Goal: Information Seeking & Learning: Learn about a topic

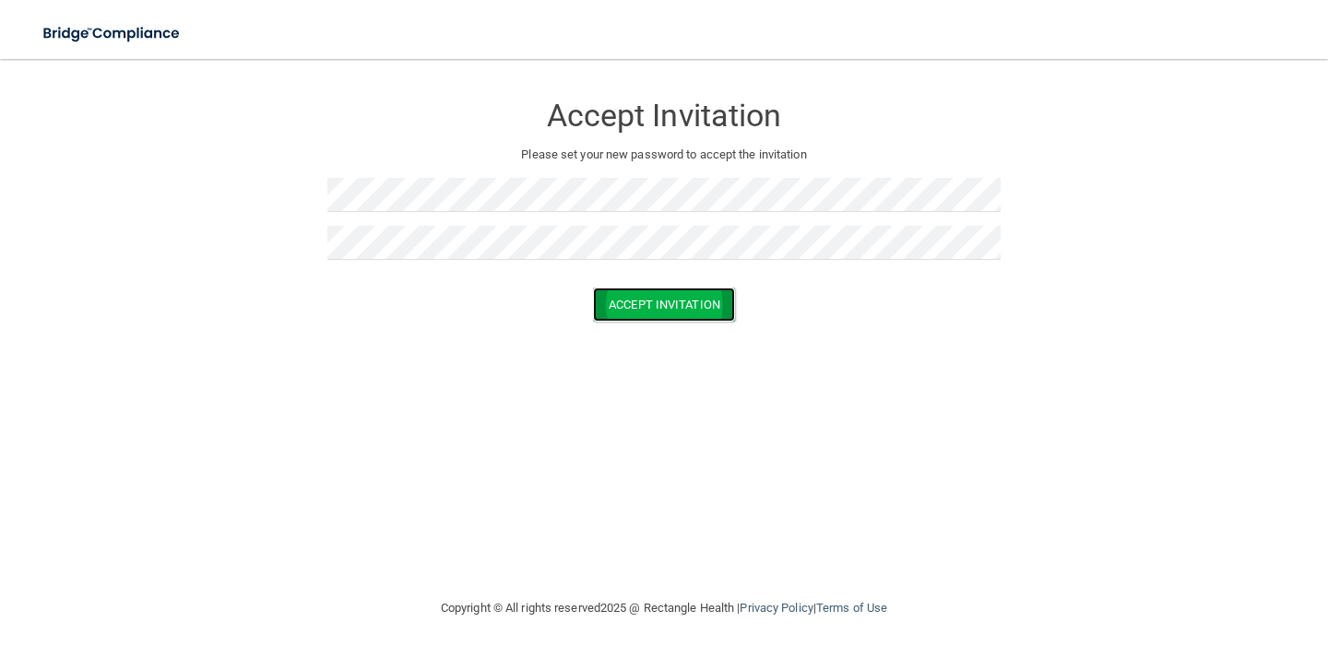
click at [676, 317] on button "Accept Invitation" at bounding box center [664, 305] width 142 height 34
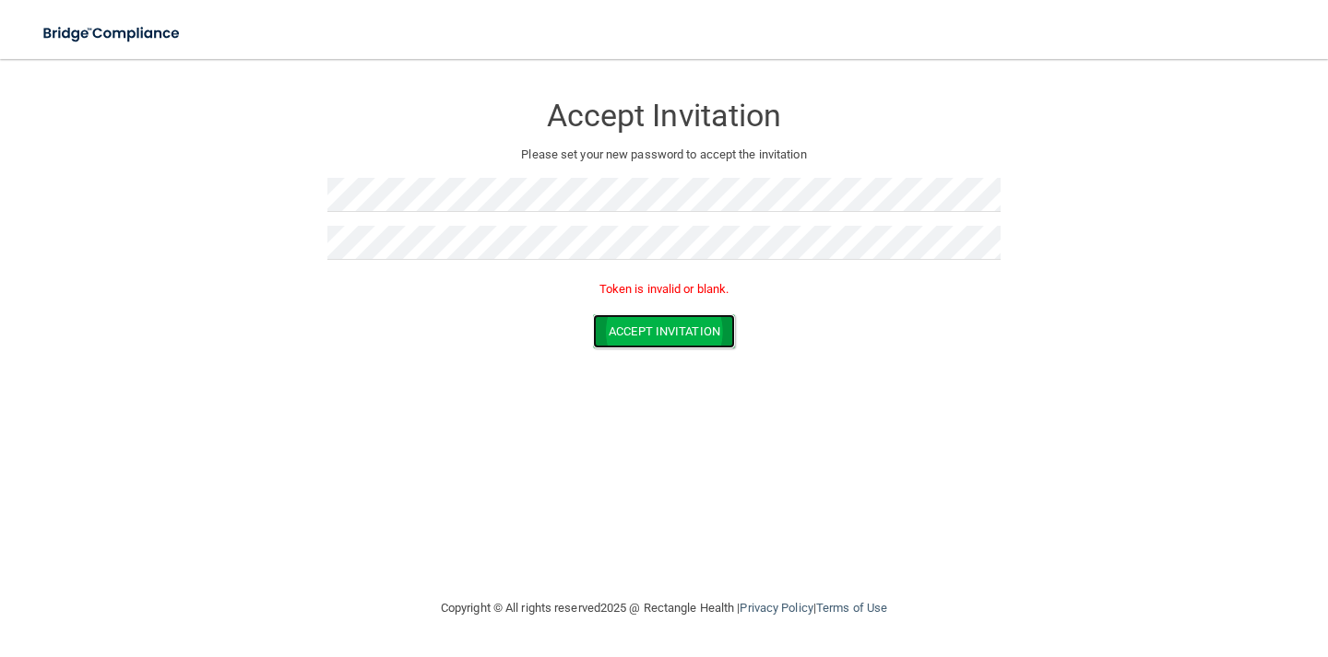
click at [647, 333] on button "Accept Invitation" at bounding box center [664, 331] width 142 height 34
click at [618, 339] on button "Accept Invitation" at bounding box center [664, 331] width 142 height 34
click at [625, 292] on p "Token is invalid or blank." at bounding box center [663, 289] width 673 height 22
click at [640, 328] on button "Accept Invitation" at bounding box center [664, 331] width 142 height 34
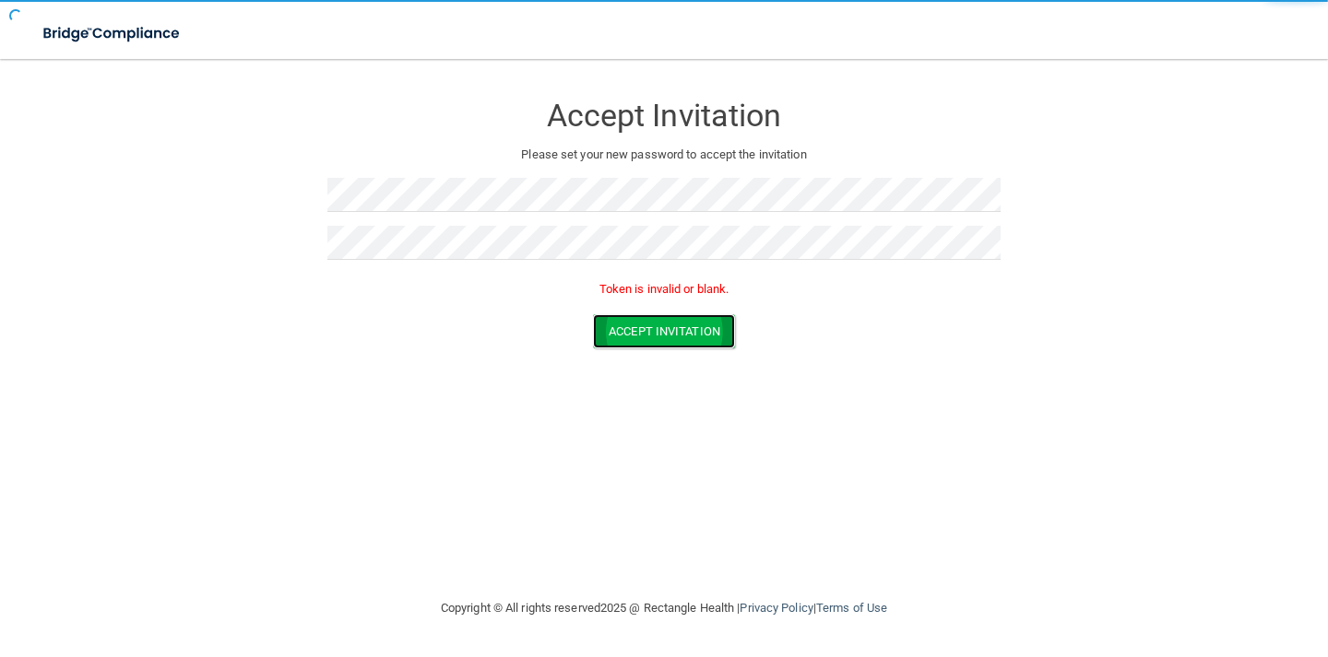
click at [640, 328] on button "Accept Invitation" at bounding box center [664, 331] width 142 height 34
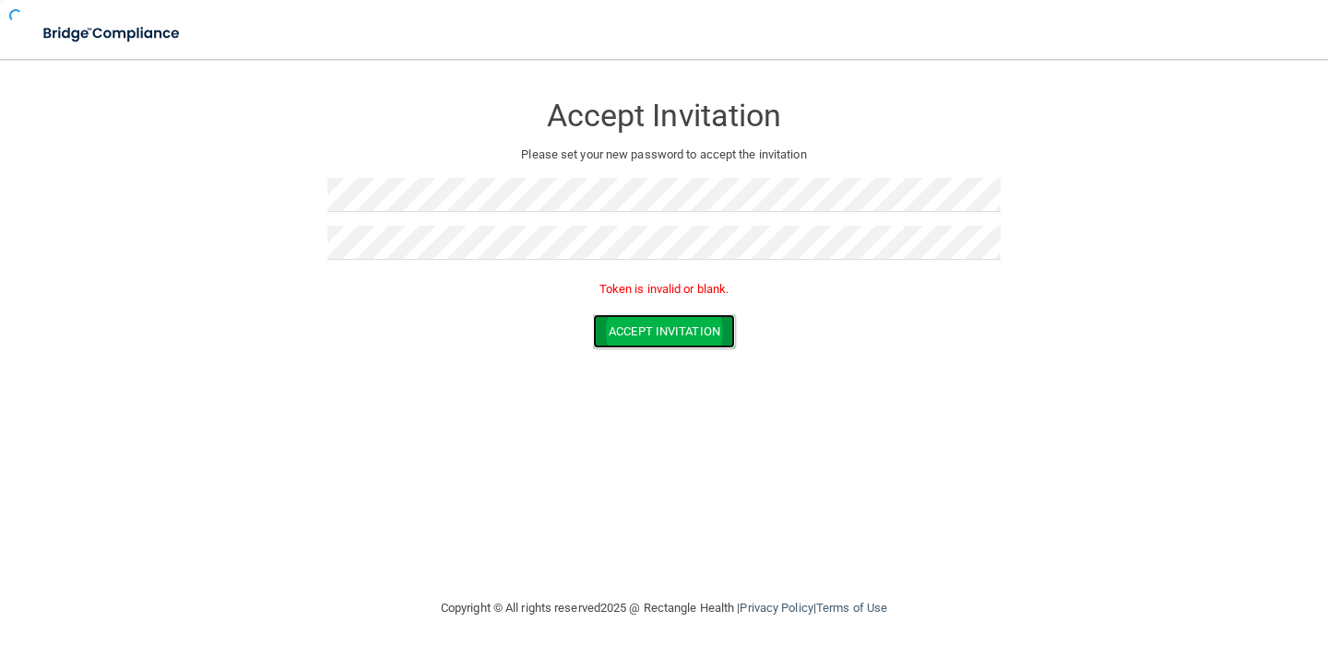
click at [640, 328] on button "Accept Invitation" at bounding box center [664, 331] width 142 height 34
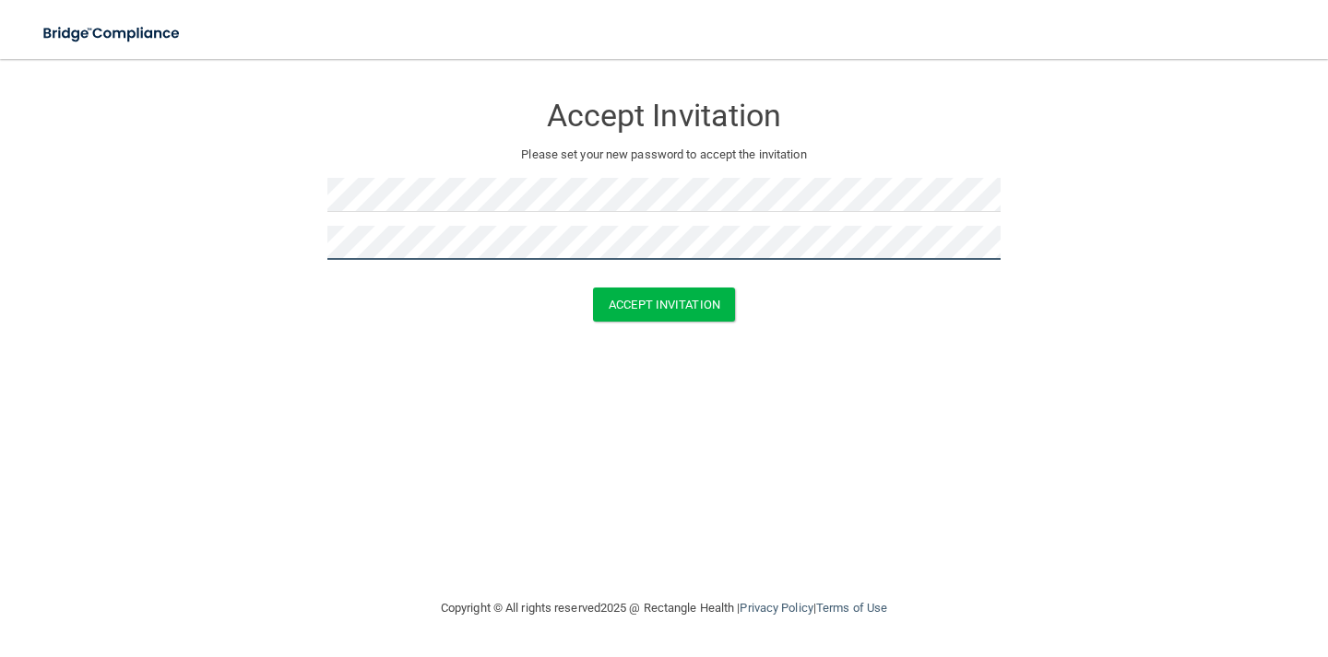
click at [593, 288] on button "Accept Invitation" at bounding box center [664, 305] width 142 height 34
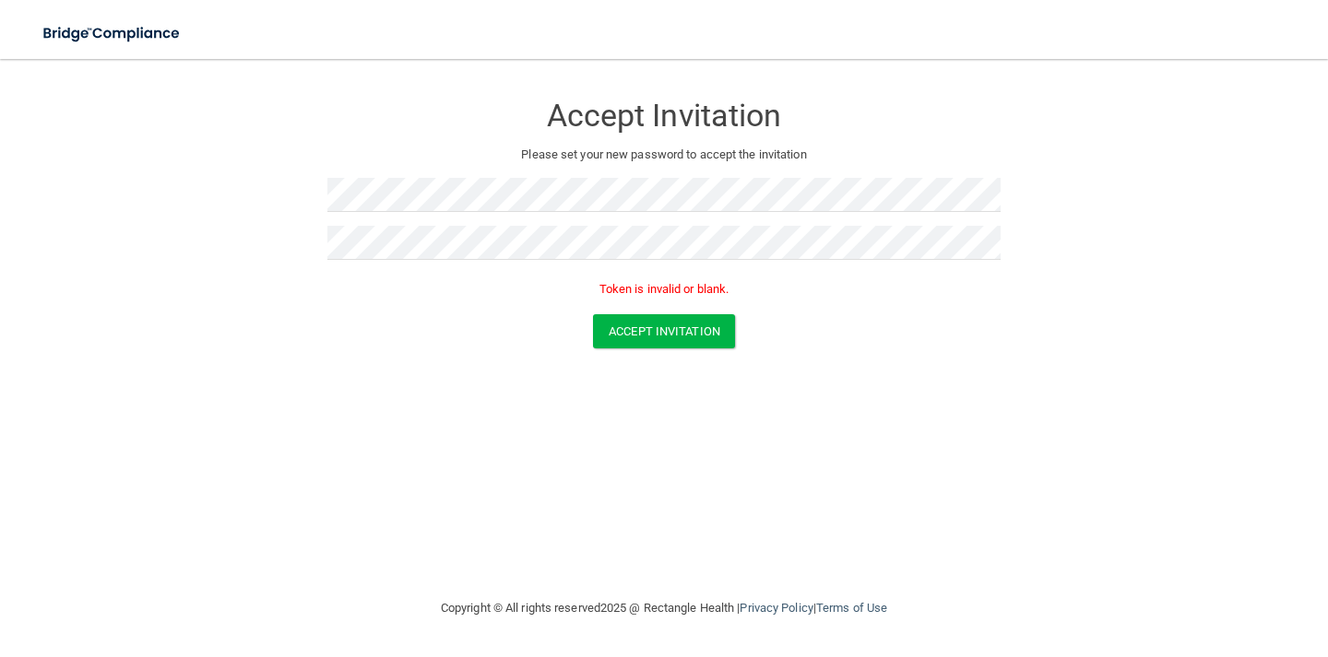
click at [665, 161] on p "Please set your new password to accept the invitation" at bounding box center [663, 155] width 645 height 22
click at [100, 32] on img at bounding box center [113, 34] width 170 height 38
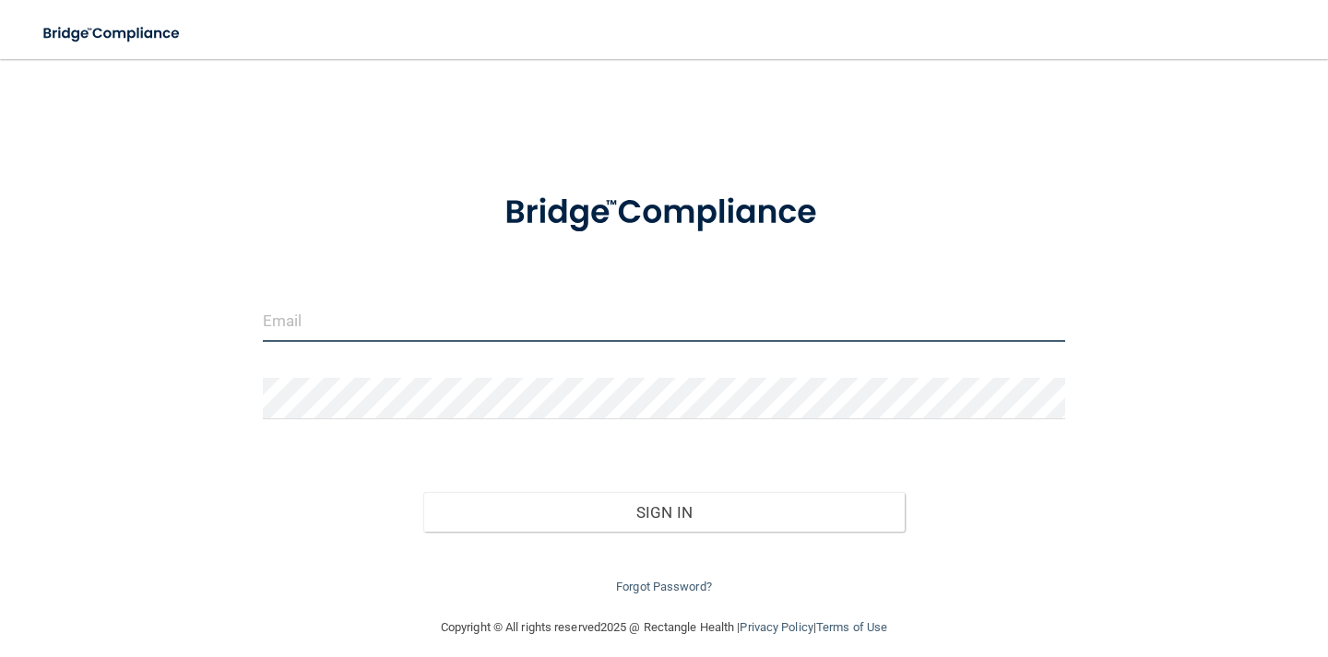
click at [304, 317] on input "email" at bounding box center [664, 321] width 802 height 41
type input "hmmoldenhauer96@gmail.com"
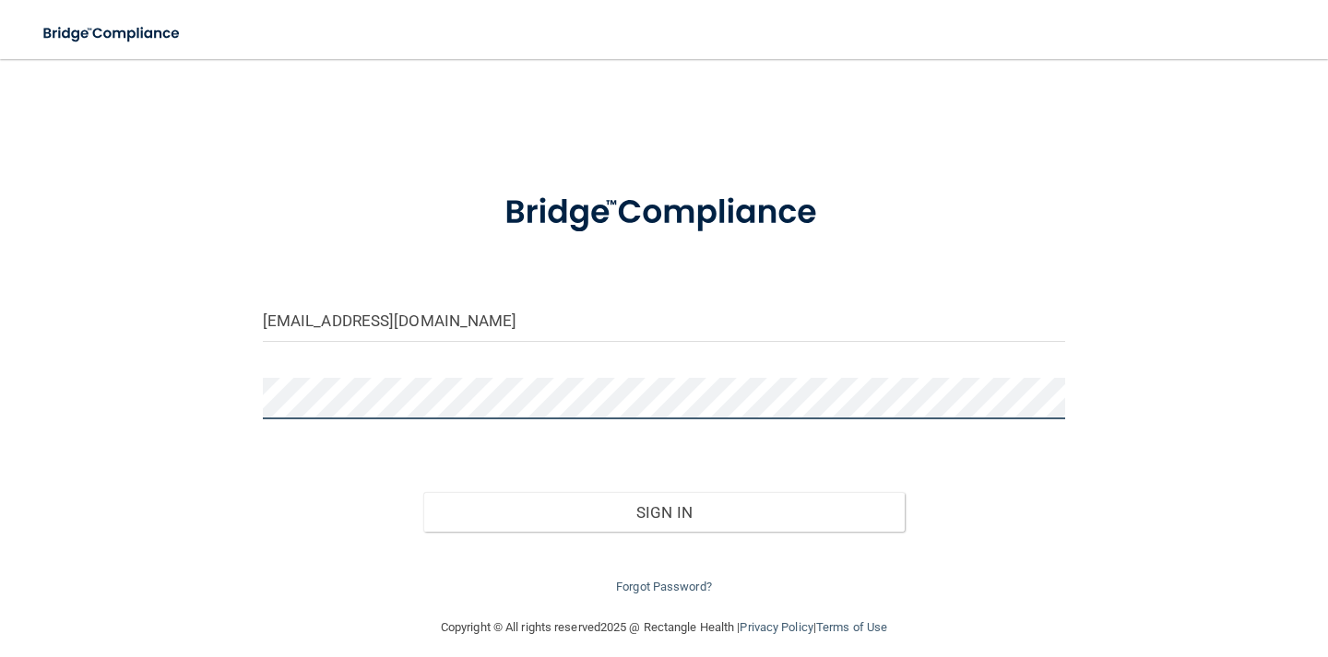
click at [423, 492] on button "Sign In" at bounding box center [663, 512] width 481 height 41
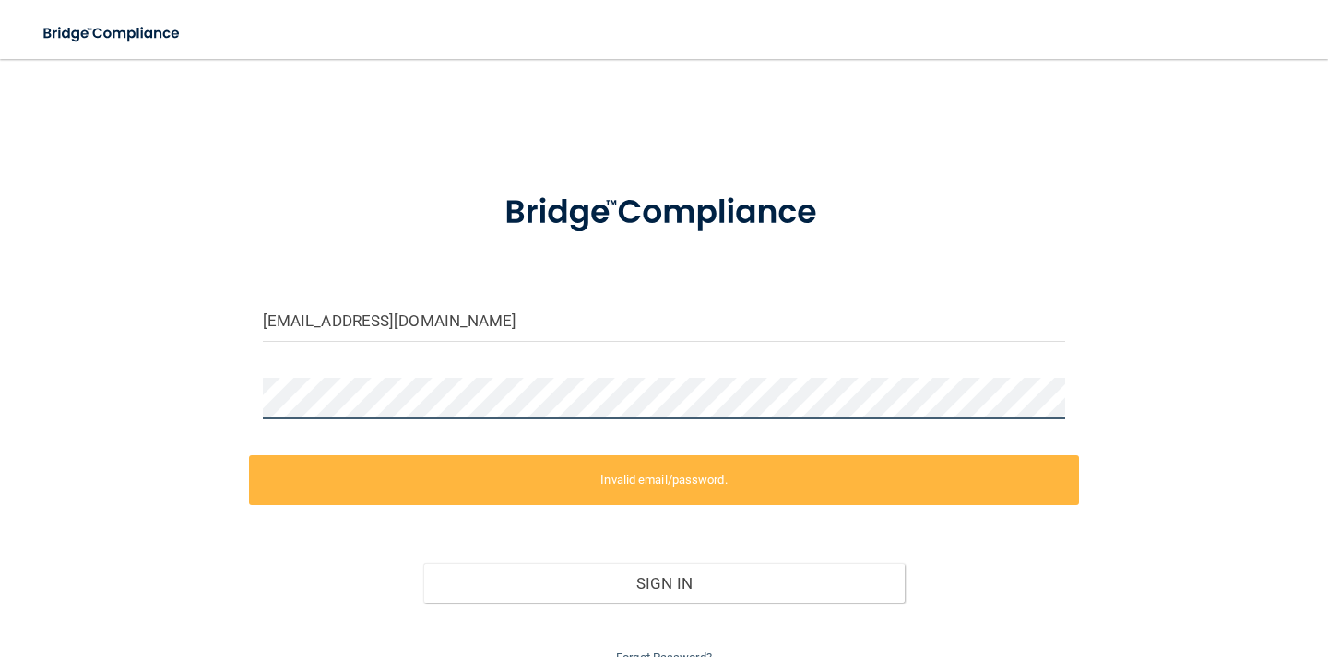
scroll to position [86, 0]
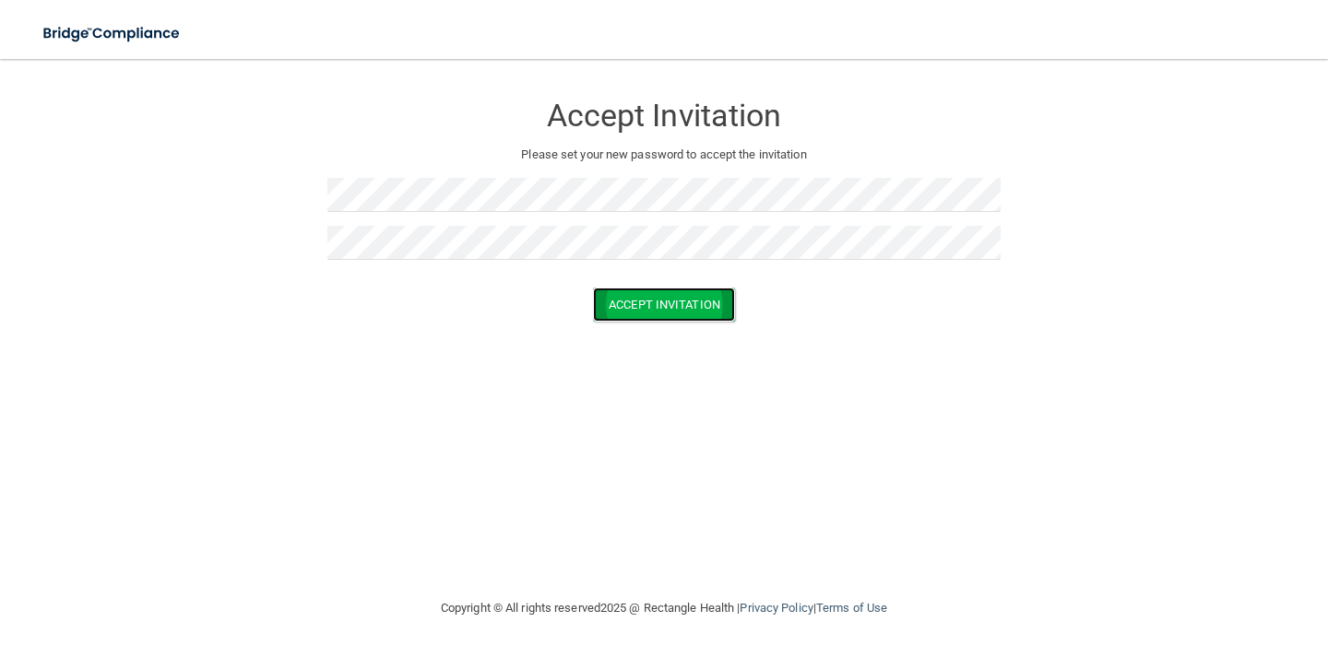
click at [665, 301] on button "Accept Invitation" at bounding box center [664, 305] width 142 height 34
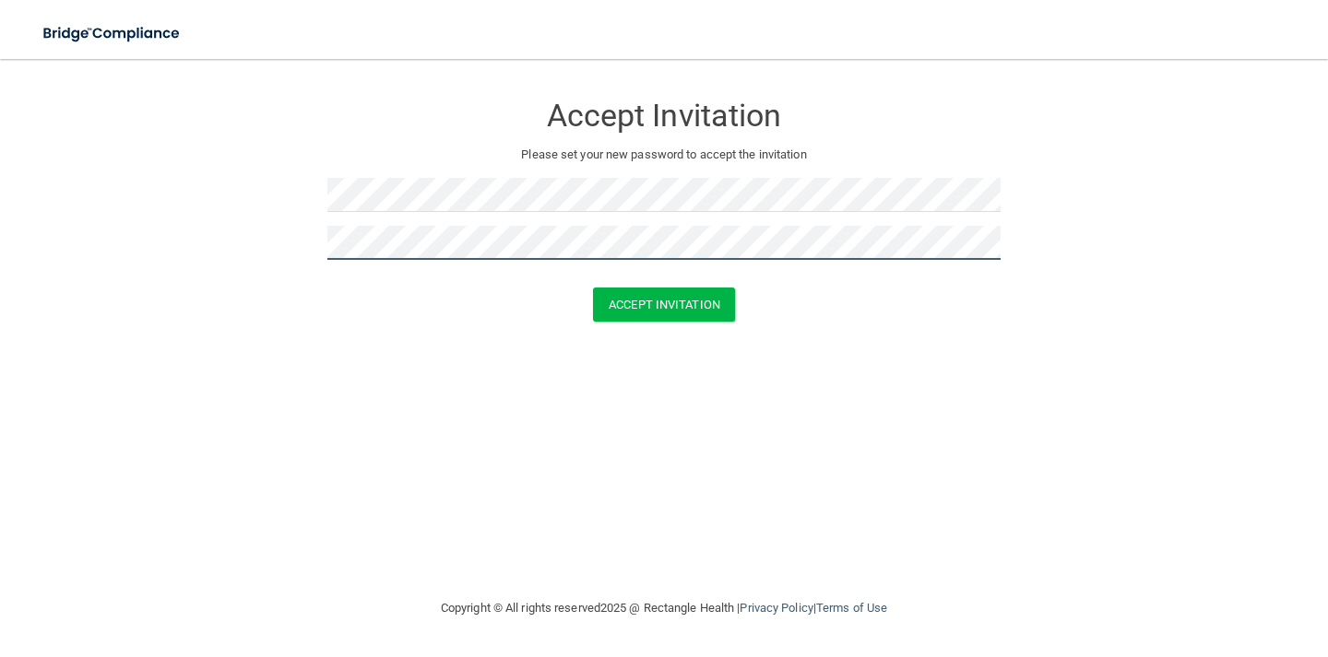
click at [593, 288] on button "Accept Invitation" at bounding box center [664, 305] width 142 height 34
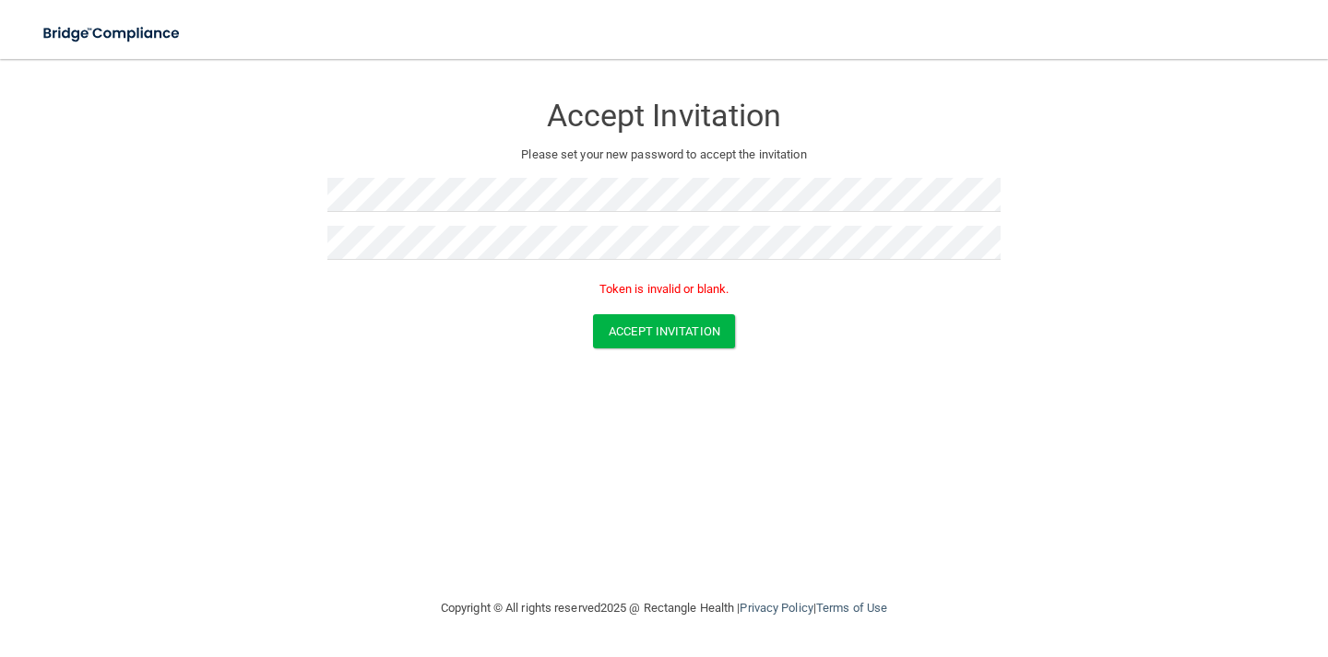
click at [679, 289] on p "Token is invalid or blank." at bounding box center [663, 289] width 673 height 22
click at [677, 289] on p "Token is invalid or blank." at bounding box center [663, 289] width 673 height 22
click at [616, 121] on h3 "Accept Invitation" at bounding box center [663, 116] width 673 height 34
click at [101, 31] on img at bounding box center [113, 34] width 170 height 38
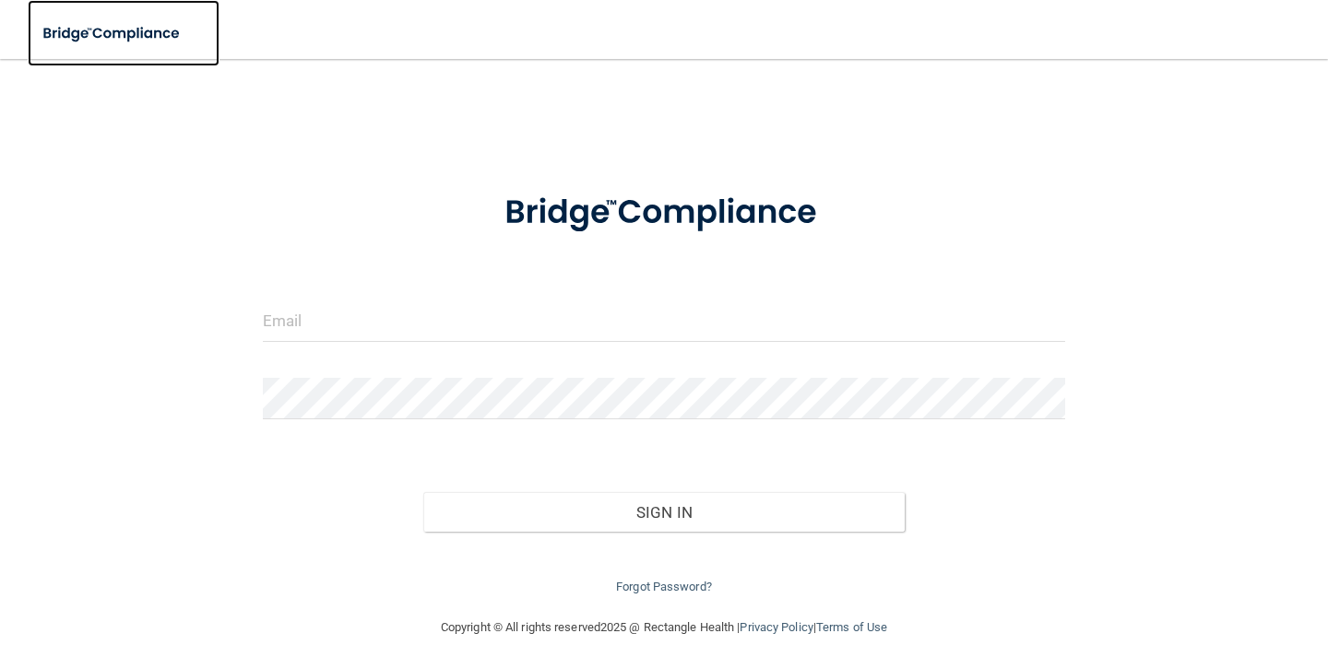
scroll to position [15, 0]
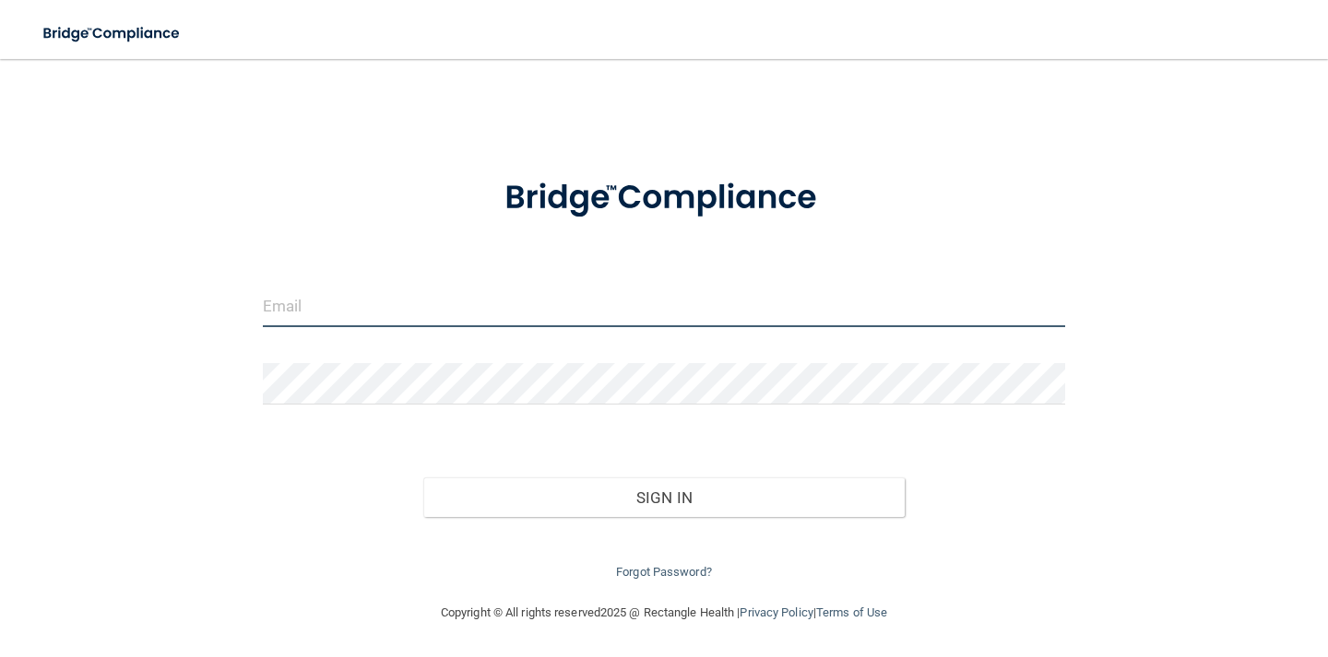
click at [473, 308] on input "email" at bounding box center [664, 306] width 802 height 41
type input "[EMAIL_ADDRESS][DOMAIN_NAME]"
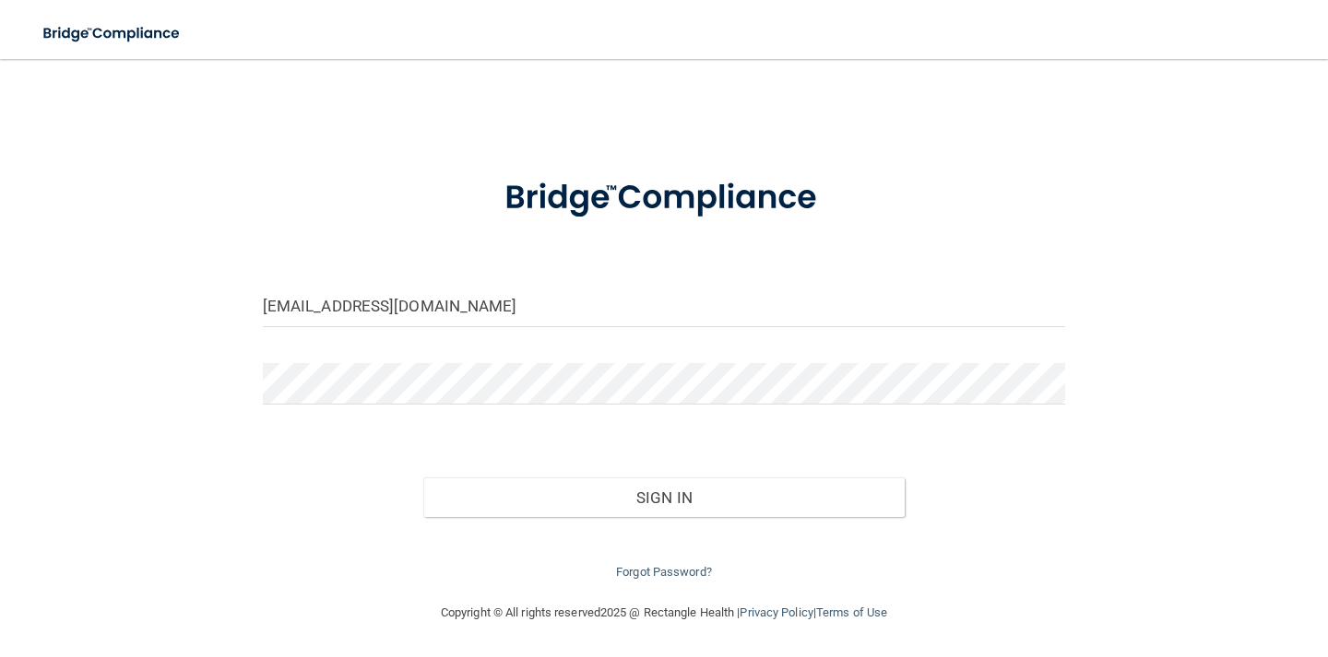
click at [644, 584] on div "Copyright © All rights reserved 2025 @ Rectangle Health | Privacy Policy | Term…" at bounding box center [663, 613] width 673 height 59
click at [644, 571] on link "Forgot Password?" at bounding box center [664, 572] width 96 height 14
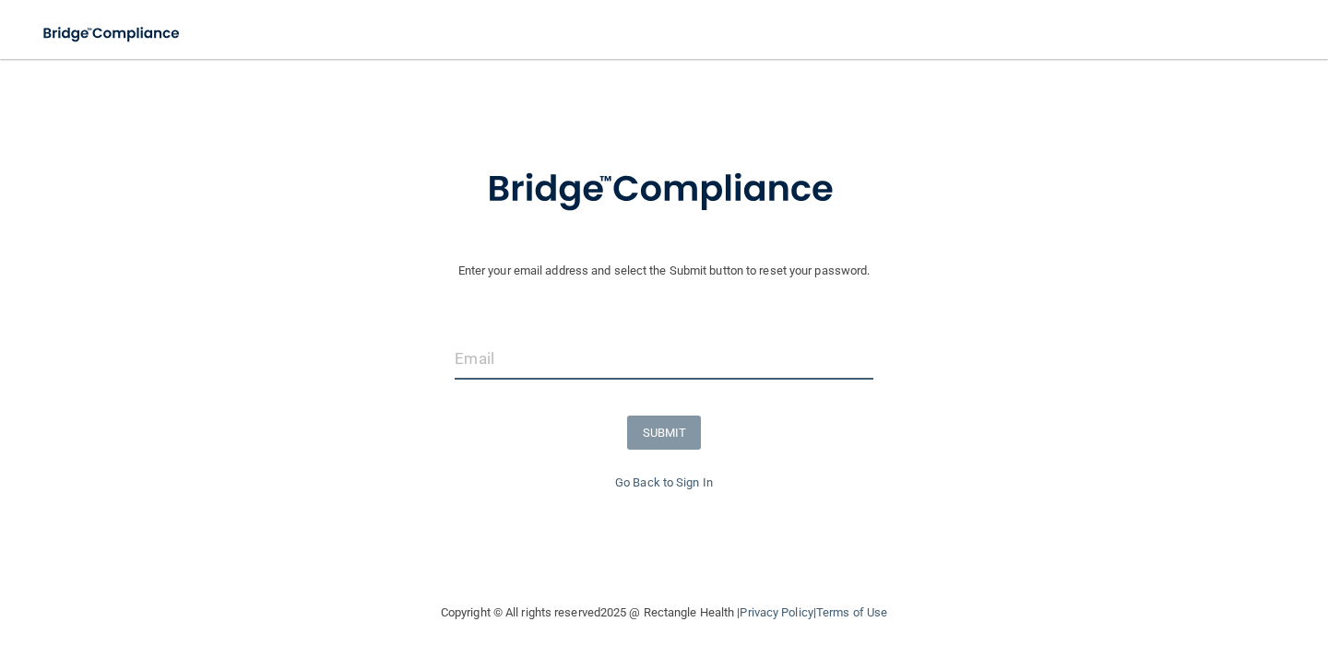
click at [555, 354] on input "email" at bounding box center [664, 358] width 418 height 41
type input "[EMAIL_ADDRESS][DOMAIN_NAME]"
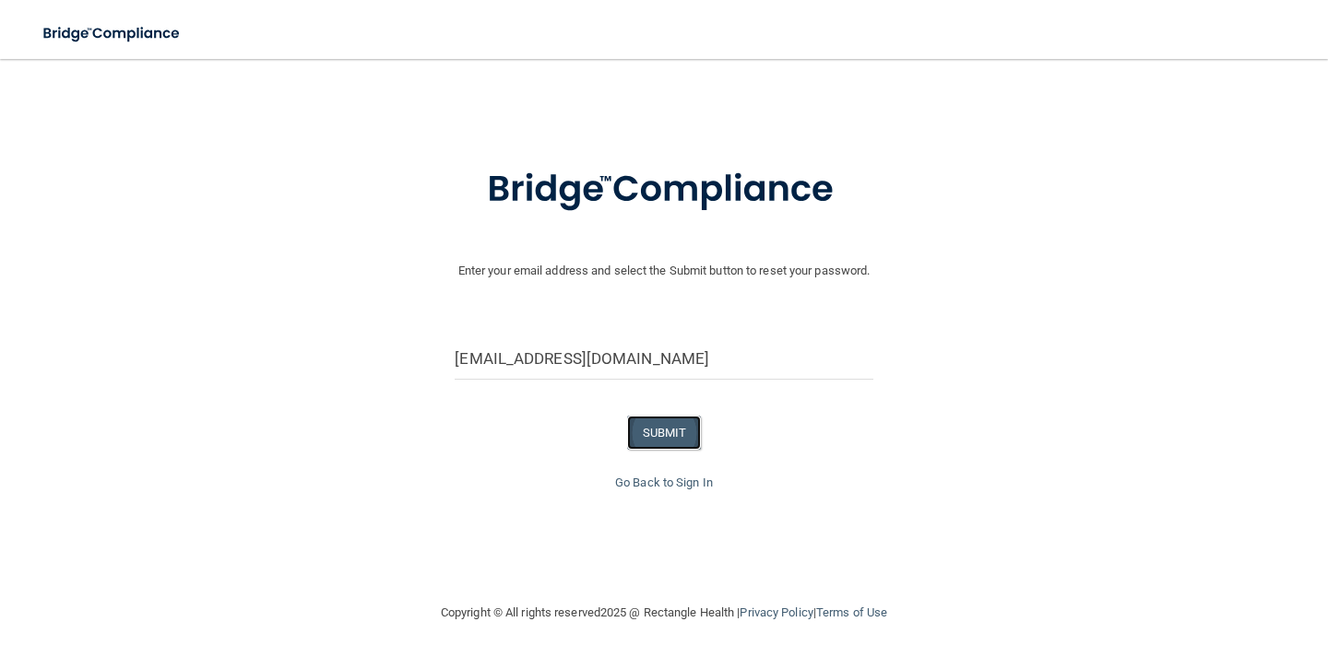
click at [653, 439] on button "SUBMIT" at bounding box center [664, 433] width 75 height 34
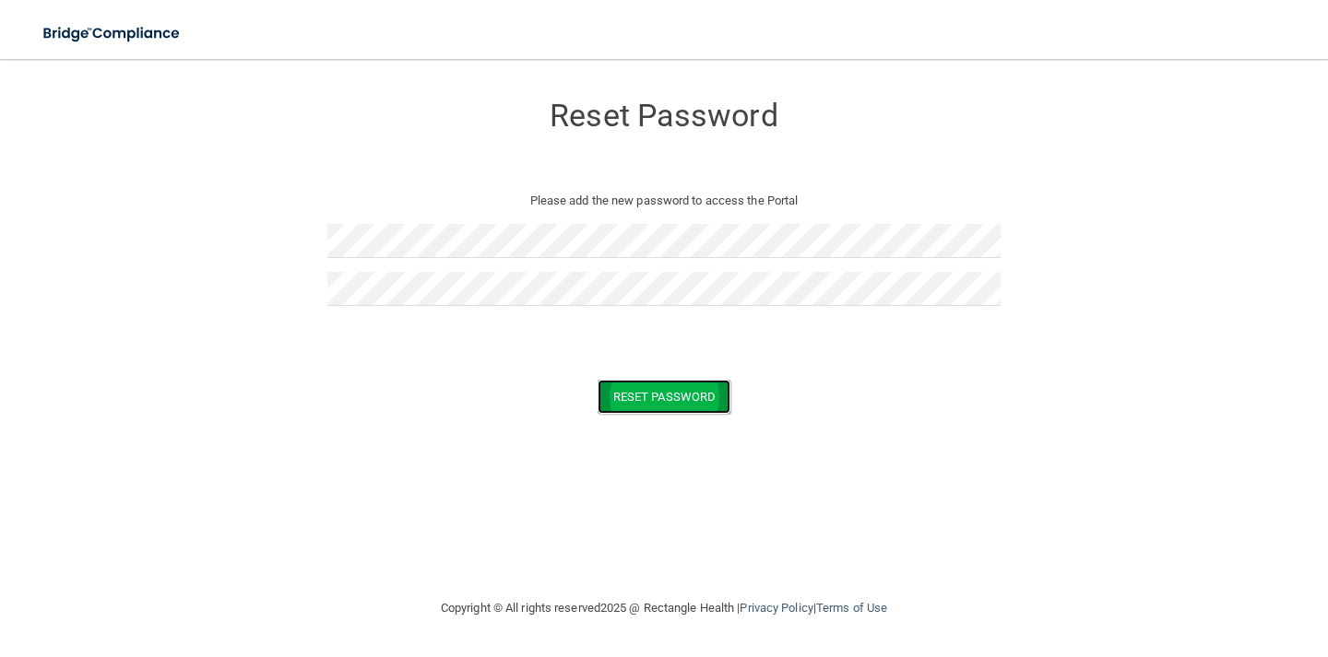
click at [656, 390] on button "Reset Password" at bounding box center [663, 397] width 133 height 34
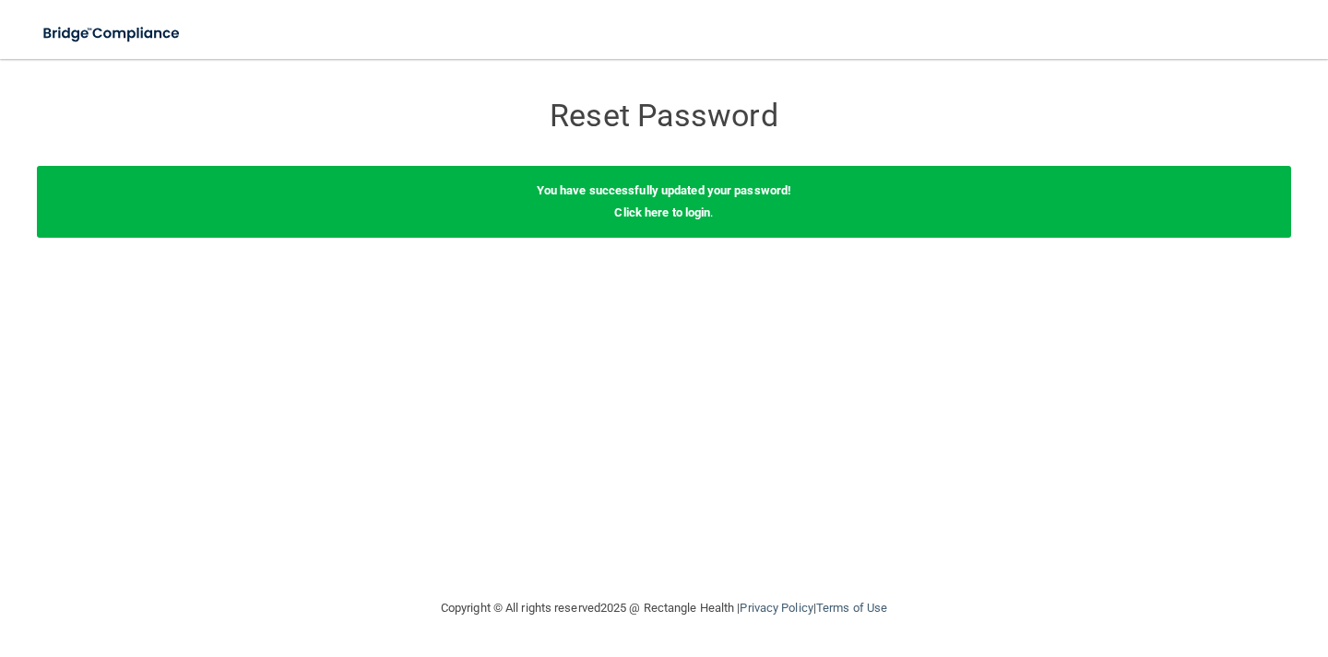
click at [649, 224] on div "You have successfully updated your password! Click here to login ." at bounding box center [664, 202] width 1254 height 72
click at [648, 215] on link "Click here to login" at bounding box center [662, 213] width 96 height 14
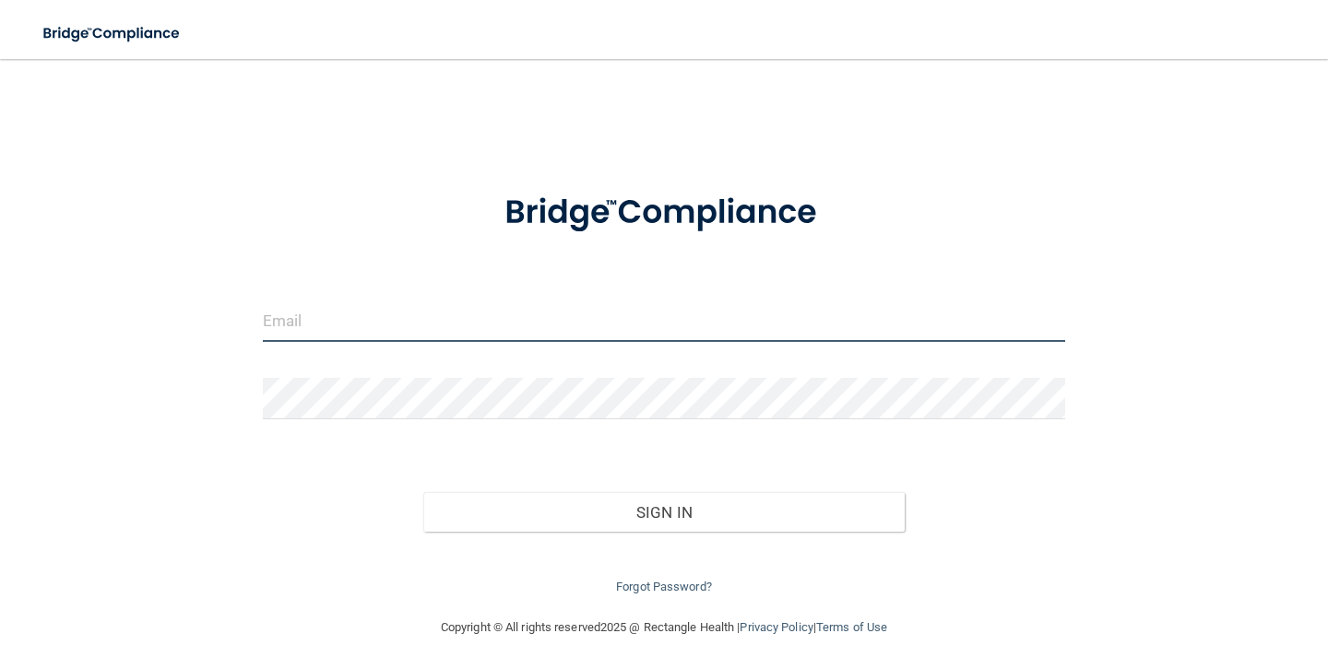
click at [455, 329] on input "email" at bounding box center [664, 321] width 802 height 41
type input "[EMAIL_ADDRESS][DOMAIN_NAME]"
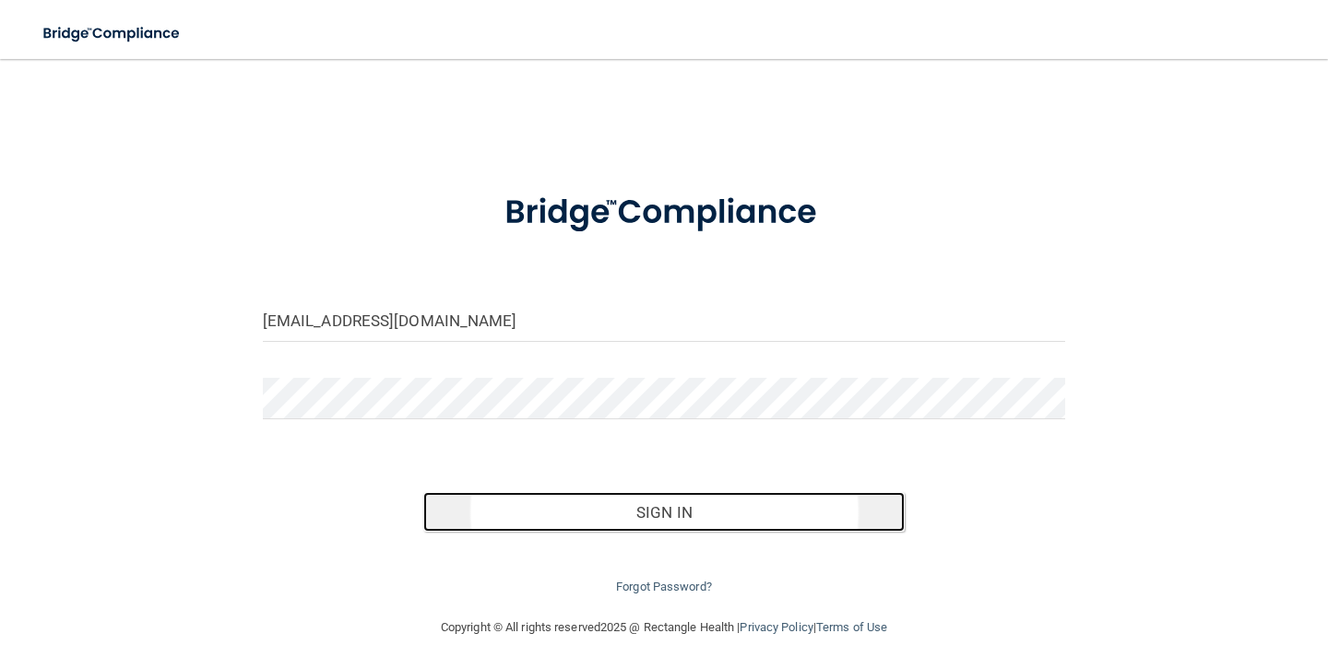
click at [524, 517] on button "Sign In" at bounding box center [663, 512] width 481 height 41
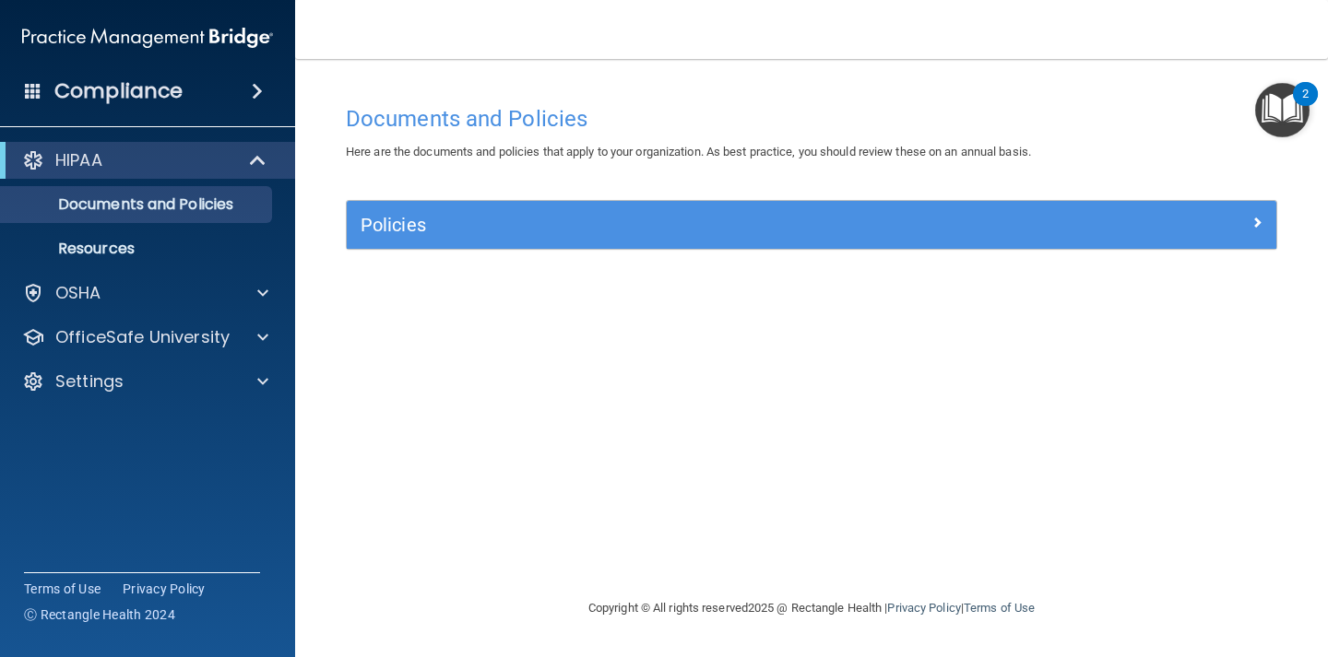
click at [679, 242] on div "Policies" at bounding box center [811, 225] width 929 height 48
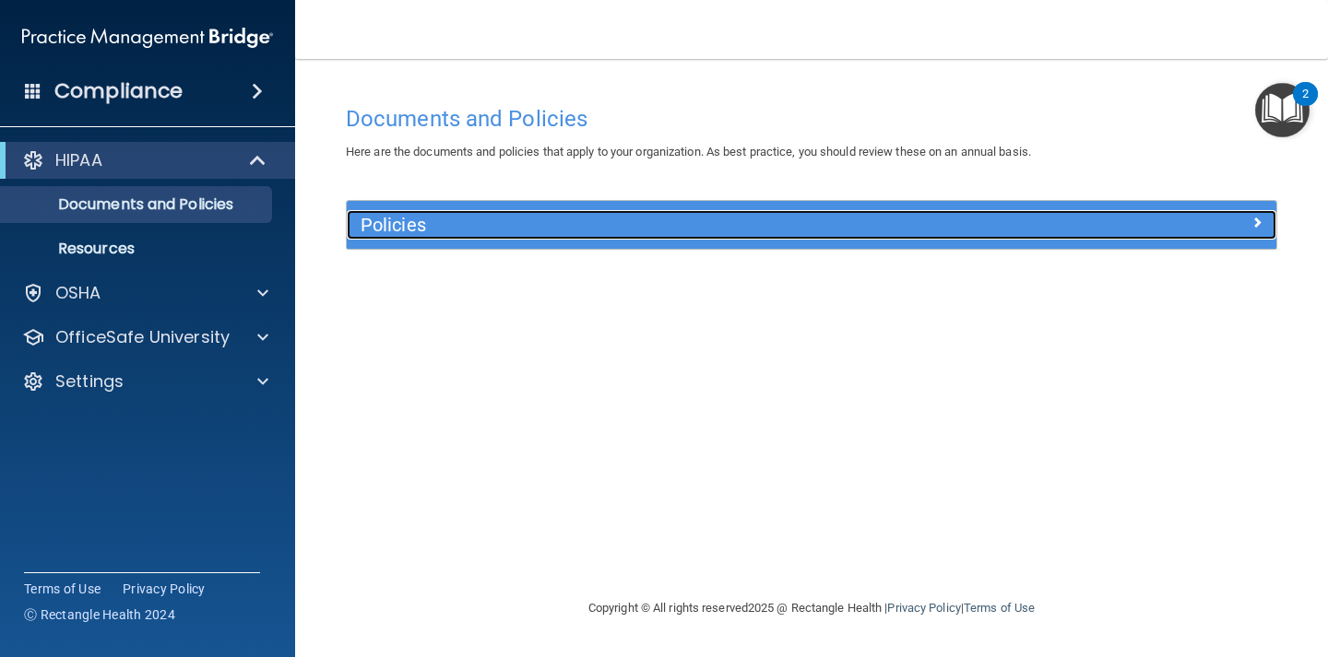
click at [1257, 225] on span at bounding box center [1256, 222] width 11 height 22
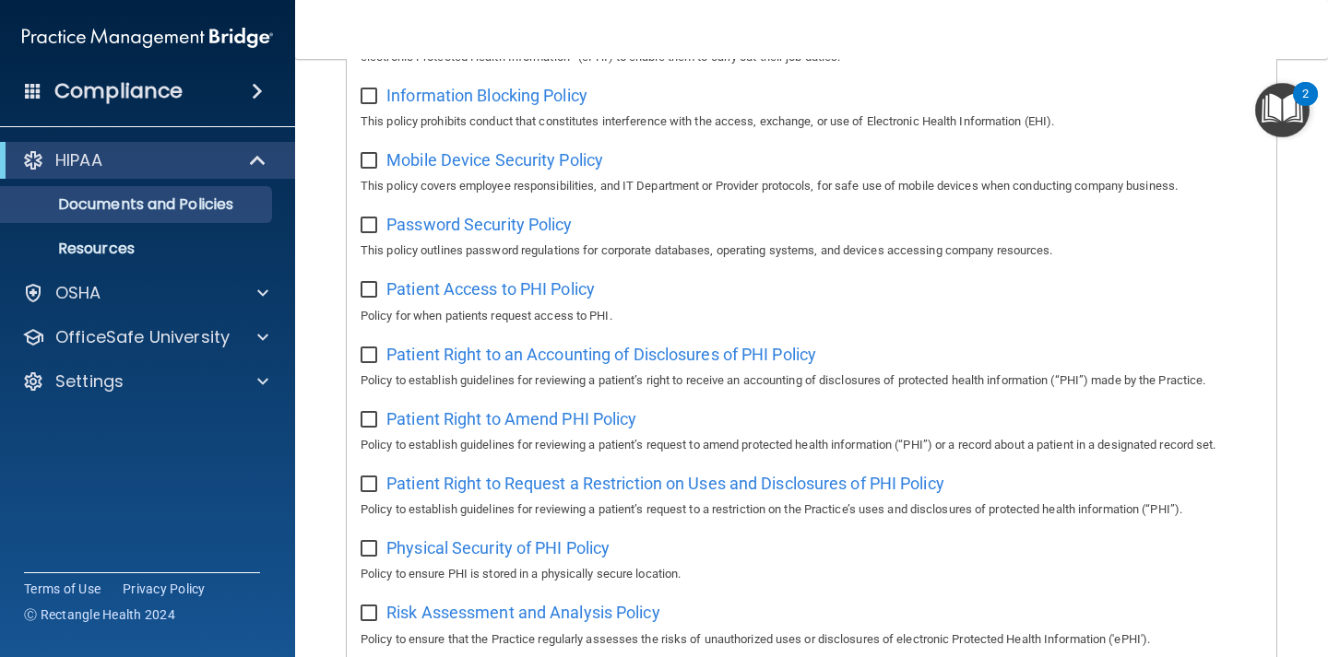
scroll to position [738, 0]
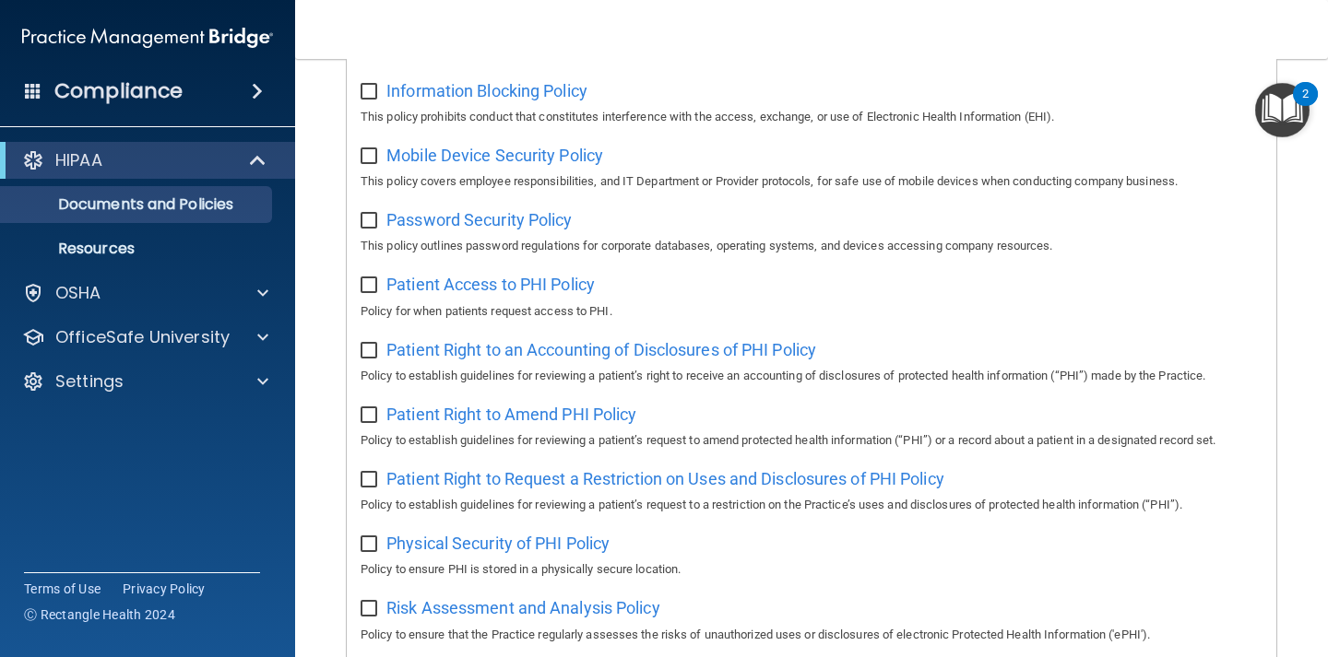
click at [370, 293] on input "checkbox" at bounding box center [370, 285] width 21 height 15
checkbox input "false"
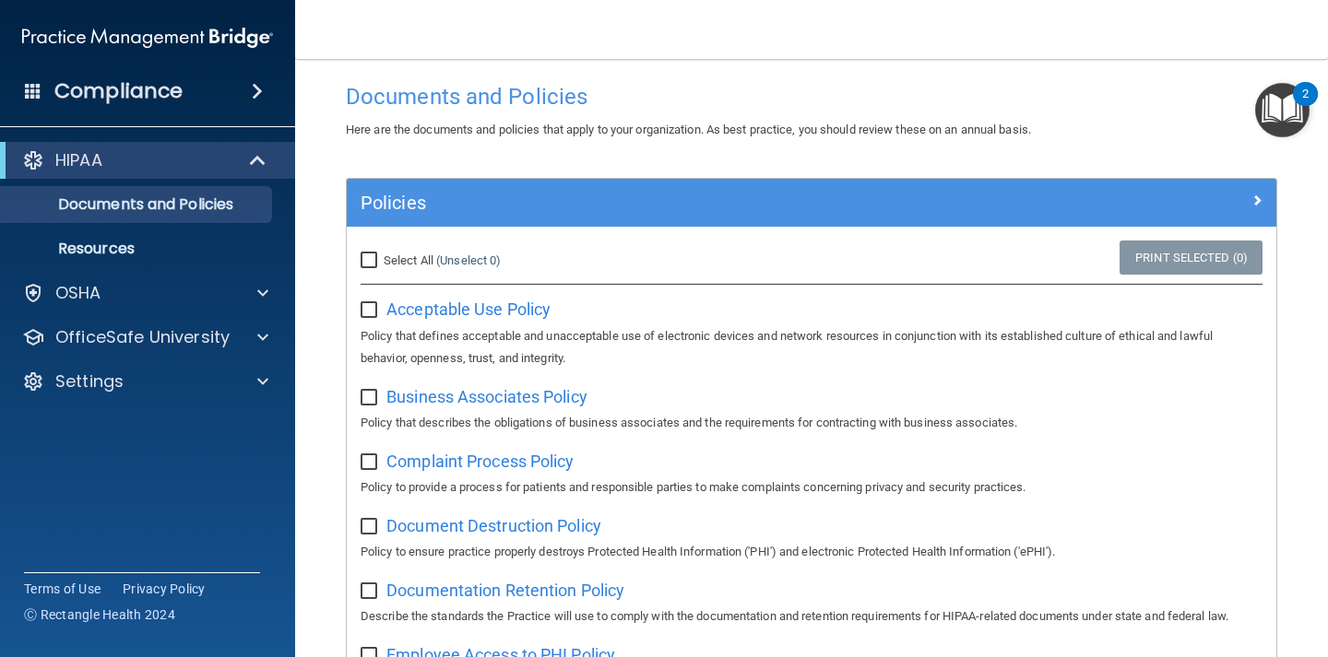
scroll to position [0, 0]
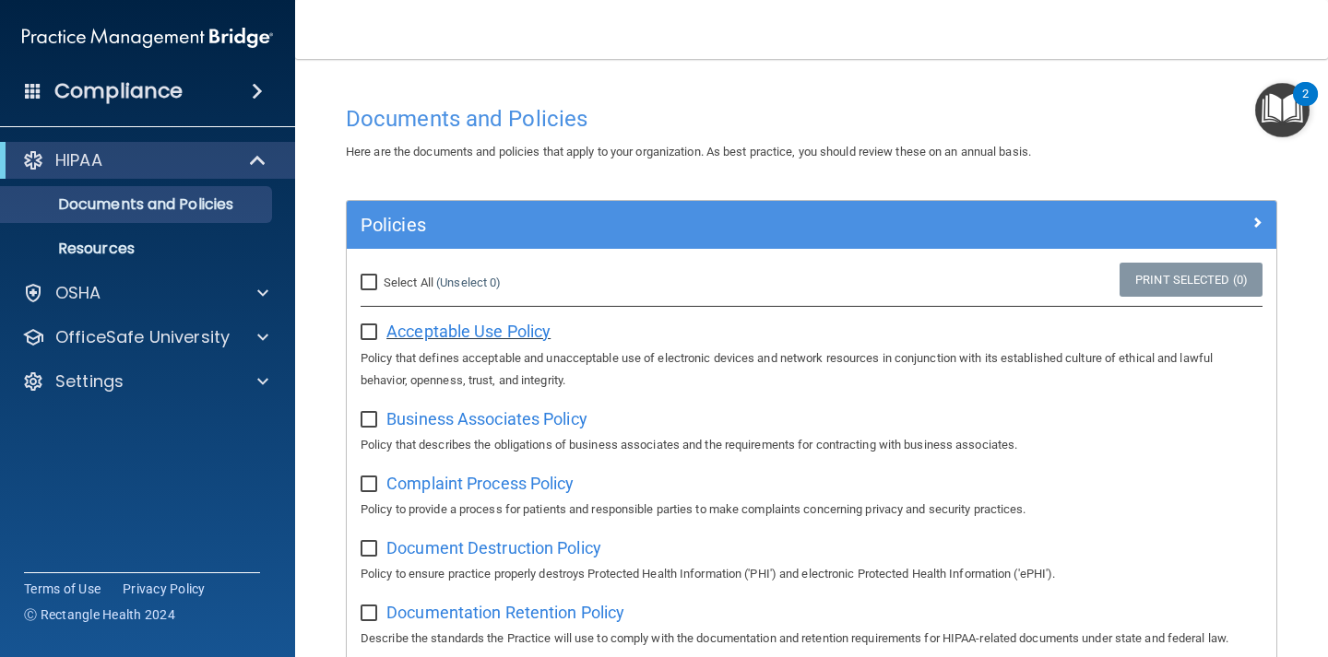
click at [539, 327] on span "Acceptable Use Policy" at bounding box center [468, 331] width 164 height 19
click at [374, 285] on input "Select All (Unselect 0) Unselect All" at bounding box center [370, 283] width 21 height 15
checkbox input "true"
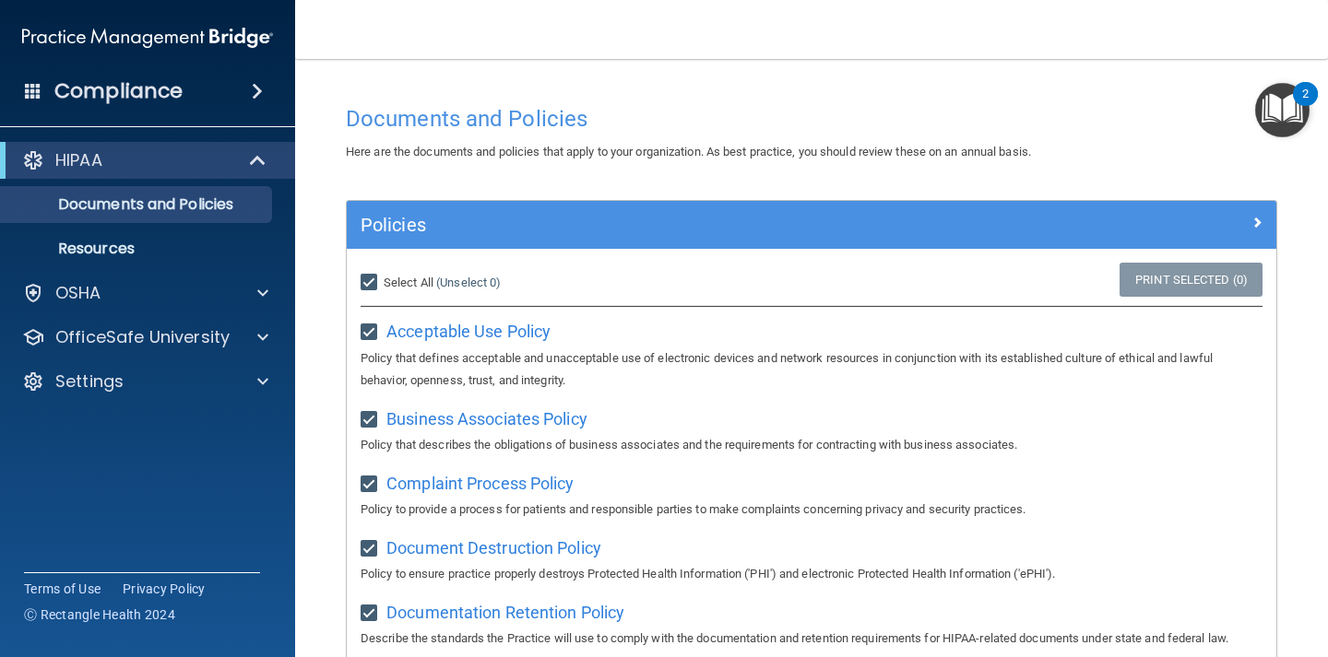
checkbox input "true"
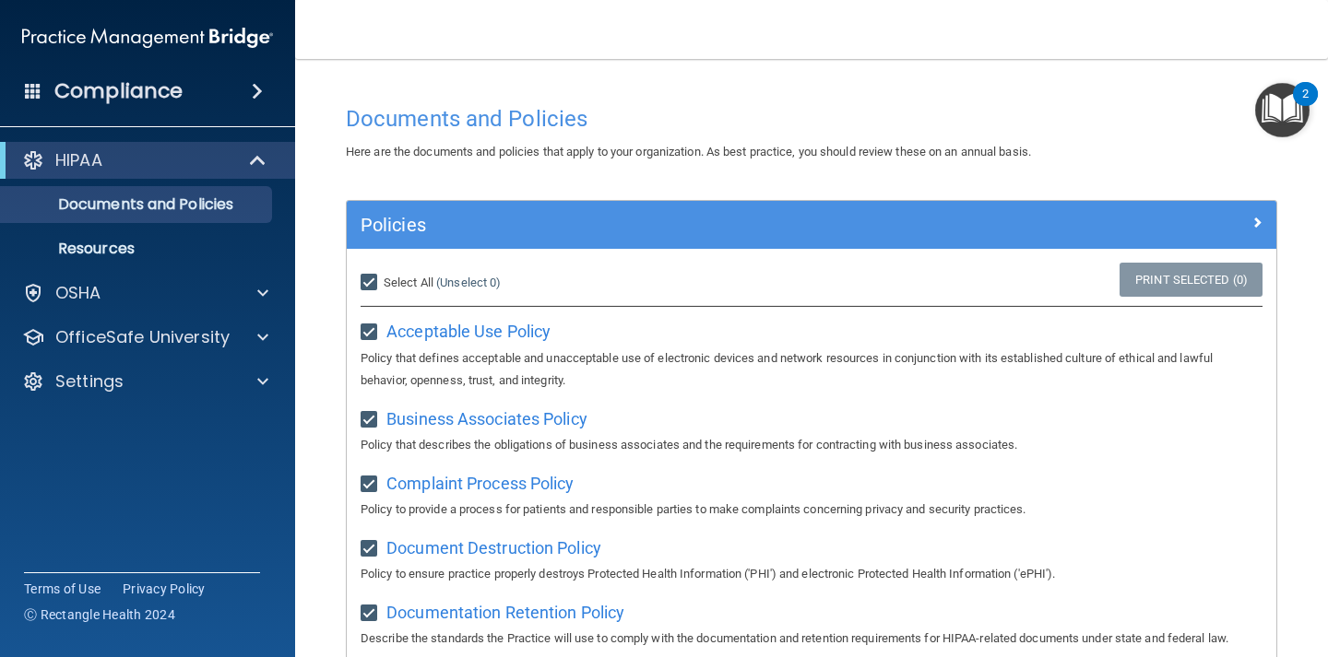
checkbox input "true"
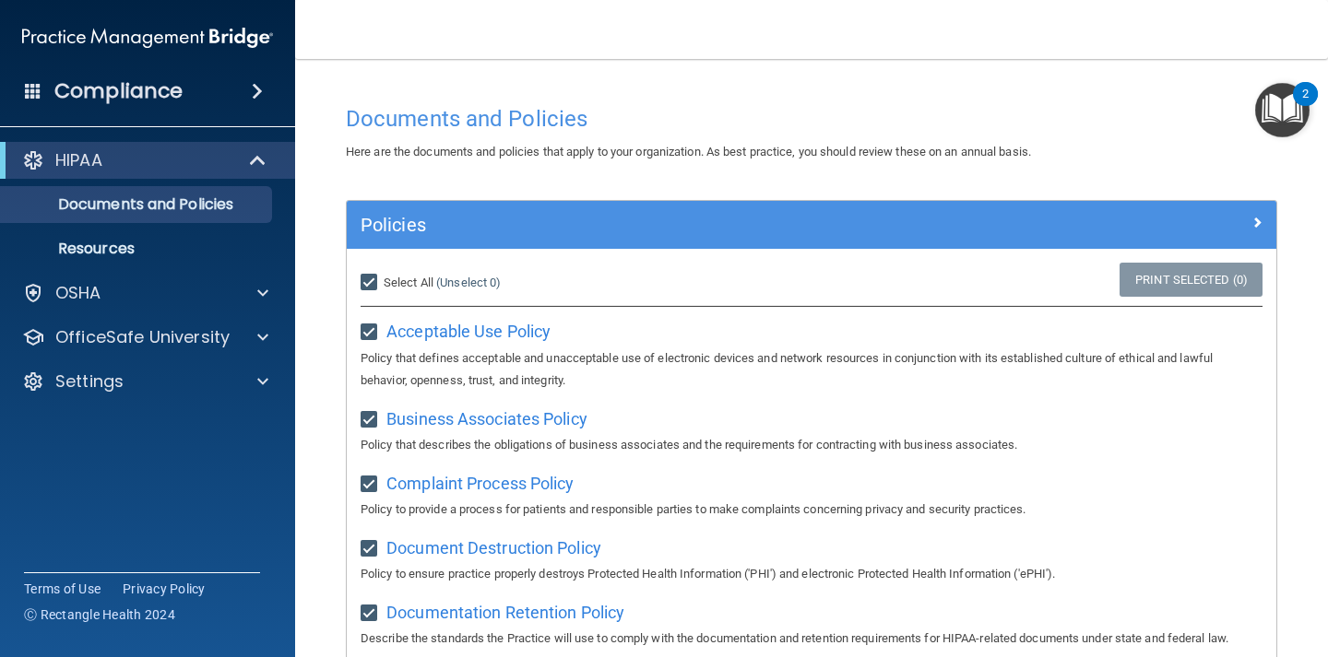
checkbox input "true"
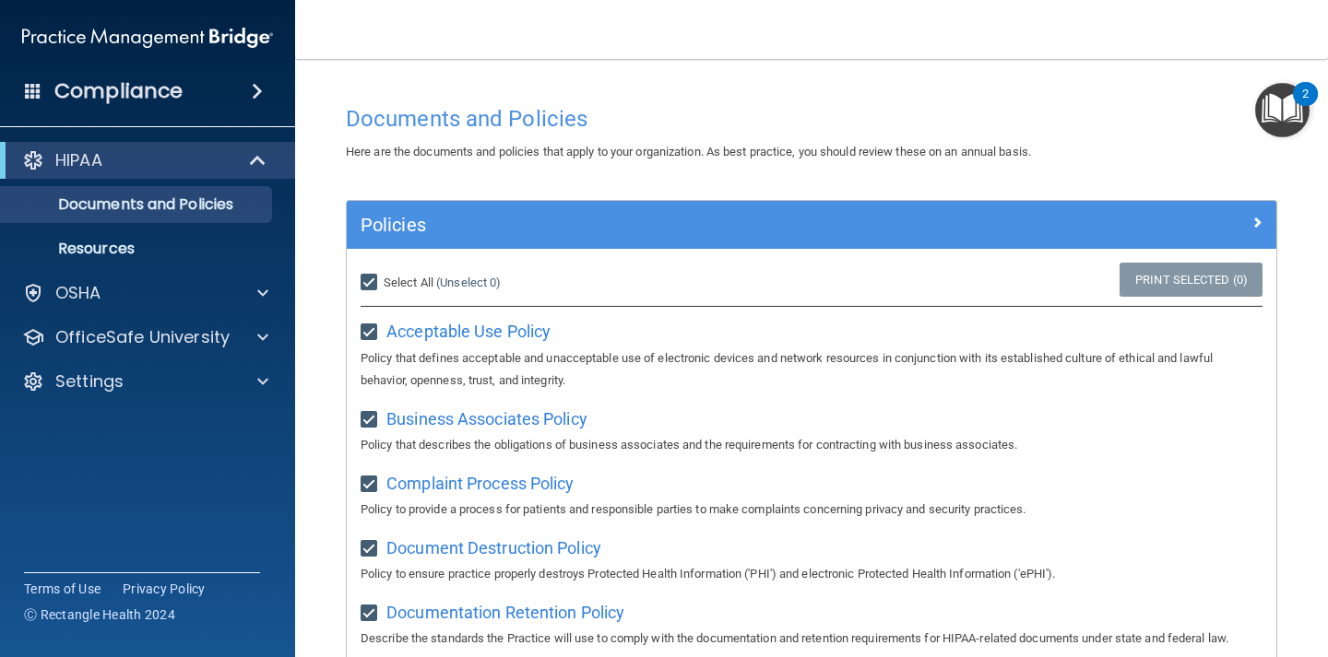
checkbox input "true"
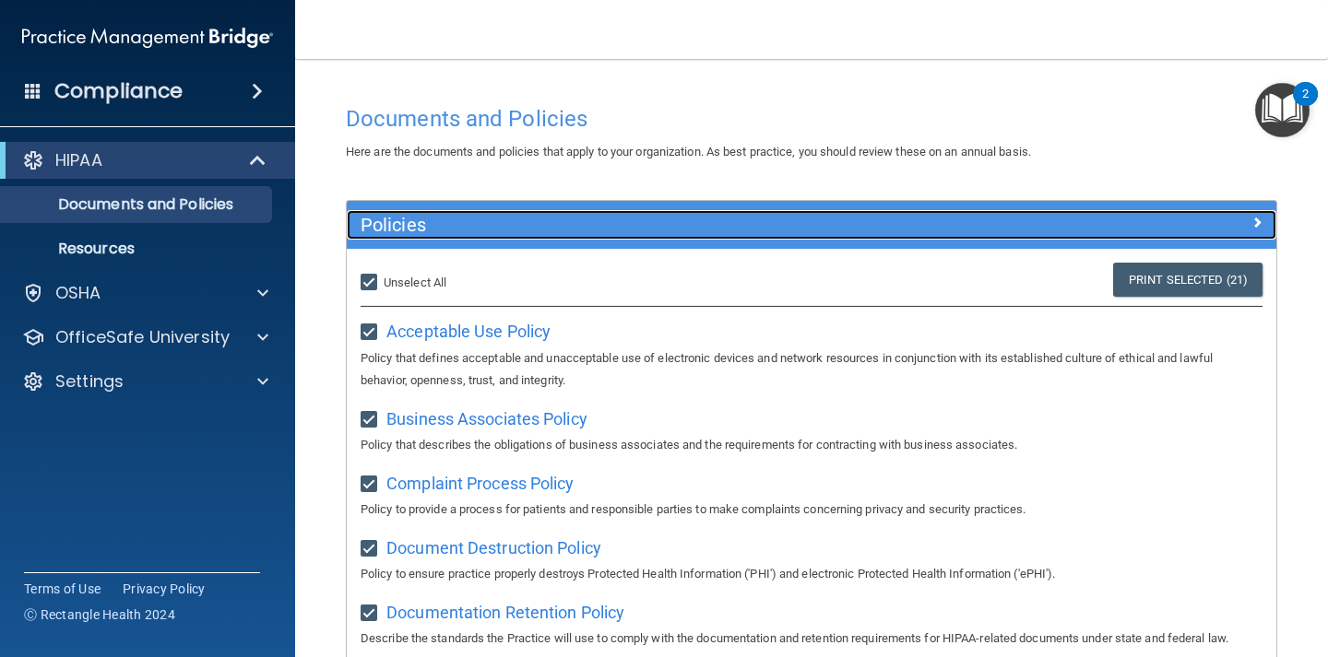
click at [1259, 223] on span at bounding box center [1256, 222] width 11 height 22
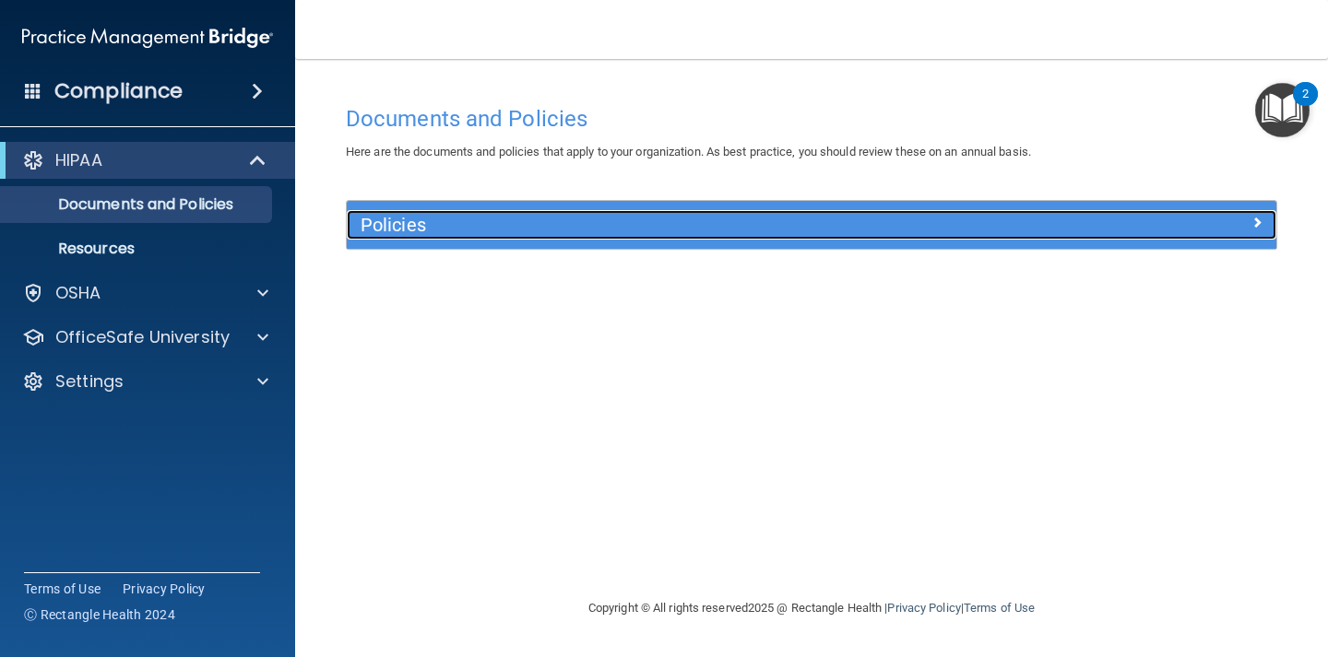
click at [1259, 223] on span at bounding box center [1256, 222] width 11 height 22
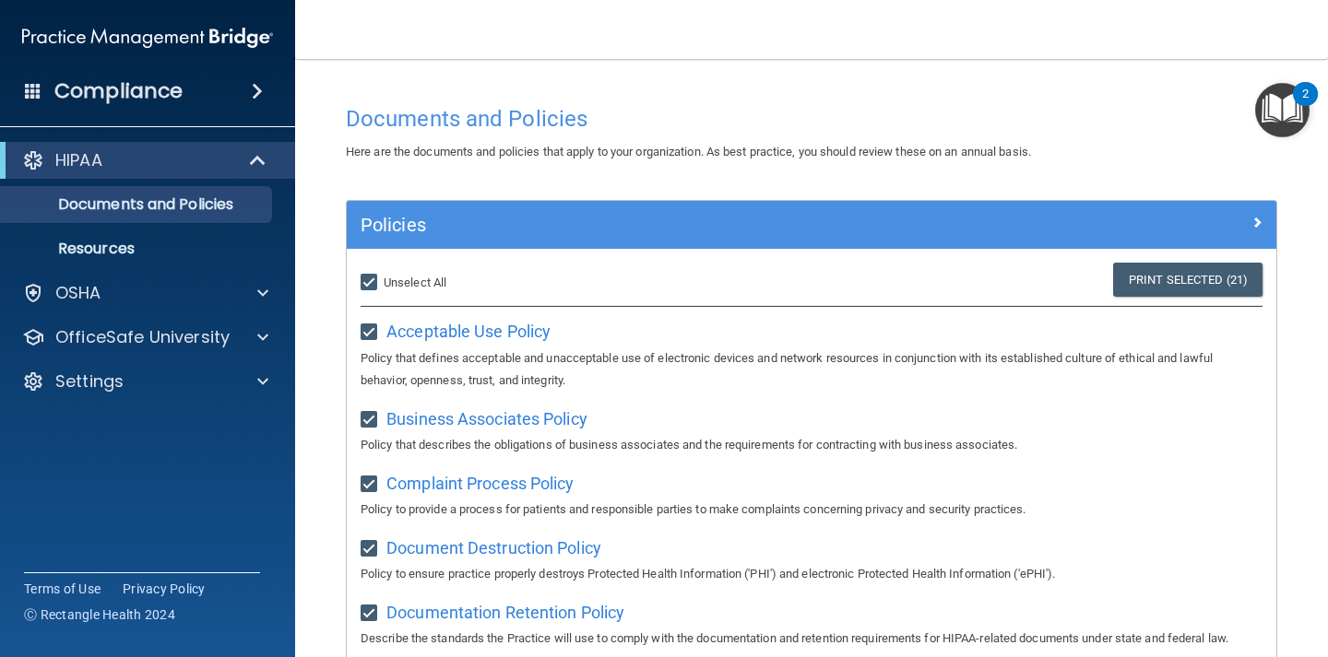
click at [369, 286] on input "Select All (Unselect 21) Unselect All" at bounding box center [370, 283] width 21 height 15
checkbox input "false"
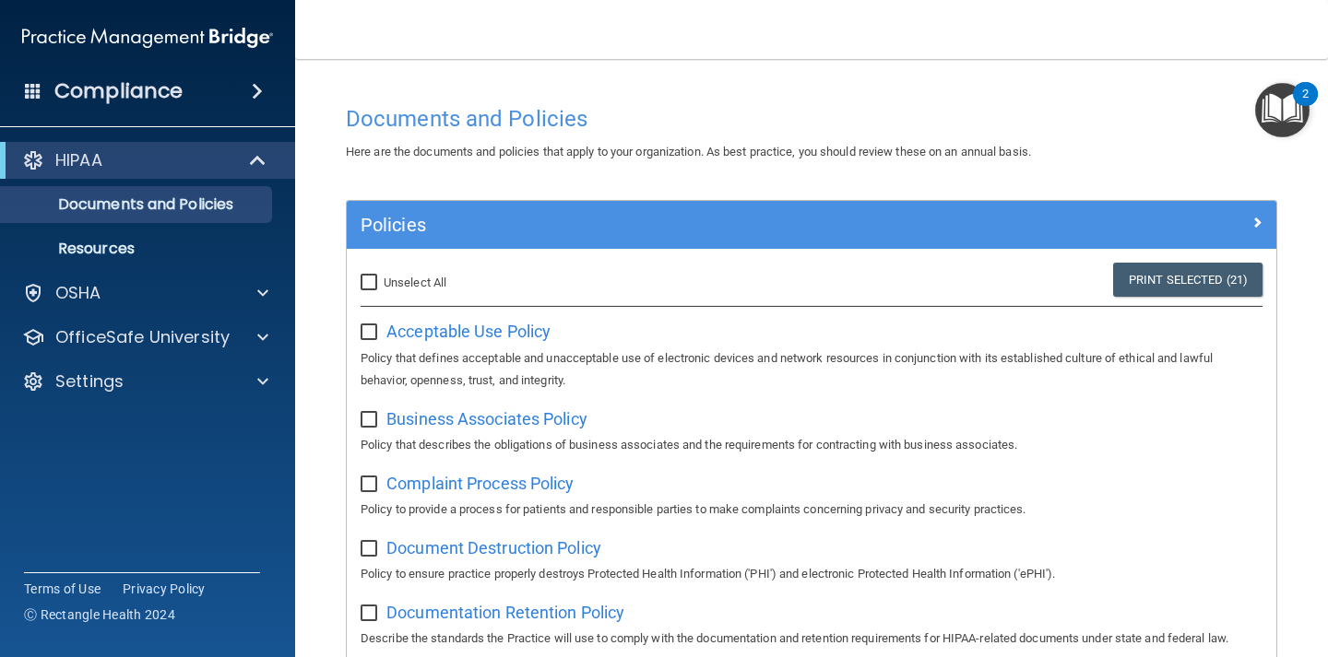
checkbox input "false"
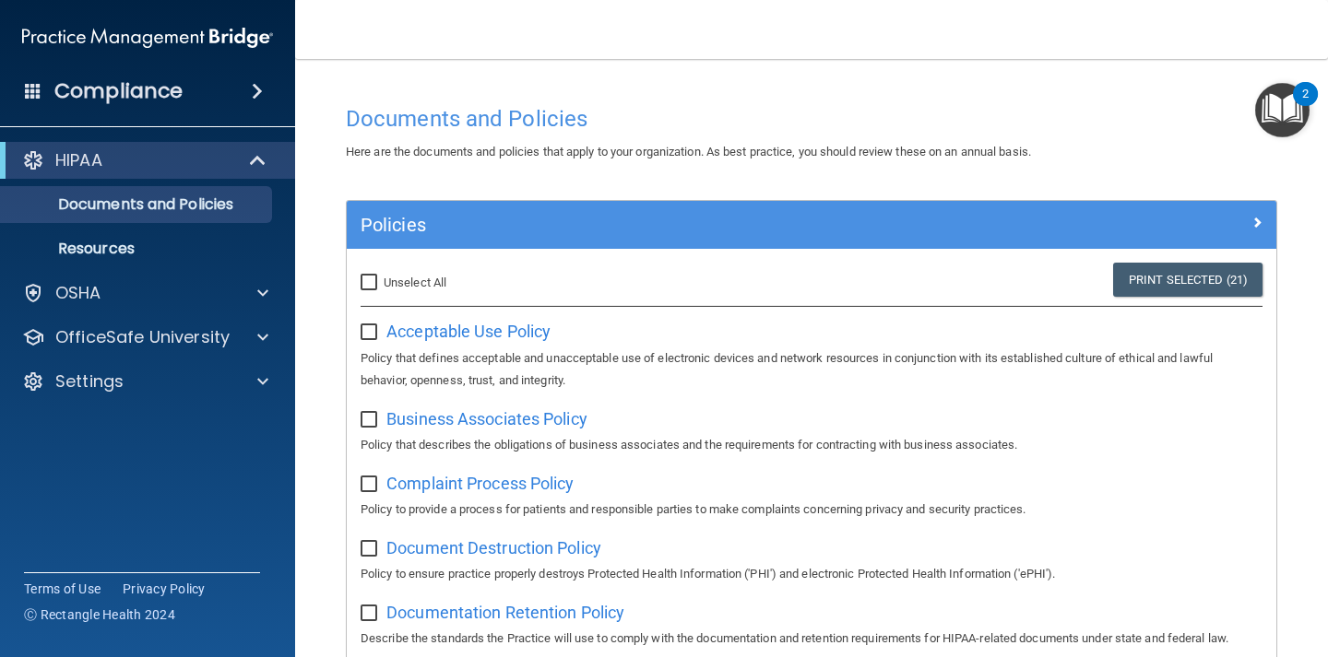
checkbox input "false"
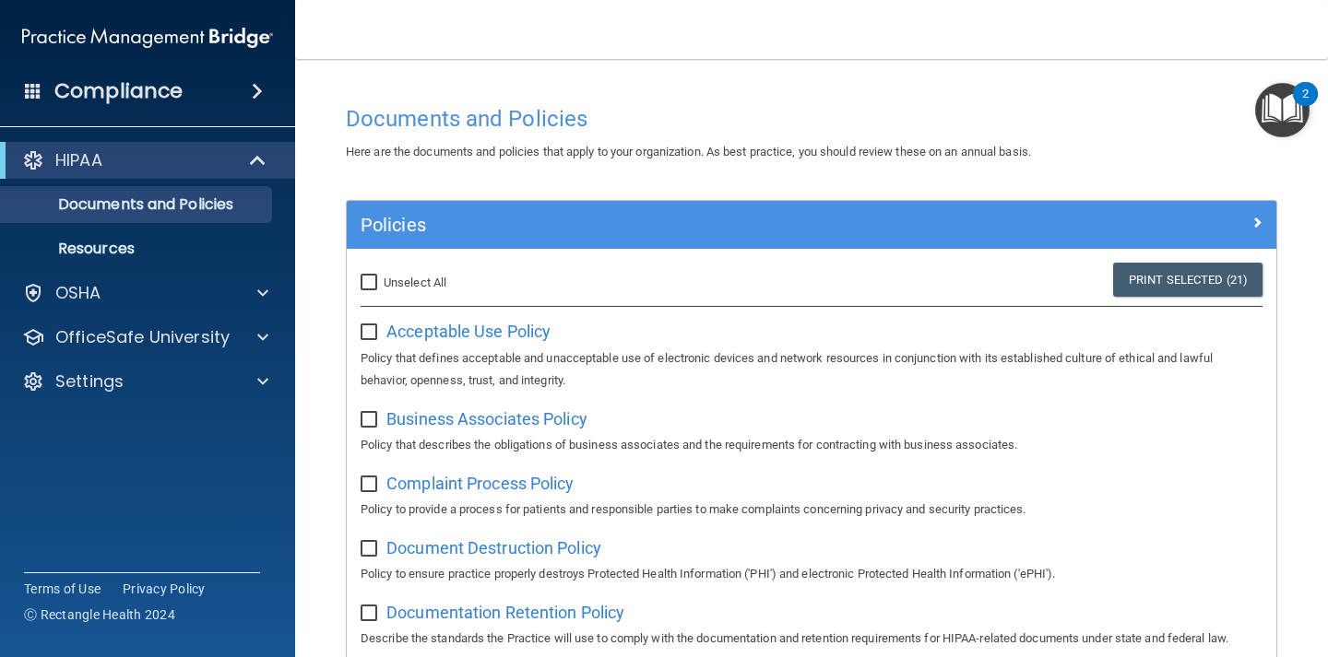
checkbox input "false"
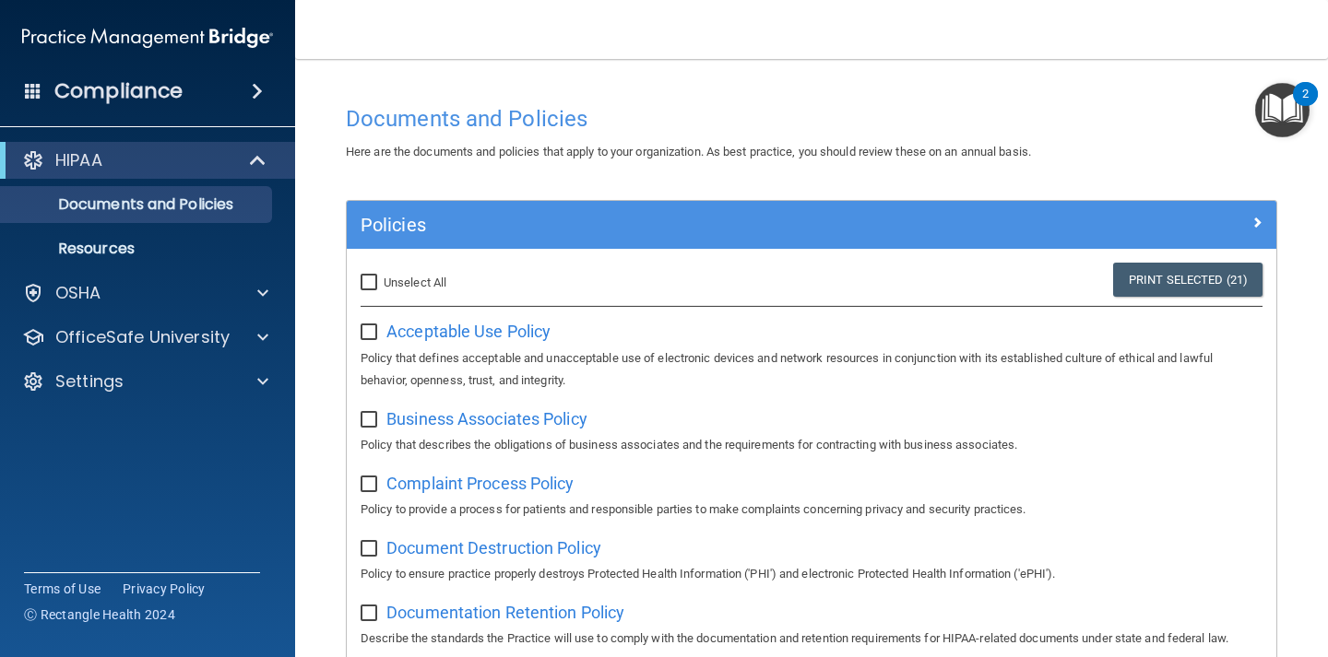
checkbox input "false"
click at [416, 418] on span "Business Associates Policy" at bounding box center [486, 418] width 201 height 19
click at [371, 420] on input "checkbox" at bounding box center [370, 420] width 21 height 15
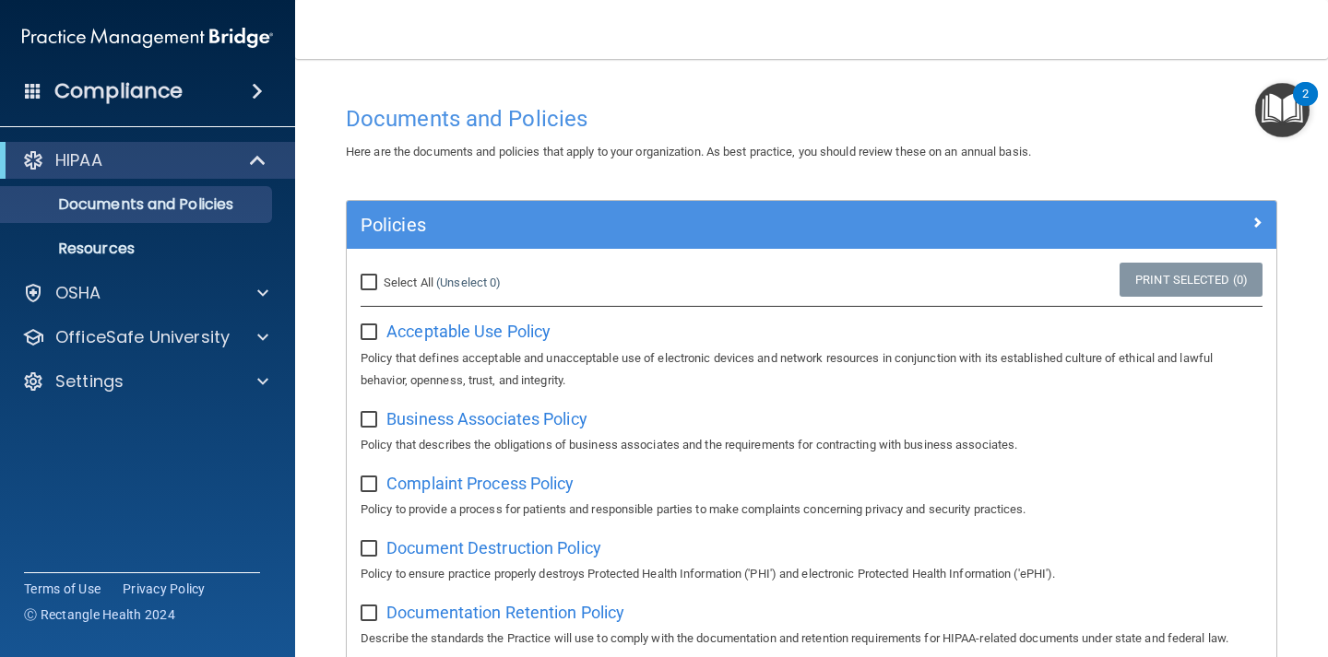
checkbox input "true"
click at [372, 337] on input "checkbox" at bounding box center [370, 332] width 21 height 15
checkbox input "true"
click at [369, 280] on input "Select All (Unselect 2) Unselect All" at bounding box center [370, 283] width 21 height 15
checkbox input "true"
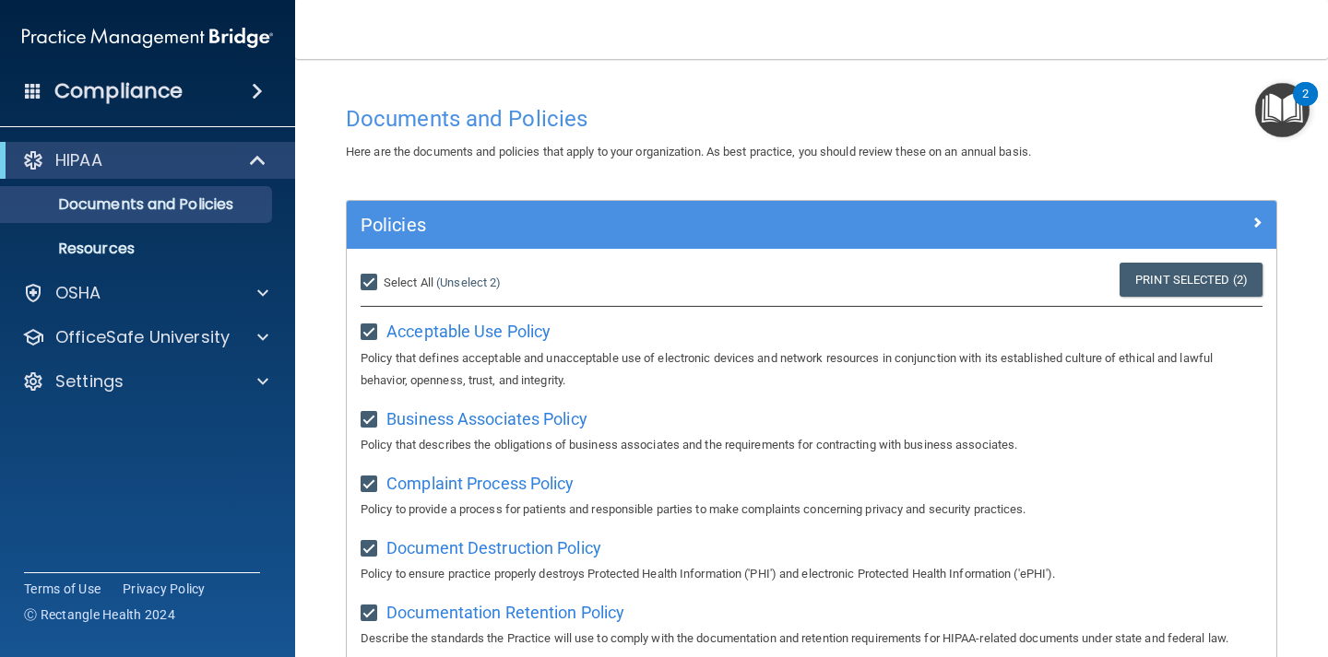
checkbox input "true"
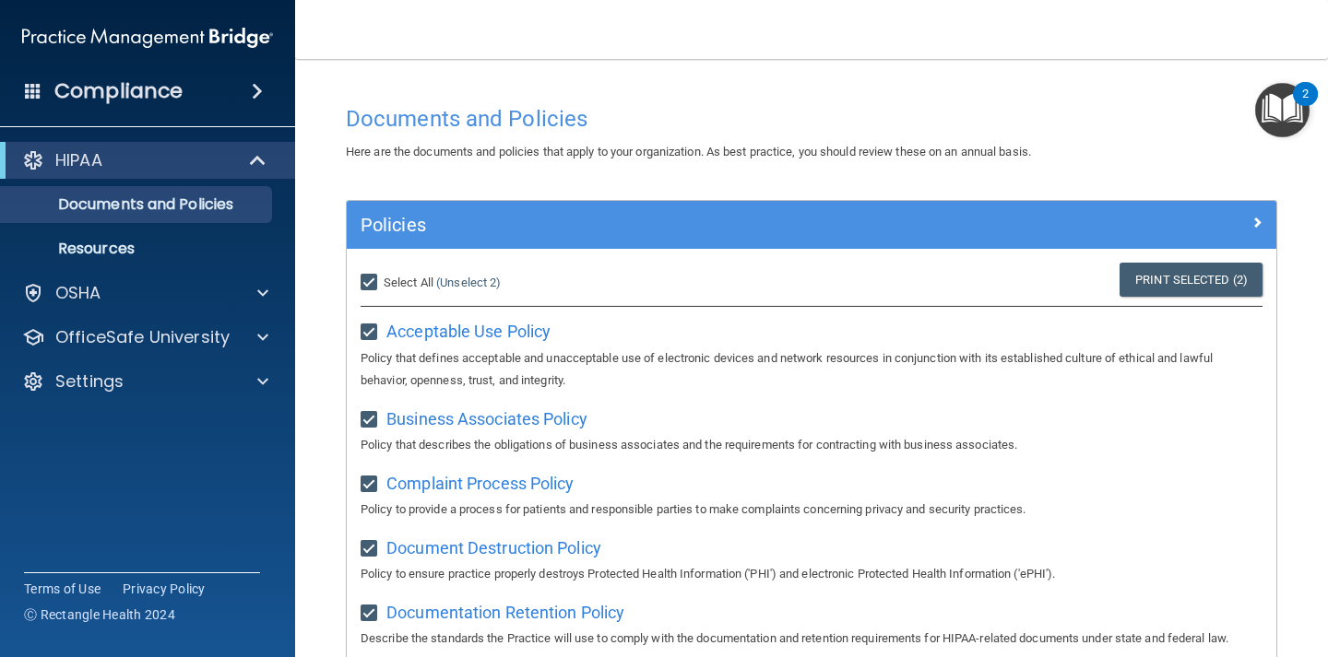
checkbox input "true"
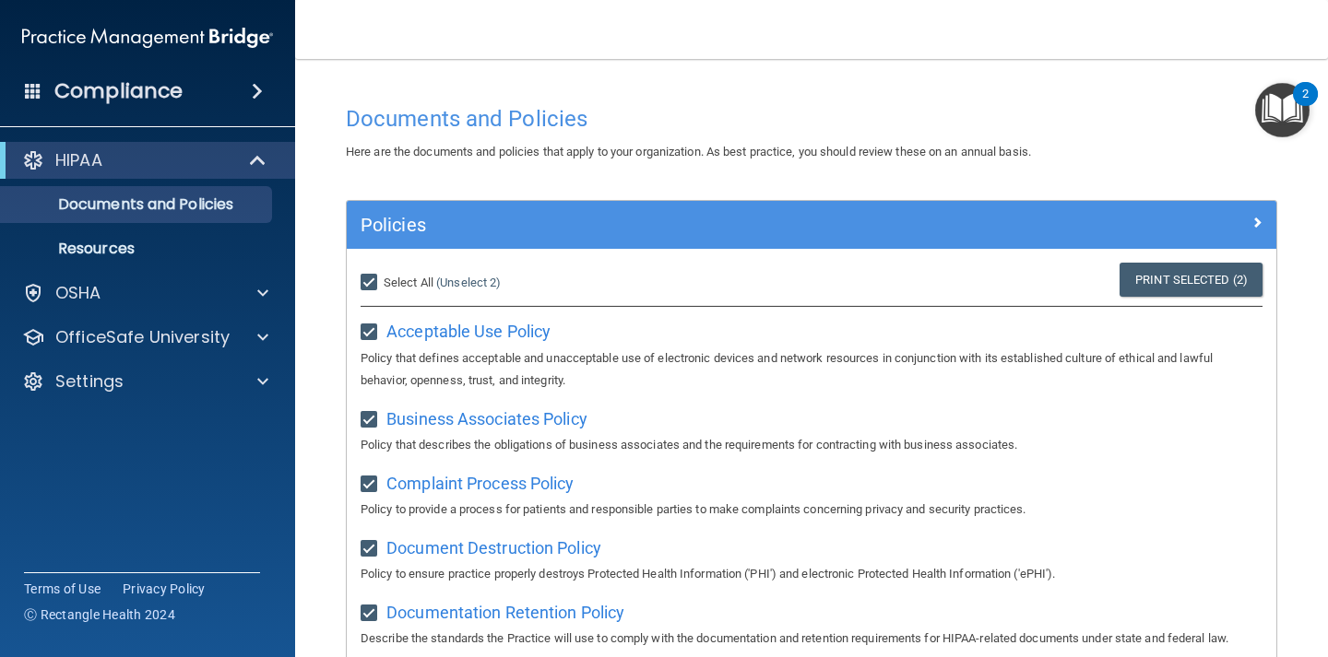
checkbox input "true"
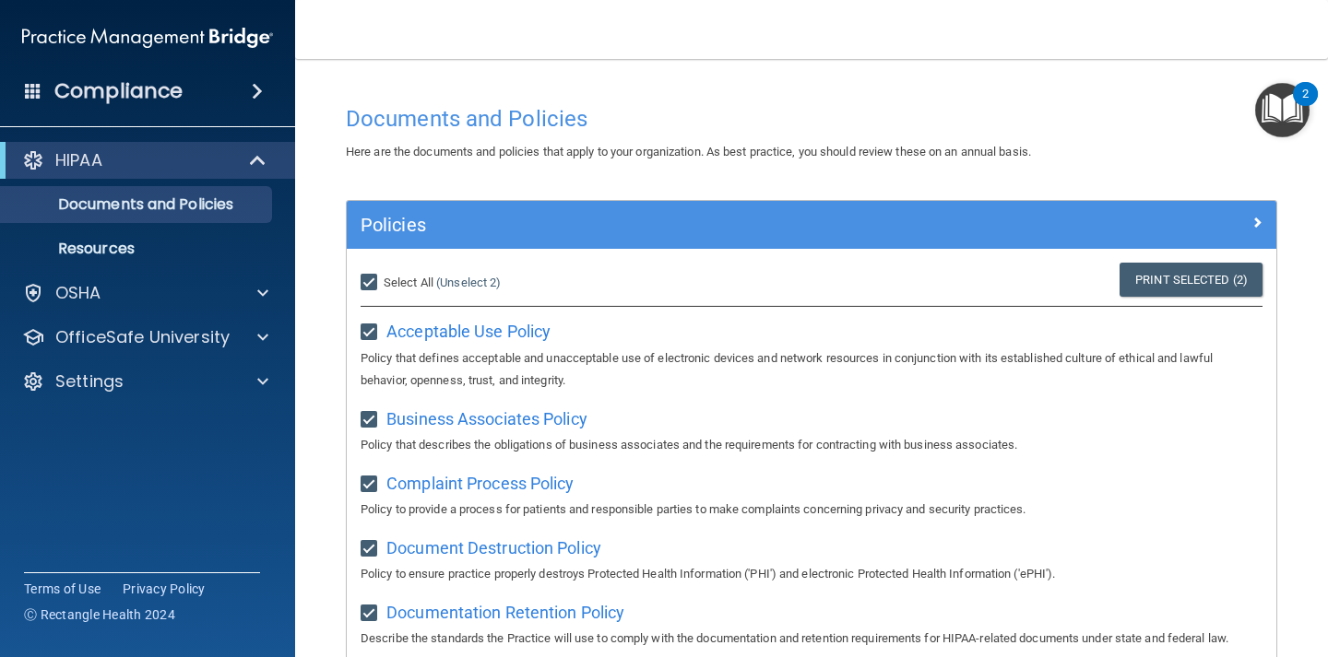
checkbox input "true"
click at [1154, 278] on link "Print Selected (21)" at bounding box center [1187, 280] width 149 height 34
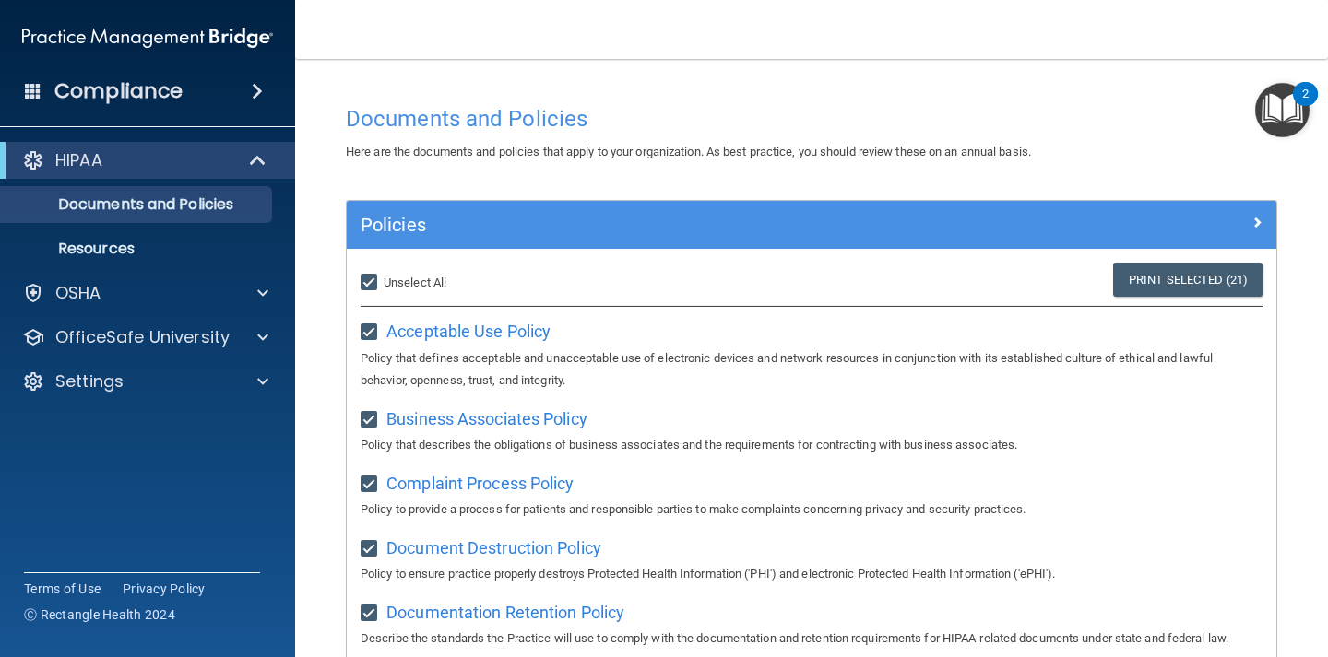
click at [1278, 107] on img "Open Resource Center, 2 new notifications" at bounding box center [1282, 110] width 54 height 54
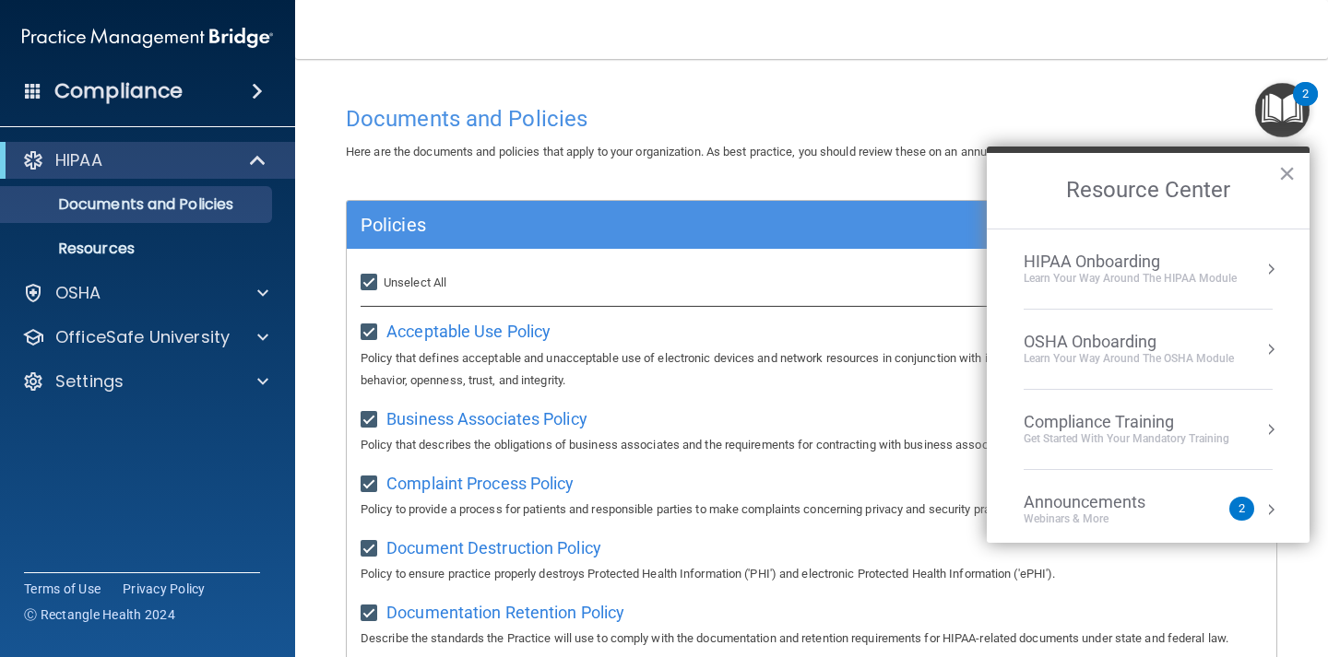
click at [1214, 266] on div "HIPAA Onboarding" at bounding box center [1129, 262] width 213 height 20
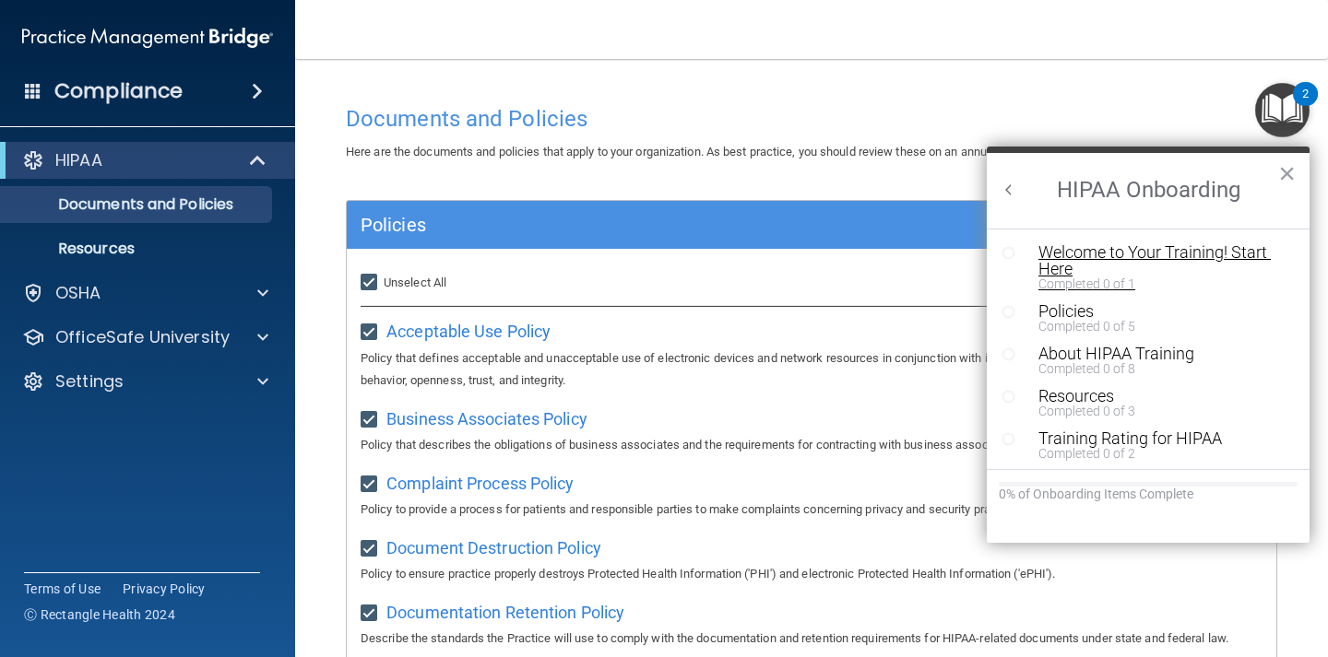
click at [1056, 257] on div "Welcome to Your Training! Start Here" at bounding box center [1161, 260] width 247 height 33
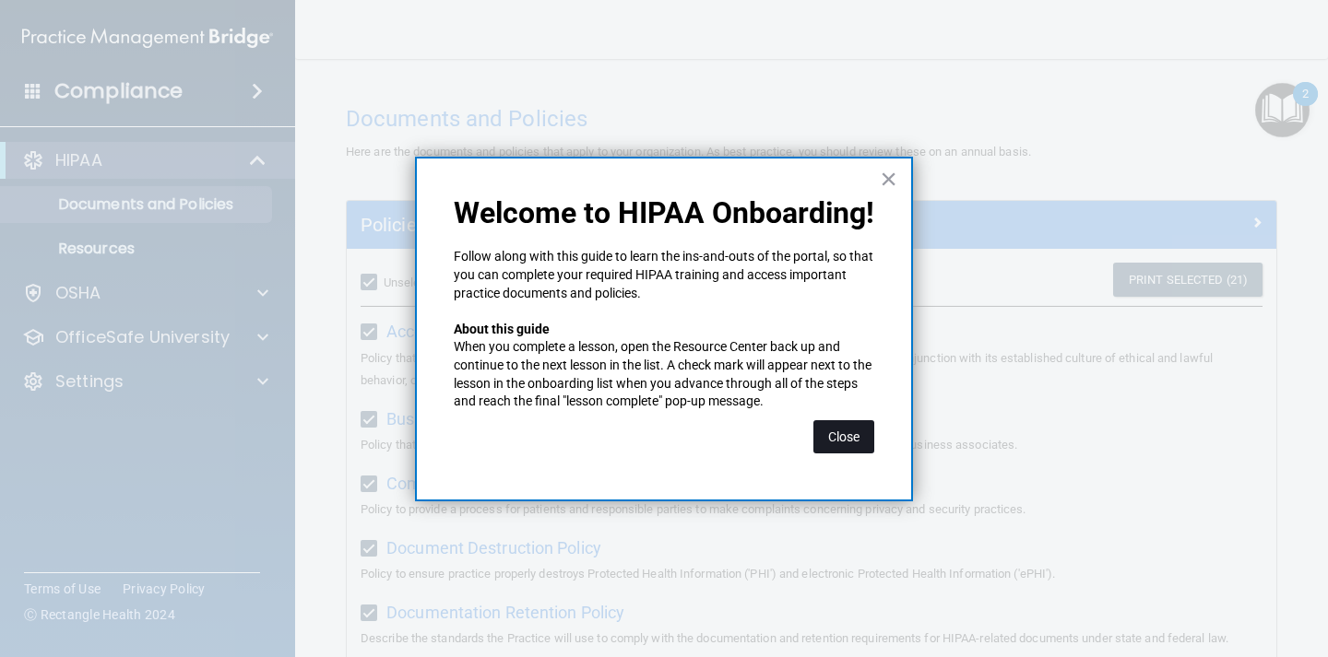
click at [841, 443] on button "Close" at bounding box center [843, 436] width 61 height 33
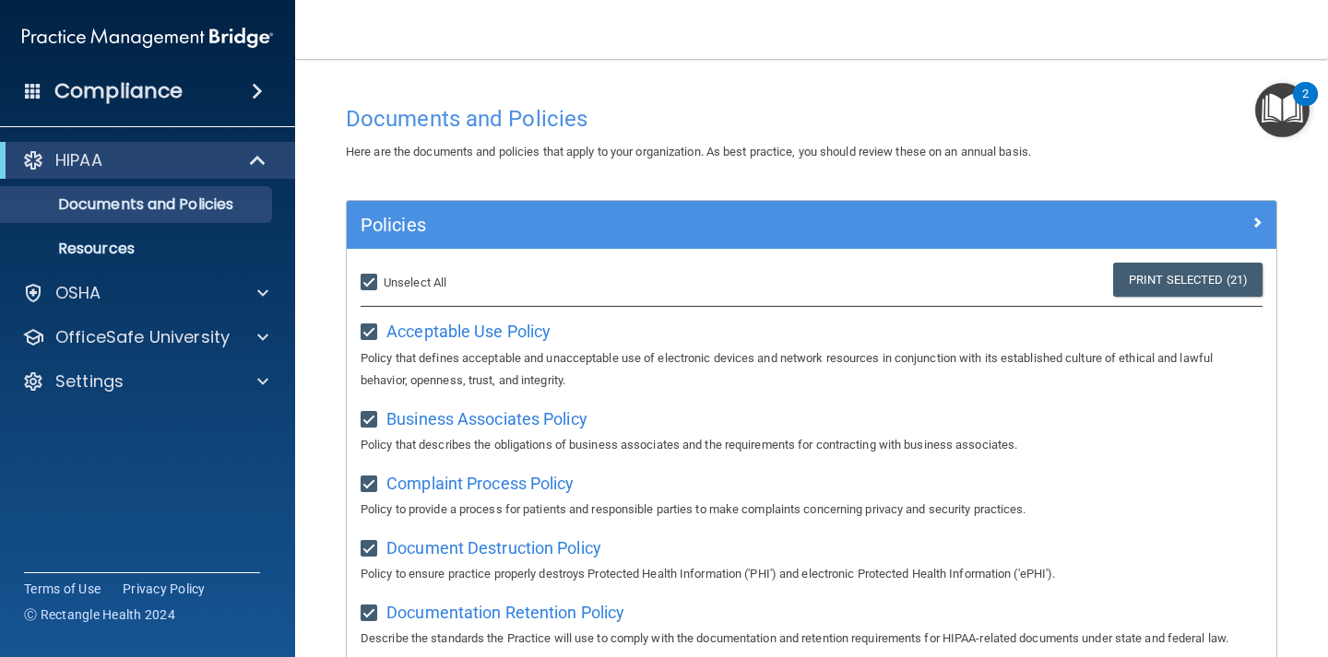
click at [369, 287] on input "Select All (Unselect 21) Unselect All" at bounding box center [370, 283] width 21 height 15
checkbox input "false"
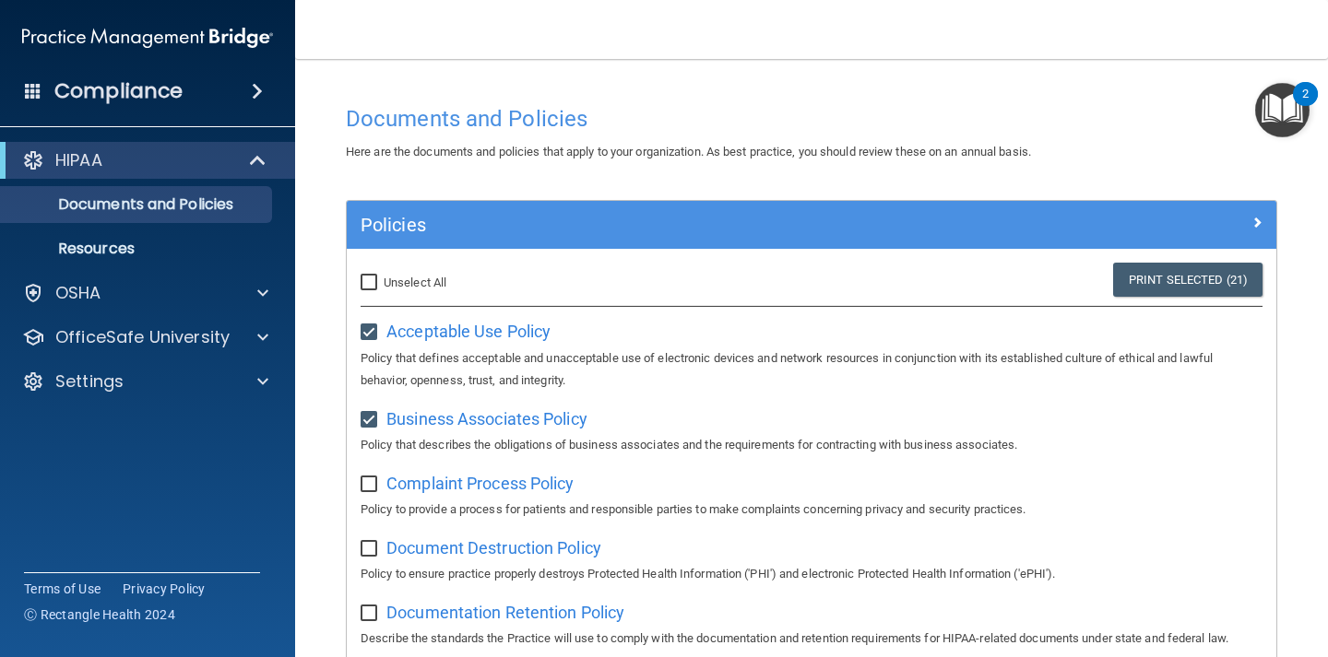
checkbox input "false"
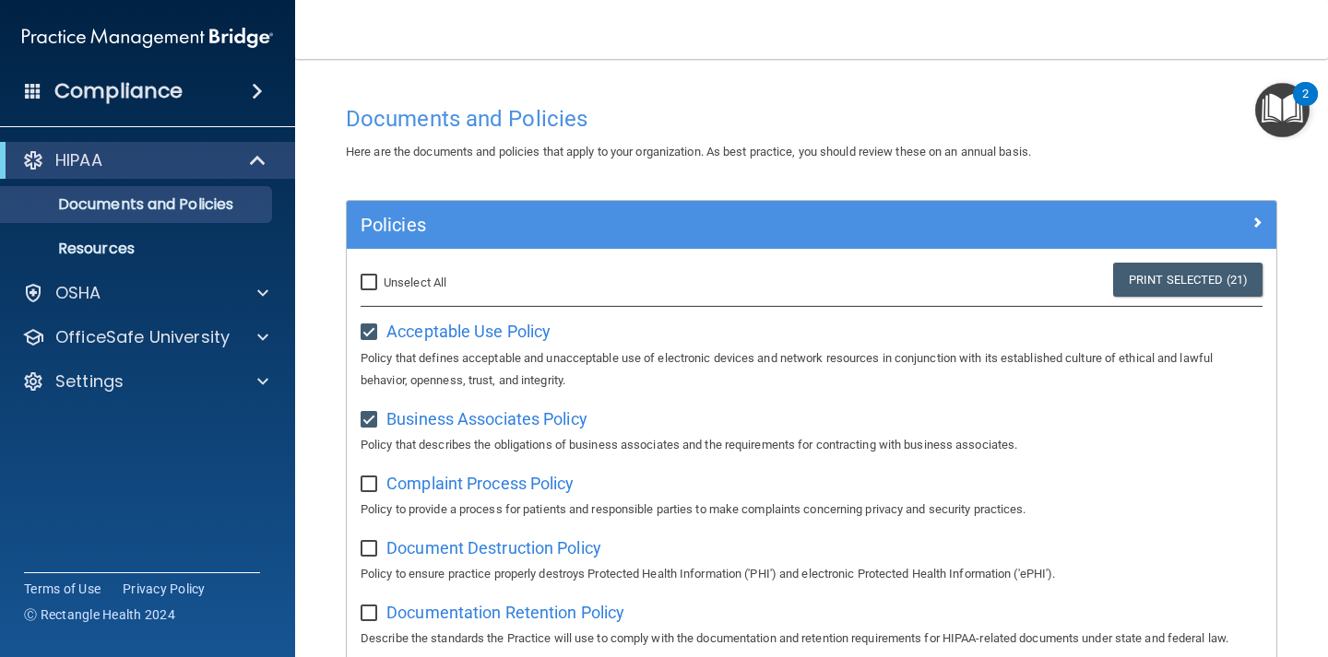
checkbox input "false"
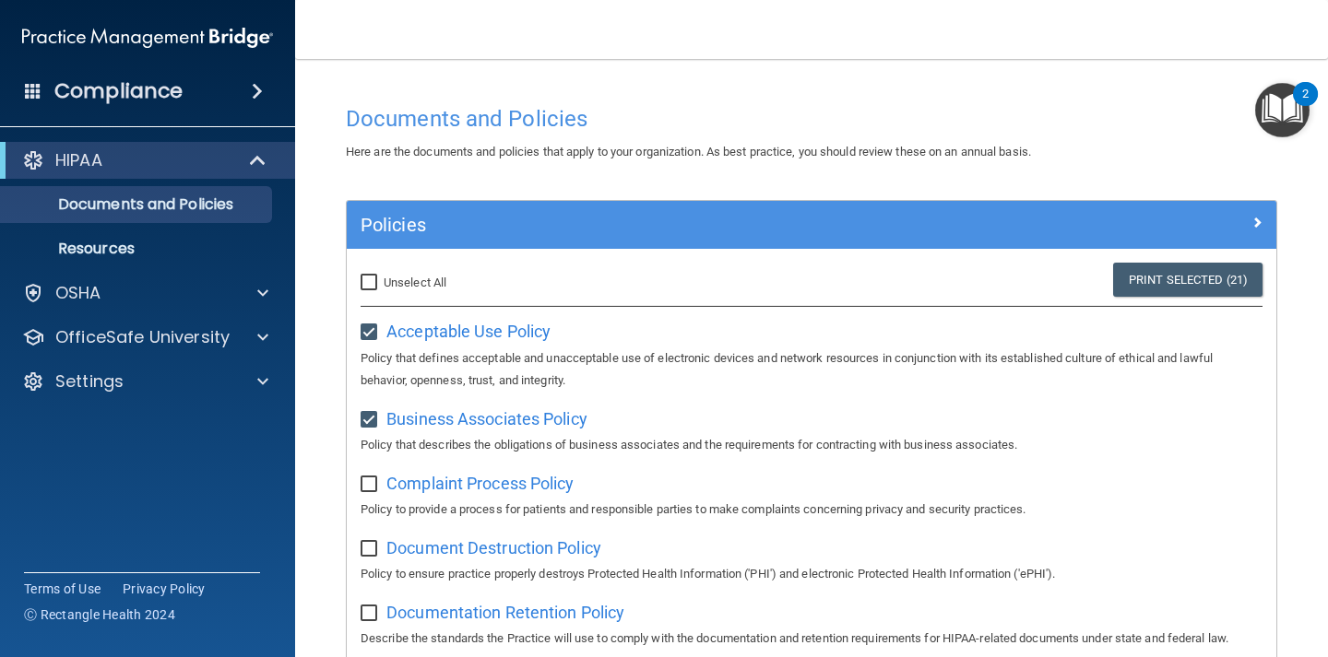
checkbox input "false"
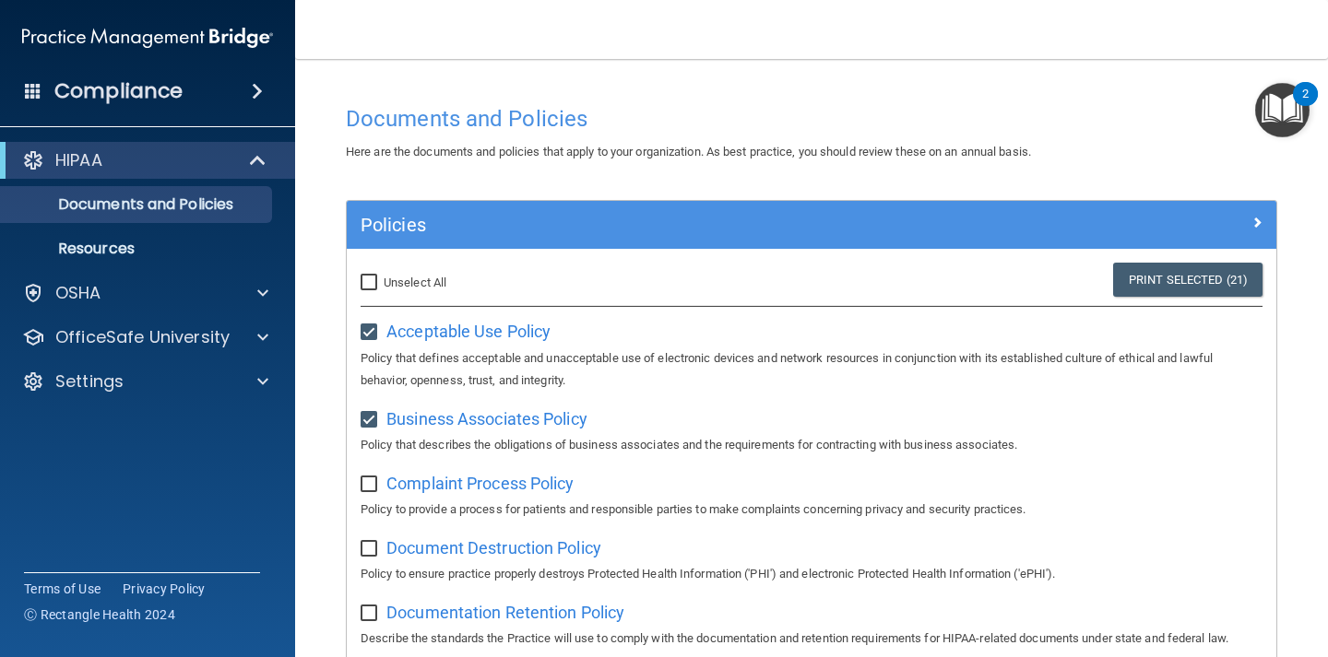
checkbox input "false"
click at [1276, 116] on img "Open Resource Center, 2 new notifications" at bounding box center [1282, 110] width 54 height 54
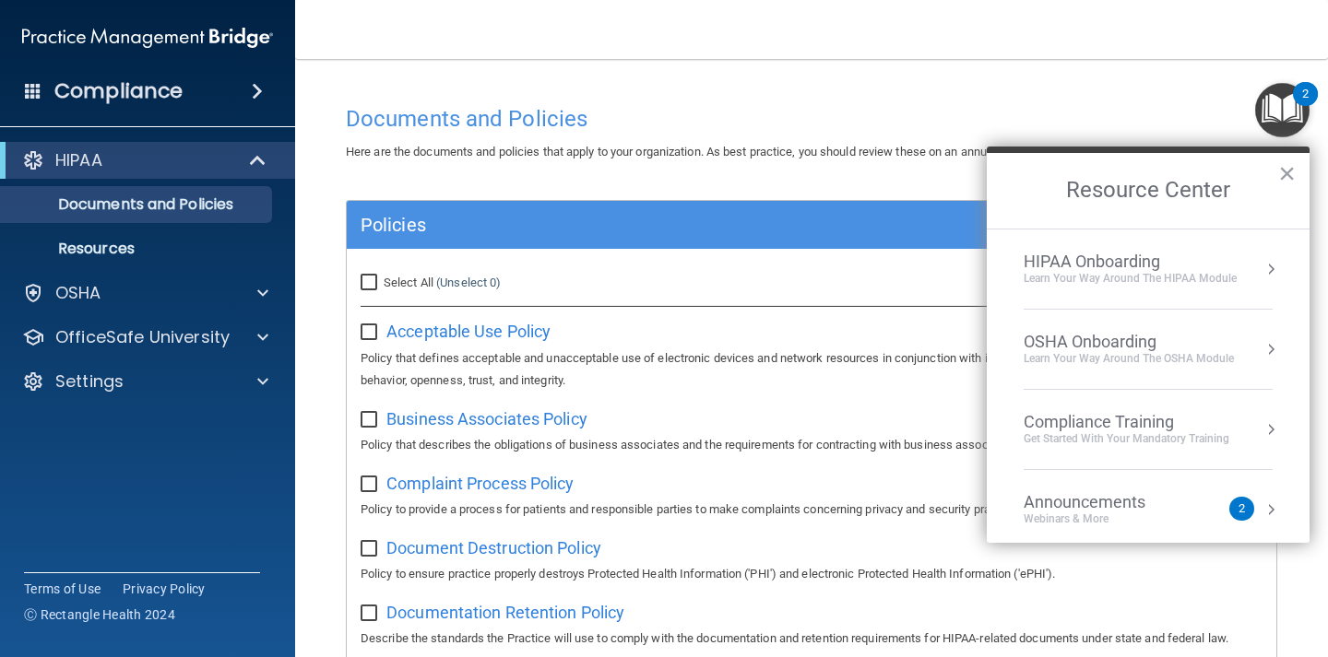
click at [1105, 262] on div "HIPAA Onboarding" at bounding box center [1129, 262] width 213 height 20
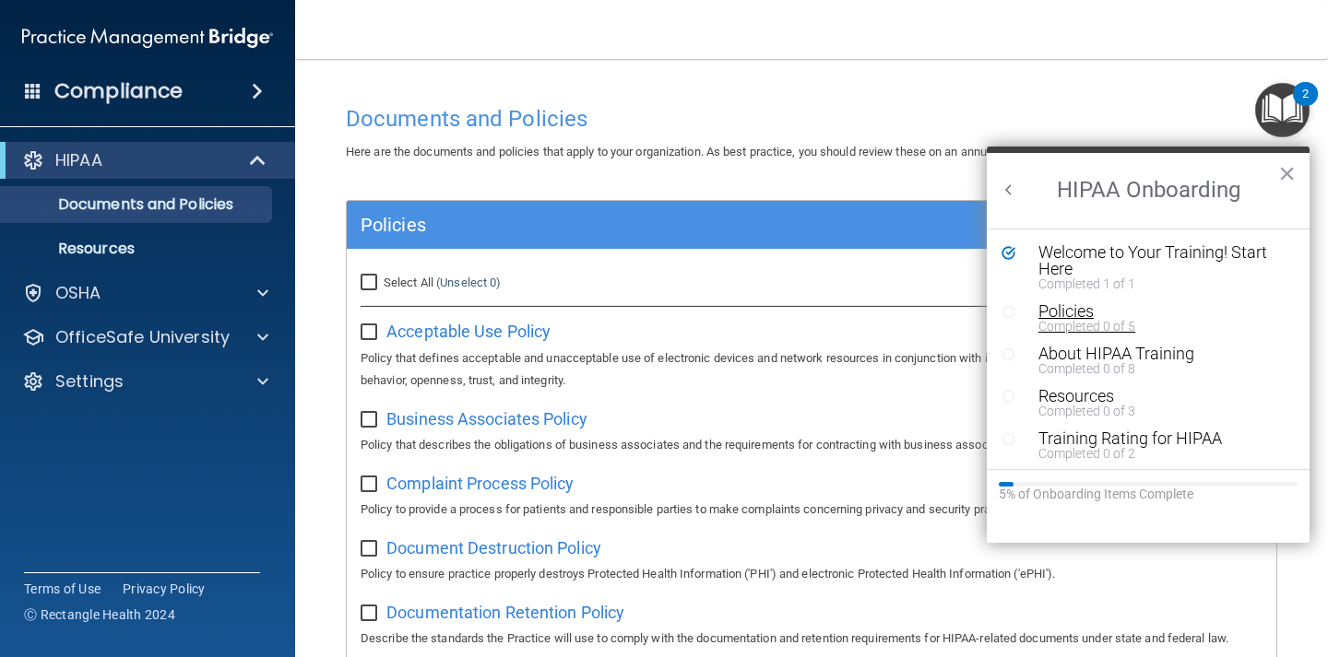
click at [1059, 312] on div "Policies" at bounding box center [1161, 311] width 247 height 17
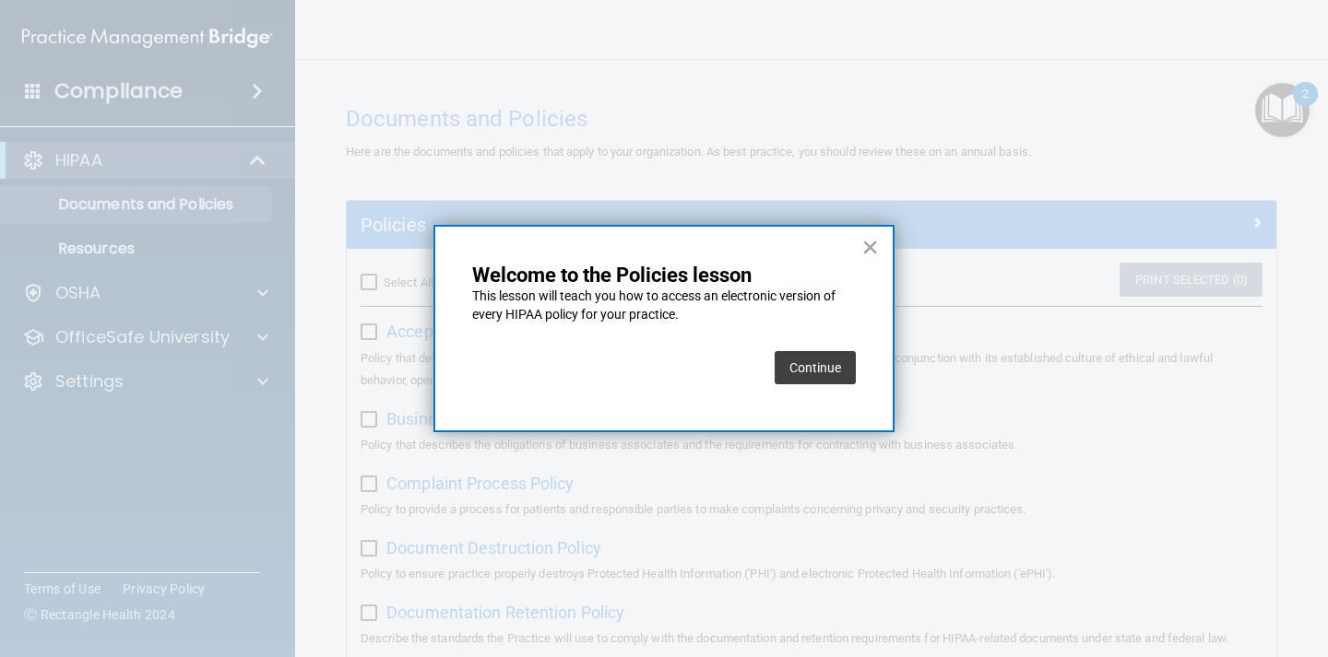
click at [824, 368] on button "Continue" at bounding box center [814, 367] width 81 height 33
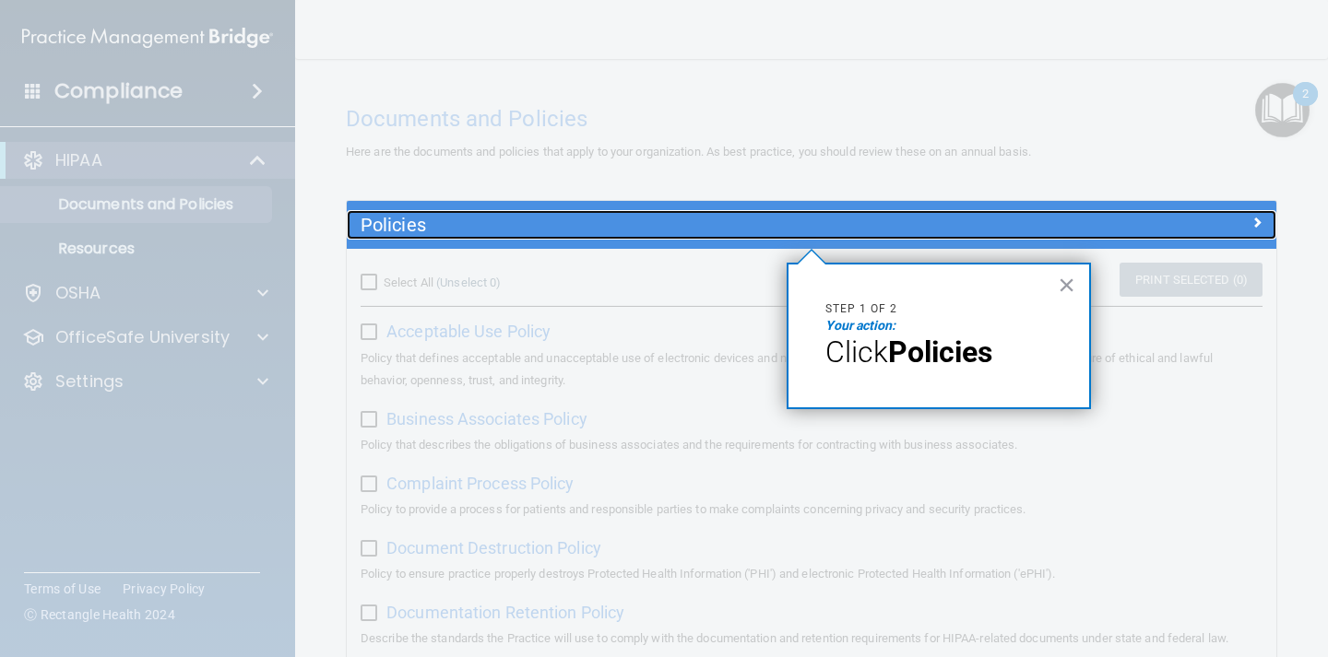
click at [382, 228] on h5 "Policies" at bounding box center [694, 225] width 669 height 20
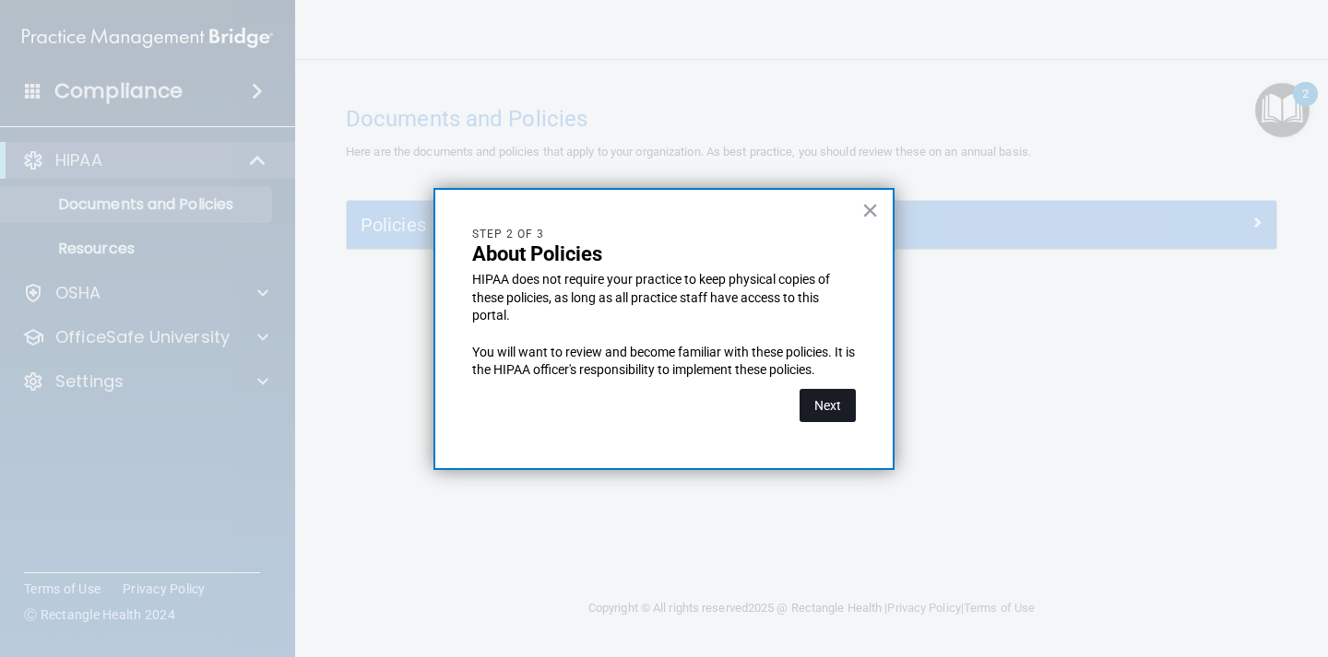
click at [816, 403] on button "Next" at bounding box center [827, 405] width 56 height 33
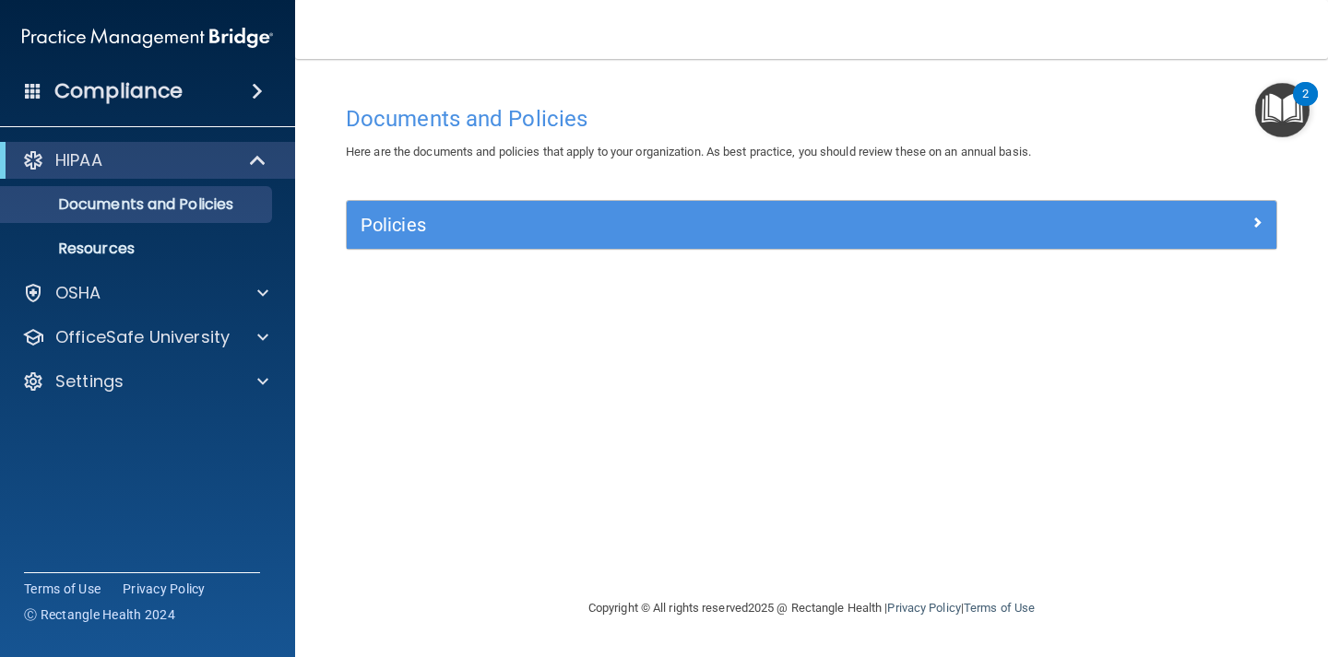
click at [1283, 97] on img "Open Resource Center, 2 new notifications" at bounding box center [1282, 110] width 54 height 54
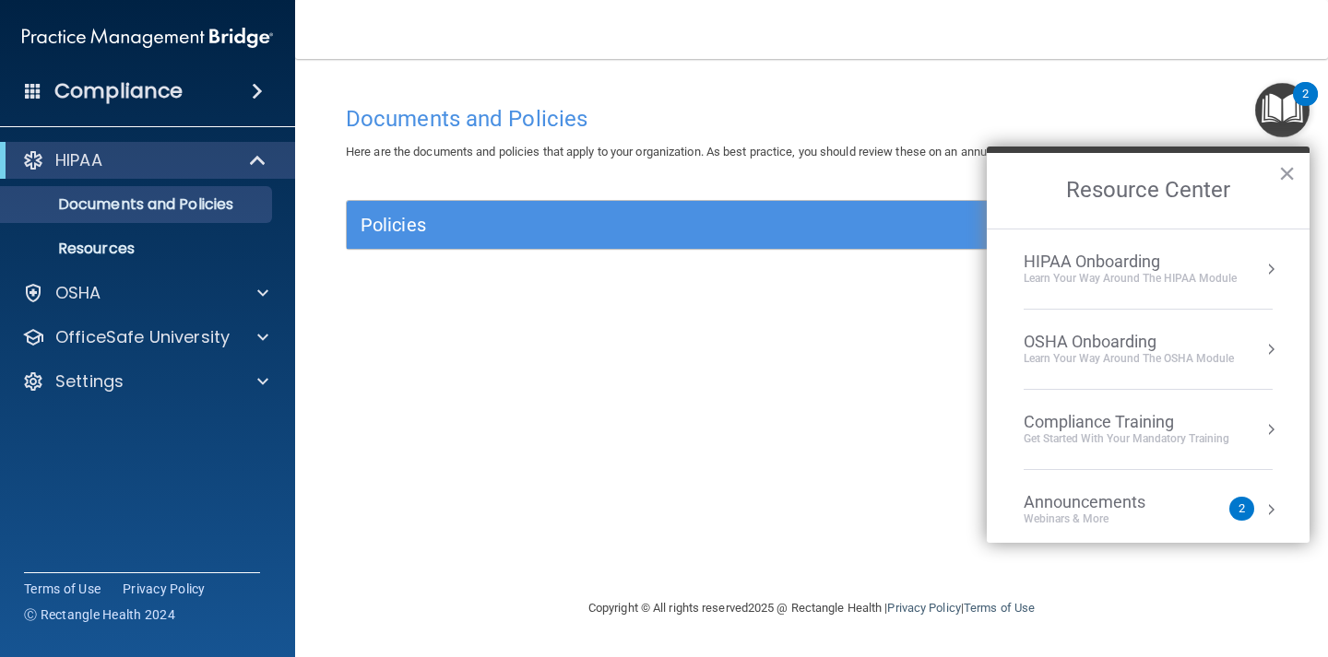
click at [1146, 268] on div "HIPAA Onboarding" at bounding box center [1129, 262] width 213 height 20
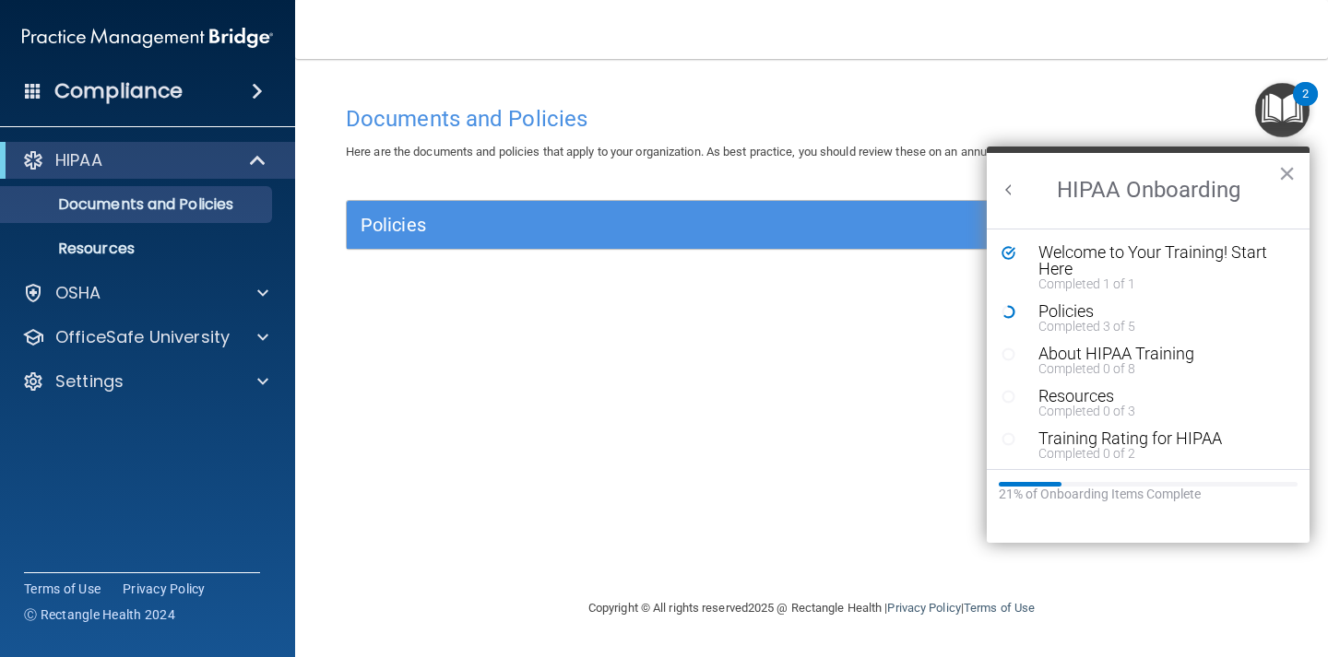
click at [906, 379] on div "Documents and Policies Here are the documents and policies that apply to your o…" at bounding box center [811, 347] width 959 height 502
click at [1290, 174] on button "×" at bounding box center [1287, 174] width 18 height 30
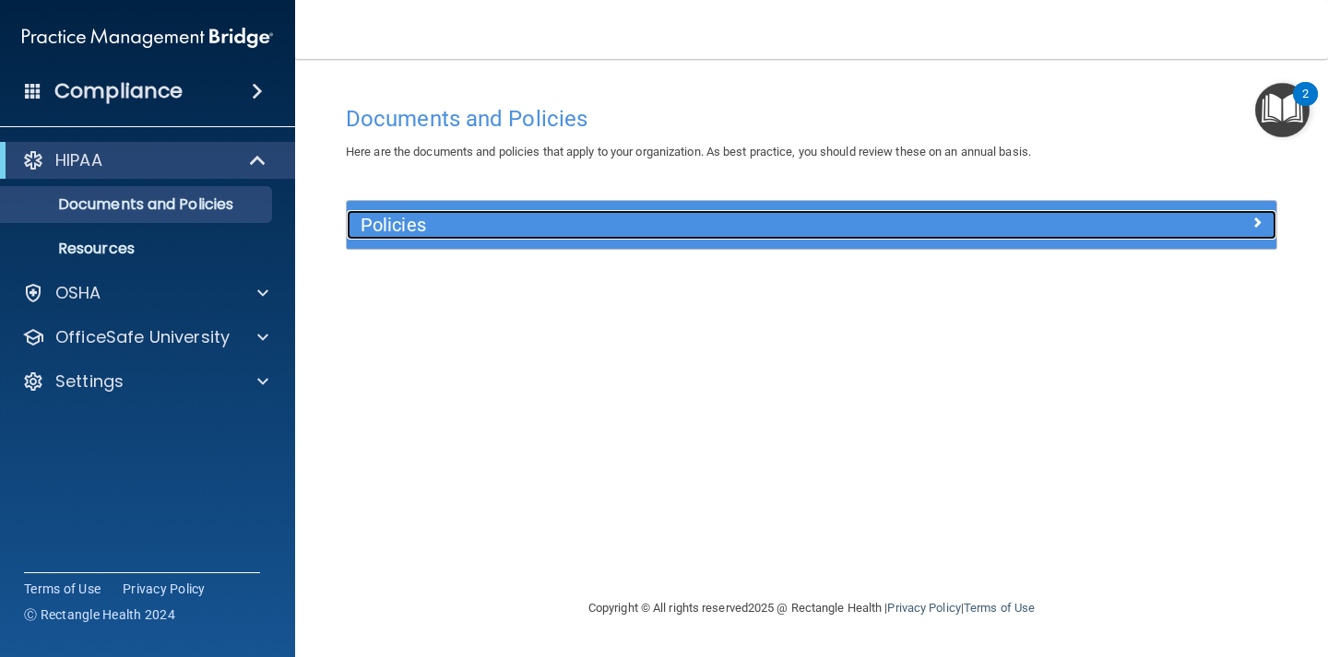
click at [1257, 225] on span at bounding box center [1256, 222] width 11 height 22
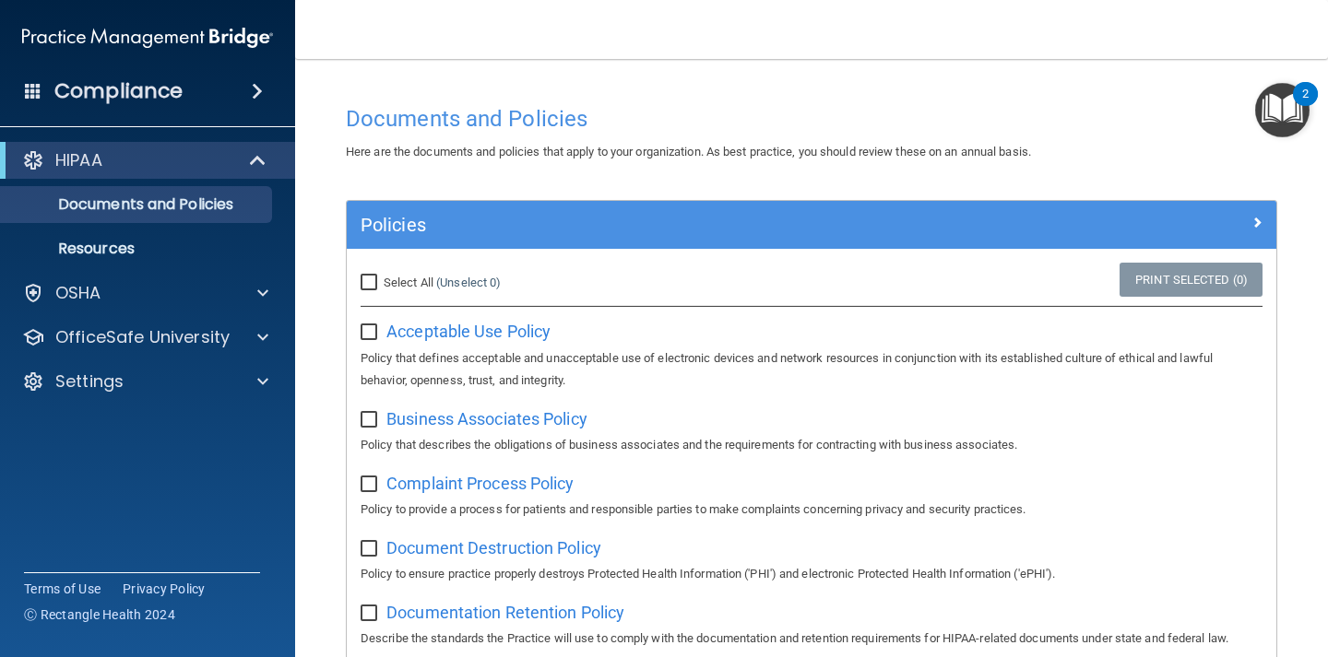
click at [1276, 113] on img "Open Resource Center, 2 new notifications" at bounding box center [1282, 110] width 54 height 54
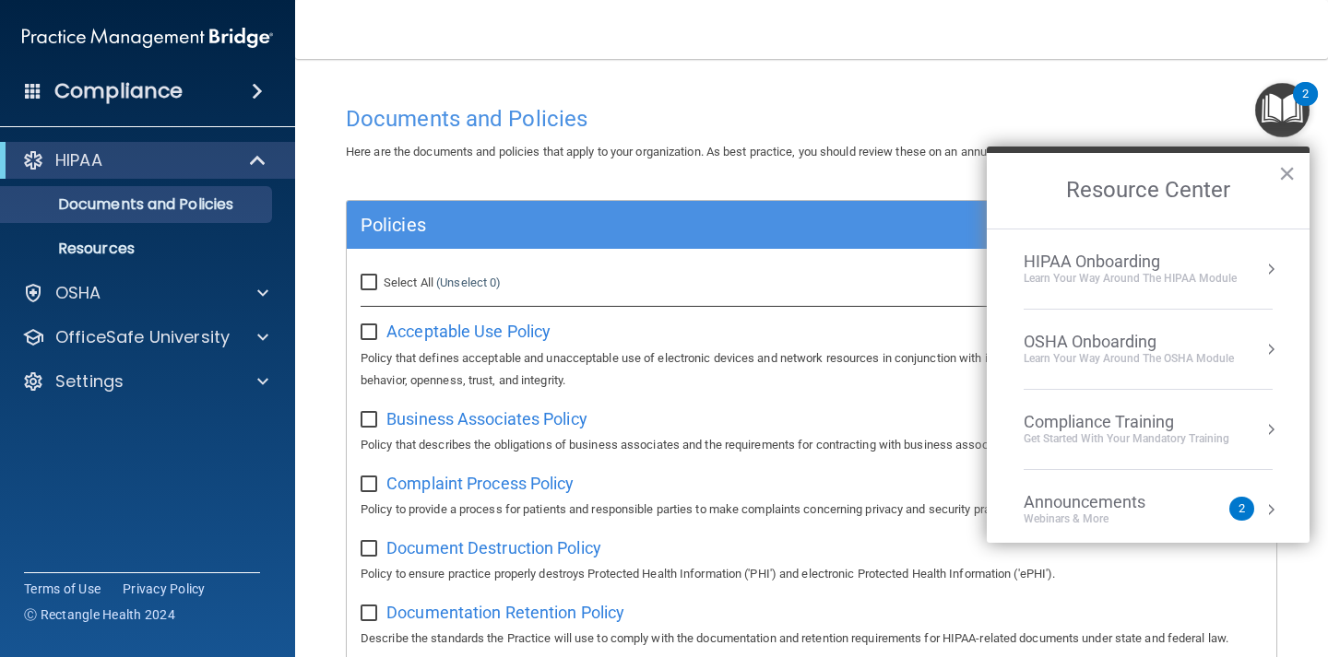
click at [1105, 266] on div "HIPAA Onboarding" at bounding box center [1129, 262] width 213 height 20
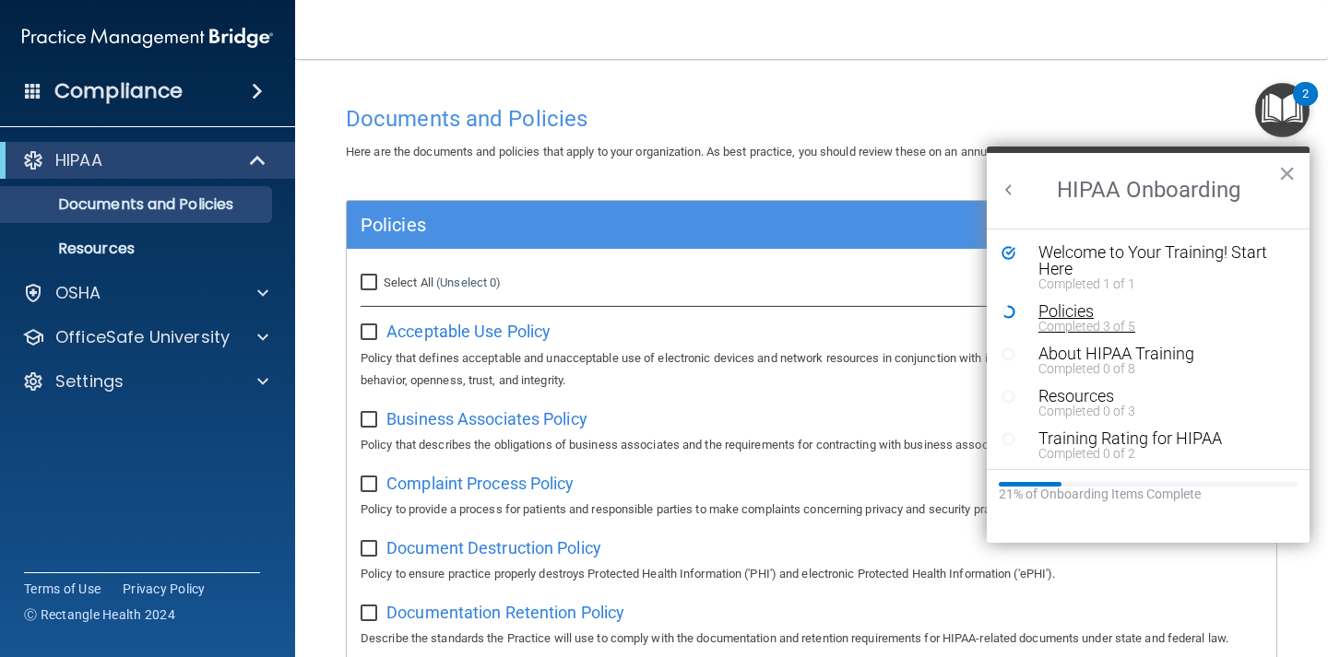
click at [1066, 317] on div "Policies" at bounding box center [1161, 311] width 247 height 17
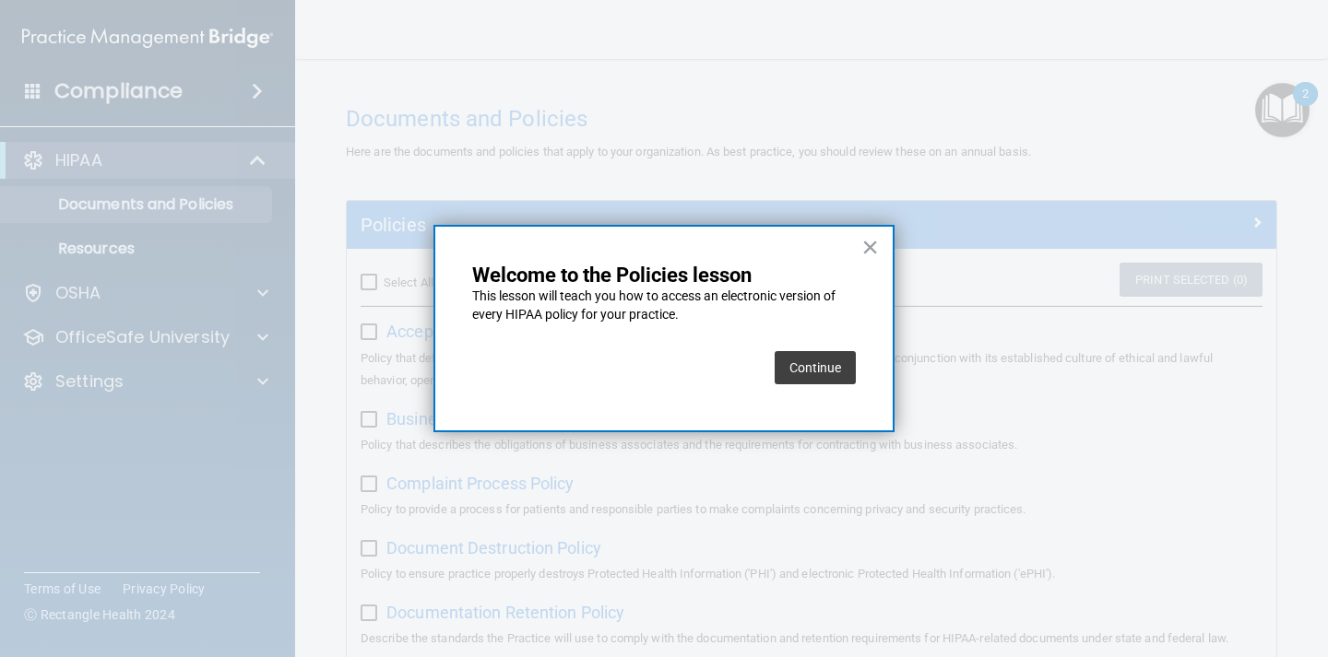
click at [822, 365] on button "Continue" at bounding box center [814, 367] width 81 height 33
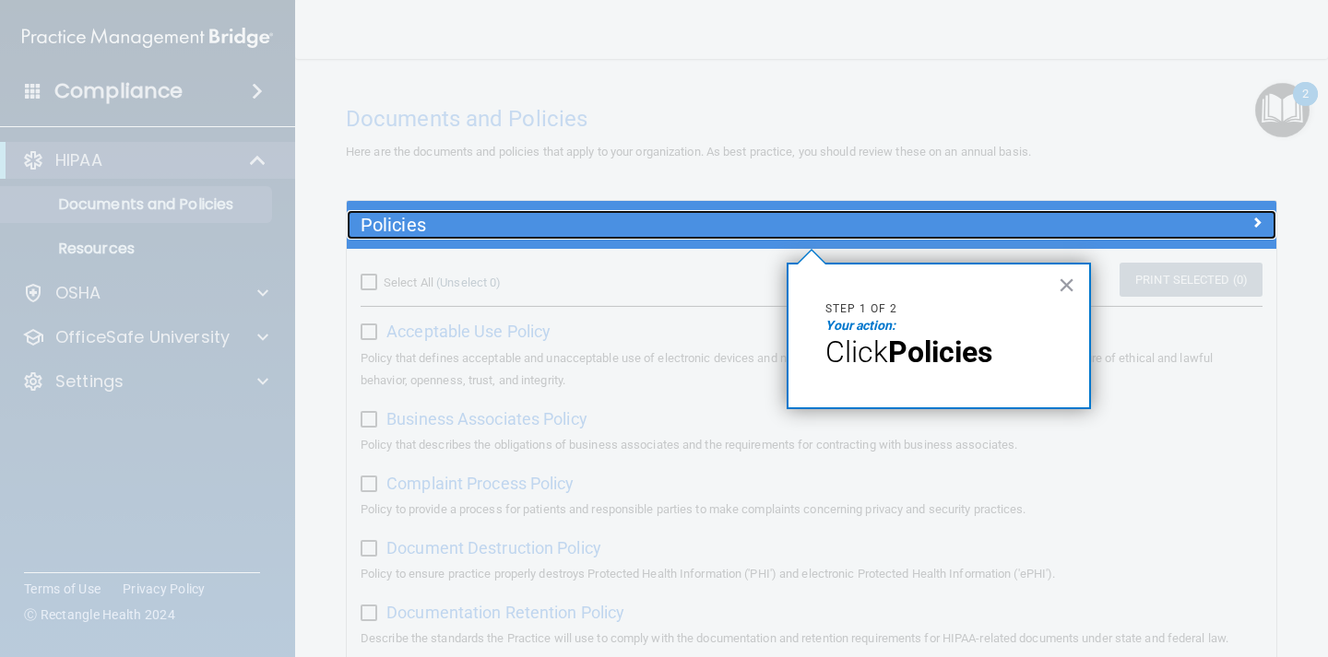
click at [389, 224] on h5 "Policies" at bounding box center [694, 225] width 669 height 20
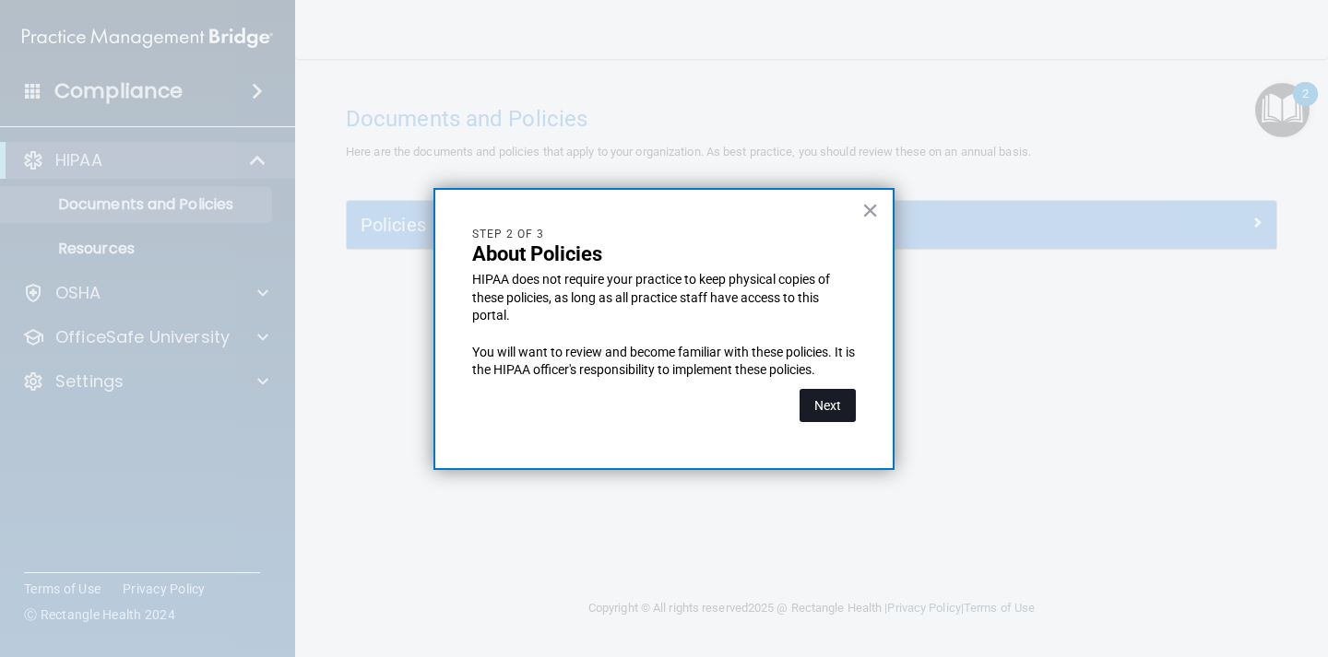
click at [838, 408] on button "Next" at bounding box center [827, 405] width 56 height 33
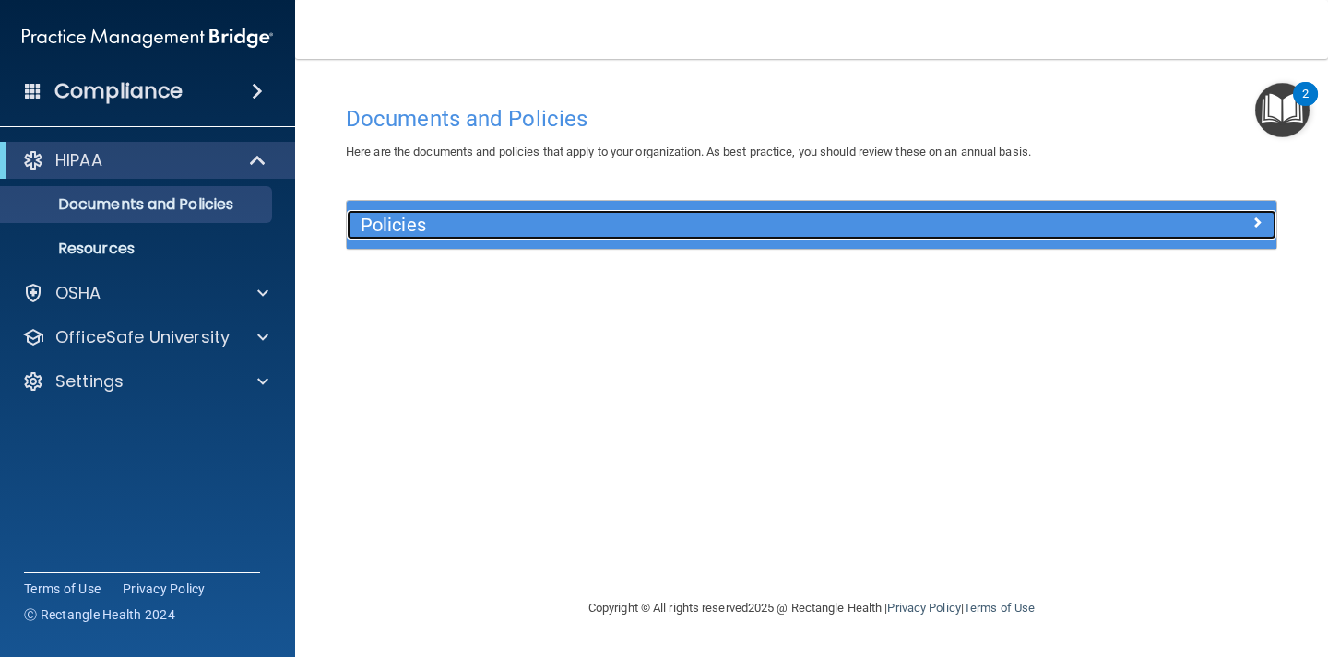
click at [1093, 224] on div at bounding box center [1160, 221] width 232 height 22
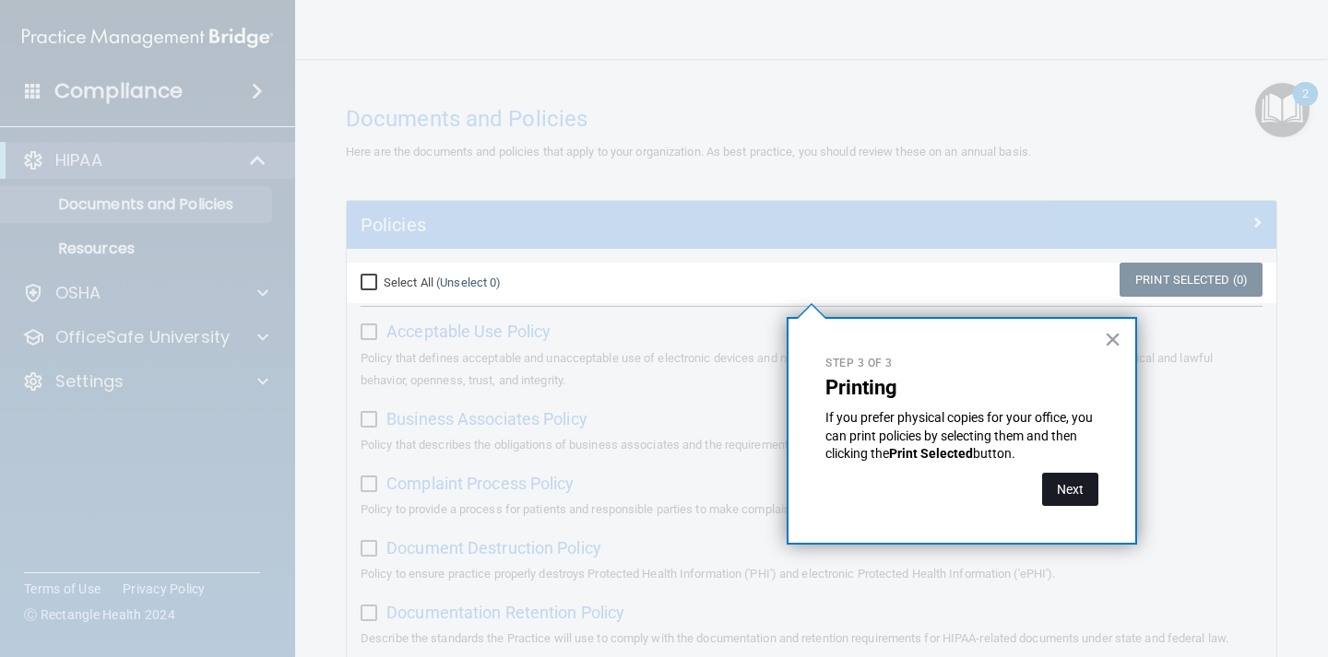
click at [1076, 490] on button "Next" at bounding box center [1070, 489] width 56 height 33
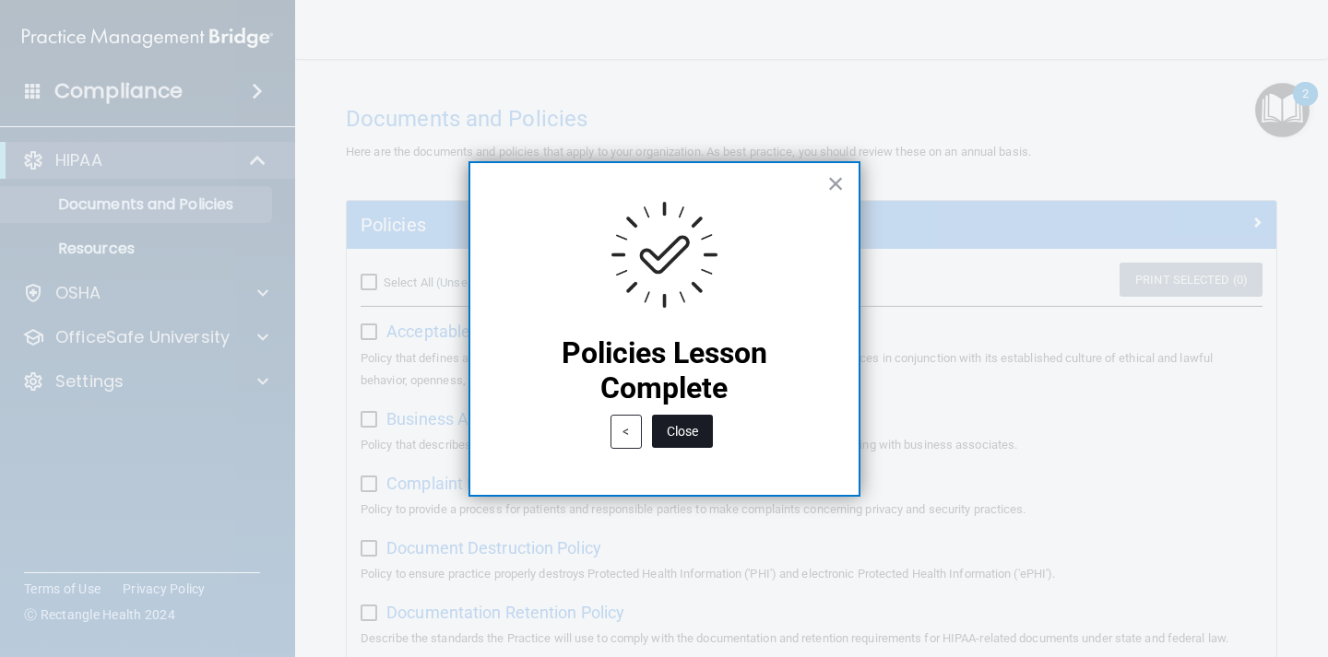
click at [683, 438] on button "Close" at bounding box center [682, 431] width 61 height 33
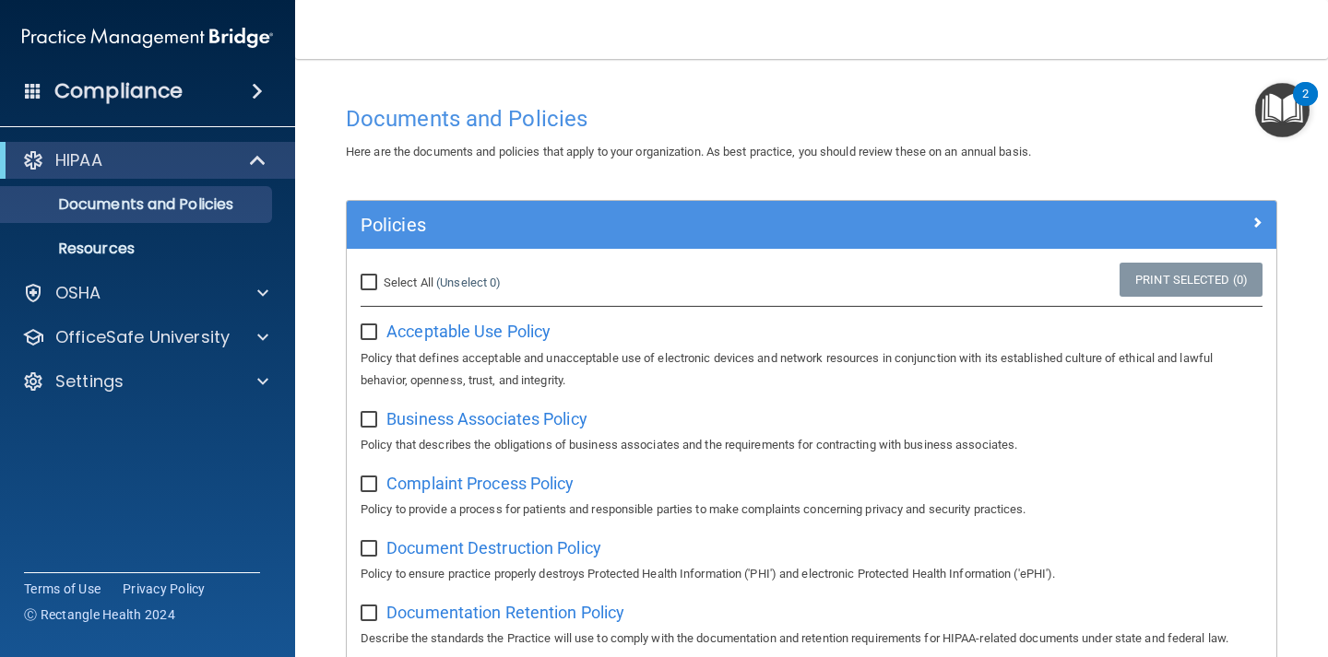
click at [1295, 104] on img "Open Resource Center, 2 new notifications" at bounding box center [1282, 110] width 54 height 54
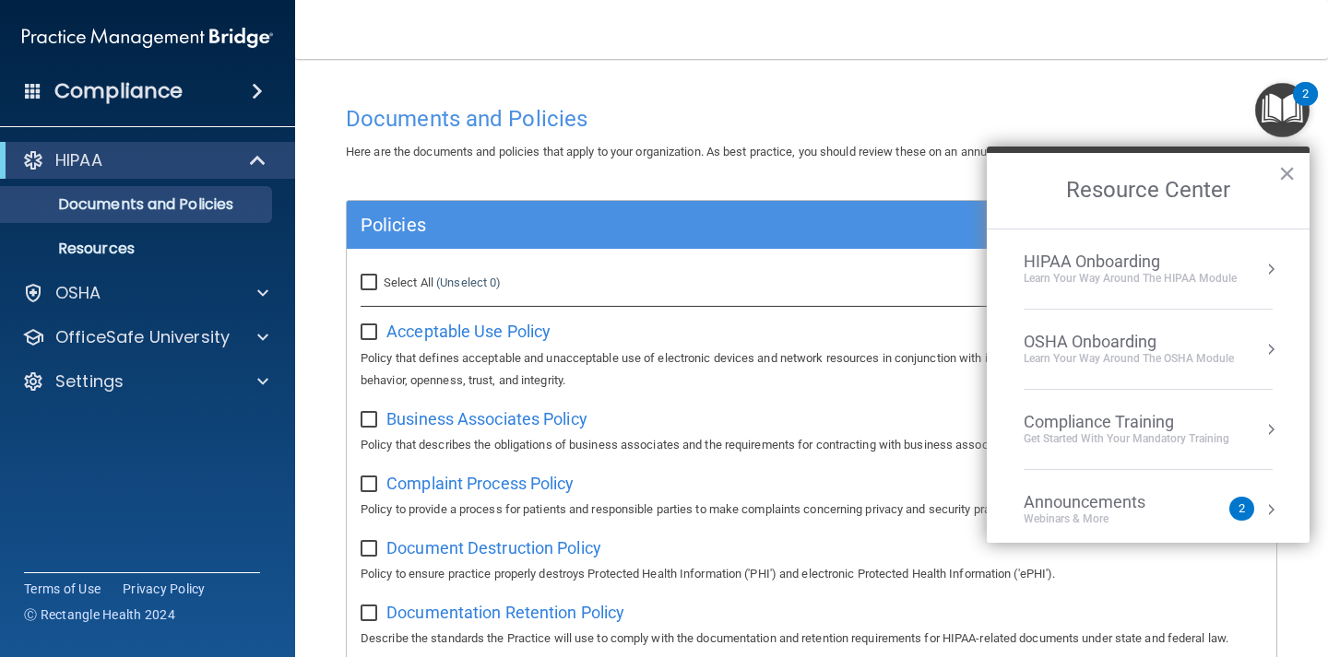
click at [1097, 268] on div "HIPAA Onboarding" at bounding box center [1129, 262] width 213 height 20
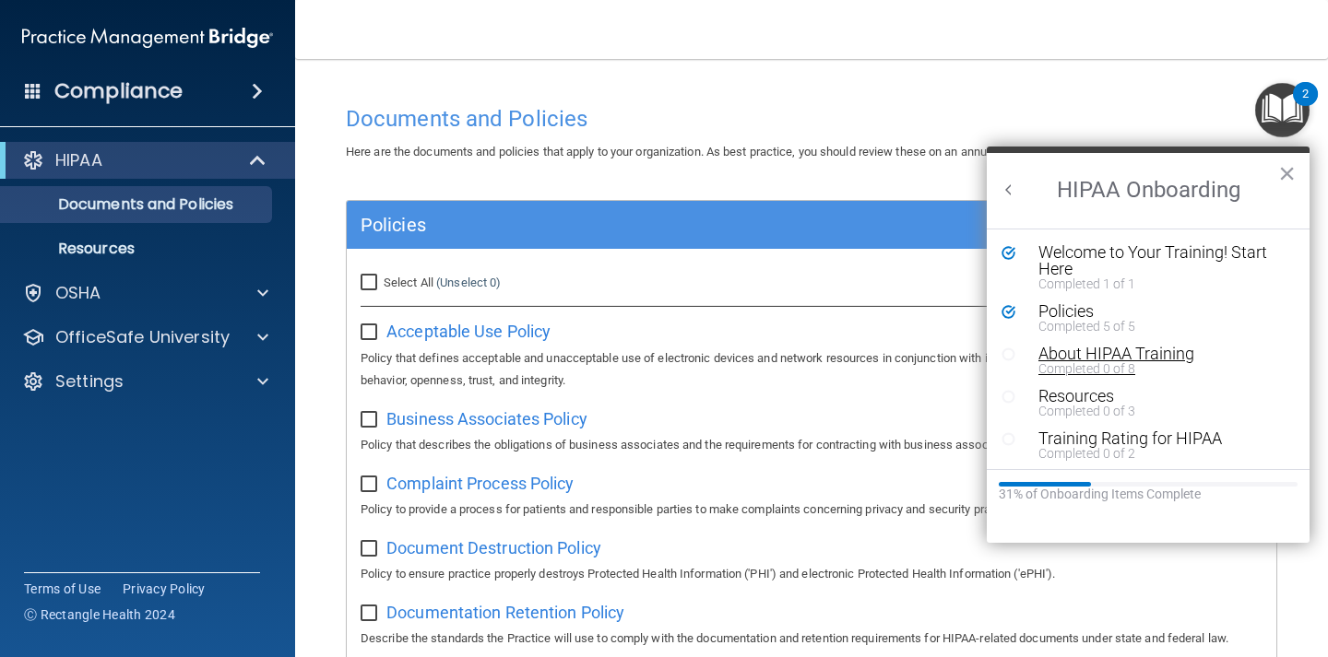
click at [1072, 354] on div "About HIPAA Training" at bounding box center [1161, 354] width 247 height 17
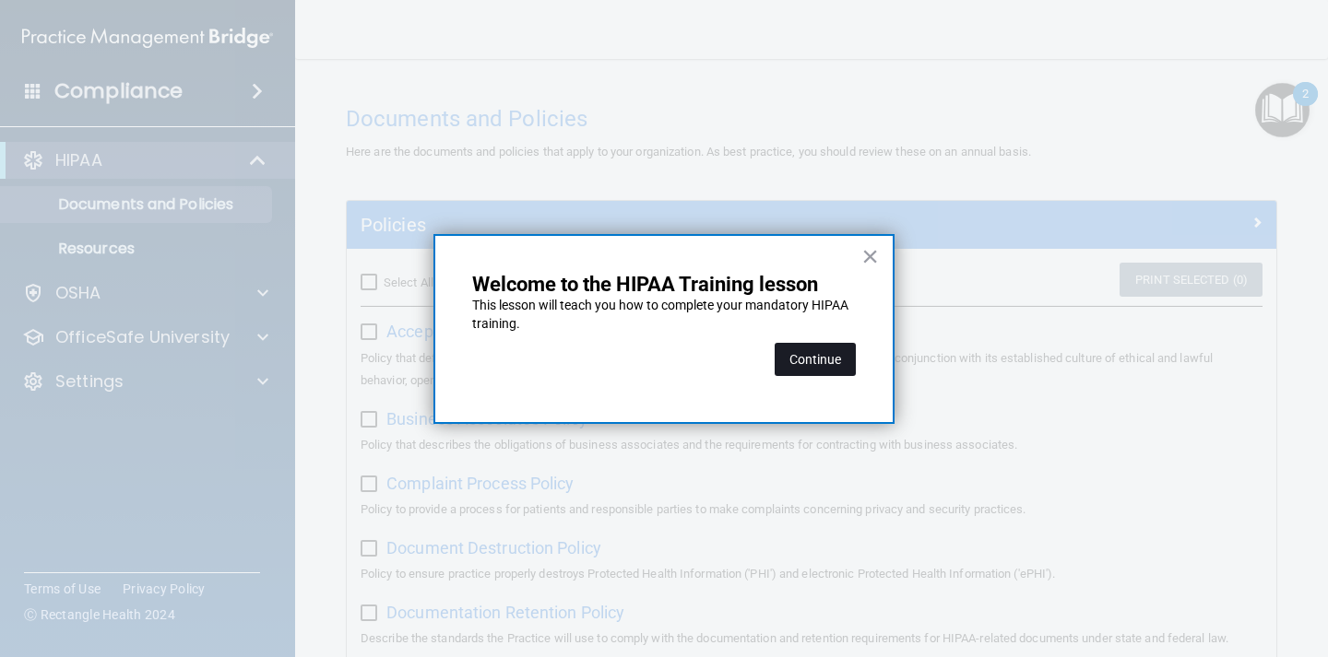
click at [809, 361] on button "Continue" at bounding box center [814, 359] width 81 height 33
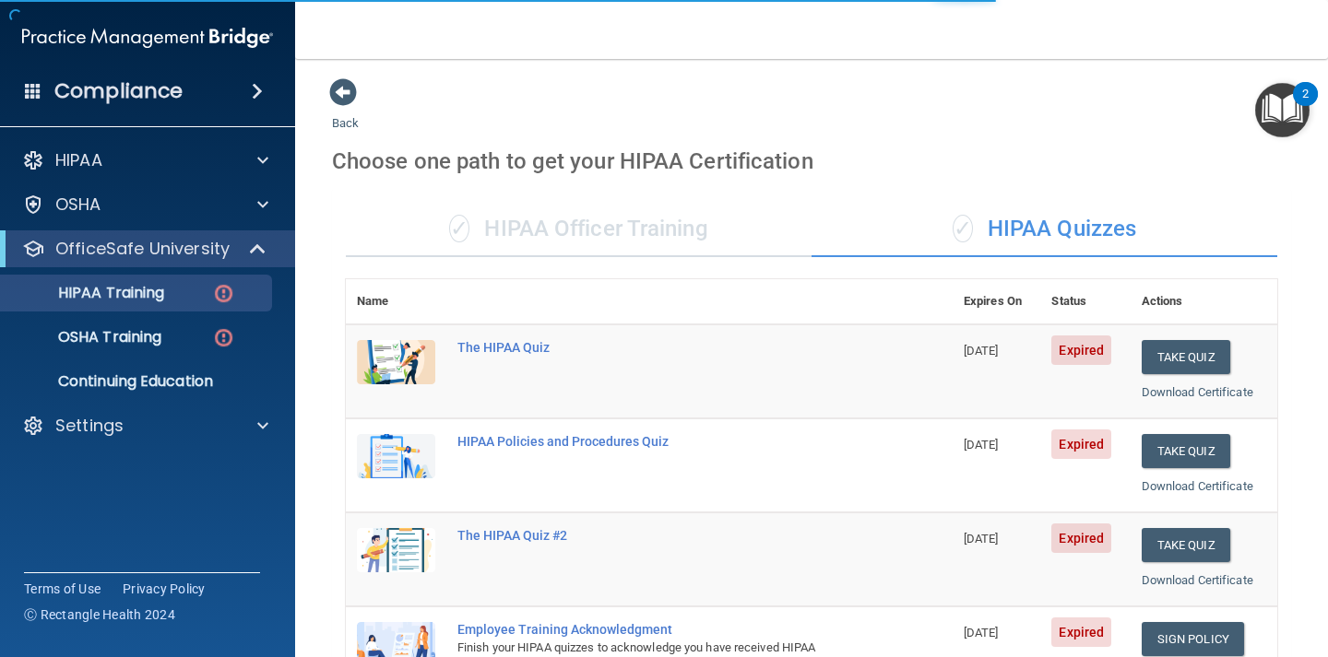
scroll to position [12, 0]
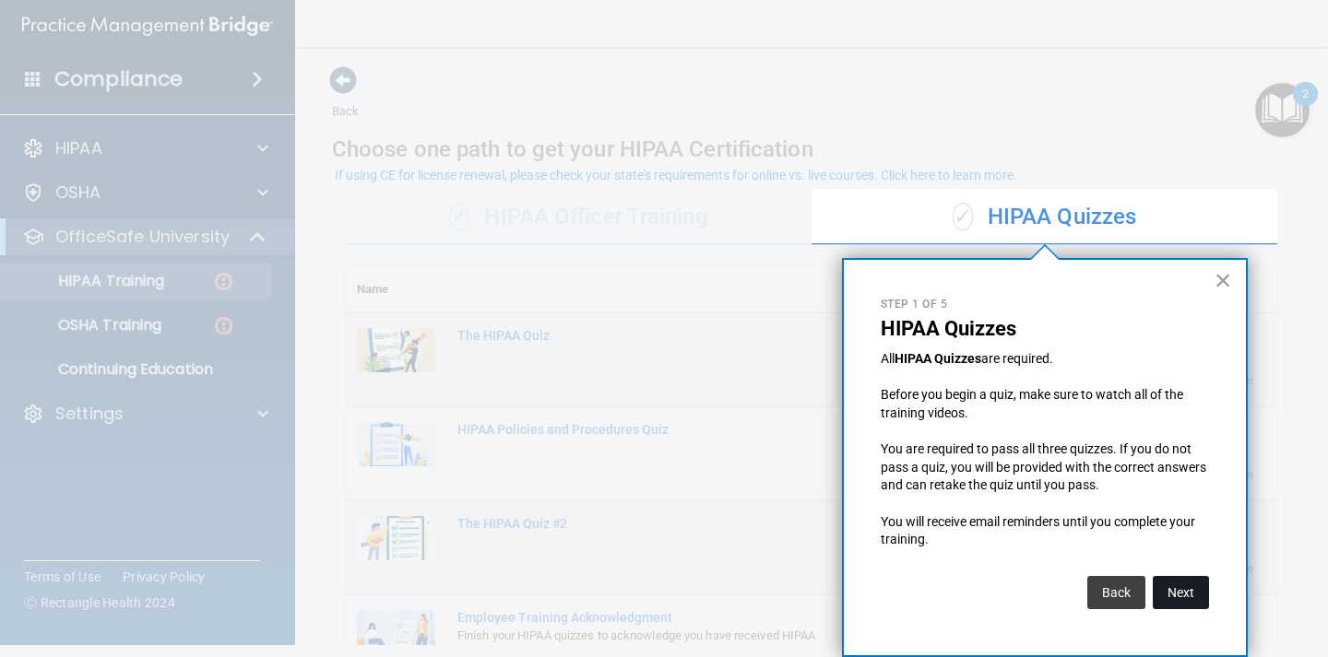
click at [1178, 587] on button "Next" at bounding box center [1180, 592] width 56 height 33
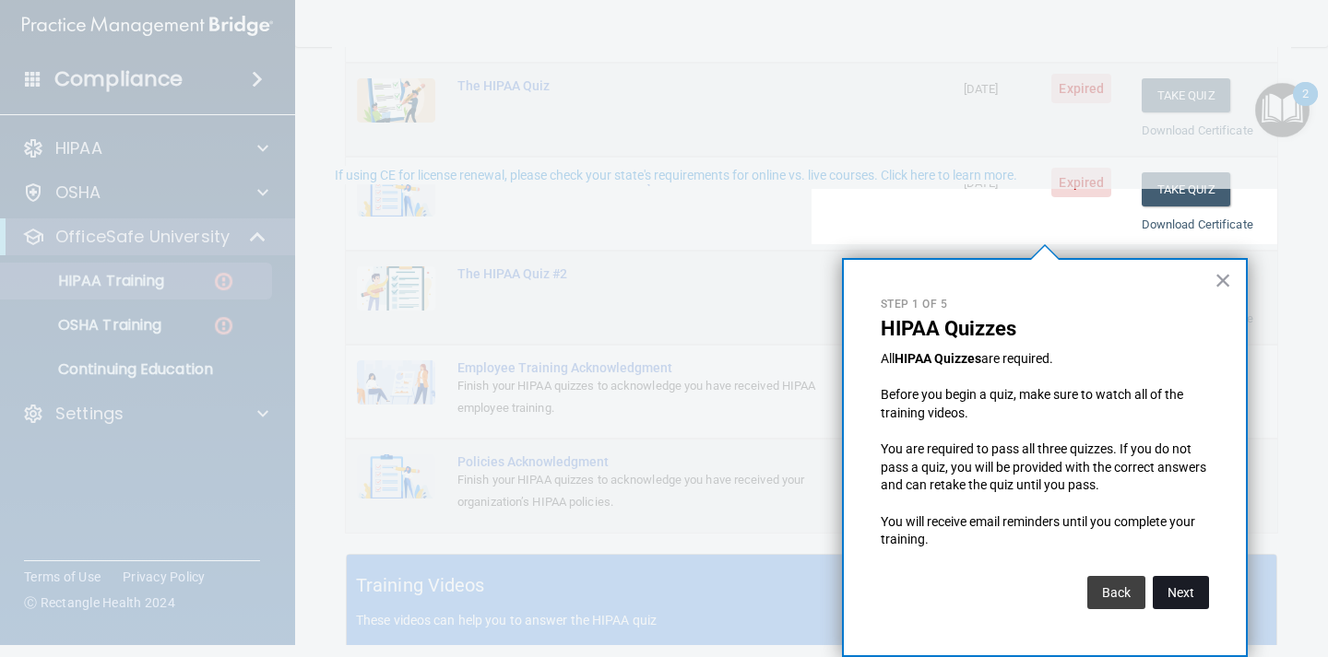
scroll to position [0, 0]
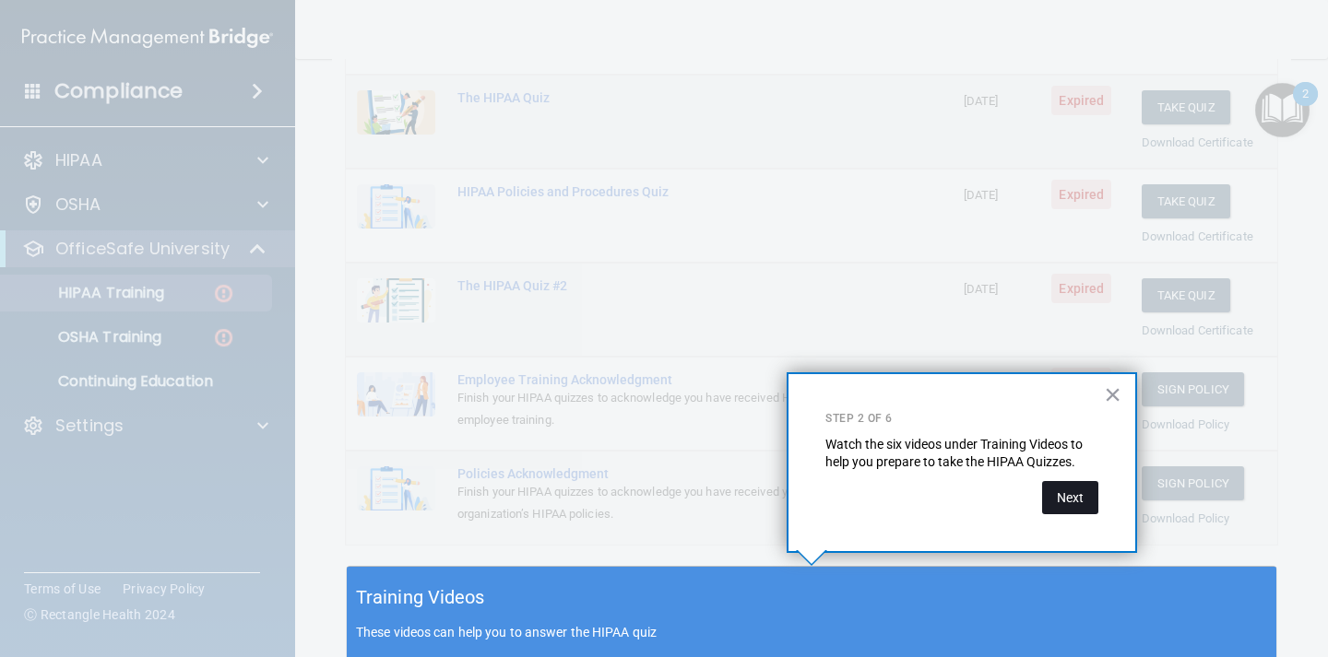
click at [1069, 501] on button "Next" at bounding box center [1070, 497] width 56 height 33
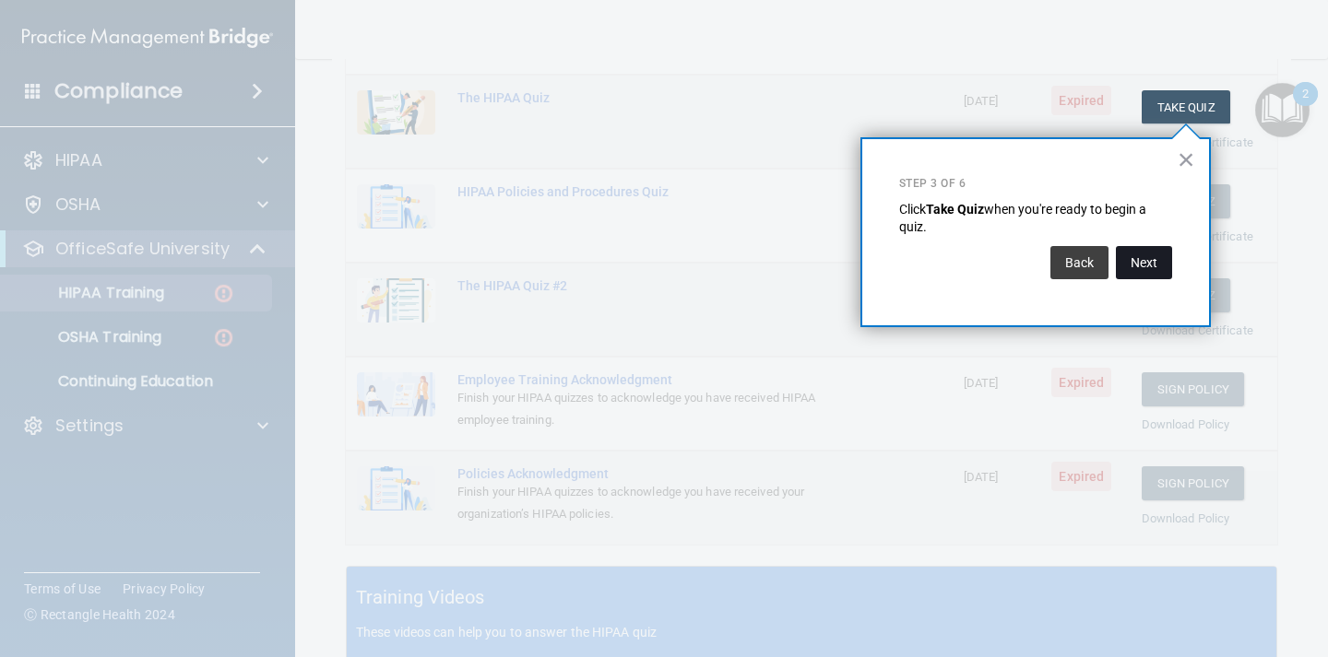
click at [1146, 264] on button "Next" at bounding box center [1144, 262] width 56 height 33
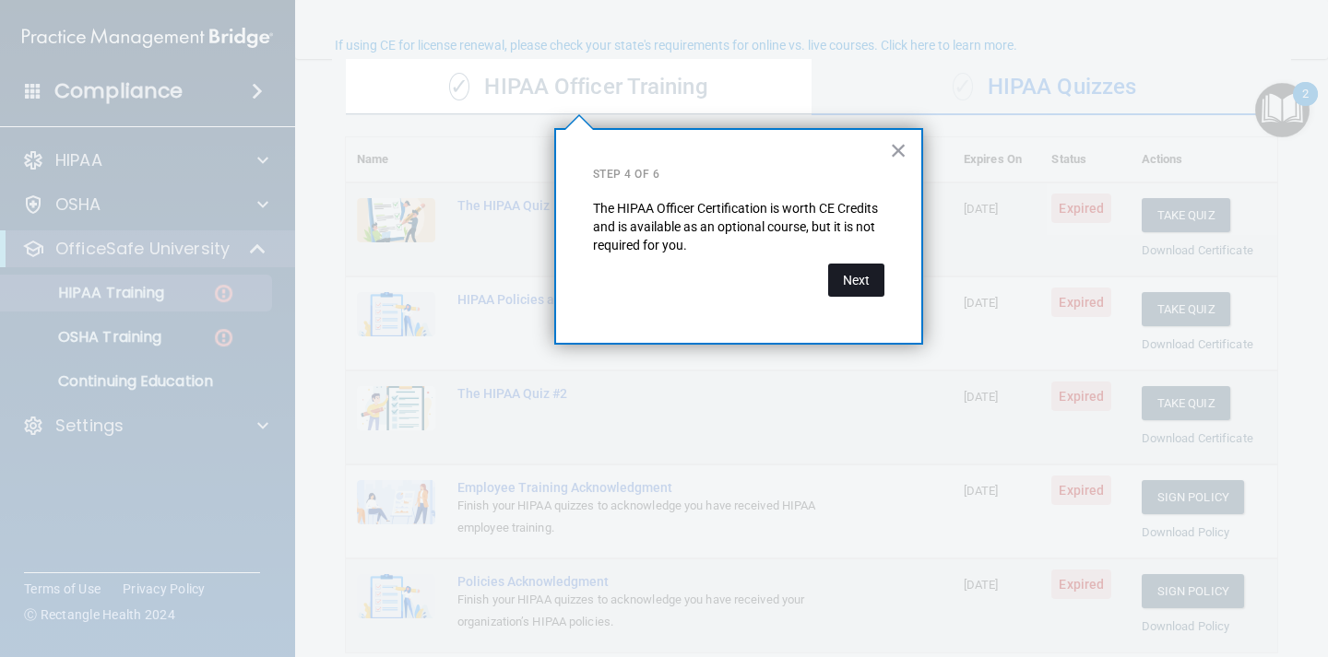
click at [862, 285] on button "Next" at bounding box center [856, 280] width 56 height 33
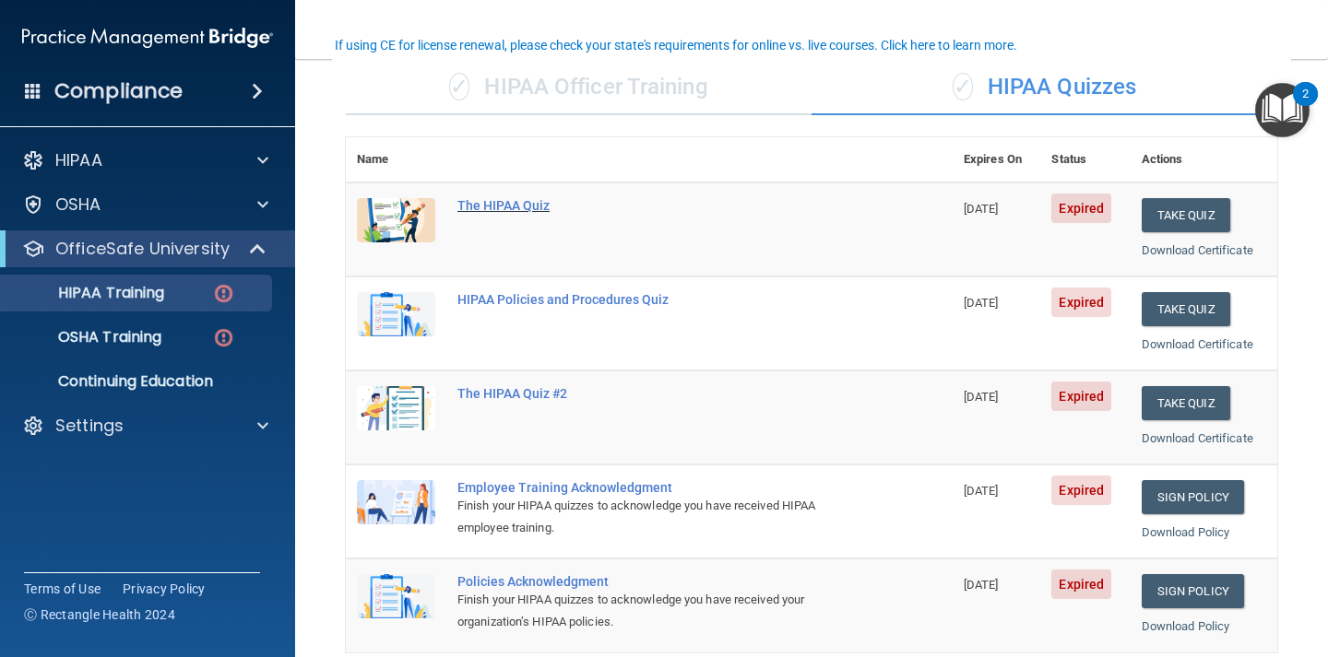
click at [526, 203] on div "The HIPAA Quiz" at bounding box center [658, 205] width 403 height 15
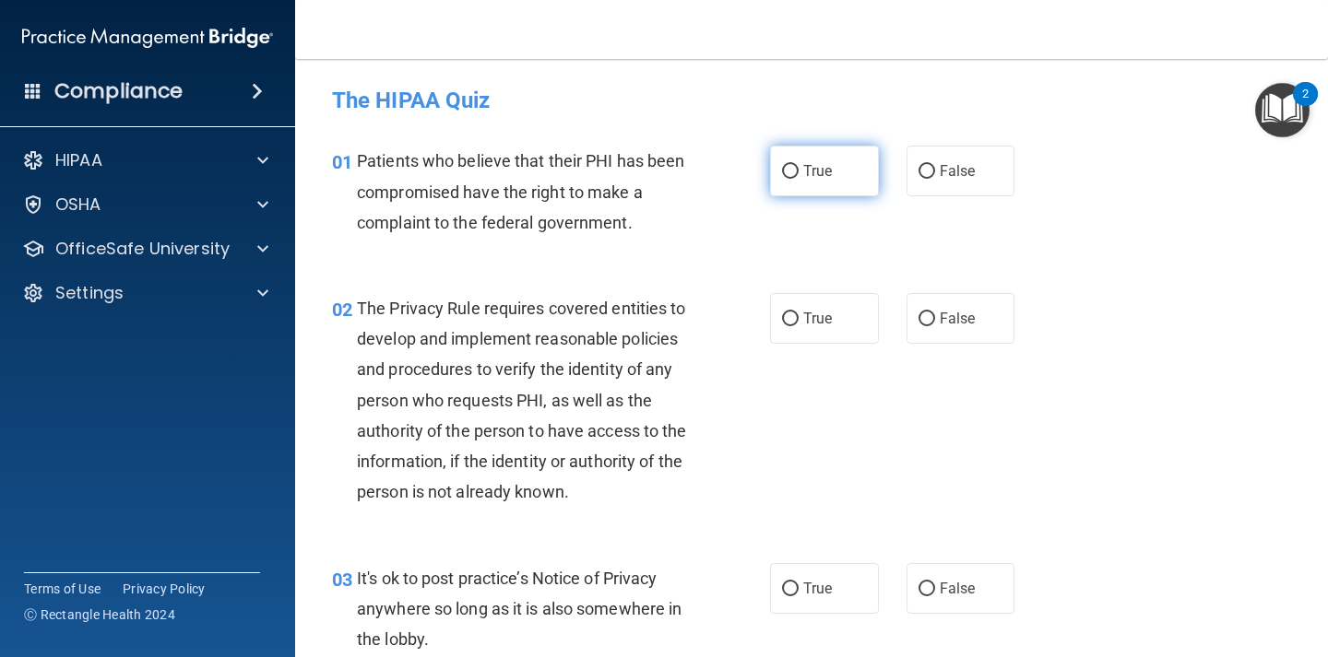
click at [811, 169] on span "True" at bounding box center [817, 171] width 29 height 18
click at [798, 169] on input "True" at bounding box center [790, 172] width 17 height 14
radio input "true"
click at [795, 313] on input "True" at bounding box center [790, 320] width 17 height 14
radio input "true"
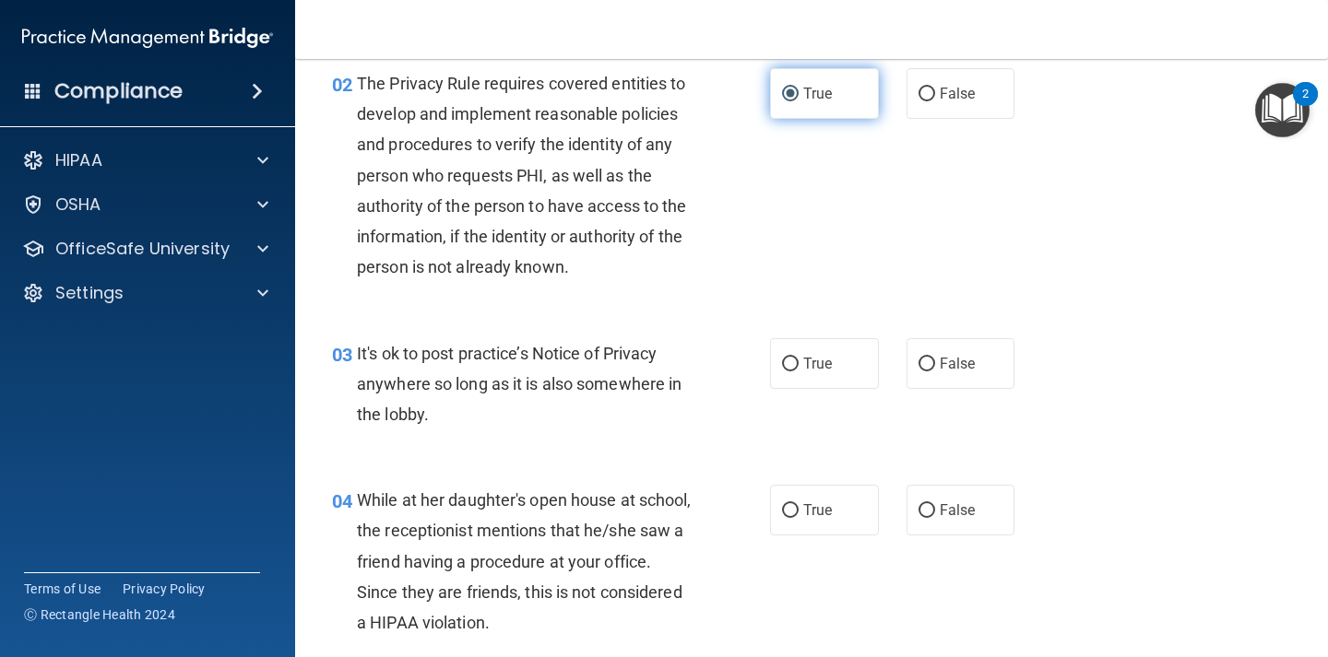
scroll to position [229, 0]
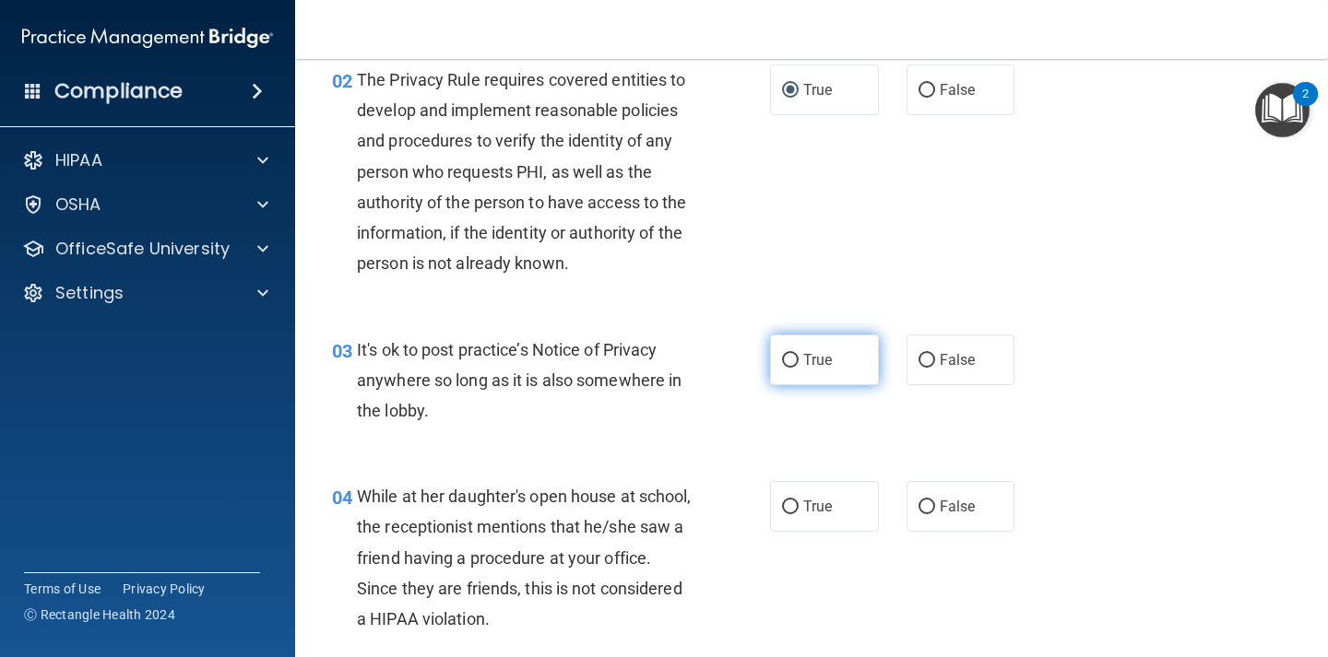
click at [804, 362] on span "True" at bounding box center [817, 360] width 29 height 18
click at [798, 362] on input "True" at bounding box center [790, 361] width 17 height 14
radio input "true"
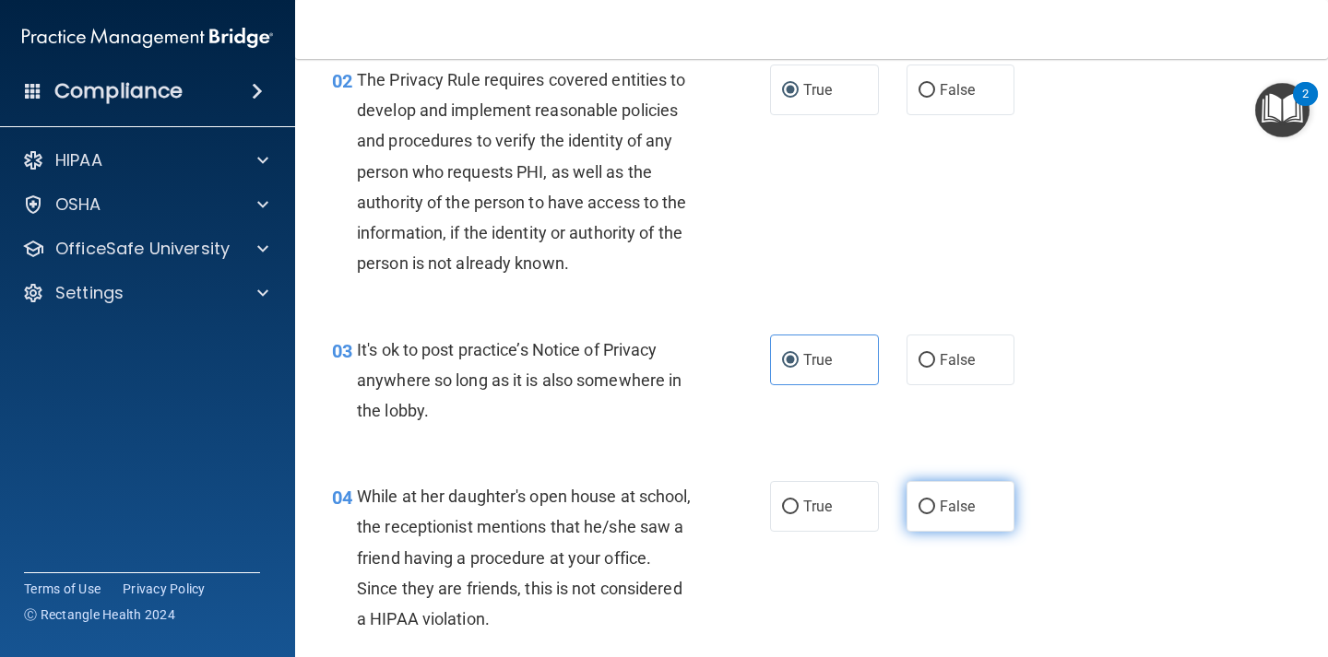
click at [951, 489] on label "False" at bounding box center [960, 506] width 109 height 51
click at [935, 501] on input "False" at bounding box center [926, 508] width 17 height 14
radio input "true"
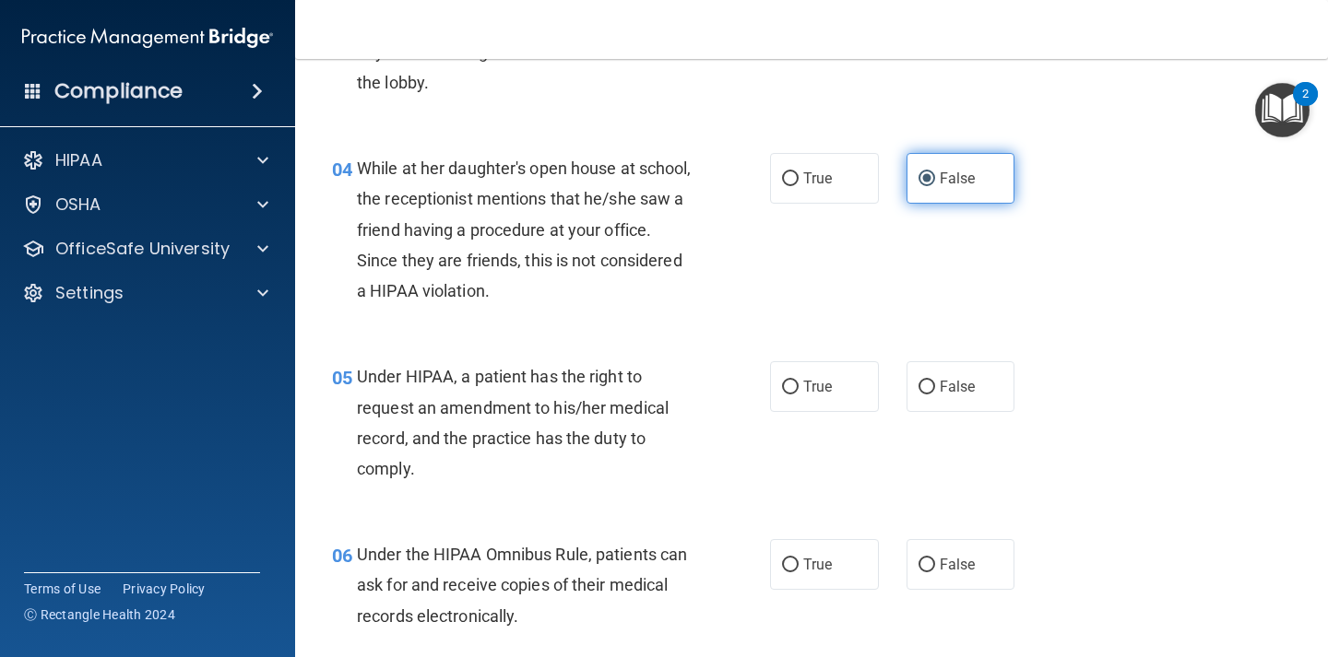
scroll to position [595, 0]
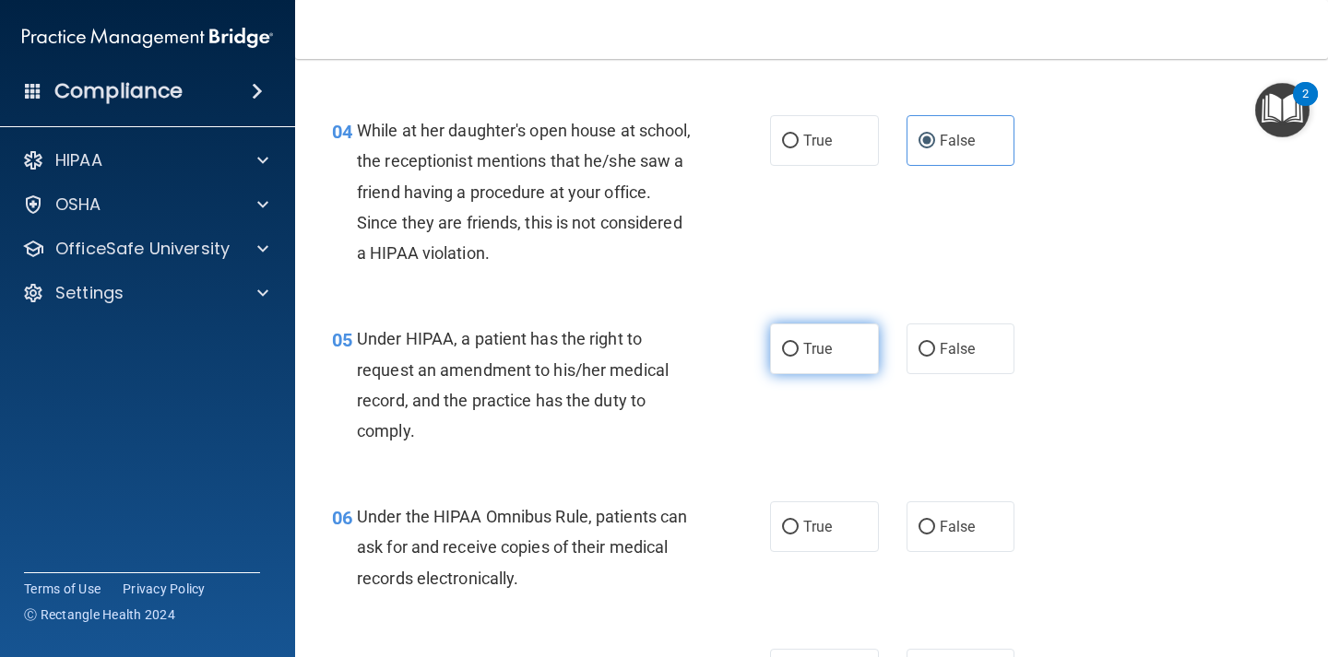
click at [847, 360] on label "True" at bounding box center [824, 349] width 109 height 51
click at [798, 357] on input "True" at bounding box center [790, 350] width 17 height 14
radio input "true"
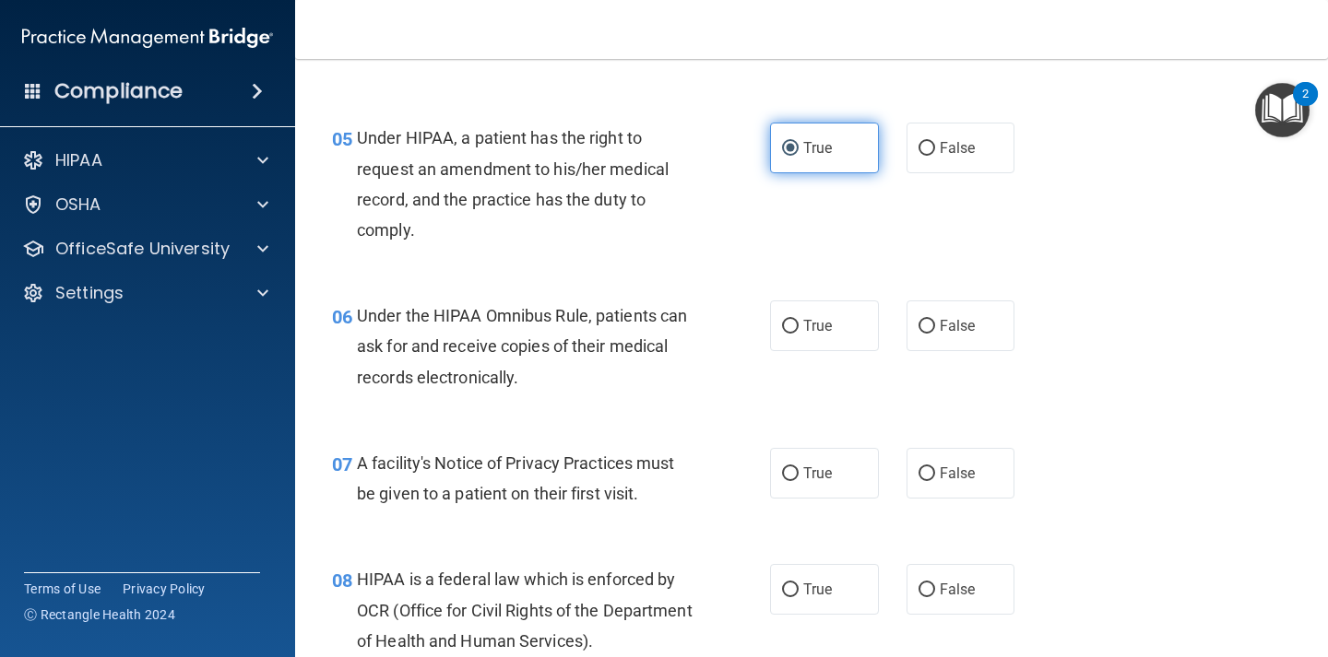
scroll to position [799, 0]
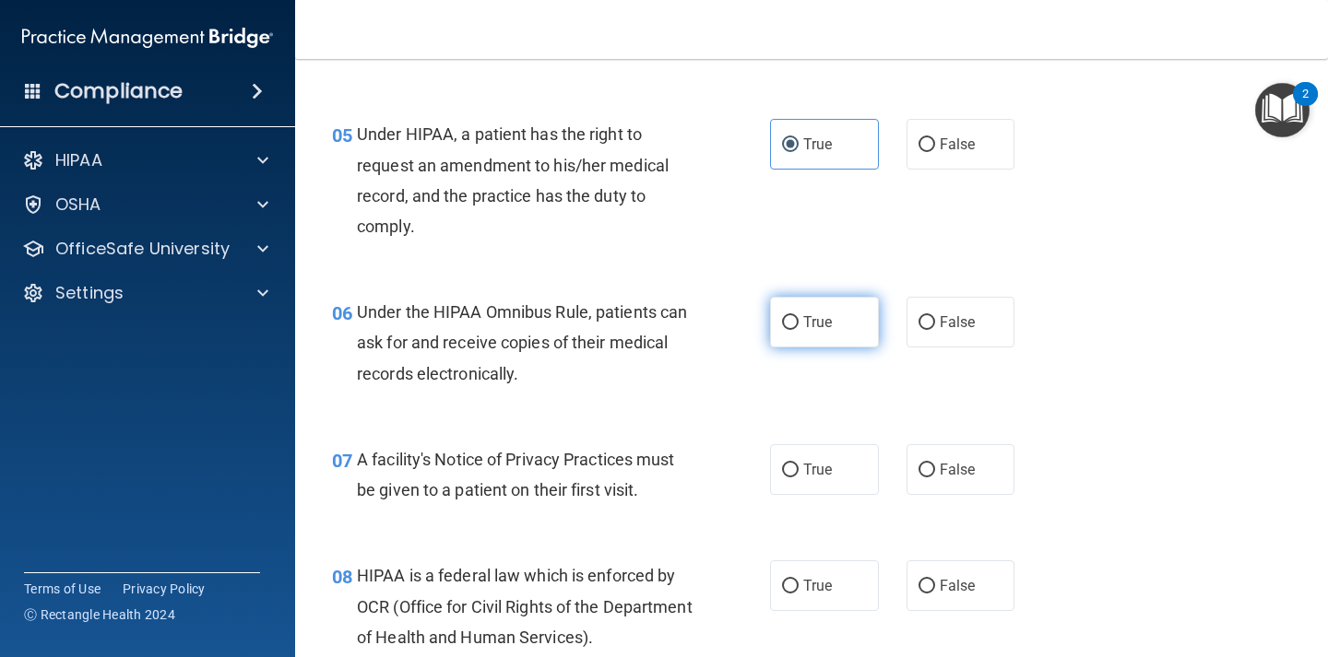
click at [832, 328] on span "True" at bounding box center [817, 322] width 29 height 18
click at [798, 328] on input "True" at bounding box center [790, 323] width 17 height 14
radio input "true"
click at [841, 470] on label "True" at bounding box center [824, 469] width 109 height 51
click at [798, 470] on input "True" at bounding box center [790, 471] width 17 height 14
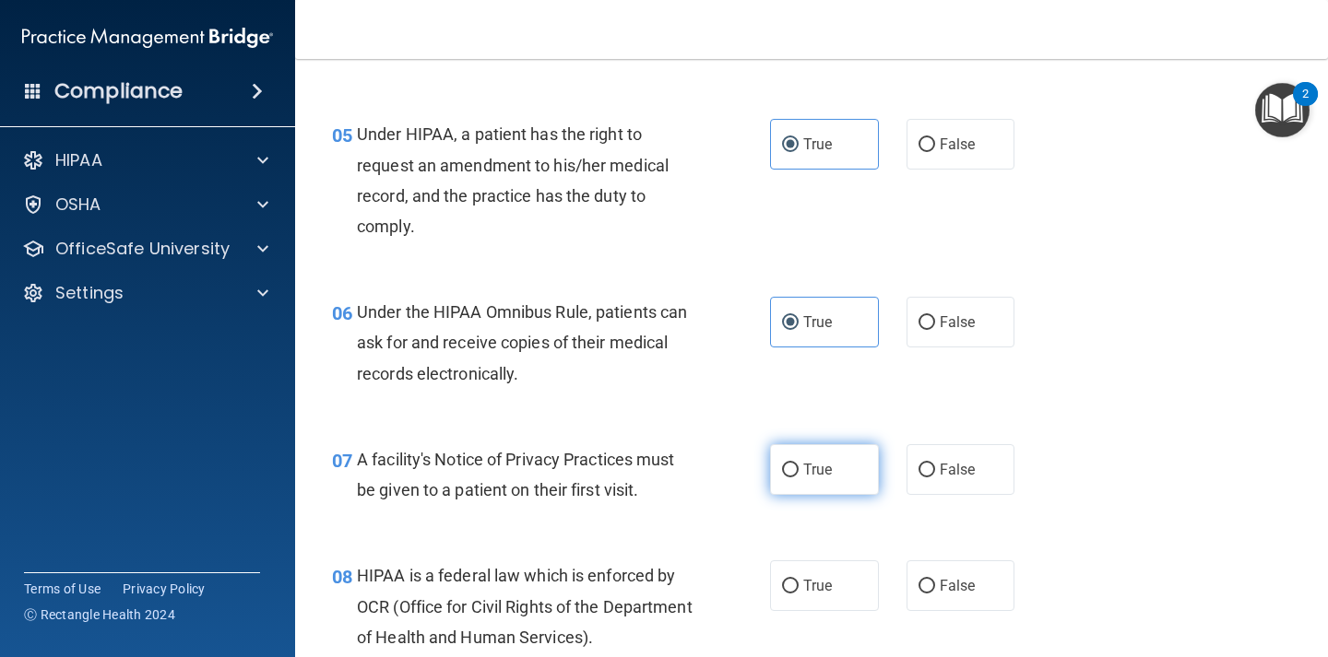
radio input "true"
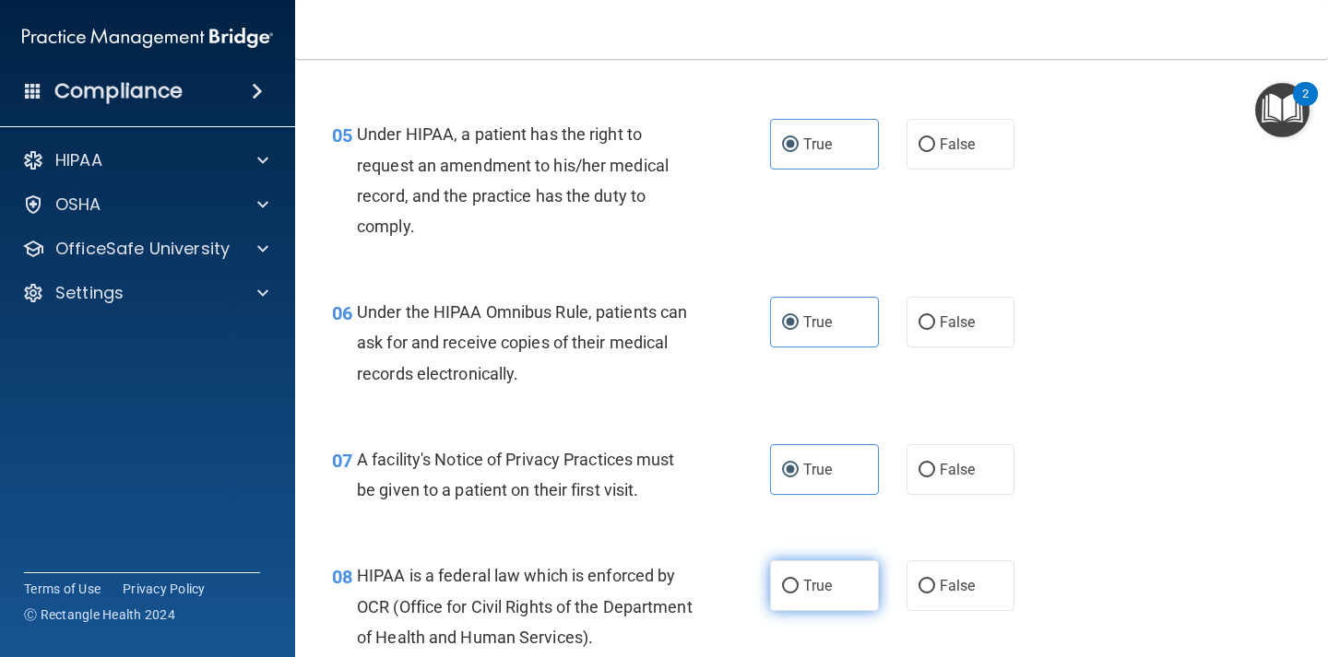
click at [840, 581] on label "True" at bounding box center [824, 586] width 109 height 51
click at [798, 581] on input "True" at bounding box center [790, 587] width 17 height 14
radio input "true"
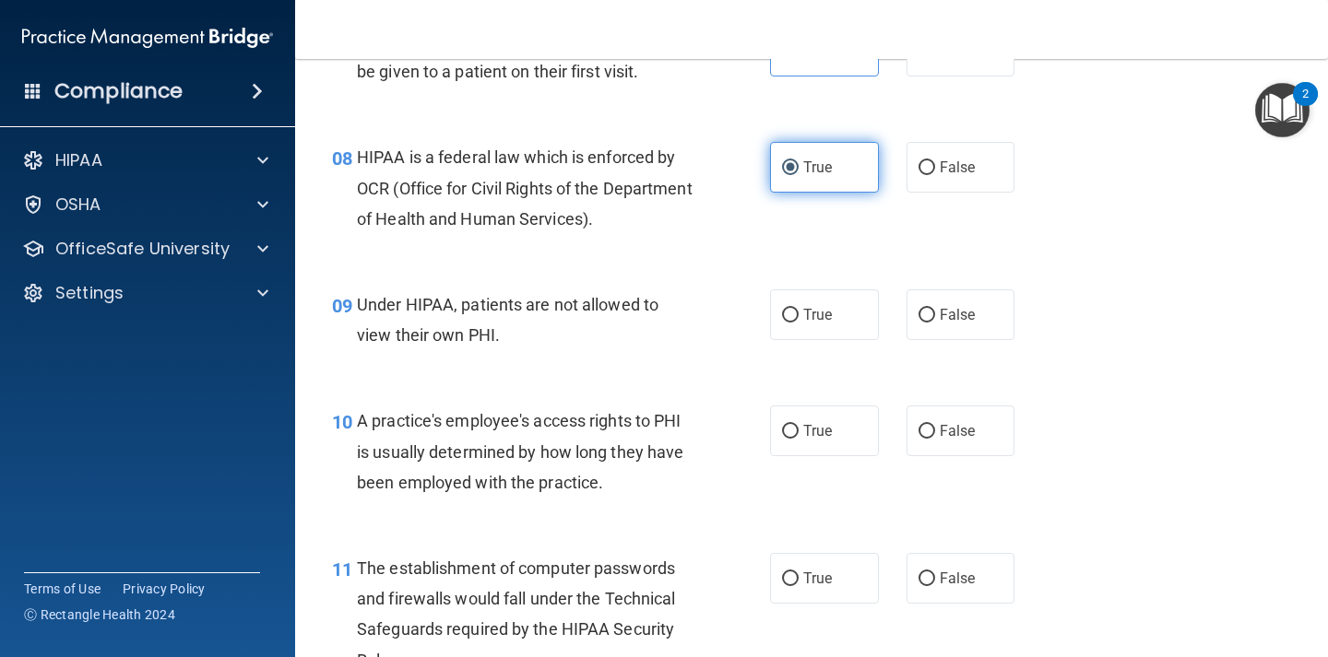
scroll to position [1219, 0]
click at [928, 430] on input "False" at bounding box center [926, 431] width 17 height 14
radio input "true"
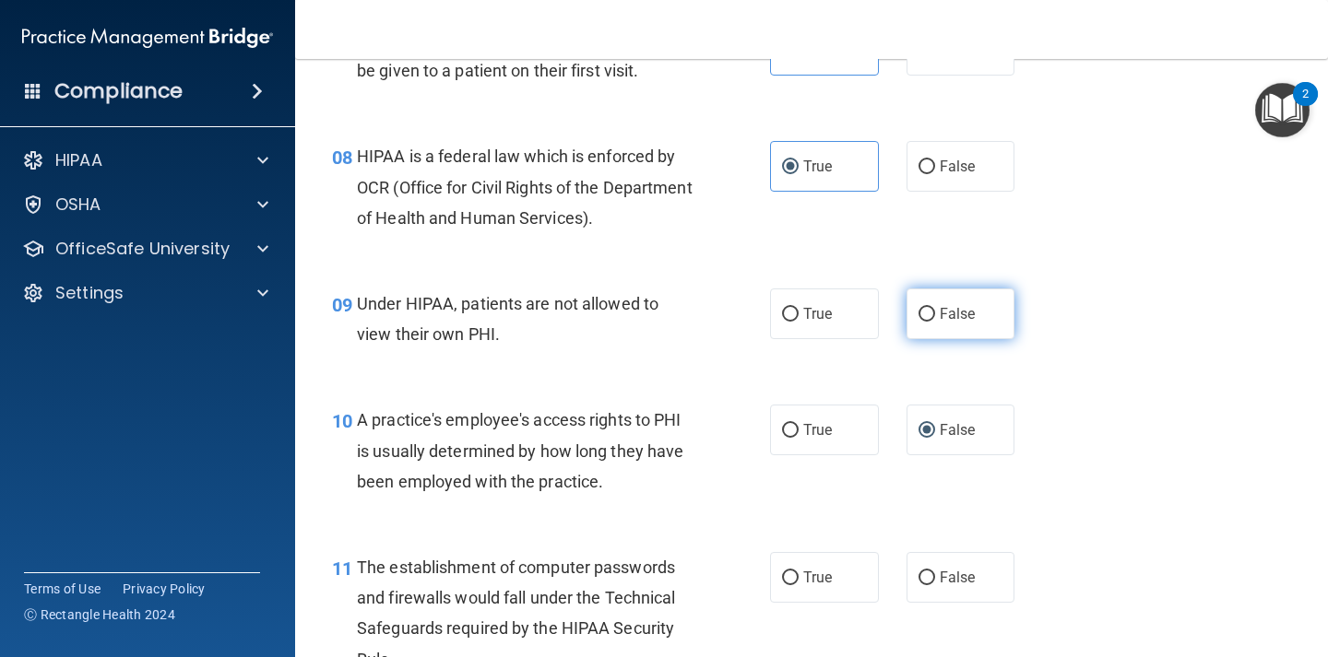
click at [932, 304] on label "False" at bounding box center [960, 314] width 109 height 51
click at [932, 308] on input "False" at bounding box center [926, 315] width 17 height 14
radio input "true"
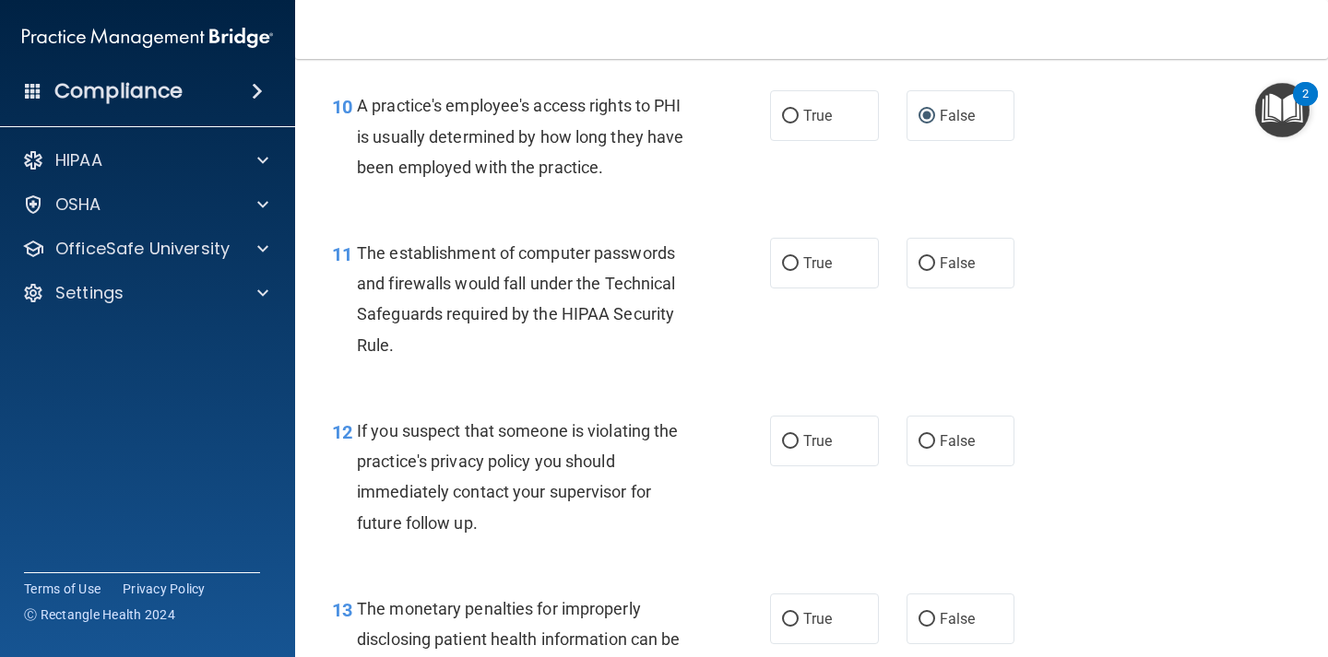
scroll to position [1544, 0]
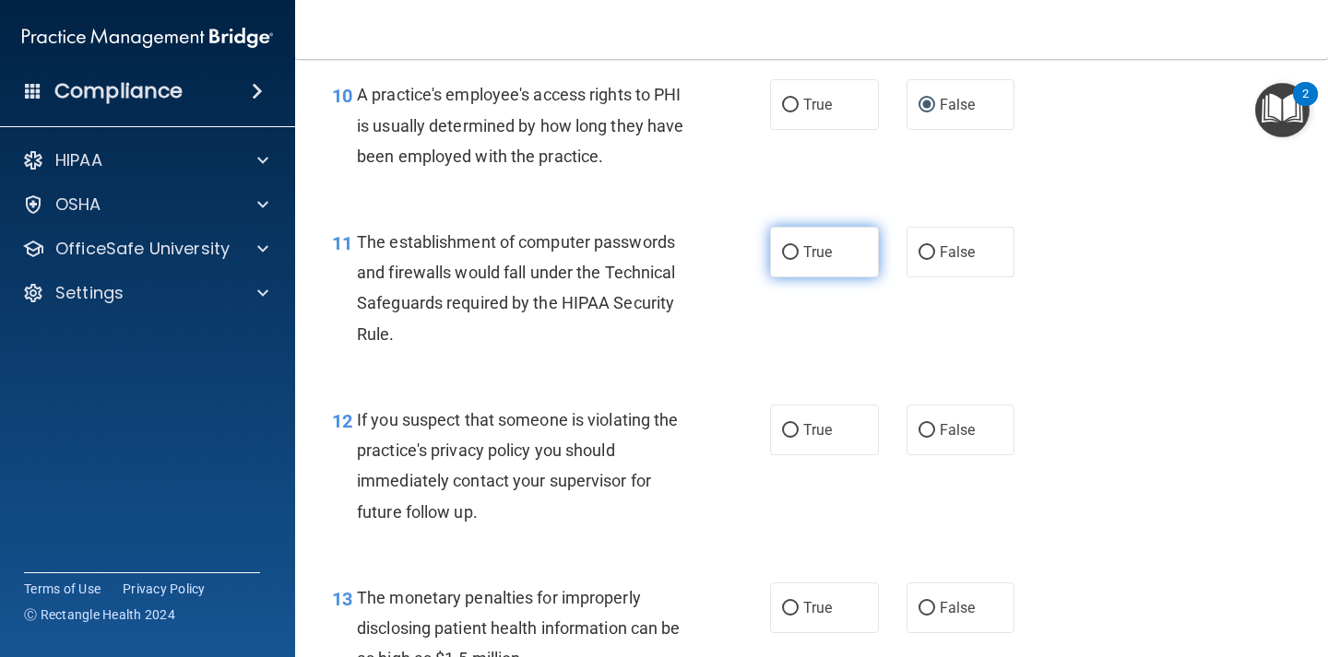
click at [821, 241] on label "True" at bounding box center [824, 252] width 109 height 51
click at [798, 246] on input "True" at bounding box center [790, 253] width 17 height 14
radio input "true"
click at [821, 436] on span "True" at bounding box center [817, 430] width 29 height 18
click at [798, 436] on input "True" at bounding box center [790, 431] width 17 height 14
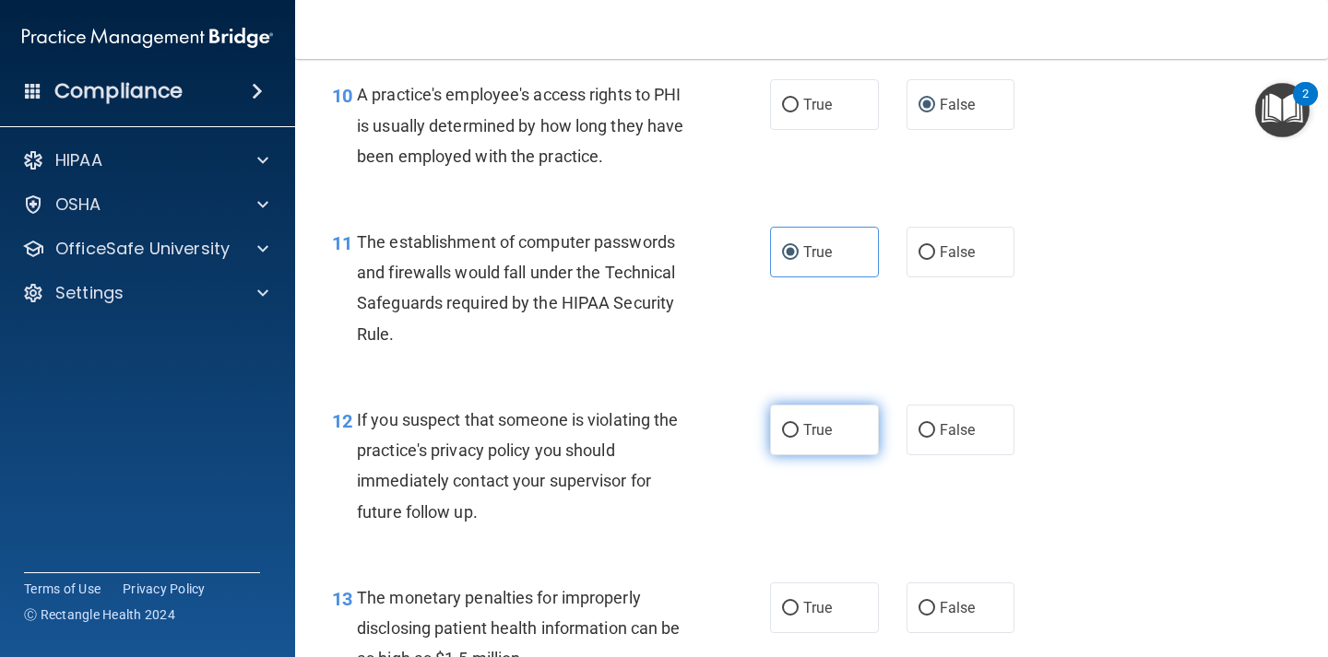
radio input "true"
click at [817, 600] on span "True" at bounding box center [817, 608] width 29 height 18
click at [798, 602] on input "True" at bounding box center [790, 609] width 17 height 14
radio input "true"
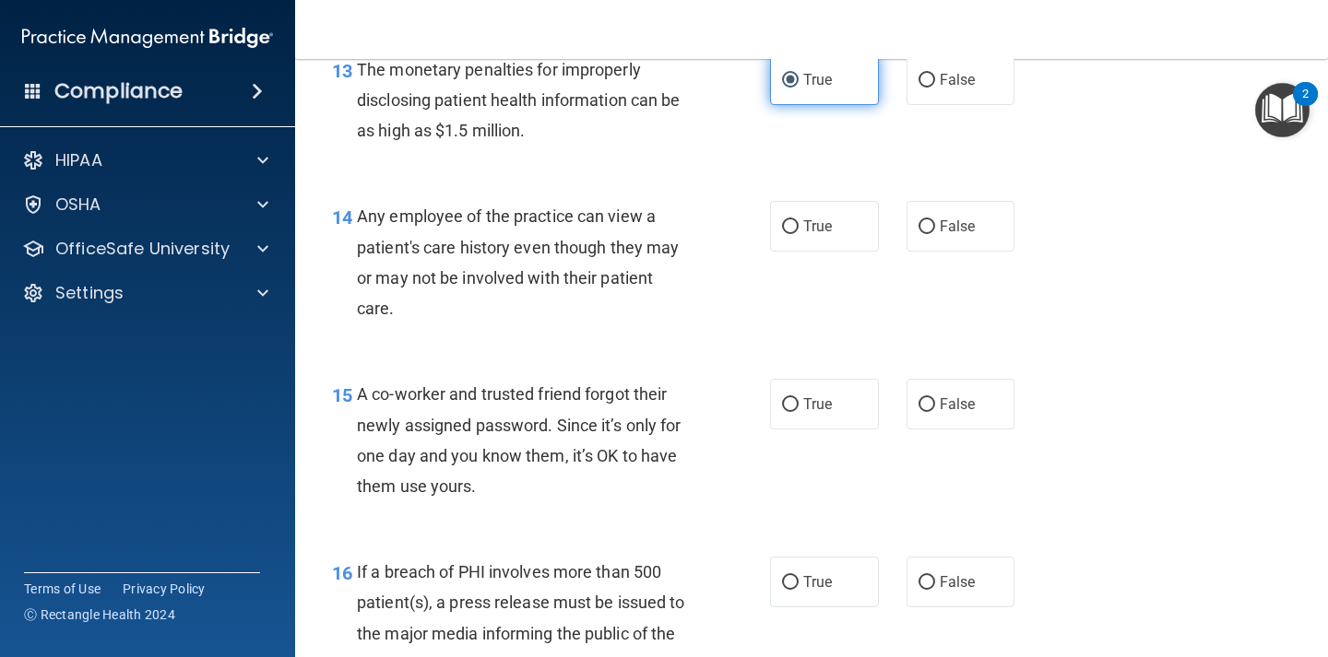
scroll to position [2073, 0]
click at [943, 250] on label "False" at bounding box center [960, 225] width 109 height 51
click at [935, 233] on input "False" at bounding box center [926, 226] width 17 height 14
radio input "true"
click at [926, 430] on div "15 A co-worker and trusted friend forgot their newly assigned password. Since i…" at bounding box center [811, 444] width 986 height 178
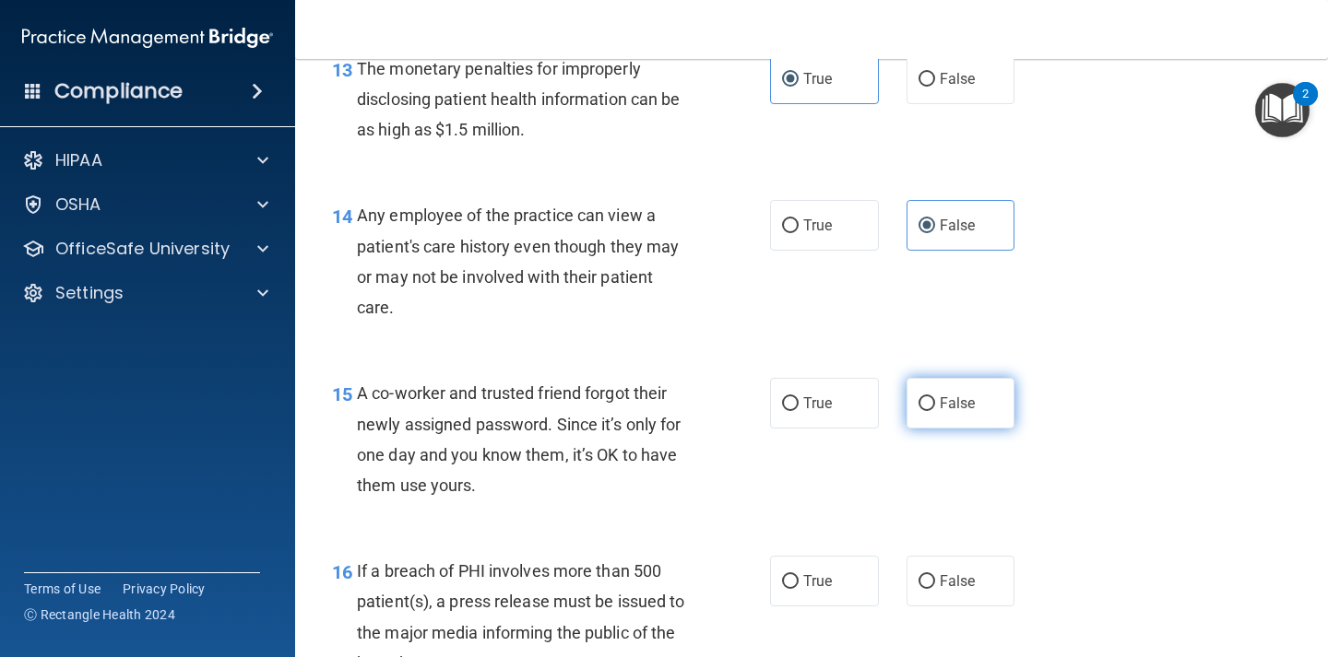
click at [930, 396] on label "False" at bounding box center [960, 403] width 109 height 51
click at [930, 397] on input "False" at bounding box center [926, 404] width 17 height 14
radio input "true"
click at [954, 579] on span "False" at bounding box center [957, 582] width 36 height 18
click at [935, 579] on input "False" at bounding box center [926, 582] width 17 height 14
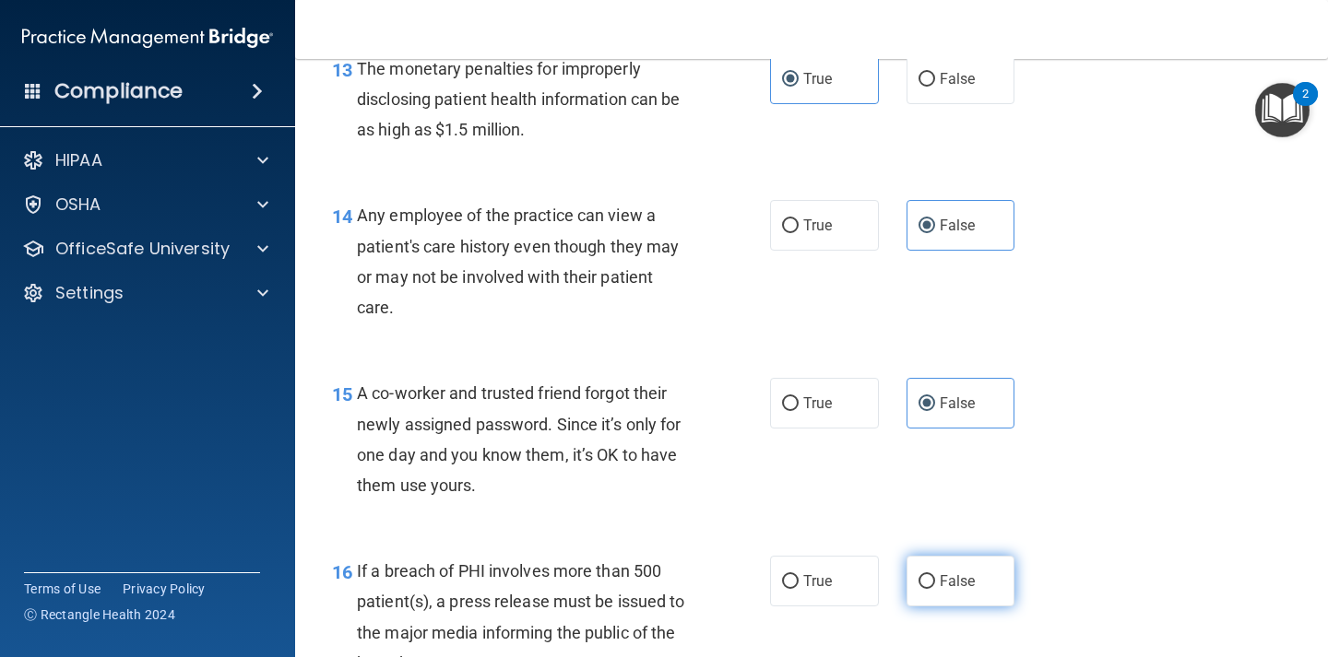
radio input "true"
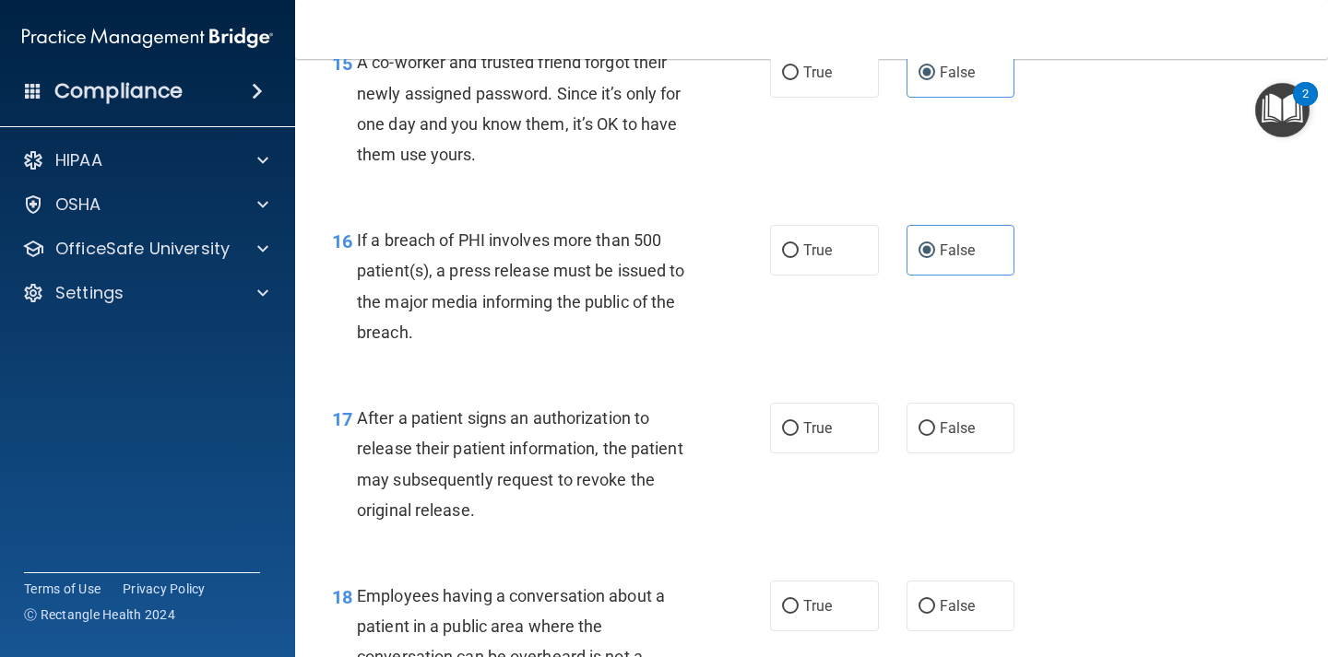
scroll to position [2410, 0]
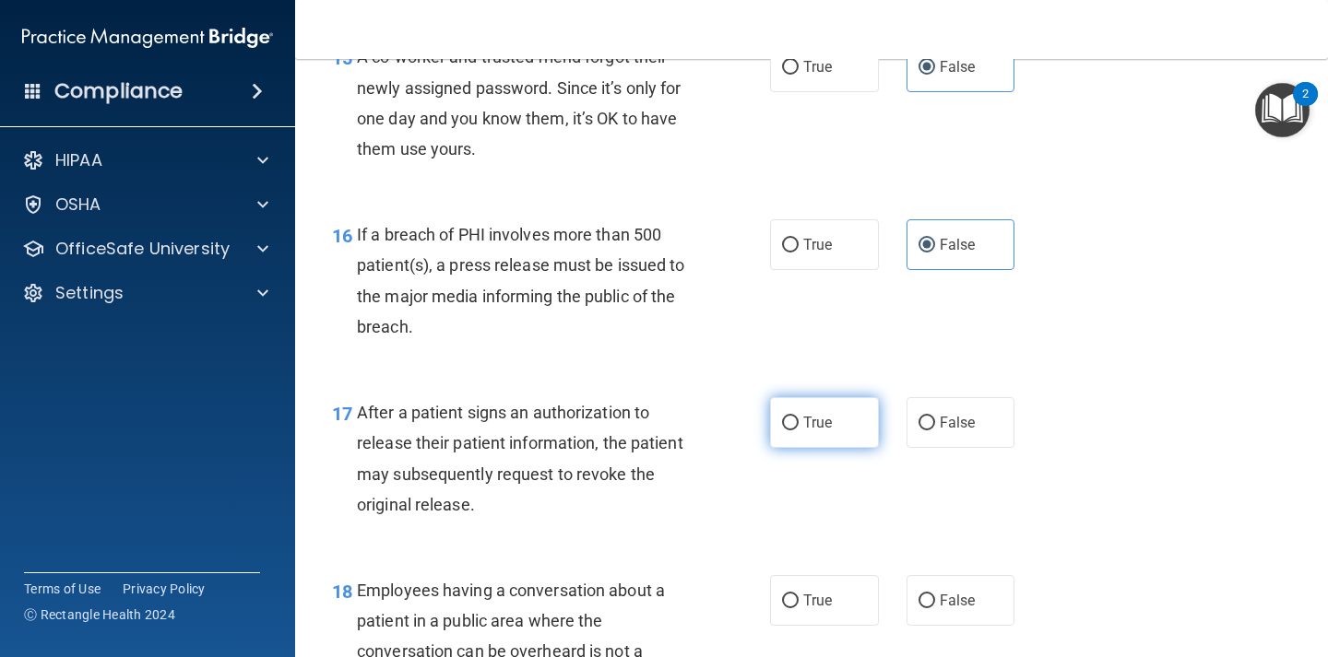
click at [860, 409] on label "True" at bounding box center [824, 422] width 109 height 51
click at [798, 417] on input "True" at bounding box center [790, 424] width 17 height 14
radio input "true"
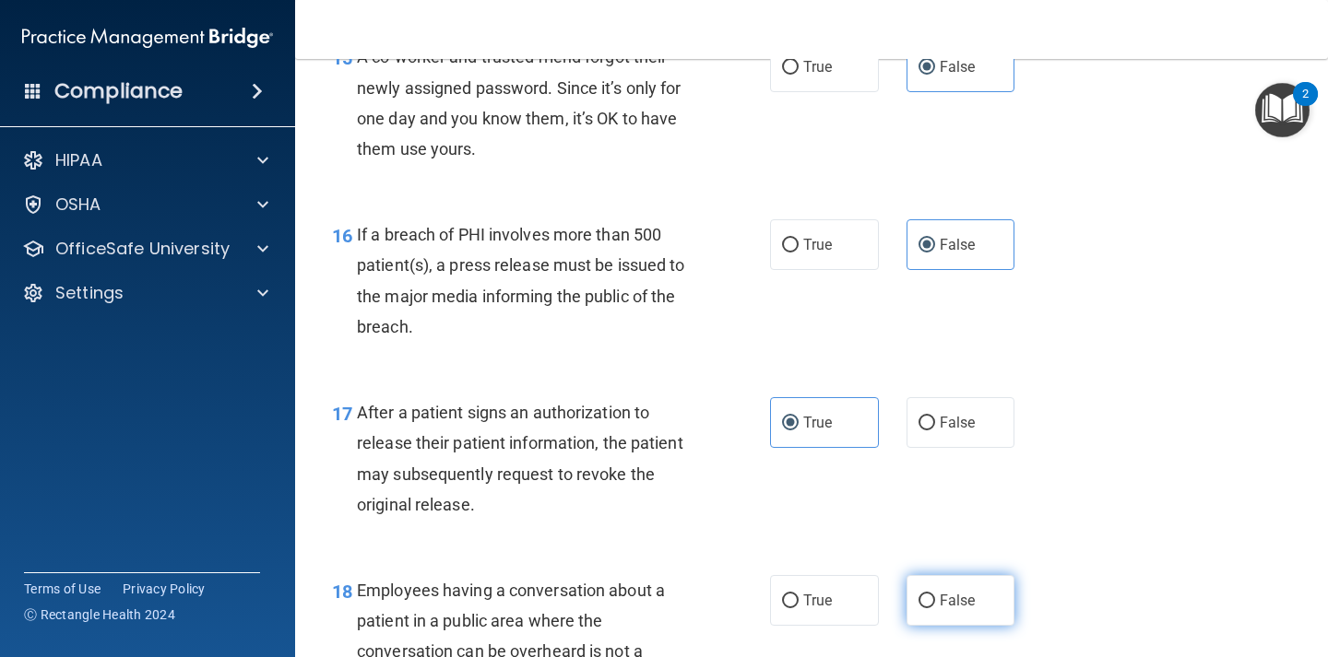
click at [939, 590] on label "False" at bounding box center [960, 600] width 109 height 51
click at [935, 595] on input "False" at bounding box center [926, 602] width 17 height 14
radio input "true"
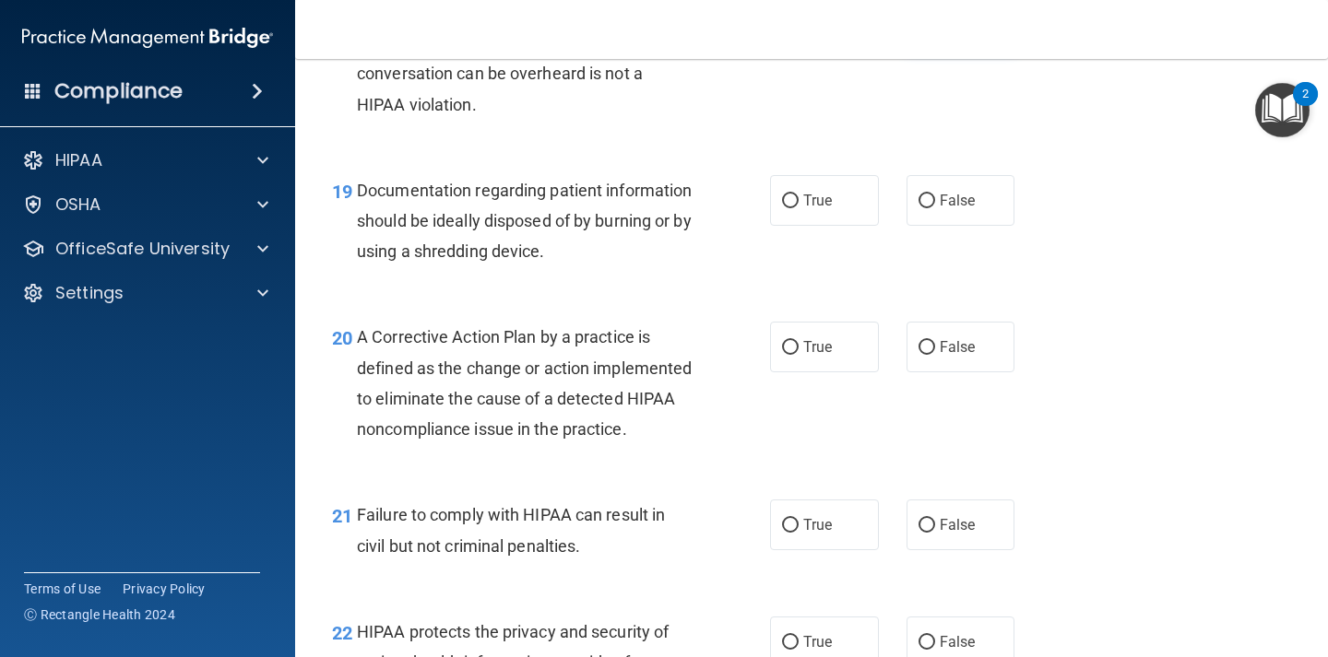
scroll to position [2981, 0]
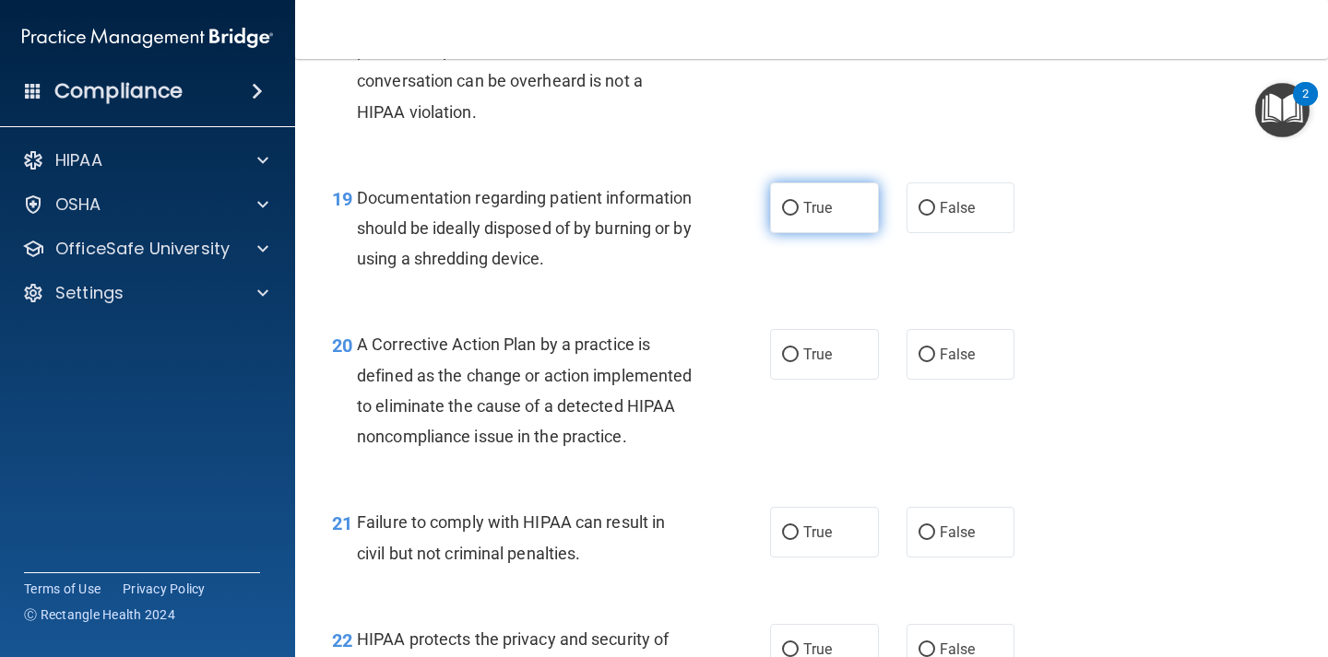
click at [817, 203] on span "True" at bounding box center [817, 208] width 29 height 18
click at [798, 203] on input "True" at bounding box center [790, 209] width 17 height 14
radio input "true"
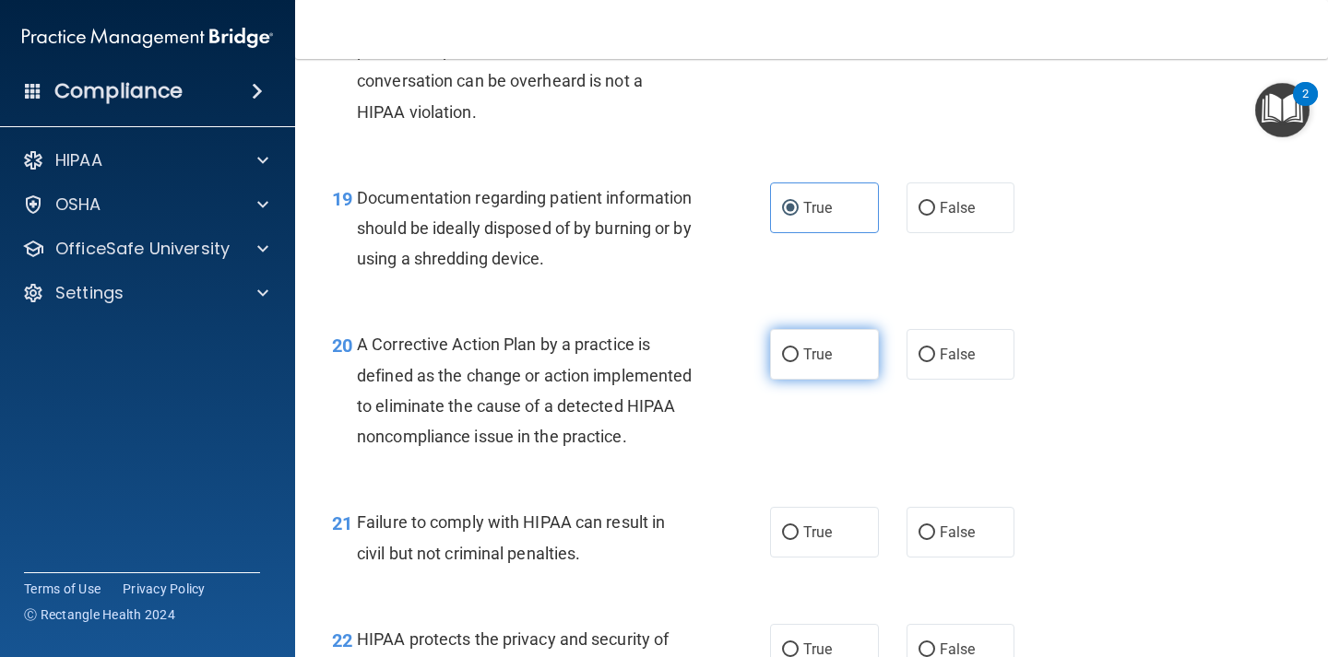
click at [809, 348] on span "True" at bounding box center [817, 355] width 29 height 18
click at [798, 348] on input "True" at bounding box center [790, 355] width 17 height 14
radio input "true"
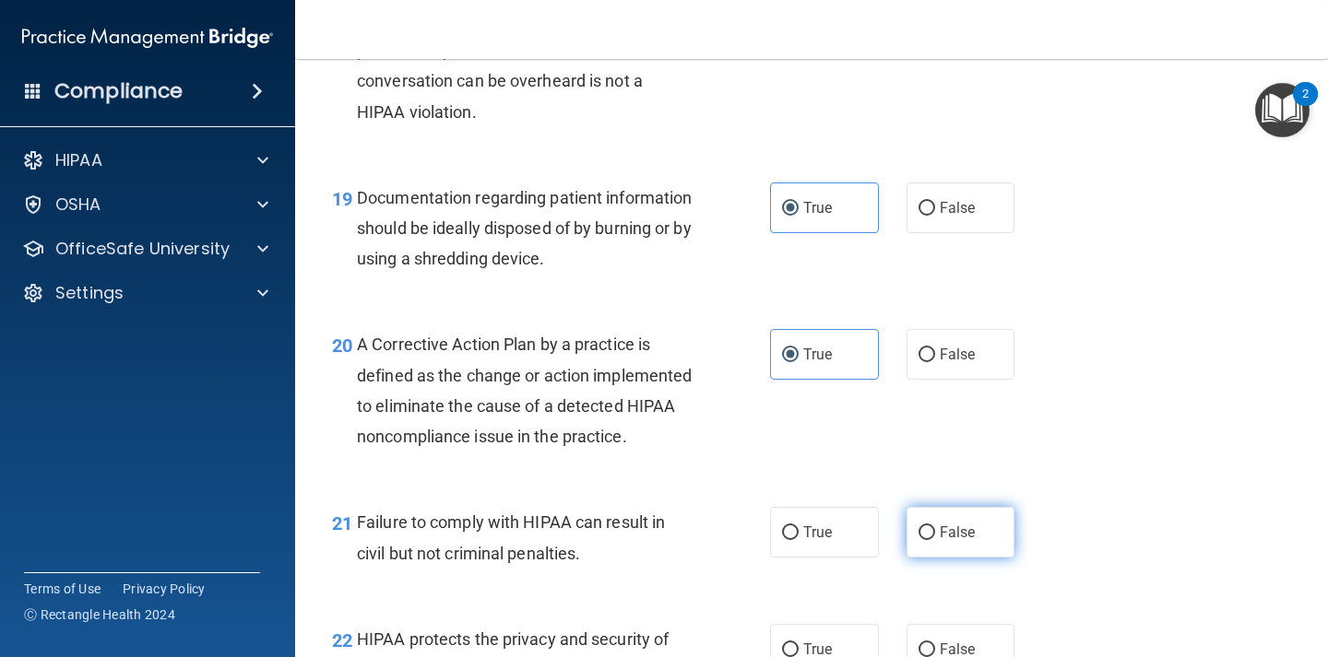
click at [954, 541] on span "False" at bounding box center [957, 533] width 36 height 18
click at [935, 540] on input "False" at bounding box center [926, 533] width 17 height 14
radio input "true"
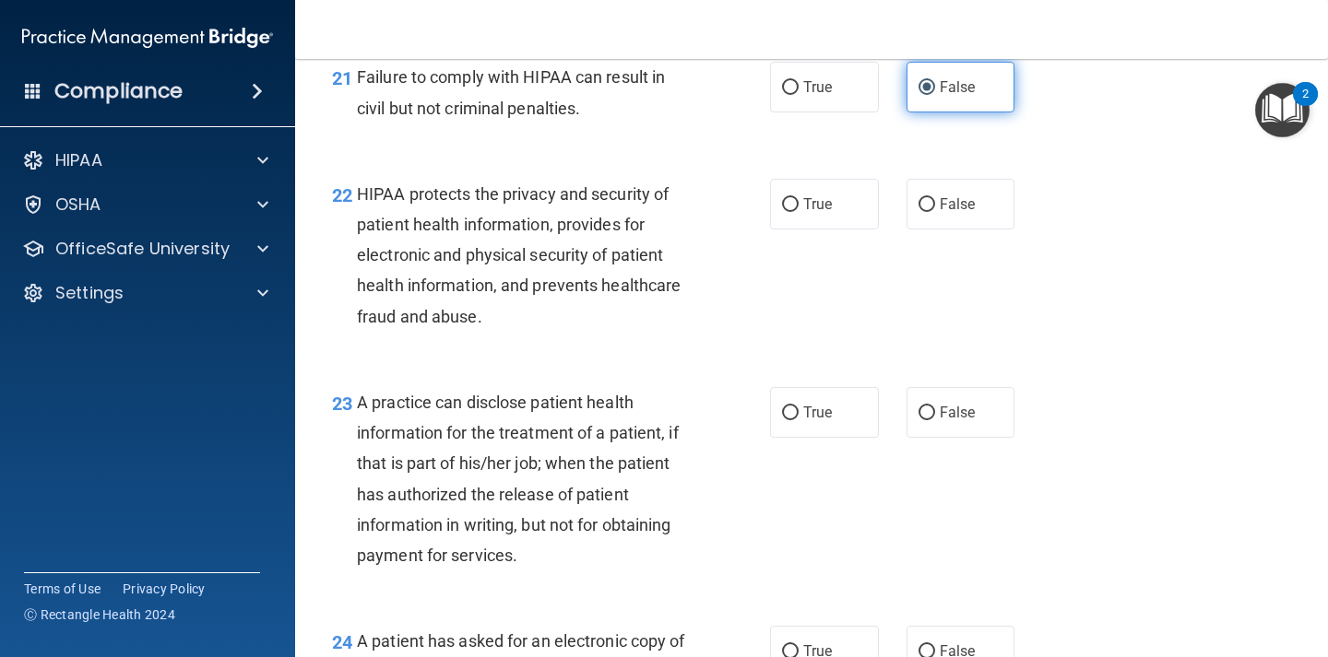
scroll to position [3408, 0]
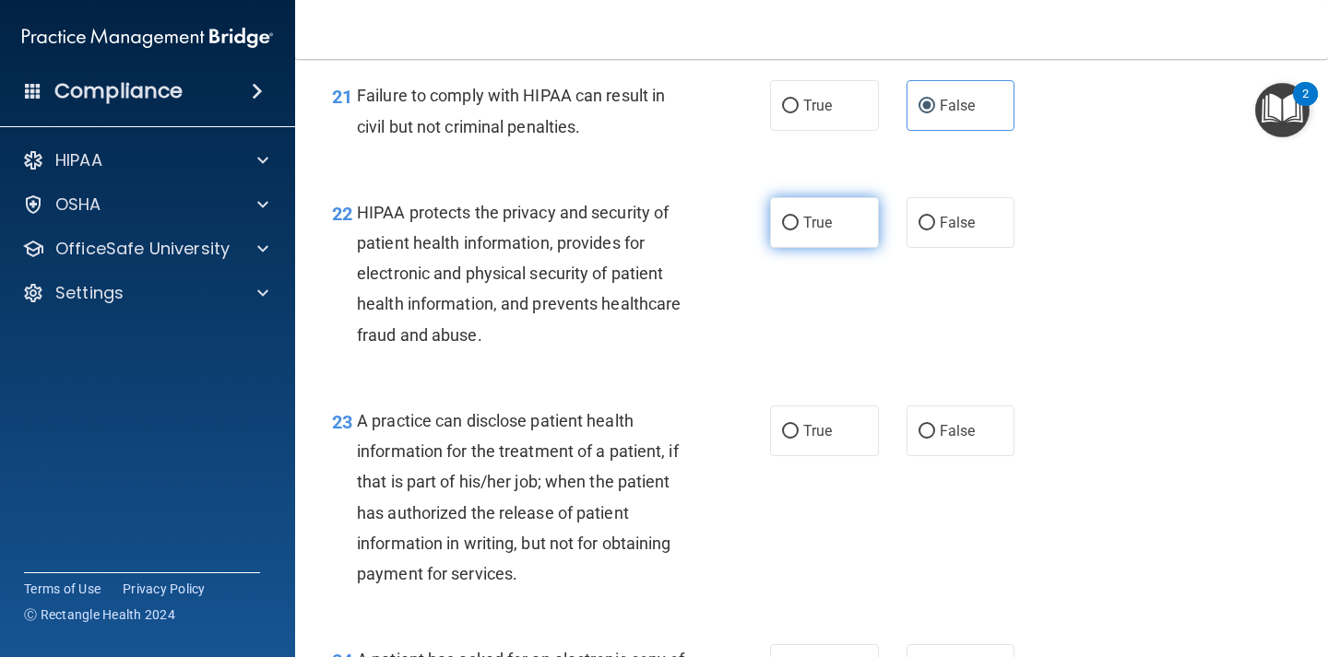
click at [819, 248] on label "True" at bounding box center [824, 222] width 109 height 51
click at [798, 230] on input "True" at bounding box center [790, 224] width 17 height 14
radio input "true"
click at [812, 440] on span "True" at bounding box center [817, 431] width 29 height 18
click at [798, 439] on input "True" at bounding box center [790, 432] width 17 height 14
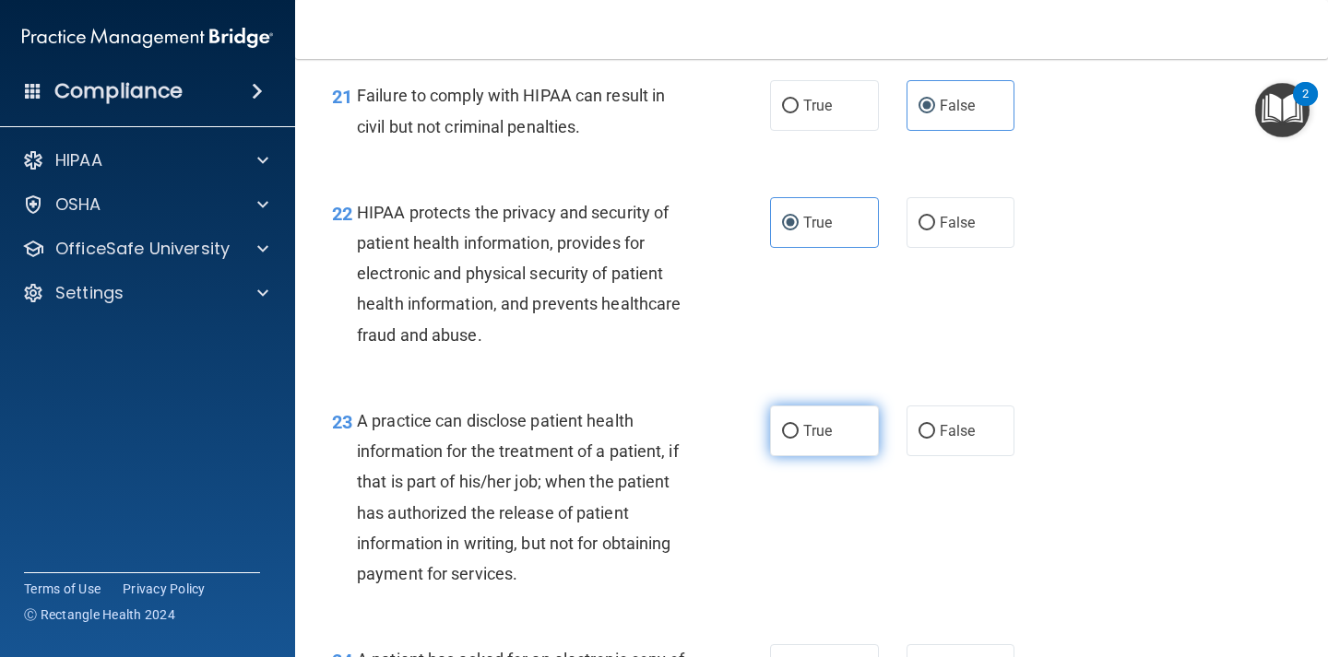
radio input "true"
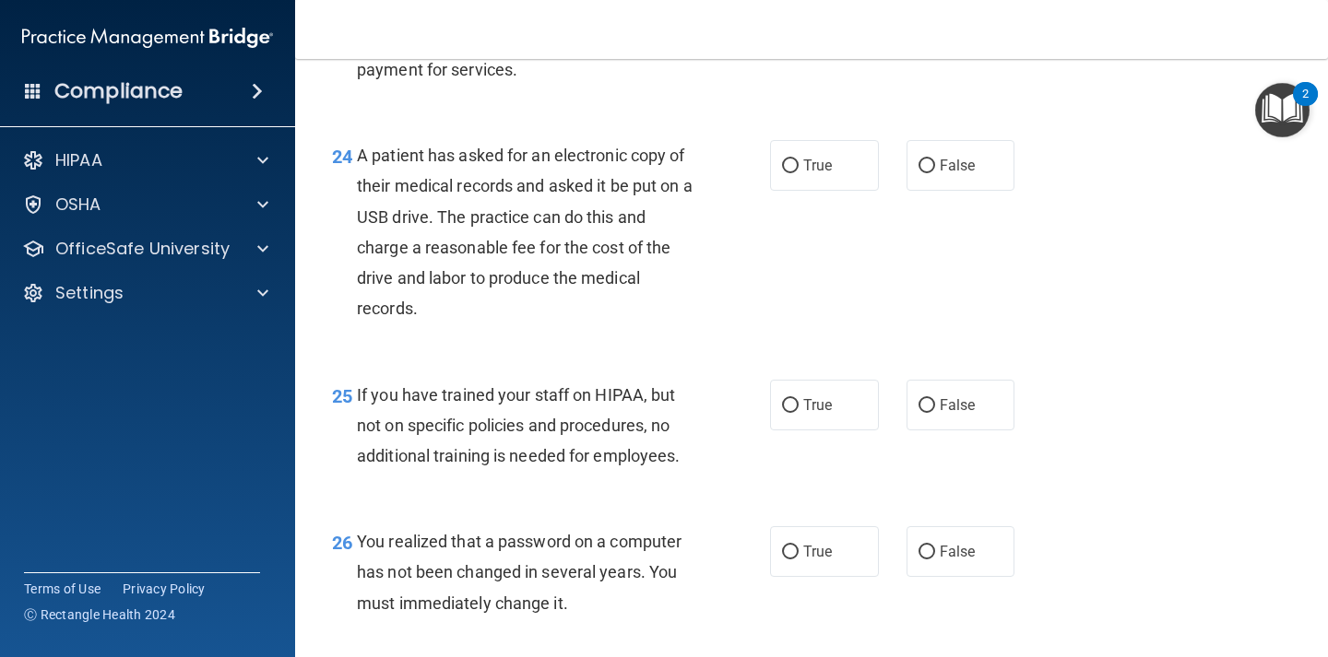
scroll to position [3892, 0]
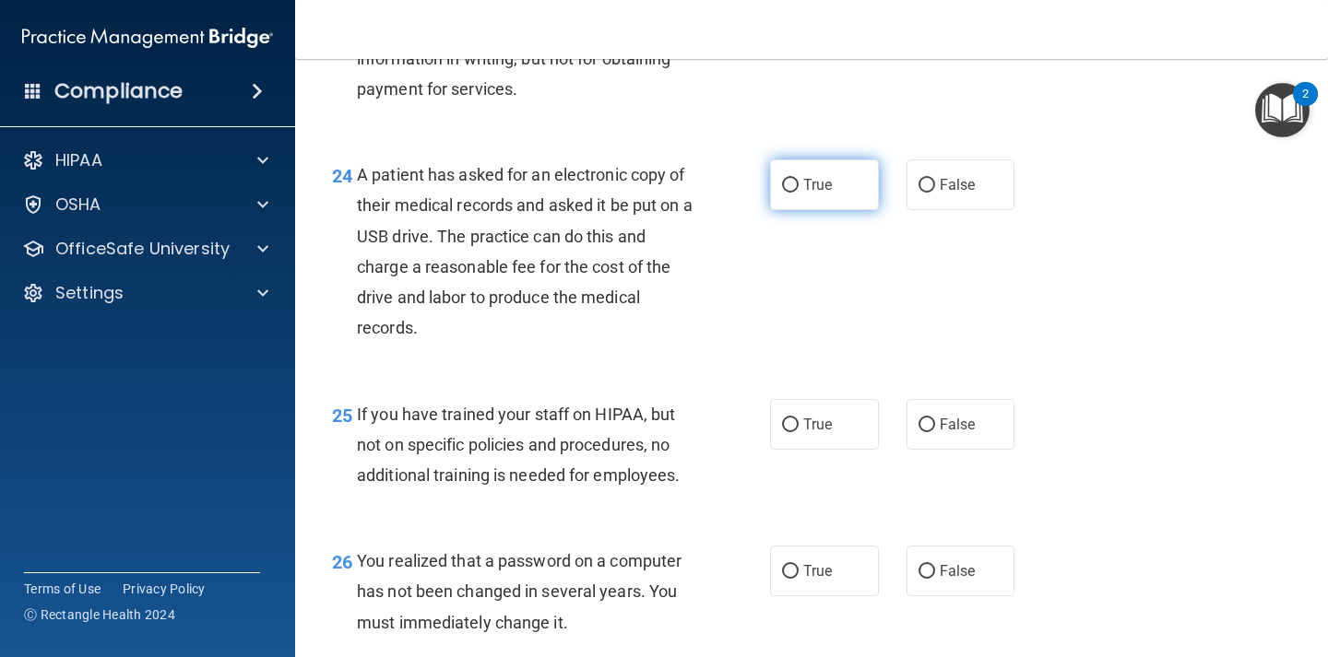
click at [811, 199] on label "True" at bounding box center [824, 184] width 109 height 51
click at [798, 193] on input "True" at bounding box center [790, 186] width 17 height 14
radio input "true"
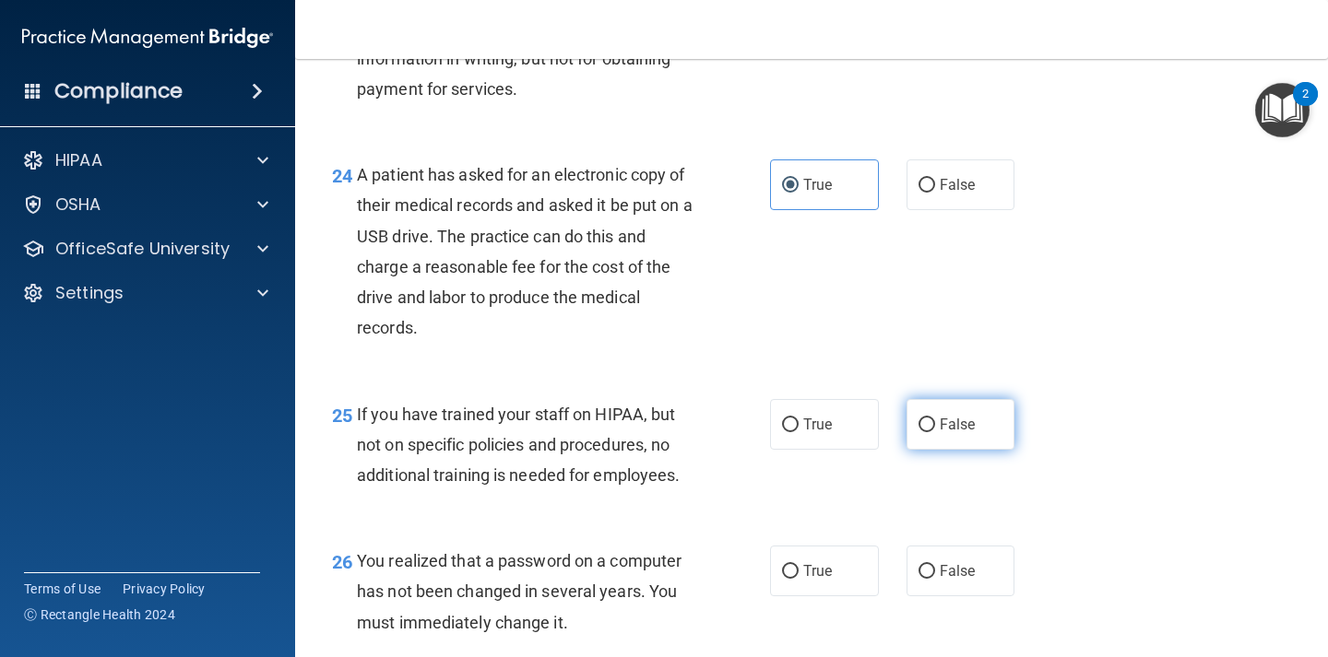
click at [944, 433] on span "False" at bounding box center [957, 425] width 36 height 18
click at [935, 432] on input "False" at bounding box center [926, 426] width 17 height 14
radio input "true"
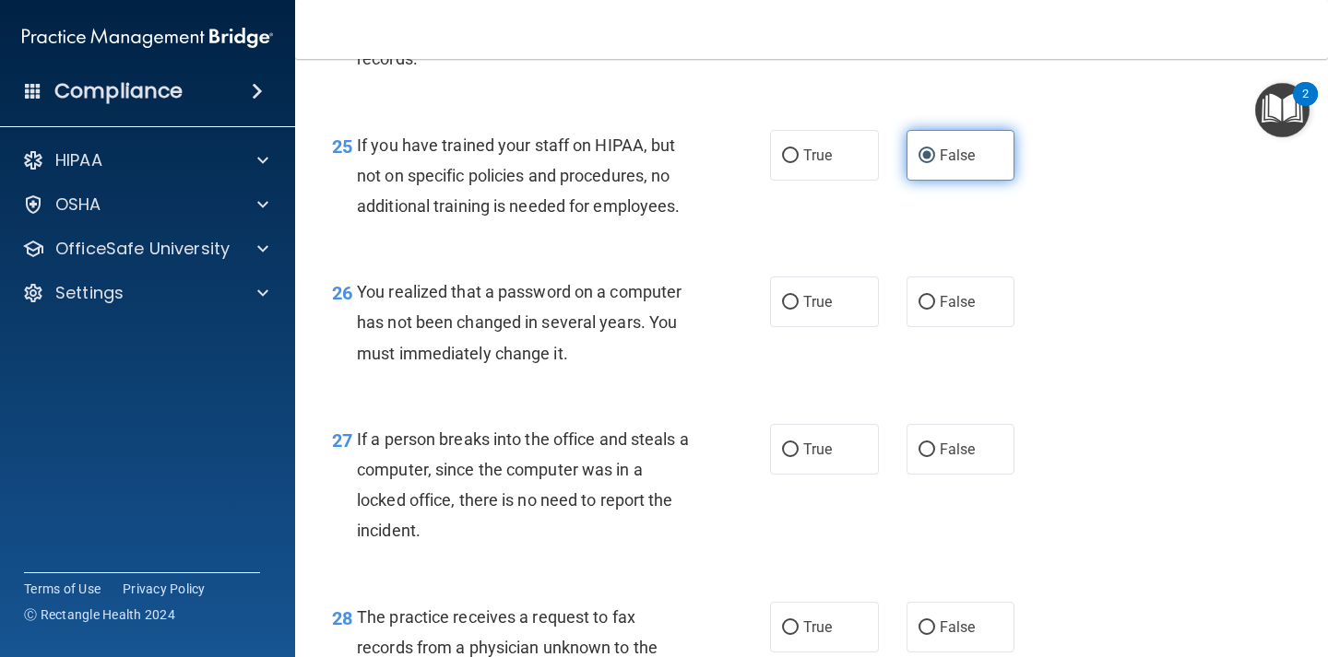
scroll to position [4161, 0]
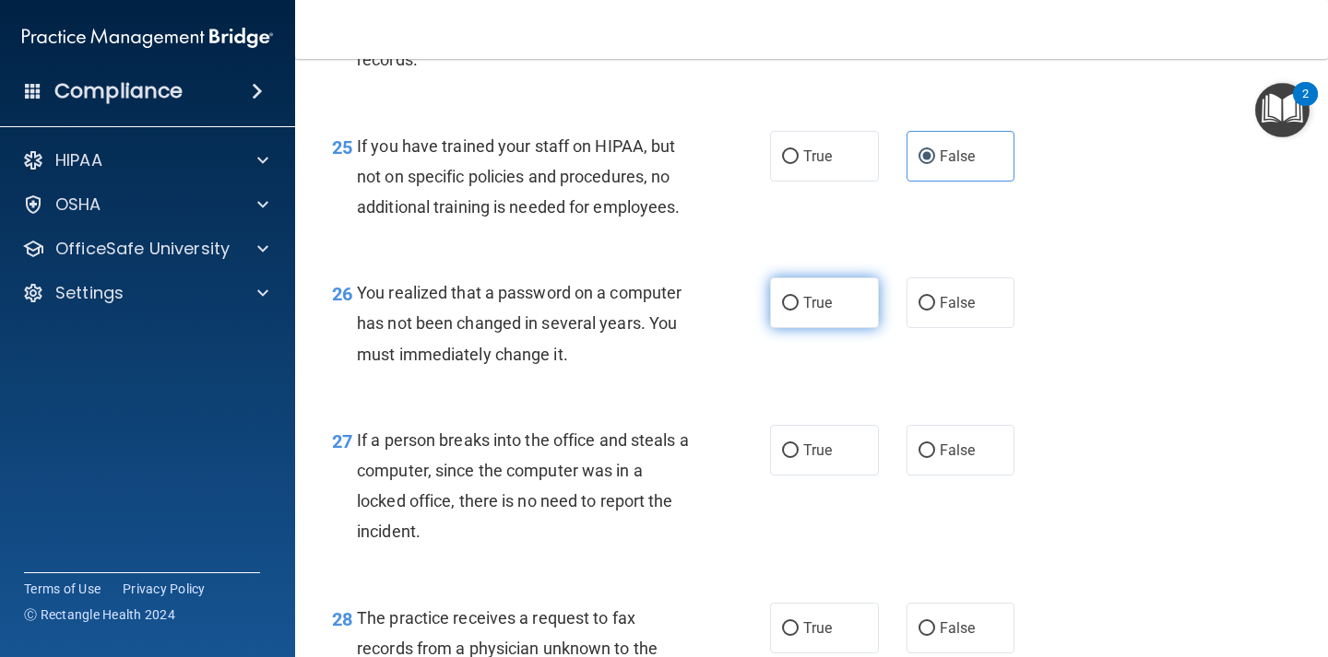
click at [827, 328] on label "True" at bounding box center [824, 303] width 109 height 51
click at [798, 311] on input "True" at bounding box center [790, 304] width 17 height 14
radio input "true"
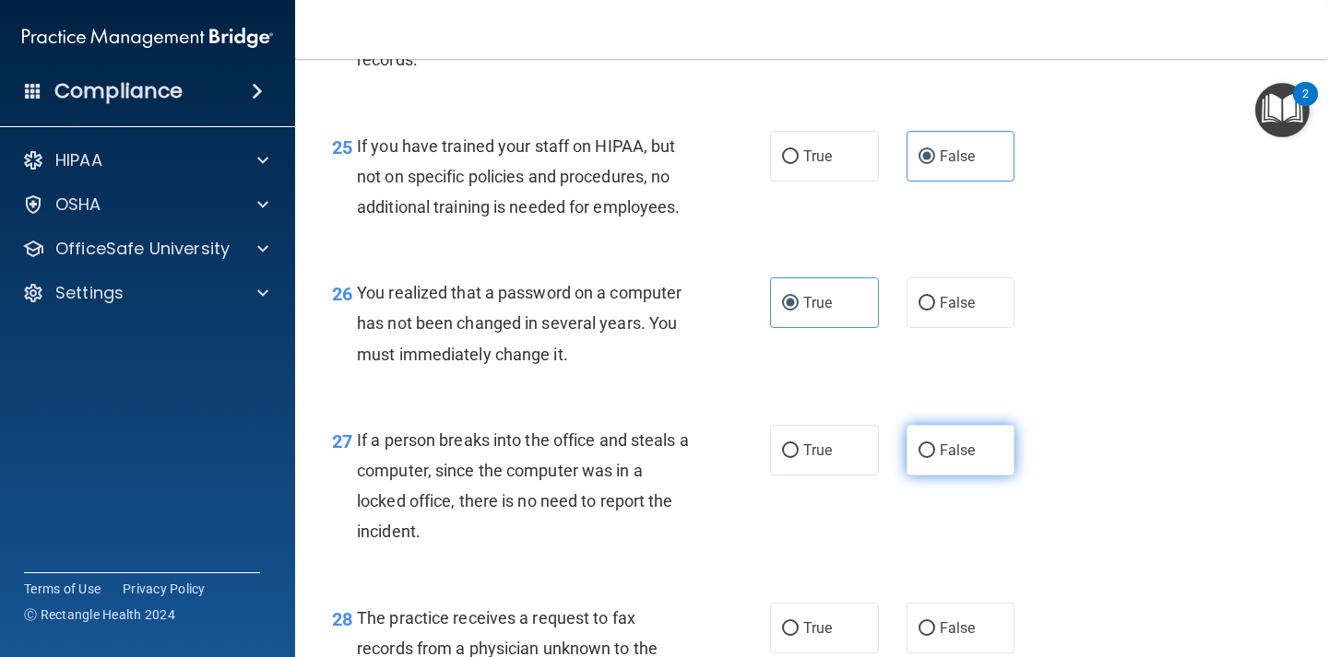
click at [942, 476] on label "False" at bounding box center [960, 450] width 109 height 51
click at [935, 458] on input "False" at bounding box center [926, 451] width 17 height 14
radio input "true"
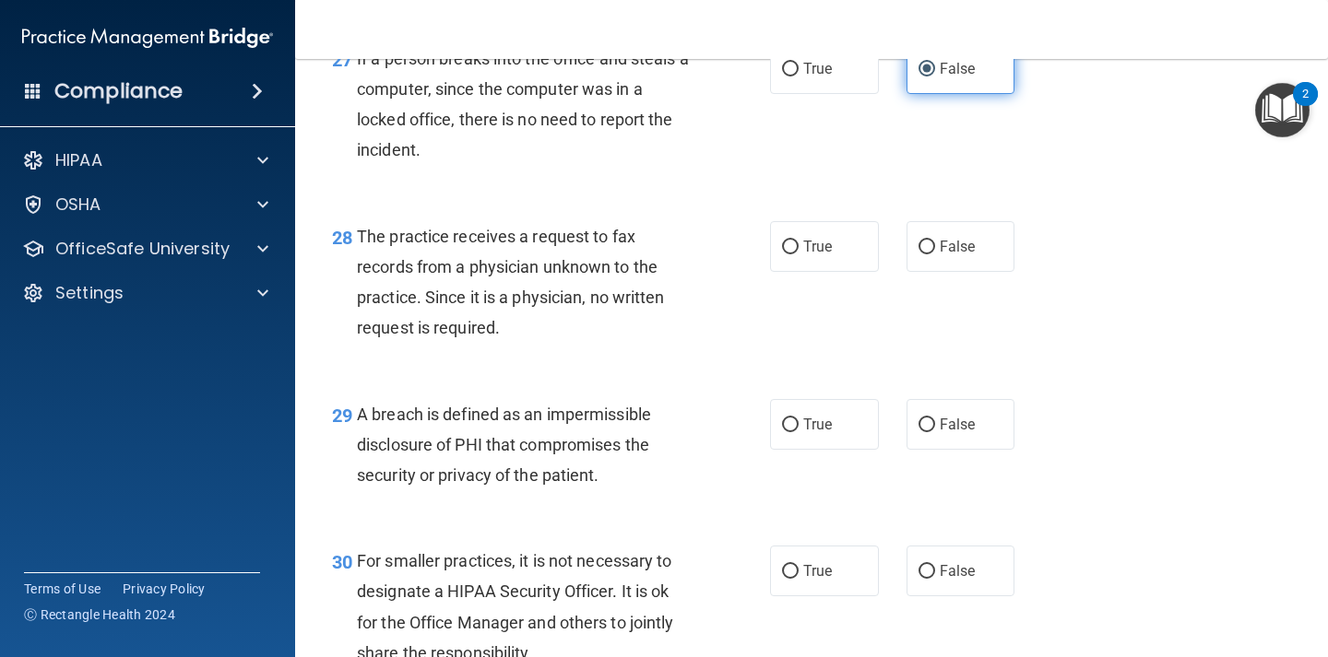
scroll to position [4550, 0]
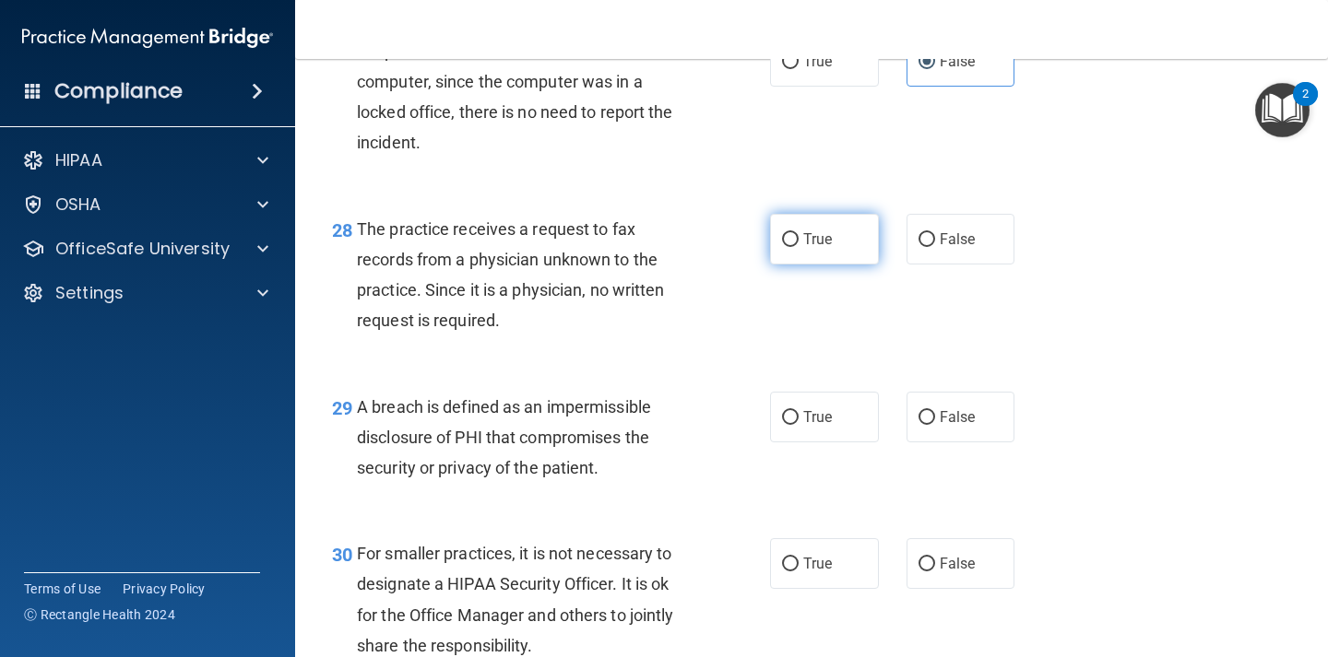
click at [815, 248] on span "True" at bounding box center [817, 239] width 29 height 18
click at [798, 247] on input "True" at bounding box center [790, 240] width 17 height 14
radio input "true"
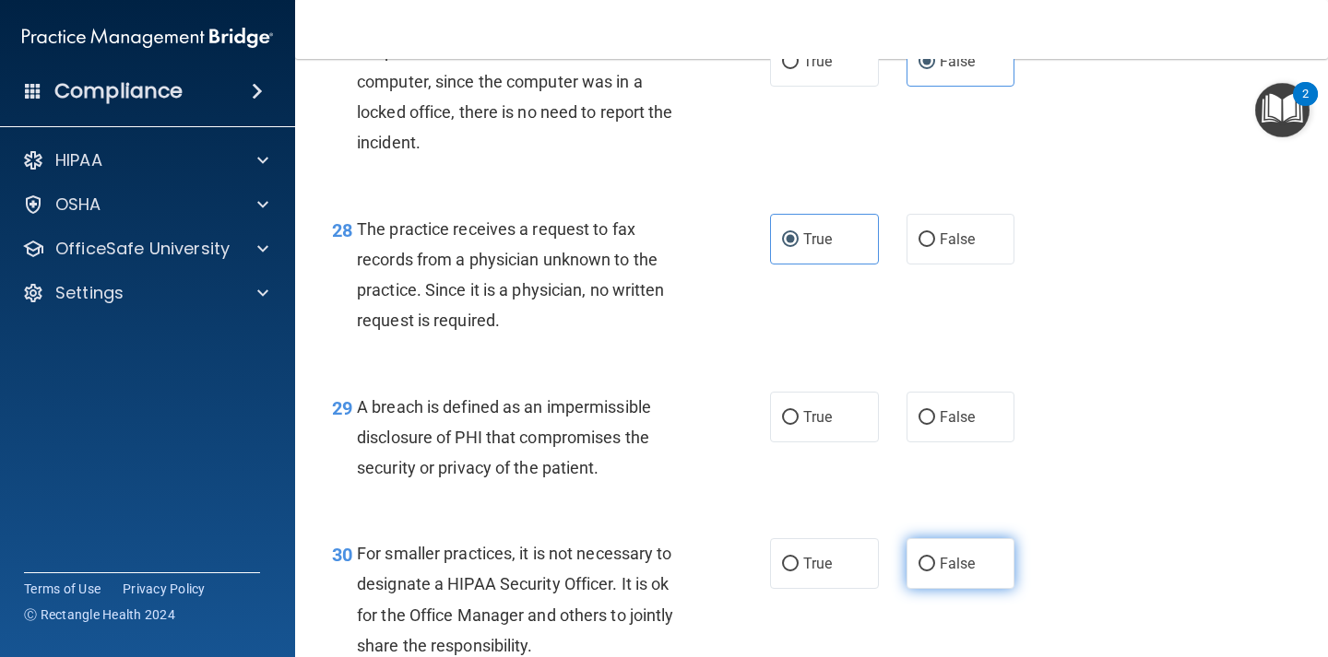
click at [934, 585] on label "False" at bounding box center [960, 563] width 109 height 51
click at [934, 572] on input "False" at bounding box center [926, 565] width 17 height 14
radio input "true"
click at [839, 443] on label "True" at bounding box center [824, 417] width 109 height 51
click at [798, 425] on input "True" at bounding box center [790, 418] width 17 height 14
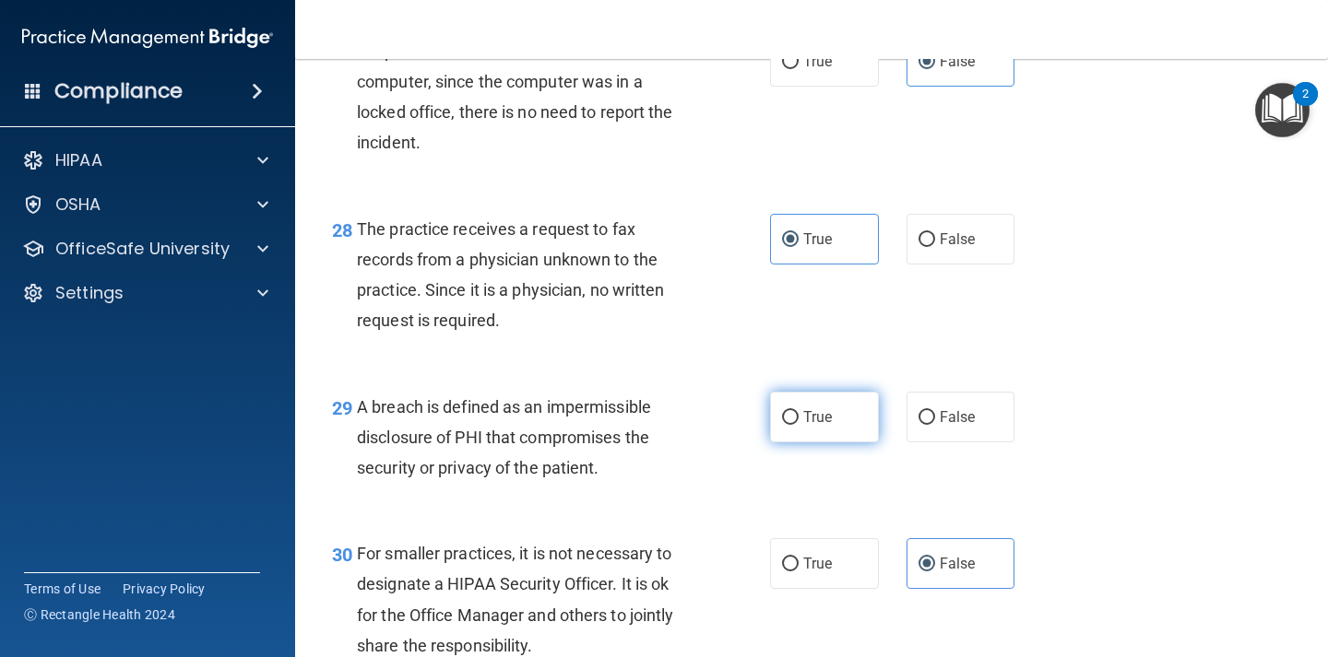
radio input "true"
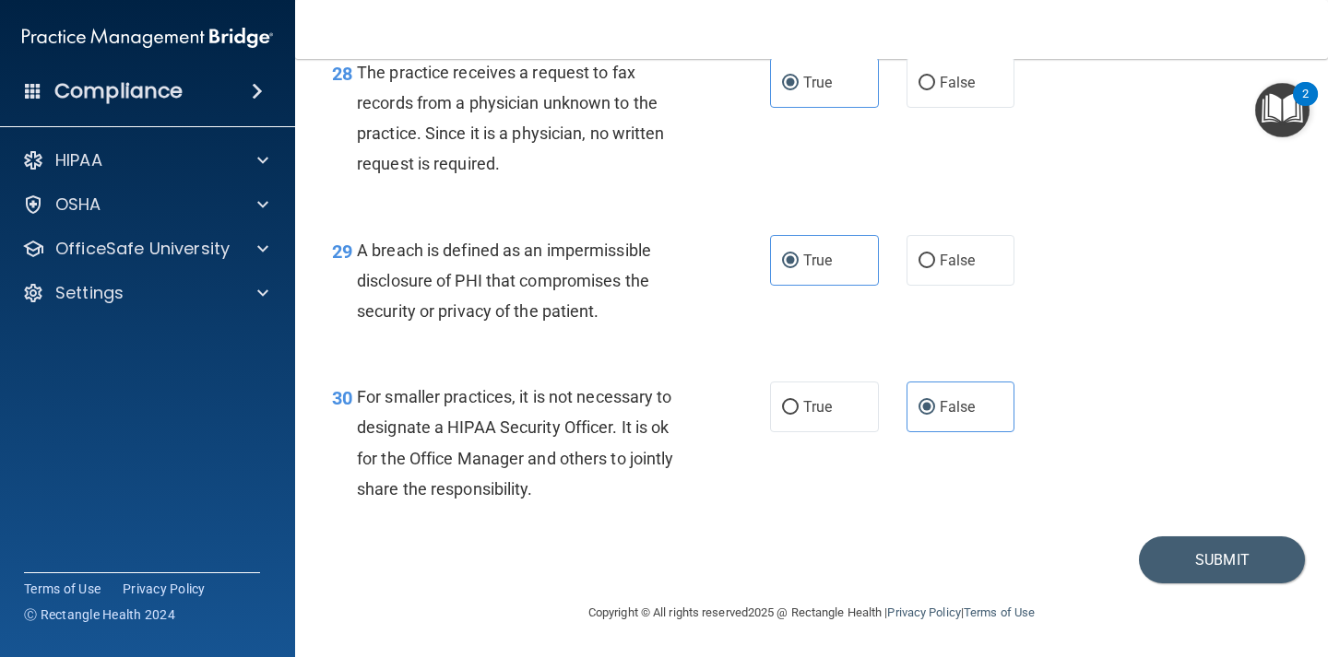
scroll to position [4738, 0]
click at [1224, 558] on button "Submit" at bounding box center [1222, 560] width 166 height 47
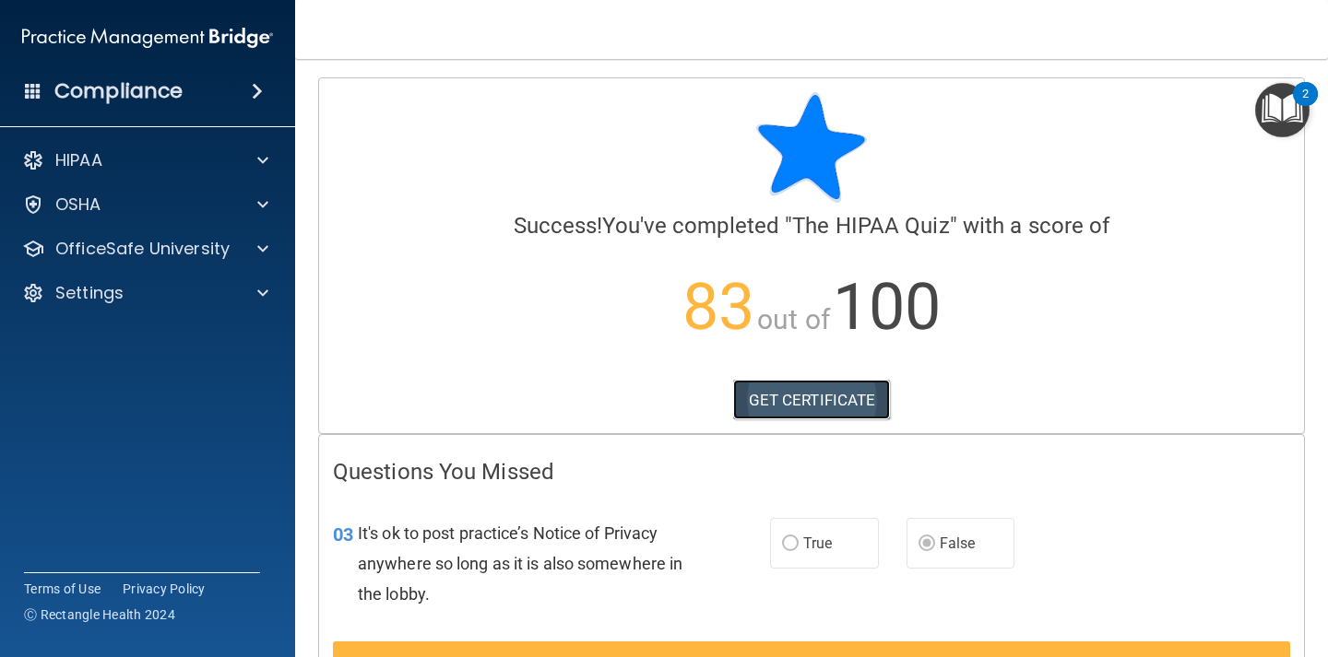
click at [806, 402] on link "GET CERTIFICATE" at bounding box center [812, 400] width 158 height 41
click at [1254, 124] on div at bounding box center [811, 147] width 957 height 111
click at [1272, 113] on img "Open Resource Center, 2 new notifications" at bounding box center [1282, 110] width 54 height 54
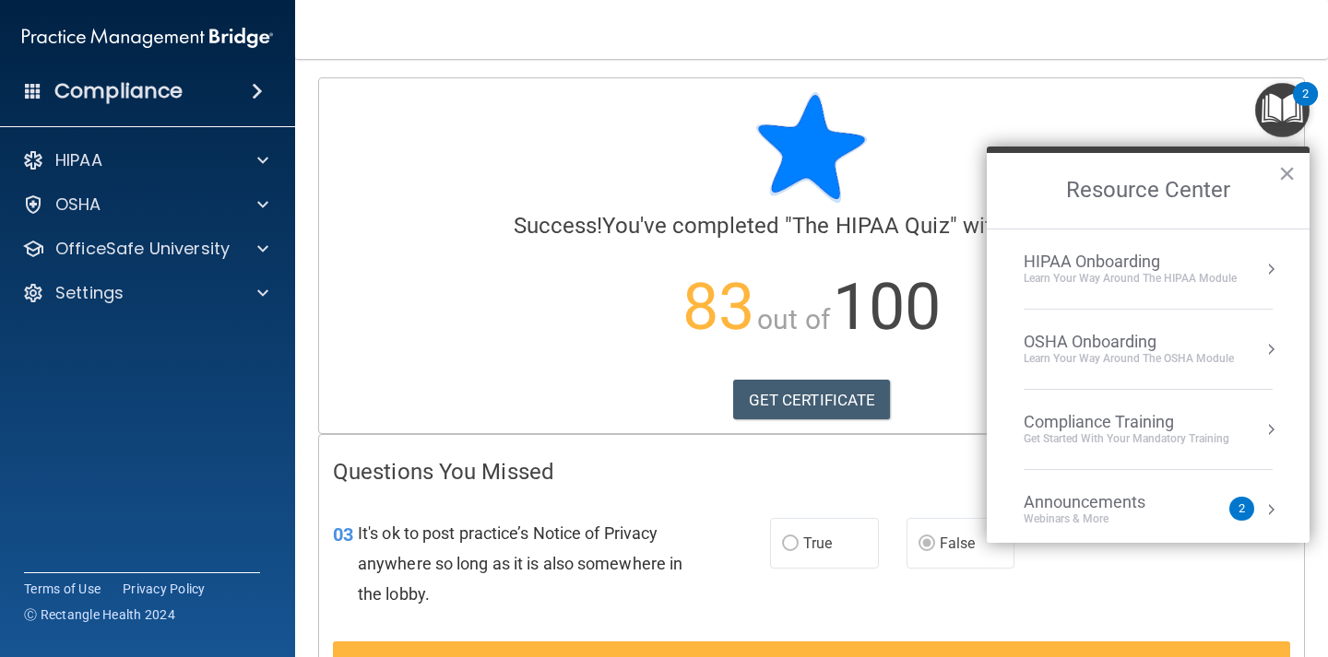
click at [1113, 265] on div "HIPAA Onboarding" at bounding box center [1129, 262] width 213 height 20
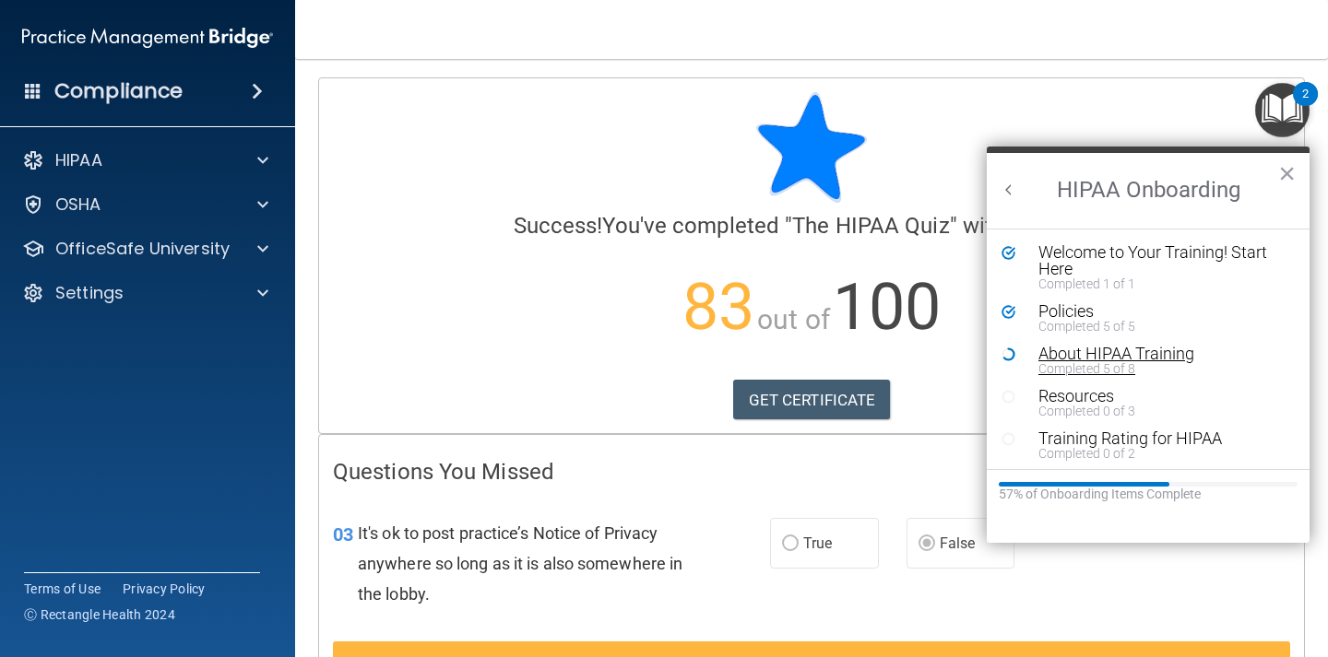
click at [1087, 354] on div "About HIPAA Training" at bounding box center [1161, 354] width 247 height 17
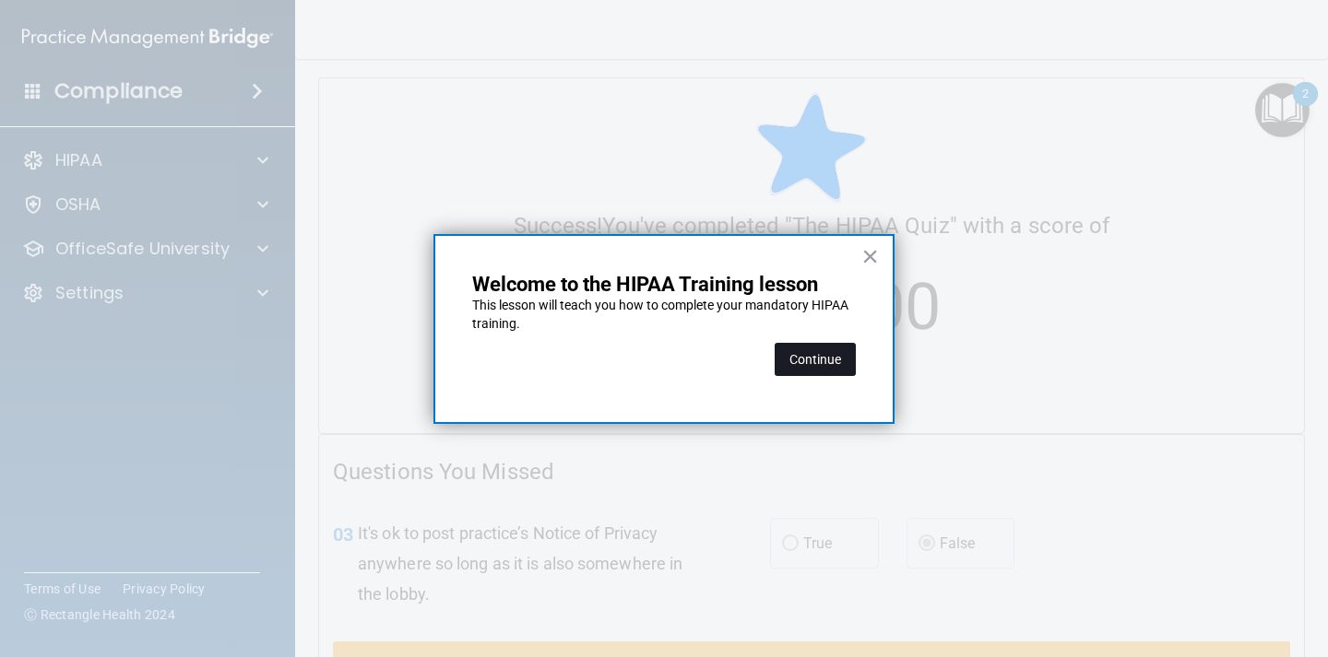
click at [829, 360] on button "Continue" at bounding box center [814, 359] width 81 height 33
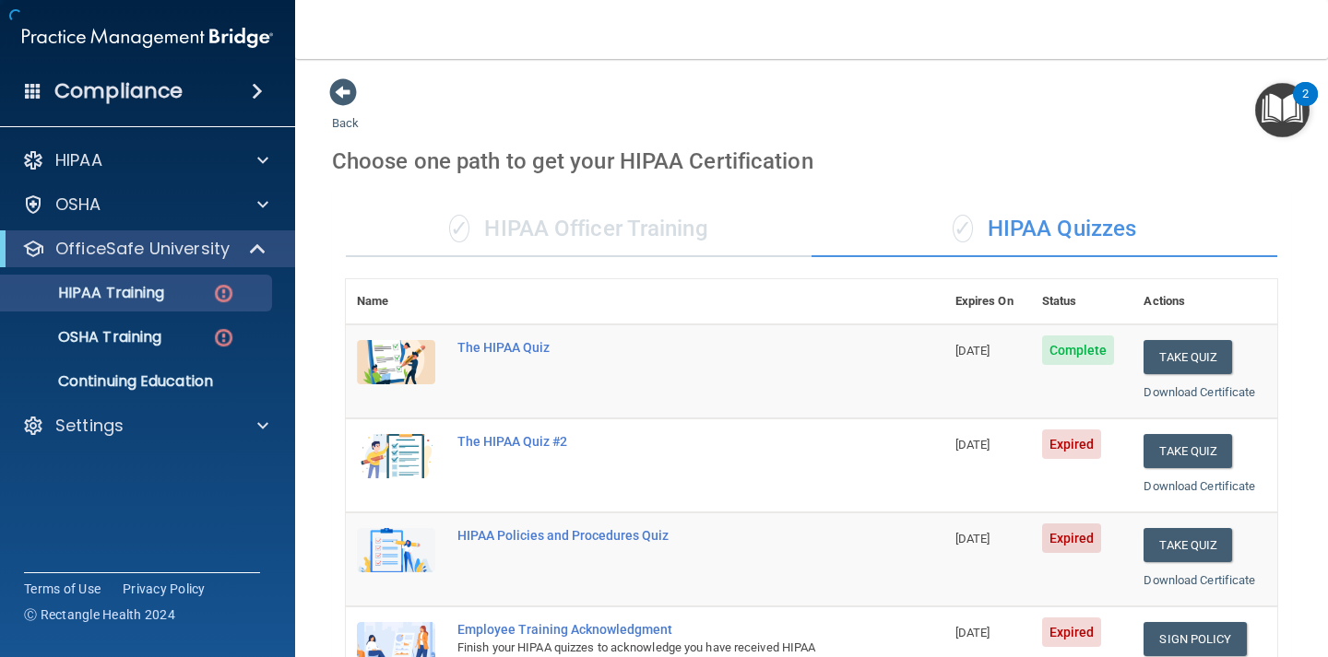
scroll to position [12, 0]
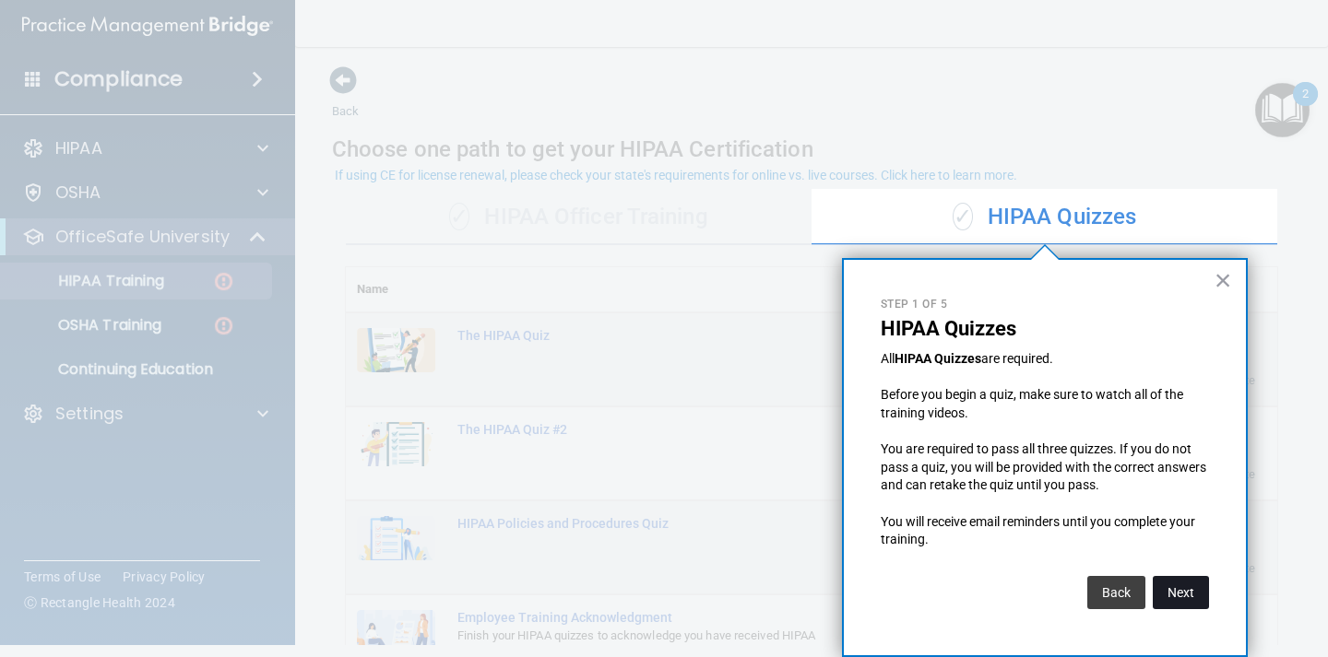
click at [1186, 591] on button "Next" at bounding box center [1180, 592] width 56 height 33
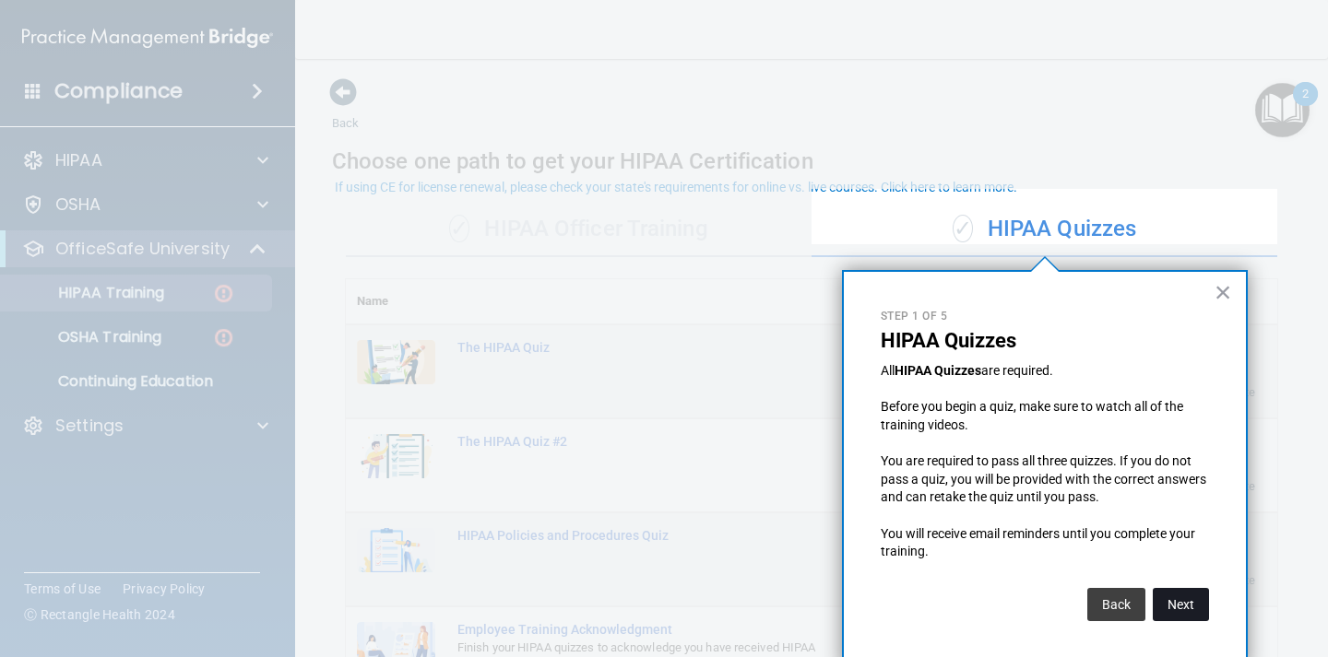
scroll to position [250, 0]
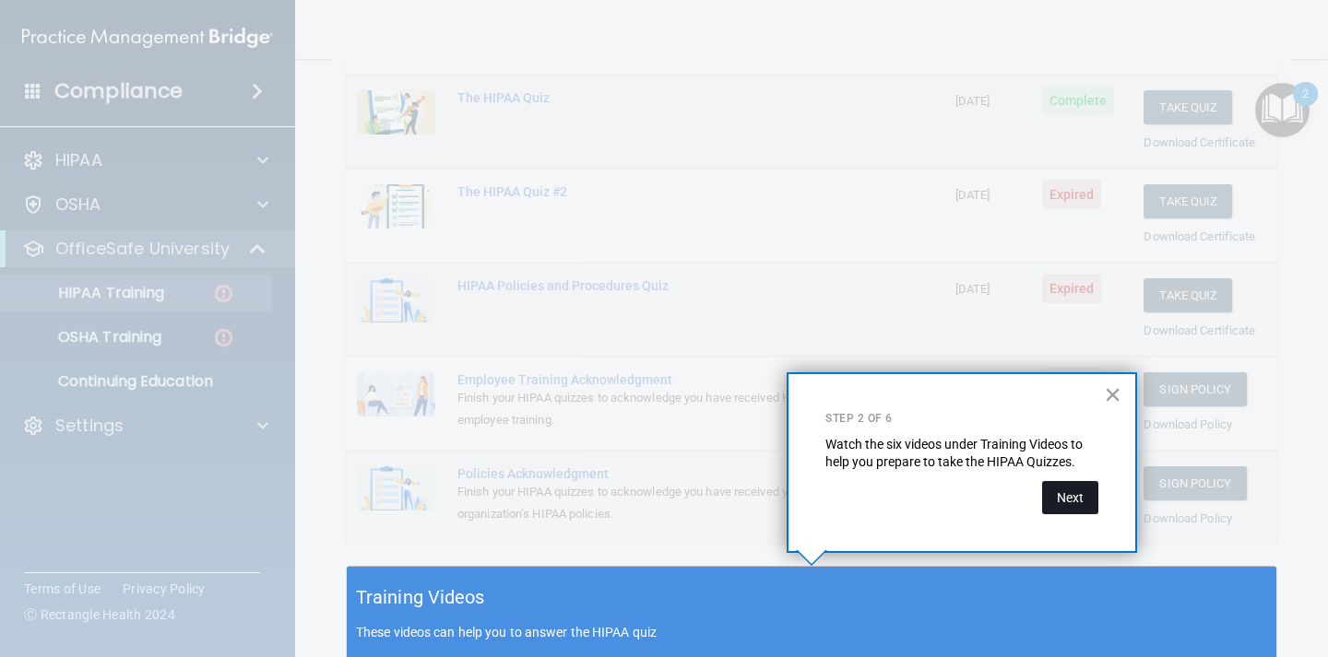
click at [1063, 502] on button "Next" at bounding box center [1070, 497] width 56 height 33
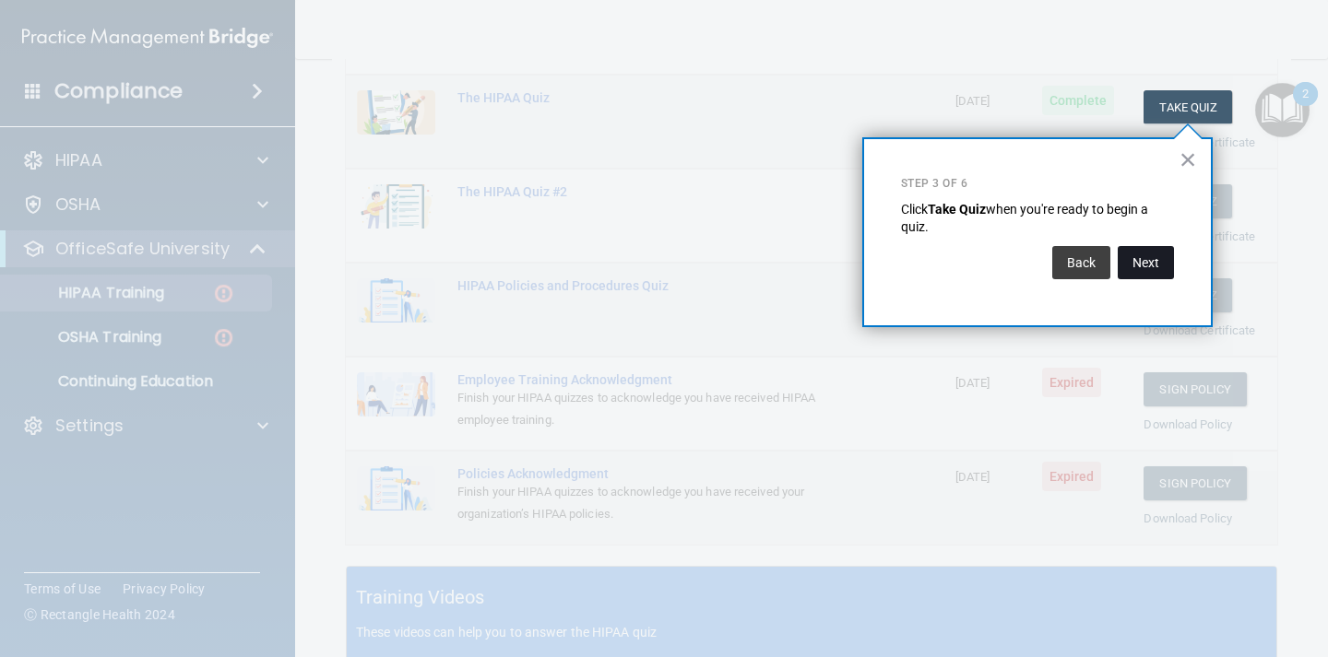
click at [1151, 255] on button "Next" at bounding box center [1145, 262] width 56 height 33
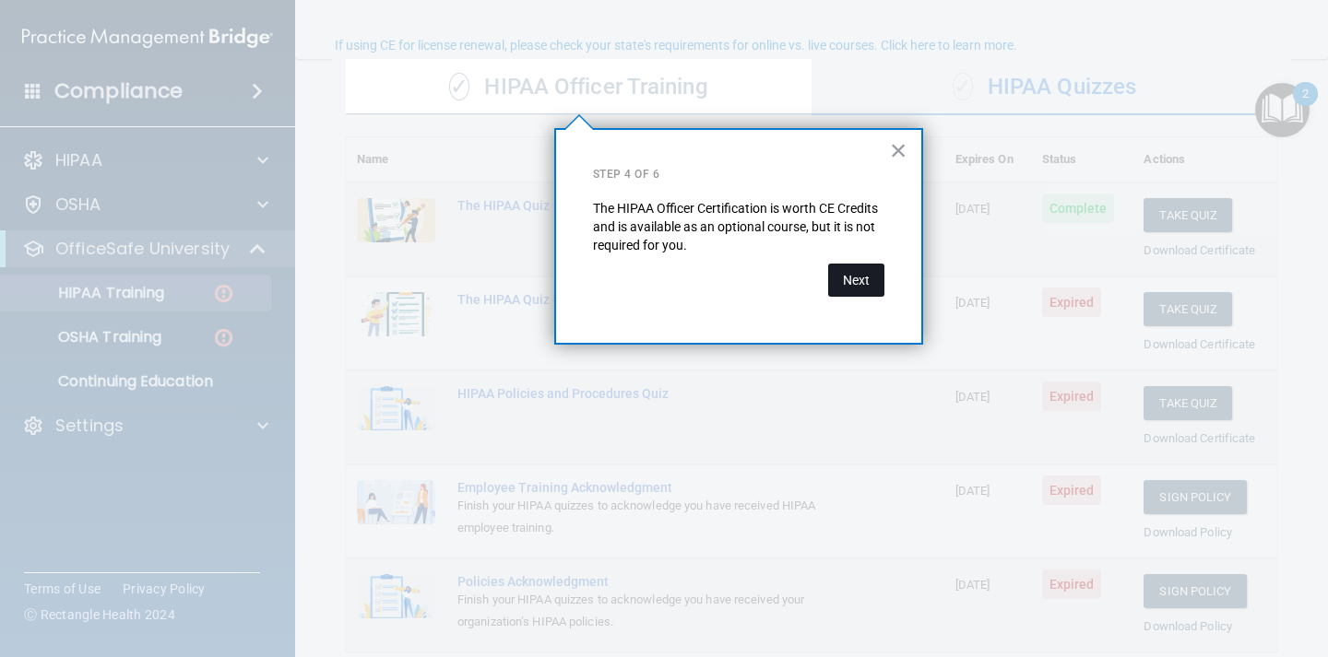
click at [865, 276] on button "Next" at bounding box center [856, 280] width 56 height 33
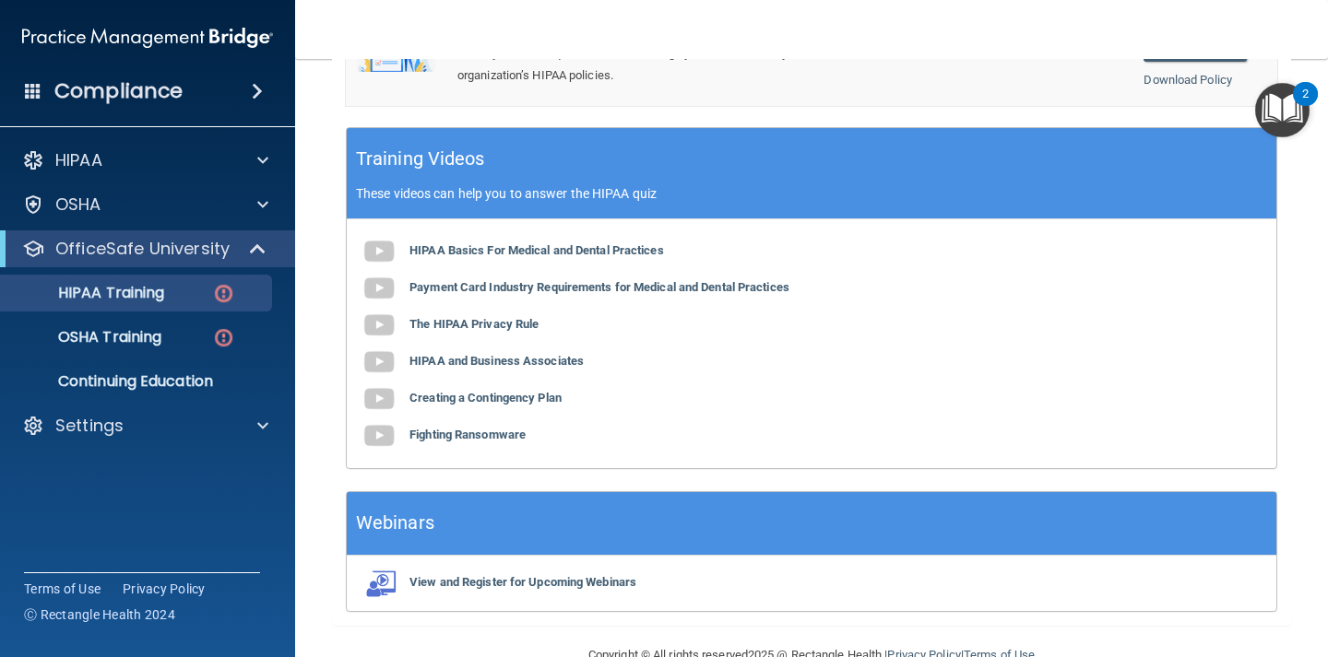
scroll to position [714, 0]
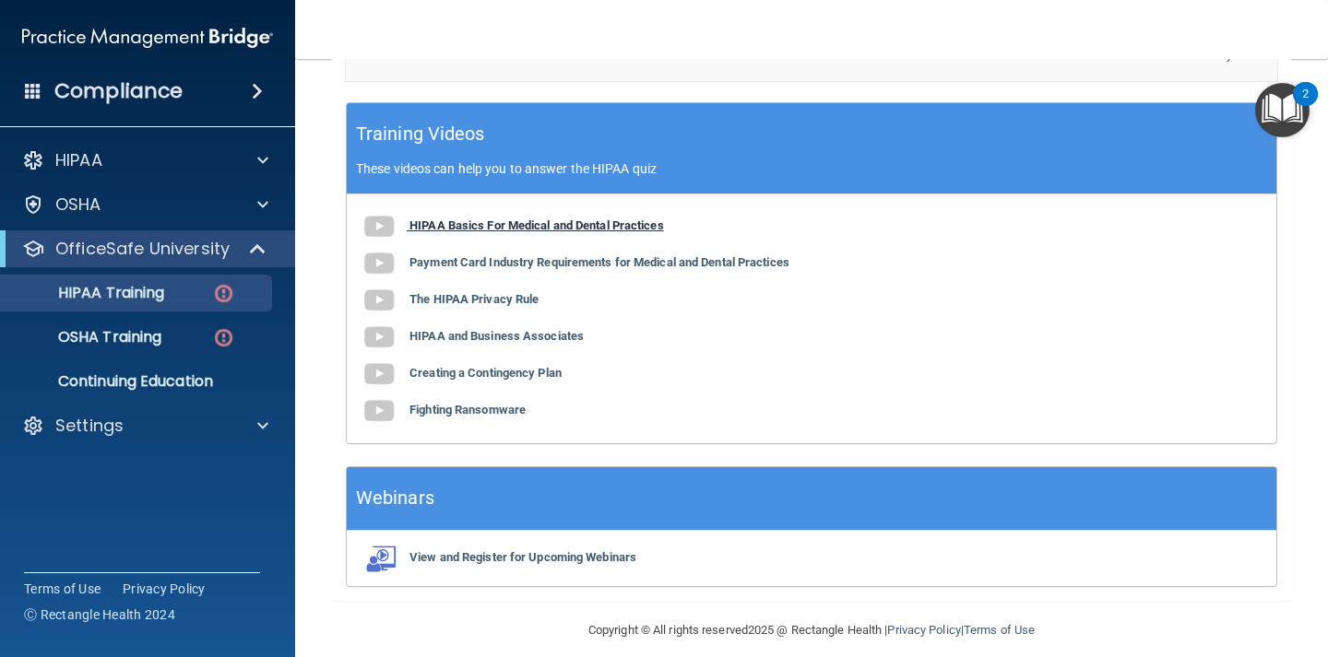
click at [532, 224] on b "HIPAA Basics For Medical and Dental Practices" at bounding box center [536, 226] width 254 height 14
click at [481, 267] on b "Payment Card Industry Requirements for Medical and Dental Practices" at bounding box center [599, 262] width 380 height 14
click at [473, 302] on b "The HIPAA Privacy Rule" at bounding box center [473, 299] width 129 height 14
click at [495, 335] on b "HIPAA and Business Associates" at bounding box center [496, 336] width 174 height 14
click at [499, 372] on b "Creating a Contingency Plan" at bounding box center [485, 373] width 152 height 14
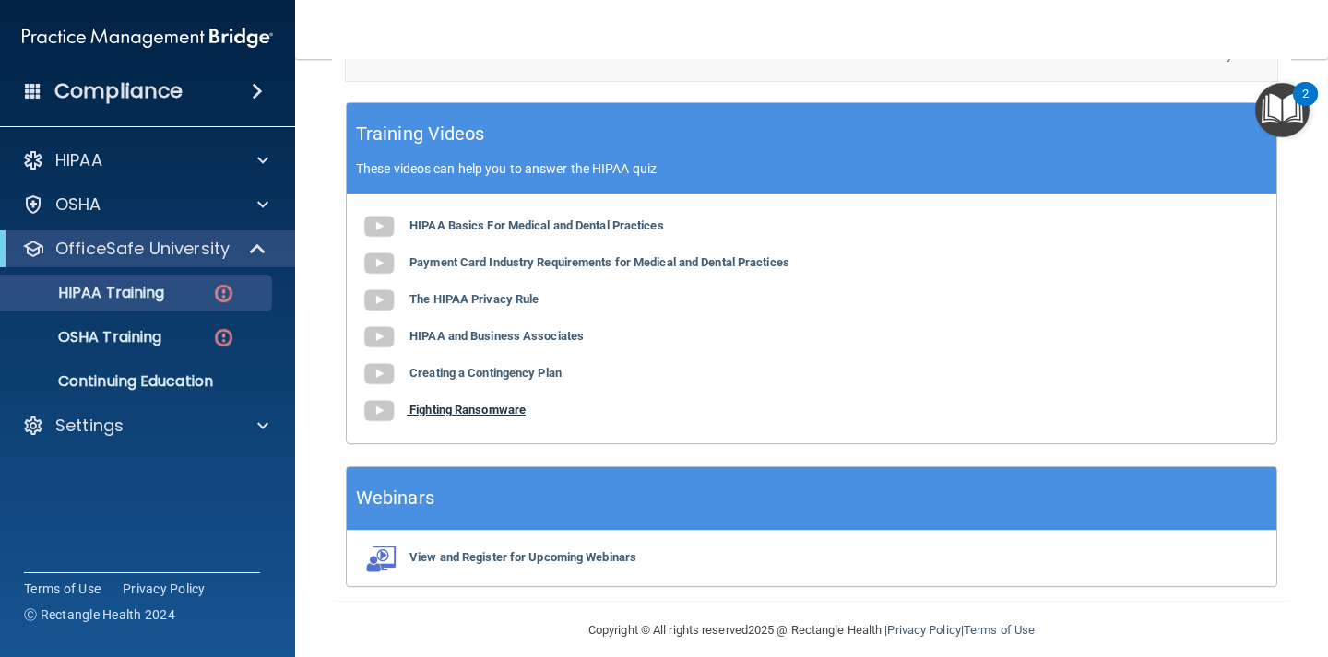
click at [471, 413] on b "Fighting Ransomware" at bounding box center [467, 410] width 116 height 14
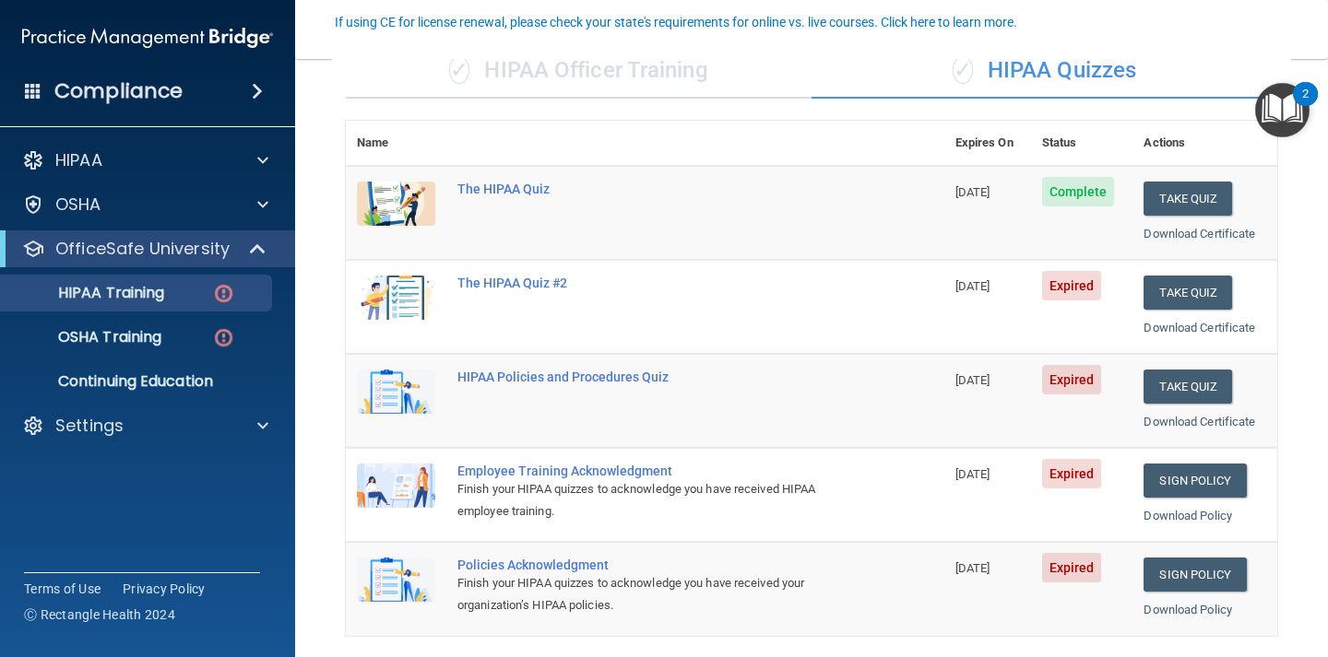
scroll to position [167, 0]
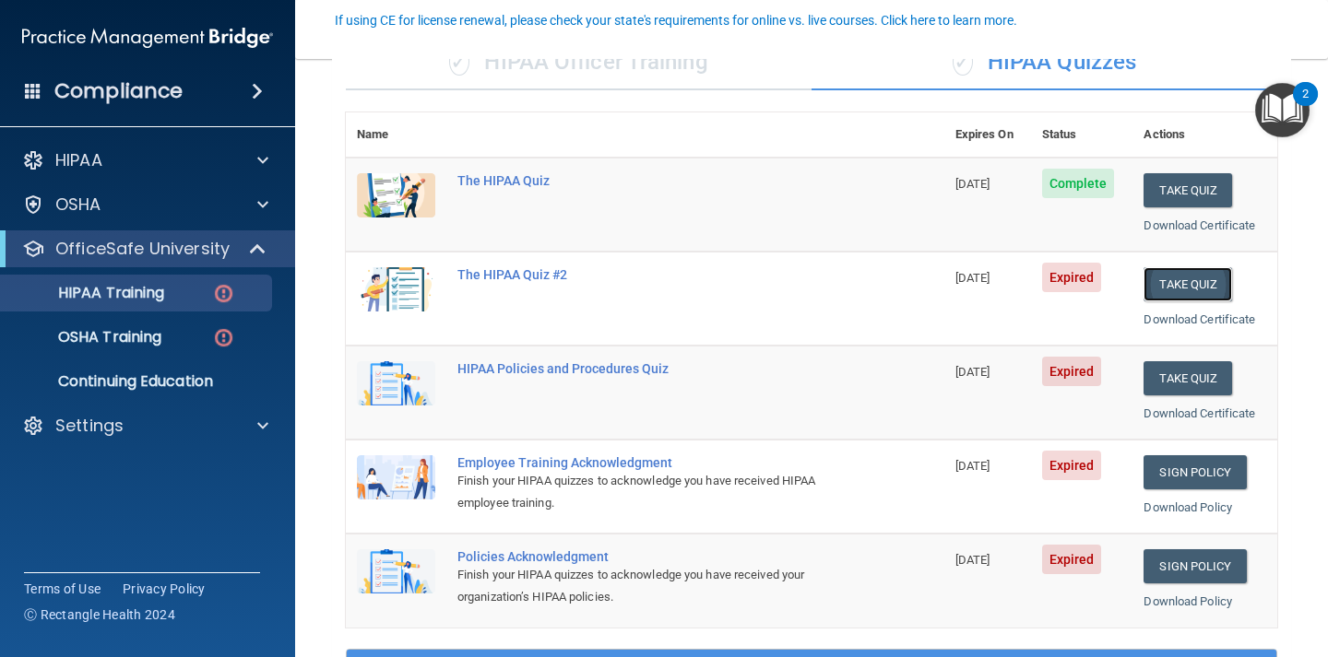
click at [1171, 285] on button "Take Quiz" at bounding box center [1187, 284] width 89 height 34
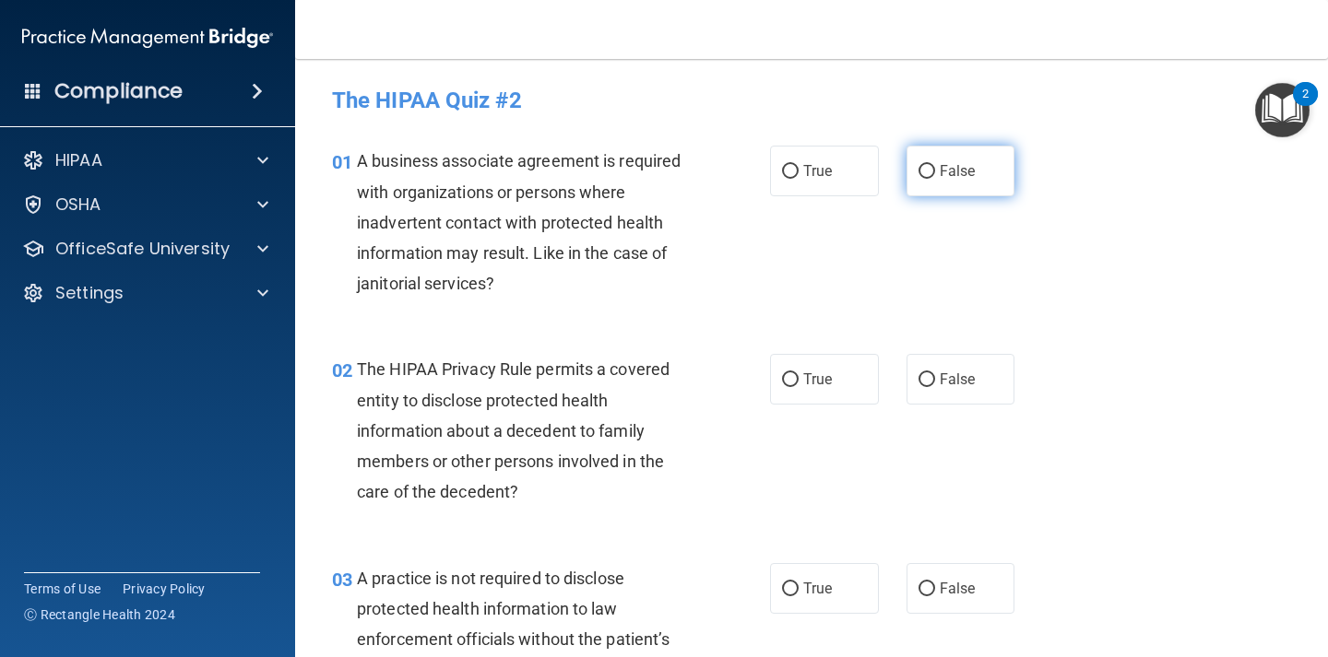
click at [933, 184] on label "False" at bounding box center [960, 171] width 109 height 51
click at [933, 179] on input "False" at bounding box center [926, 172] width 17 height 14
radio input "true"
click at [828, 365] on label "True" at bounding box center [824, 379] width 109 height 51
click at [798, 373] on input "True" at bounding box center [790, 380] width 17 height 14
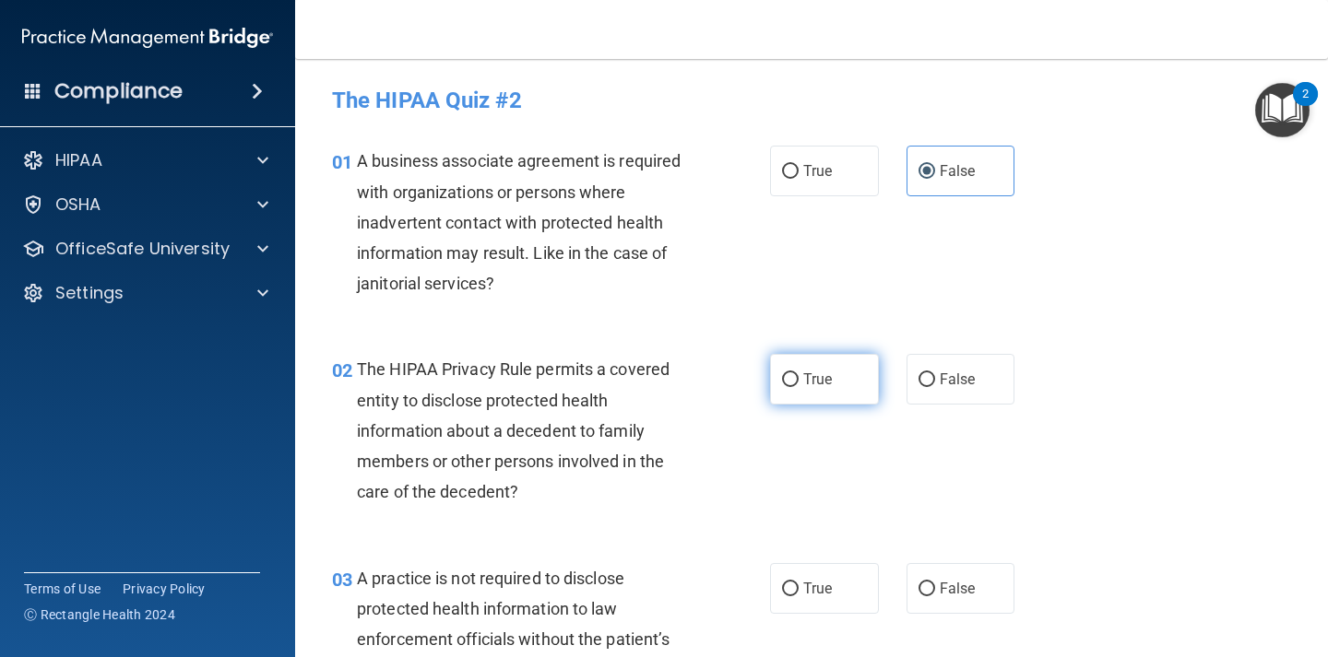
radio input "true"
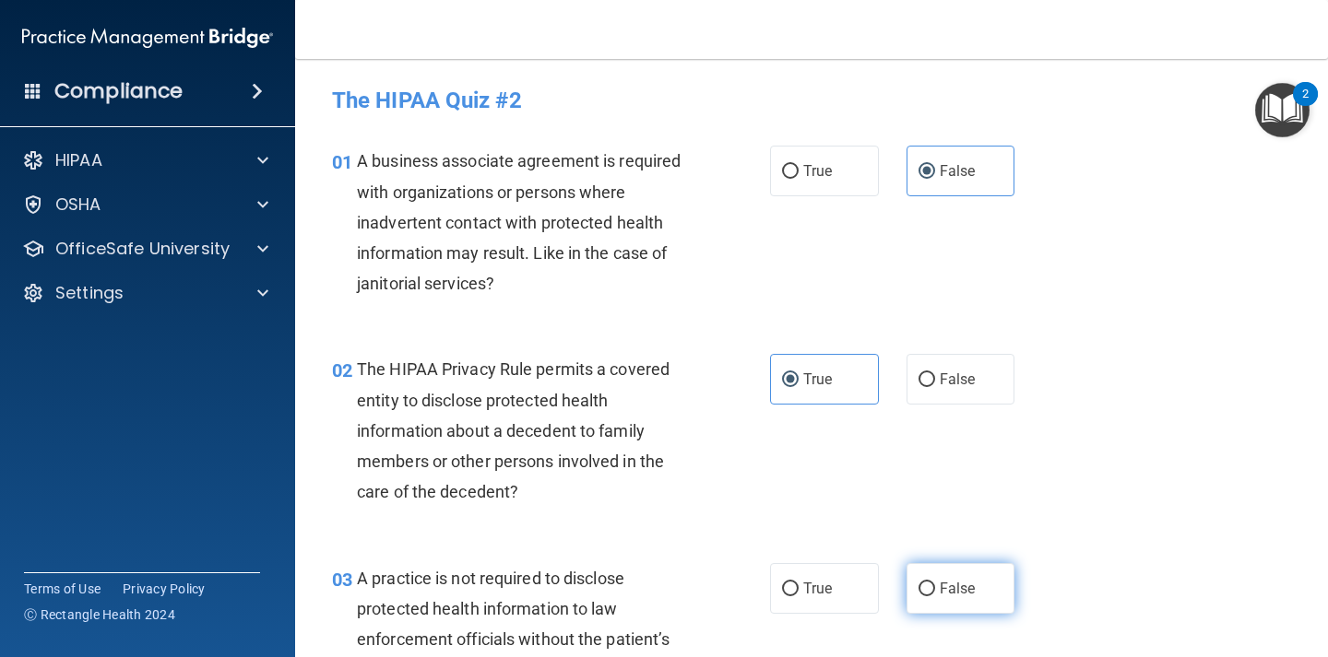
click at [958, 578] on label "False" at bounding box center [960, 588] width 109 height 51
click at [935, 583] on input "False" at bounding box center [926, 590] width 17 height 14
radio input "true"
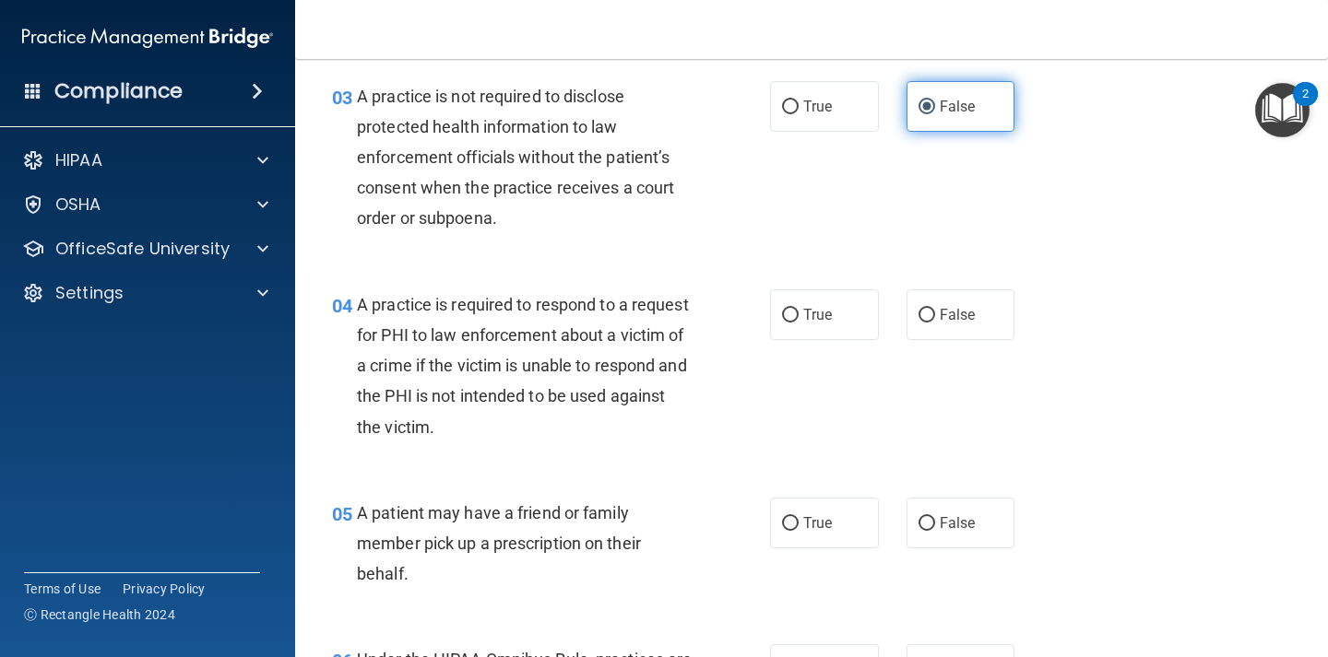
scroll to position [483, 0]
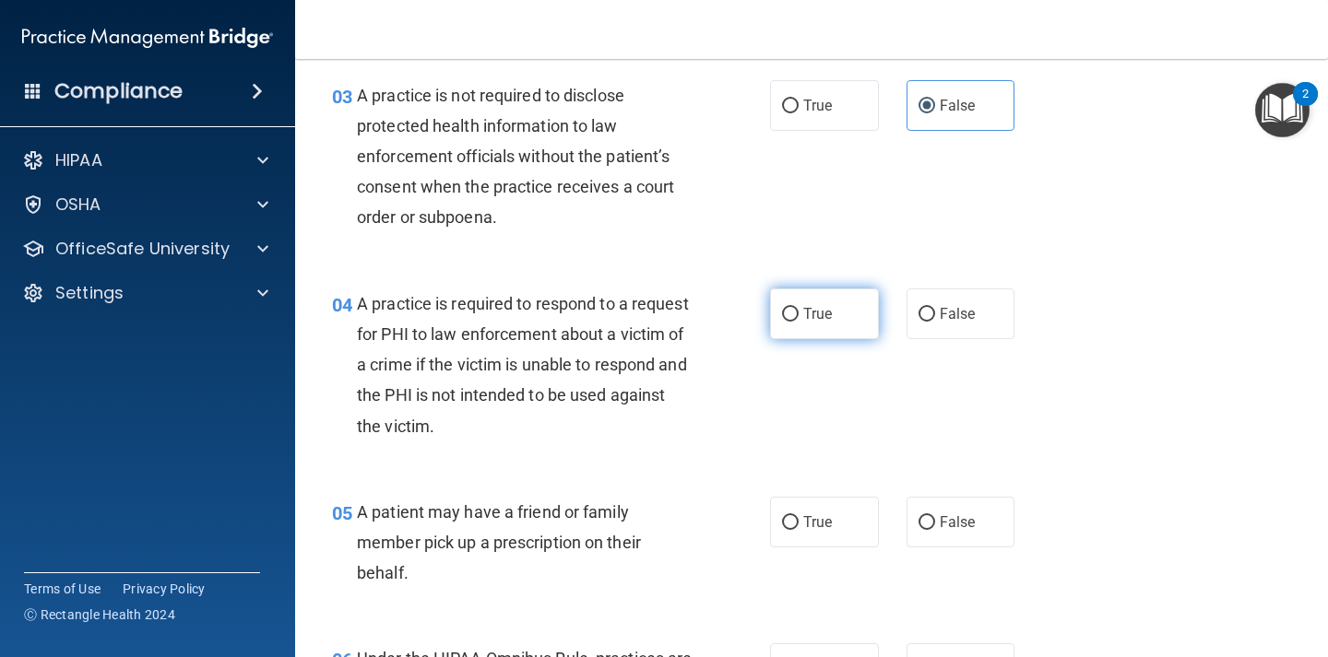
click at [807, 312] on span "True" at bounding box center [817, 314] width 29 height 18
click at [798, 312] on input "True" at bounding box center [790, 315] width 17 height 14
radio input "true"
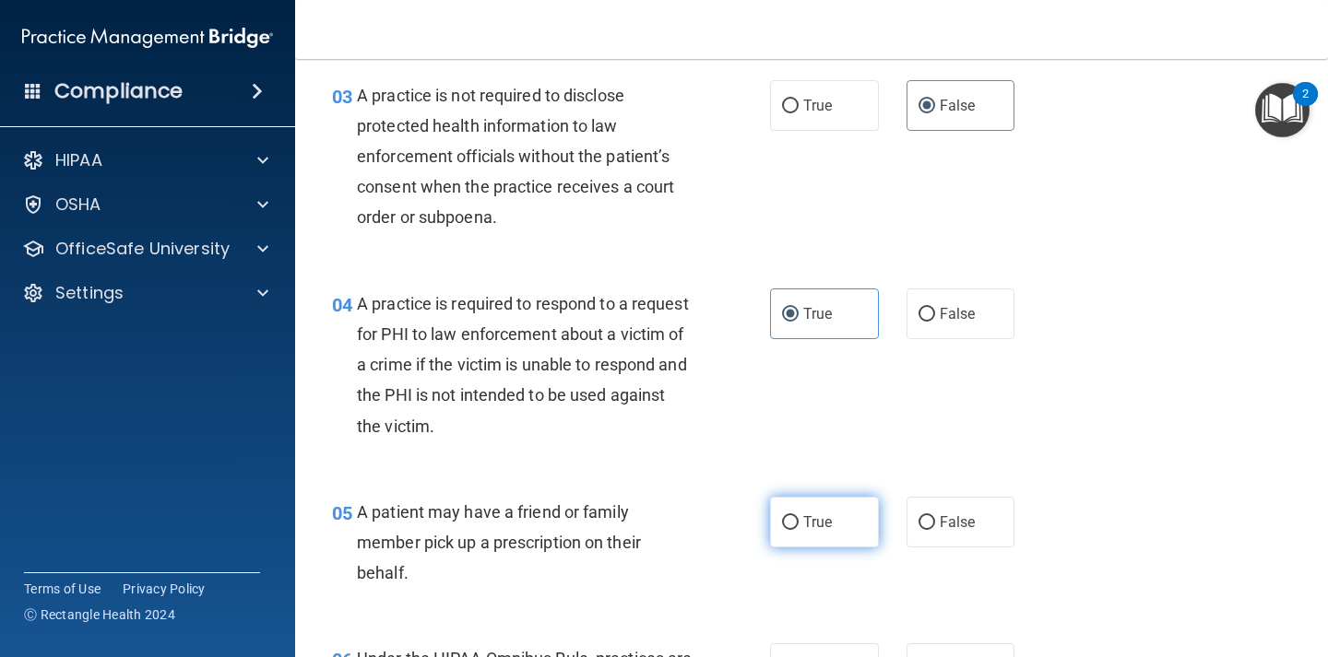
click at [827, 524] on span "True" at bounding box center [817, 523] width 29 height 18
click at [798, 524] on input "True" at bounding box center [790, 523] width 17 height 14
radio input "true"
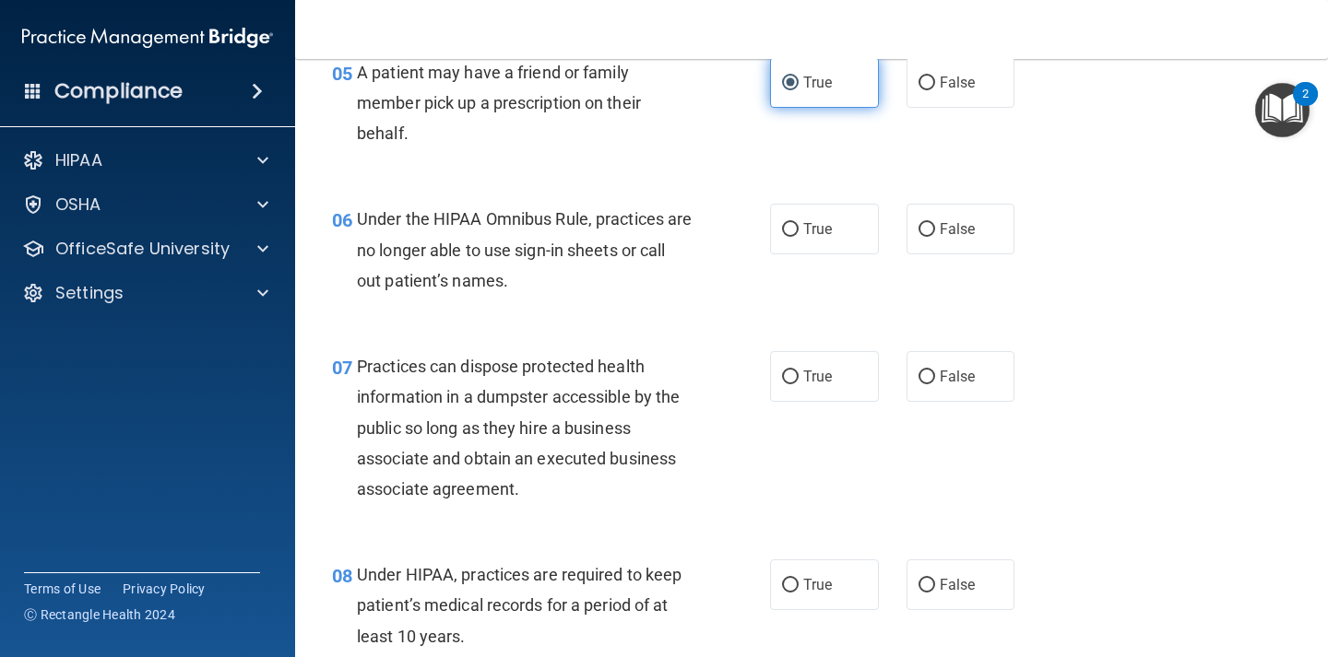
scroll to position [955, 0]
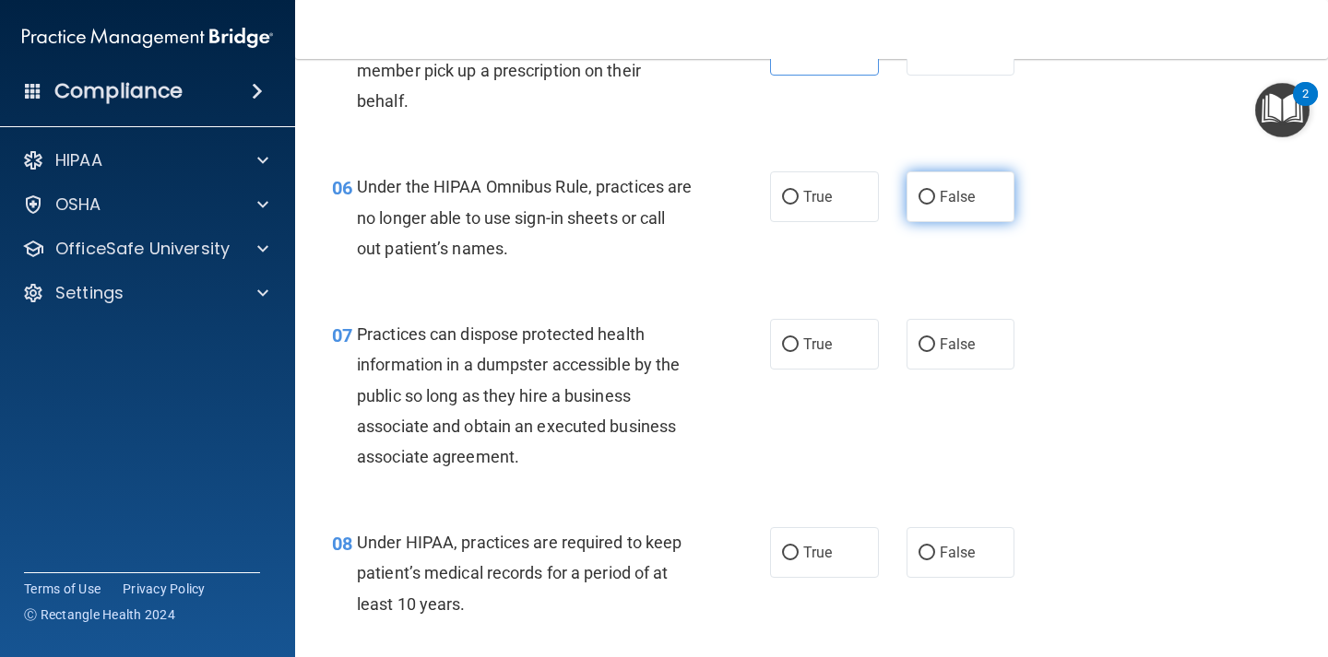
click at [940, 201] on span "False" at bounding box center [957, 197] width 36 height 18
click at [935, 201] on input "False" at bounding box center [926, 198] width 17 height 14
radio input "true"
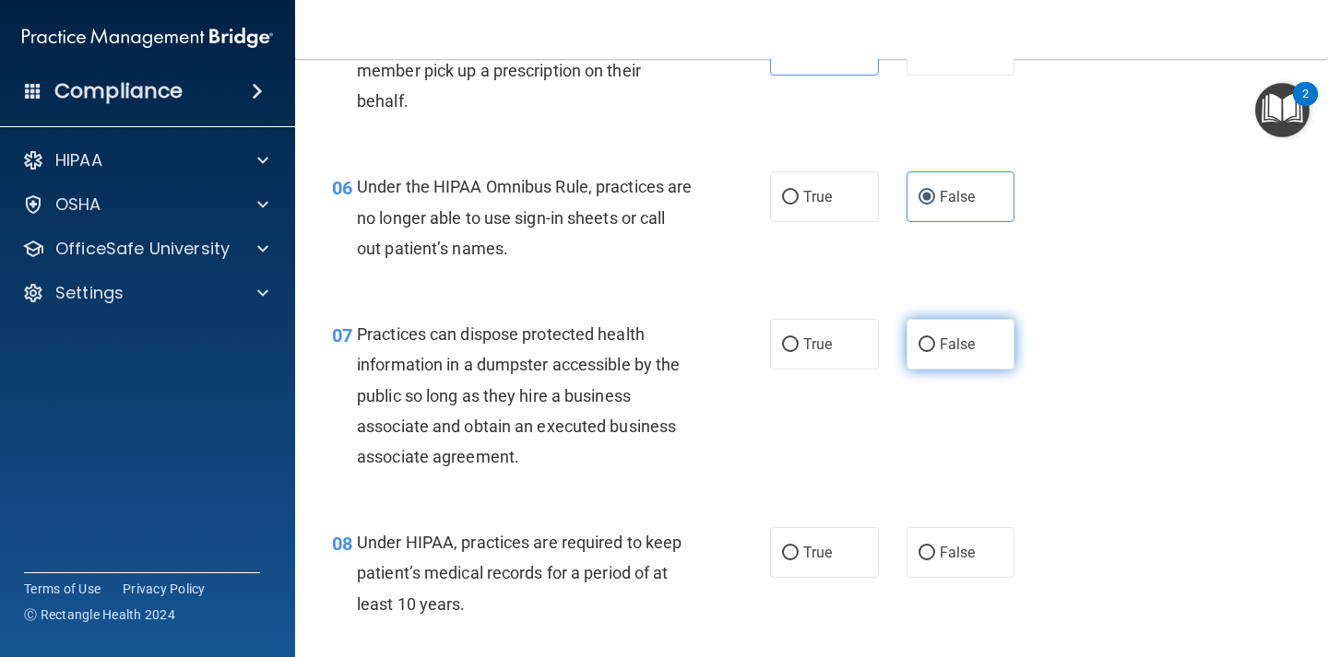
click at [943, 338] on span "False" at bounding box center [957, 345] width 36 height 18
click at [935, 338] on input "False" at bounding box center [926, 345] width 17 height 14
radio input "true"
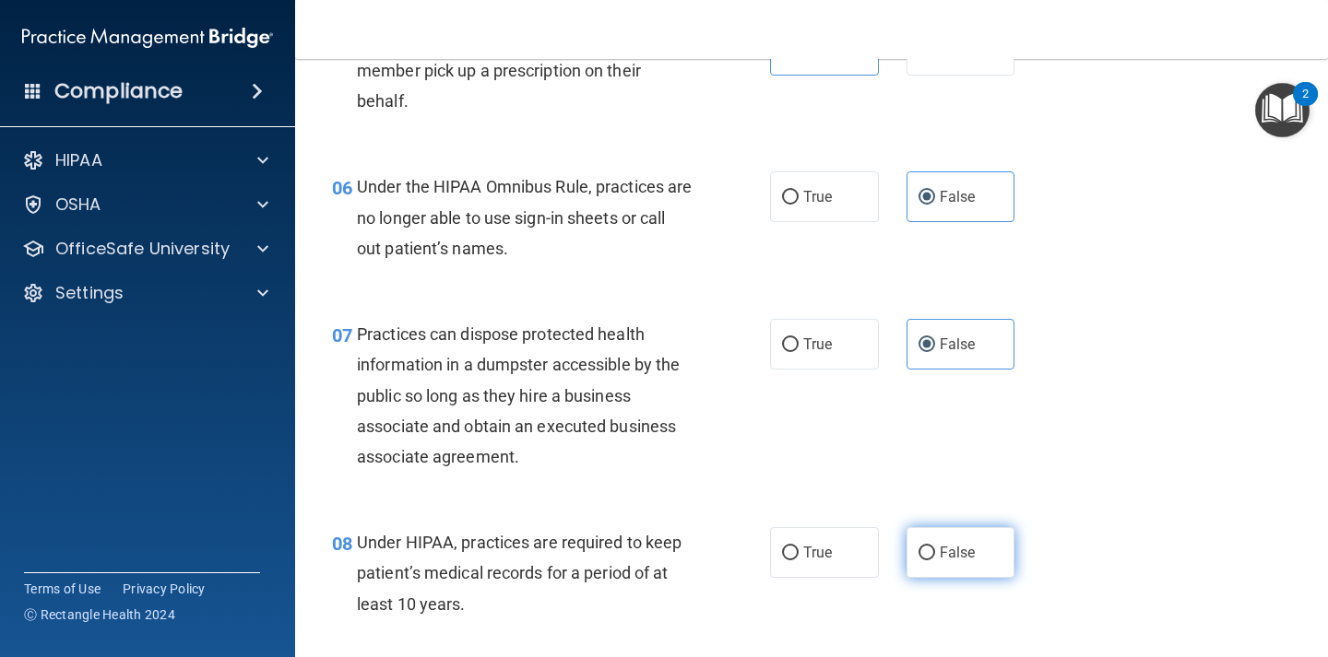
click at [934, 551] on input "False" at bounding box center [926, 554] width 17 height 14
radio input "true"
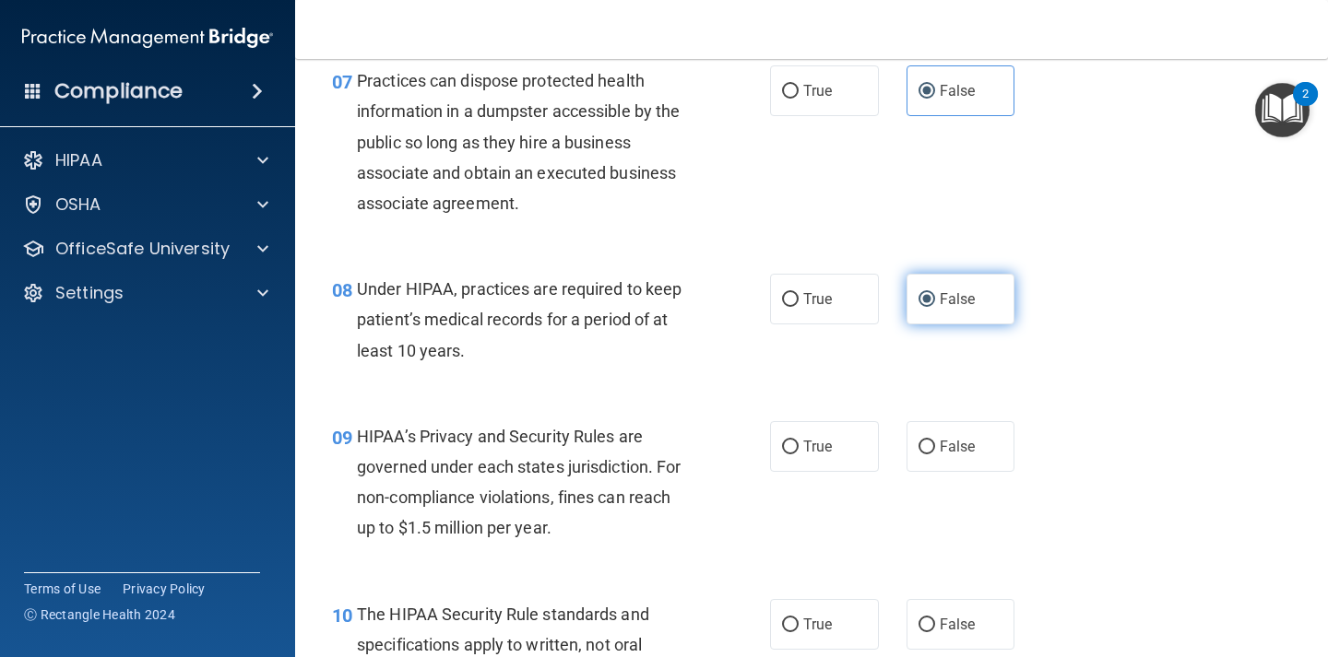
scroll to position [1211, 0]
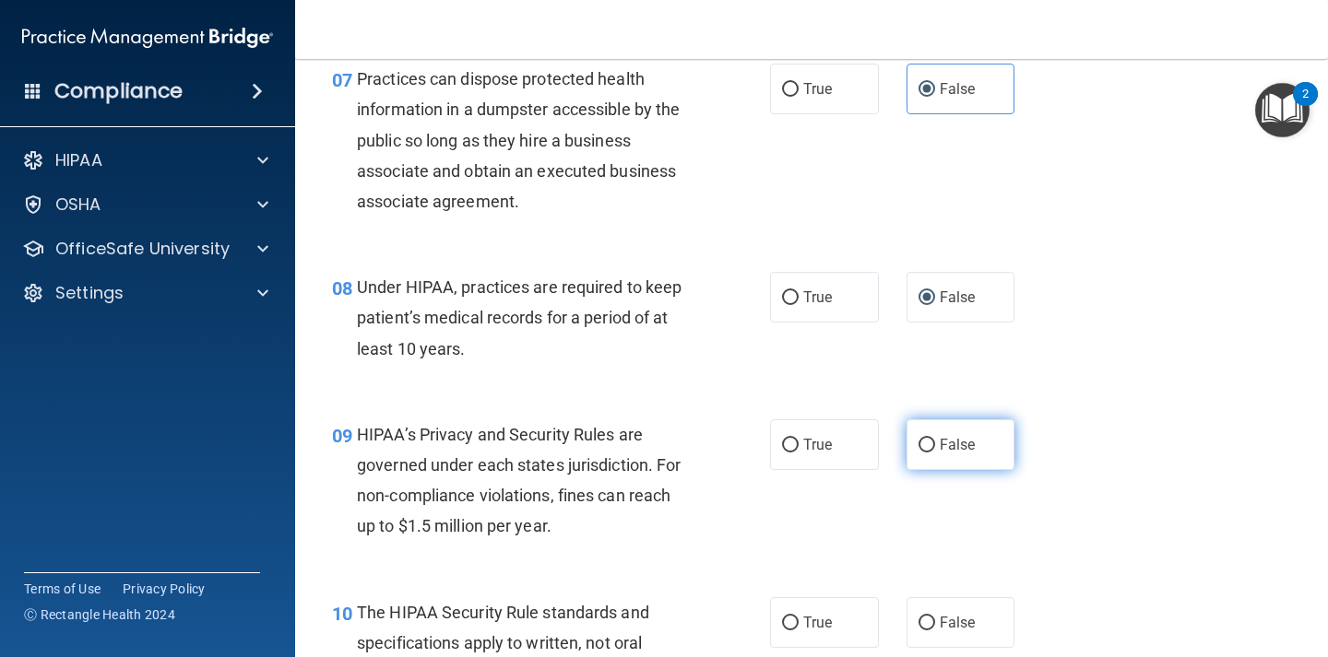
click at [929, 439] on input "False" at bounding box center [926, 446] width 17 height 14
radio input "true"
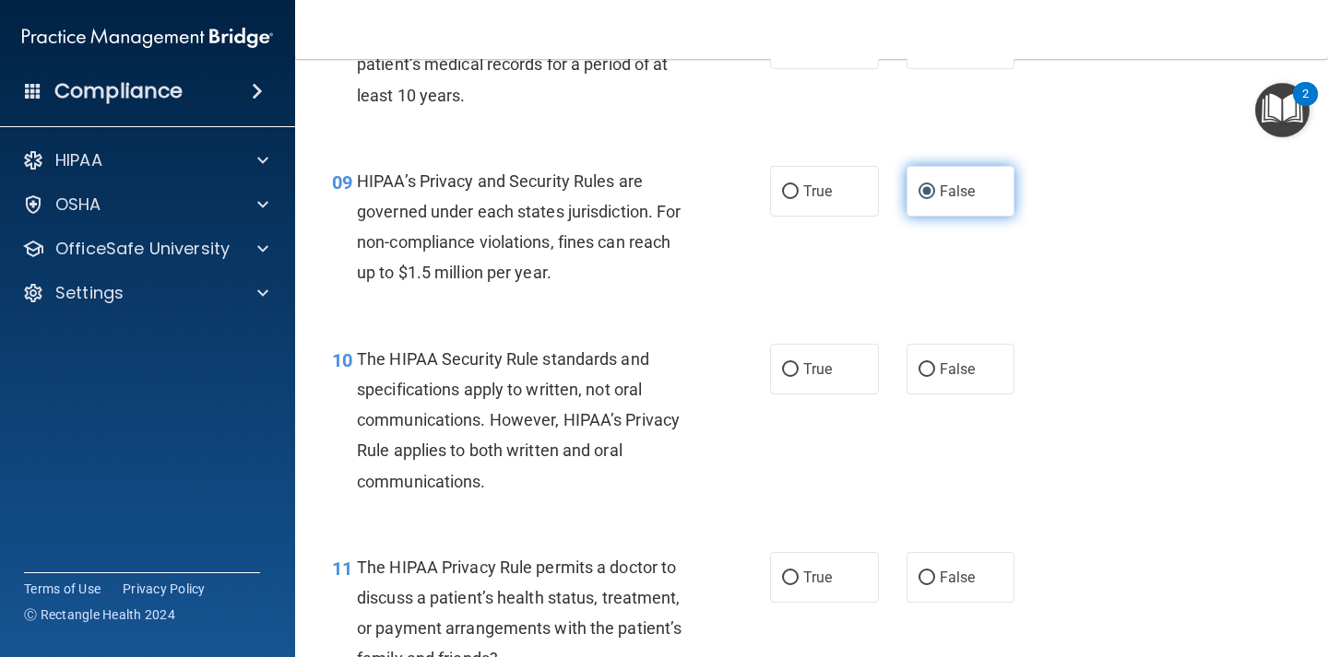
scroll to position [1488, 0]
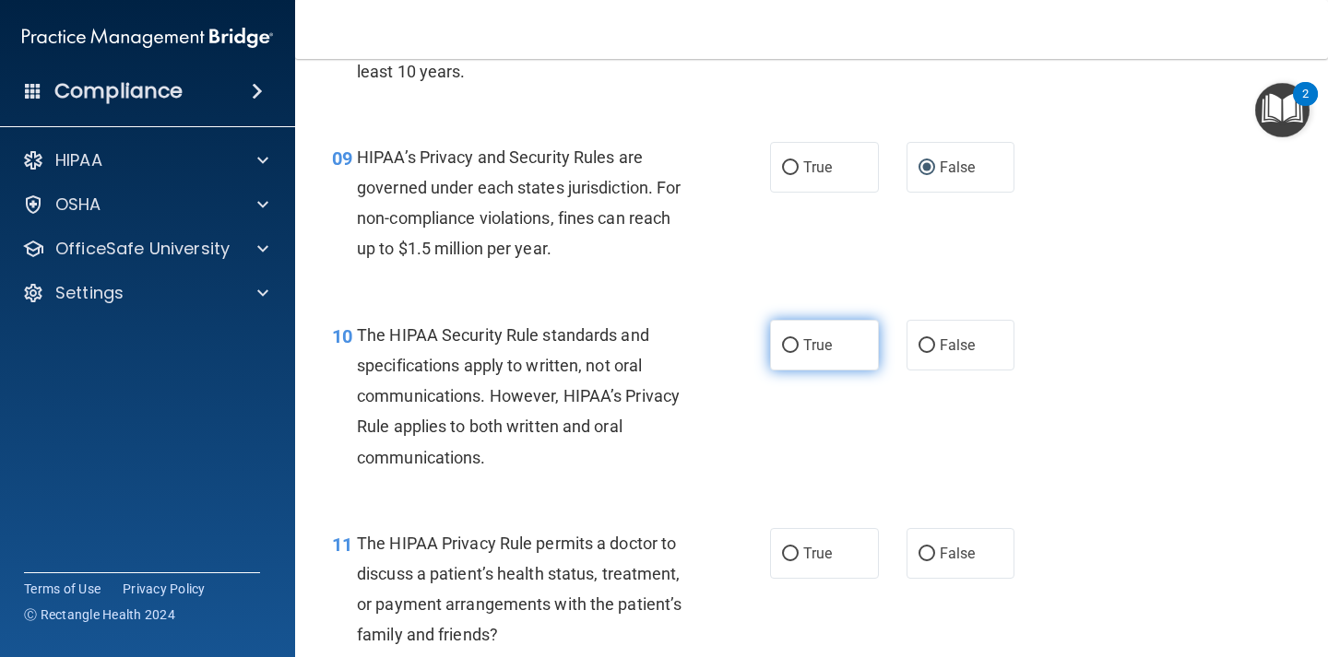
click at [833, 337] on label "True" at bounding box center [824, 345] width 109 height 51
click at [798, 339] on input "True" at bounding box center [790, 346] width 17 height 14
radio input "true"
click at [823, 558] on span "True" at bounding box center [817, 554] width 29 height 18
click at [798, 558] on input "True" at bounding box center [790, 555] width 17 height 14
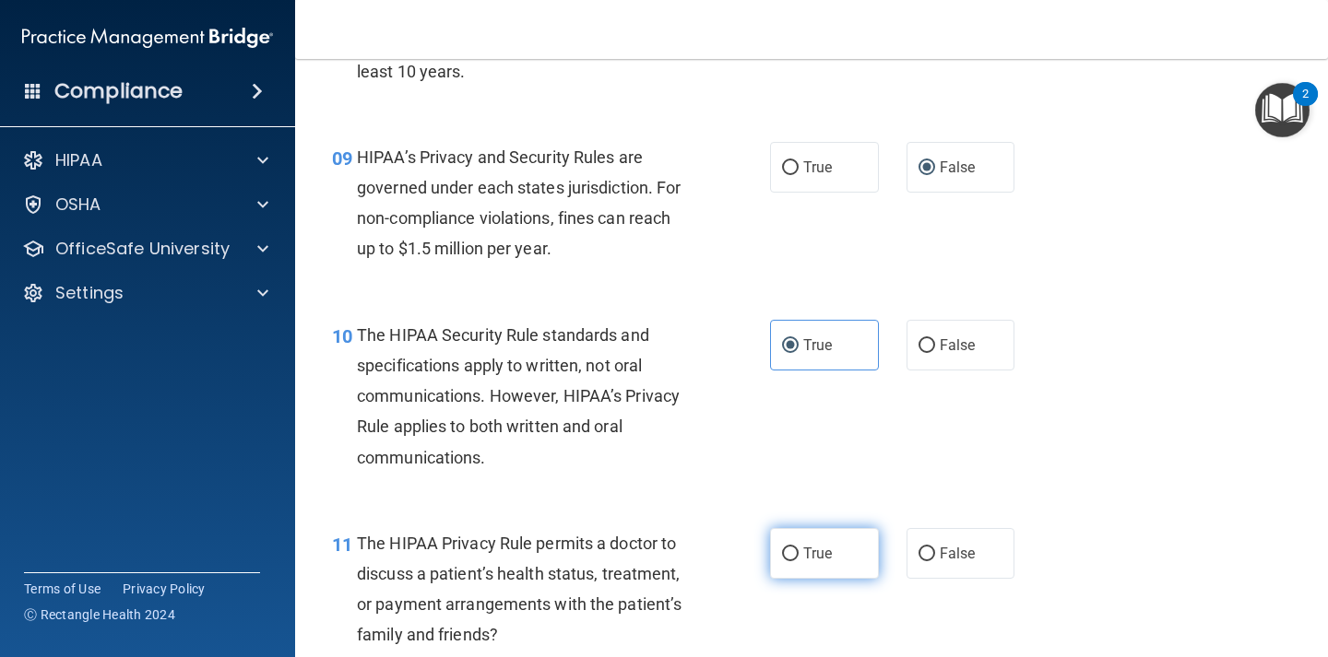
radio input "true"
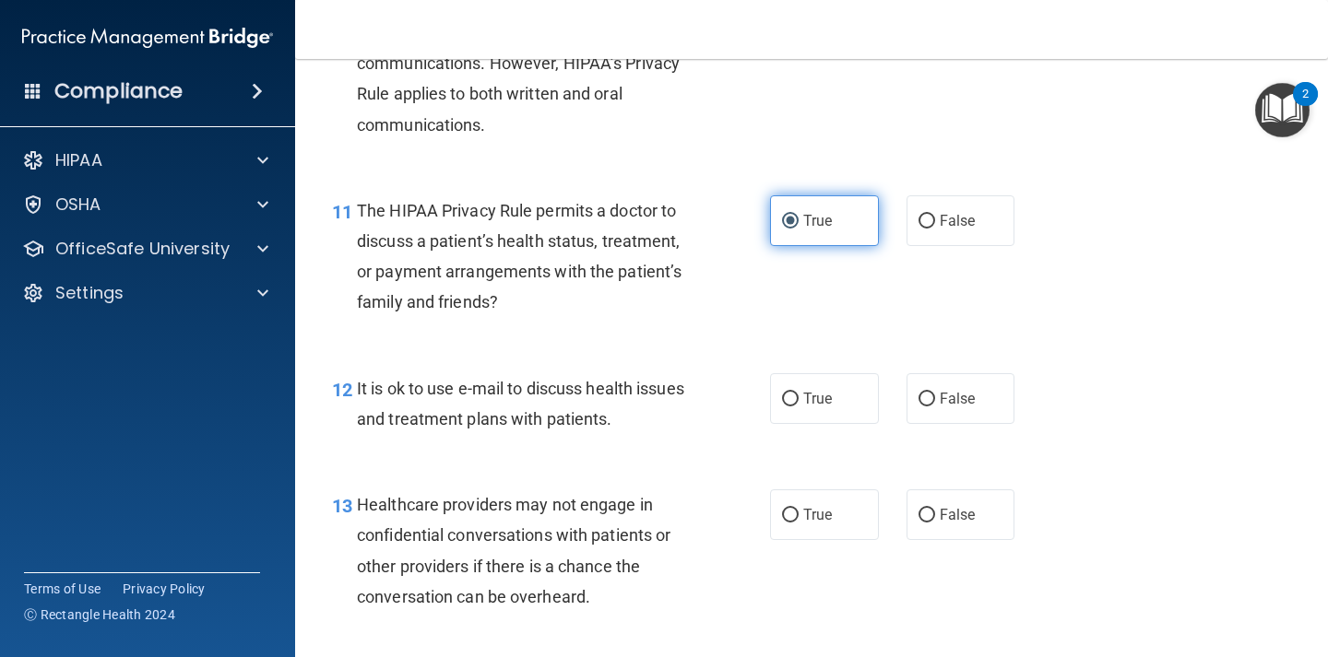
scroll to position [1820, 0]
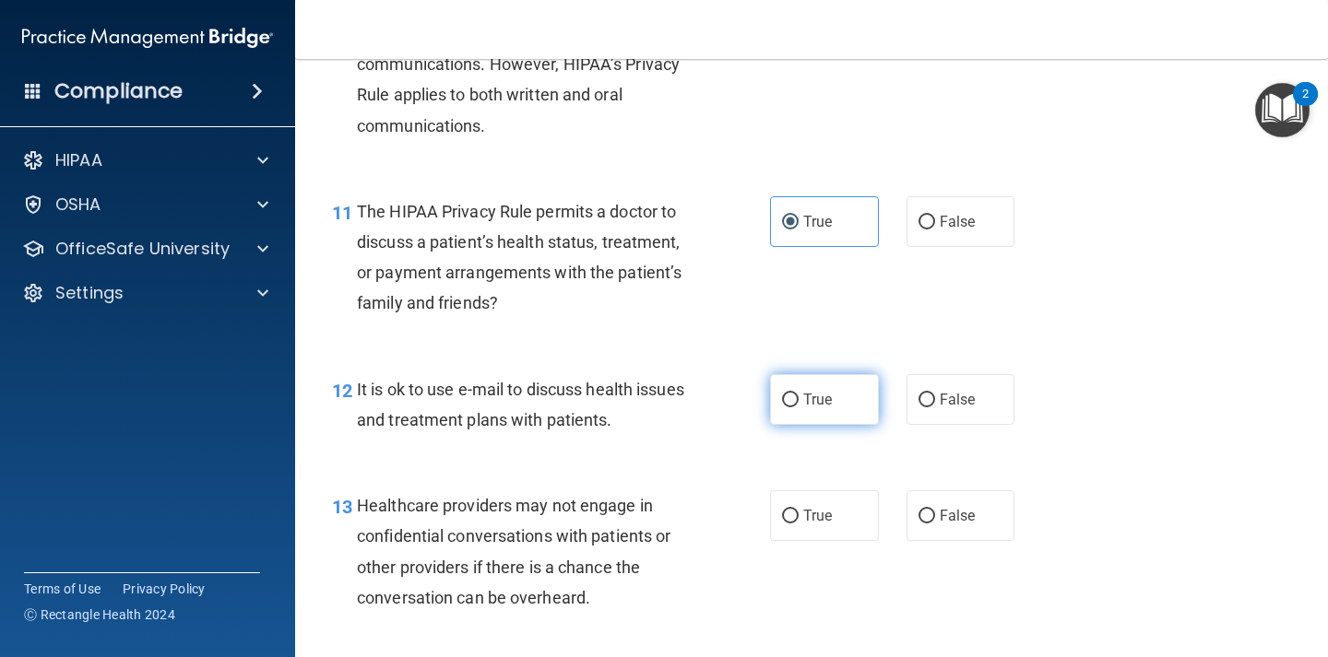
click at [799, 395] on label "True" at bounding box center [824, 399] width 109 height 51
click at [798, 395] on input "True" at bounding box center [790, 401] width 17 height 14
radio input "true"
click at [963, 529] on label "False" at bounding box center [960, 515] width 109 height 51
click at [935, 524] on input "False" at bounding box center [926, 517] width 17 height 14
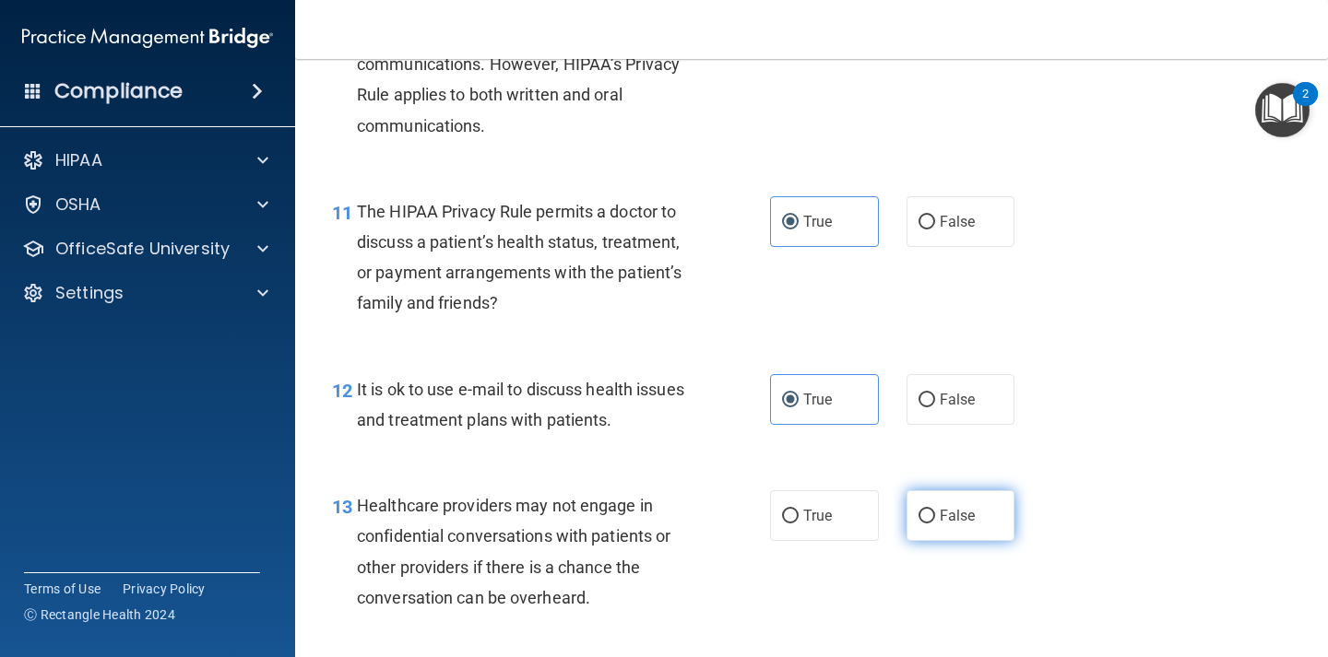
radio input "true"
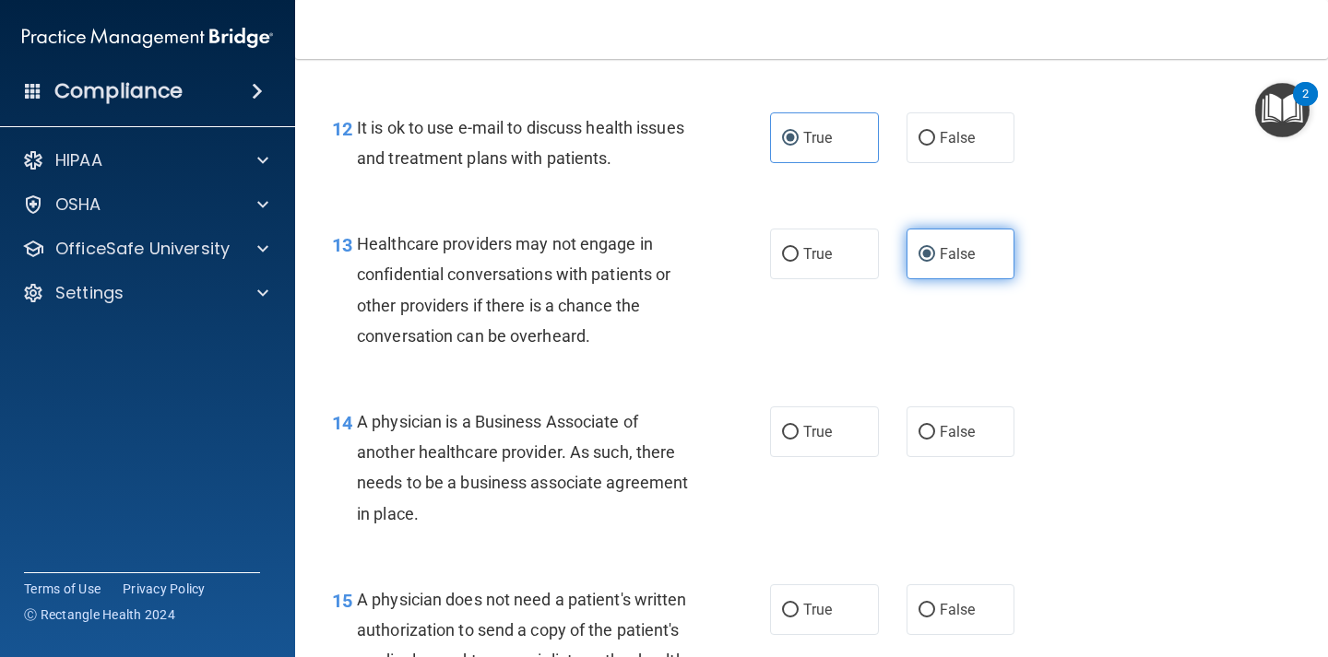
scroll to position [2102, 0]
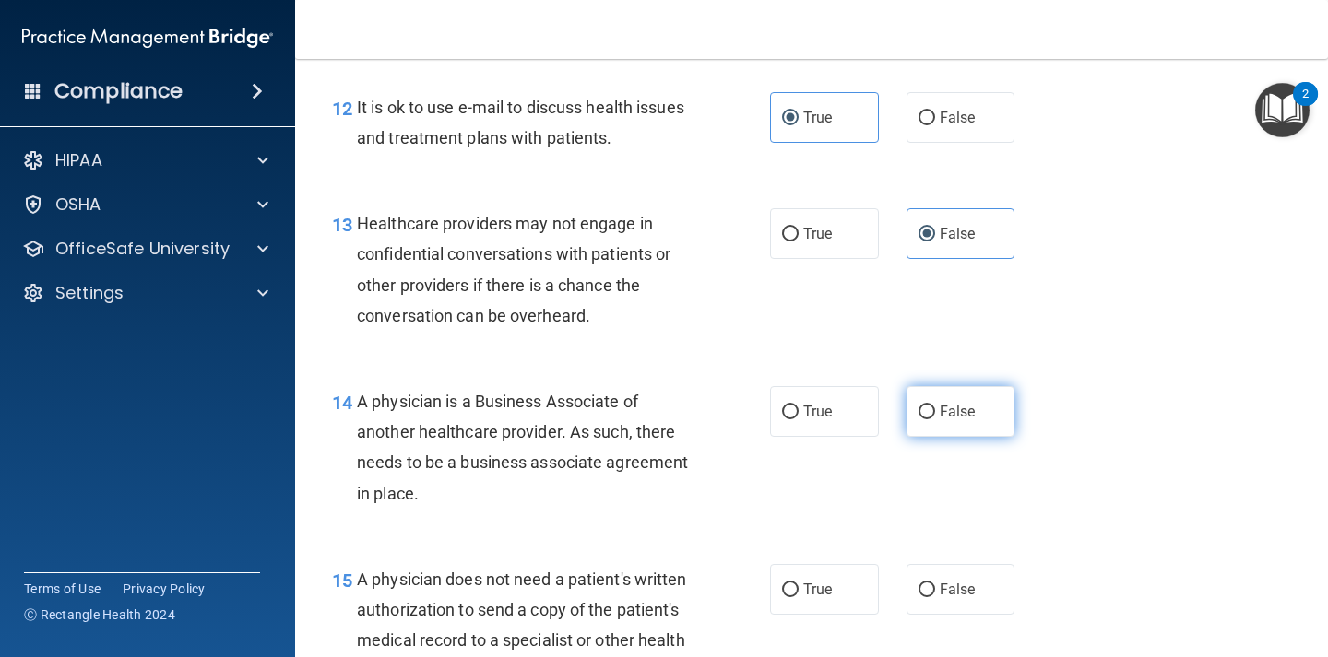
click at [969, 432] on label "False" at bounding box center [960, 411] width 109 height 51
click at [935, 419] on input "False" at bounding box center [926, 413] width 17 height 14
radio input "true"
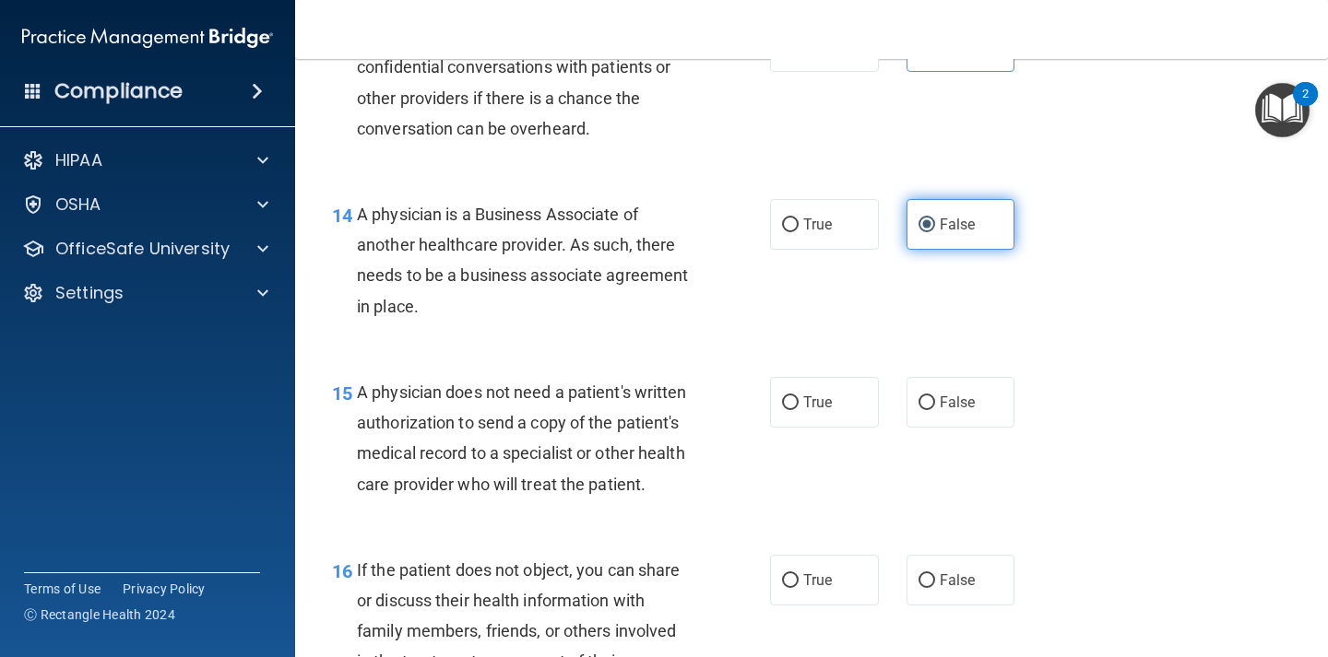
scroll to position [2302, 0]
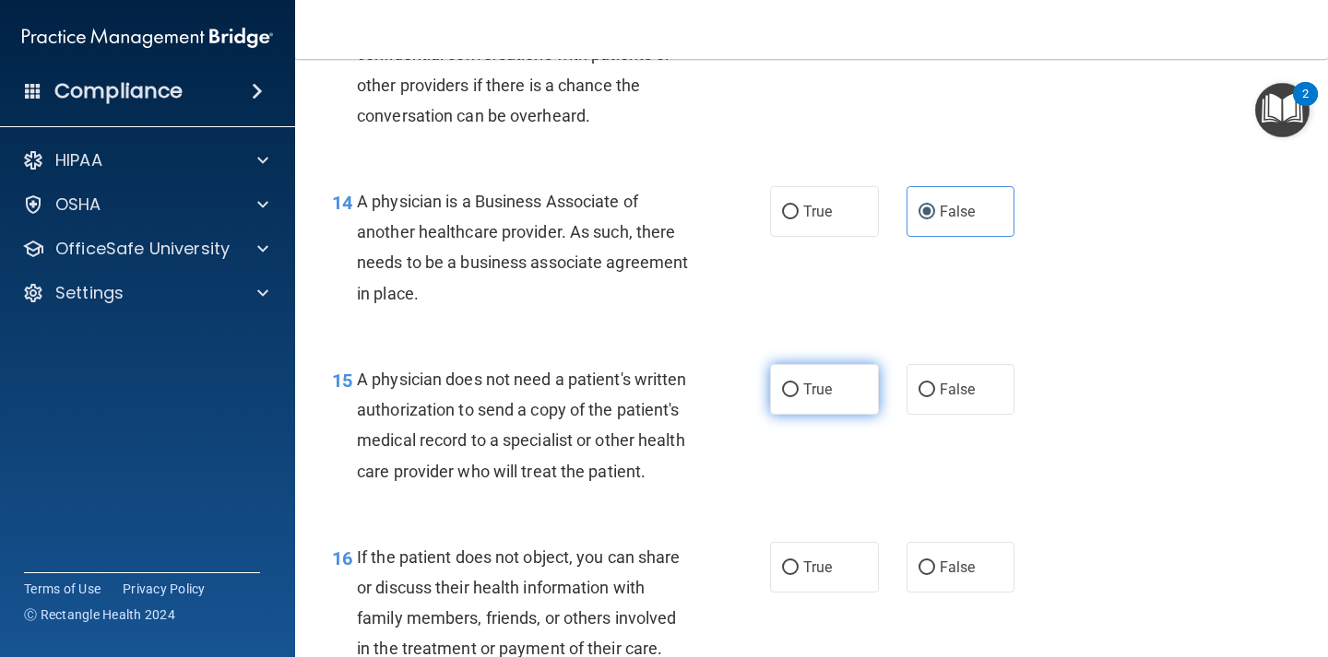
click at [840, 396] on label "True" at bounding box center [824, 389] width 109 height 51
click at [798, 396] on input "True" at bounding box center [790, 391] width 17 height 14
radio input "true"
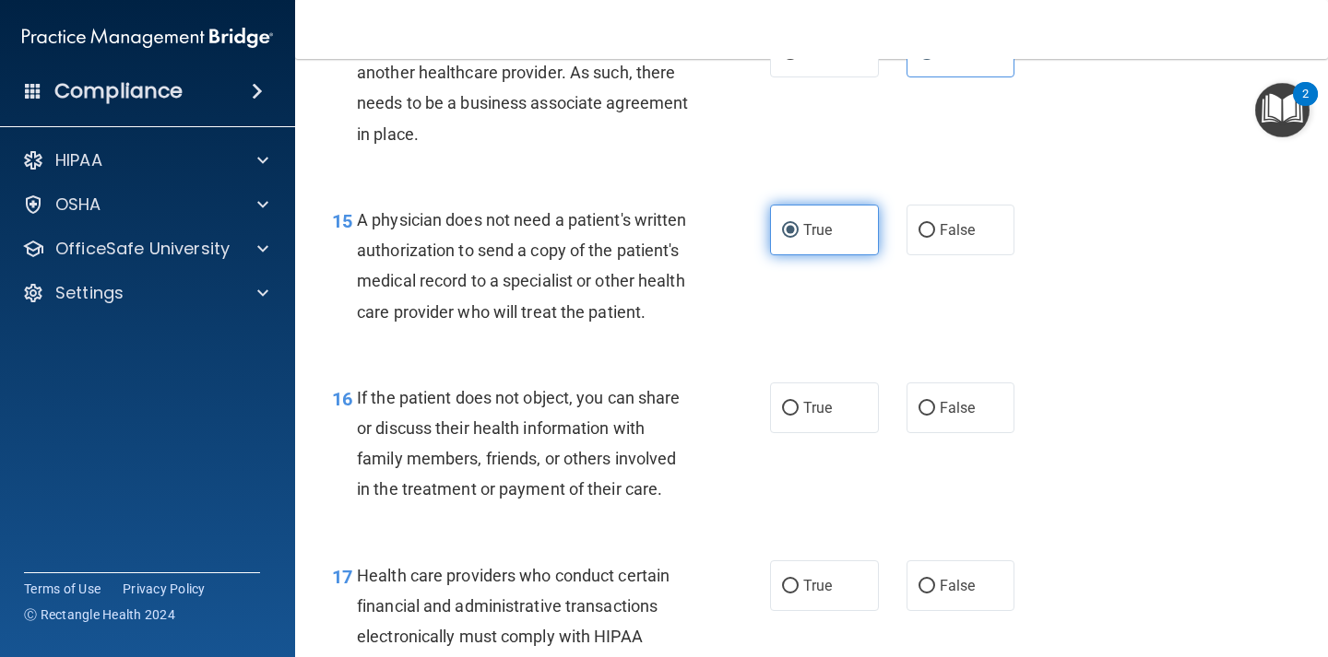
scroll to position [2512, 0]
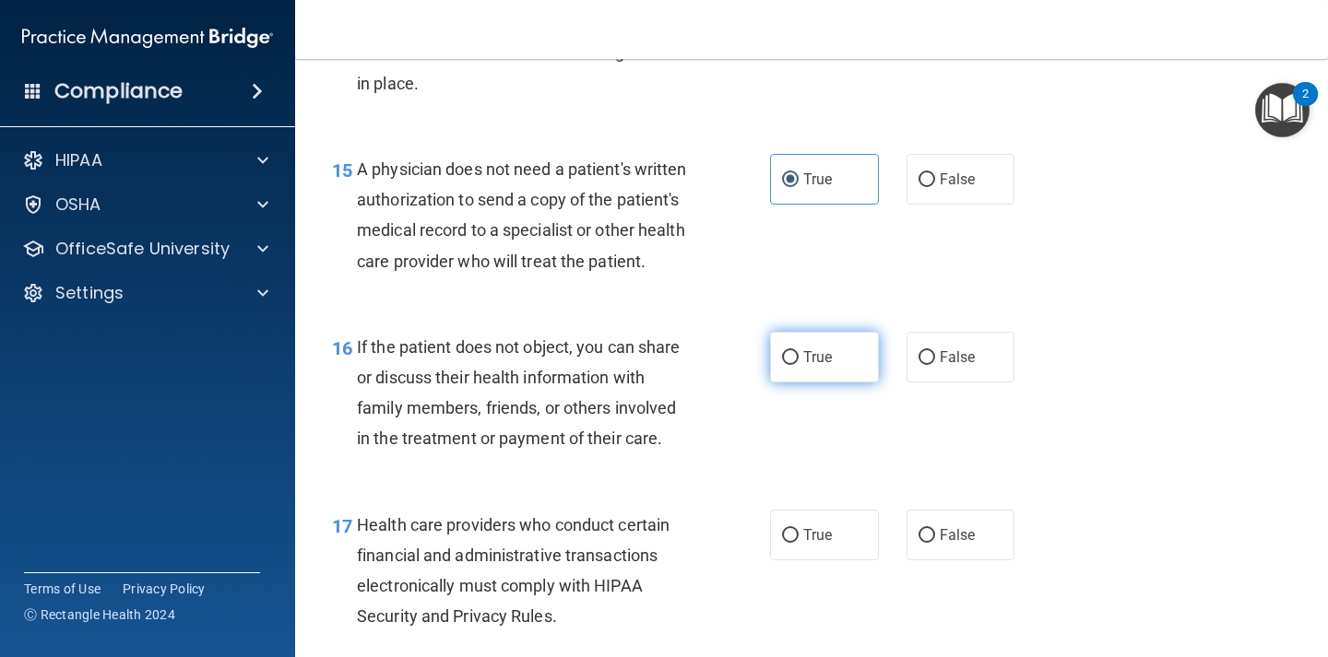
click at [833, 364] on label "True" at bounding box center [824, 357] width 109 height 51
click at [798, 364] on input "True" at bounding box center [790, 358] width 17 height 14
radio input "true"
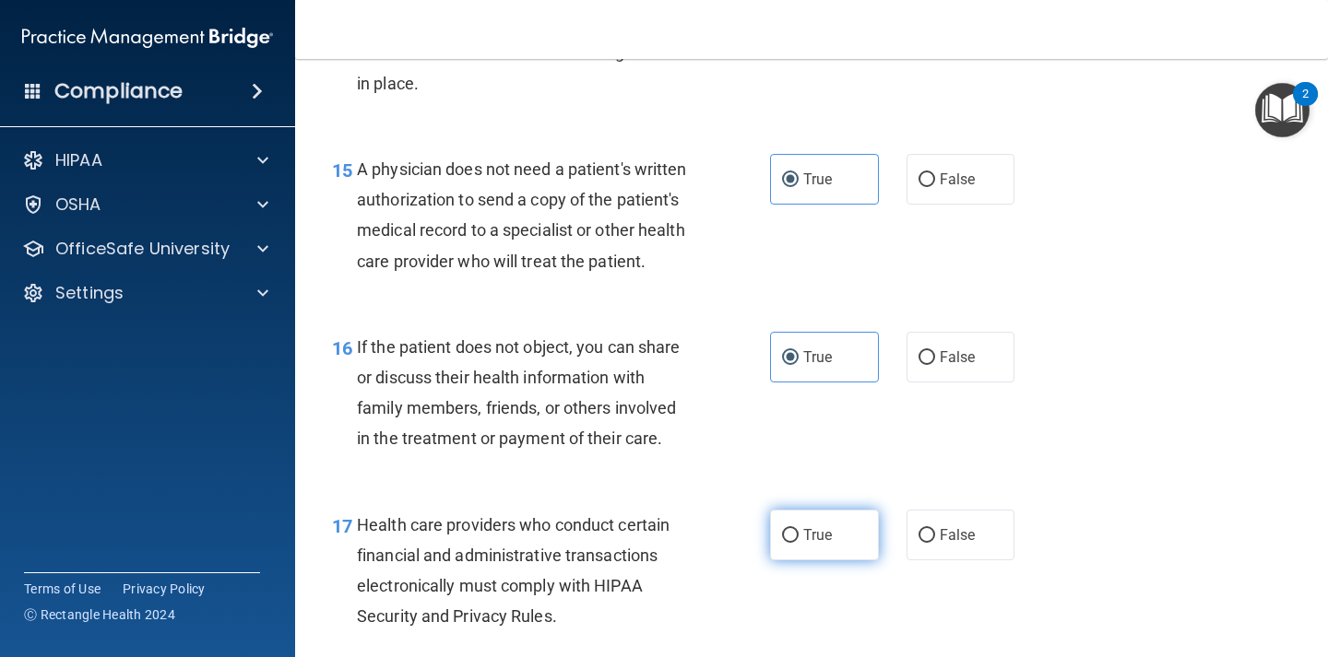
click at [817, 531] on span "True" at bounding box center [817, 535] width 29 height 18
click at [798, 531] on input "True" at bounding box center [790, 536] width 17 height 14
radio input "true"
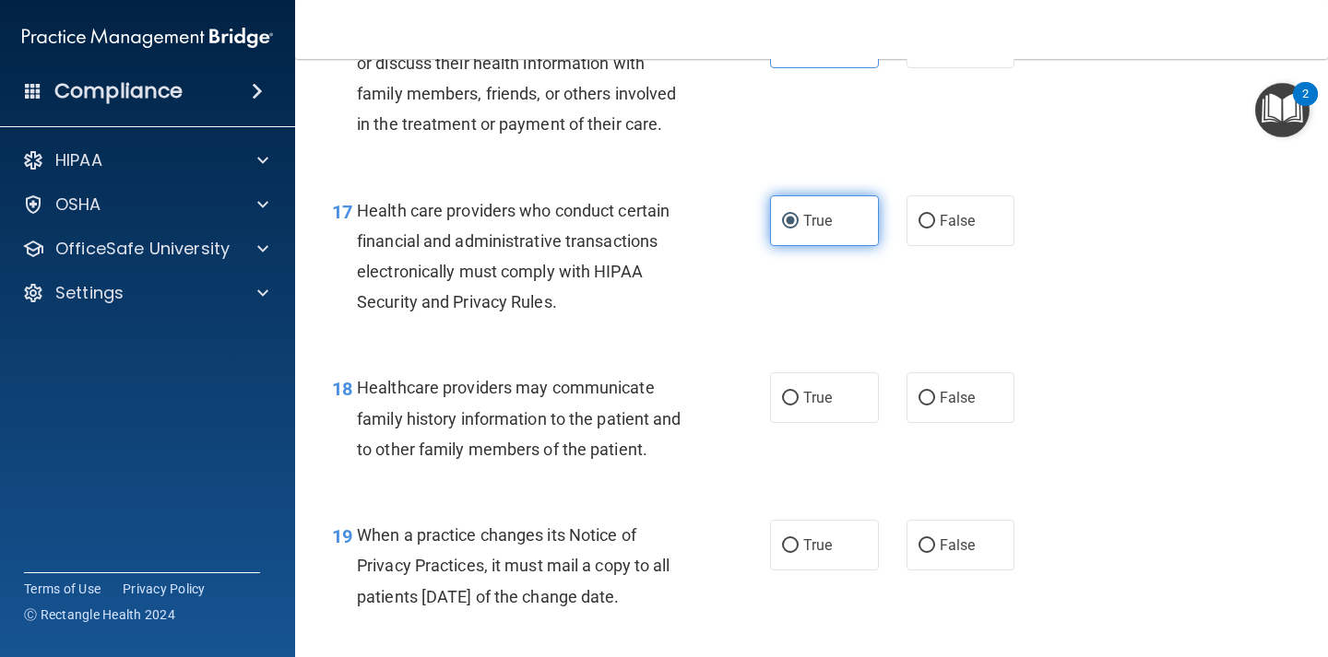
scroll to position [2834, 0]
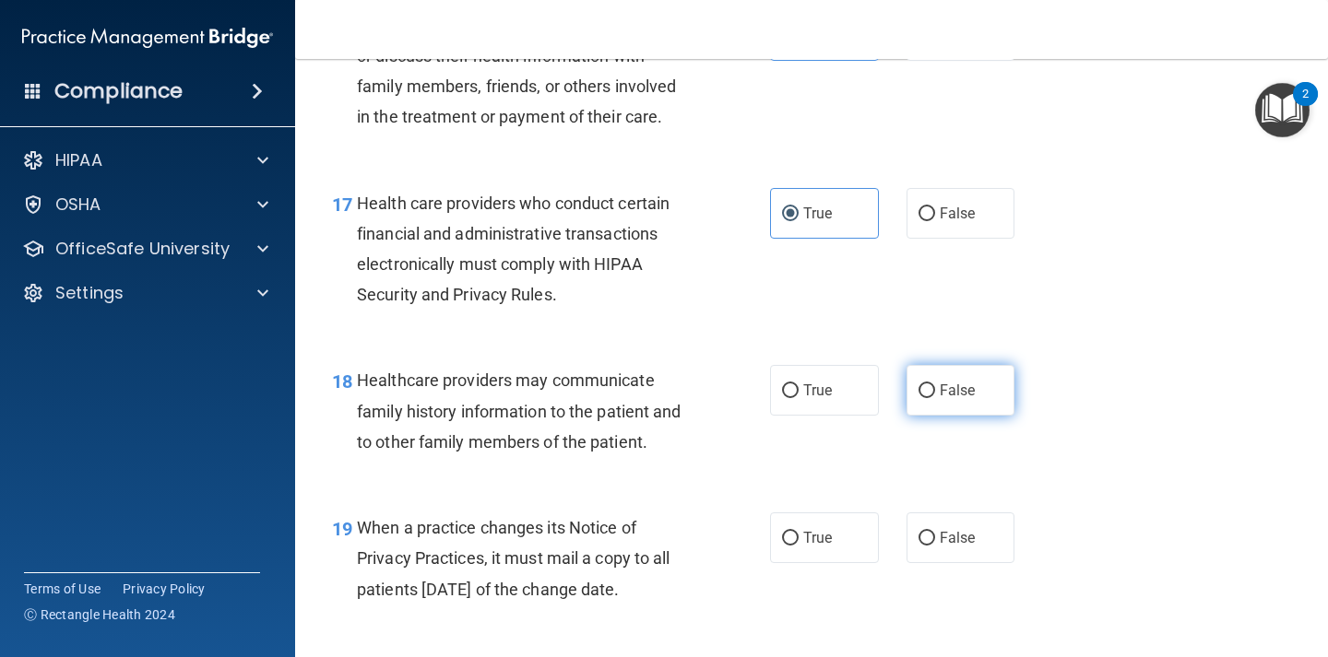
click at [915, 399] on label "False" at bounding box center [960, 390] width 109 height 51
click at [918, 398] on input "False" at bounding box center [926, 391] width 17 height 14
radio input "true"
click at [945, 531] on span "False" at bounding box center [957, 538] width 36 height 18
click at [935, 532] on input "False" at bounding box center [926, 539] width 17 height 14
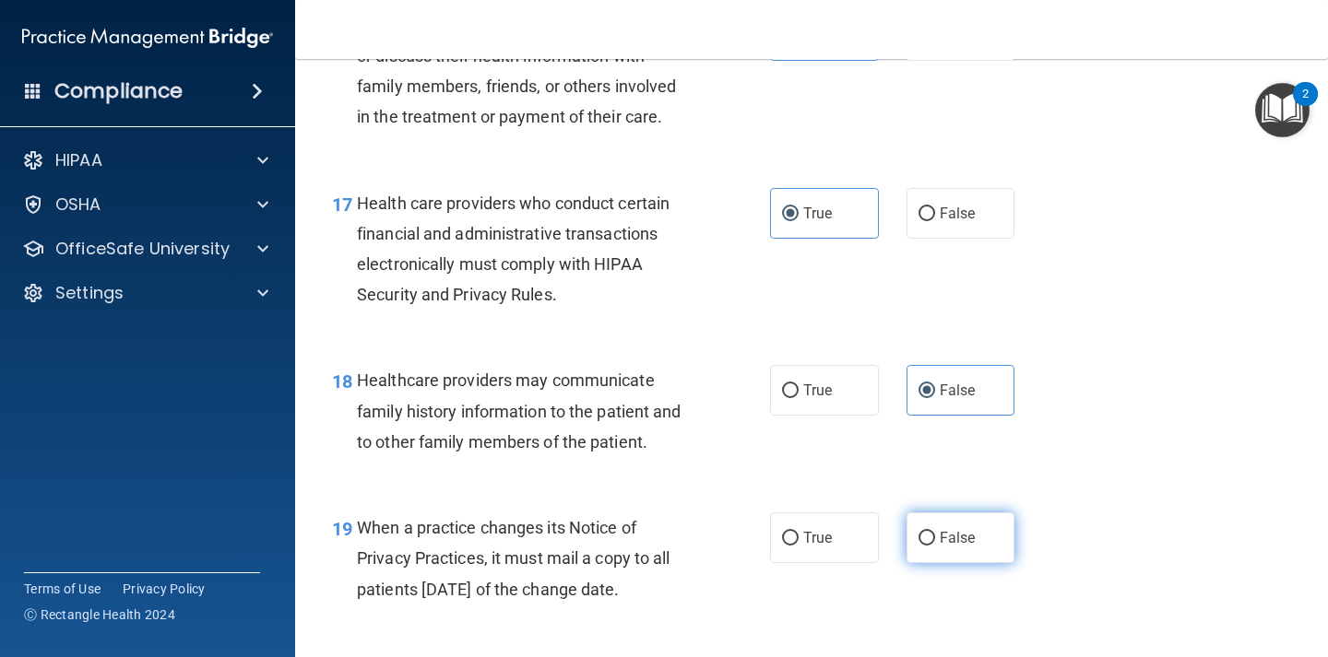
radio input "true"
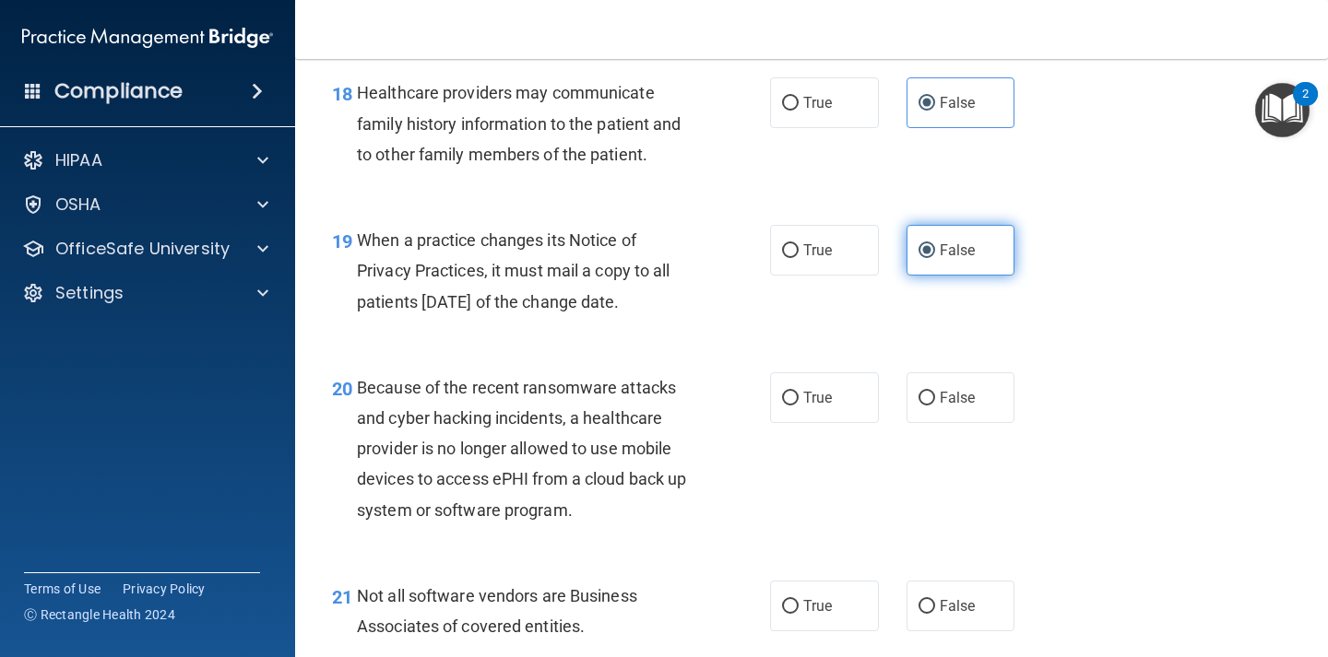
scroll to position [3123, 0]
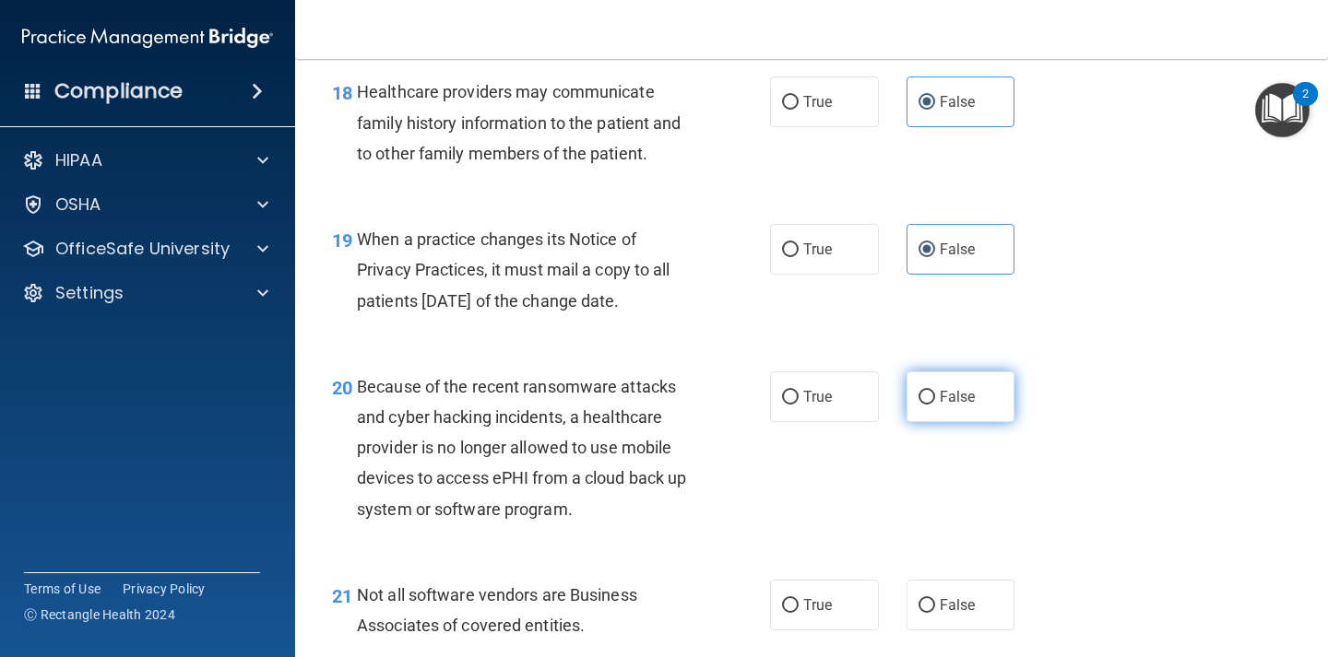
click at [935, 391] on label "False" at bounding box center [960, 397] width 109 height 51
click at [935, 391] on input "False" at bounding box center [926, 398] width 17 height 14
radio input "true"
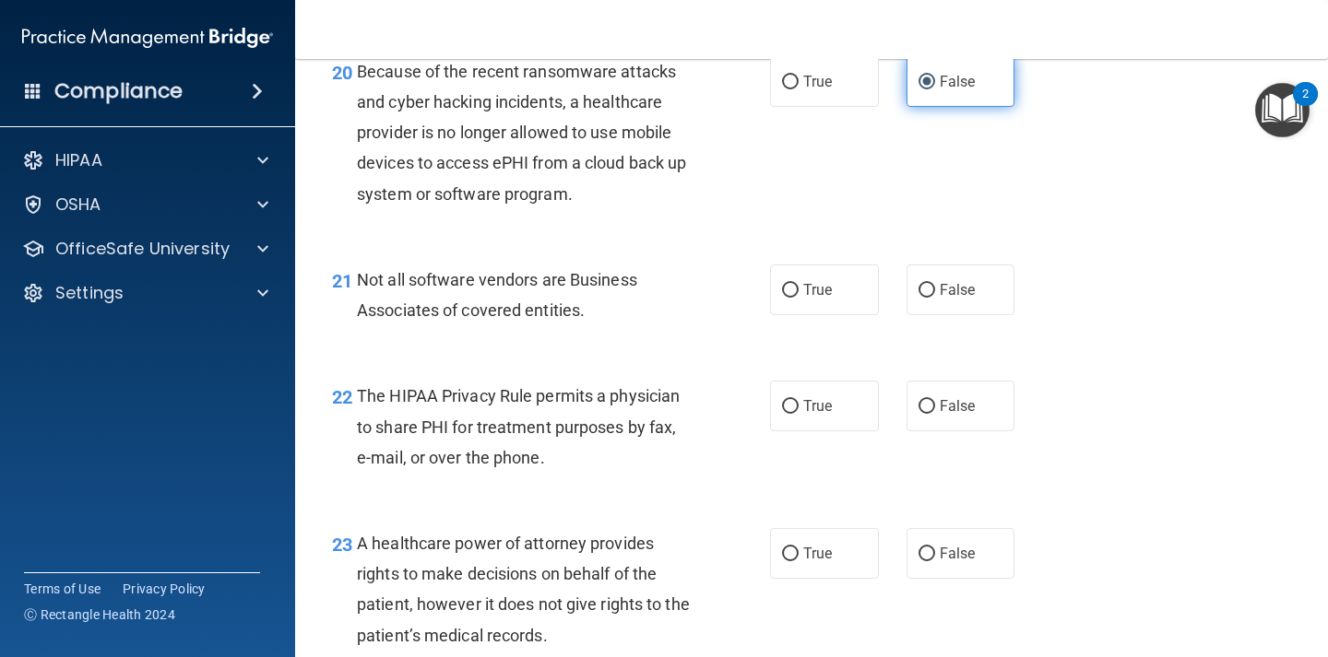
scroll to position [3440, 0]
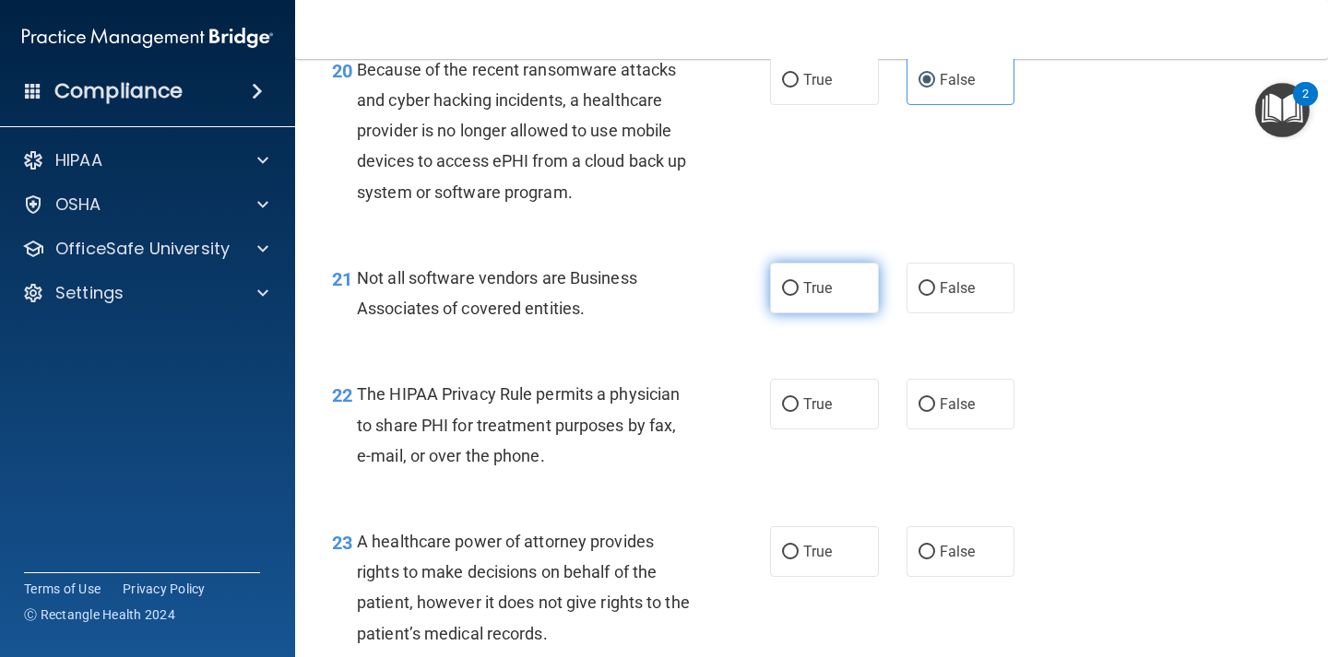
click at [842, 300] on label "True" at bounding box center [824, 288] width 109 height 51
click at [798, 296] on input "True" at bounding box center [790, 289] width 17 height 14
radio input "true"
click at [821, 419] on label "True" at bounding box center [824, 404] width 109 height 51
click at [798, 412] on input "True" at bounding box center [790, 405] width 17 height 14
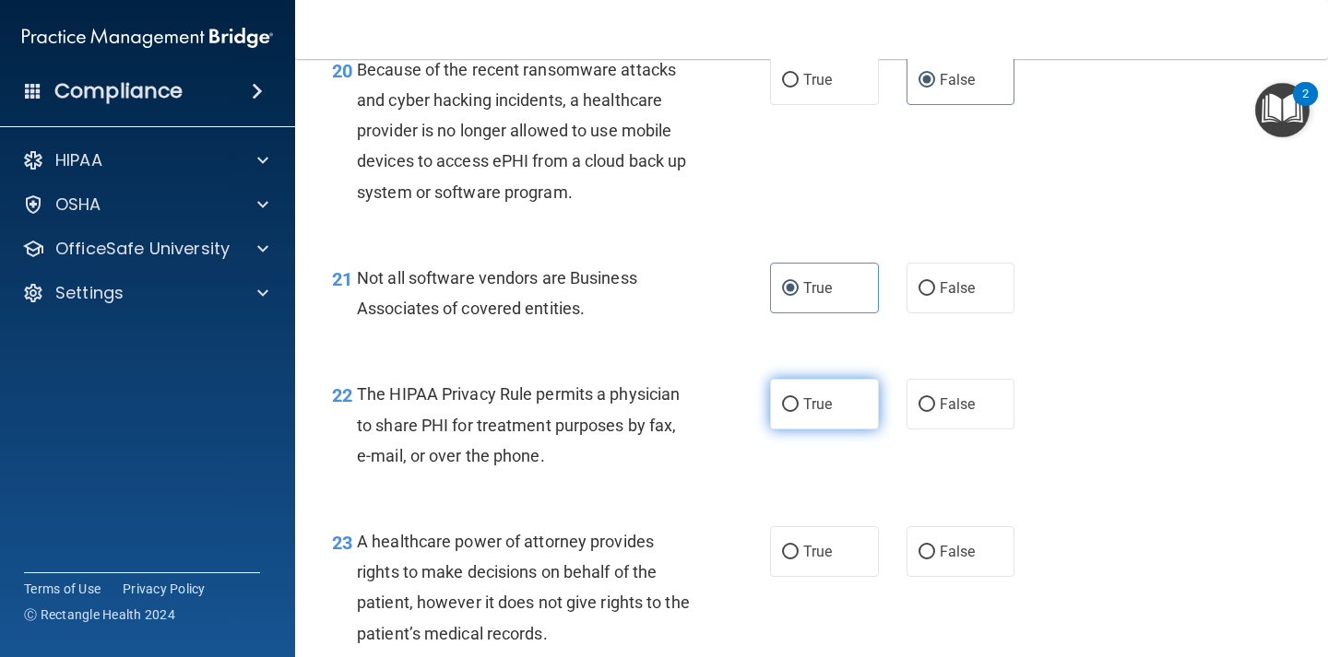
radio input "true"
click at [934, 563] on label "False" at bounding box center [960, 551] width 109 height 51
click at [934, 560] on input "False" at bounding box center [926, 553] width 17 height 14
radio input "true"
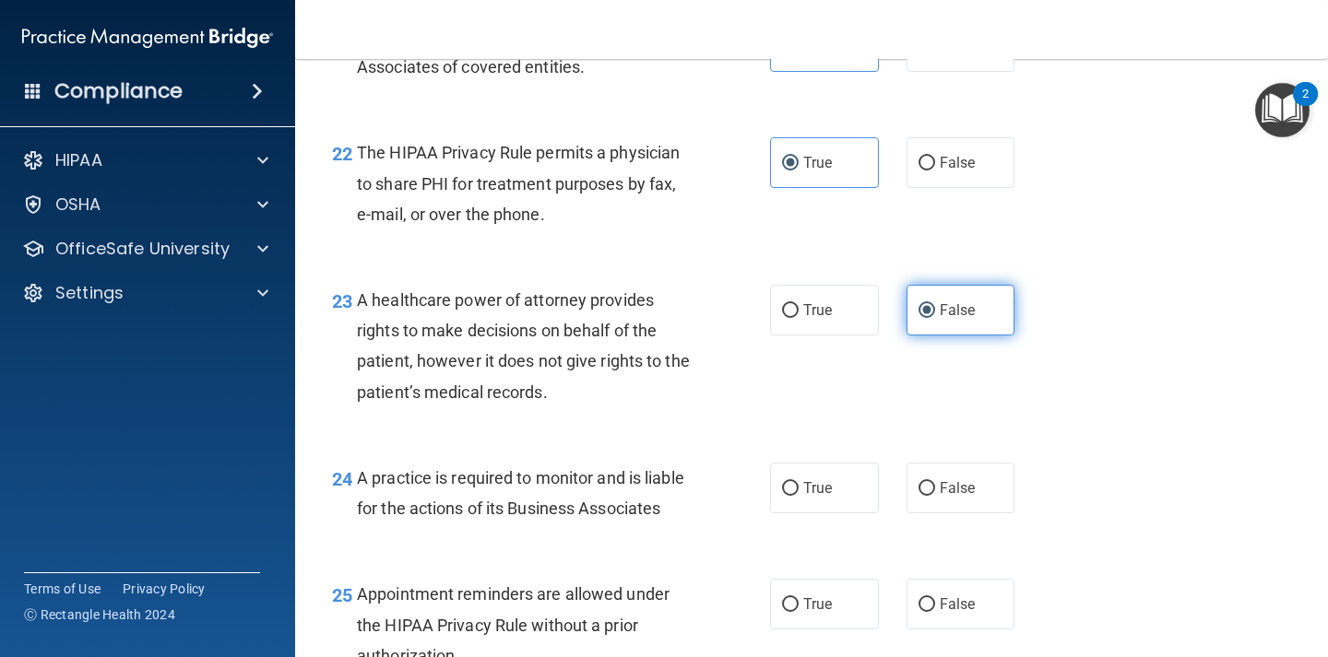
scroll to position [3689, 0]
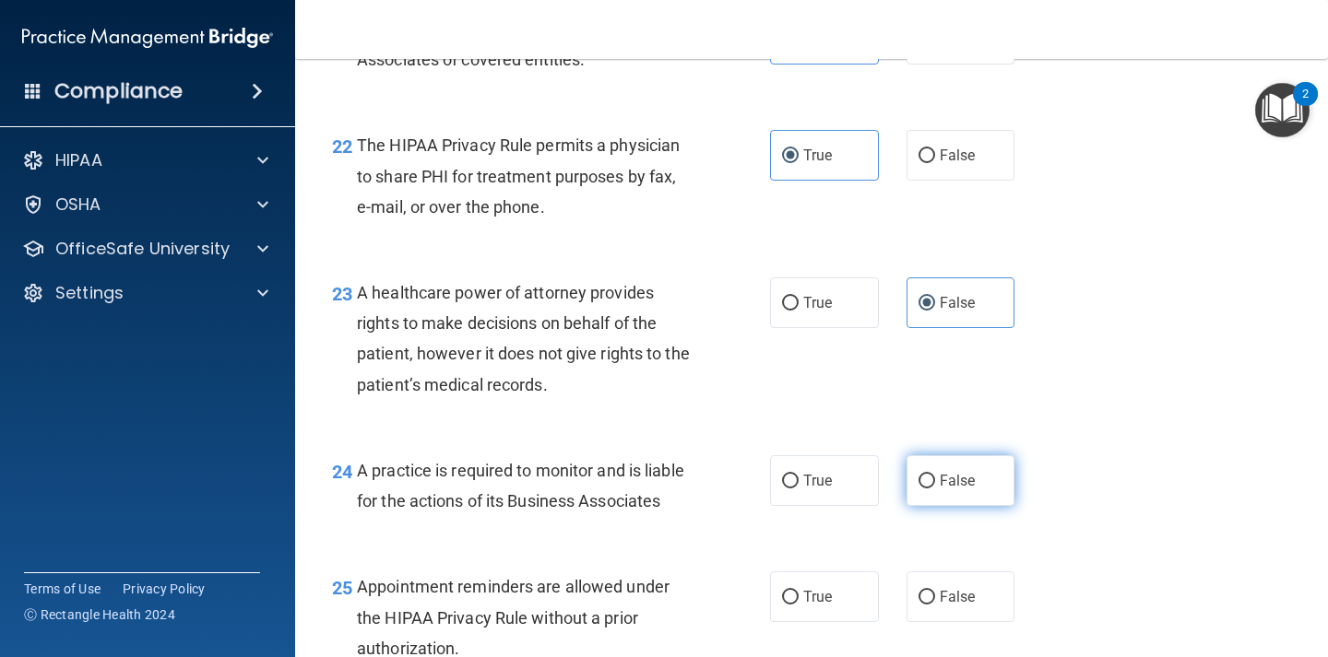
click at [922, 478] on input "False" at bounding box center [926, 482] width 17 height 14
radio input "true"
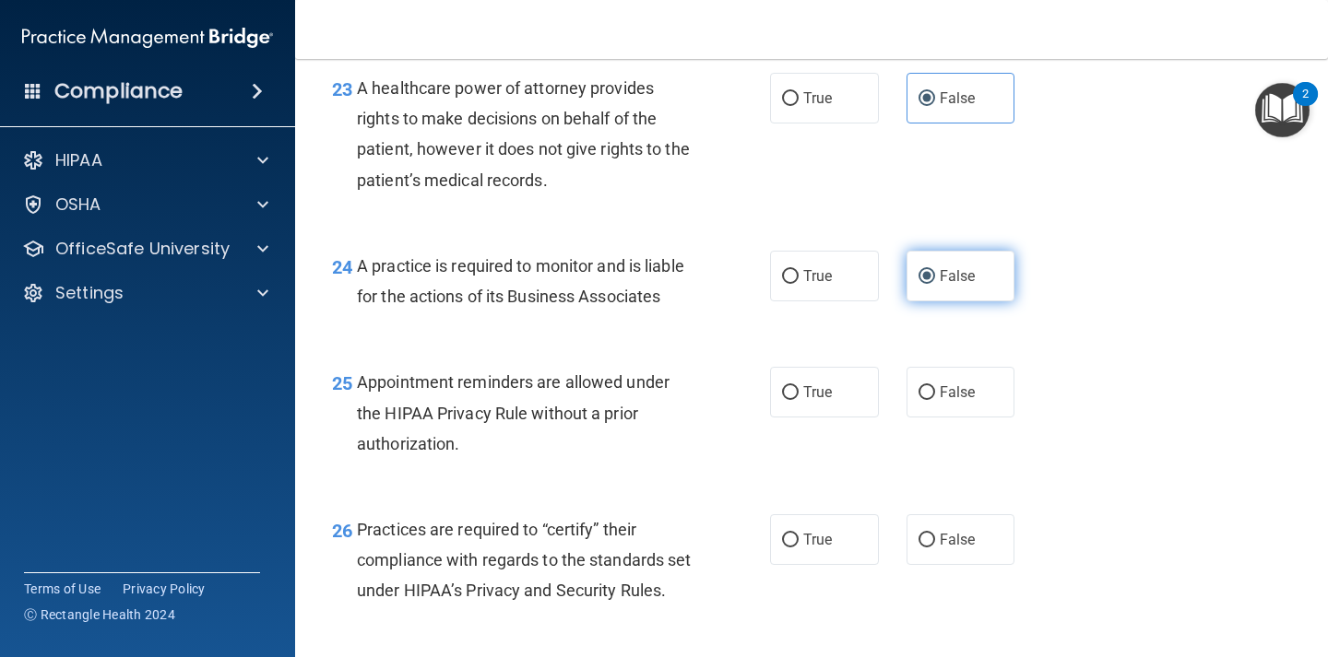
scroll to position [3894, 0]
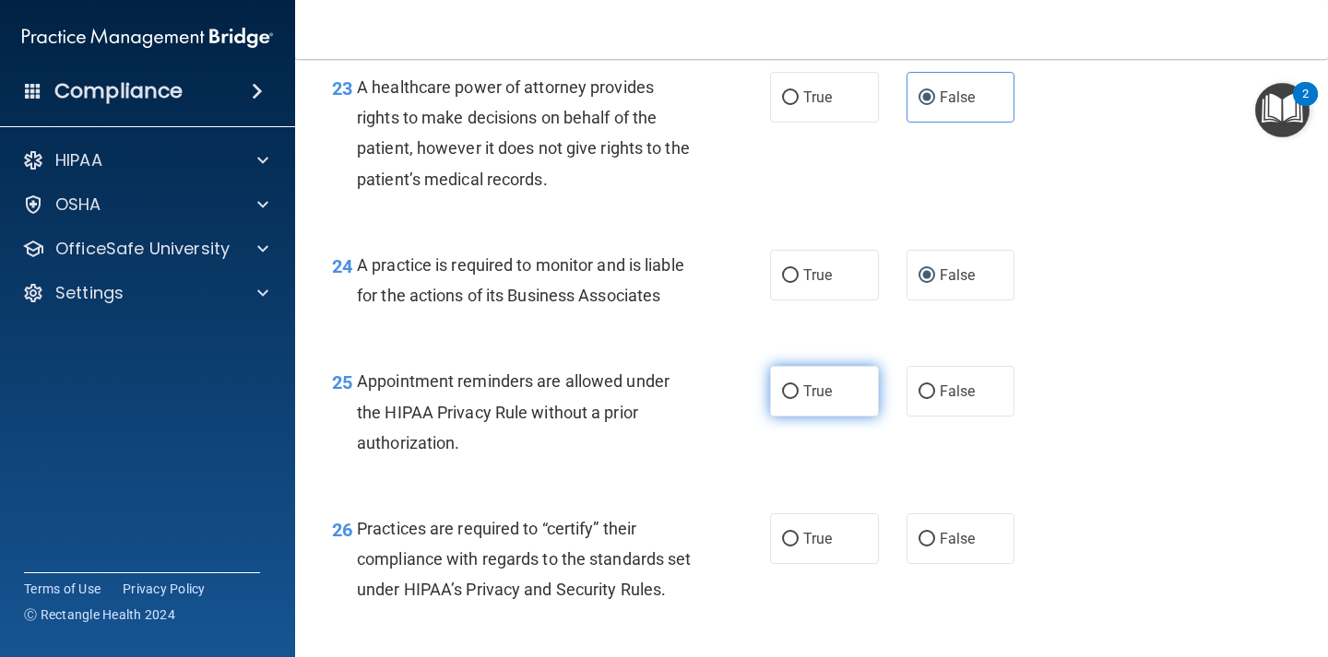
click at [854, 409] on label "True" at bounding box center [824, 391] width 109 height 51
click at [798, 399] on input "True" at bounding box center [790, 392] width 17 height 14
radio input "true"
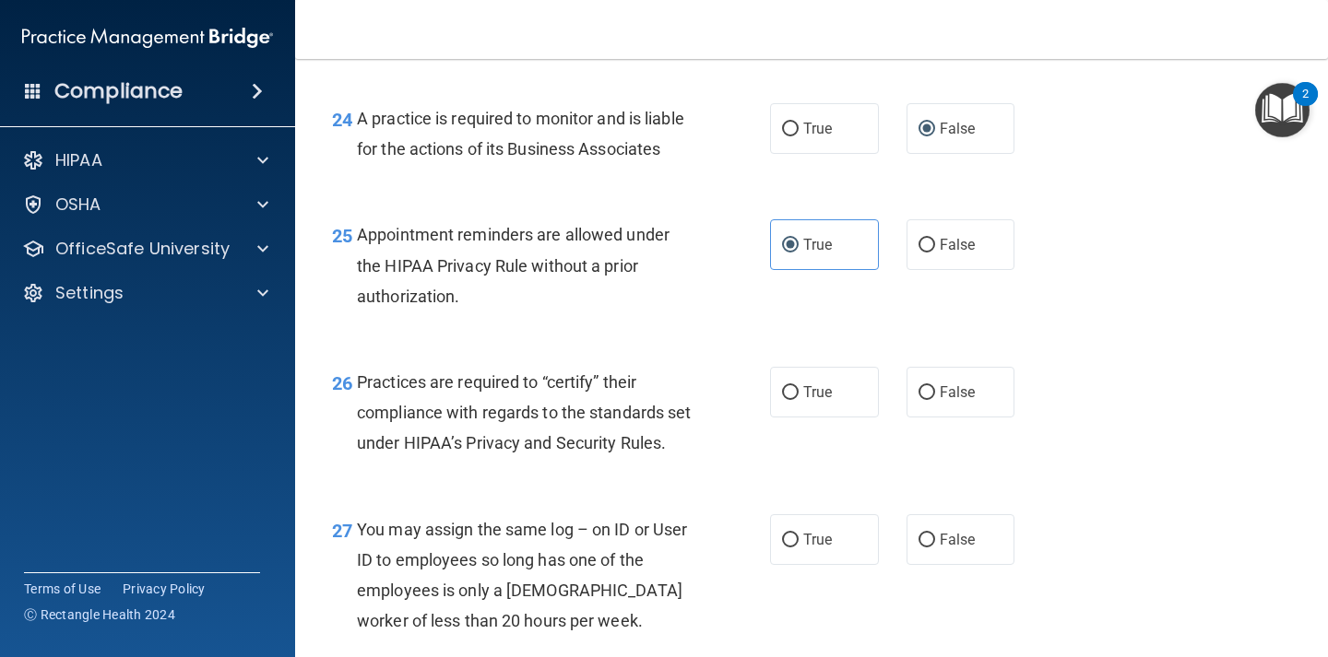
scroll to position [4044, 0]
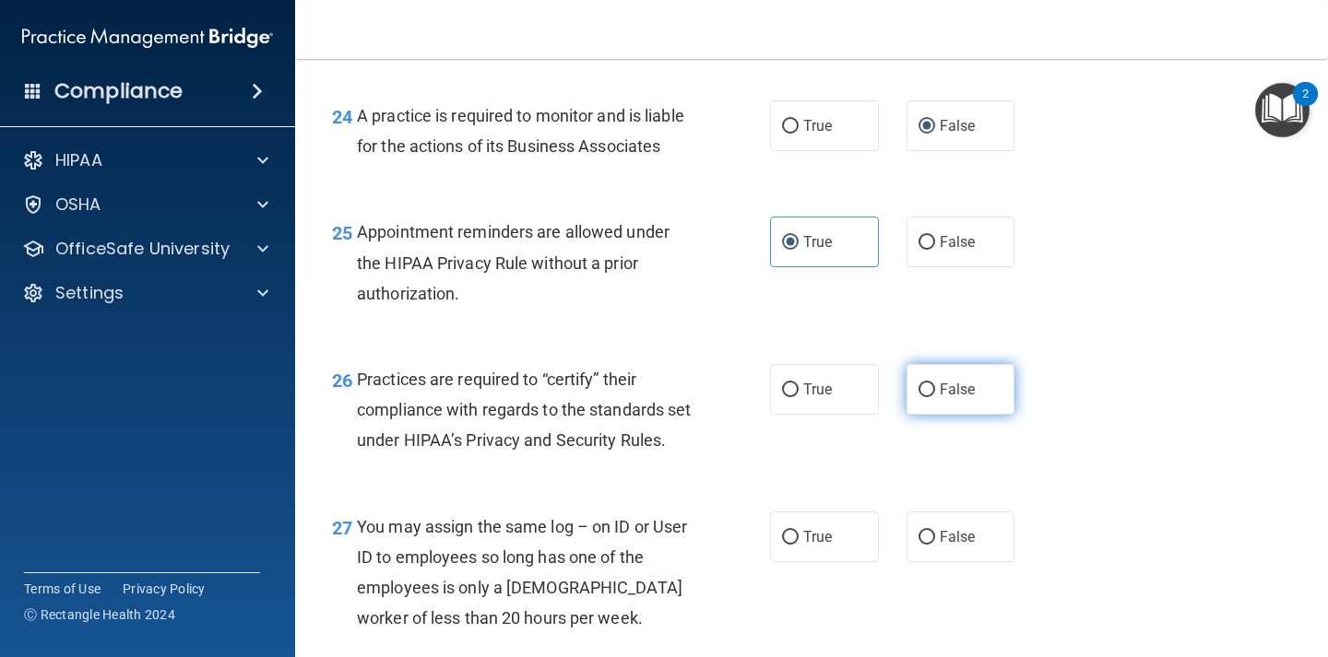
click at [949, 411] on label "False" at bounding box center [960, 389] width 109 height 51
click at [935, 397] on input "False" at bounding box center [926, 391] width 17 height 14
radio input "true"
click at [976, 562] on label "False" at bounding box center [960, 537] width 109 height 51
click at [935, 545] on input "False" at bounding box center [926, 538] width 17 height 14
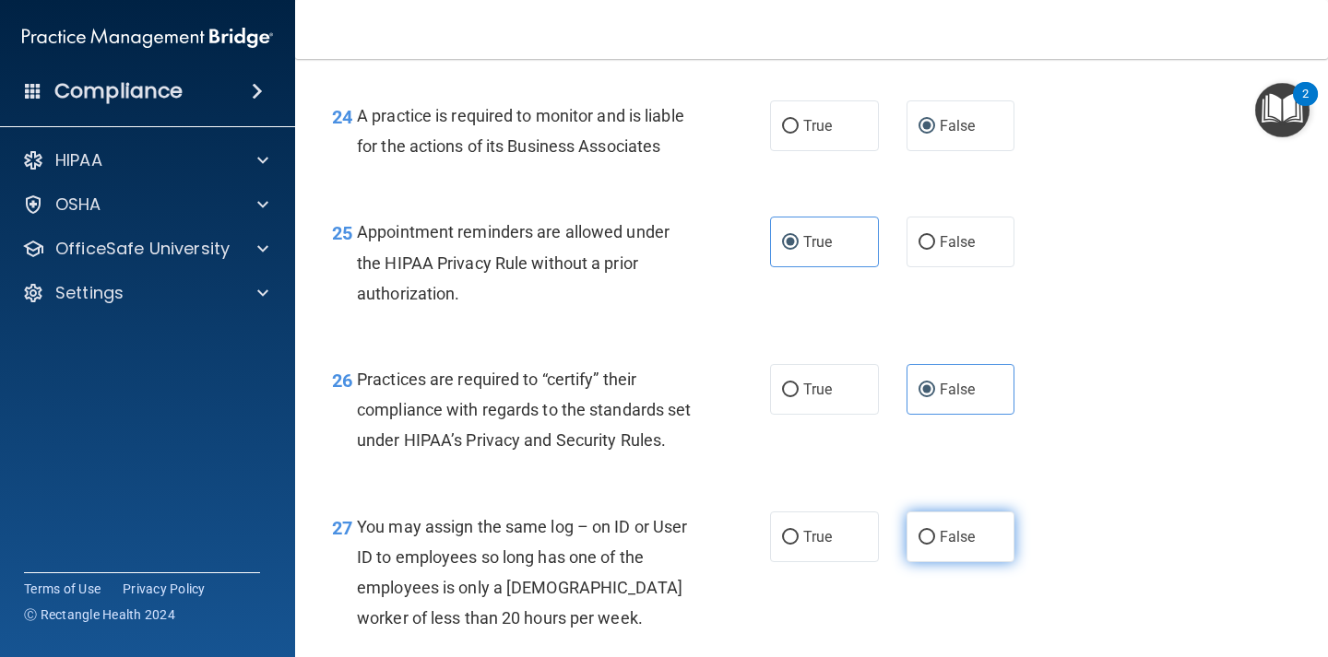
radio input "true"
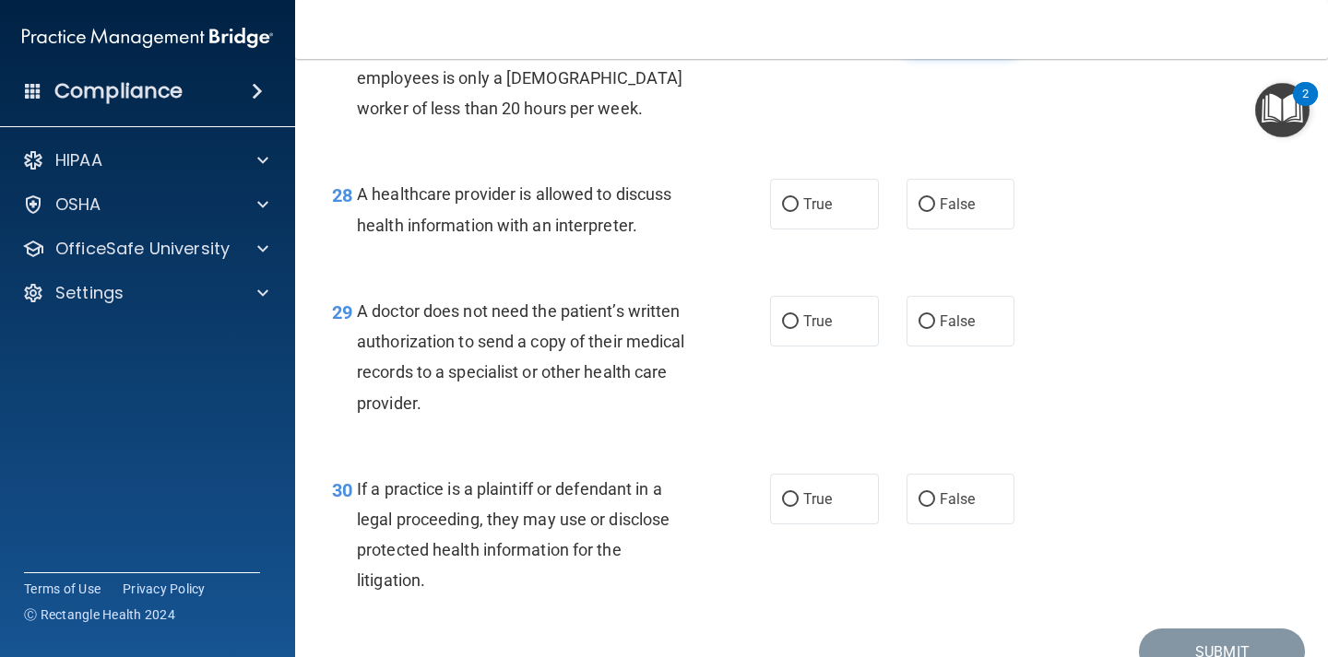
scroll to position [4557, 0]
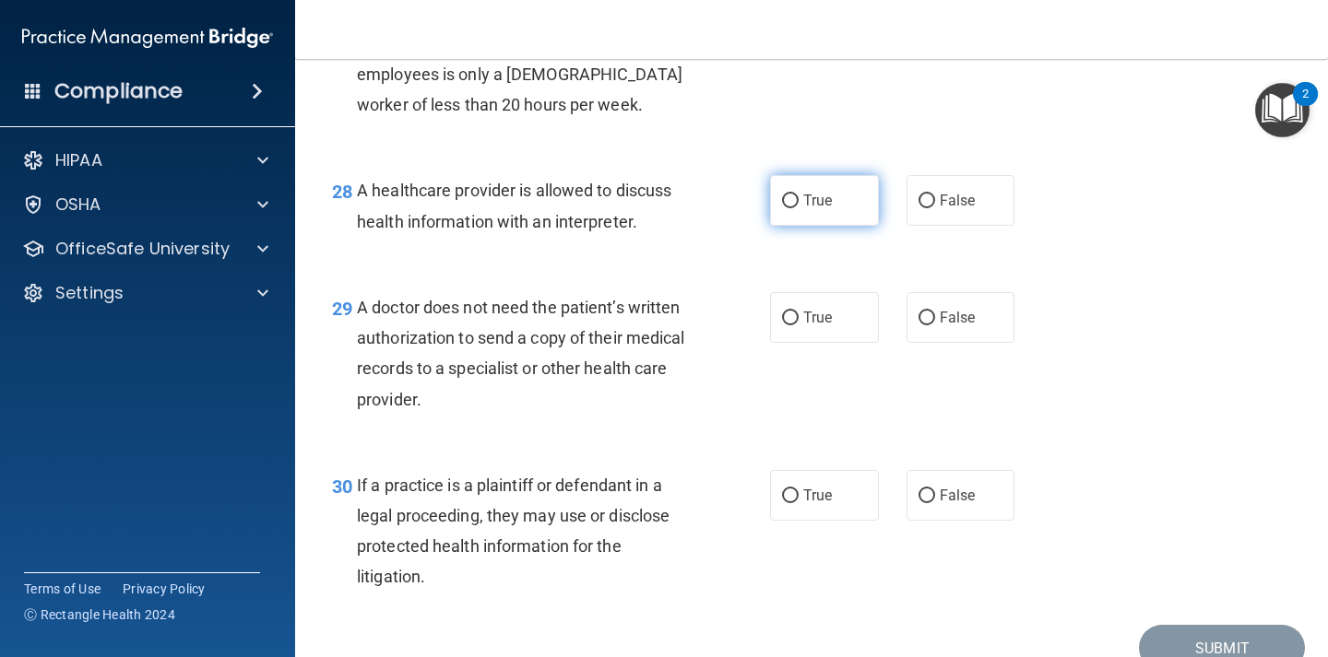
click at [792, 208] on input "True" at bounding box center [790, 202] width 17 height 14
radio input "true"
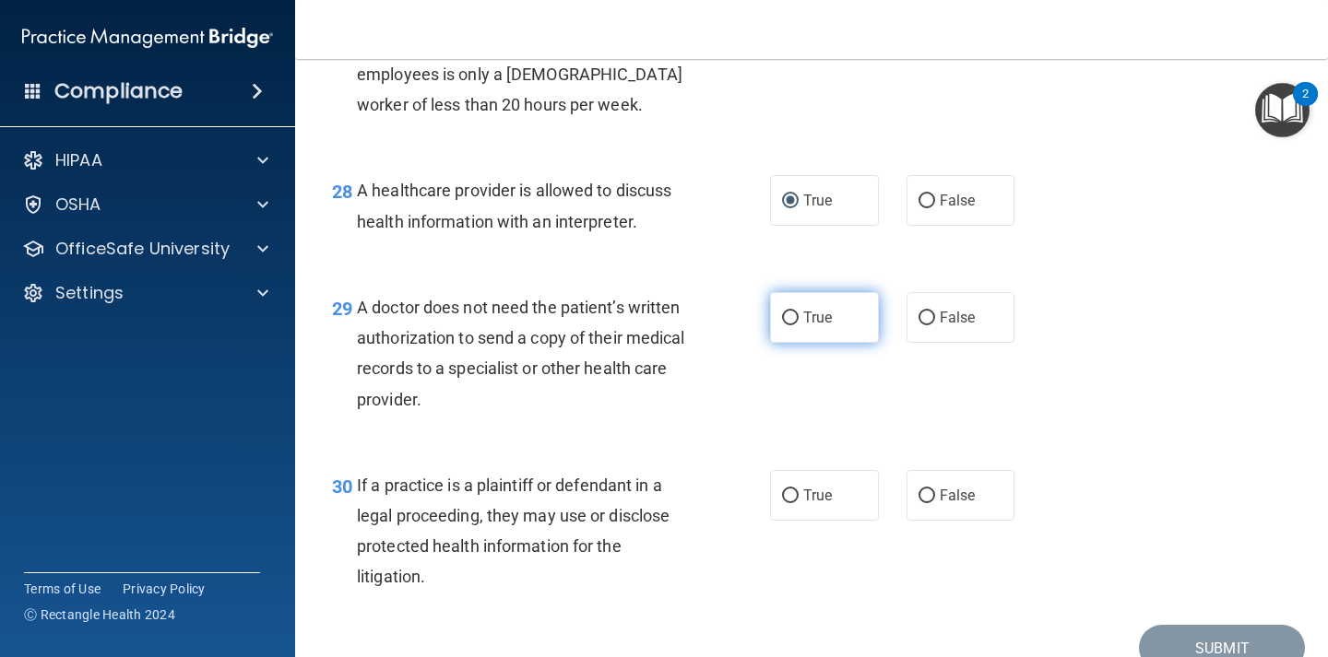
click at [798, 343] on label "True" at bounding box center [824, 317] width 109 height 51
click at [798, 325] on input "True" at bounding box center [790, 319] width 17 height 14
radio input "true"
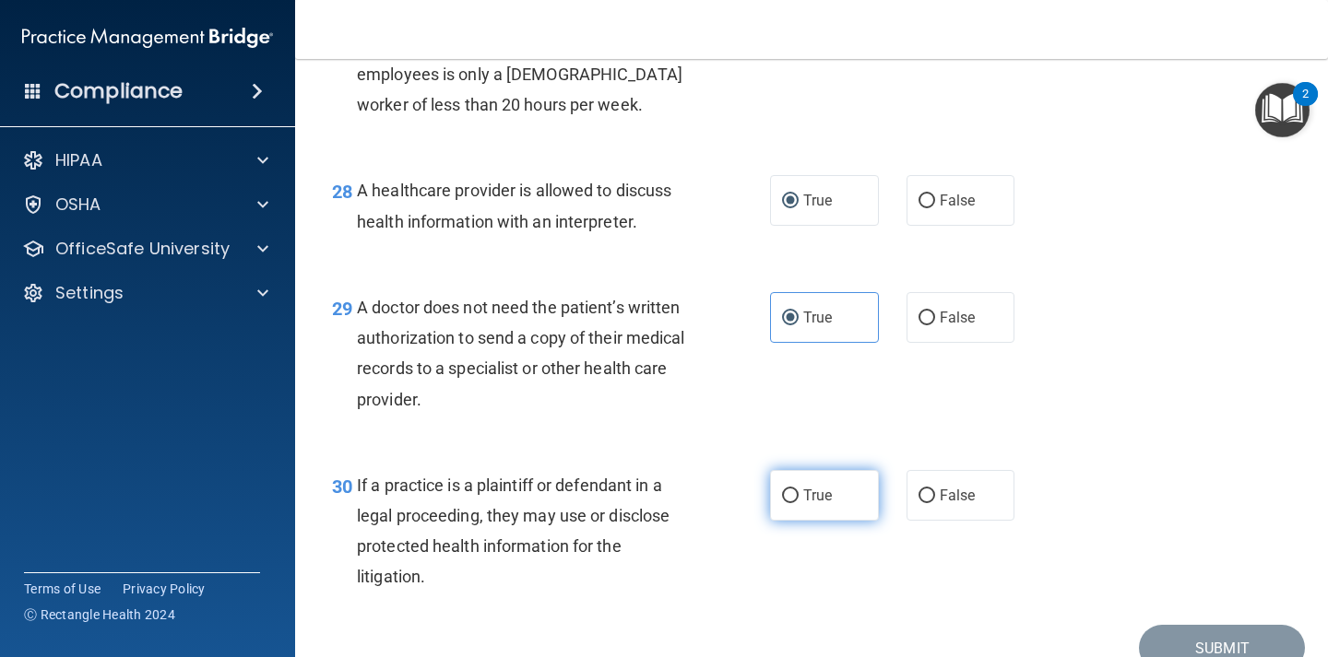
click at [803, 504] on span "True" at bounding box center [817, 496] width 29 height 18
click at [798, 503] on input "True" at bounding box center [790, 497] width 17 height 14
radio input "true"
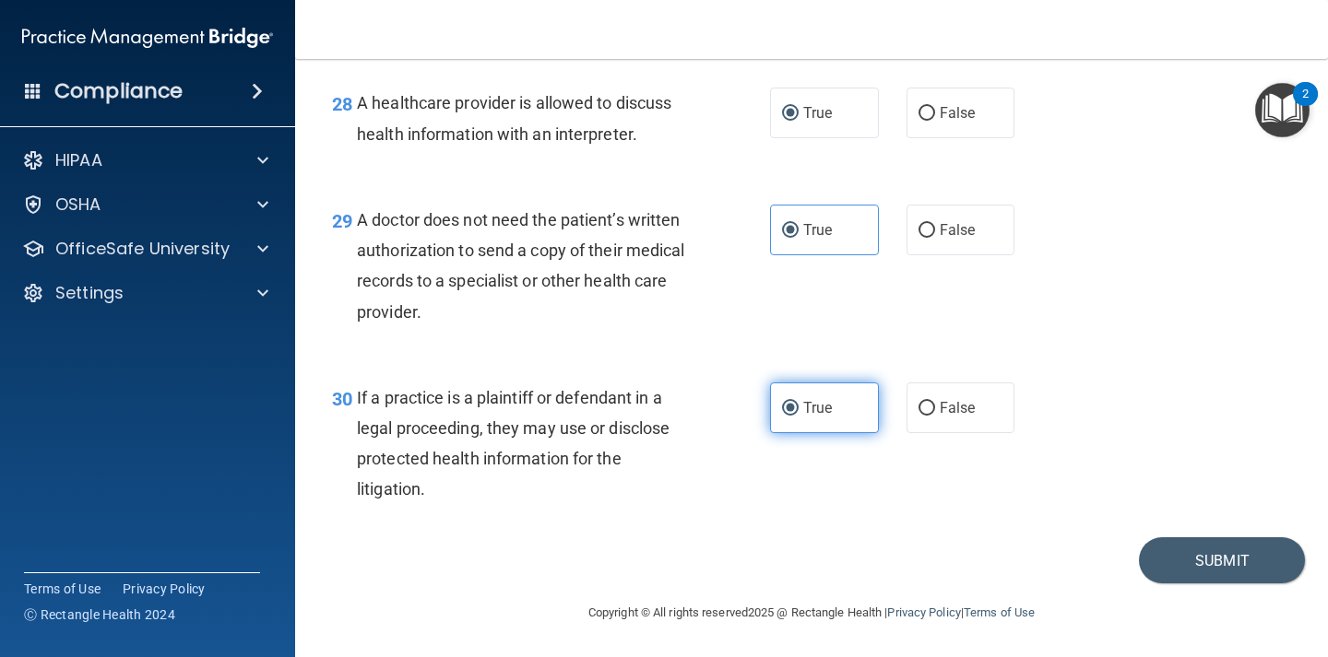
scroll to position [4676, 0]
click at [1165, 556] on button "Submit" at bounding box center [1222, 560] width 166 height 47
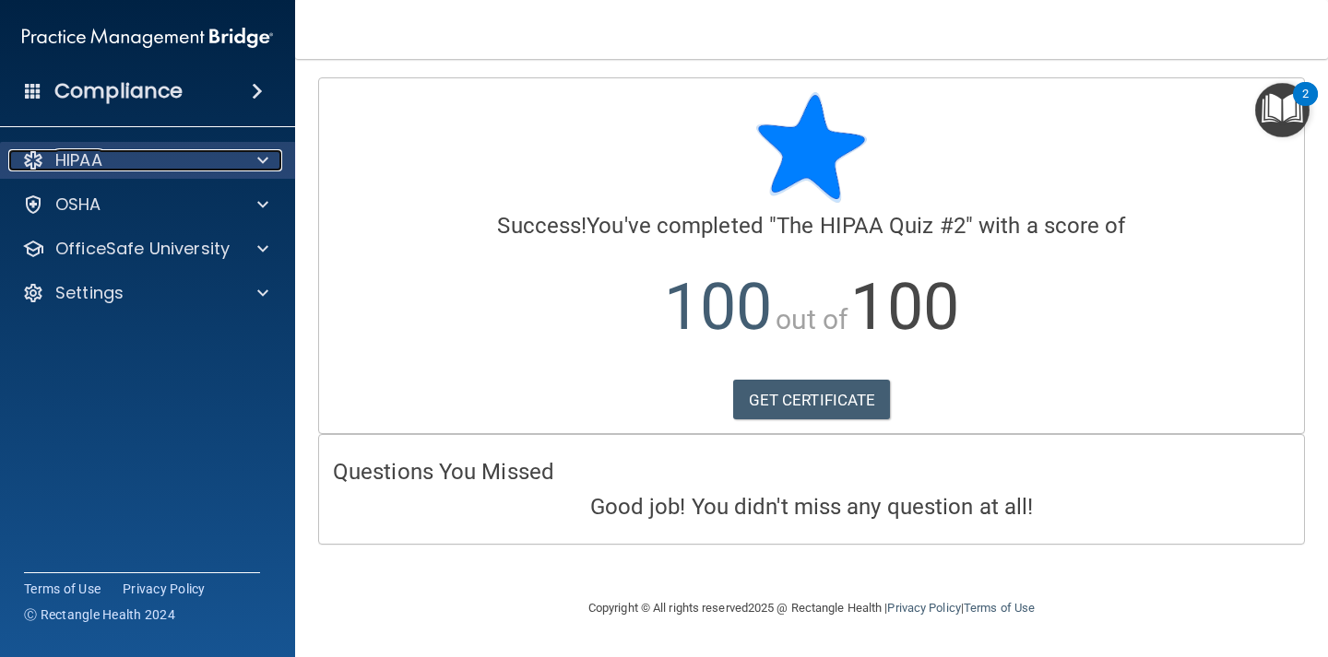
click at [261, 152] on span at bounding box center [262, 160] width 11 height 22
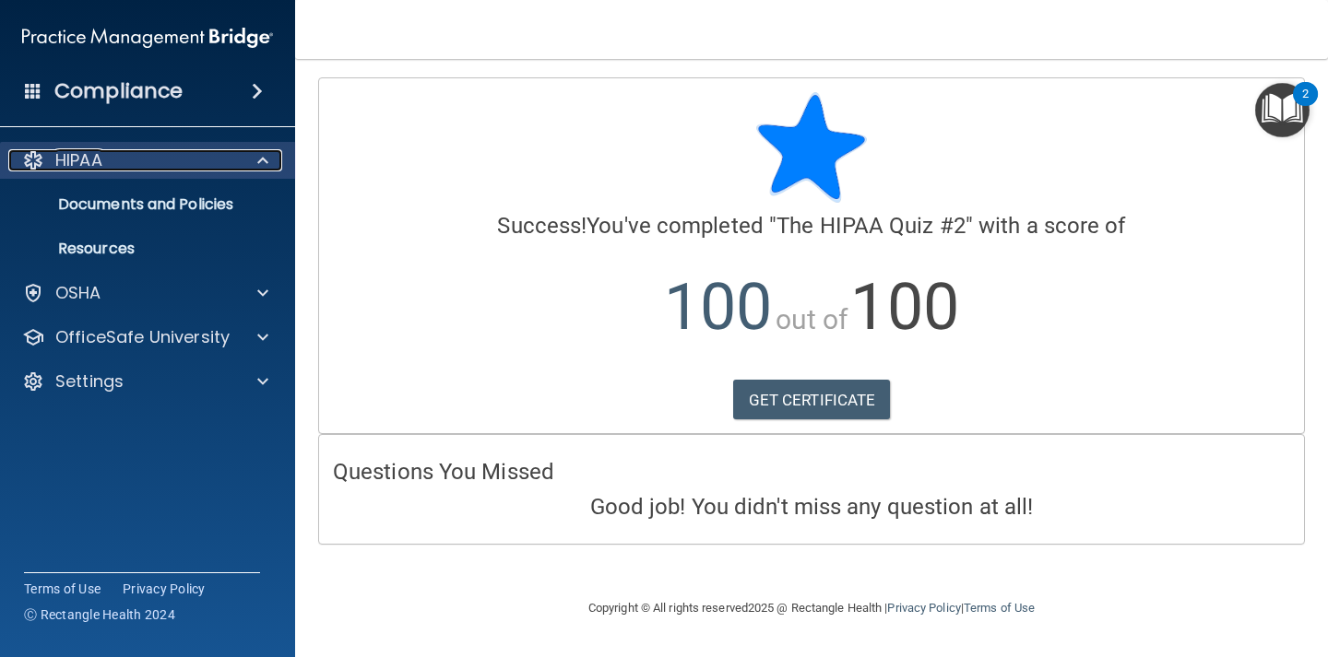
click at [261, 152] on span at bounding box center [262, 160] width 11 height 22
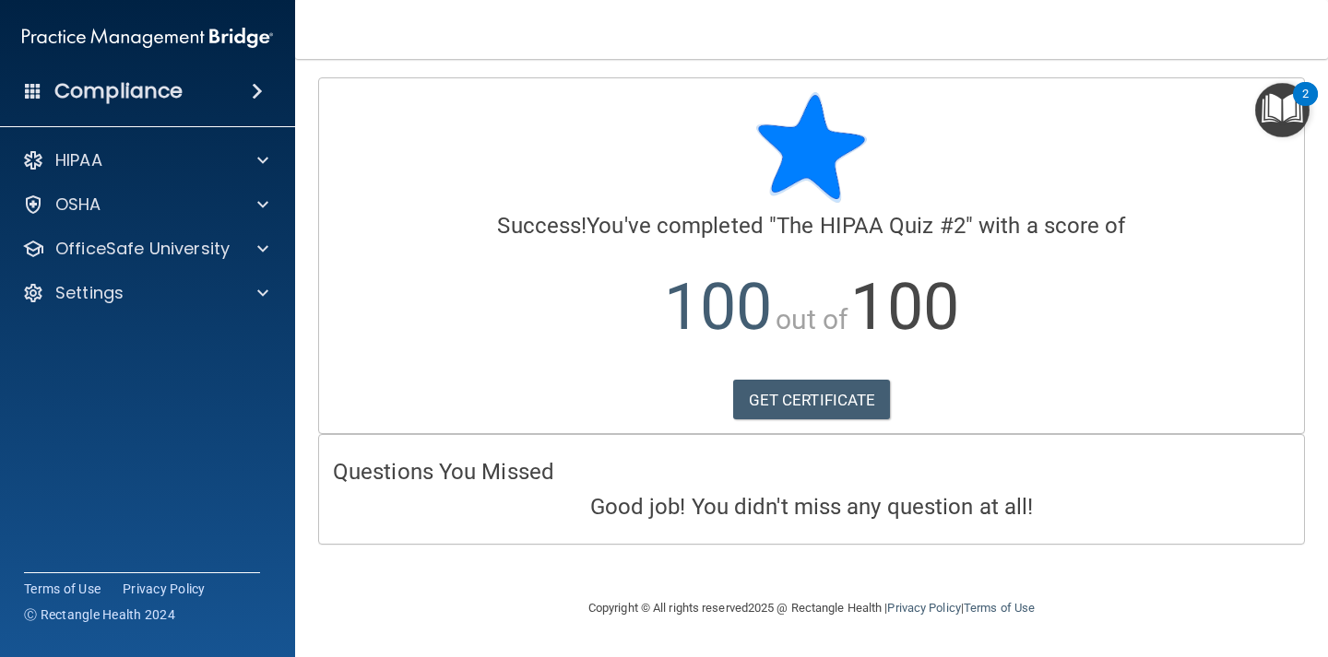
click at [1281, 104] on img "Open Resource Center, 2 new notifications" at bounding box center [1282, 110] width 54 height 54
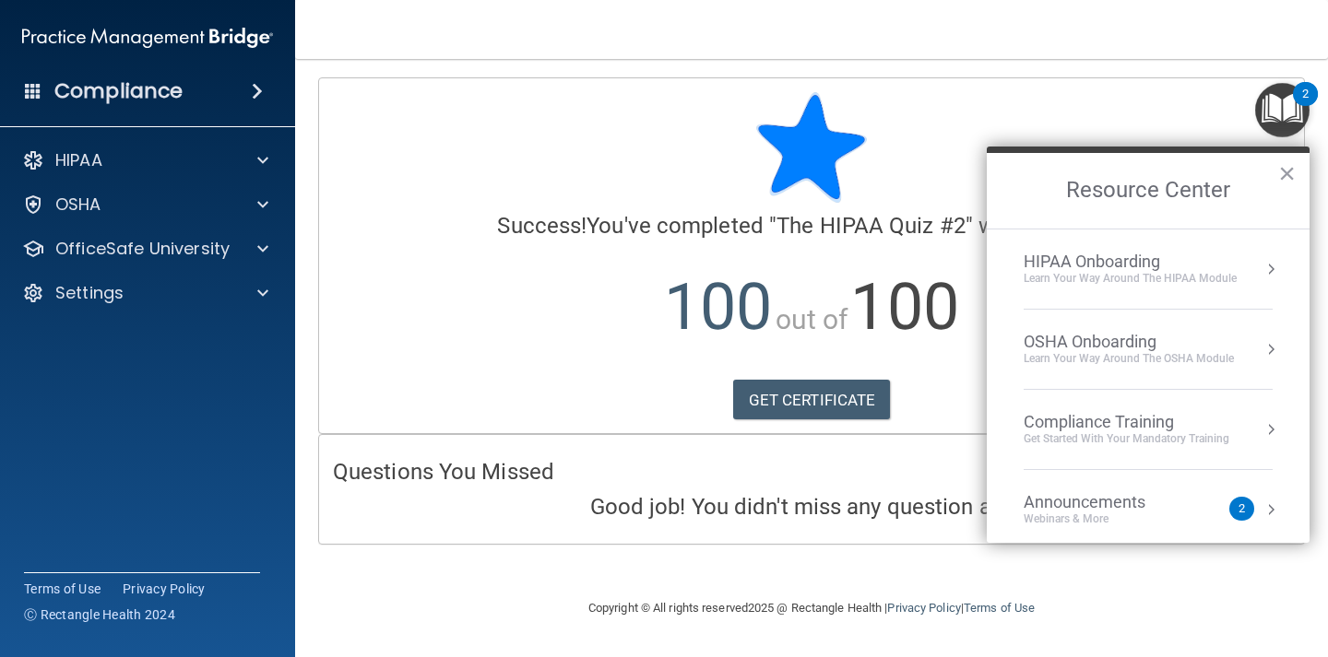
click at [1105, 272] on div "Learn Your Way around the HIPAA module" at bounding box center [1129, 279] width 213 height 16
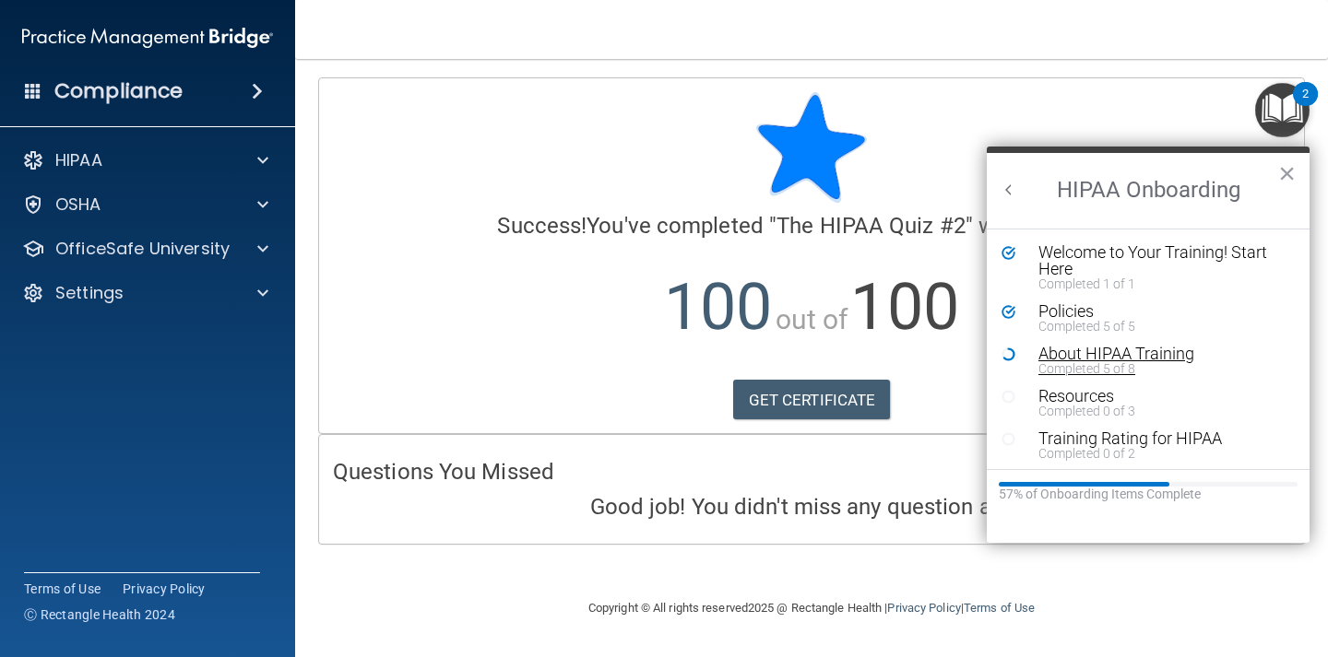
click at [1071, 356] on div "About HIPAA Training" at bounding box center [1161, 354] width 247 height 17
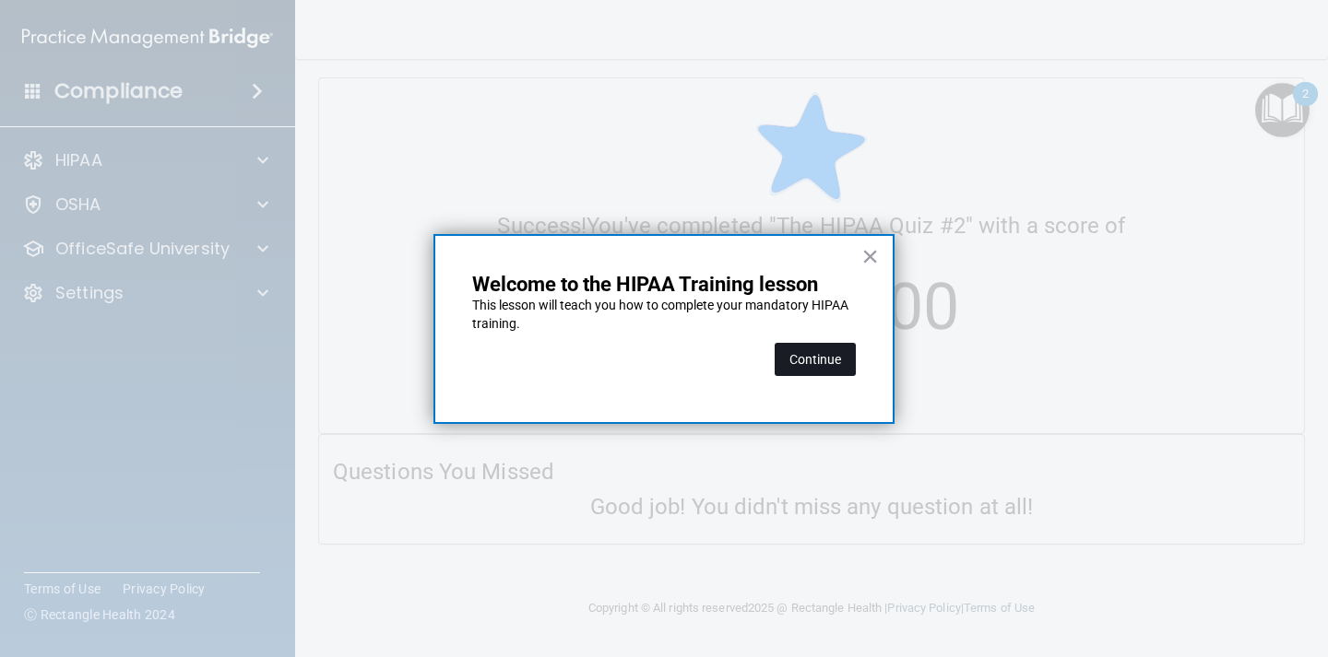
click at [823, 365] on button "Continue" at bounding box center [814, 359] width 81 height 33
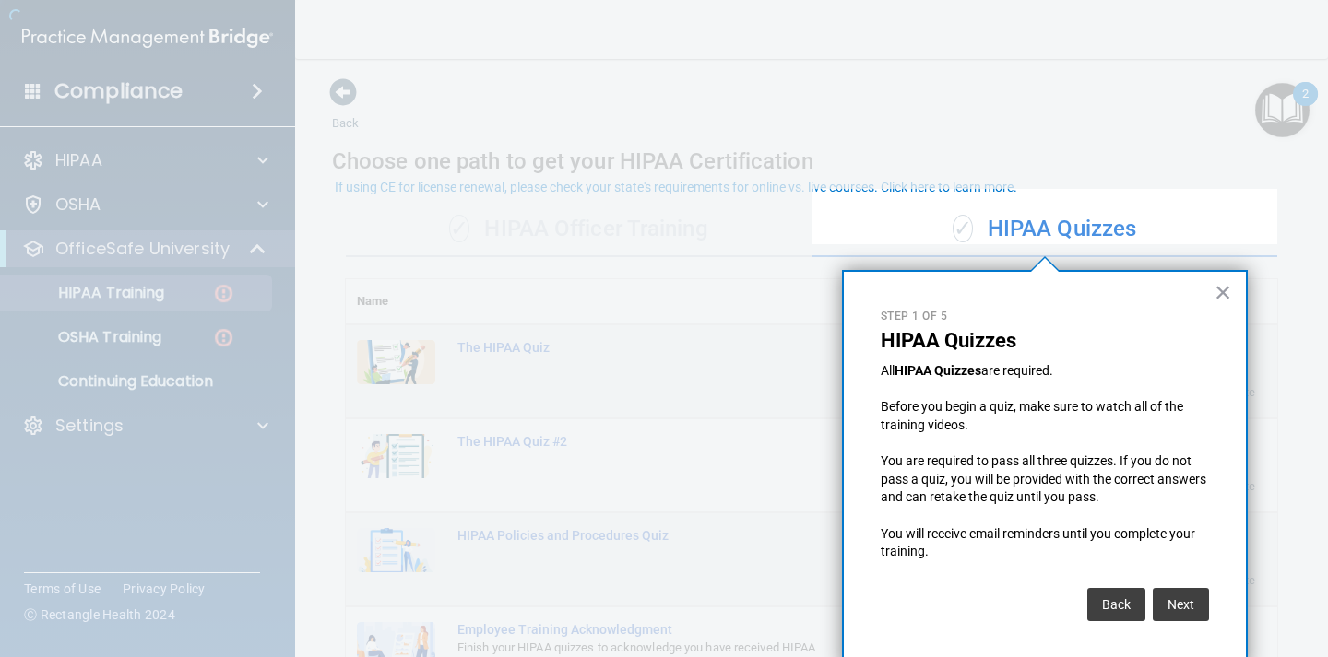
scroll to position [12, 0]
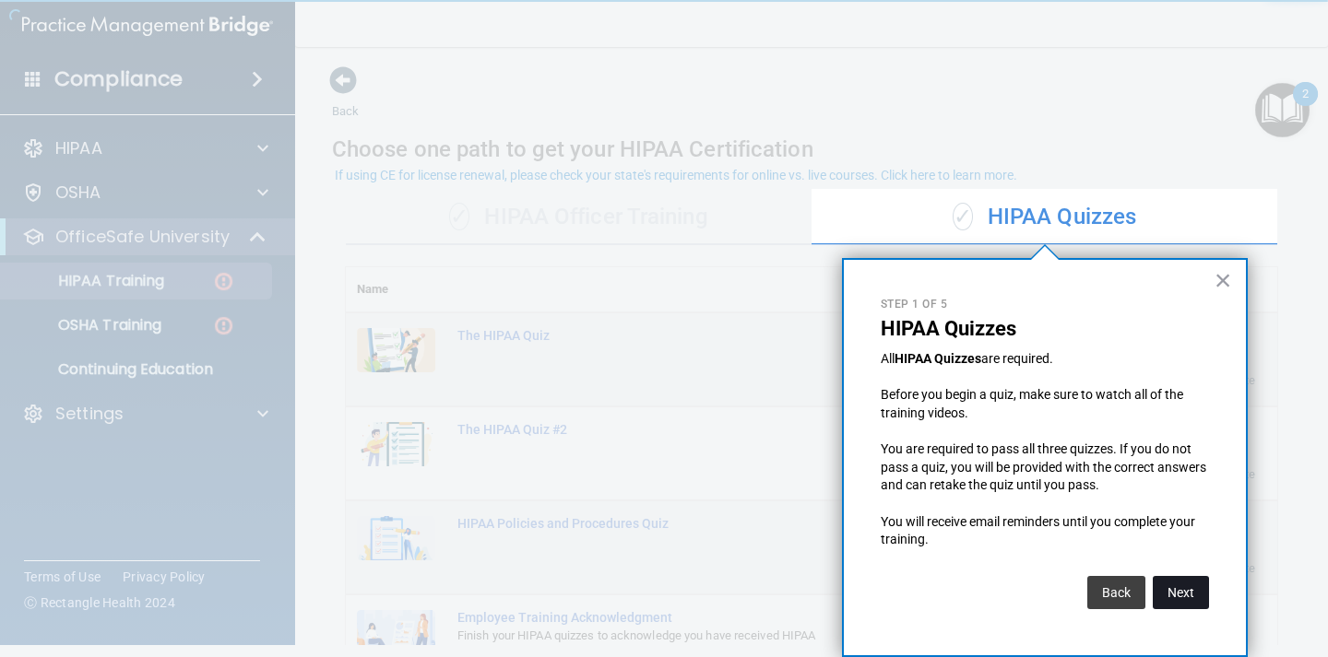
click at [1191, 583] on button "Next" at bounding box center [1180, 592] width 56 height 33
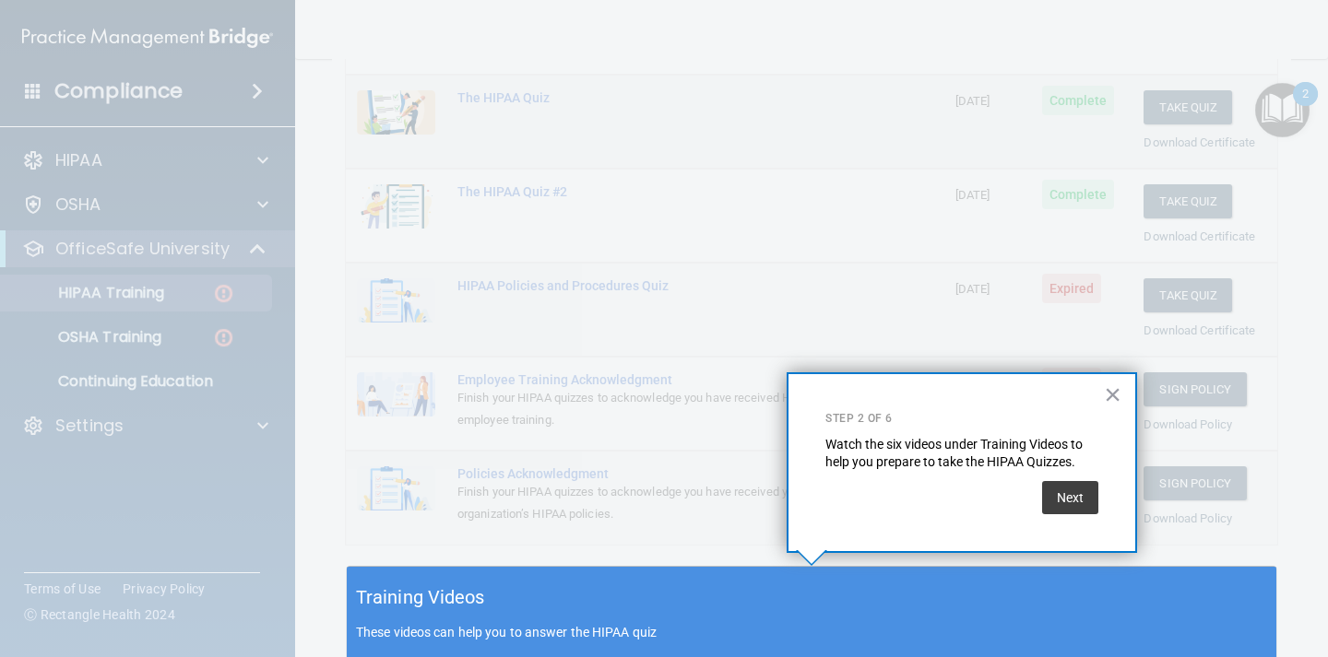
scroll to position [0, 0]
click at [1088, 501] on button "Next" at bounding box center [1070, 497] width 56 height 33
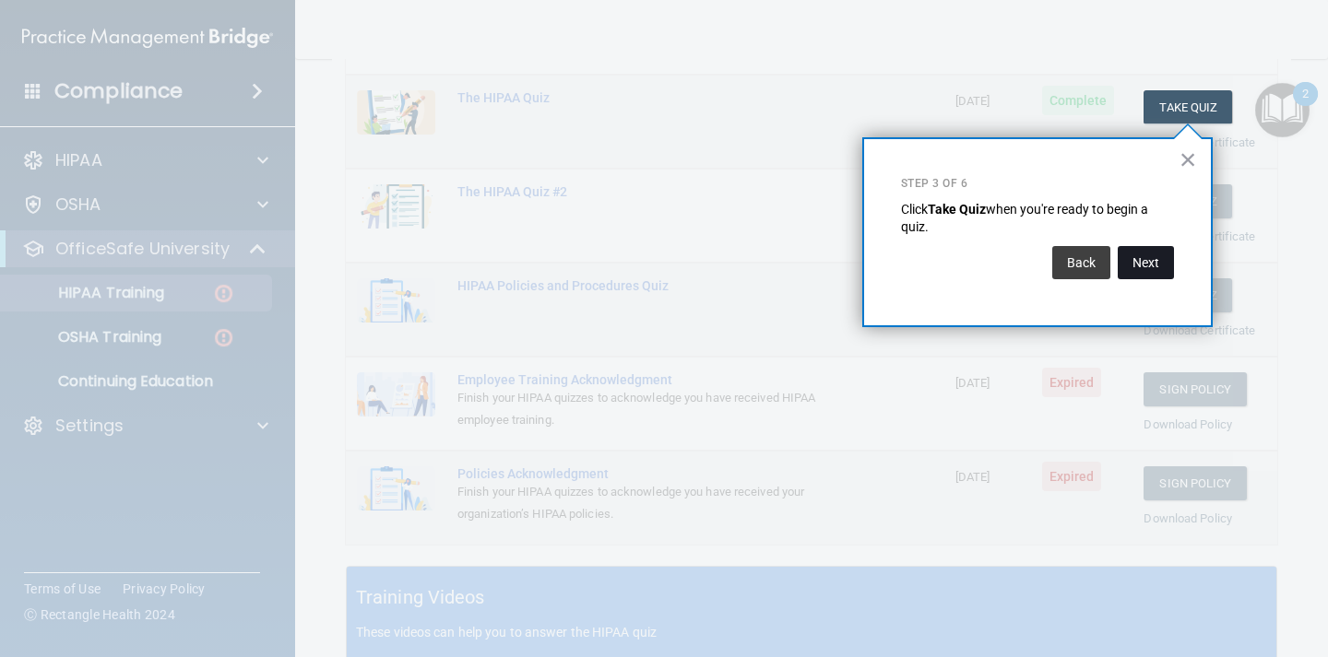
click at [1139, 252] on button "Next" at bounding box center [1145, 262] width 56 height 33
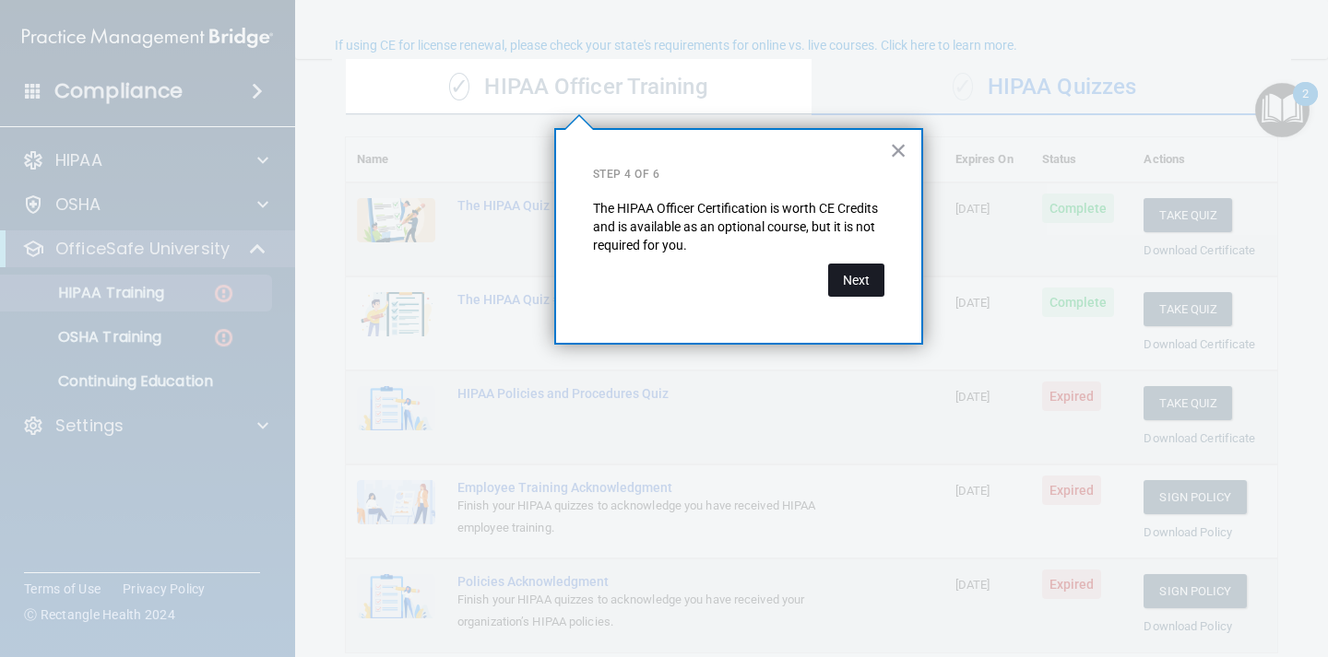
click at [858, 275] on button "Next" at bounding box center [856, 280] width 56 height 33
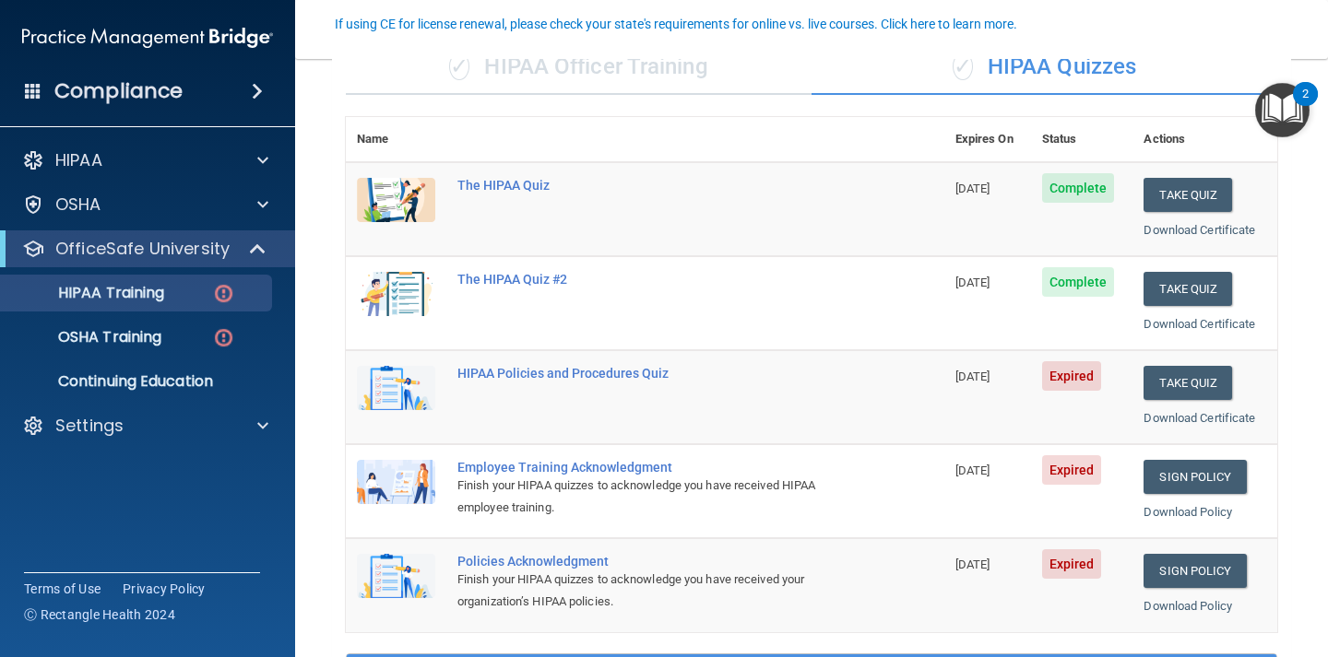
scroll to position [163, 0]
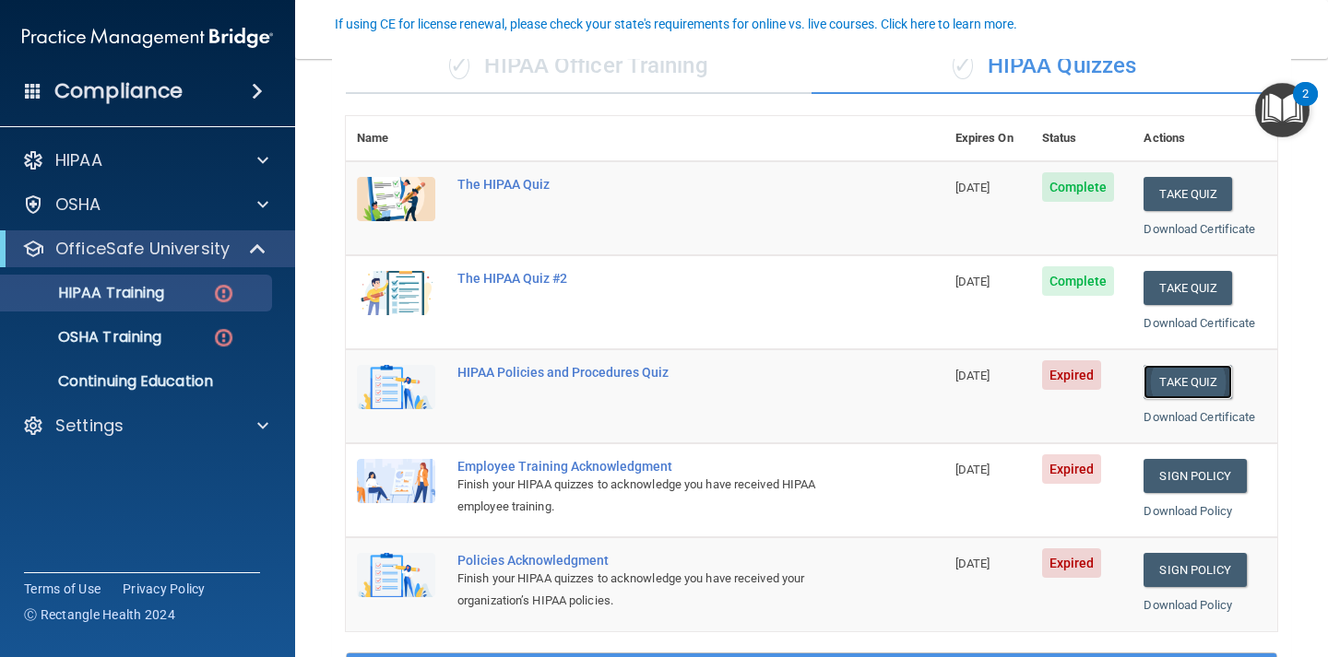
click at [1177, 380] on button "Take Quiz" at bounding box center [1187, 382] width 89 height 34
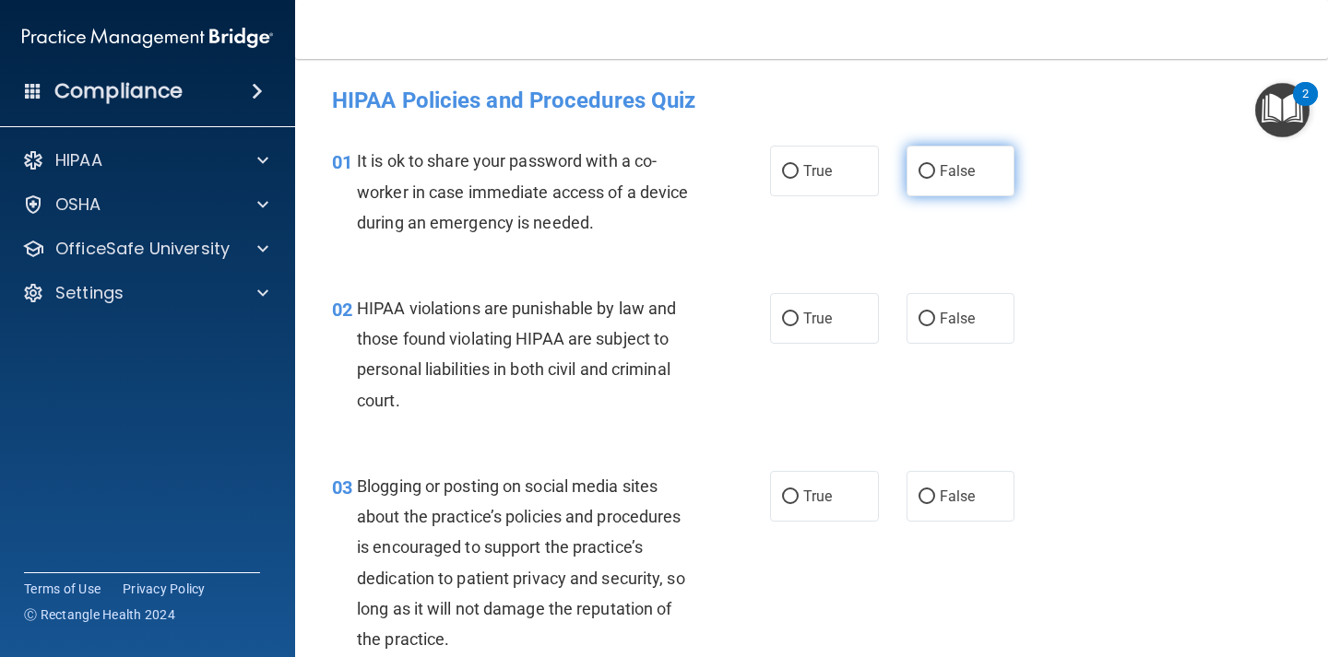
click at [974, 172] on span "False" at bounding box center [957, 171] width 36 height 18
click at [935, 172] on input "False" at bounding box center [926, 172] width 17 height 14
radio input "true"
click at [839, 306] on label "True" at bounding box center [824, 318] width 109 height 51
click at [798, 313] on input "True" at bounding box center [790, 320] width 17 height 14
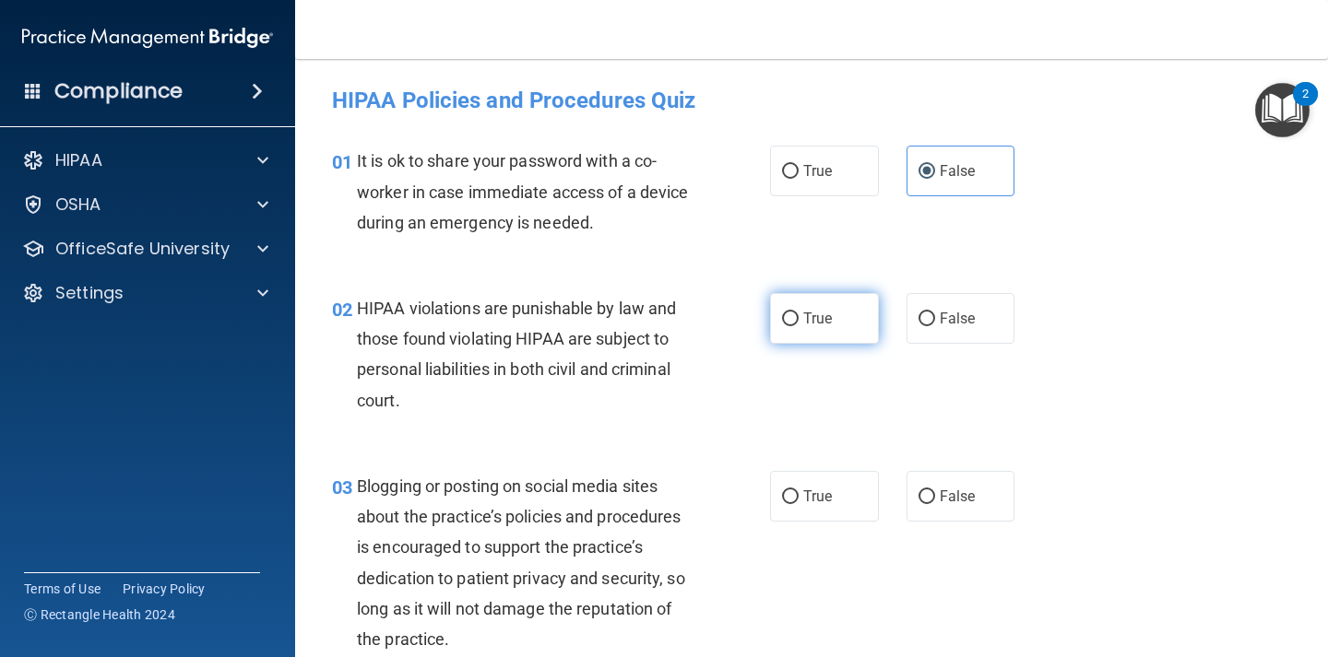
radio input "true"
click at [947, 485] on label "False" at bounding box center [960, 496] width 109 height 51
click at [935, 490] on input "False" at bounding box center [926, 497] width 17 height 14
radio input "true"
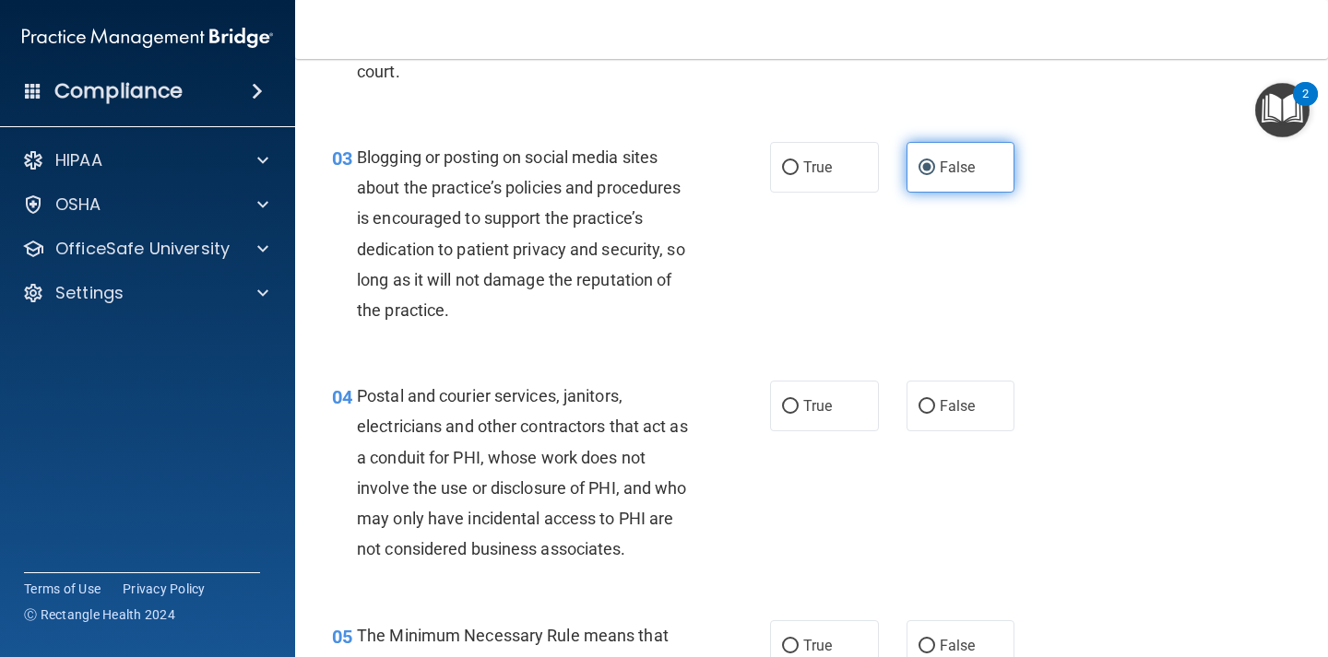
scroll to position [341, 0]
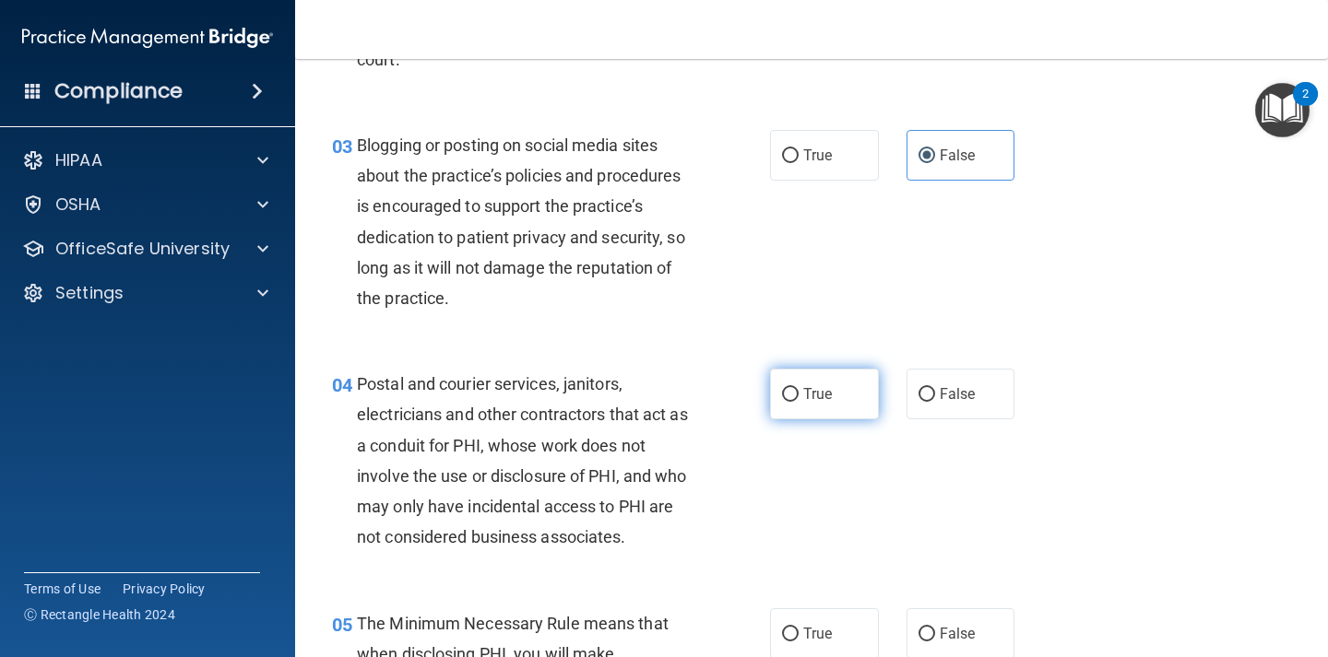
click at [824, 385] on span "True" at bounding box center [817, 394] width 29 height 18
click at [798, 388] on input "True" at bounding box center [790, 395] width 17 height 14
radio input "true"
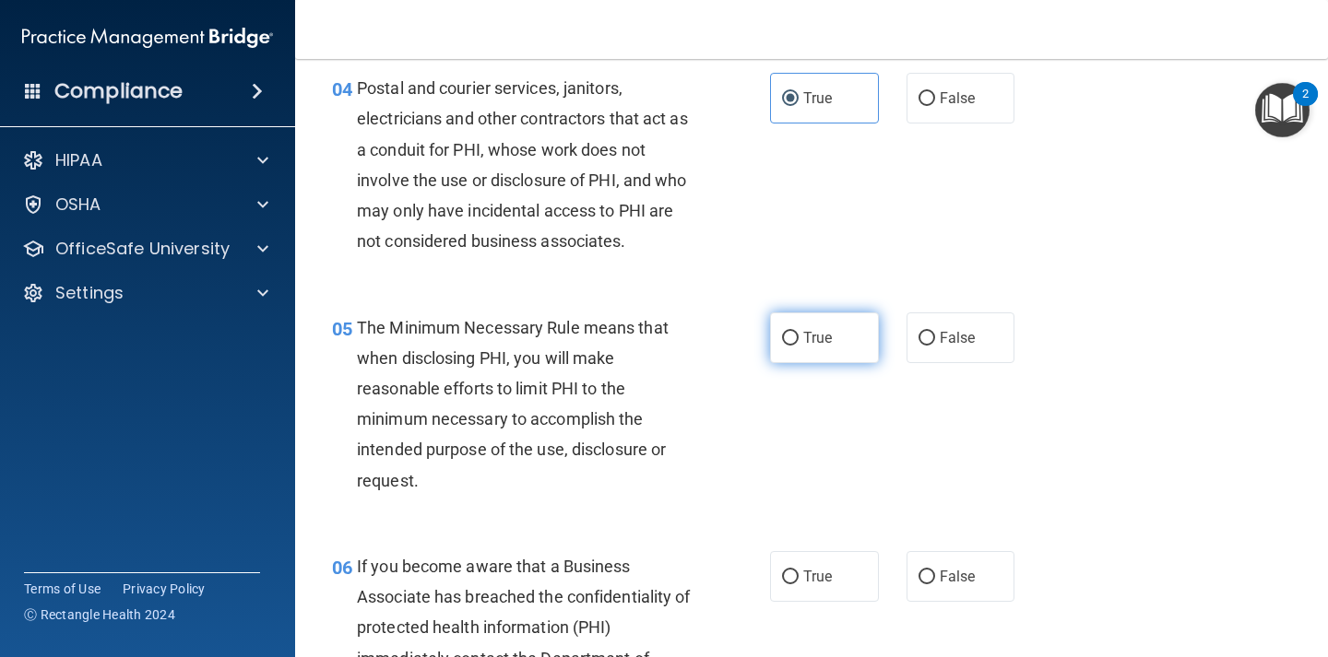
click at [809, 342] on span "True" at bounding box center [817, 338] width 29 height 18
click at [798, 342] on input "True" at bounding box center [790, 339] width 17 height 14
radio input "true"
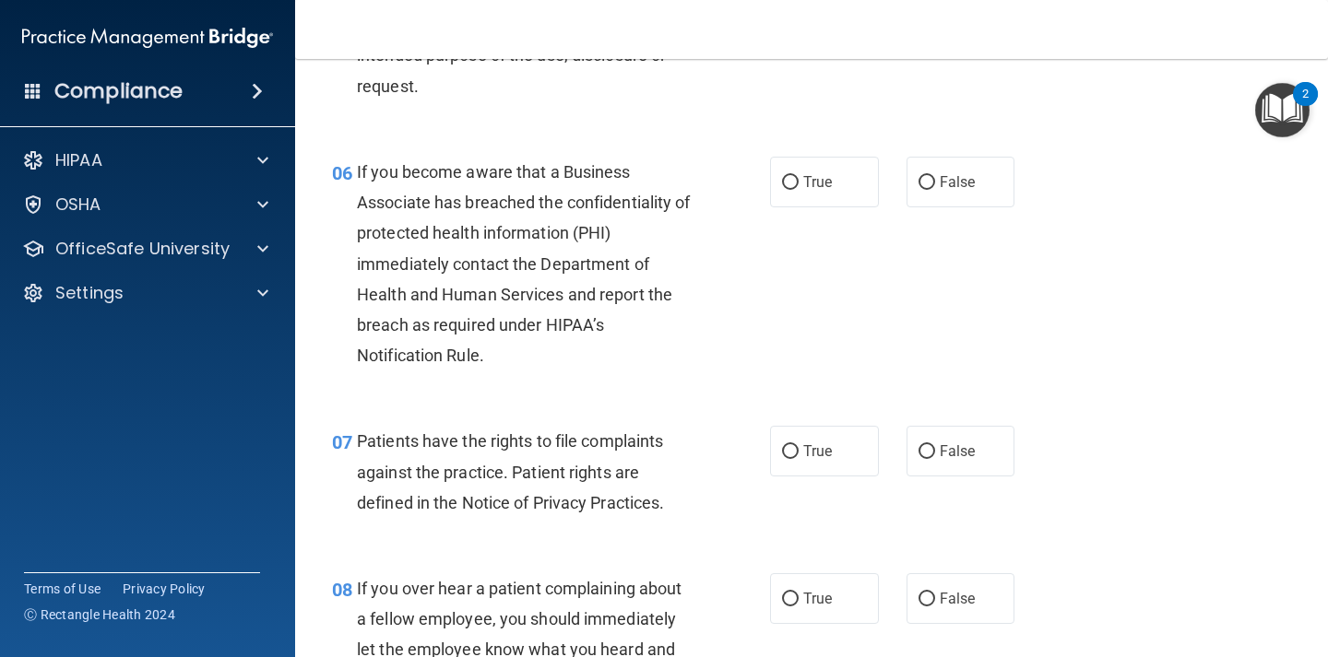
scroll to position [1034, 0]
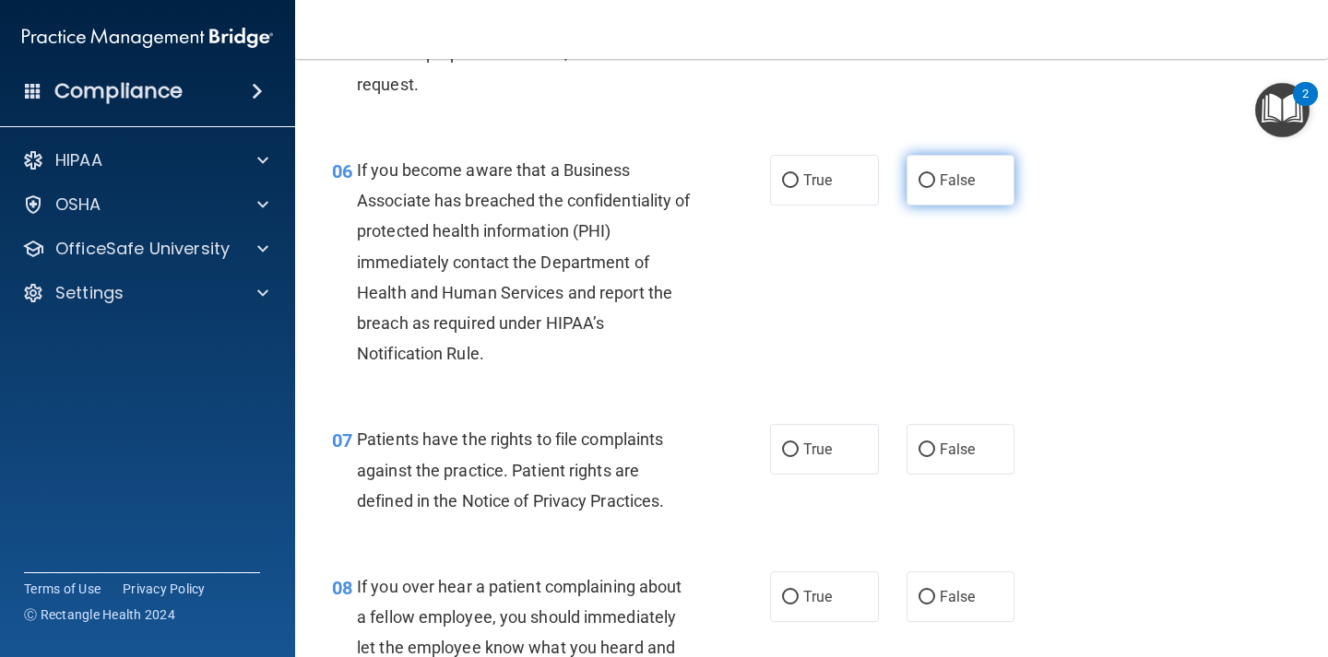
click at [930, 196] on label "False" at bounding box center [960, 180] width 109 height 51
click at [930, 188] on input "False" at bounding box center [926, 181] width 17 height 14
radio input "true"
click at [839, 450] on label "True" at bounding box center [824, 449] width 109 height 51
click at [798, 450] on input "True" at bounding box center [790, 450] width 17 height 14
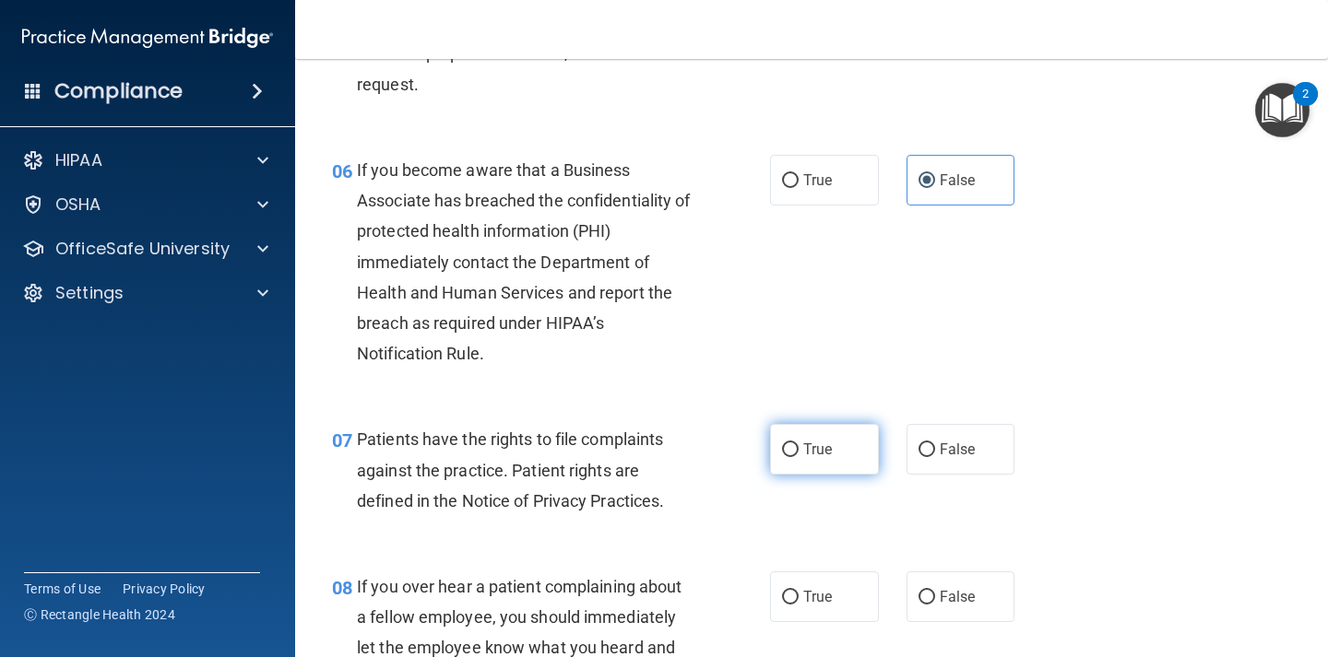
radio input "true"
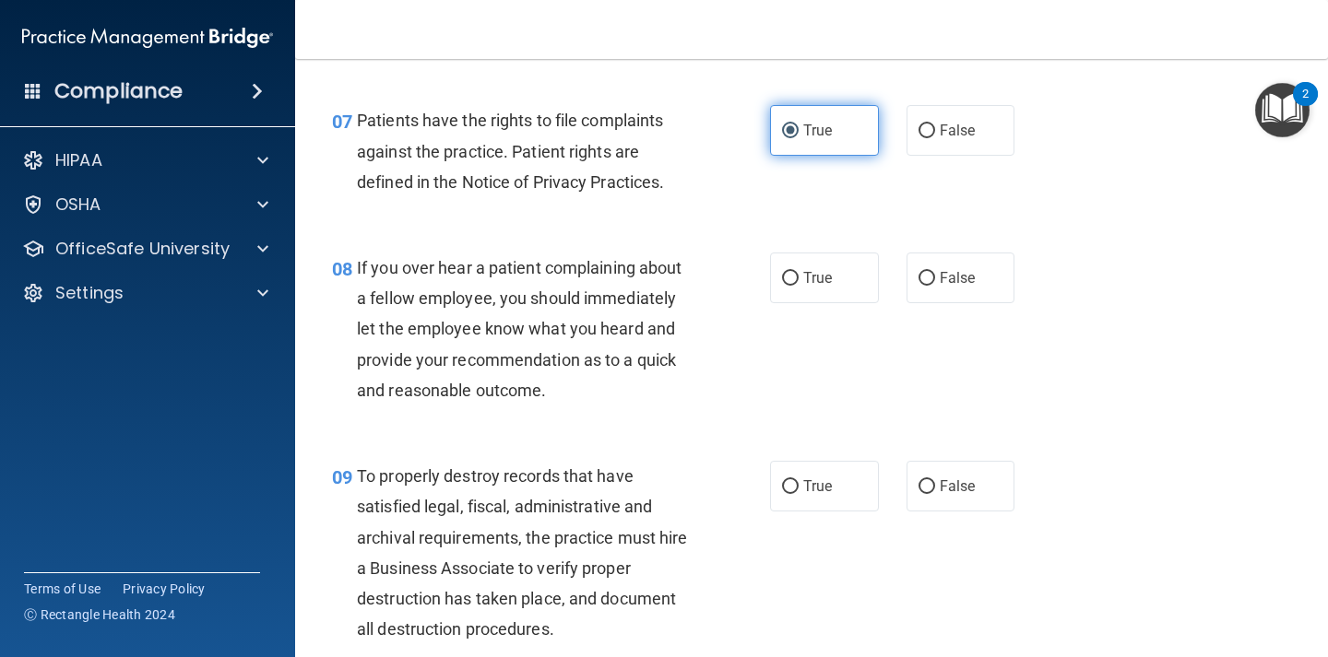
scroll to position [1383, 0]
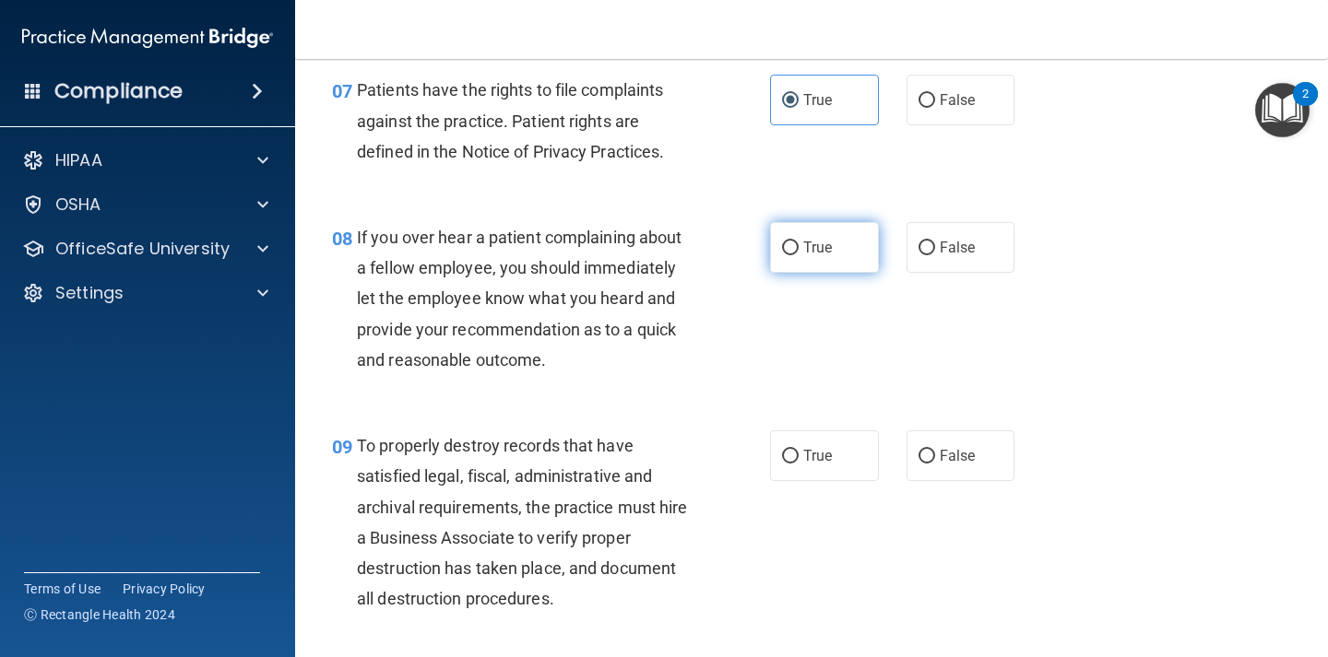
click at [843, 265] on label "True" at bounding box center [824, 247] width 109 height 51
click at [798, 255] on input "True" at bounding box center [790, 249] width 17 height 14
radio input "true"
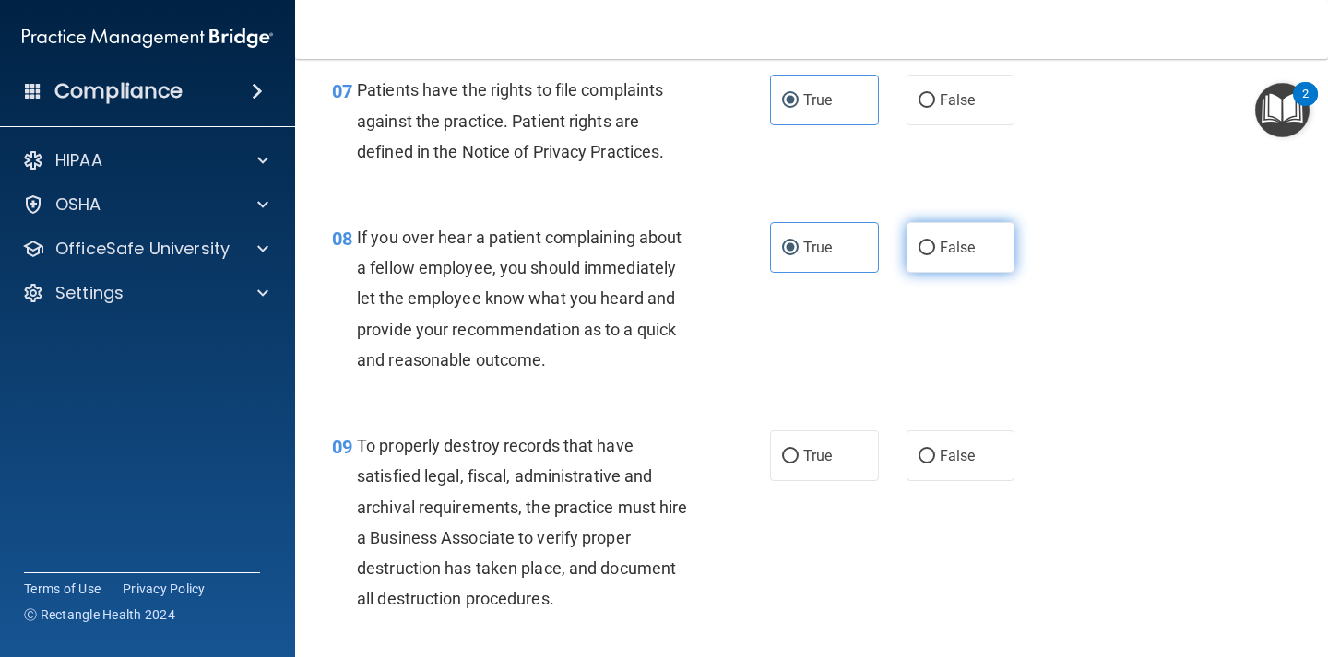
click at [918, 255] on label "False" at bounding box center [960, 247] width 109 height 51
click at [918, 255] on input "False" at bounding box center [926, 249] width 17 height 14
radio input "true"
radio input "false"
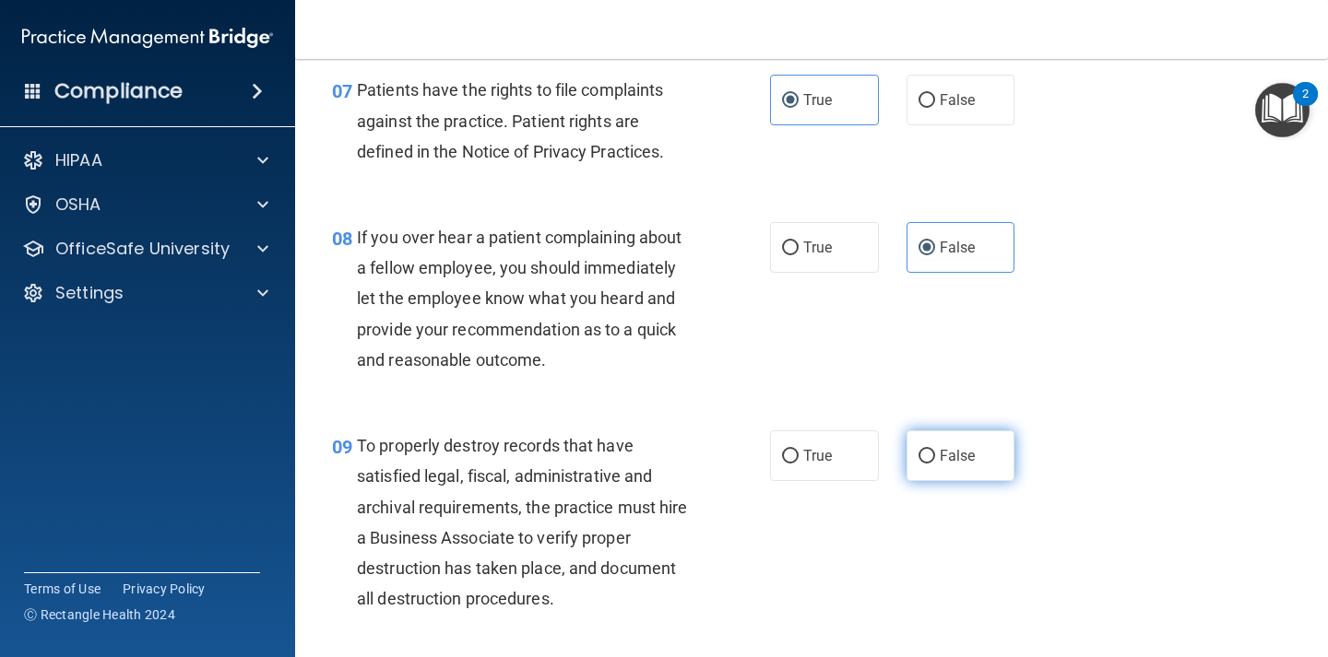
click at [943, 453] on span "False" at bounding box center [957, 456] width 36 height 18
click at [935, 453] on input "False" at bounding box center [926, 457] width 17 height 14
radio input "true"
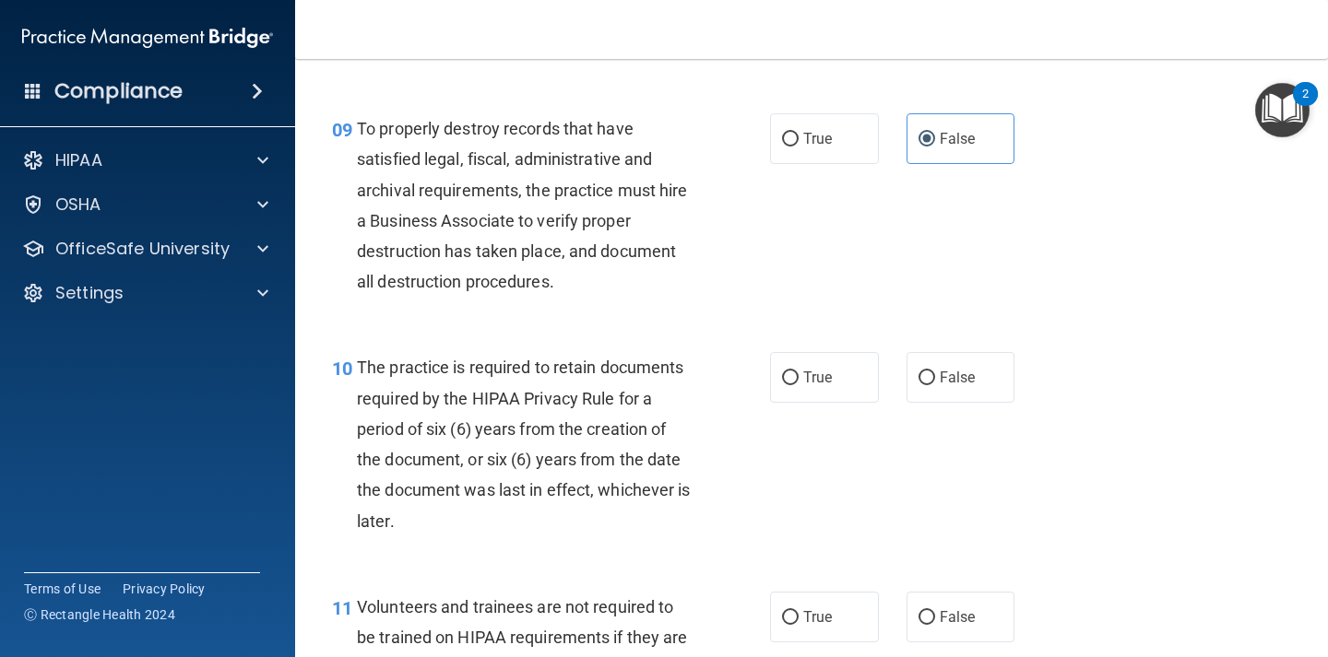
scroll to position [1712, 0]
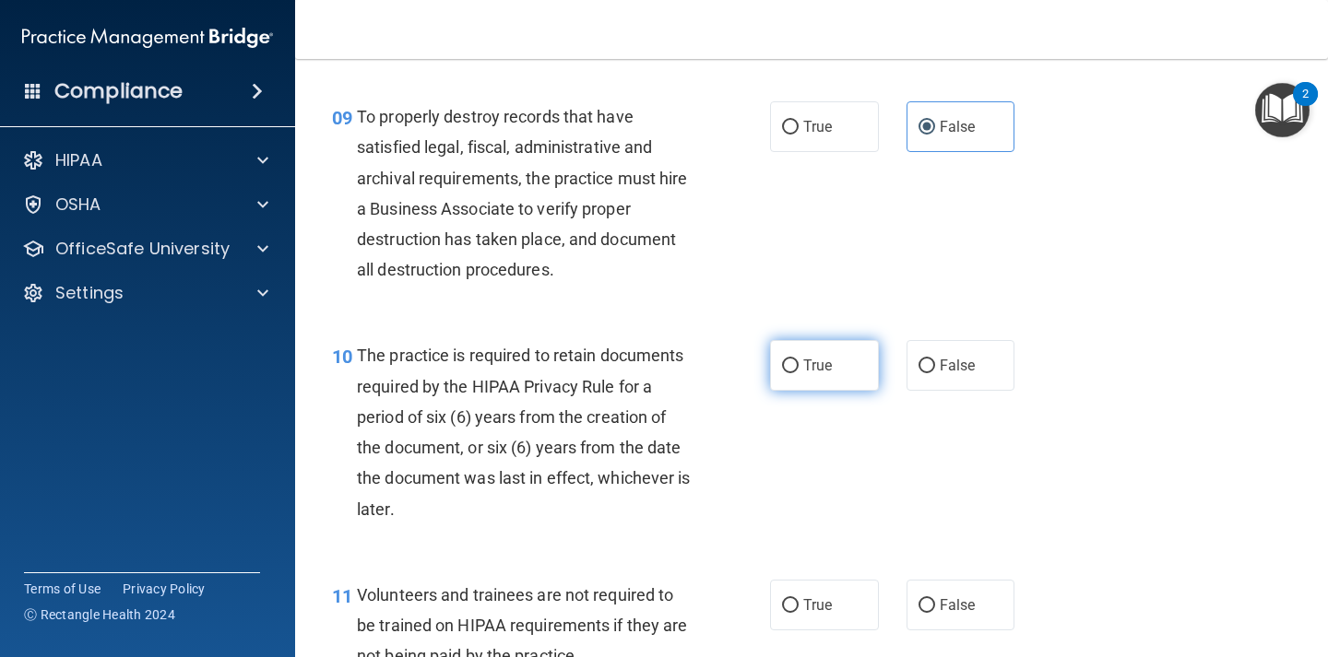
click at [853, 366] on label "True" at bounding box center [824, 365] width 109 height 51
click at [798, 366] on input "True" at bounding box center [790, 367] width 17 height 14
radio input "true"
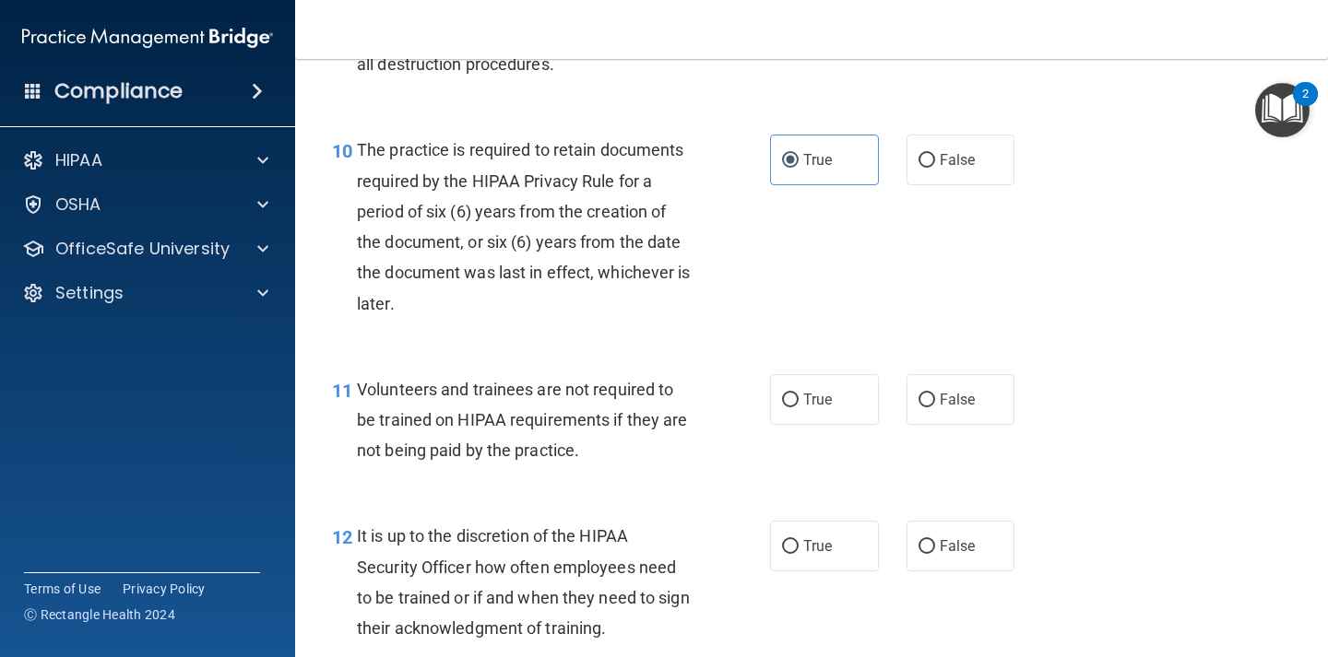
scroll to position [1930, 0]
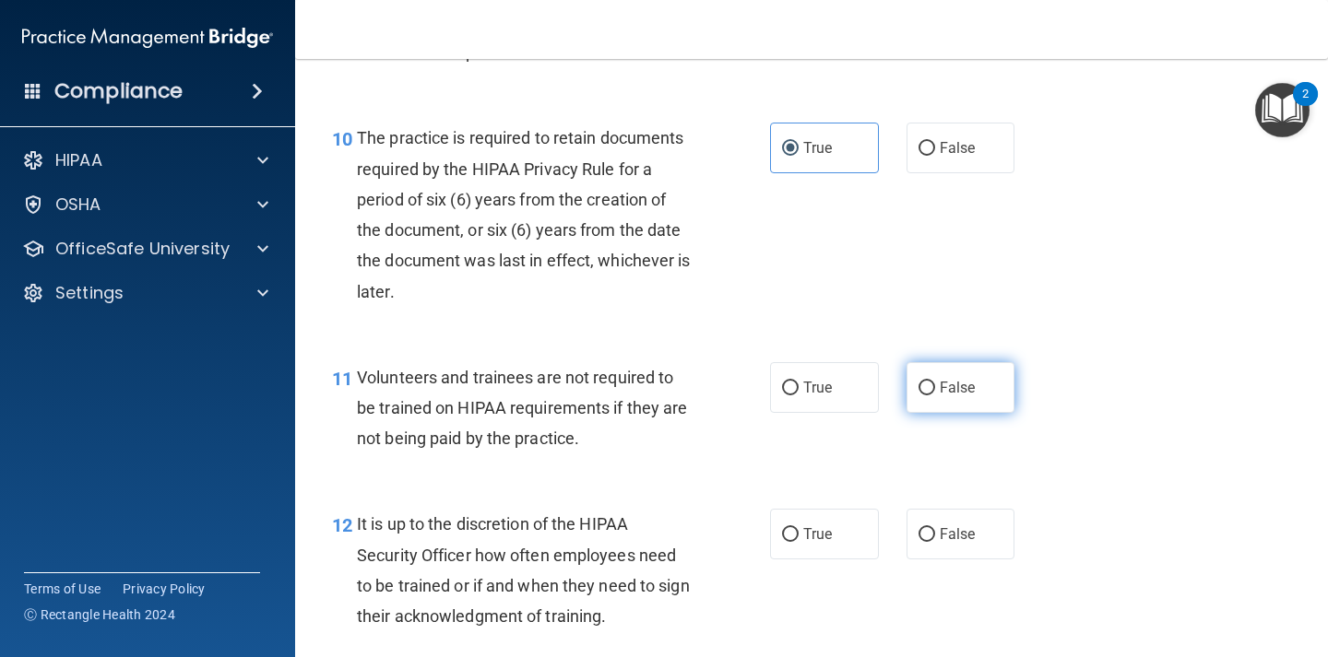
click at [935, 395] on label "False" at bounding box center [960, 387] width 109 height 51
click at [935, 395] on input "False" at bounding box center [926, 389] width 17 height 14
radio input "true"
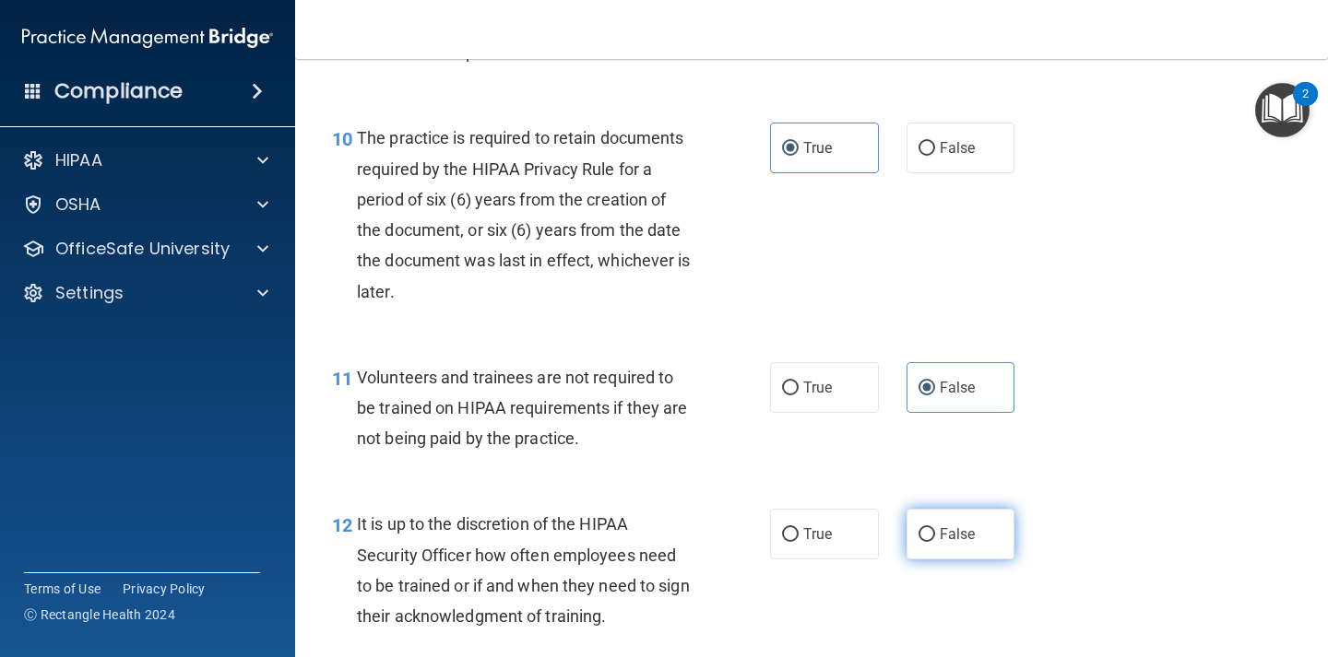
click at [951, 525] on label "False" at bounding box center [960, 534] width 109 height 51
click at [935, 528] on input "False" at bounding box center [926, 535] width 17 height 14
radio input "true"
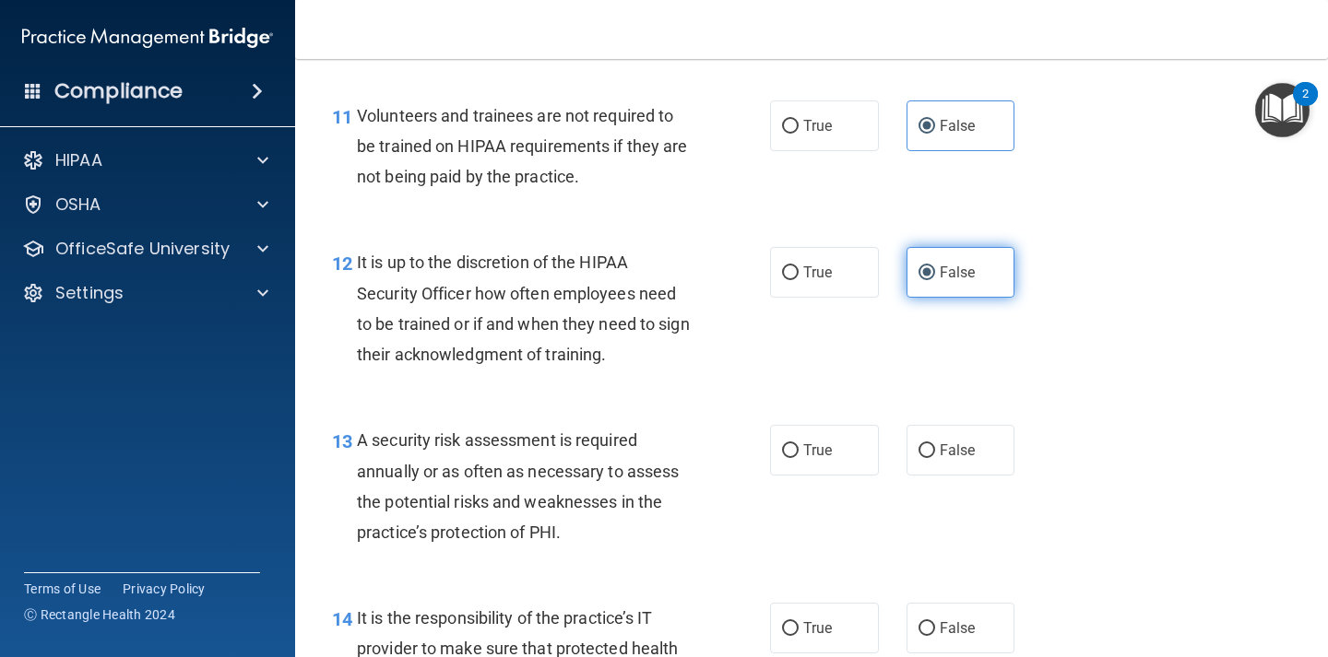
scroll to position [2201, 0]
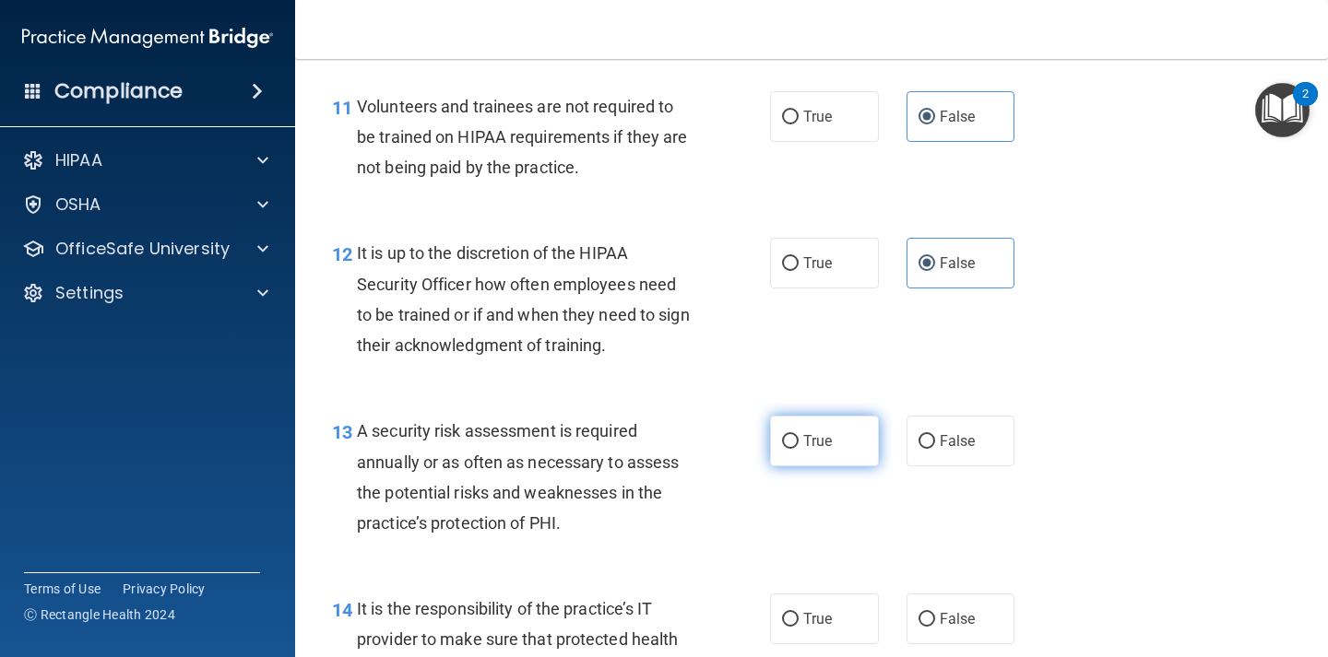
click at [837, 448] on label "True" at bounding box center [824, 441] width 109 height 51
click at [798, 448] on input "True" at bounding box center [790, 442] width 17 height 14
radio input "true"
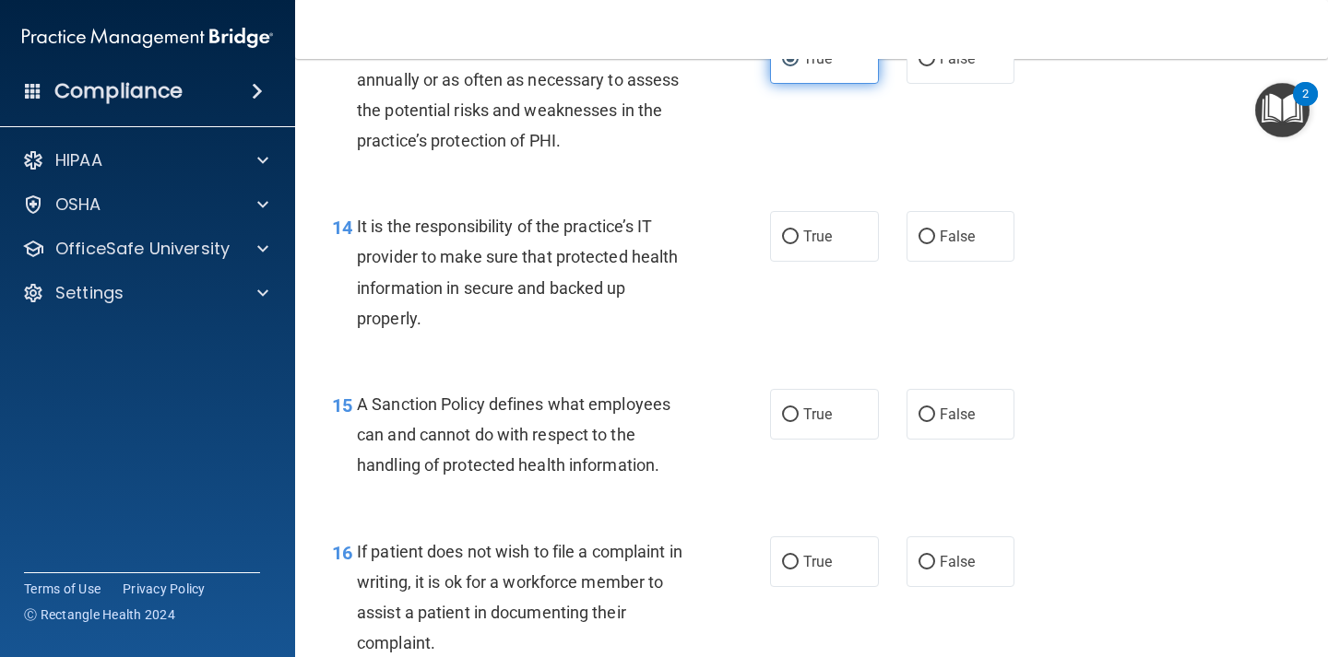
scroll to position [2585, 0]
click at [924, 440] on div "15 A Sanction Policy defines what employees can and cannot do with respect to t…" at bounding box center [811, 438] width 986 height 148
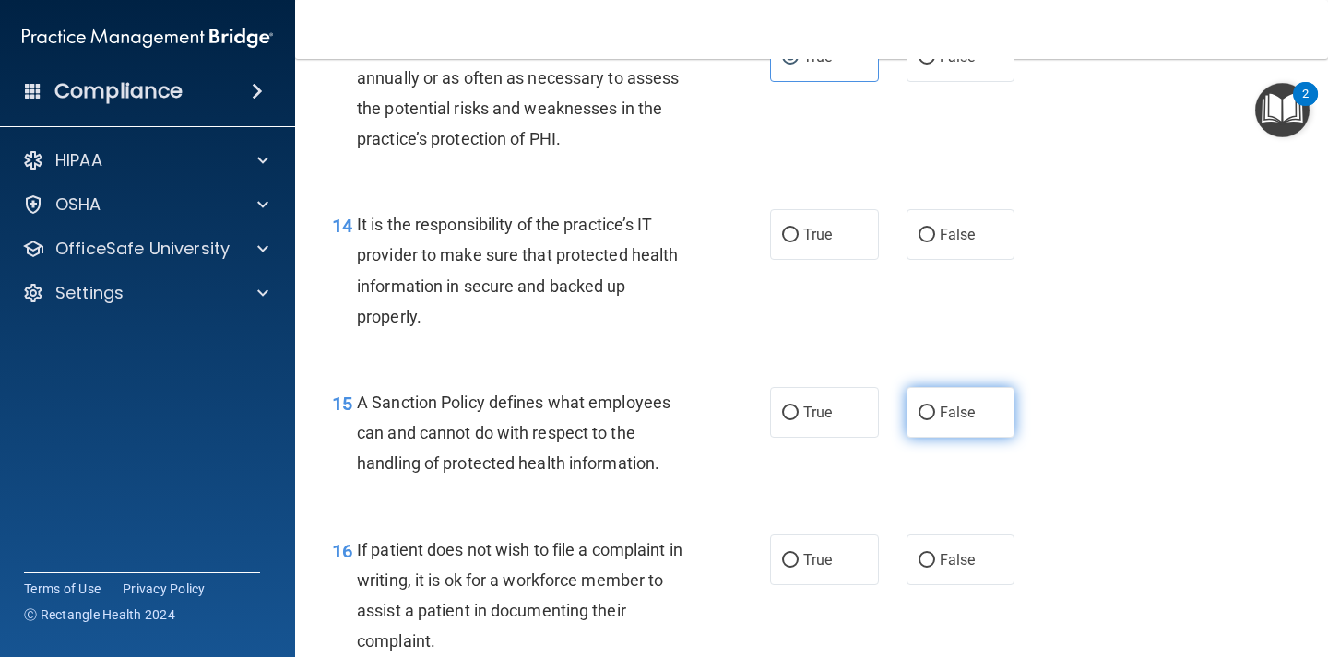
click at [928, 430] on label "False" at bounding box center [960, 412] width 109 height 51
click at [928, 420] on input "False" at bounding box center [926, 414] width 17 height 14
radio input "true"
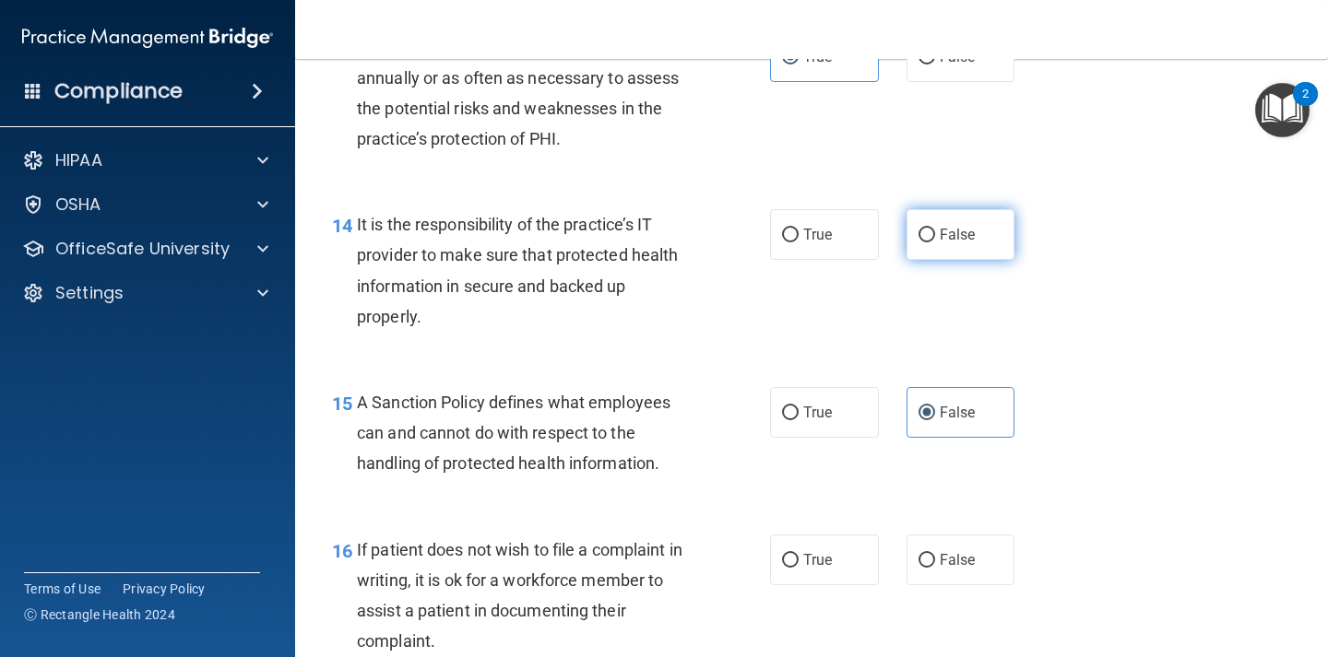
click at [927, 240] on input "False" at bounding box center [926, 236] width 17 height 14
radio input "true"
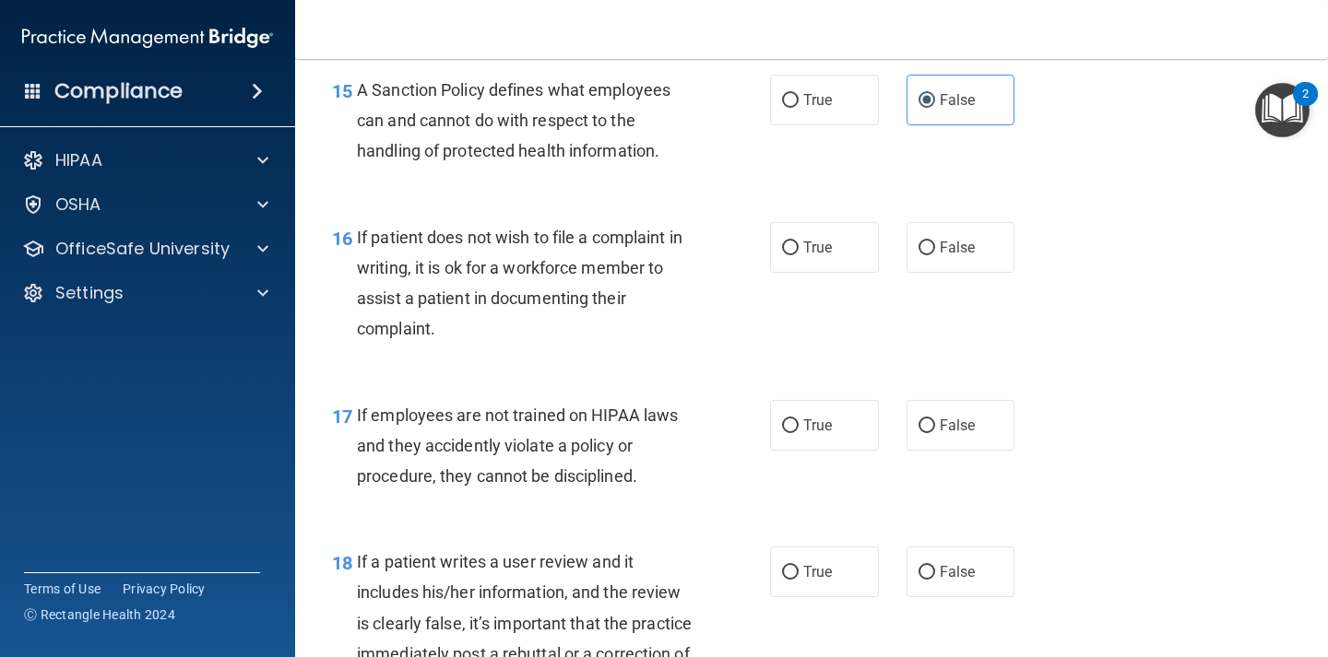
scroll to position [2915, 0]
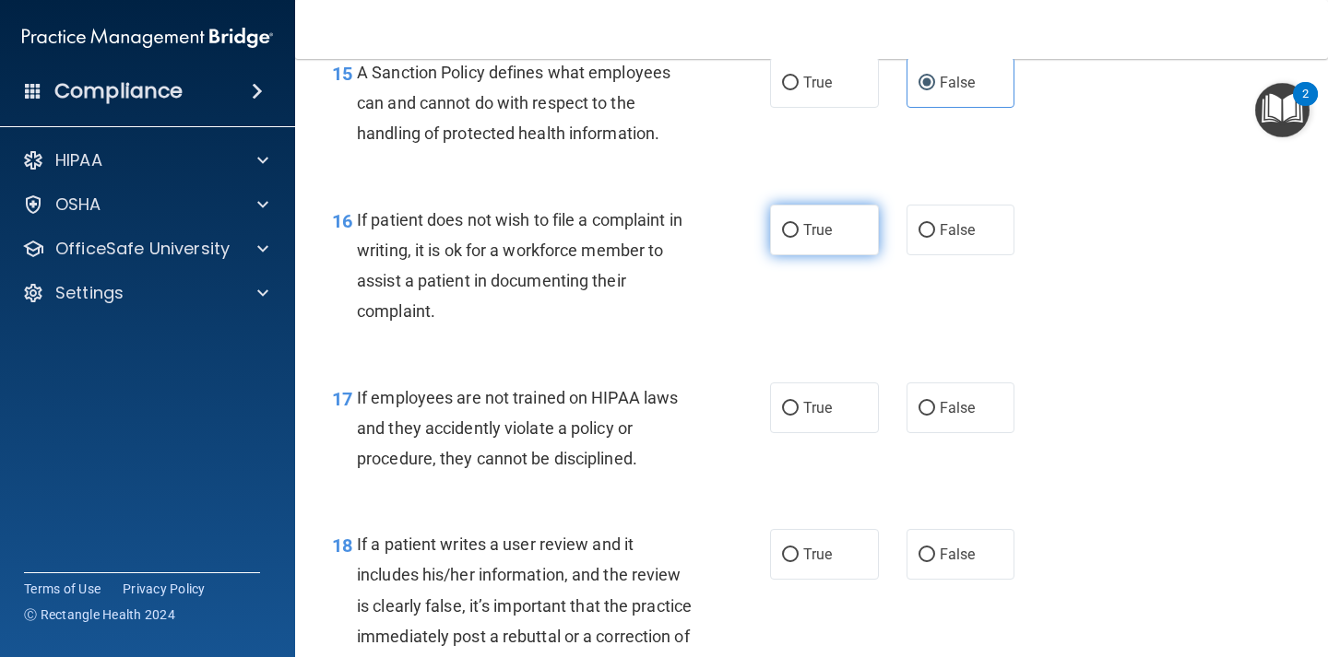
click at [783, 235] on input "True" at bounding box center [790, 231] width 17 height 14
radio input "true"
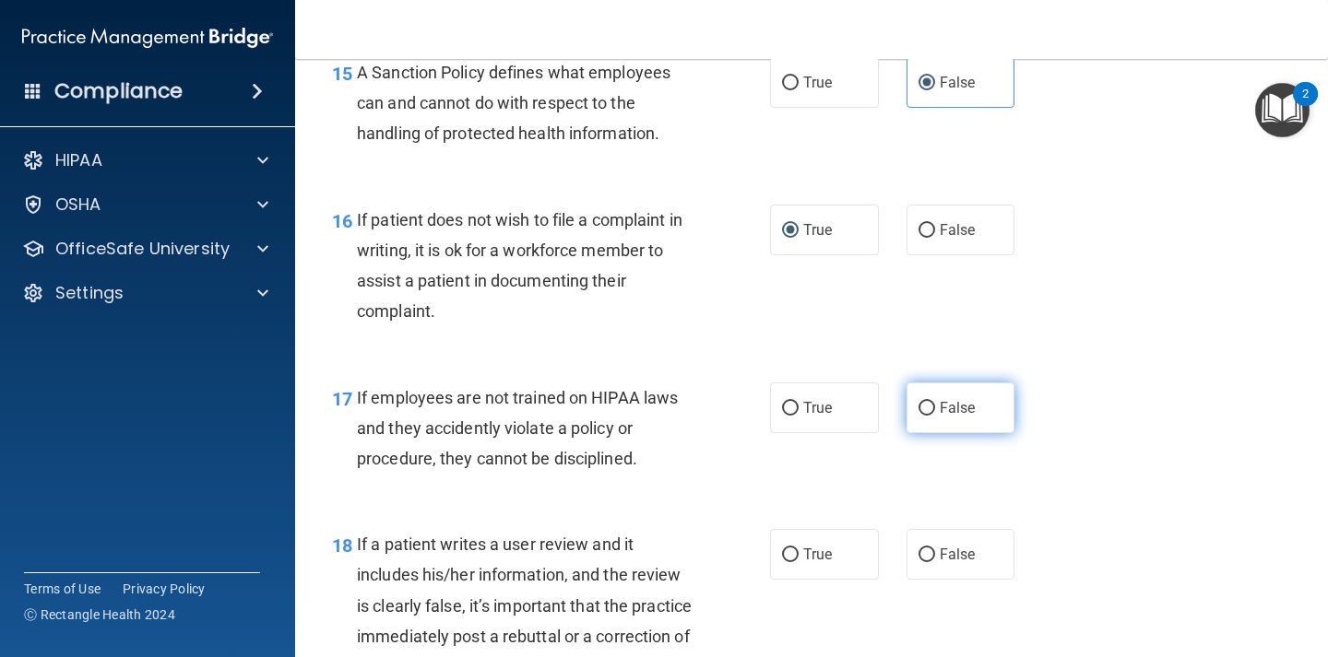
click at [945, 398] on label "False" at bounding box center [960, 408] width 109 height 51
click at [935, 402] on input "False" at bounding box center [926, 409] width 17 height 14
radio input "true"
click at [939, 547] on span "False" at bounding box center [957, 555] width 36 height 18
click at [935, 549] on input "False" at bounding box center [926, 556] width 17 height 14
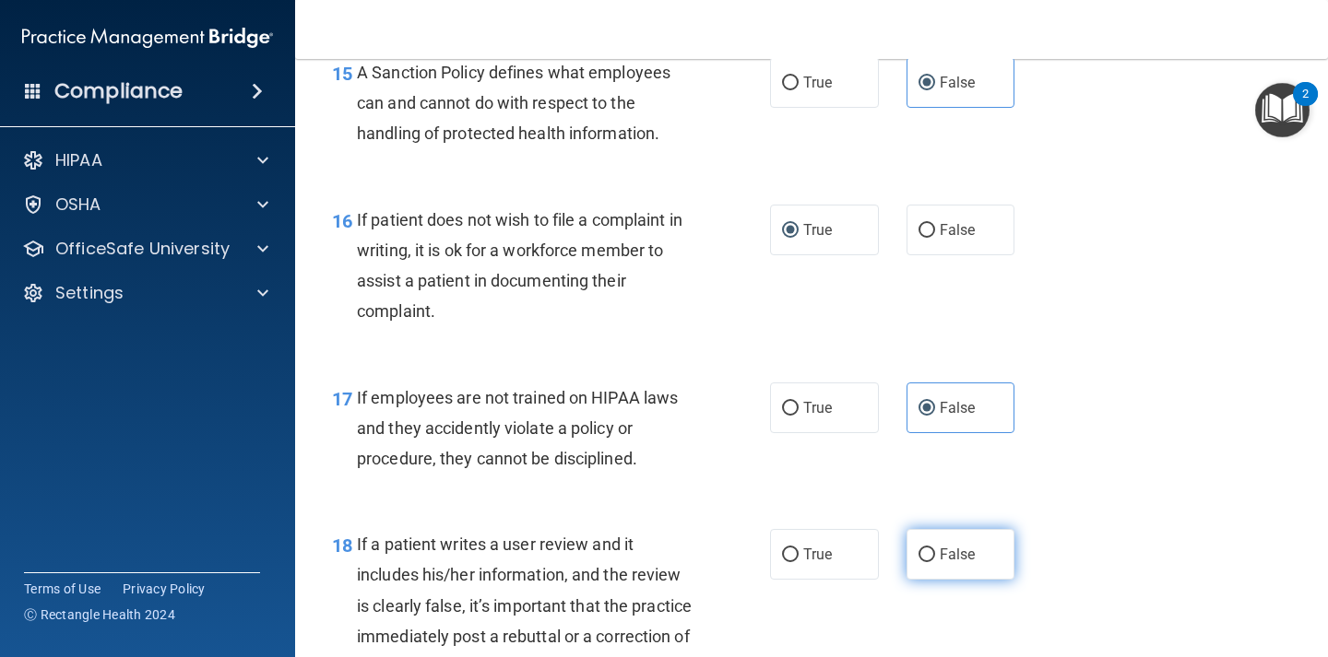
radio input "true"
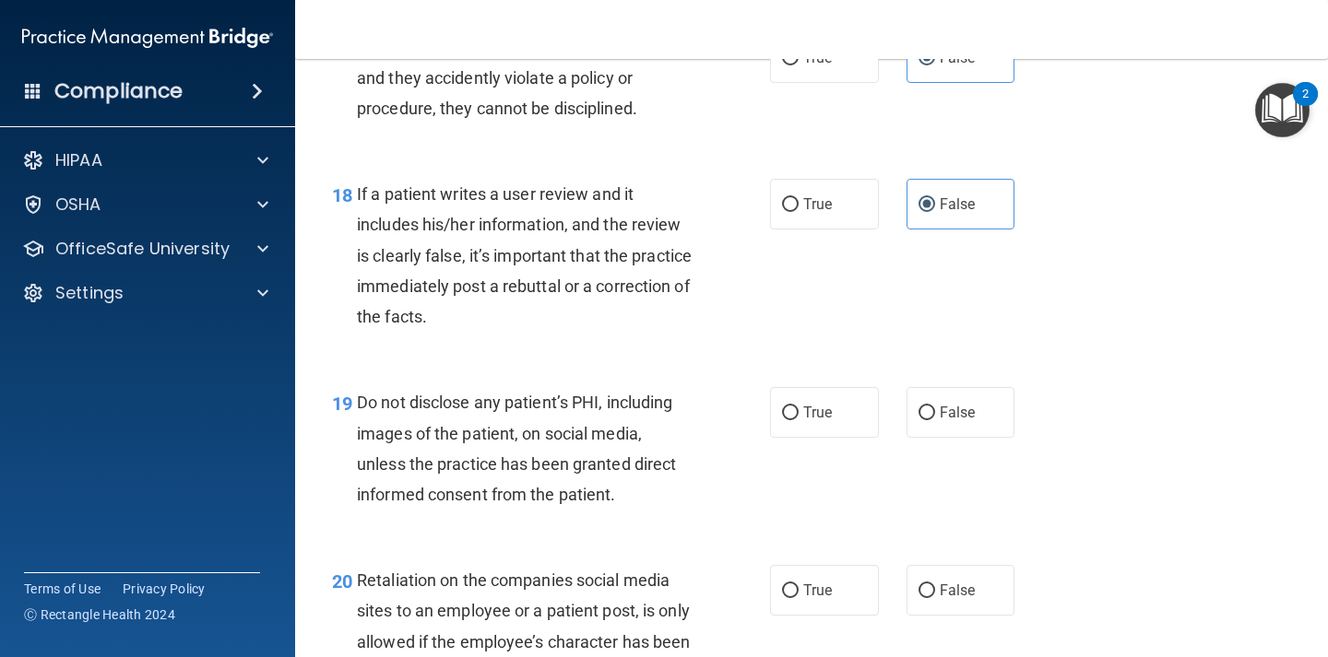
scroll to position [3273, 0]
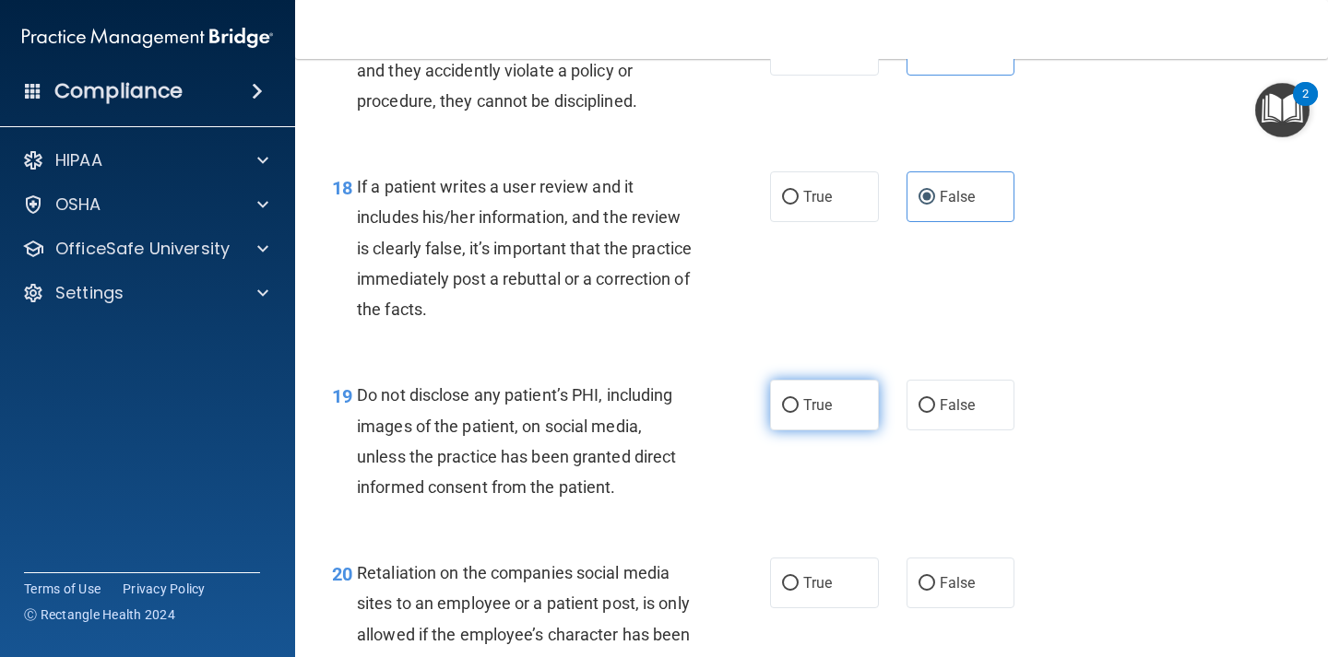
click at [804, 419] on label "True" at bounding box center [824, 405] width 109 height 51
click at [798, 413] on input "True" at bounding box center [790, 406] width 17 height 14
radio input "true"
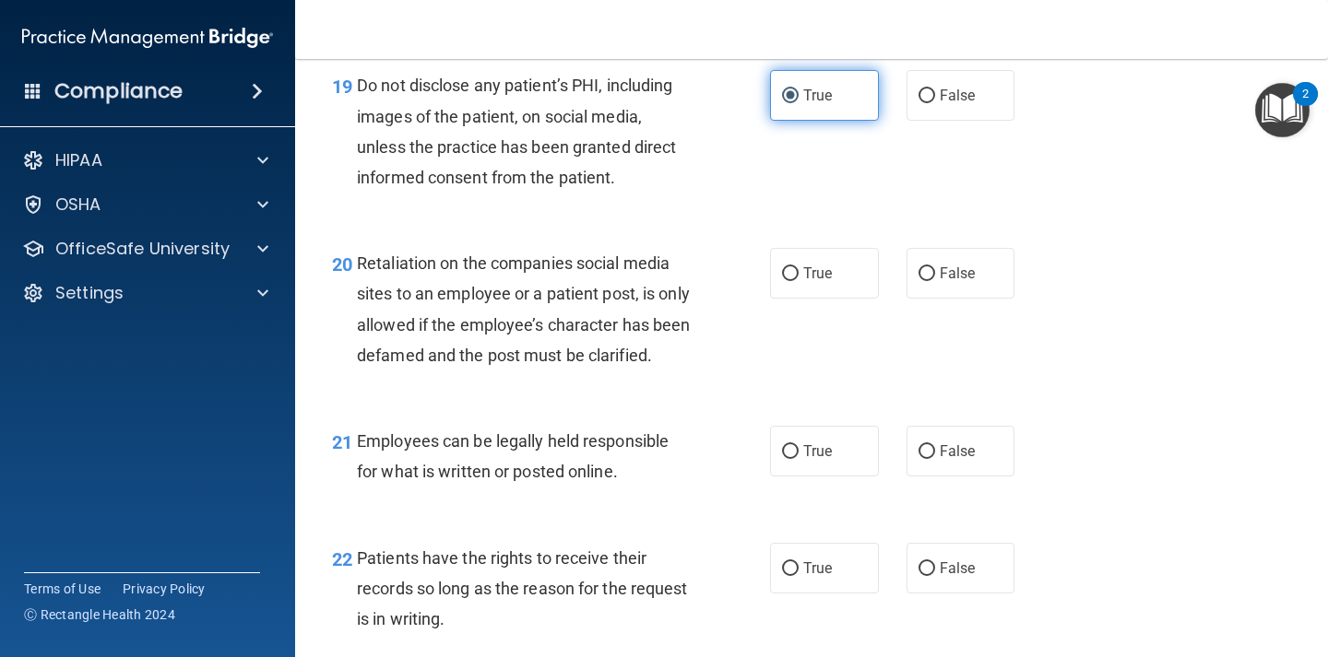
scroll to position [3585, 0]
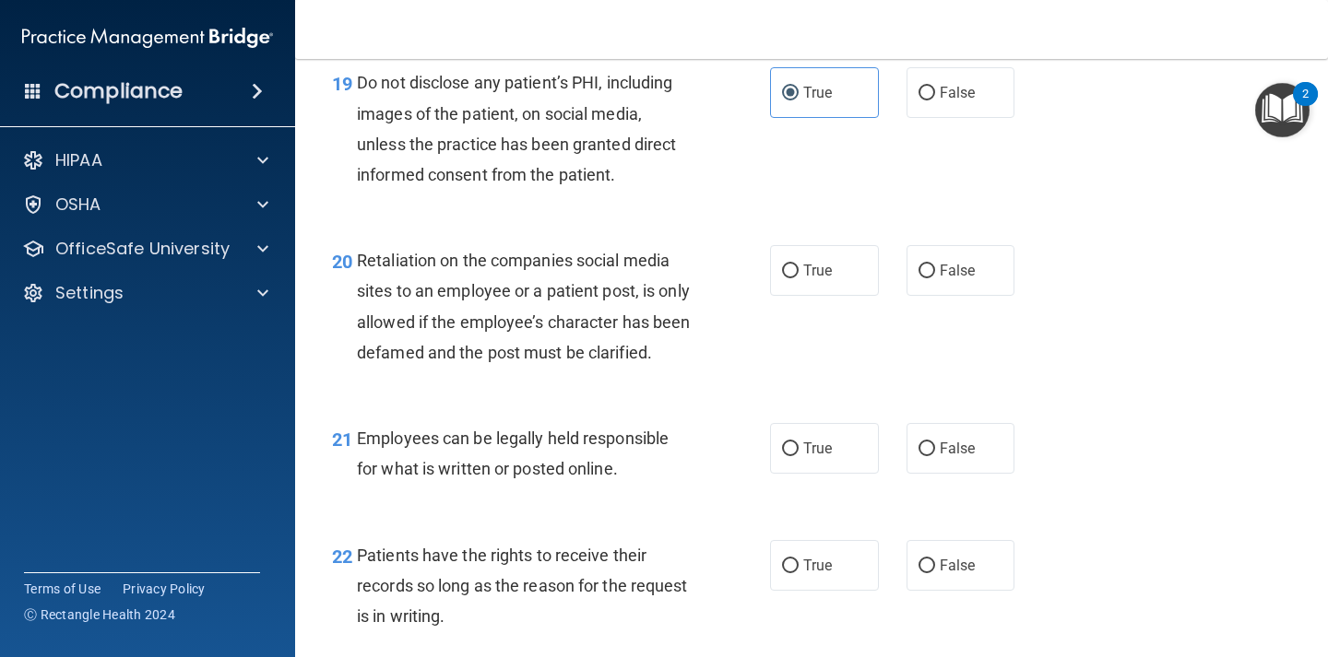
click at [983, 301] on div "20 Retaliation on the companies social media sites to an employee or a patient …" at bounding box center [811, 311] width 986 height 178
click at [970, 267] on span "False" at bounding box center [957, 271] width 36 height 18
click at [935, 267] on input "False" at bounding box center [926, 272] width 17 height 14
radio input "true"
click at [837, 474] on label "True" at bounding box center [824, 448] width 109 height 51
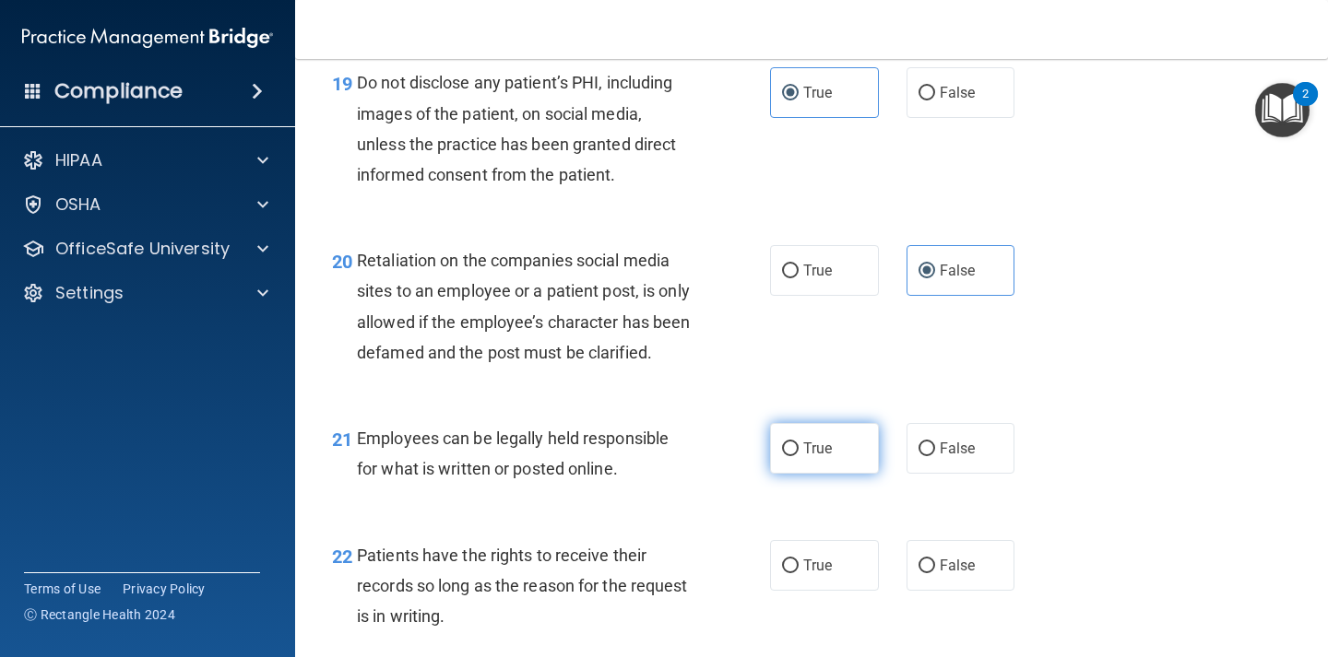
click at [798, 456] on input "True" at bounding box center [790, 450] width 17 height 14
radio input "true"
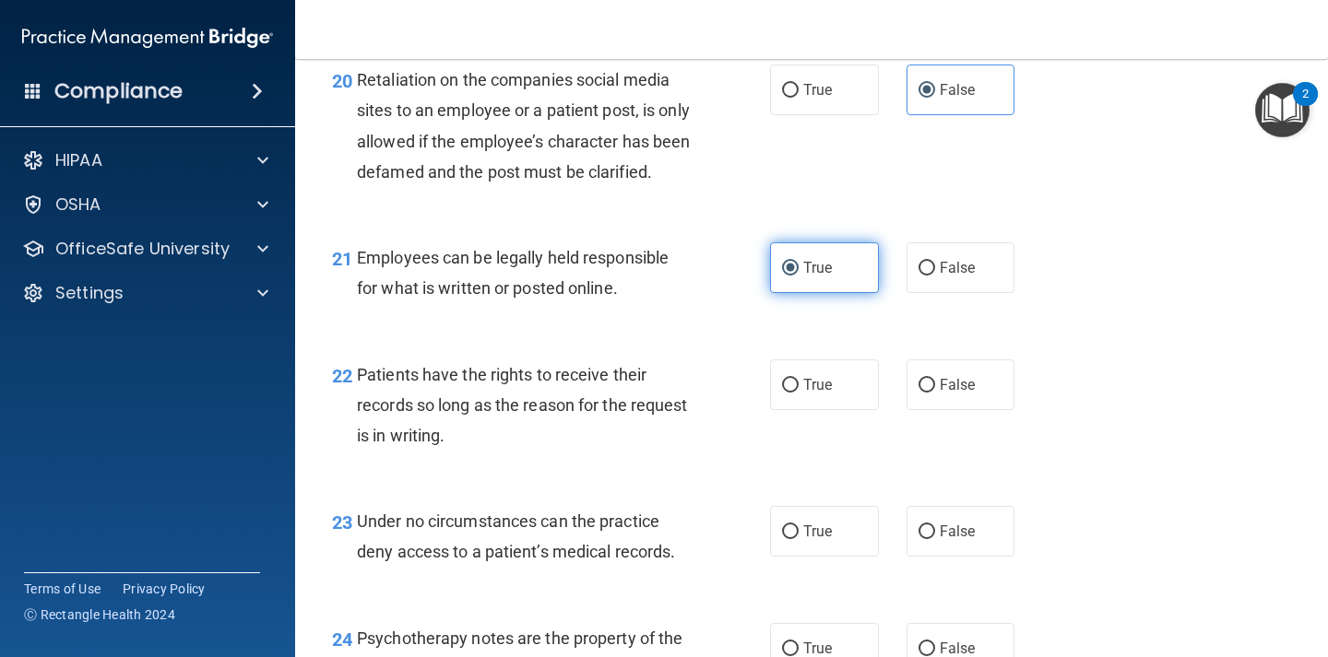
scroll to position [3767, 0]
click at [945, 409] on label "False" at bounding box center [960, 384] width 109 height 51
click at [935, 392] on input "False" at bounding box center [926, 385] width 17 height 14
radio input "true"
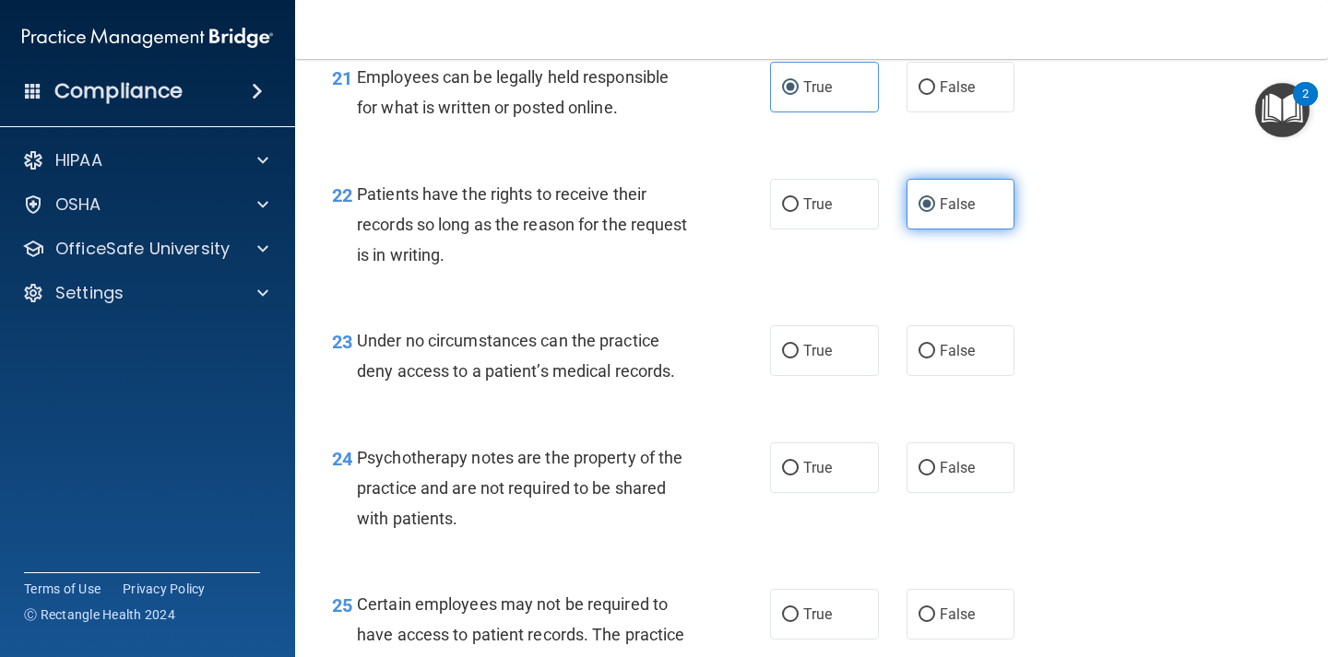
scroll to position [4034, 0]
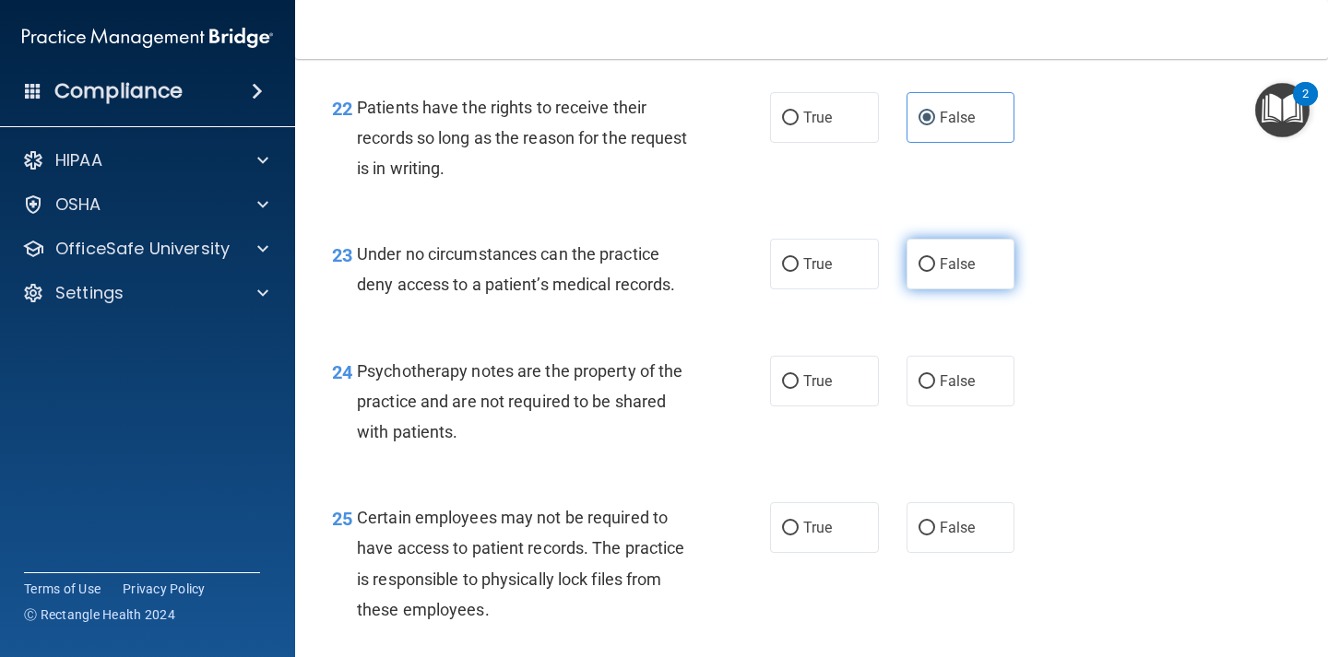
click at [939, 273] on span "False" at bounding box center [957, 264] width 36 height 18
click at [935, 272] on input "False" at bounding box center [926, 265] width 17 height 14
radio input "true"
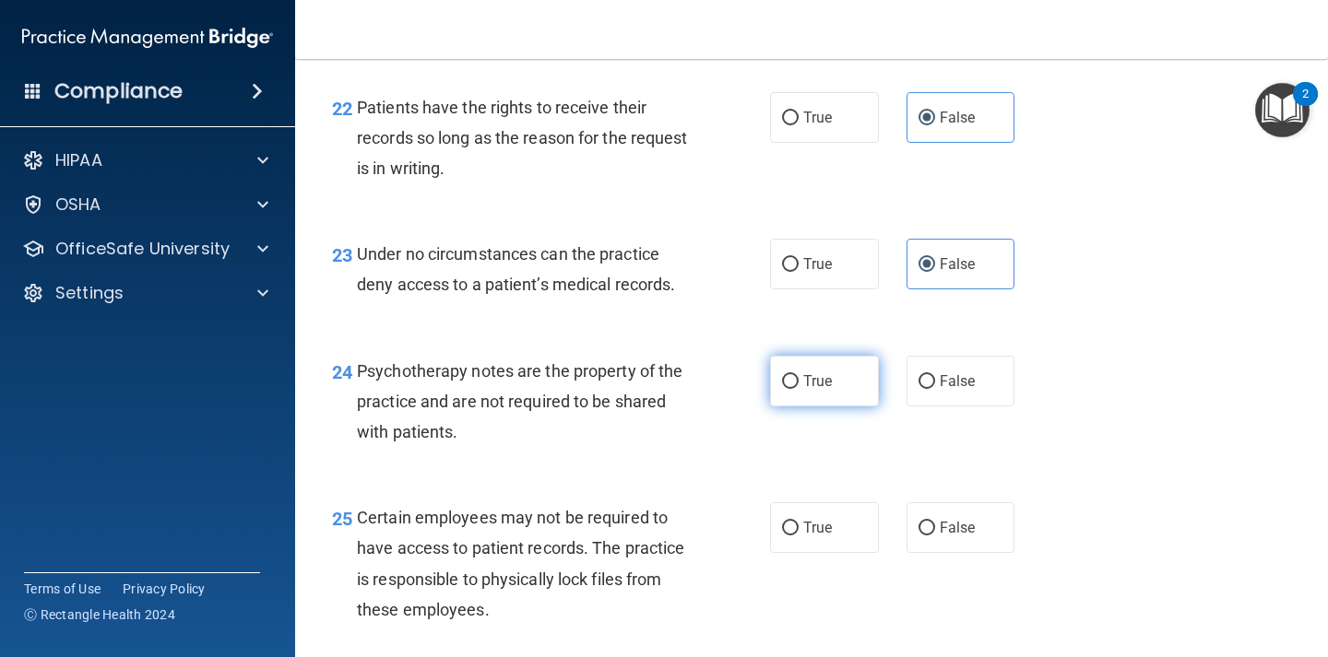
click at [841, 407] on label "True" at bounding box center [824, 381] width 109 height 51
click at [798, 389] on input "True" at bounding box center [790, 382] width 17 height 14
radio input "true"
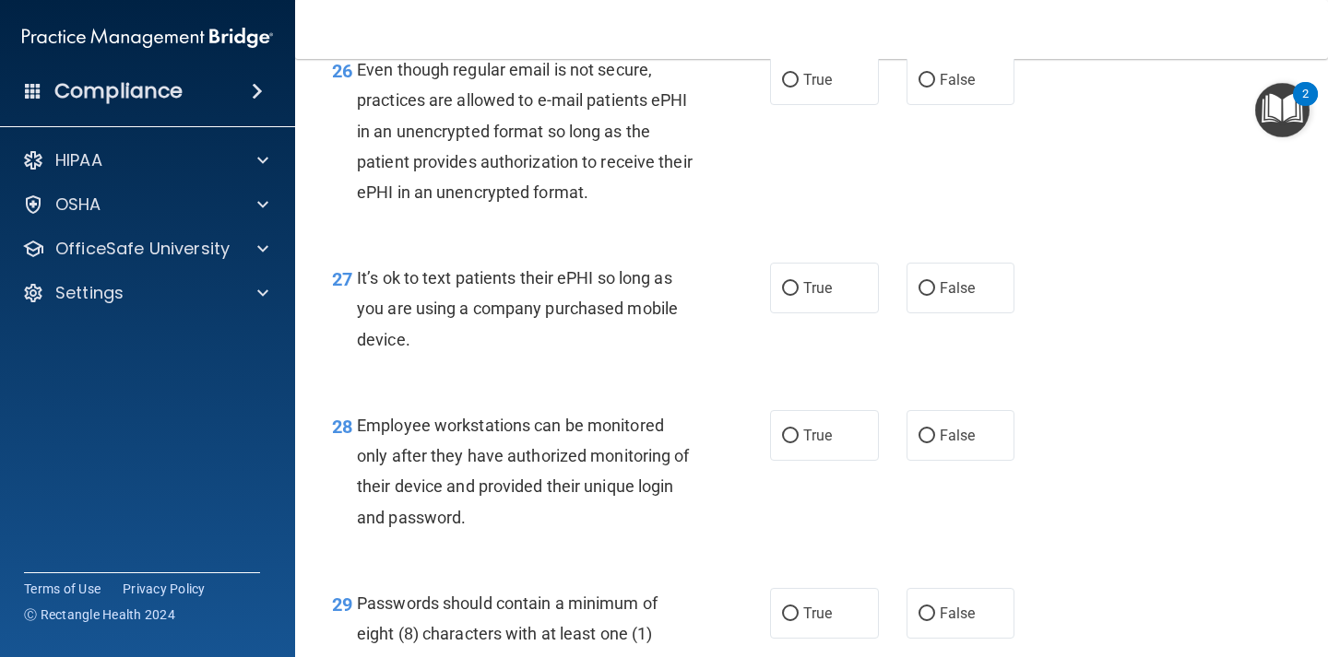
scroll to position [4667, 0]
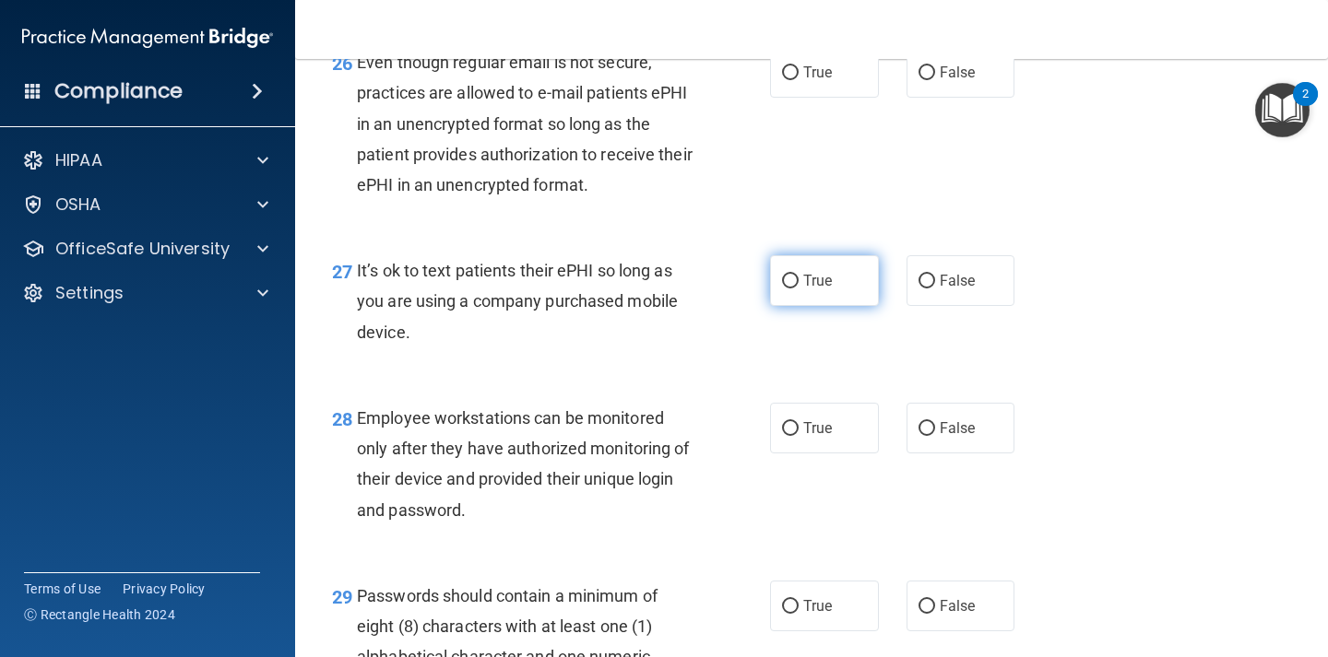
click at [810, 306] on label "True" at bounding box center [824, 280] width 109 height 51
click at [798, 289] on input "True" at bounding box center [790, 282] width 17 height 14
radio input "true"
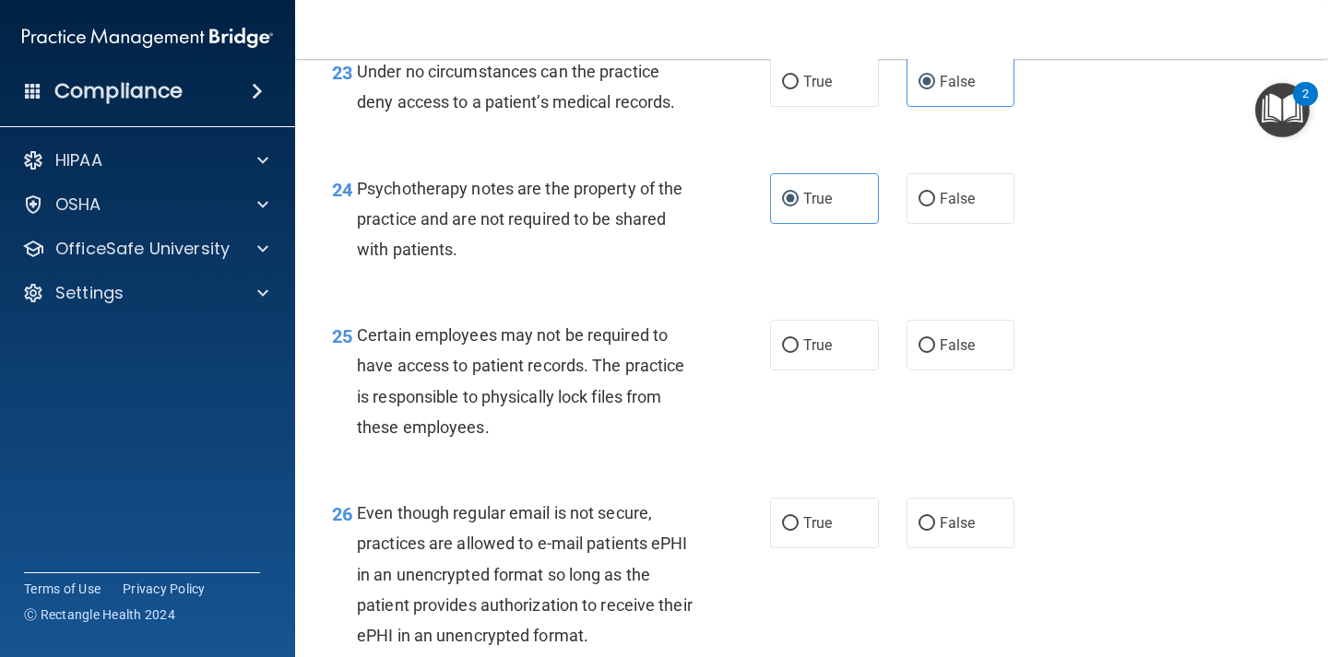
scroll to position [4272, 0]
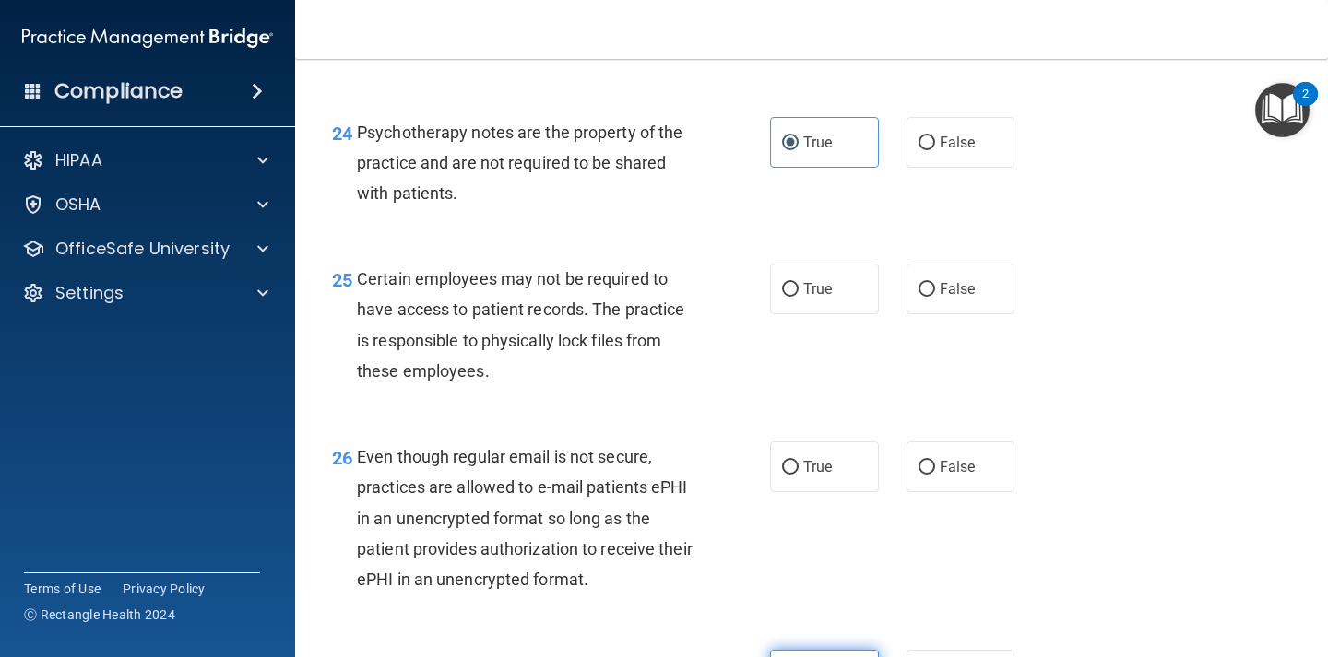
click at [810, 298] on span "True" at bounding box center [817, 289] width 29 height 18
click at [798, 297] on input "True" at bounding box center [790, 290] width 17 height 14
radio input "true"
click at [815, 476] on span "True" at bounding box center [817, 467] width 29 height 18
click at [798, 475] on input "True" at bounding box center [790, 468] width 17 height 14
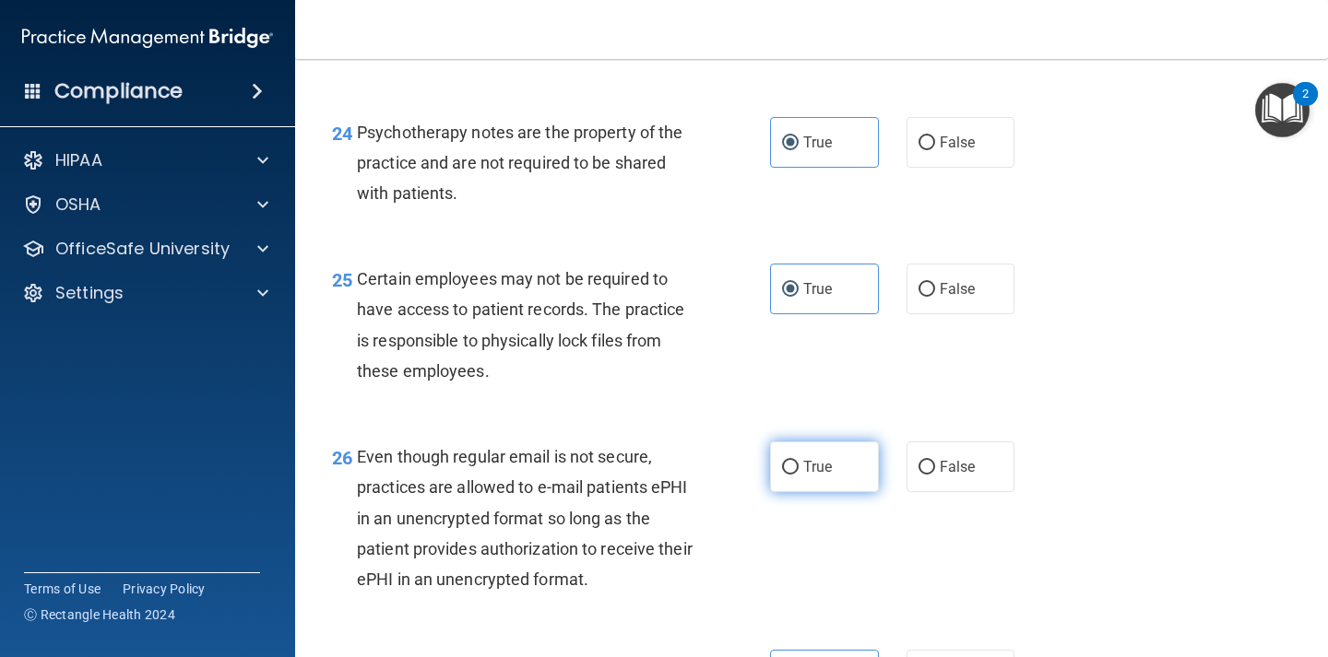
radio input "true"
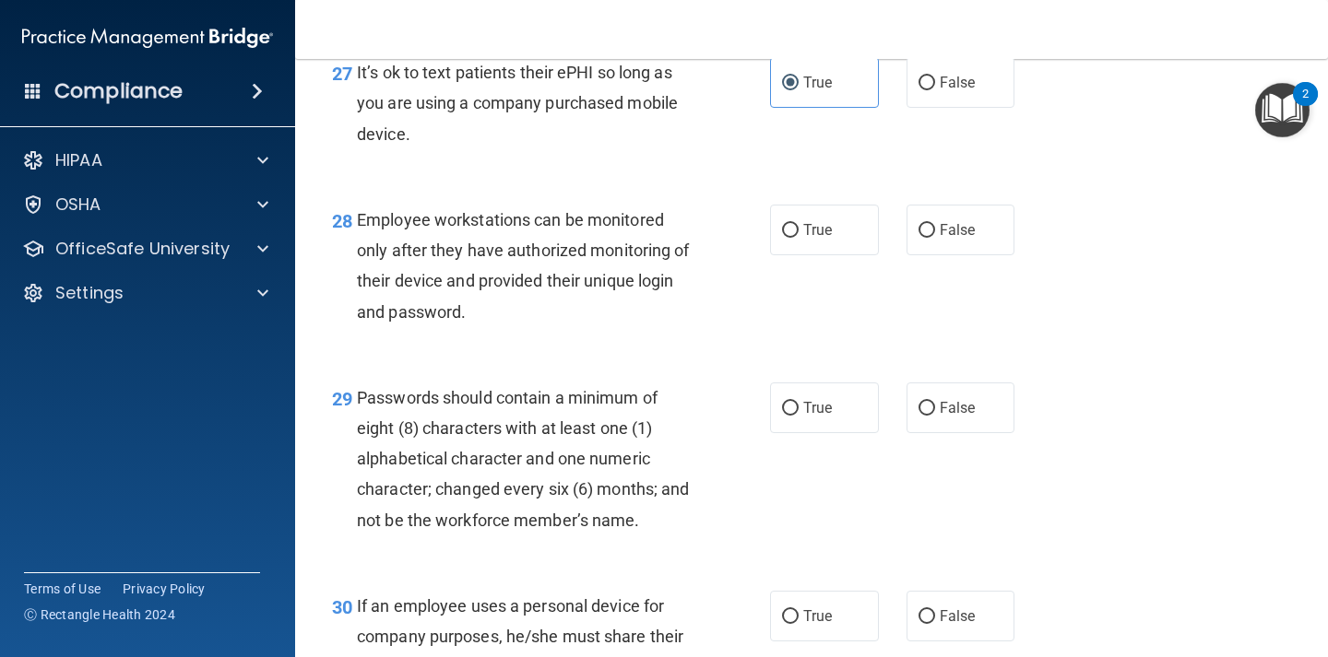
scroll to position [4875, 0]
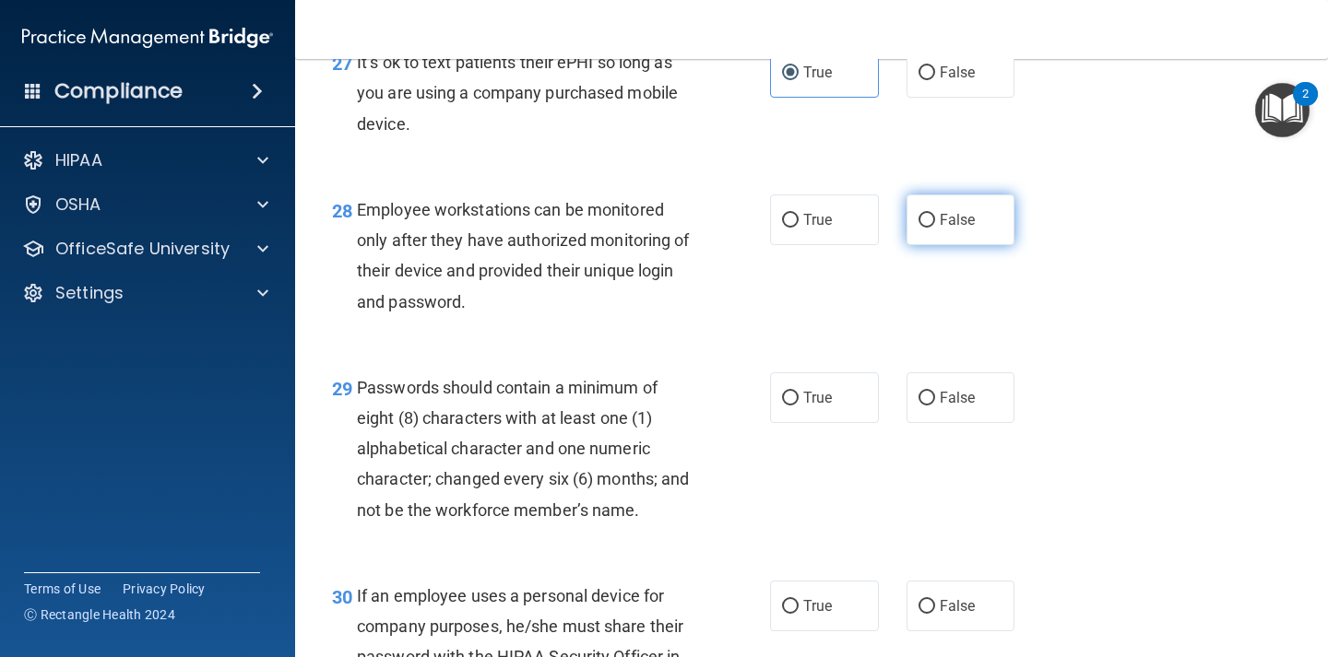
click at [938, 245] on label "False" at bounding box center [960, 220] width 109 height 51
click at [935, 228] on input "False" at bounding box center [926, 221] width 17 height 14
radio input "true"
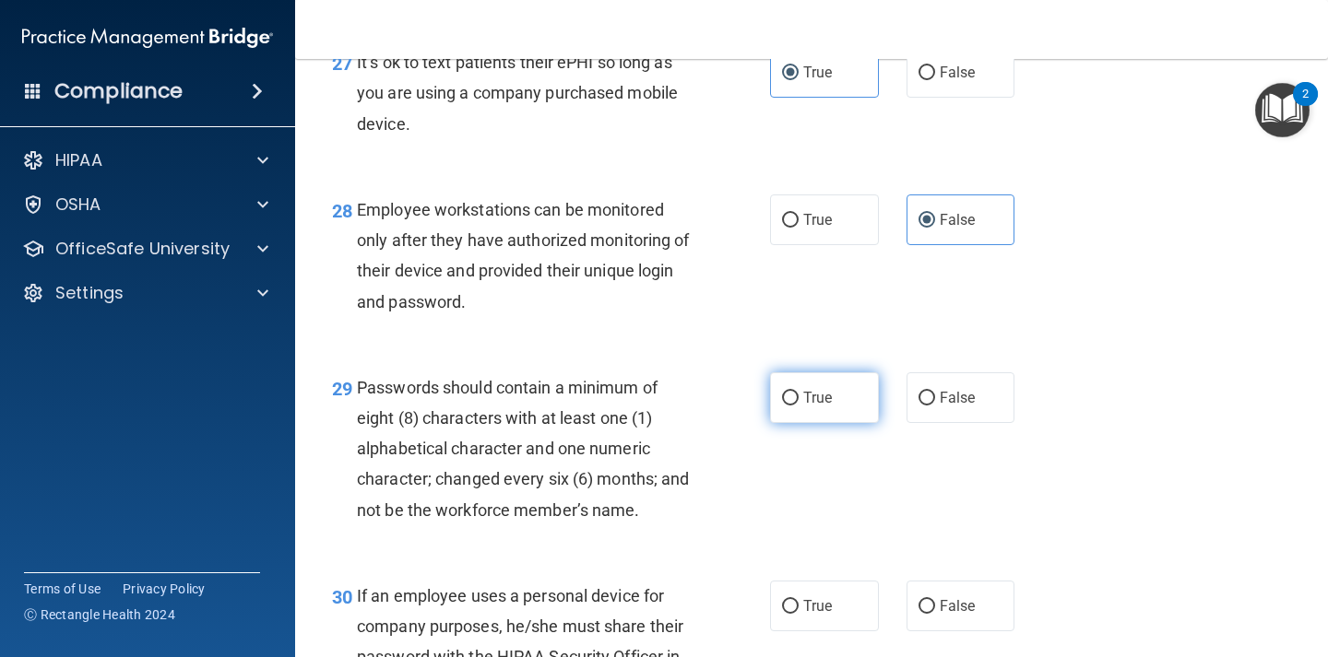
click at [818, 410] on label "True" at bounding box center [824, 397] width 109 height 51
click at [798, 406] on input "True" at bounding box center [790, 399] width 17 height 14
radio input "true"
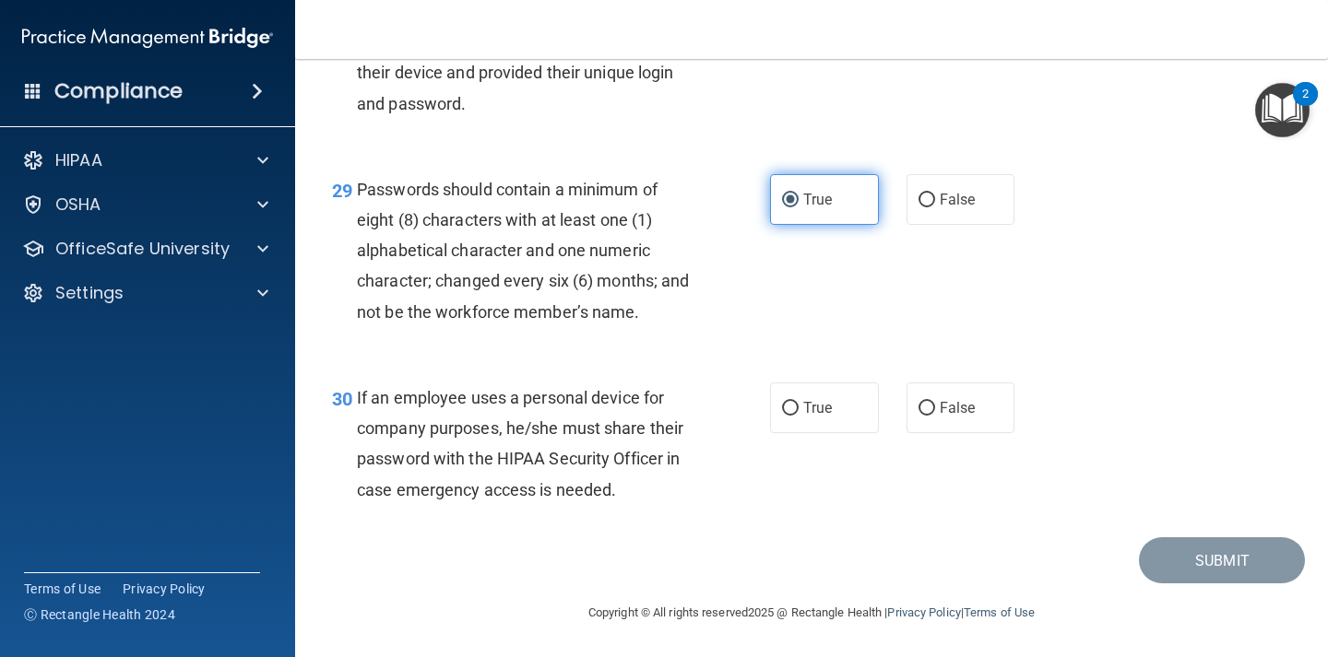
scroll to position [5105, 0]
click at [927, 396] on label "False" at bounding box center [960, 408] width 109 height 51
click at [927, 402] on input "False" at bounding box center [926, 409] width 17 height 14
radio input "true"
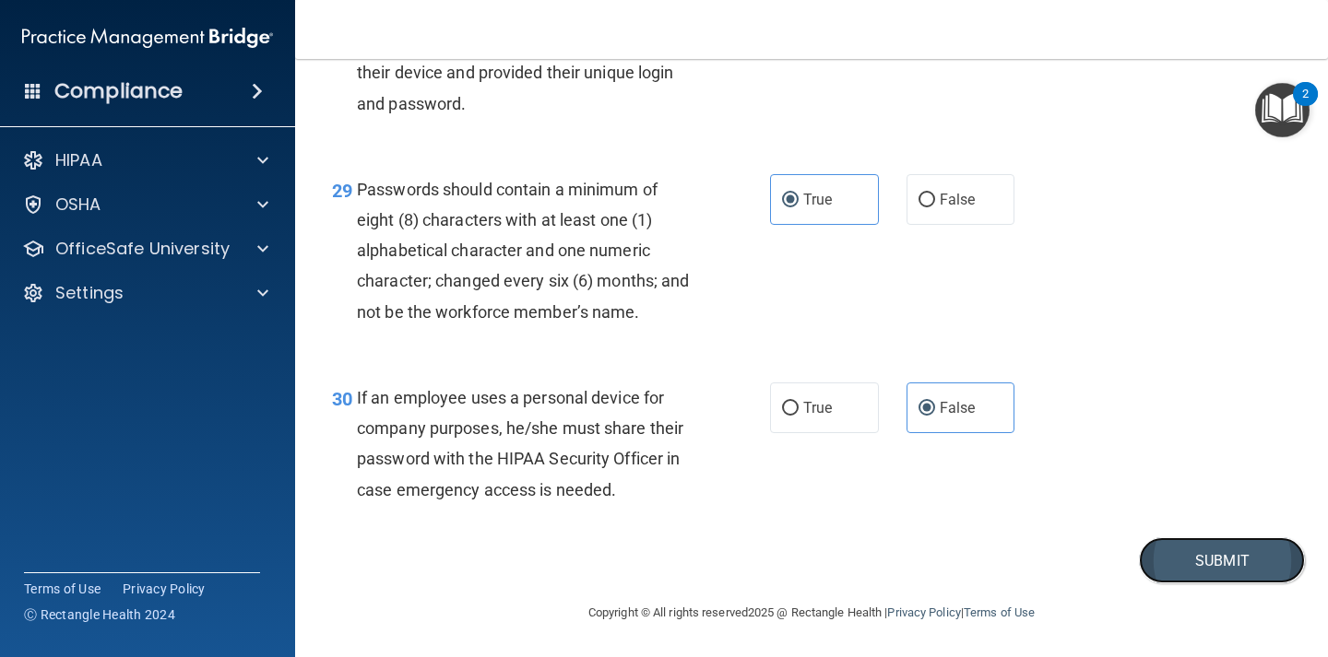
click at [1162, 568] on button "Submit" at bounding box center [1222, 560] width 166 height 47
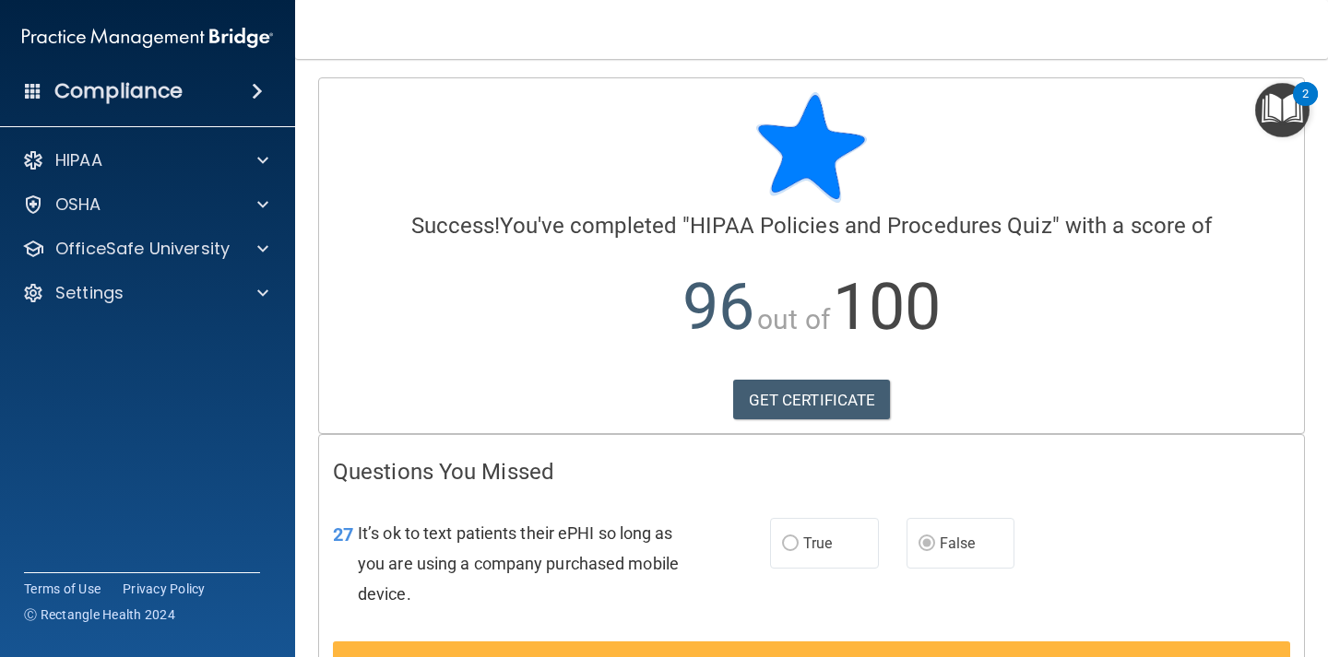
click at [1272, 129] on img "Open Resource Center, 2 new notifications" at bounding box center [1282, 110] width 54 height 54
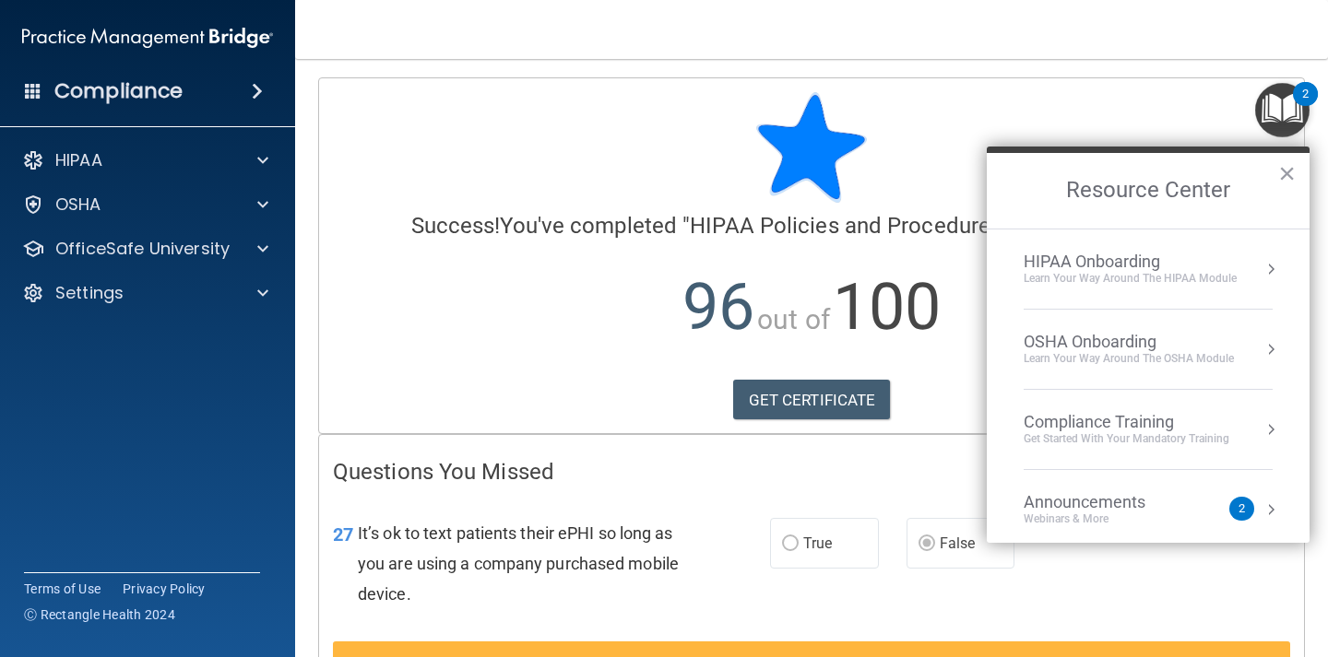
click at [1111, 266] on div "HIPAA Onboarding" at bounding box center [1129, 262] width 213 height 20
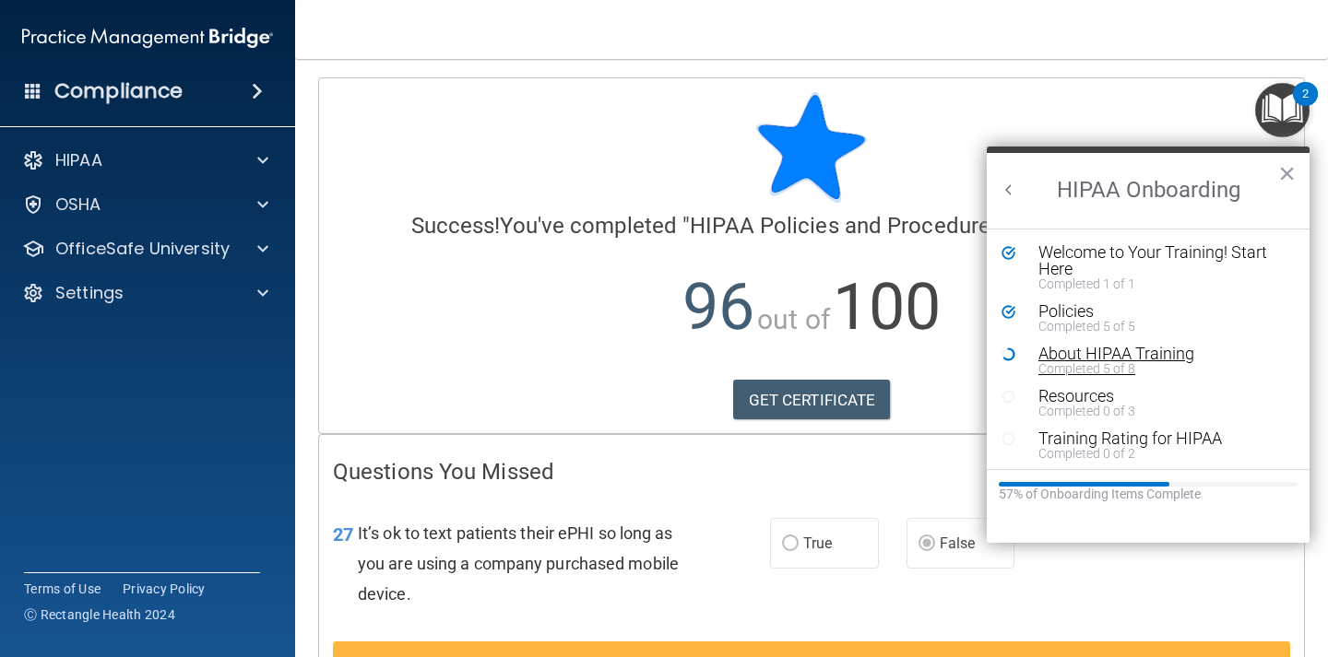
click at [1095, 358] on div "About HIPAA Training" at bounding box center [1161, 354] width 247 height 17
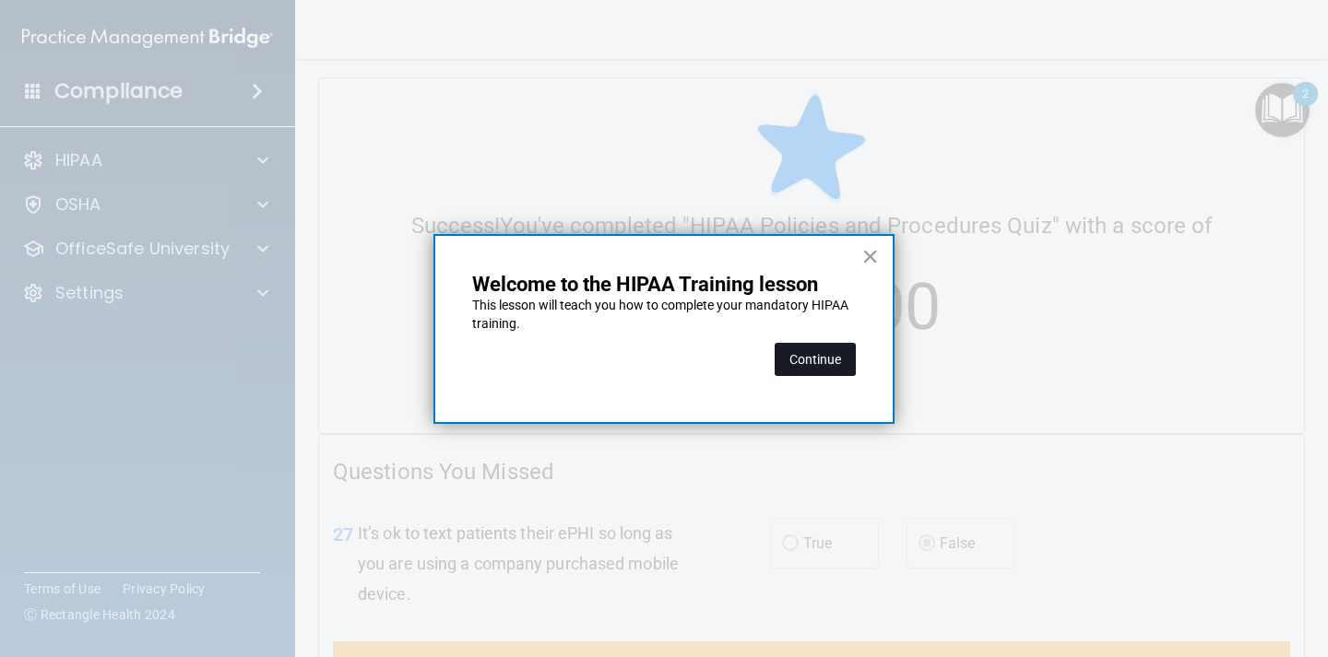
click at [835, 370] on button "Continue" at bounding box center [814, 359] width 81 height 33
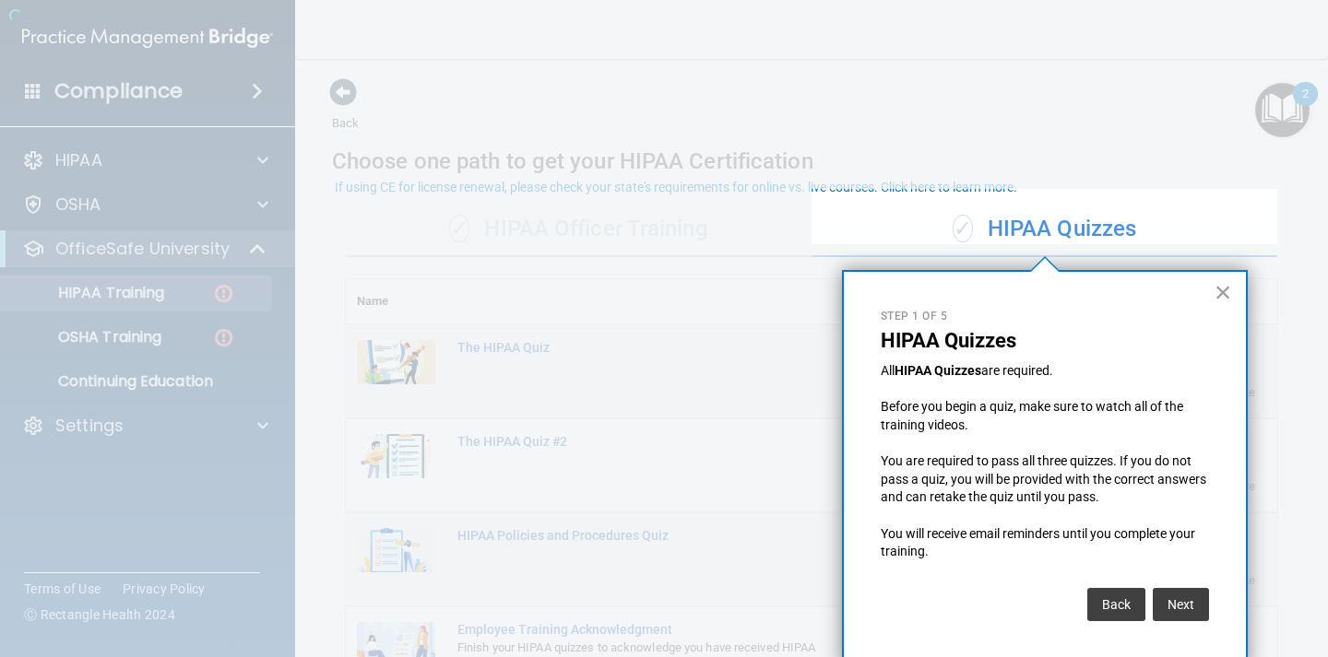
scroll to position [12, 0]
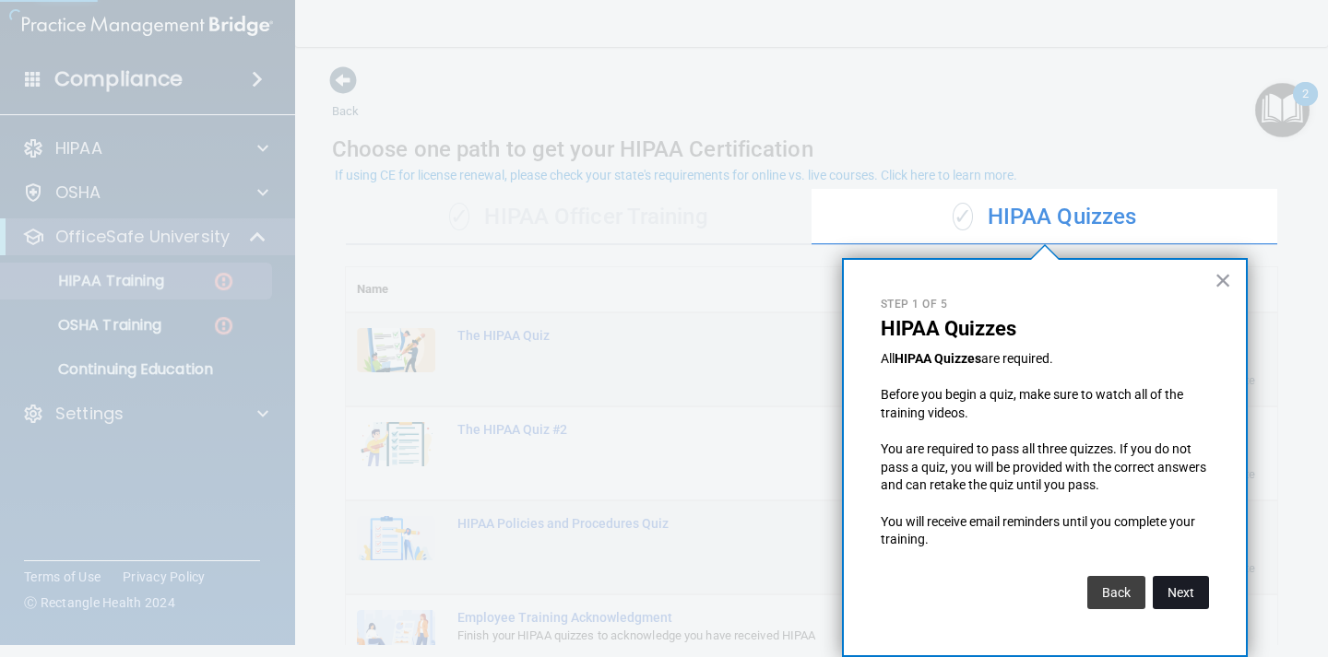
click at [1201, 594] on button "Next" at bounding box center [1180, 592] width 56 height 33
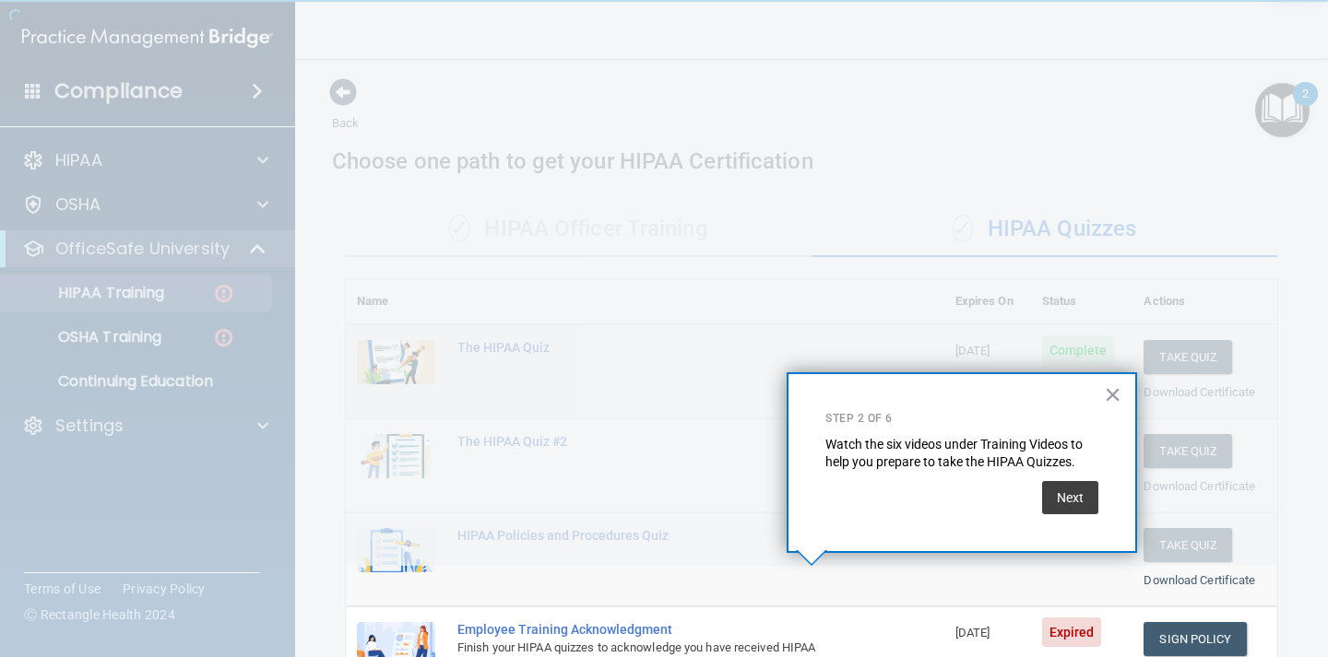
scroll to position [250, 0]
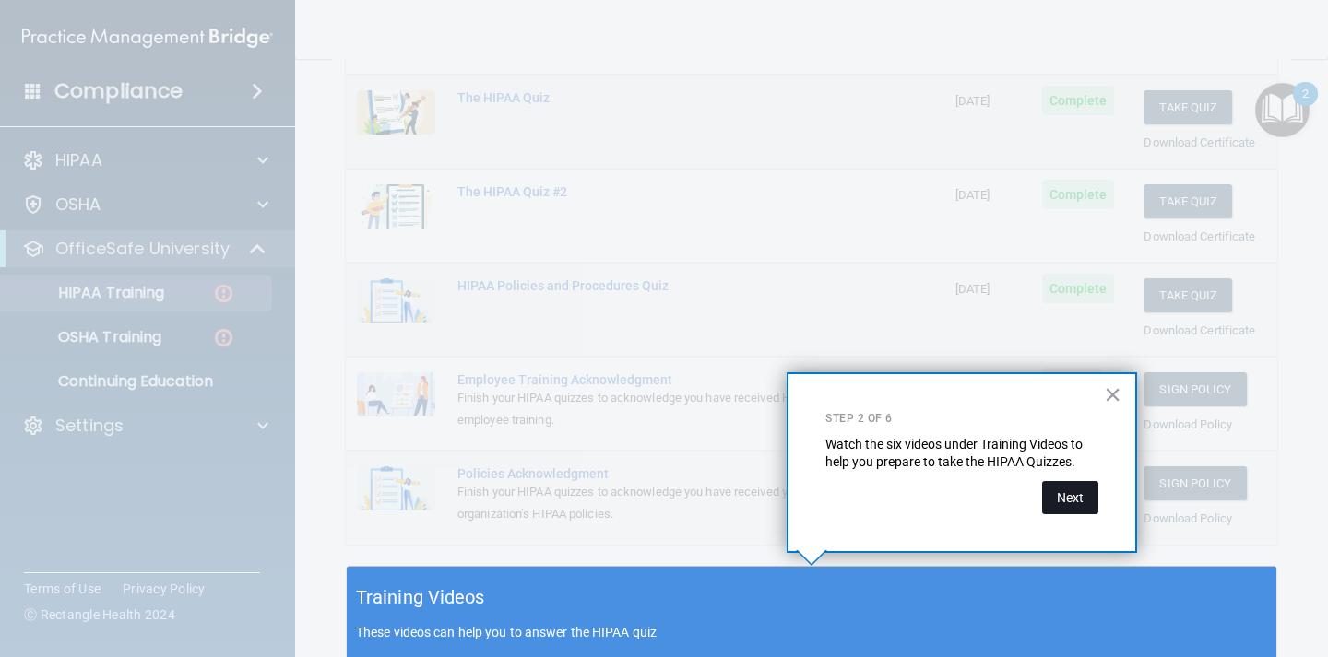
click at [1069, 503] on button "Next" at bounding box center [1070, 497] width 56 height 33
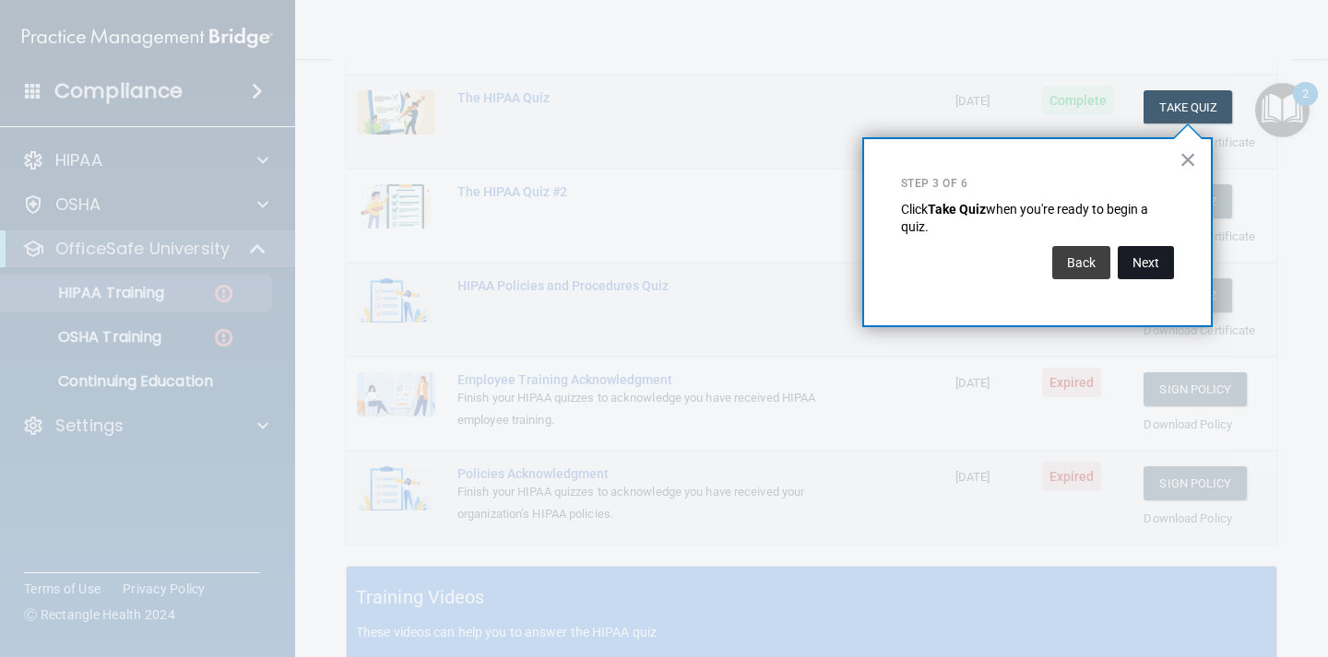
click at [1138, 265] on button "Next" at bounding box center [1145, 262] width 56 height 33
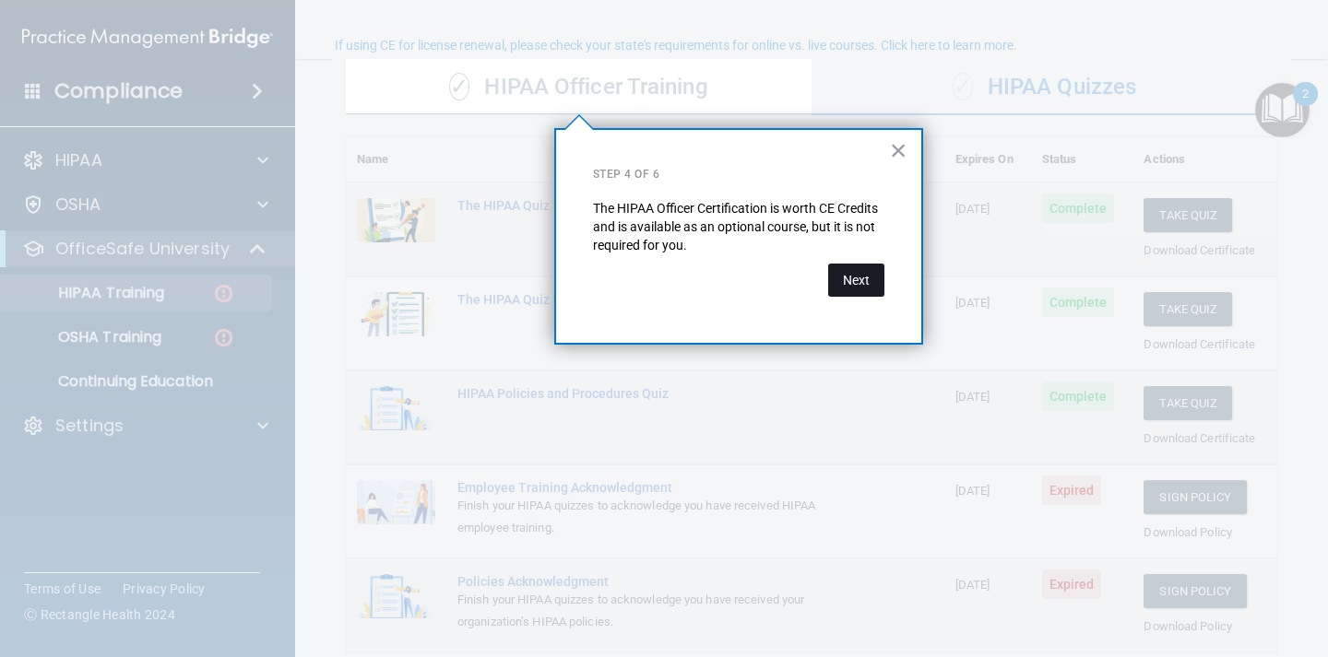
click at [857, 271] on button "Next" at bounding box center [856, 280] width 56 height 33
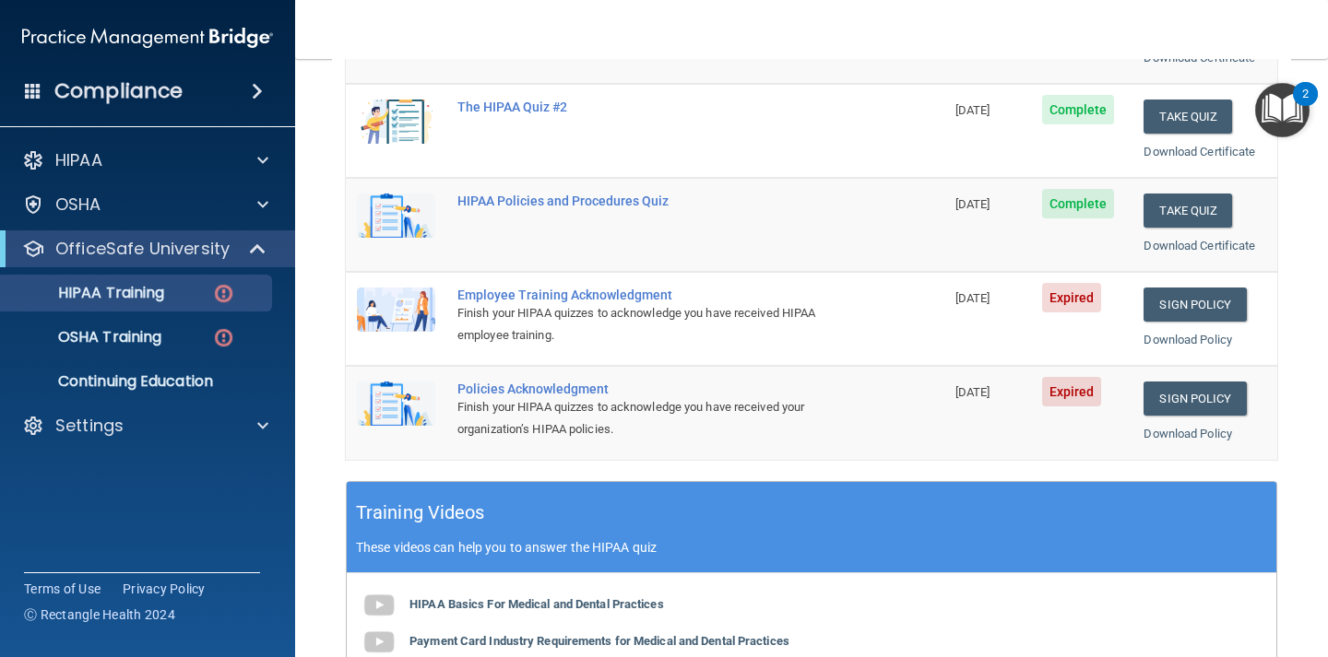
scroll to position [340, 0]
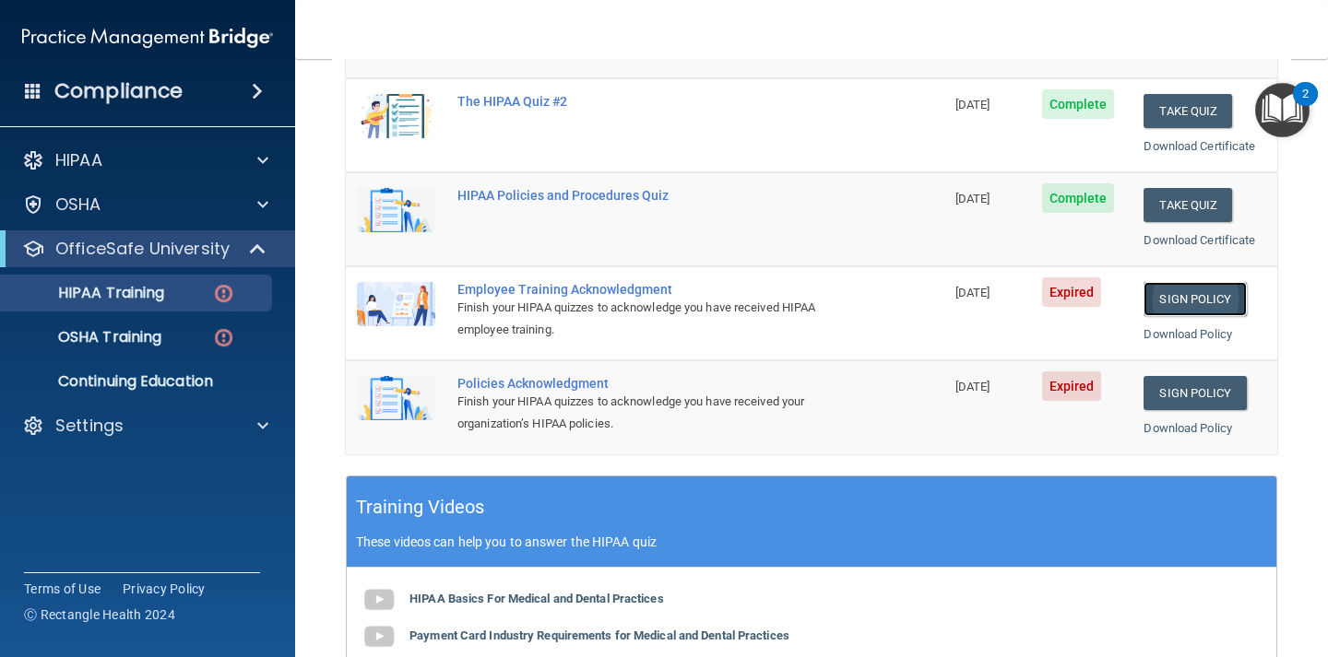
click at [1194, 300] on link "Sign Policy" at bounding box center [1194, 299] width 102 height 34
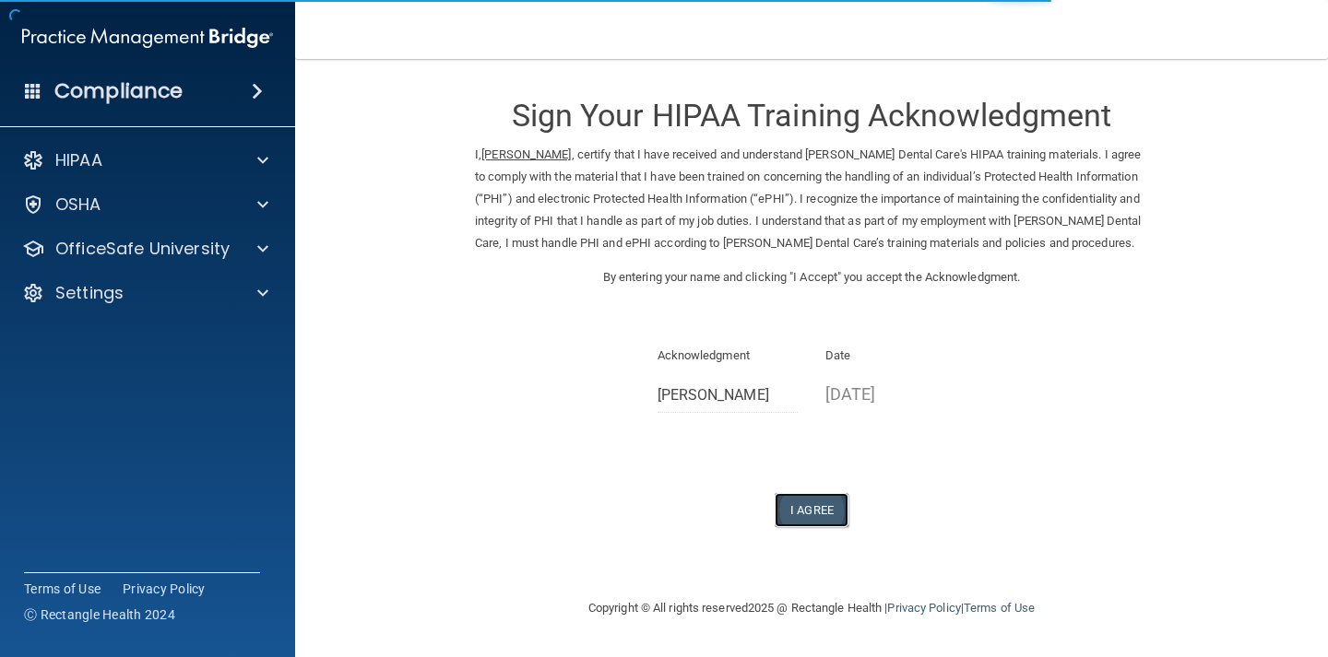
click at [802, 527] on button "I Agree" at bounding box center [811, 510] width 74 height 34
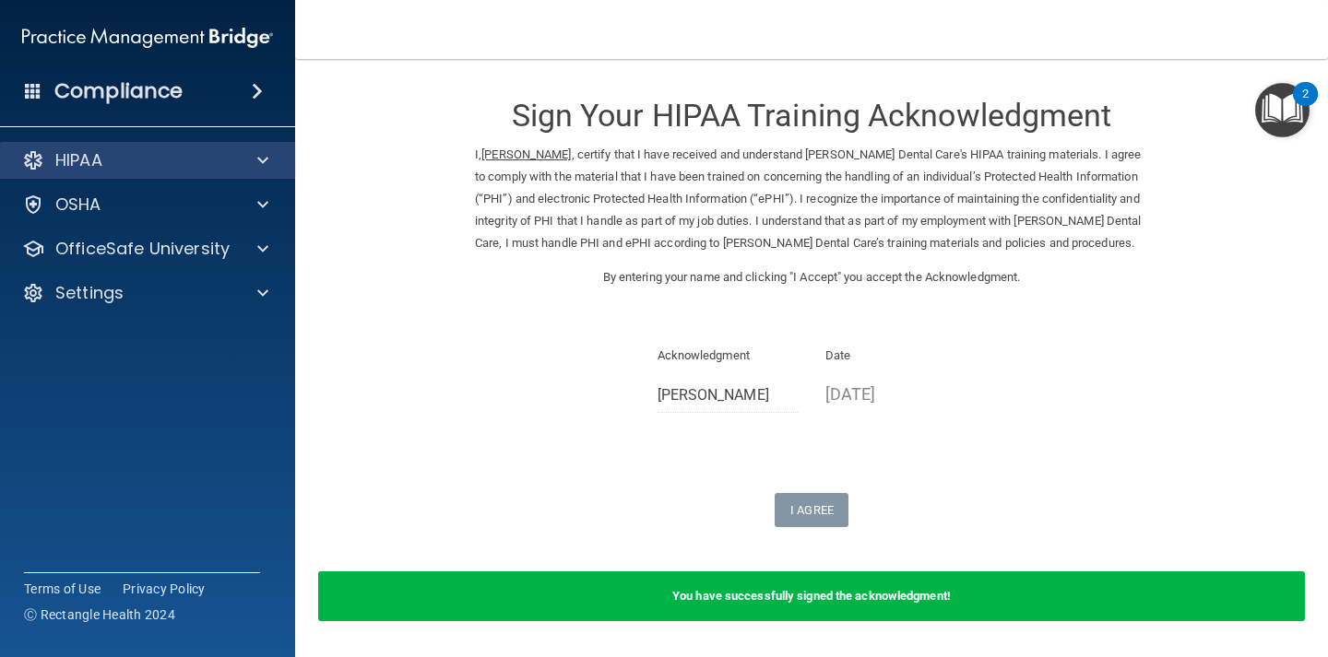
click at [260, 173] on div "HIPAA" at bounding box center [148, 160] width 296 height 37
click at [258, 158] on span at bounding box center [262, 160] width 11 height 22
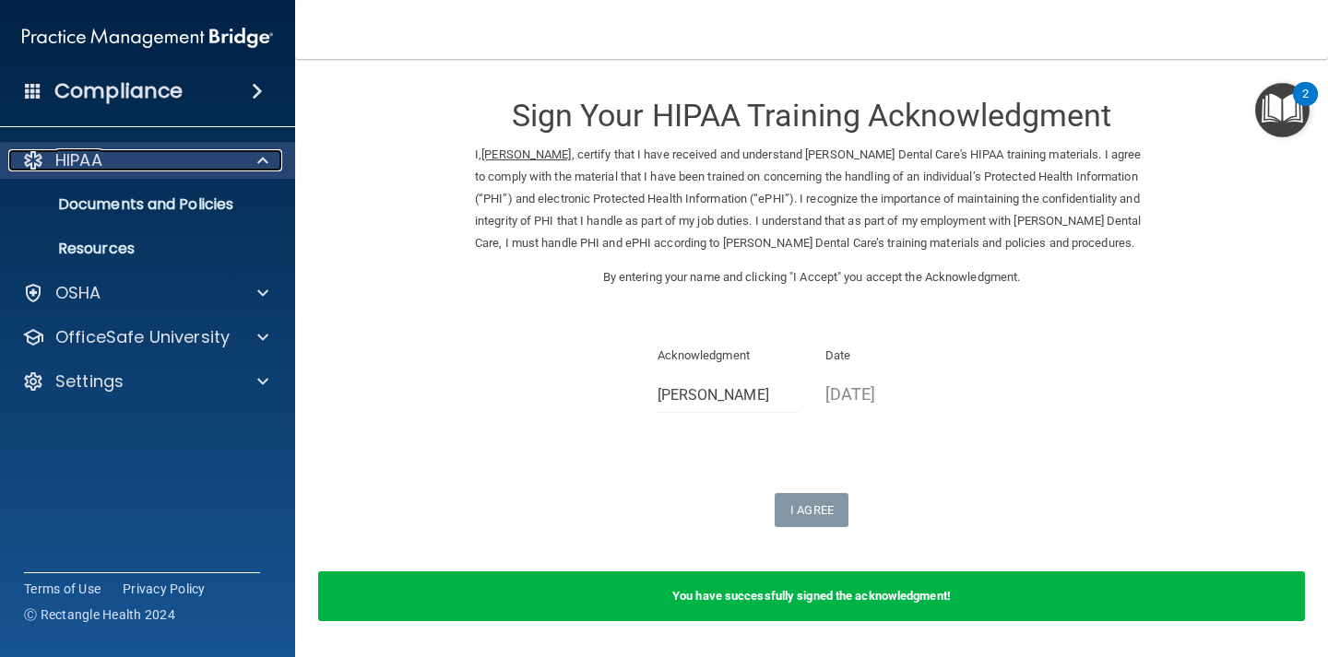
click at [258, 158] on span at bounding box center [262, 160] width 11 height 22
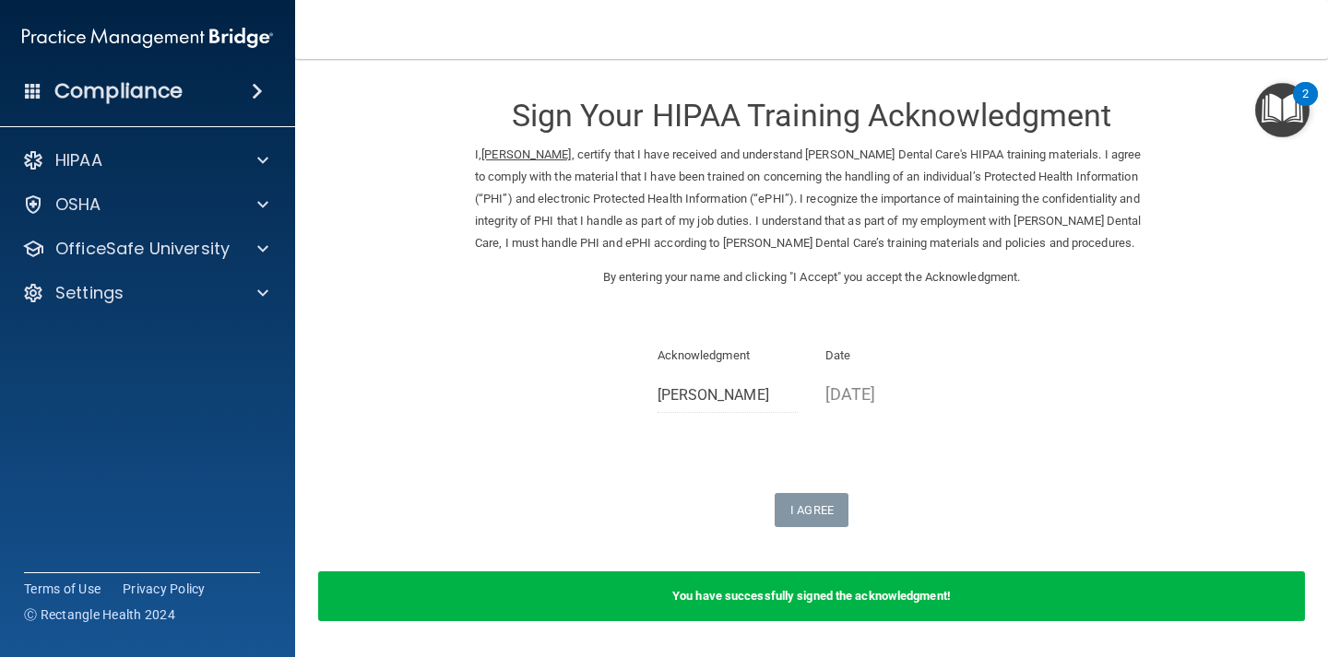
click at [1262, 111] on img "Open Resource Center, 2 new notifications" at bounding box center [1282, 110] width 54 height 54
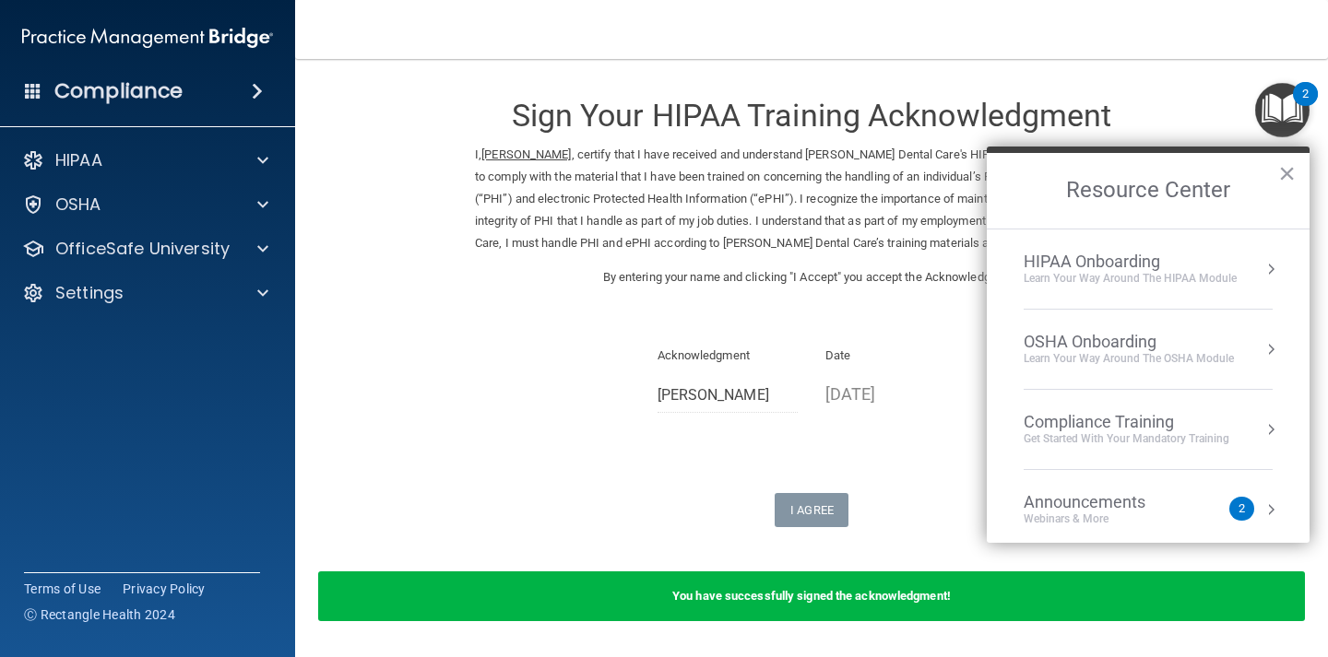
click at [1057, 266] on div "HIPAA Onboarding" at bounding box center [1129, 262] width 213 height 20
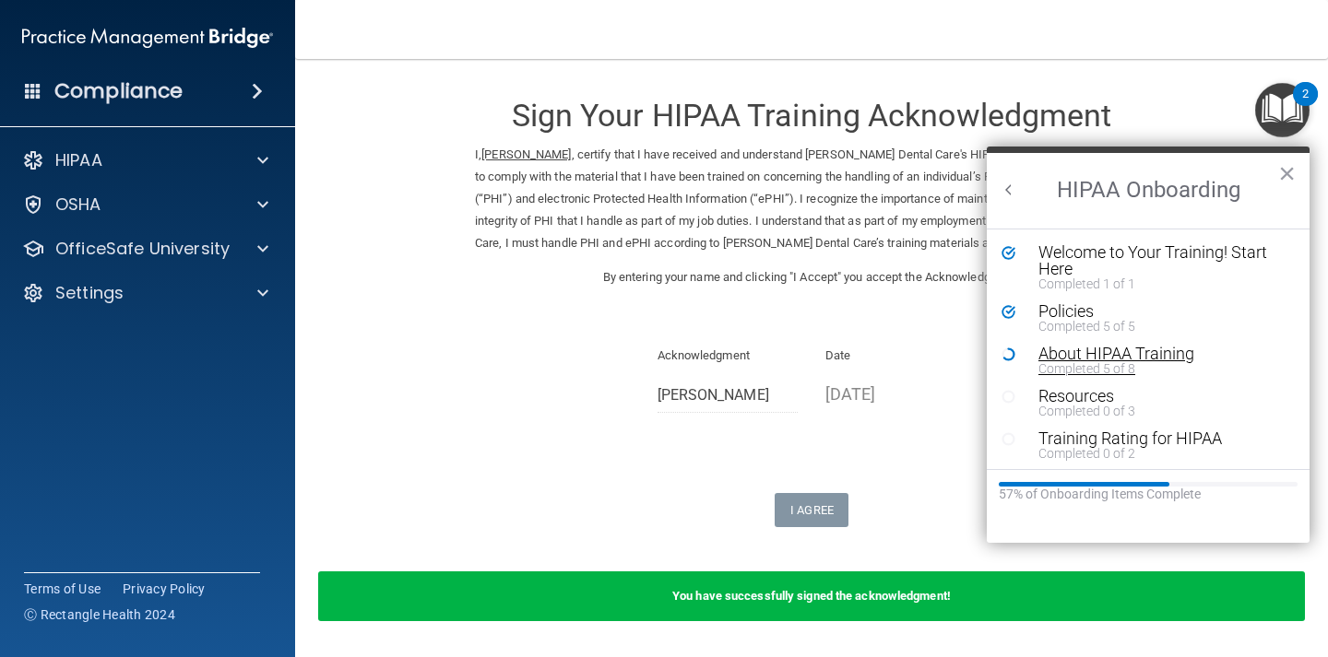
click at [1063, 353] on div "About HIPAA Training" at bounding box center [1161, 354] width 247 height 17
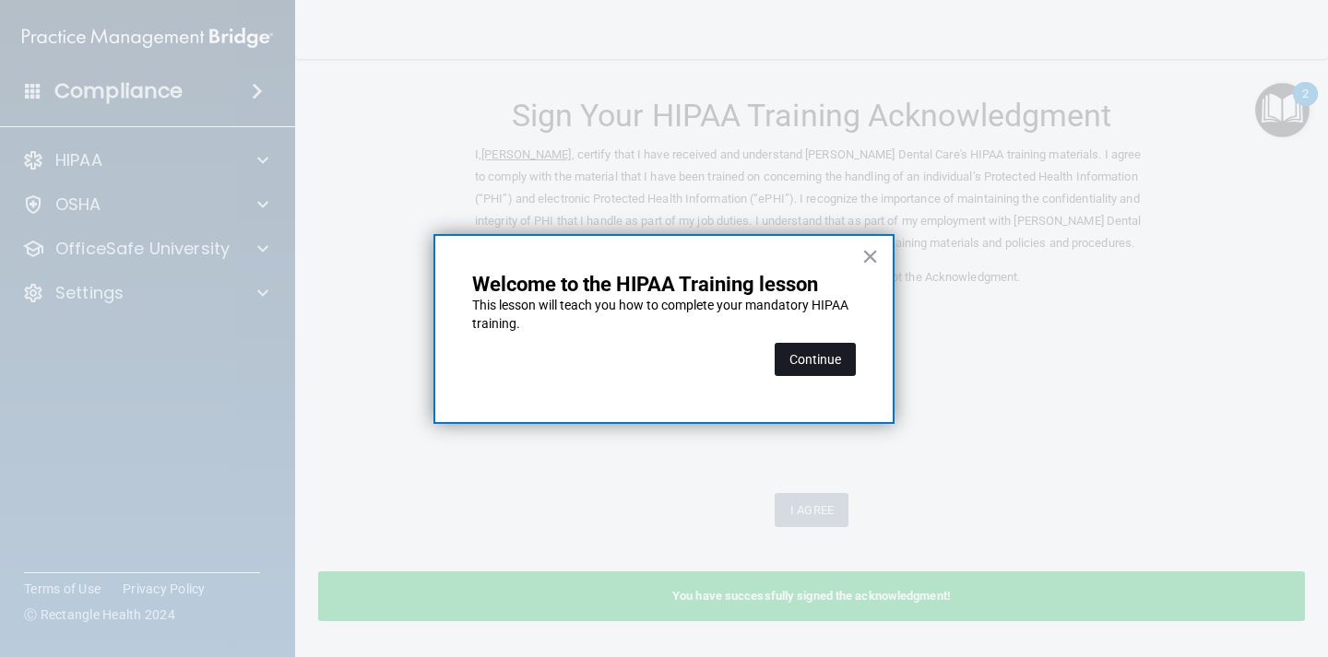
click at [800, 370] on button "Continue" at bounding box center [814, 359] width 81 height 33
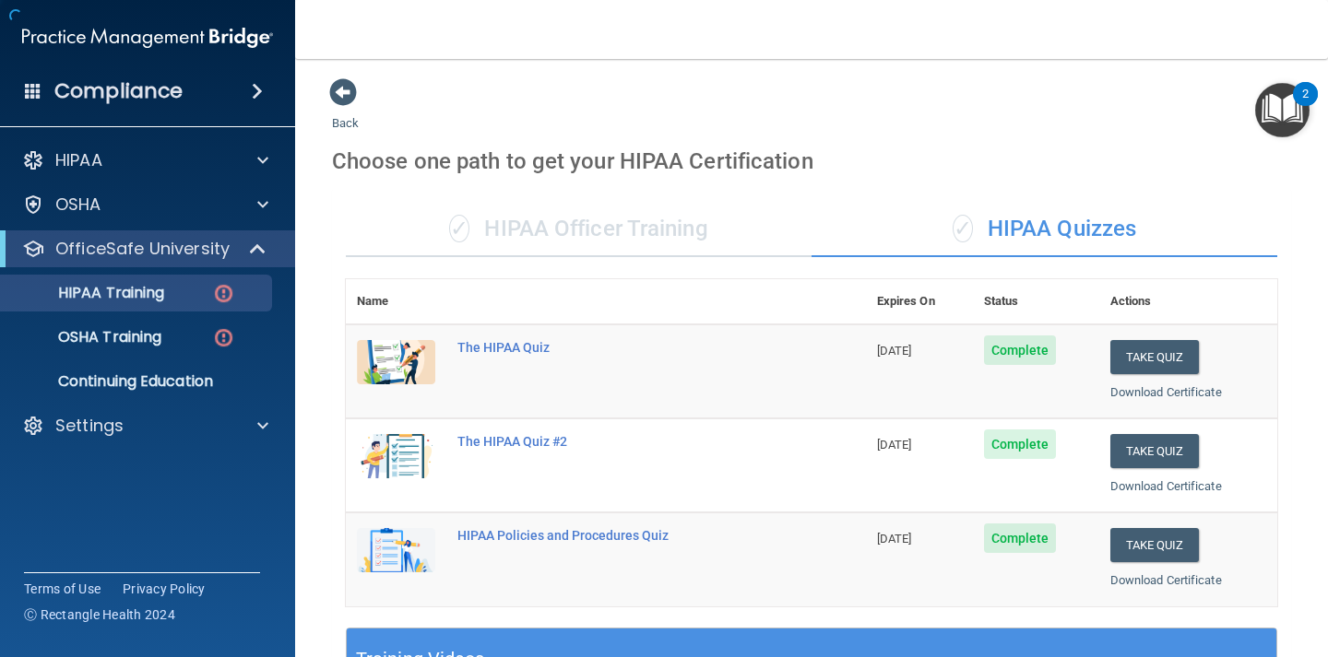
scroll to position [12, 0]
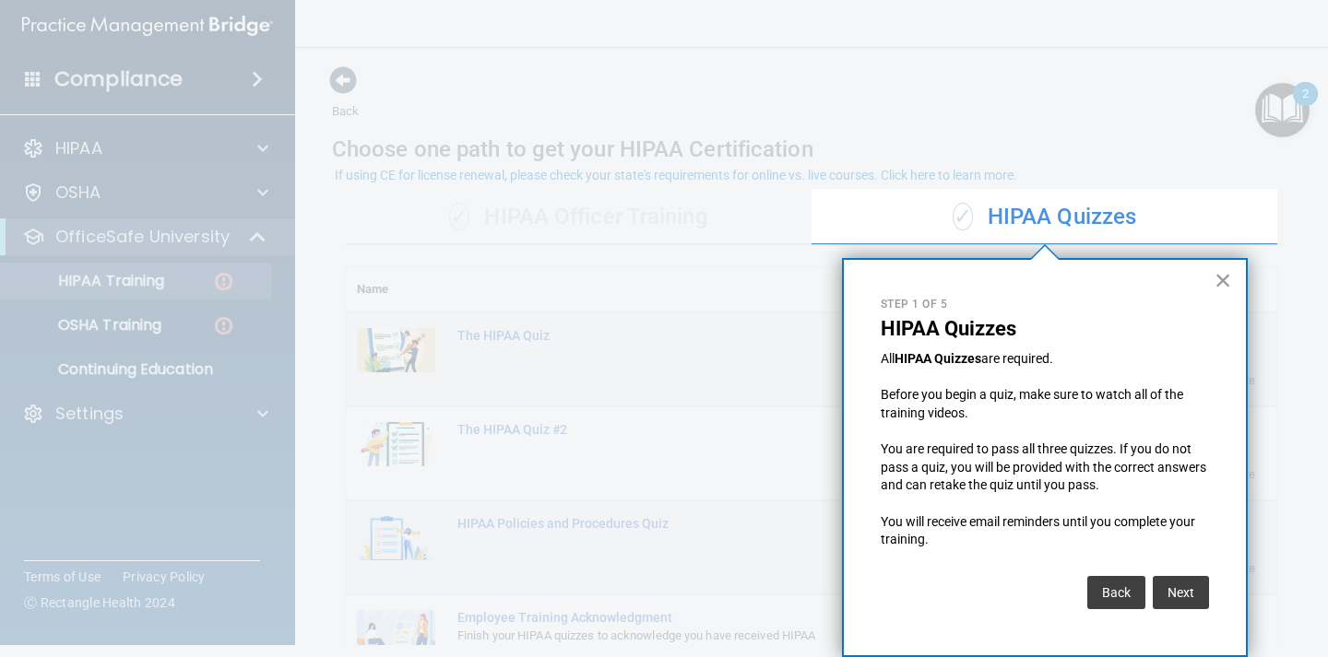
click at [1217, 280] on button "×" at bounding box center [1223, 281] width 18 height 30
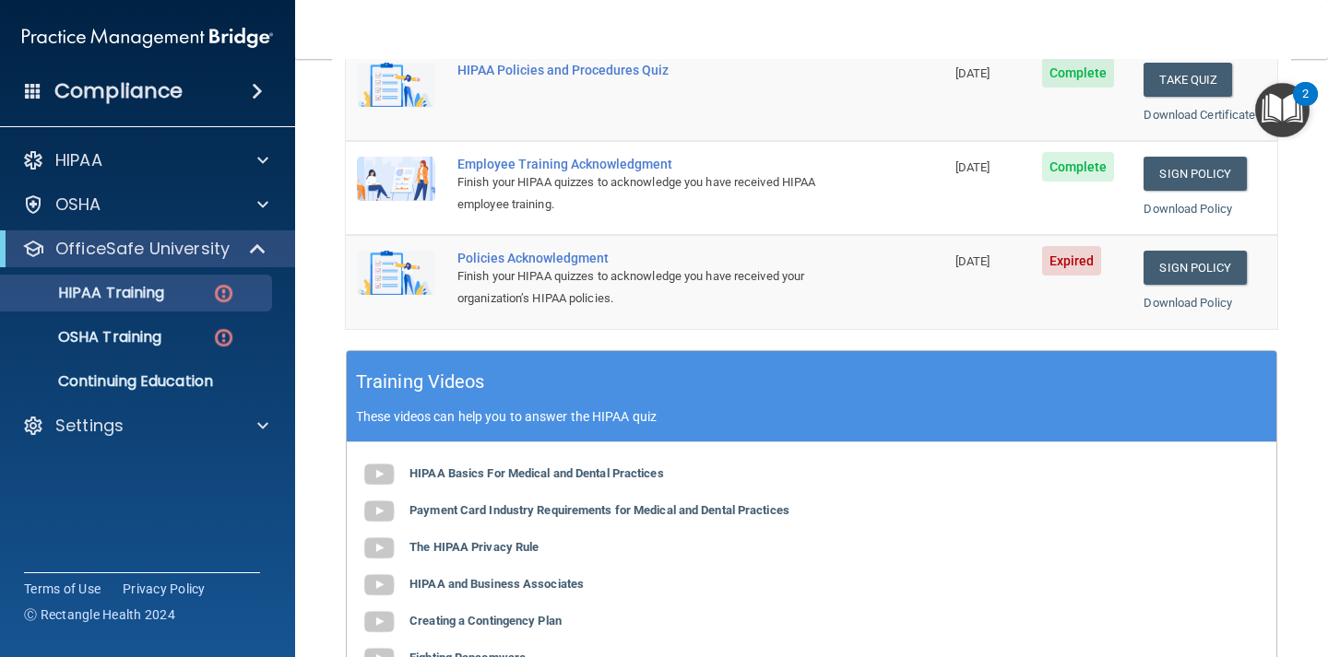
scroll to position [467, 0]
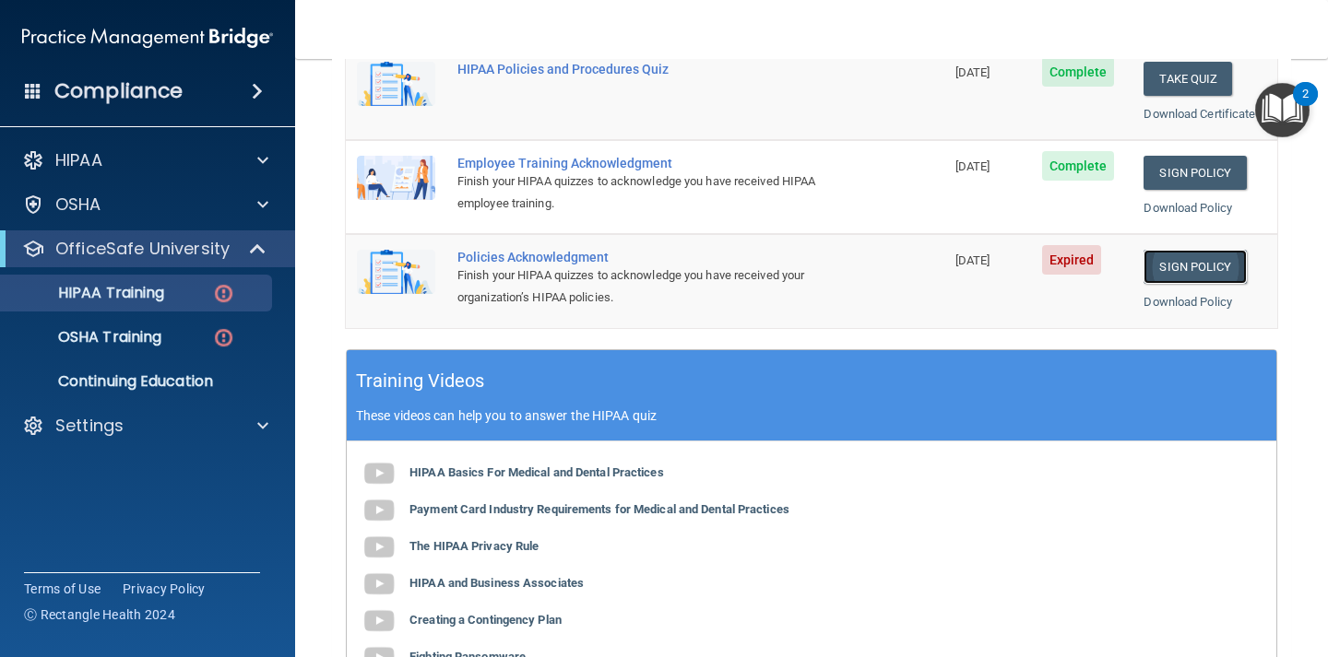
click at [1167, 273] on link "Sign Policy" at bounding box center [1194, 267] width 102 height 34
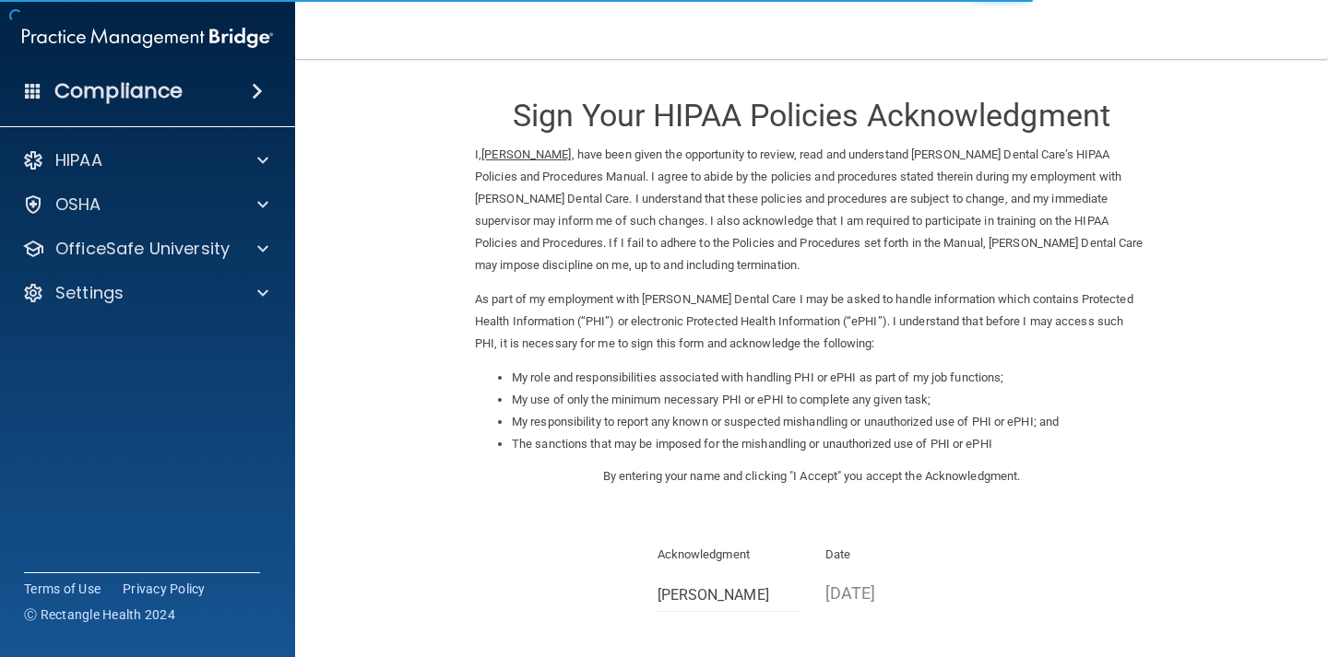
scroll to position [187, 0]
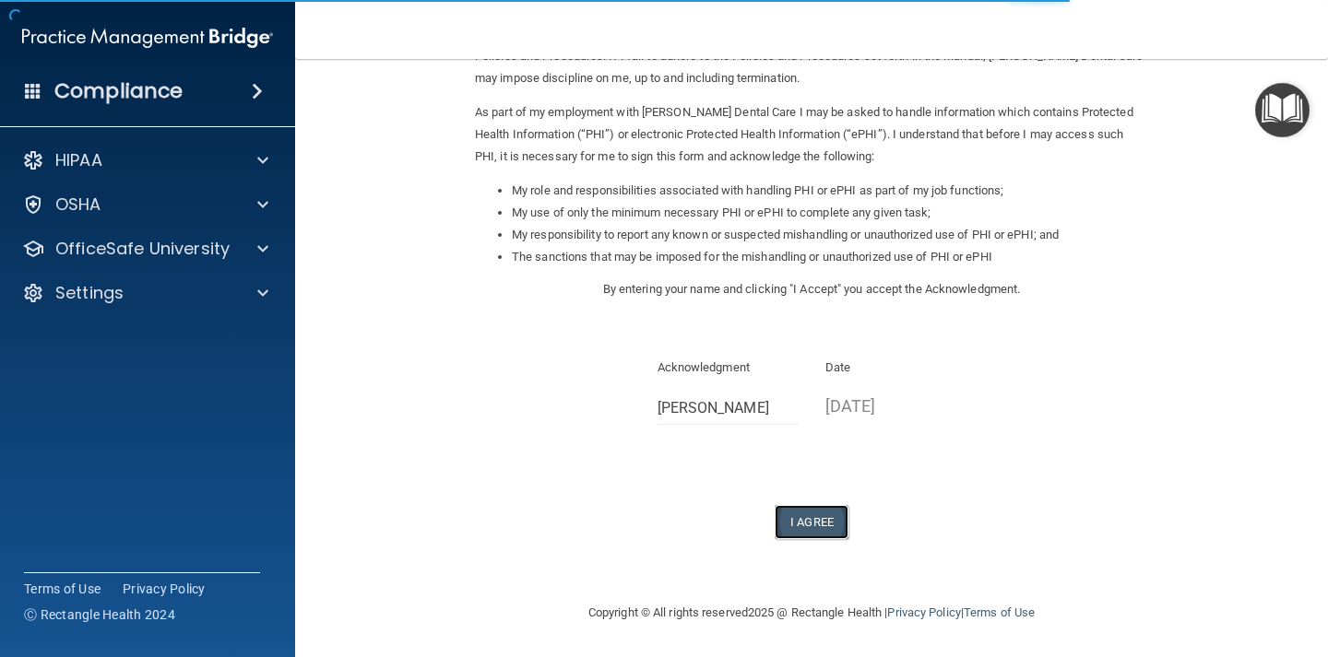
click at [823, 526] on button "I Agree" at bounding box center [811, 522] width 74 height 34
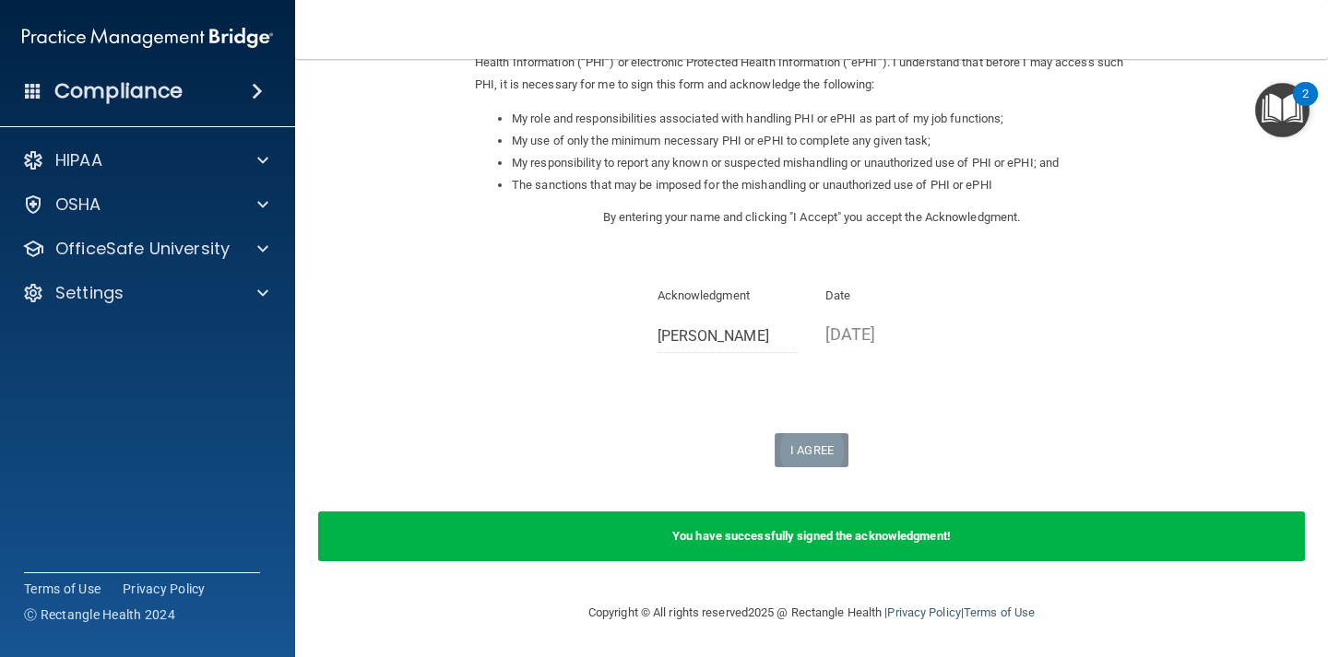
scroll to position [0, 0]
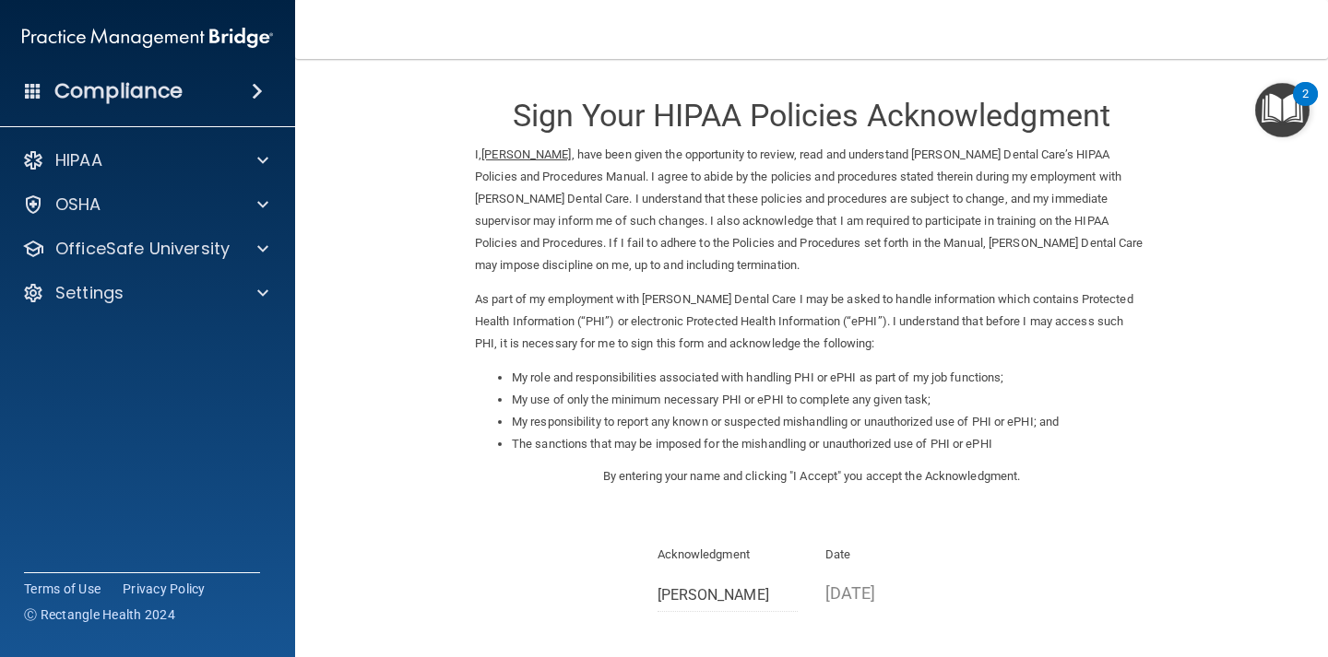
click at [1282, 102] on img "Open Resource Center, 2 new notifications" at bounding box center [1282, 110] width 54 height 54
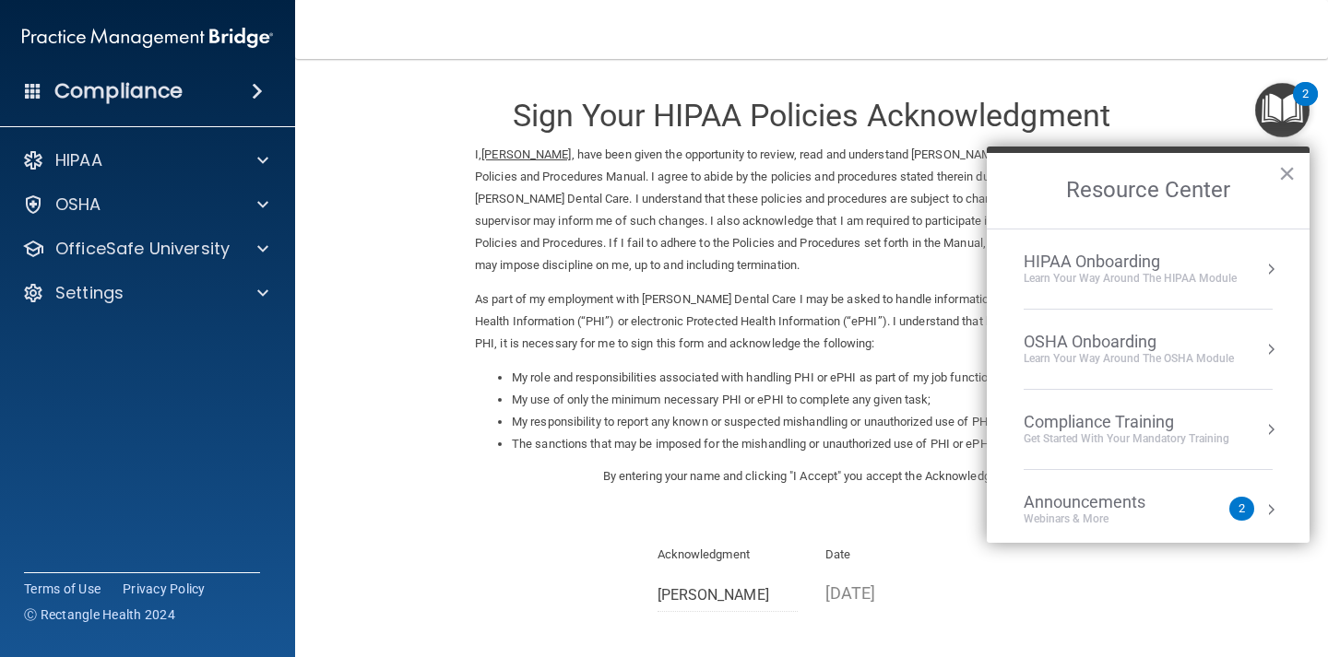
click at [1103, 262] on div "HIPAA Onboarding" at bounding box center [1129, 262] width 213 height 20
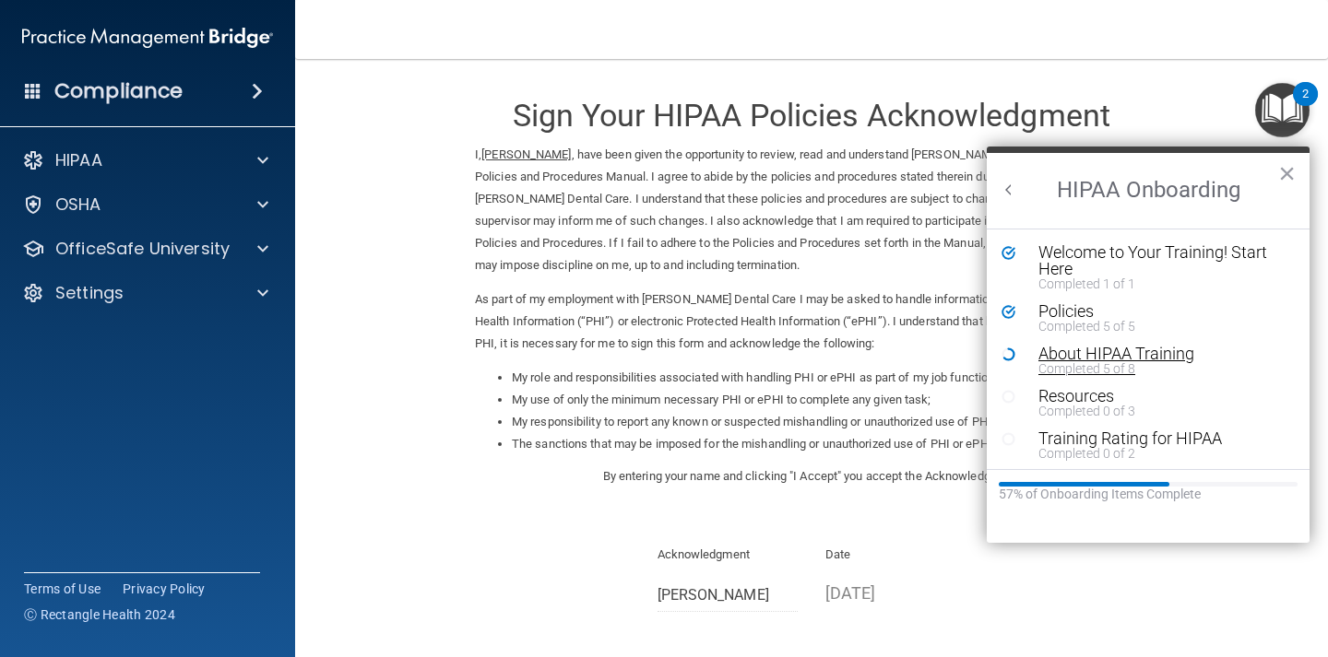
click at [1081, 349] on div "About HIPAA Training" at bounding box center [1161, 354] width 247 height 17
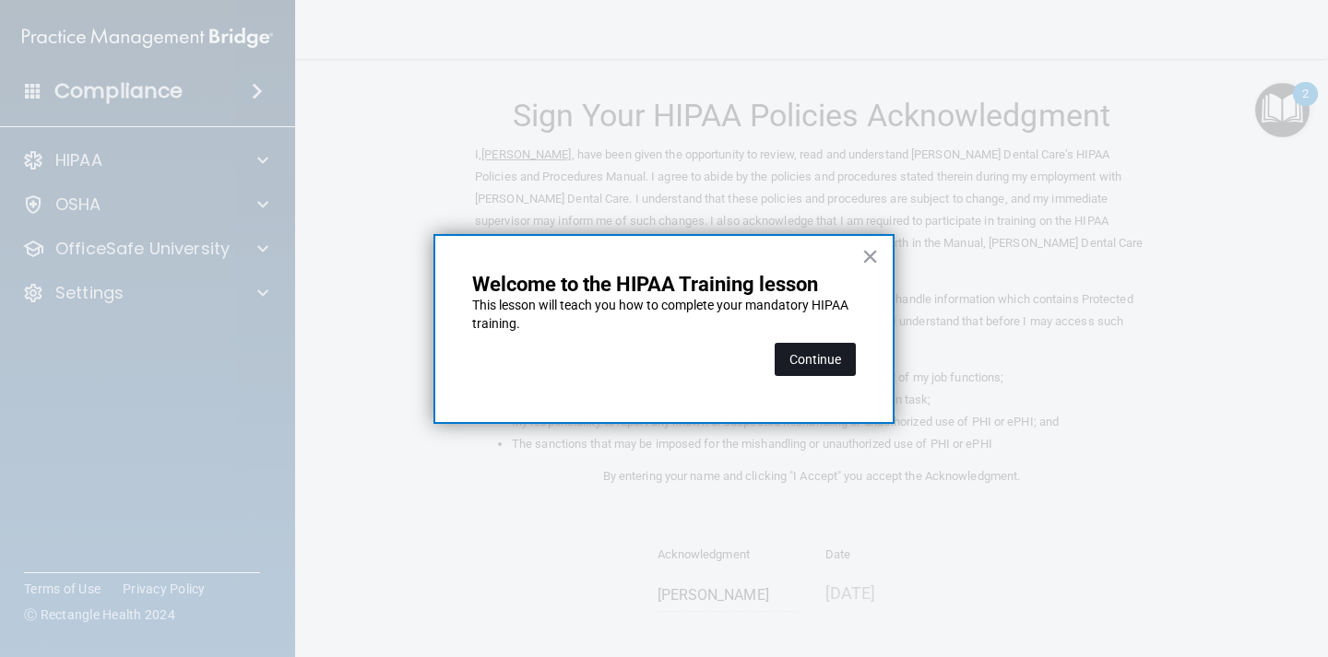
click at [833, 358] on button "Continue" at bounding box center [814, 359] width 81 height 33
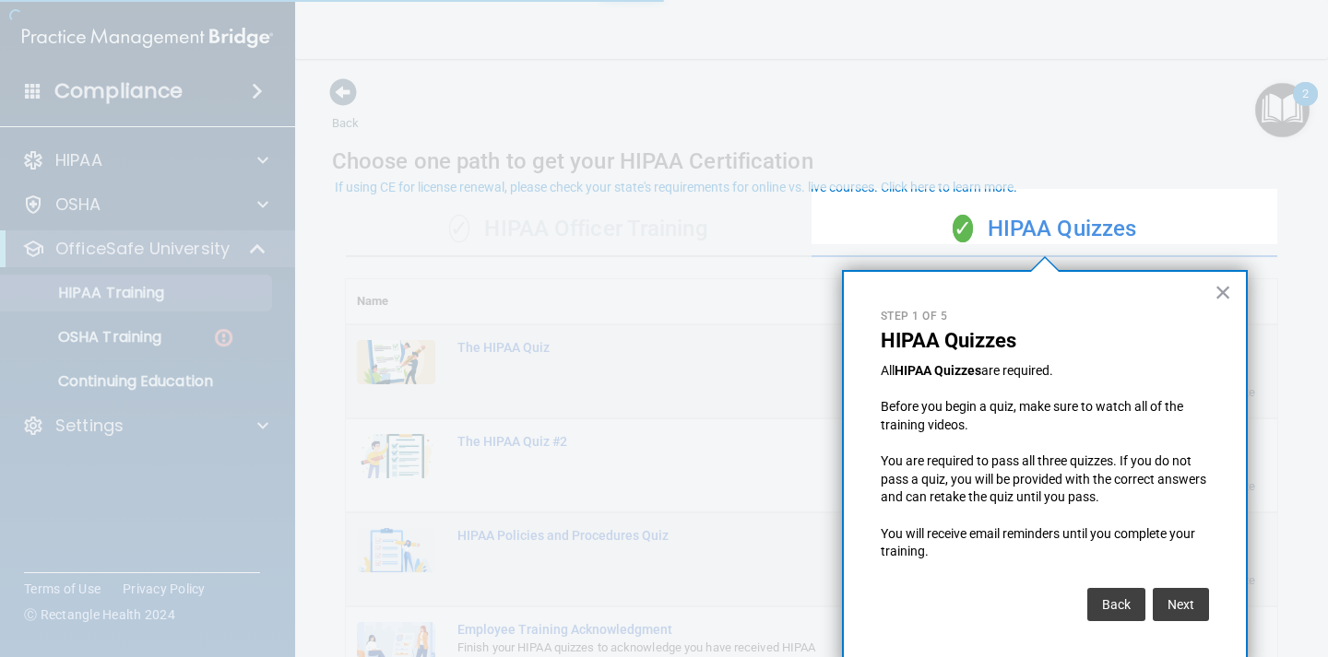
scroll to position [12, 0]
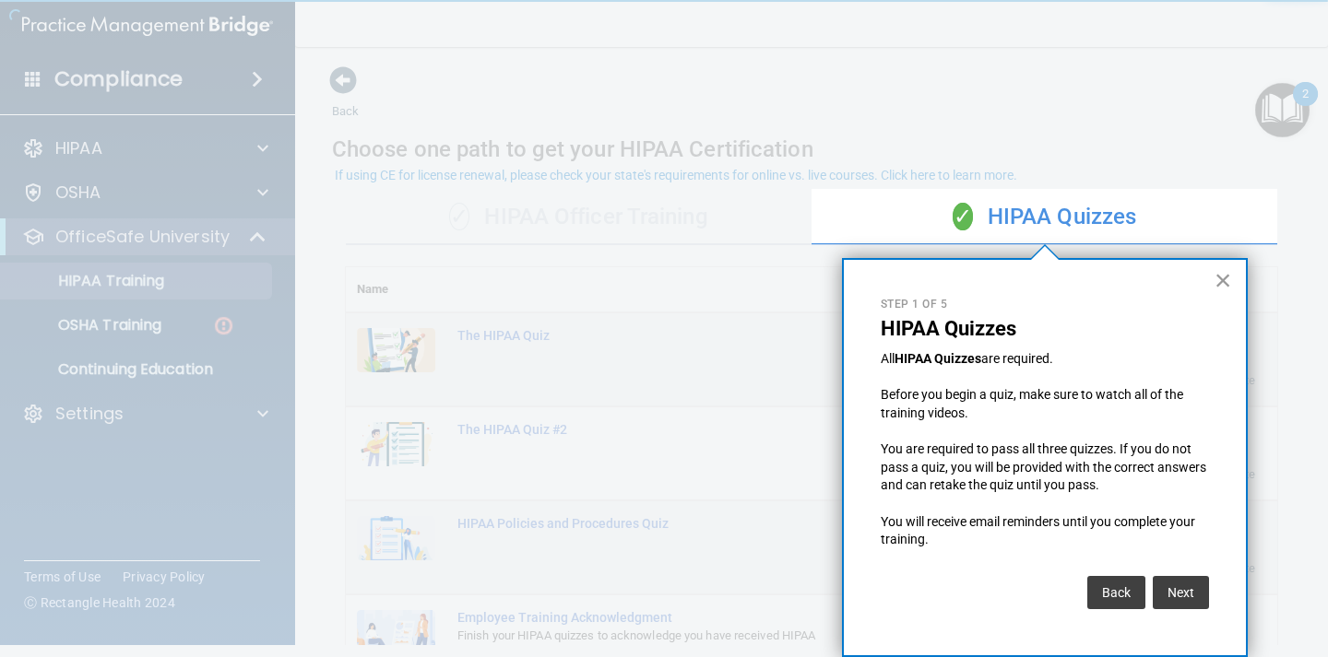
click at [1223, 284] on button "×" at bounding box center [1223, 281] width 18 height 30
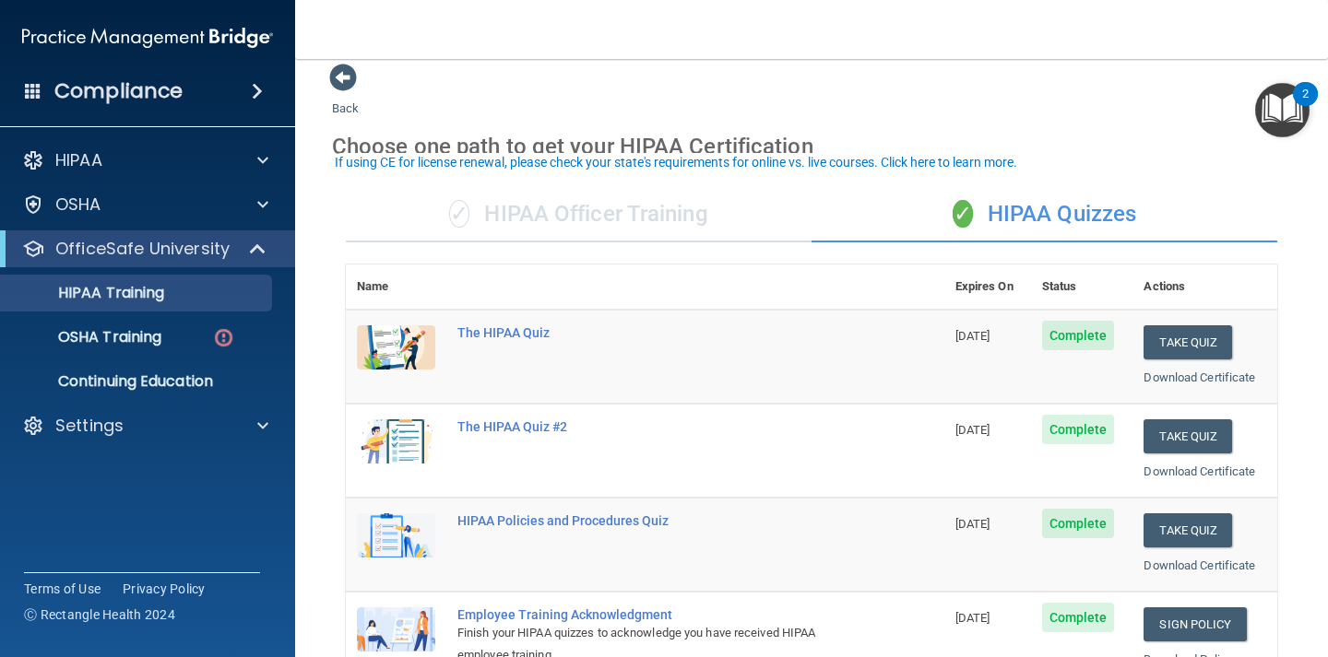
scroll to position [30, 0]
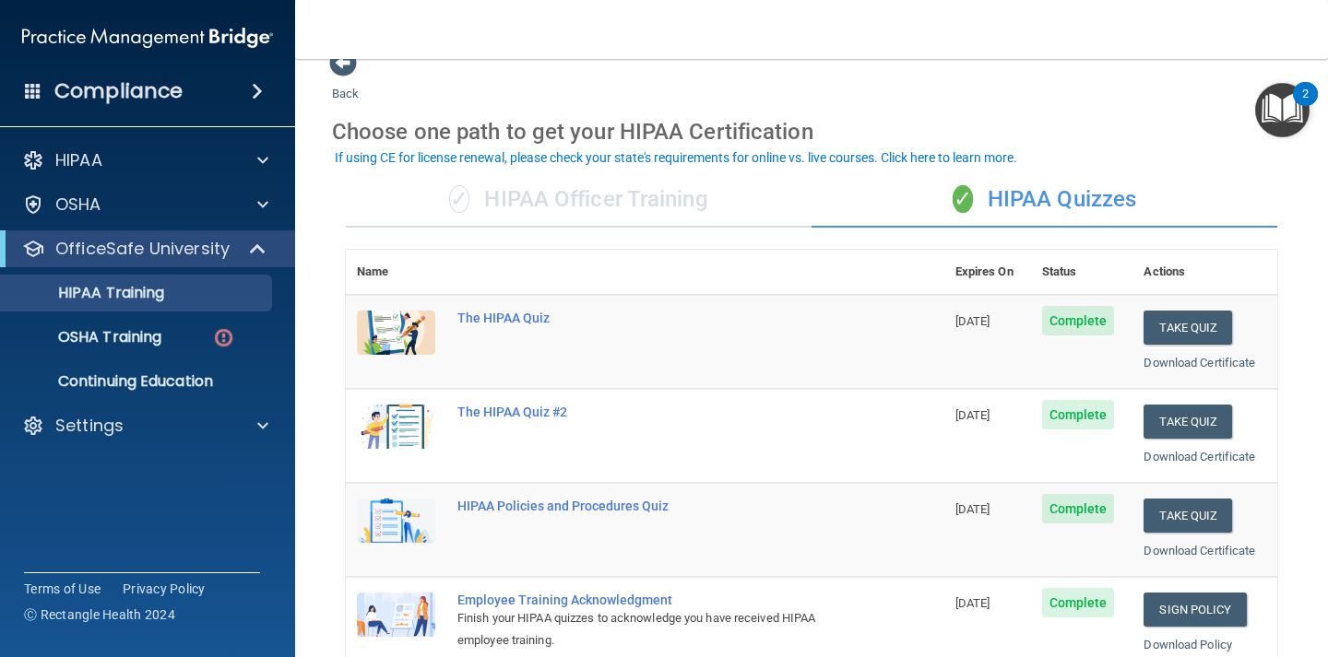
click at [629, 200] on div "✓ HIPAA Officer Training" at bounding box center [579, 199] width 466 height 55
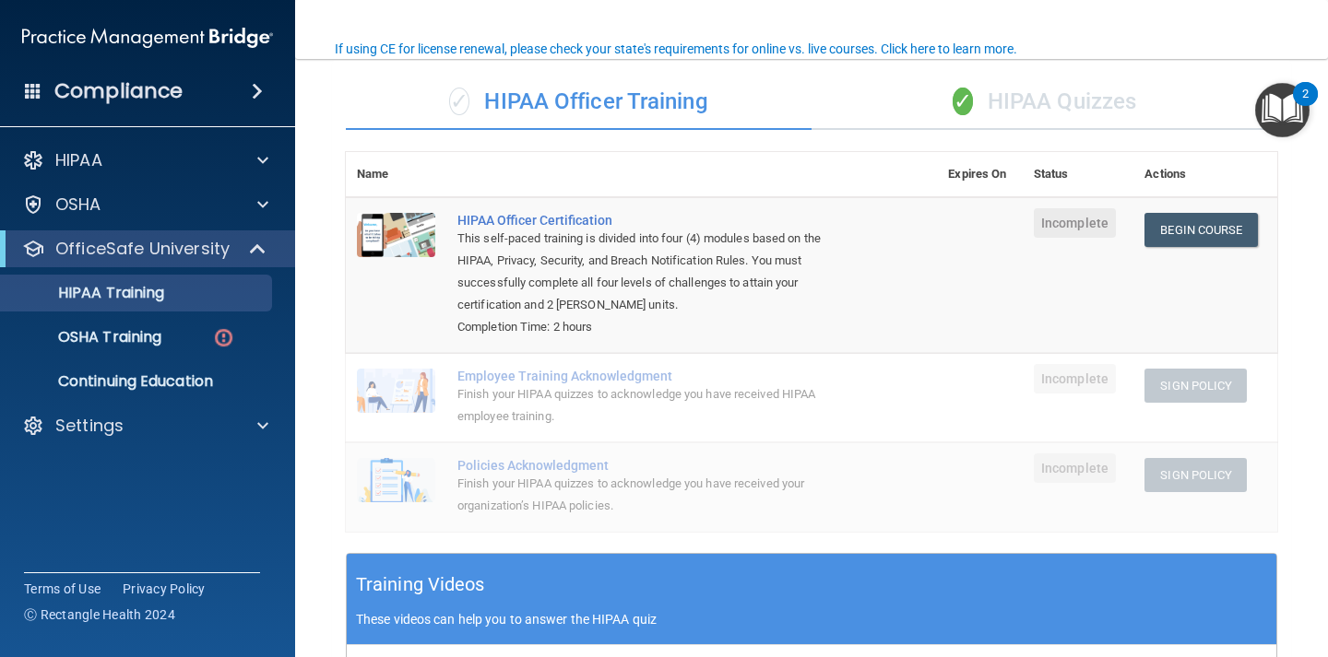
scroll to position [158, 0]
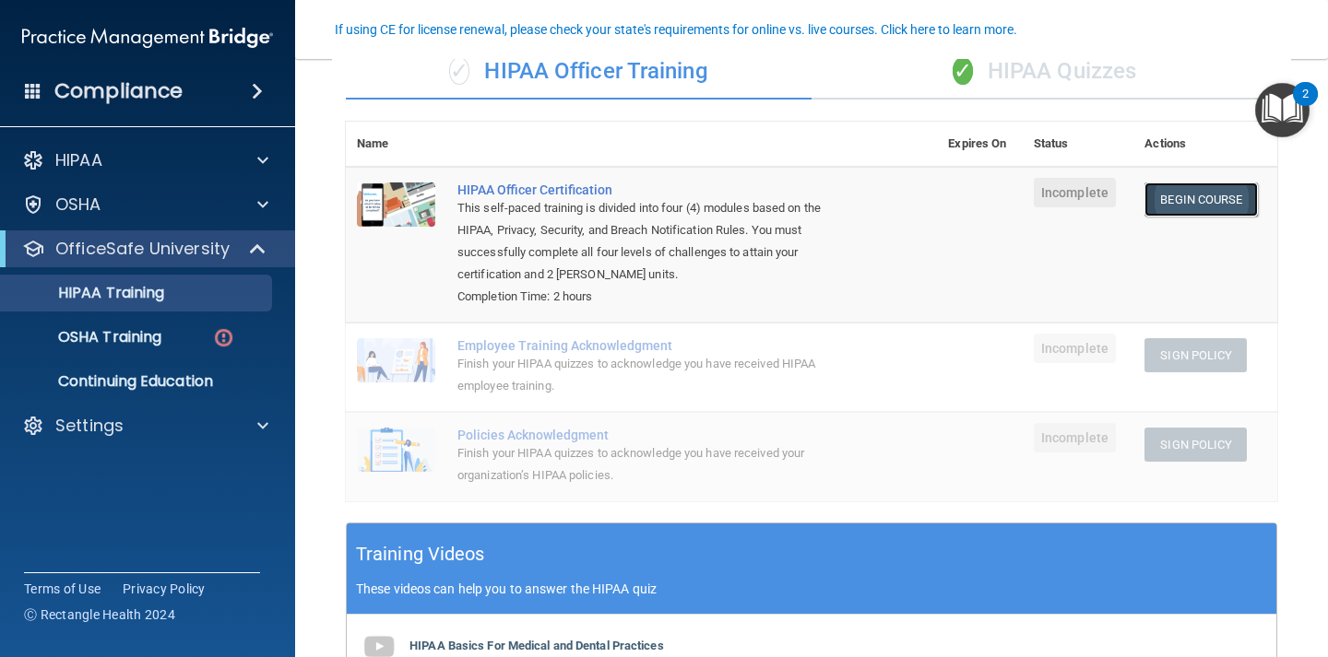
click at [1185, 207] on link "Begin Course" at bounding box center [1200, 200] width 112 height 34
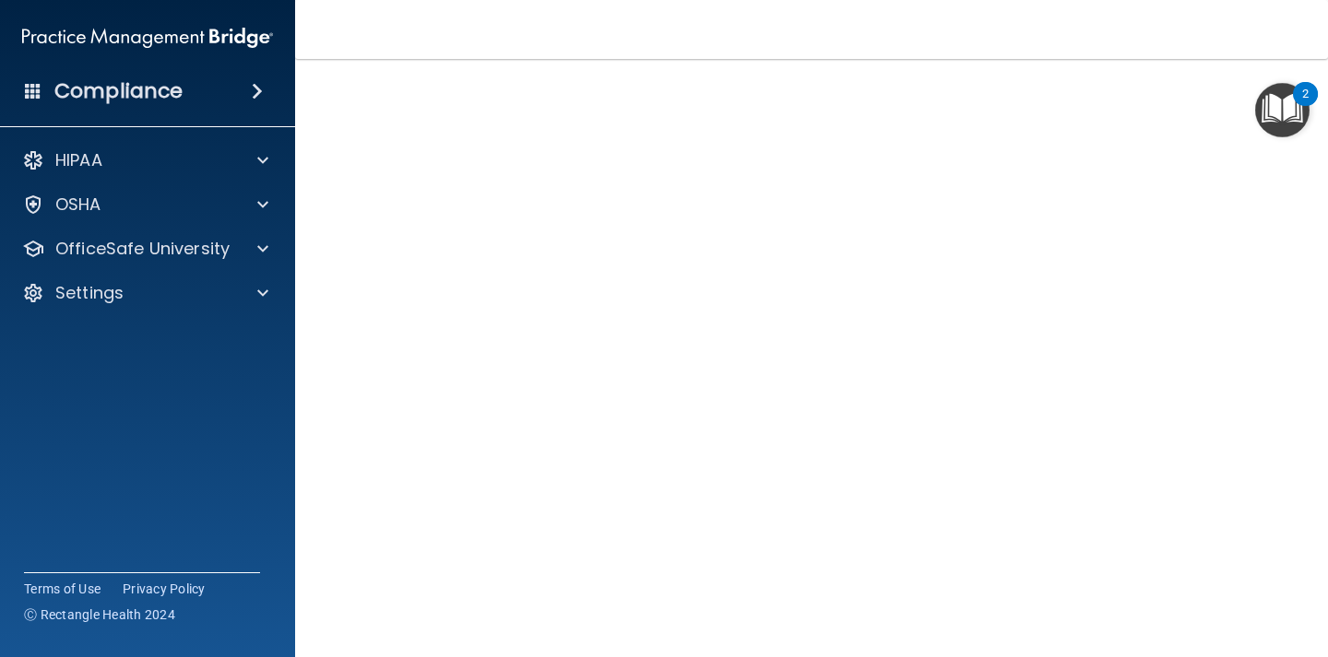
scroll to position [85, 0]
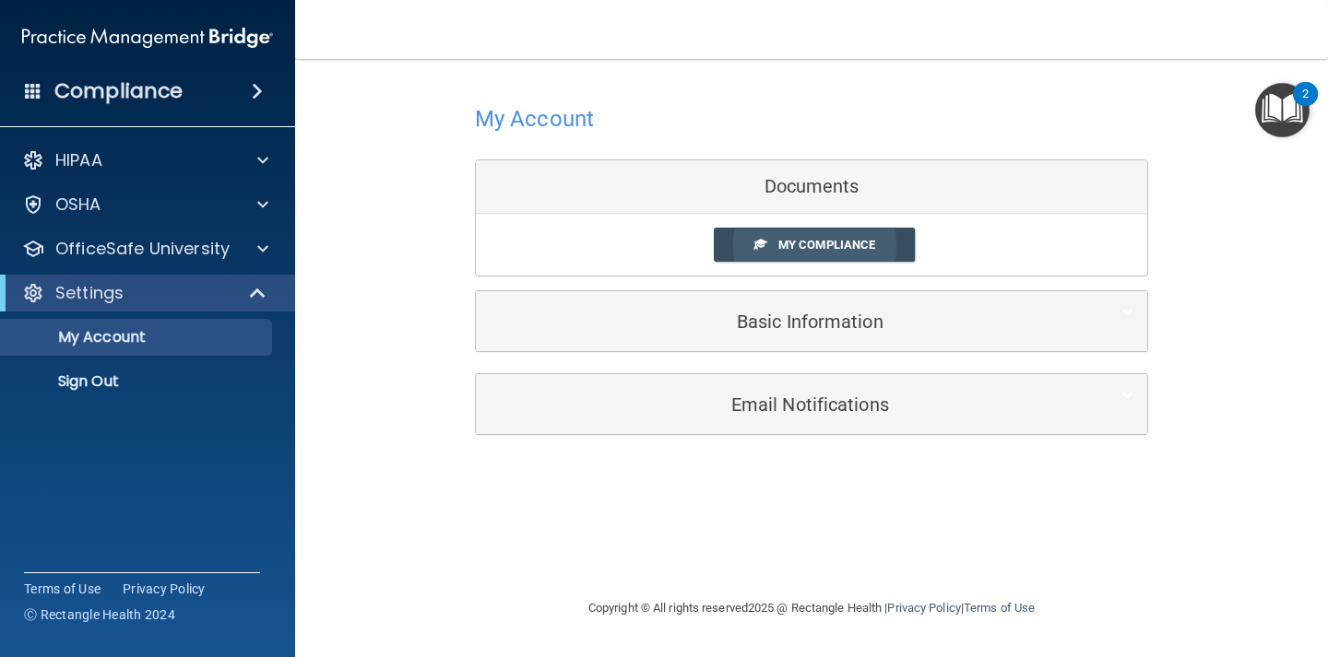
click at [813, 243] on span "My Compliance" at bounding box center [826, 245] width 97 height 14
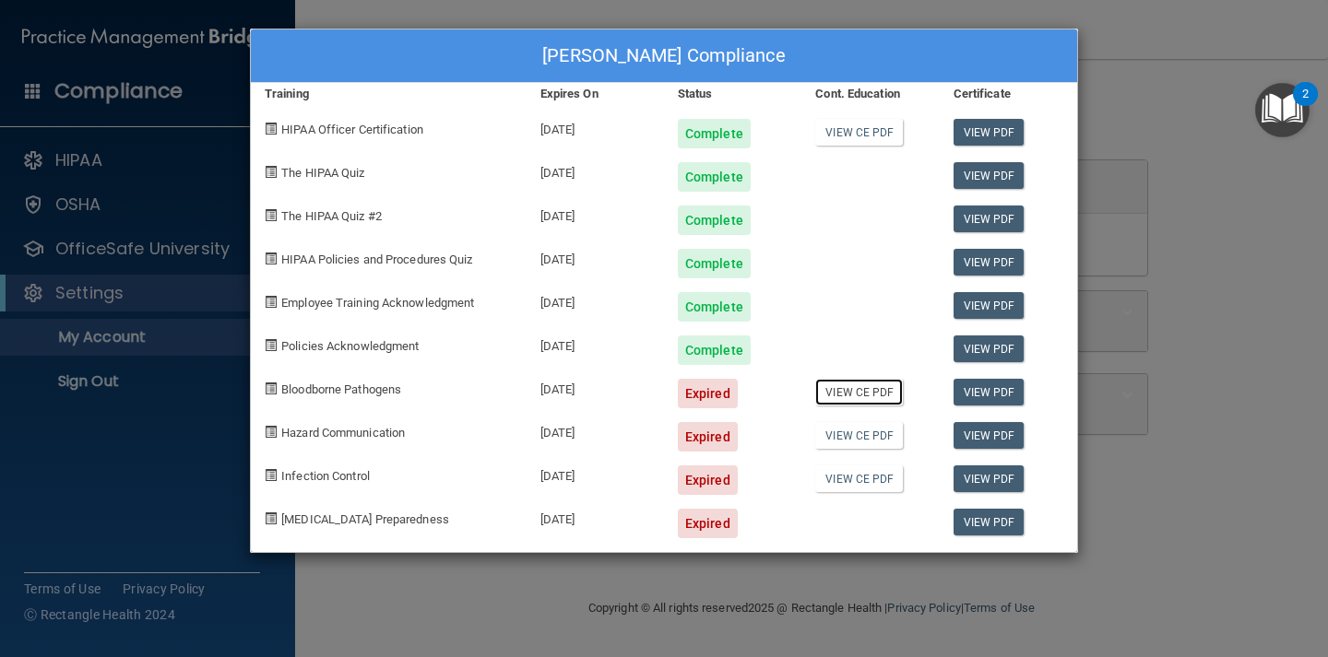
click at [845, 391] on link "View CE PDF" at bounding box center [859, 392] width 88 height 27
click at [868, 439] on link "View CE PDF" at bounding box center [859, 435] width 88 height 27
click at [1194, 32] on div "Hannah Moldenhauer's Compliance Training Expires On Status Cont. Education Cert…" at bounding box center [664, 328] width 1328 height 657
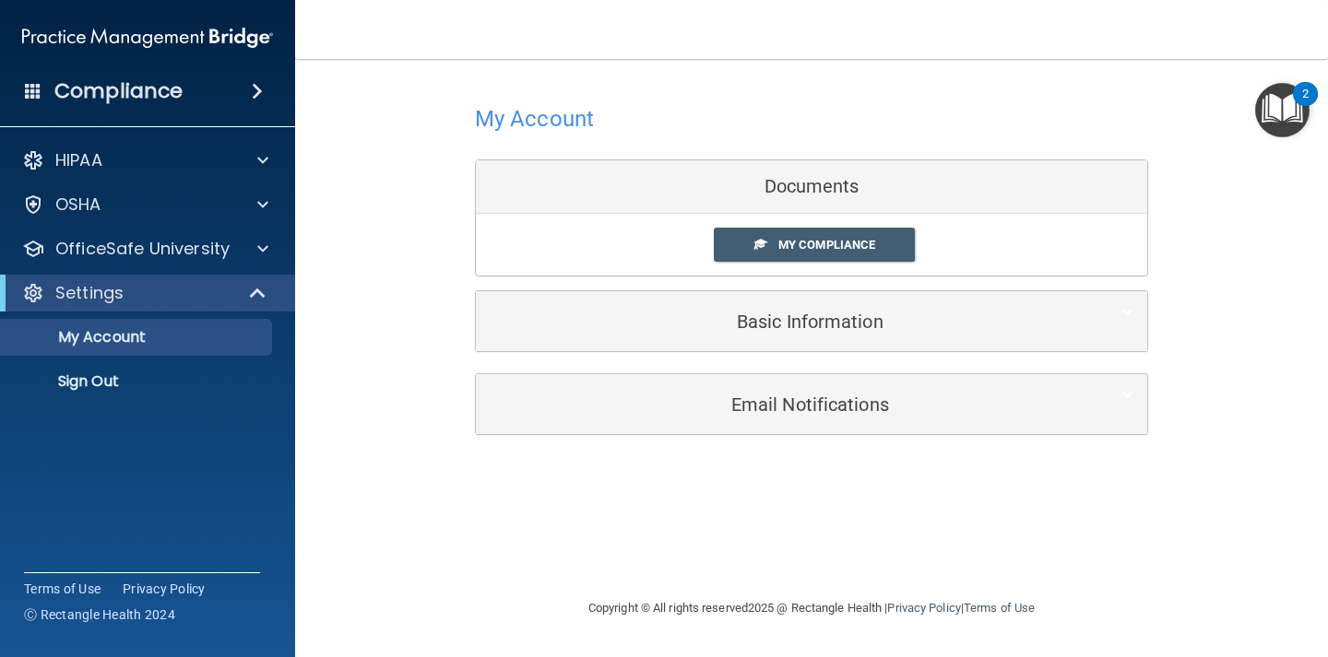
click at [1271, 112] on img "Open Resource Center, 2 new notifications" at bounding box center [1282, 110] width 54 height 54
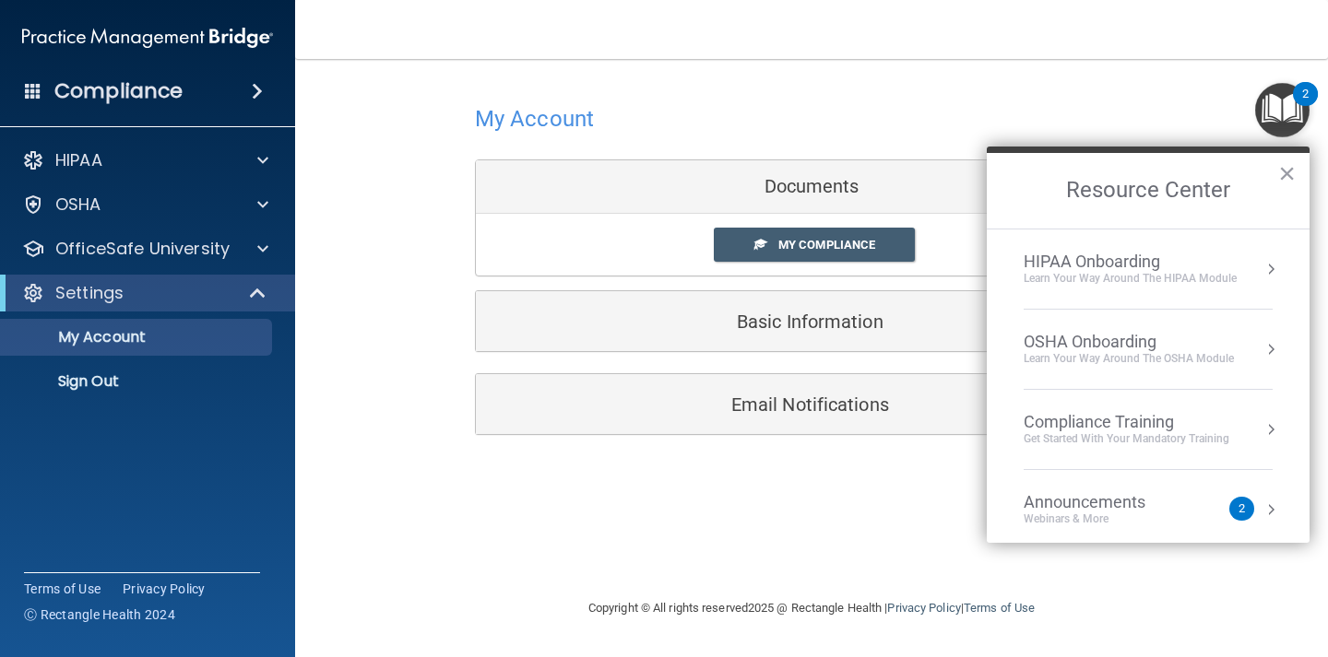
click at [1086, 261] on div "HIPAA Onboarding" at bounding box center [1129, 262] width 213 height 20
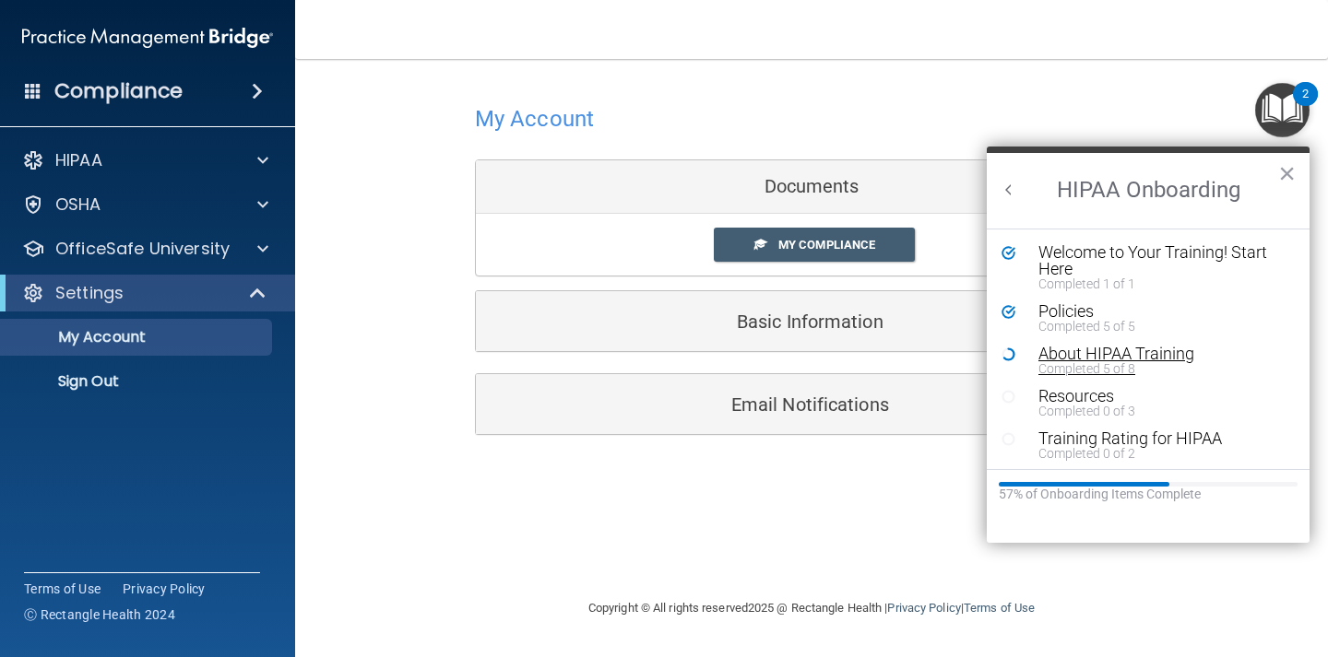
click at [1081, 358] on div "About HIPAA Training" at bounding box center [1161, 354] width 247 height 17
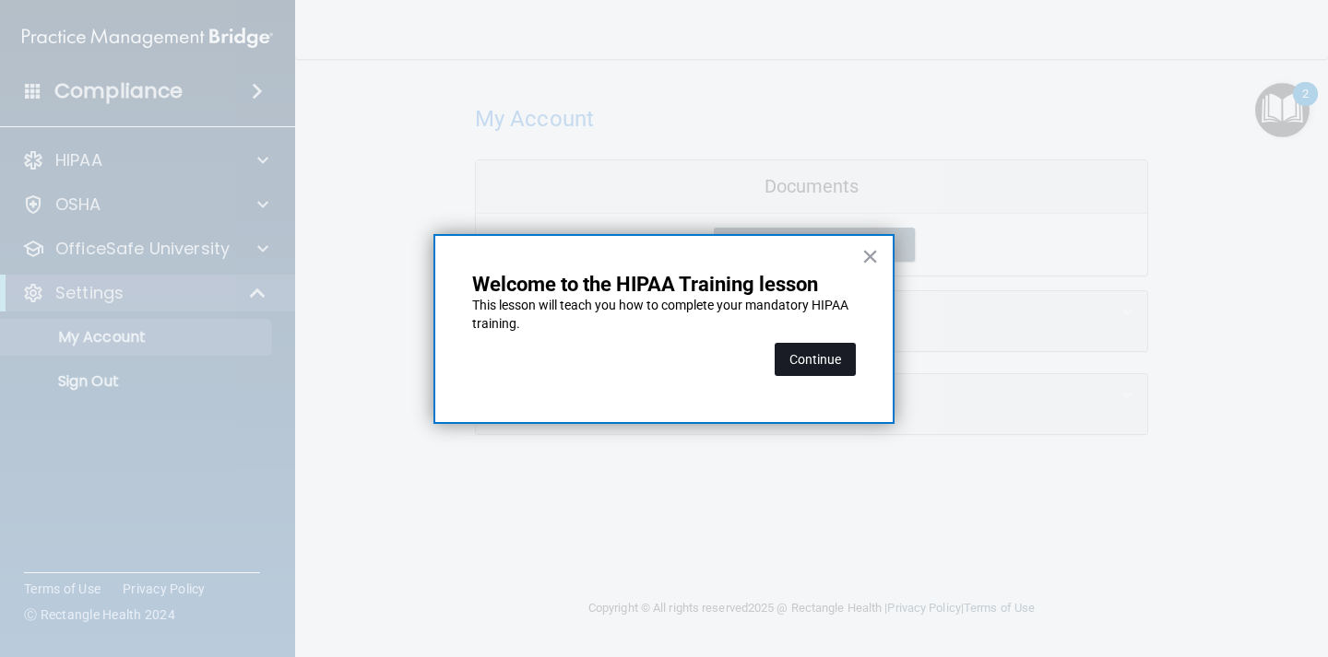
click at [798, 365] on button "Continue" at bounding box center [814, 359] width 81 height 33
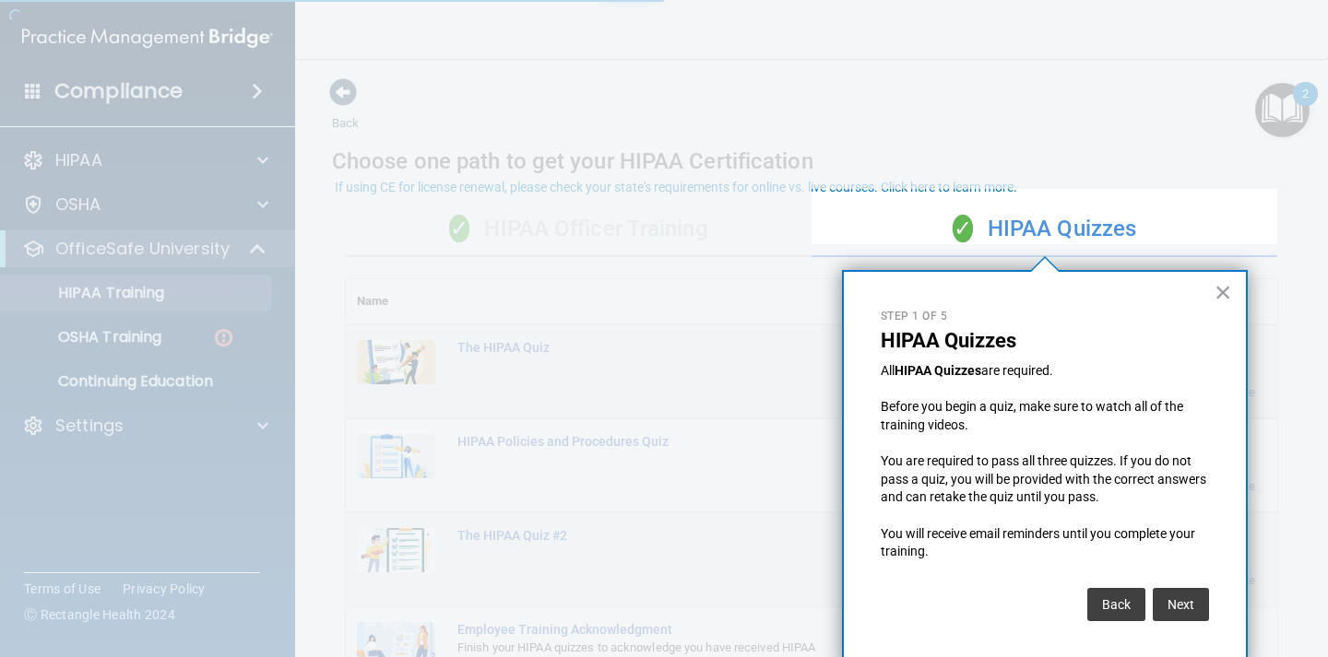
scroll to position [12, 0]
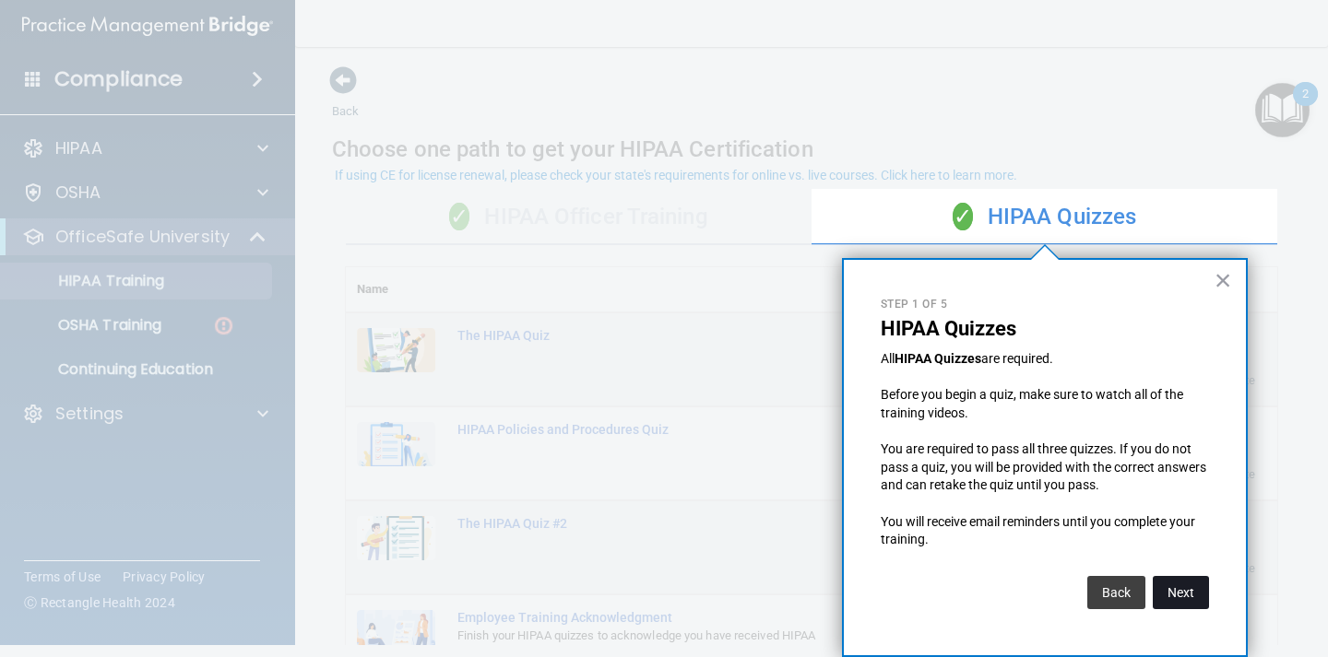
click at [1185, 591] on button "Next" at bounding box center [1180, 592] width 56 height 33
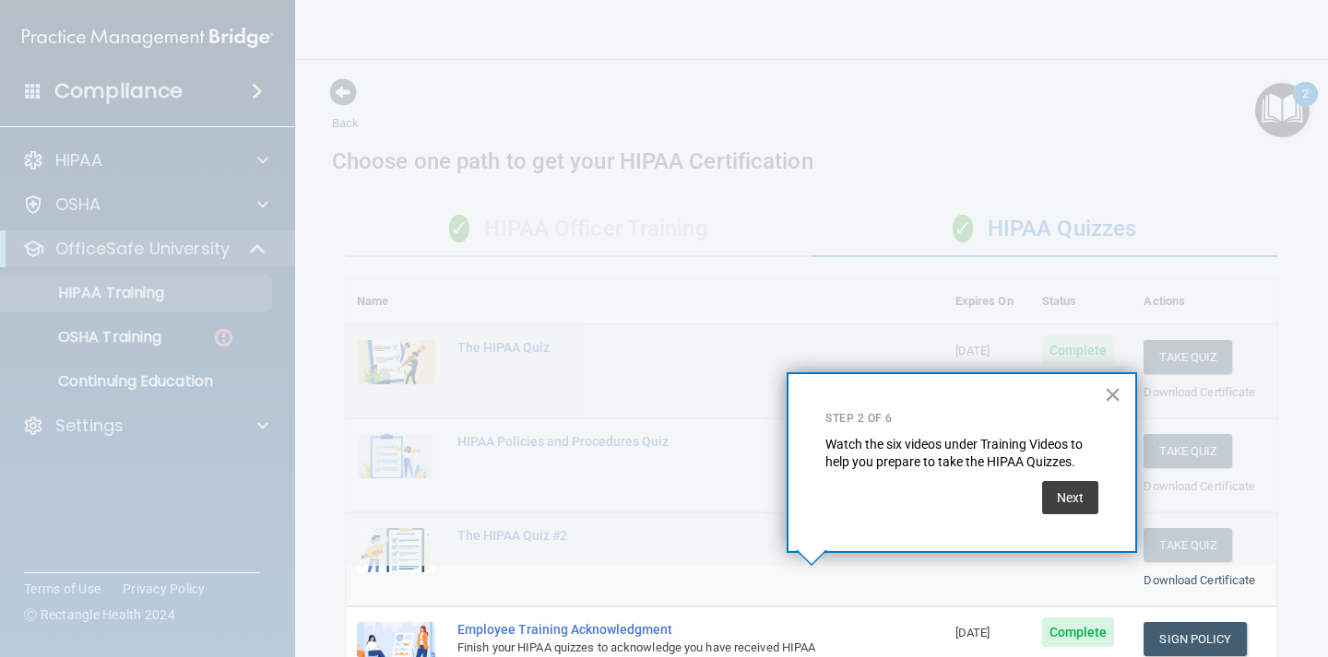
scroll to position [250, 0]
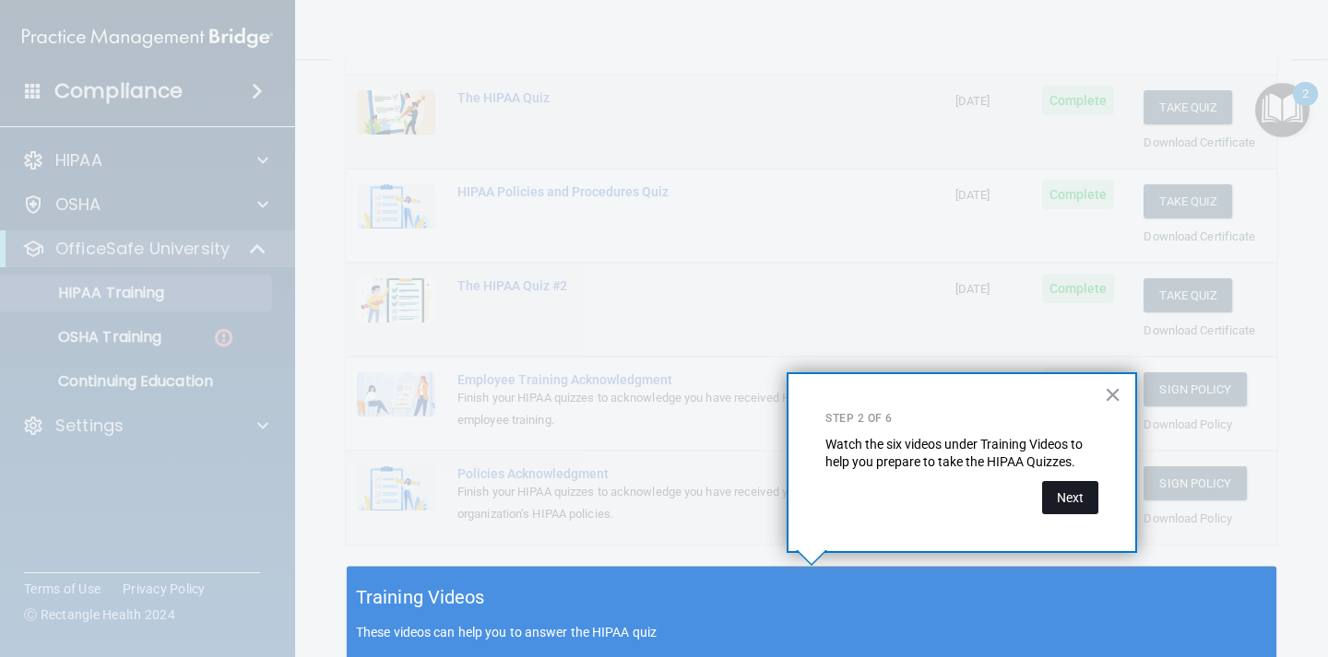
click at [1061, 496] on button "Next" at bounding box center [1070, 497] width 56 height 33
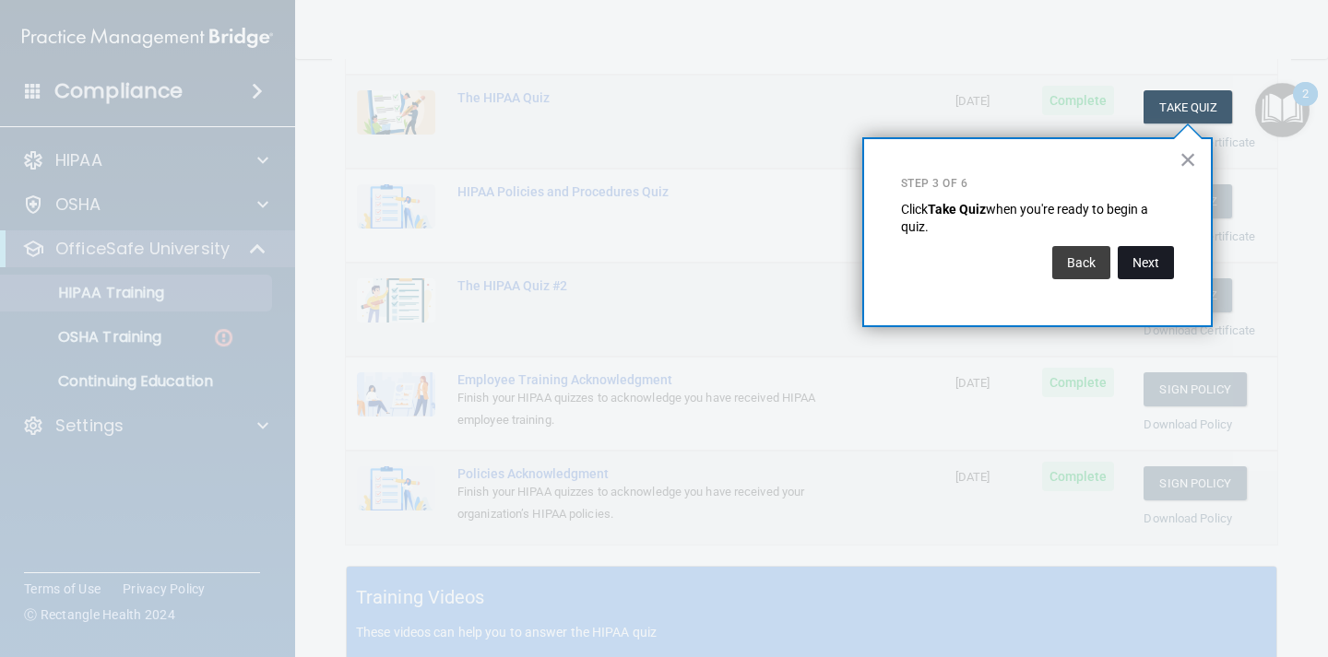
click at [1154, 267] on button "Next" at bounding box center [1145, 262] width 56 height 33
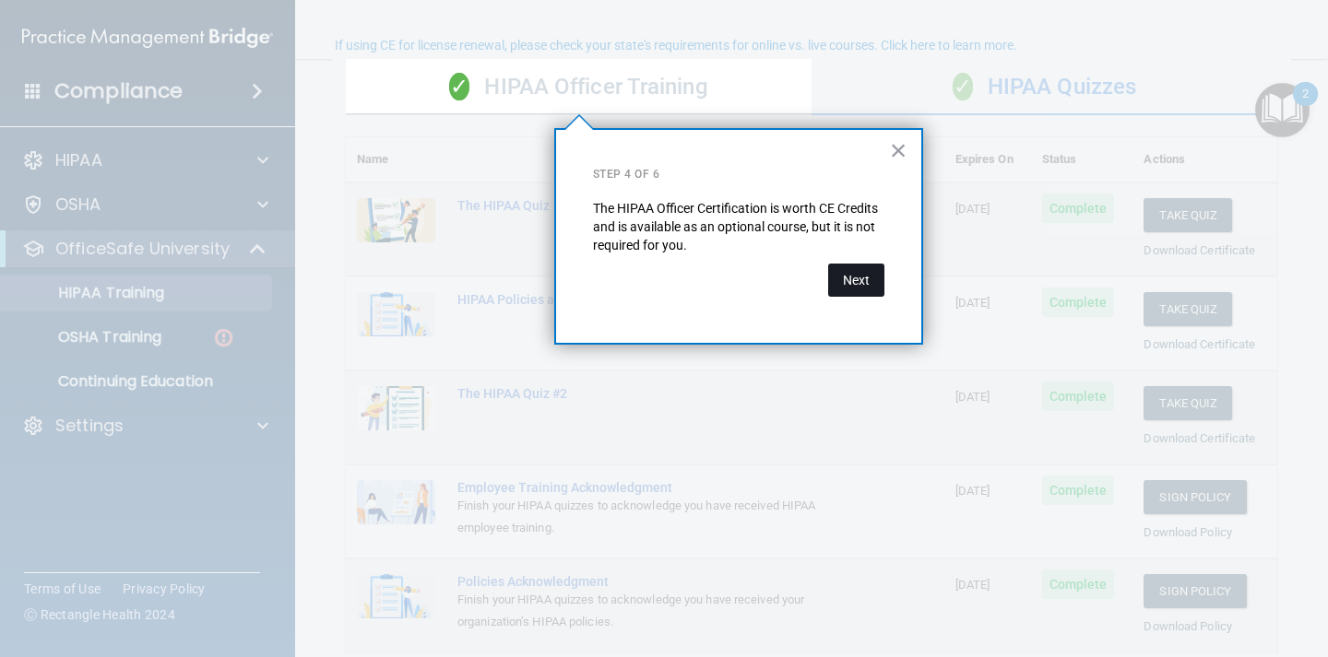
click at [870, 285] on button "Next" at bounding box center [856, 280] width 56 height 33
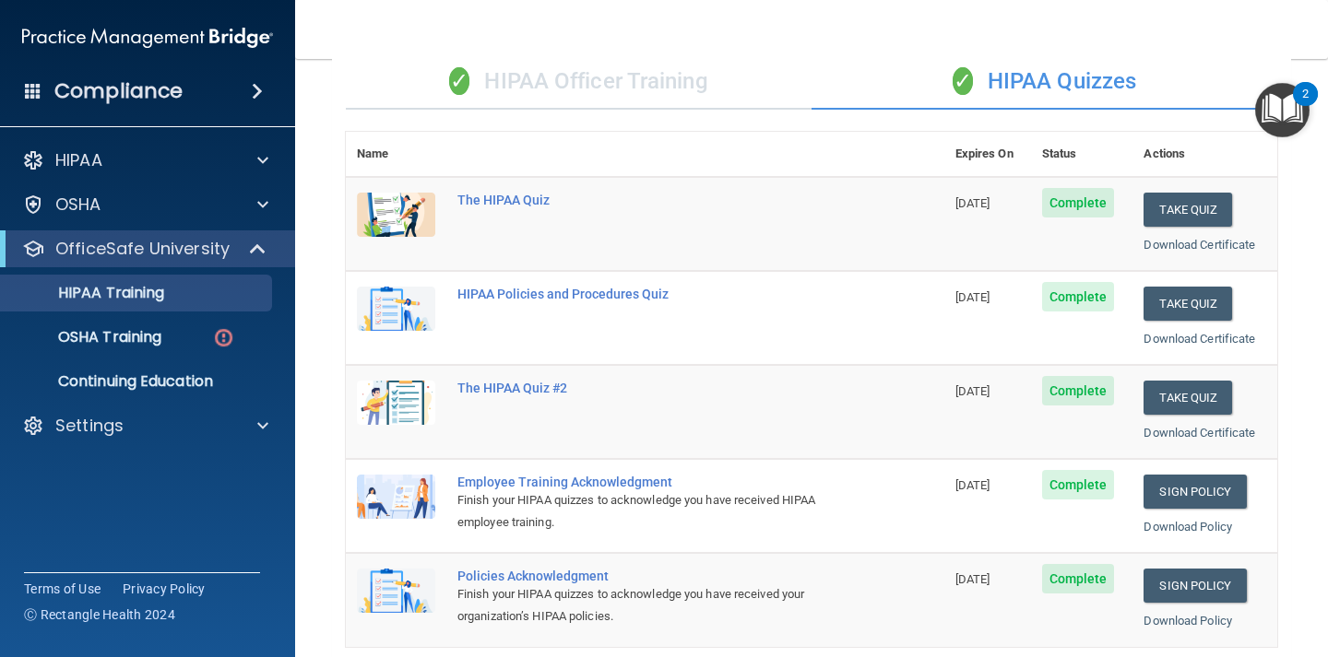
scroll to position [0, 0]
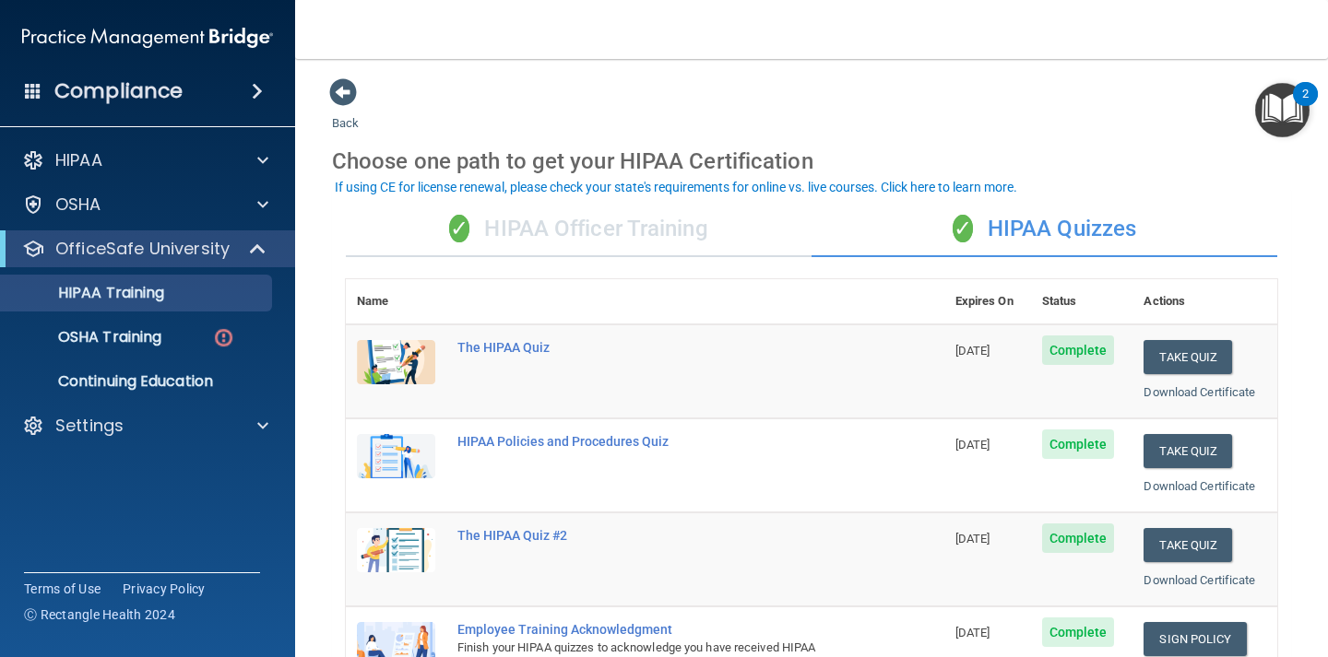
click at [573, 232] on div "✓ HIPAA Officer Training" at bounding box center [579, 229] width 466 height 55
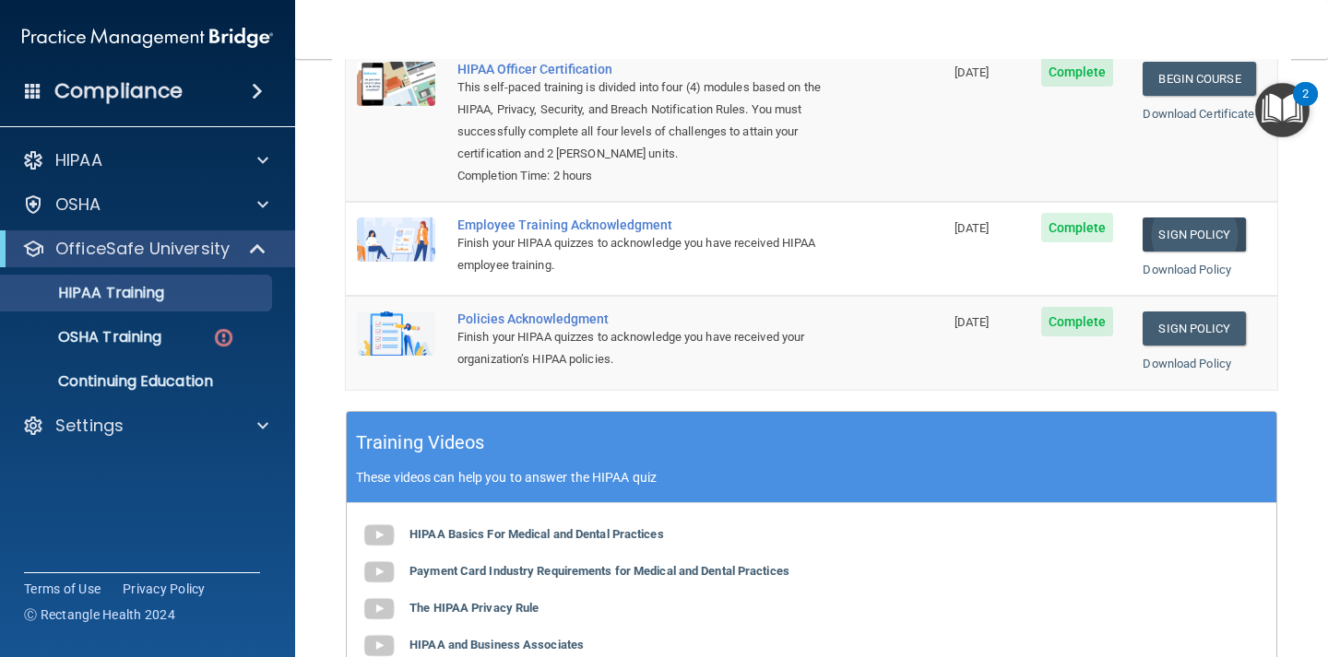
scroll to position [282, 0]
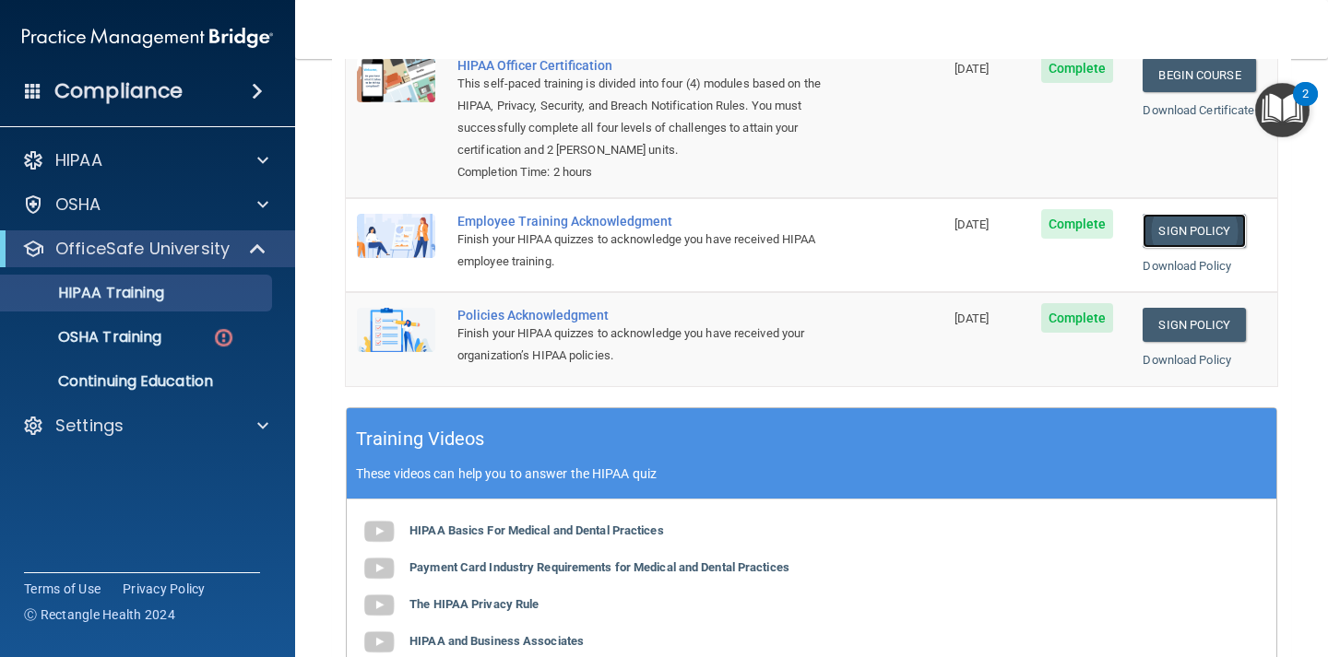
click at [1176, 230] on link "Sign Policy" at bounding box center [1193, 231] width 102 height 34
click at [1190, 323] on link "Sign Policy" at bounding box center [1193, 325] width 102 height 34
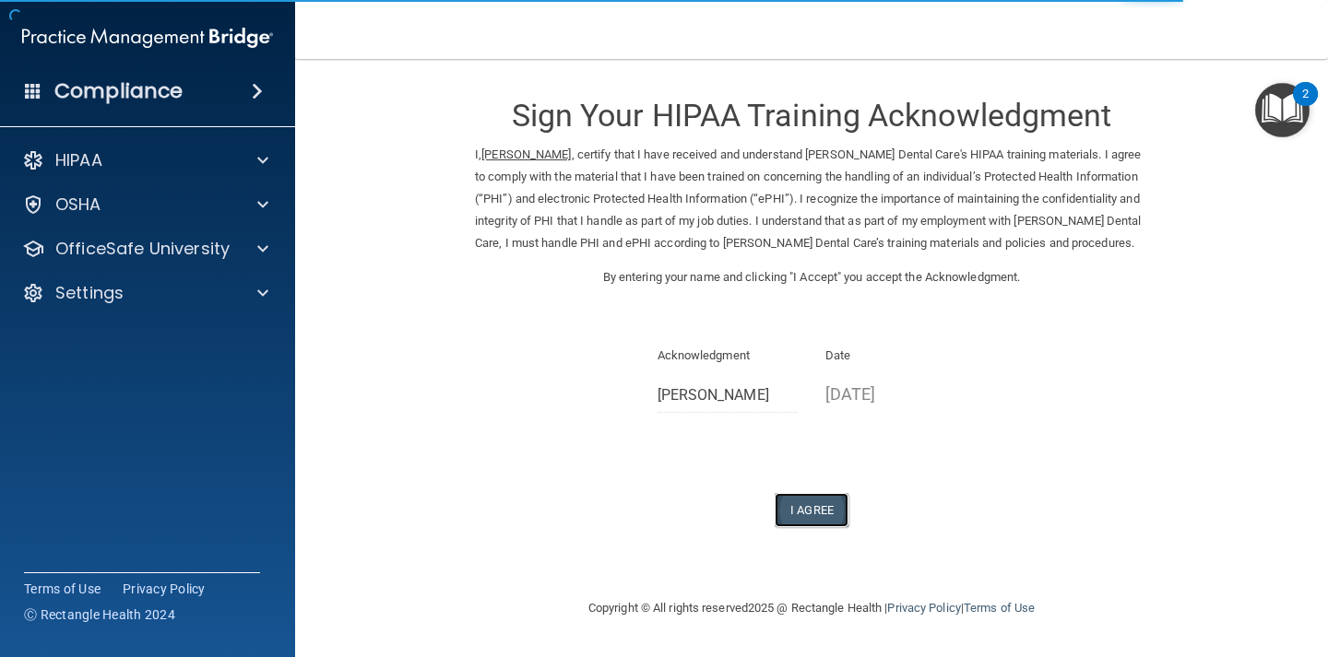
click at [817, 527] on button "I Agree" at bounding box center [811, 510] width 74 height 34
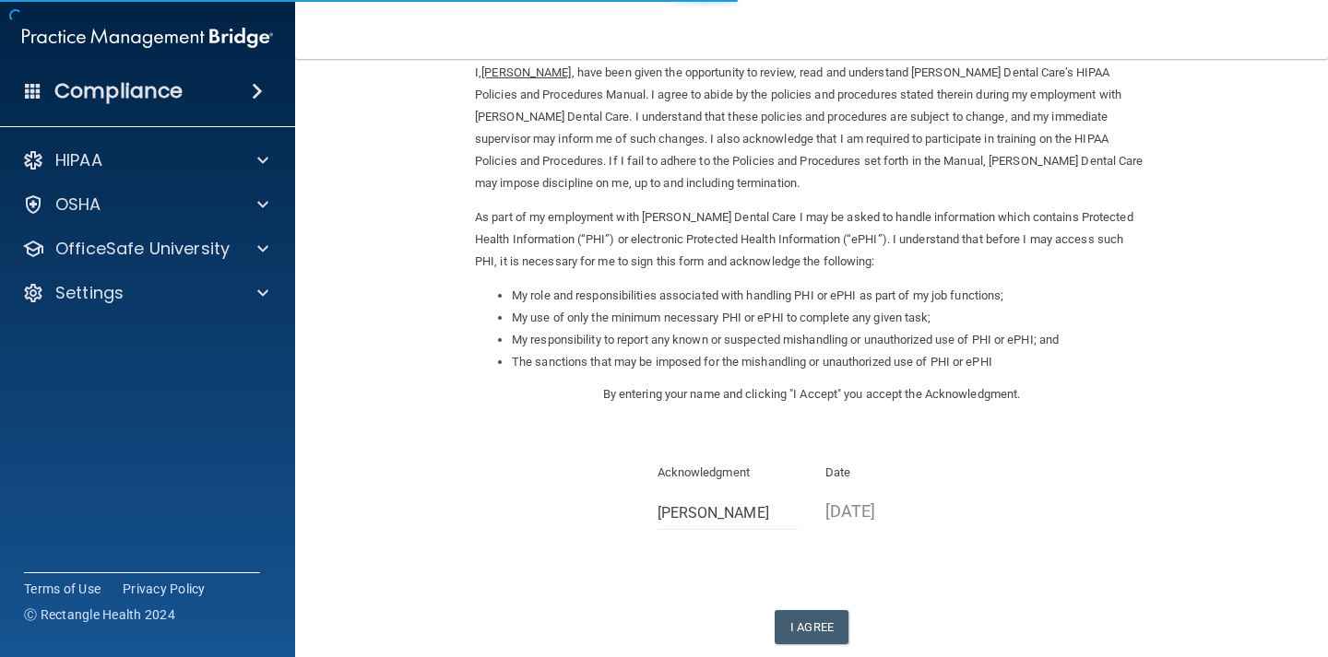
scroll to position [187, 0]
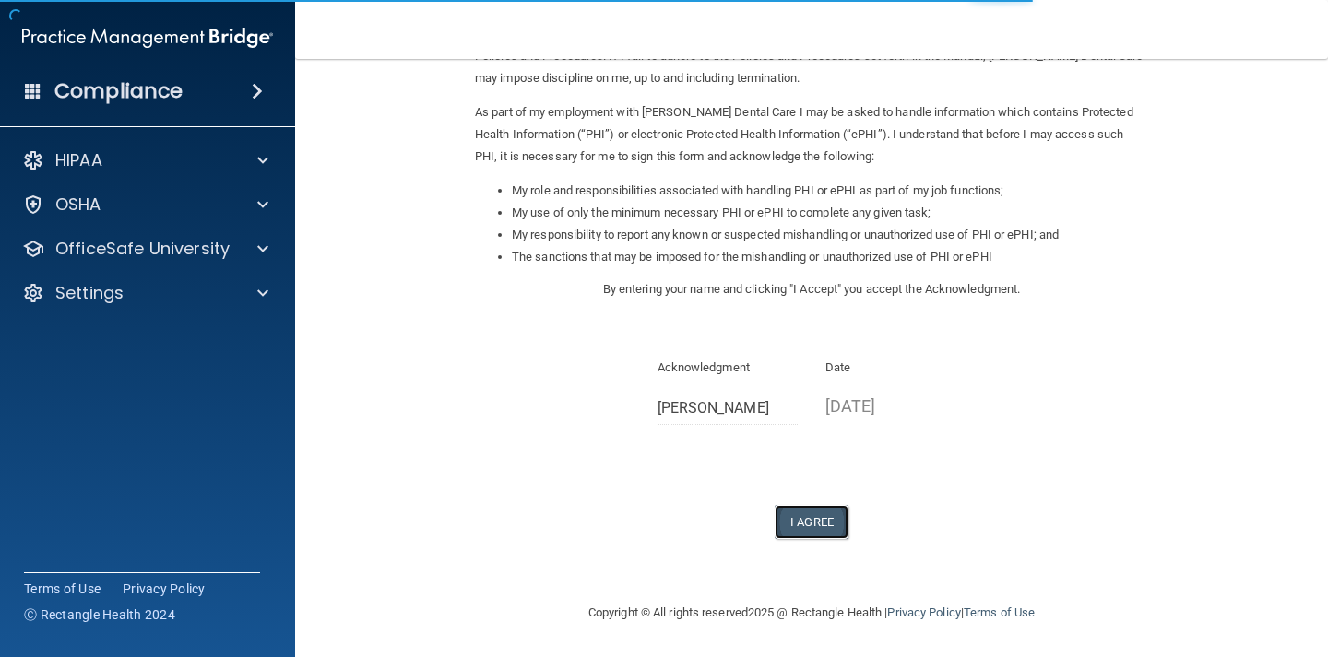
click at [805, 516] on button "I Agree" at bounding box center [811, 522] width 74 height 34
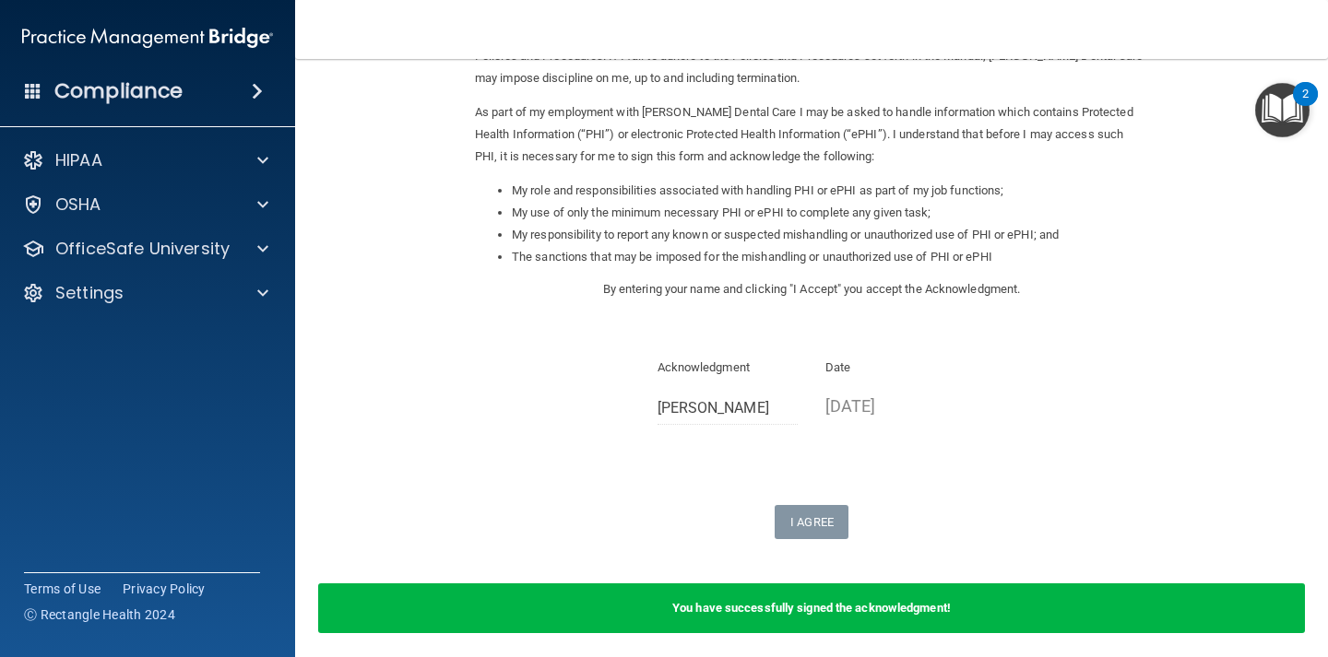
click at [1277, 117] on img "Open Resource Center, 2 new notifications" at bounding box center [1282, 110] width 54 height 54
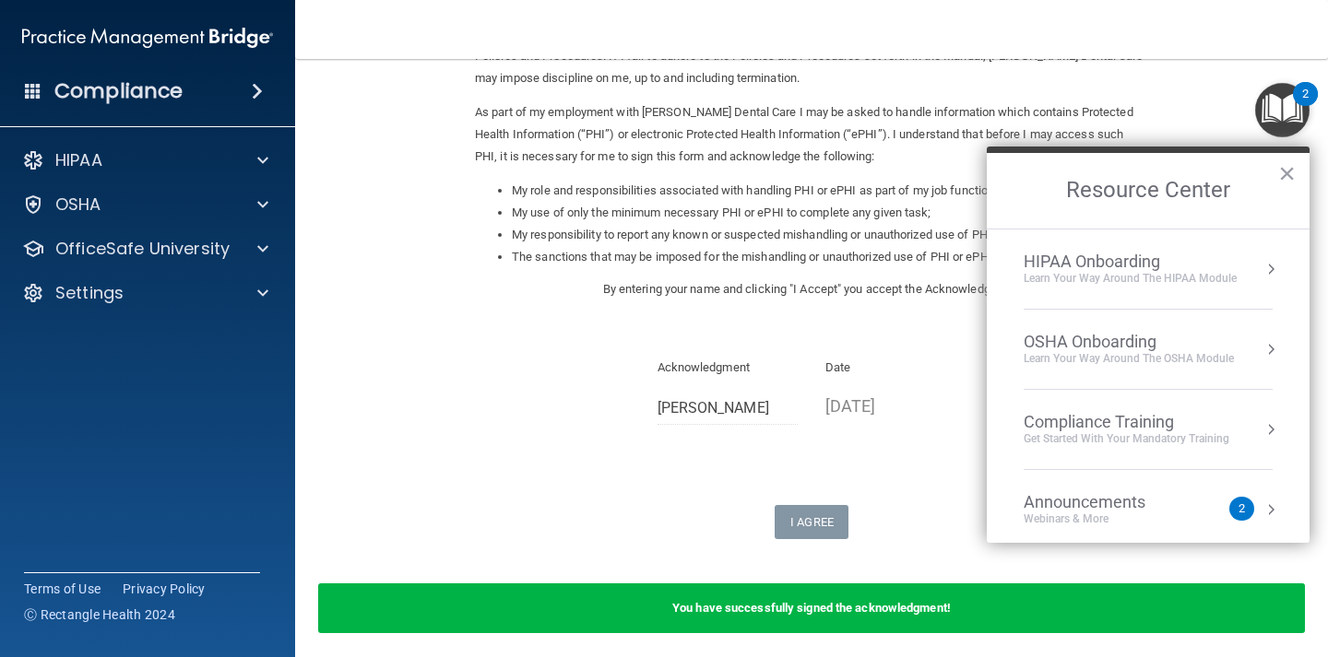
click at [1115, 255] on div "HIPAA Onboarding" at bounding box center [1129, 262] width 213 height 20
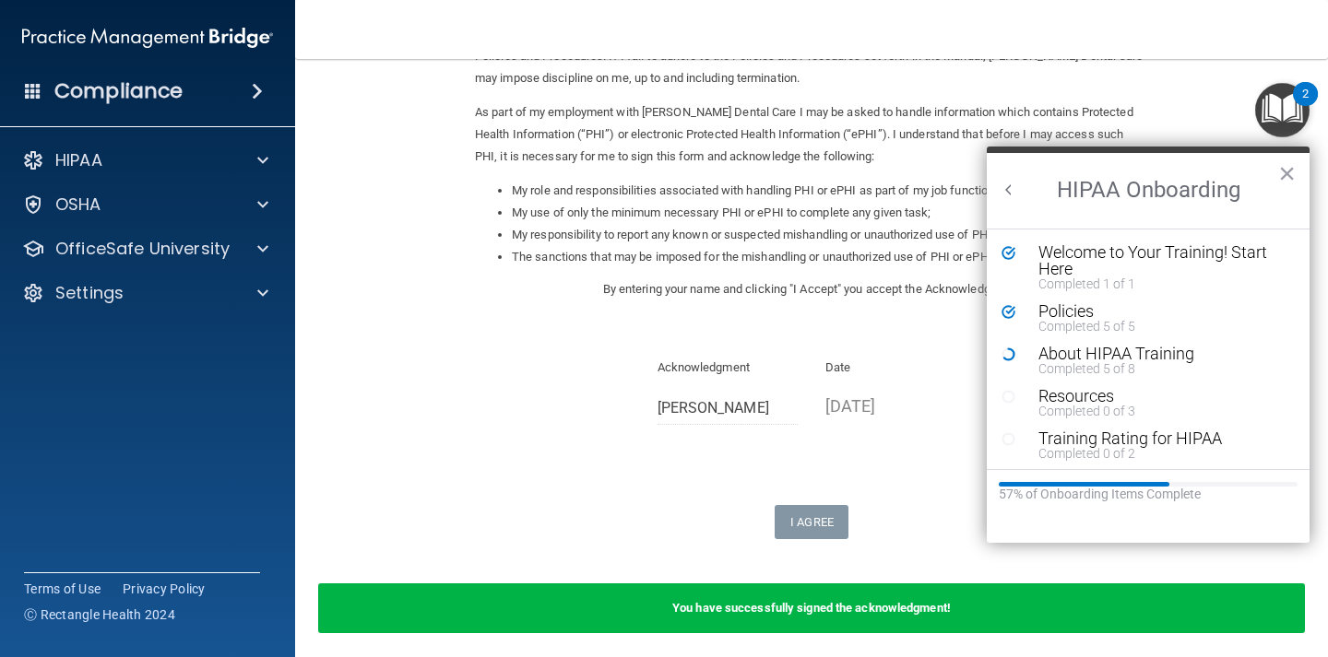
scroll to position [0, 0]
click at [1078, 351] on div "About HIPAA Training" at bounding box center [1161, 354] width 247 height 17
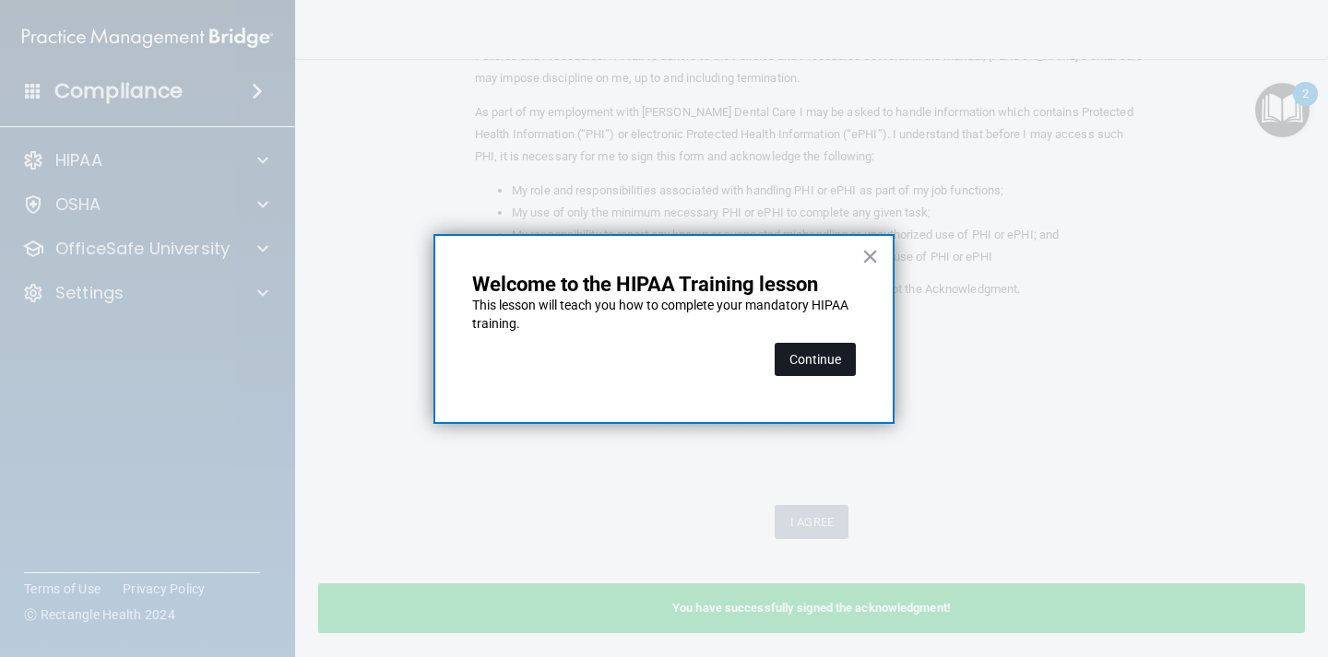
click at [809, 360] on button "Continue" at bounding box center [814, 359] width 81 height 33
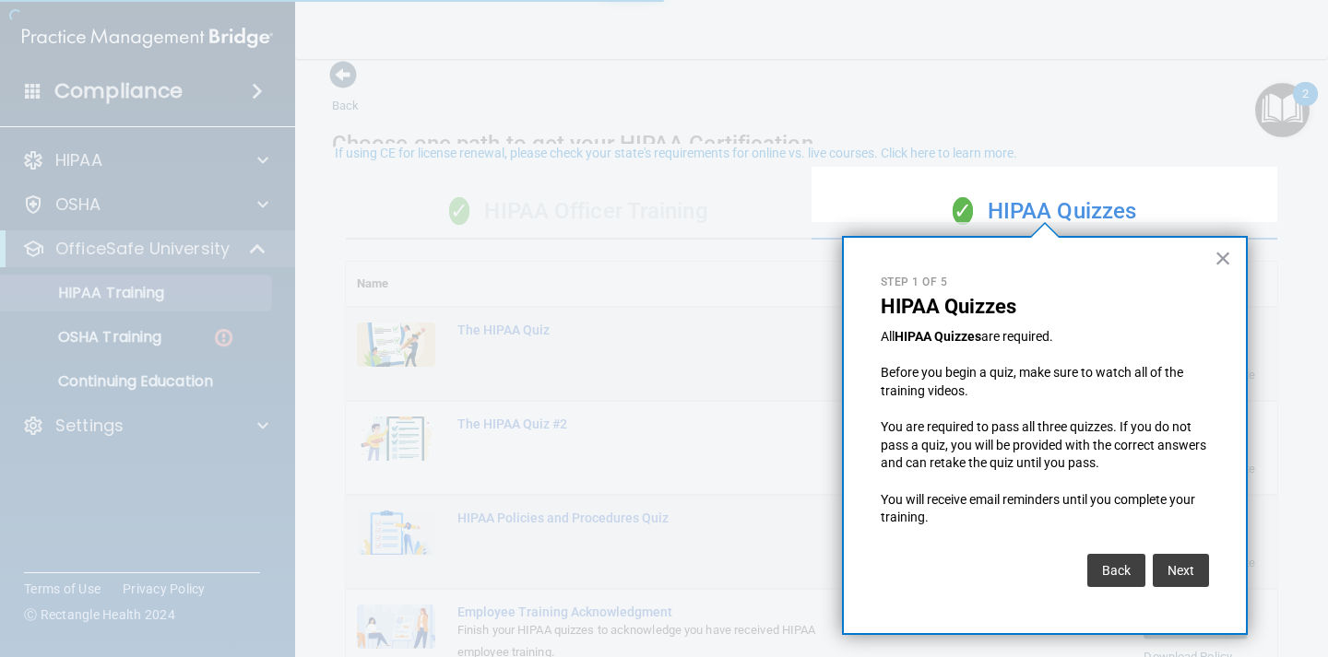
scroll to position [8, 0]
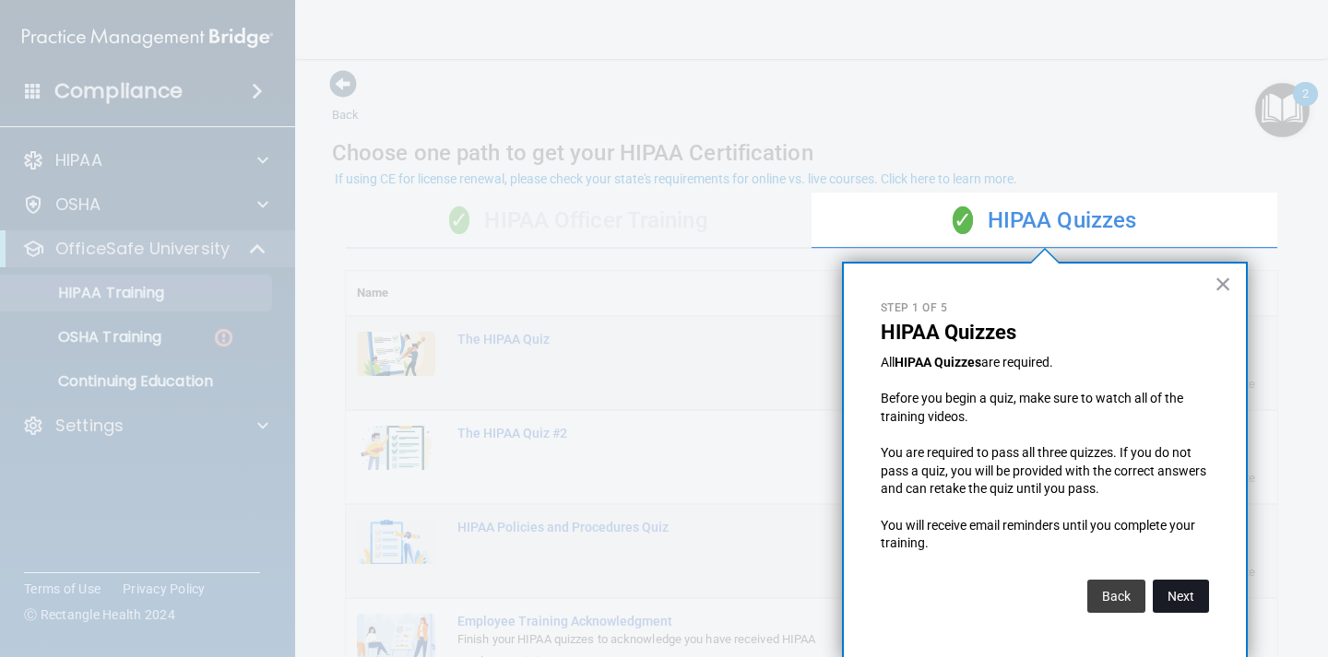
click at [1178, 608] on button "Next" at bounding box center [1180, 596] width 56 height 33
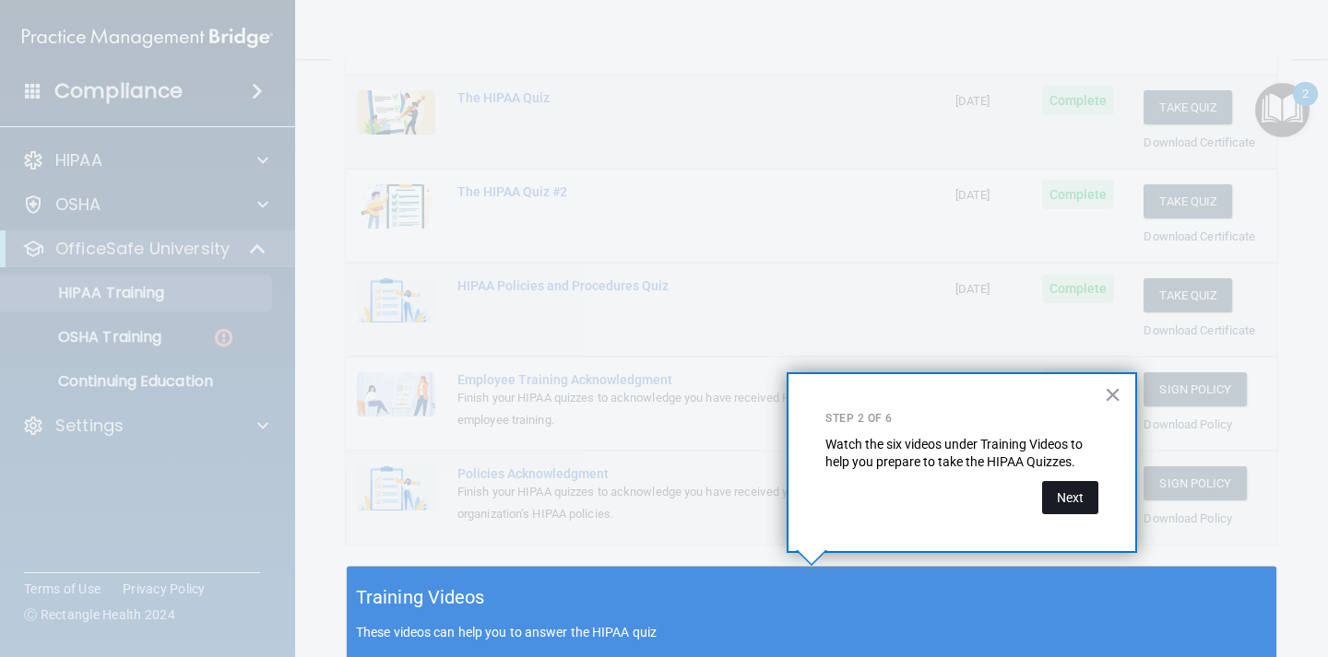
click at [1074, 499] on button "Next" at bounding box center [1070, 497] width 56 height 33
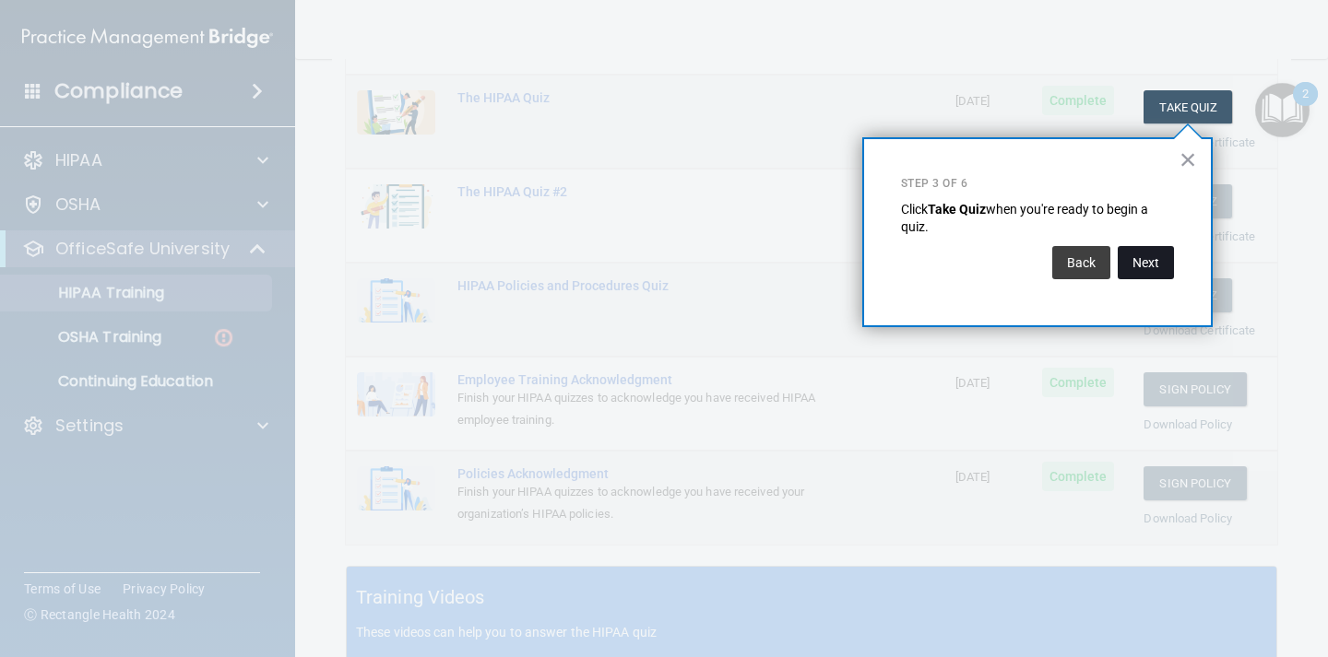
click at [1133, 263] on button "Next" at bounding box center [1145, 262] width 56 height 33
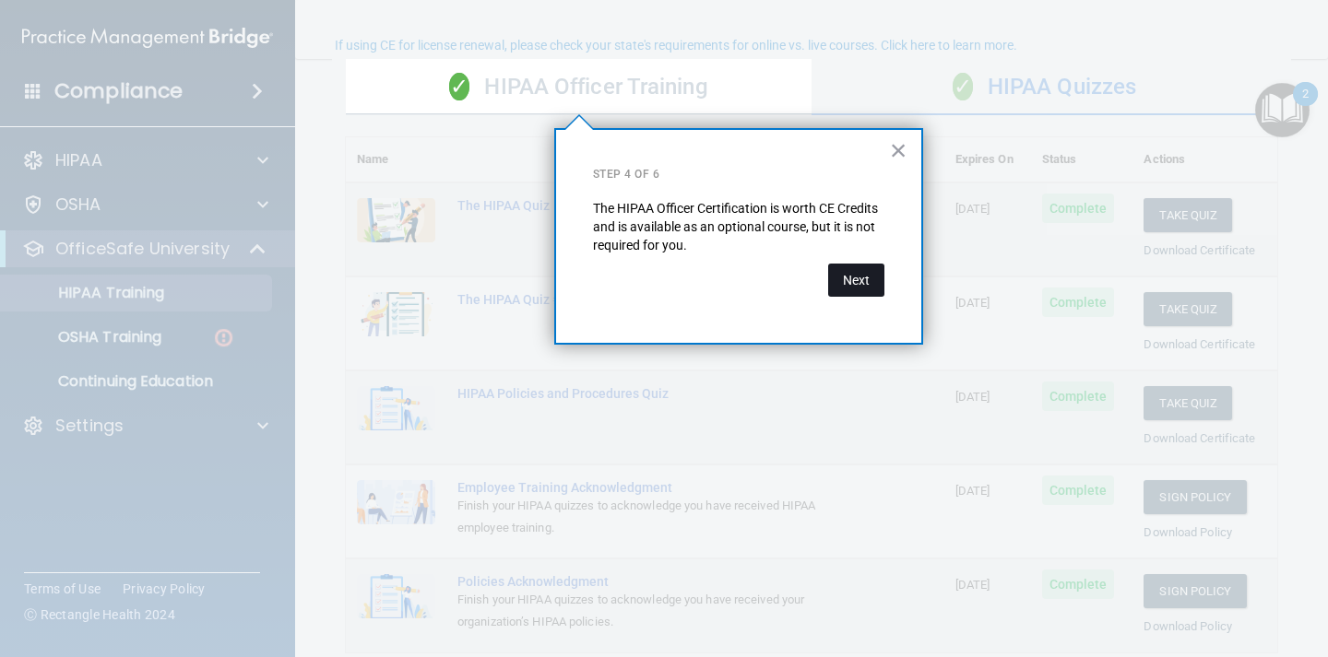
click at [868, 276] on button "Next" at bounding box center [856, 280] width 56 height 33
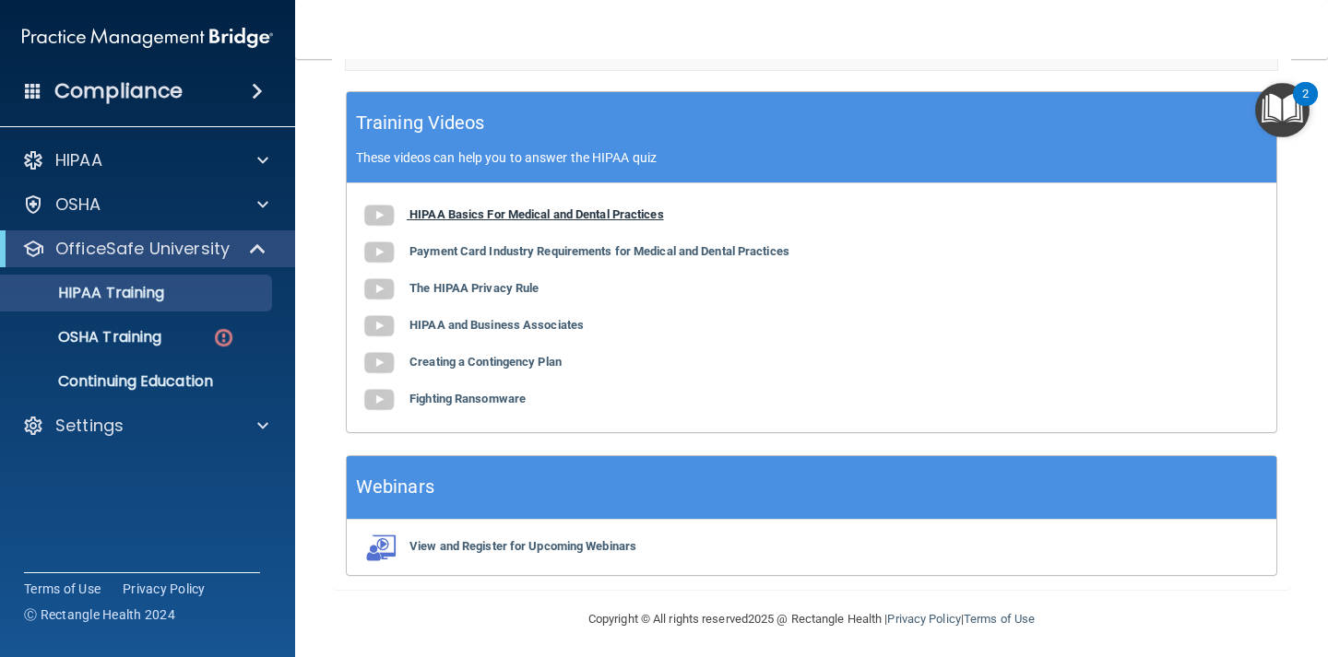
scroll to position [730, 0]
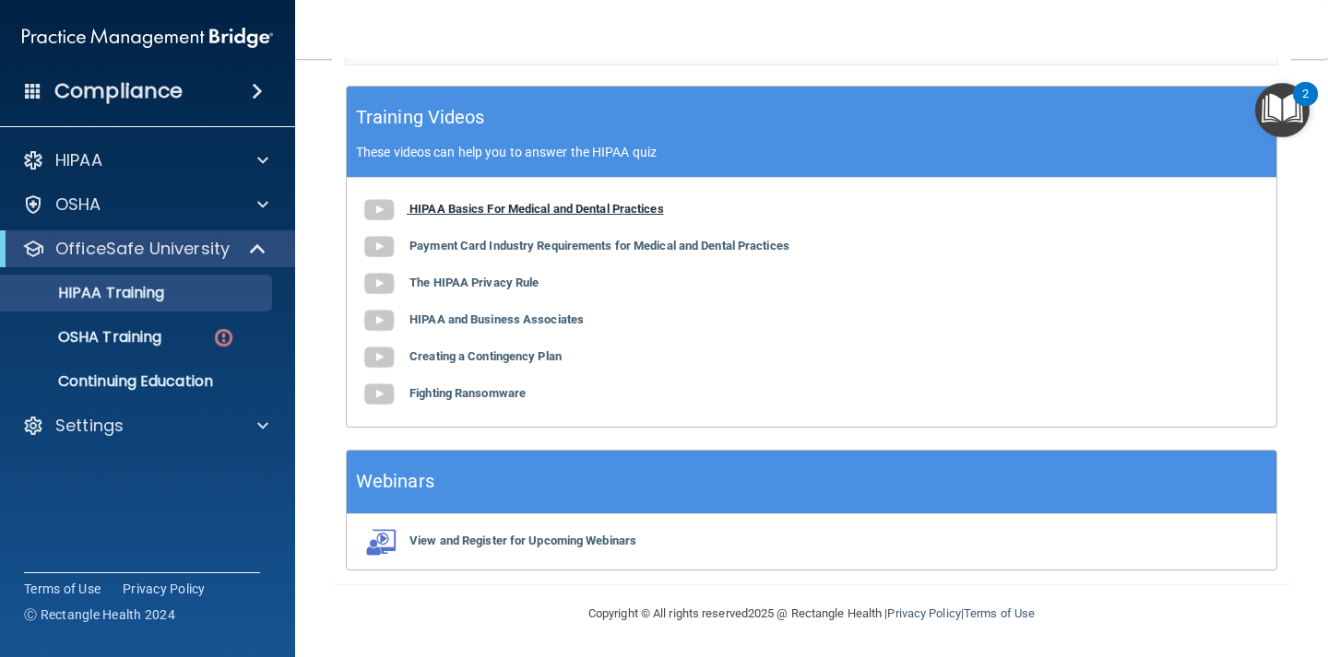
click at [515, 211] on b "HIPAA Basics For Medical and Dental Practices" at bounding box center [536, 209] width 254 height 14
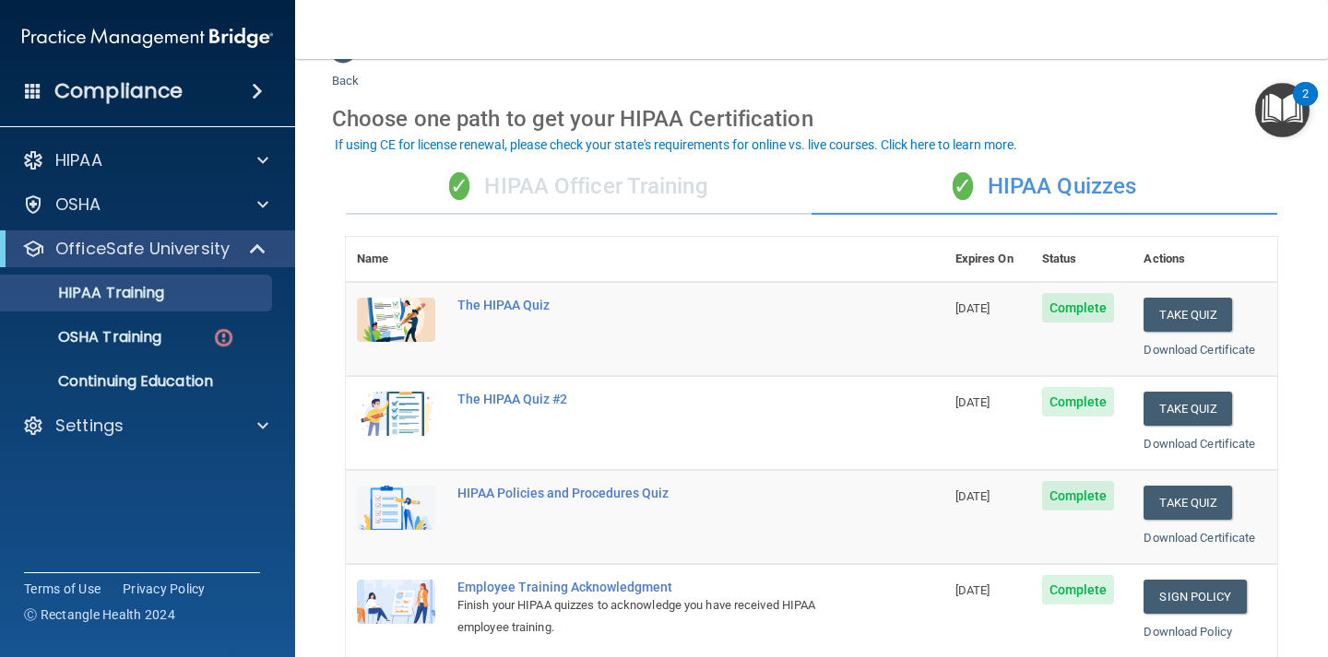
scroll to position [0, 0]
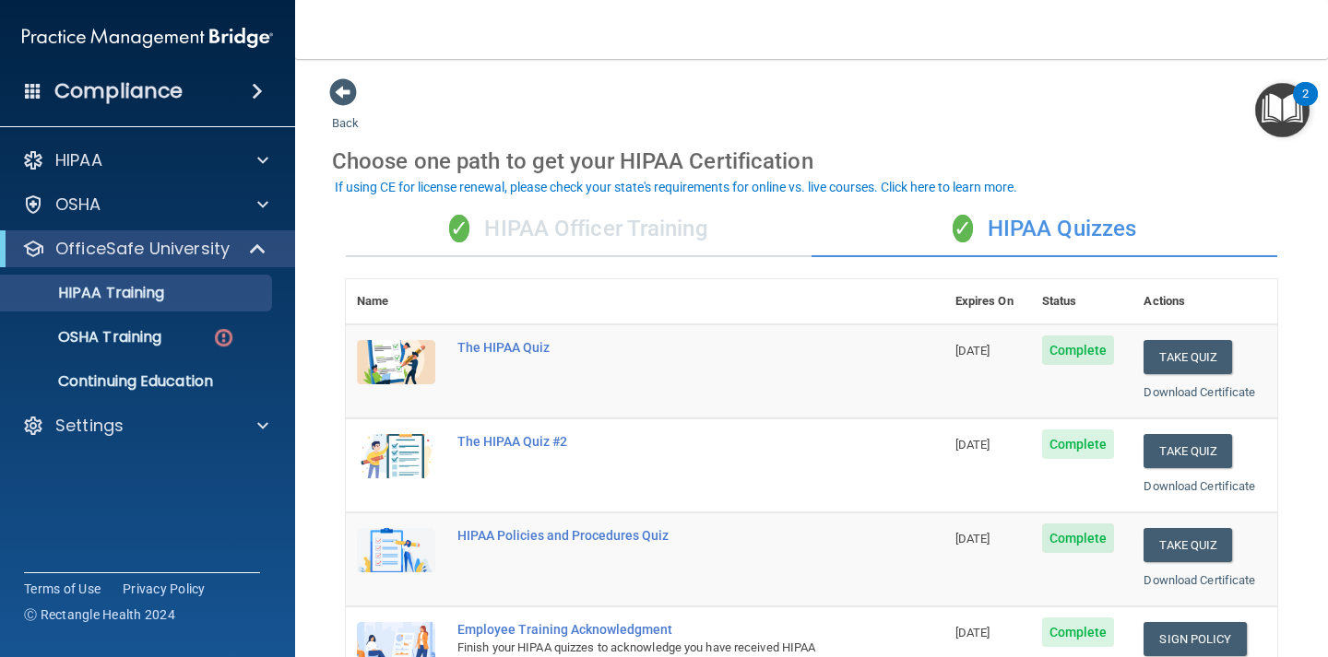
click at [1294, 118] on img "Open Resource Center, 2 new notifications" at bounding box center [1282, 110] width 54 height 54
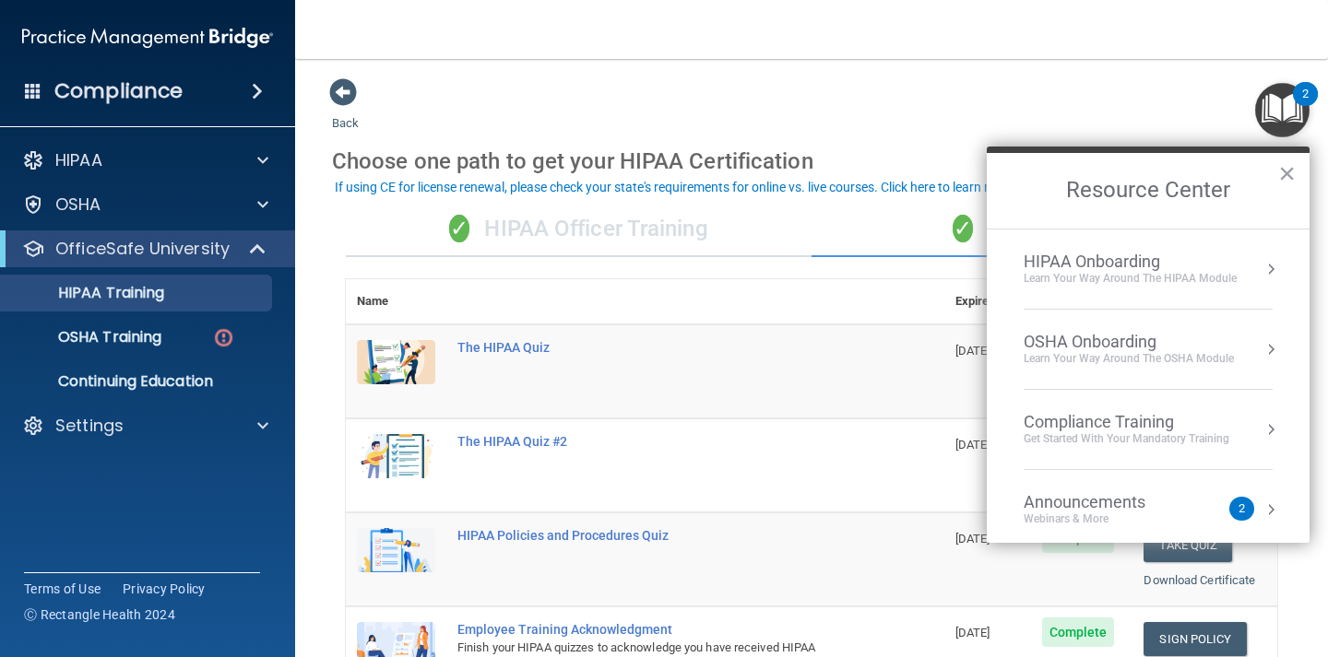
click at [1087, 266] on div "HIPAA Onboarding" at bounding box center [1129, 262] width 213 height 20
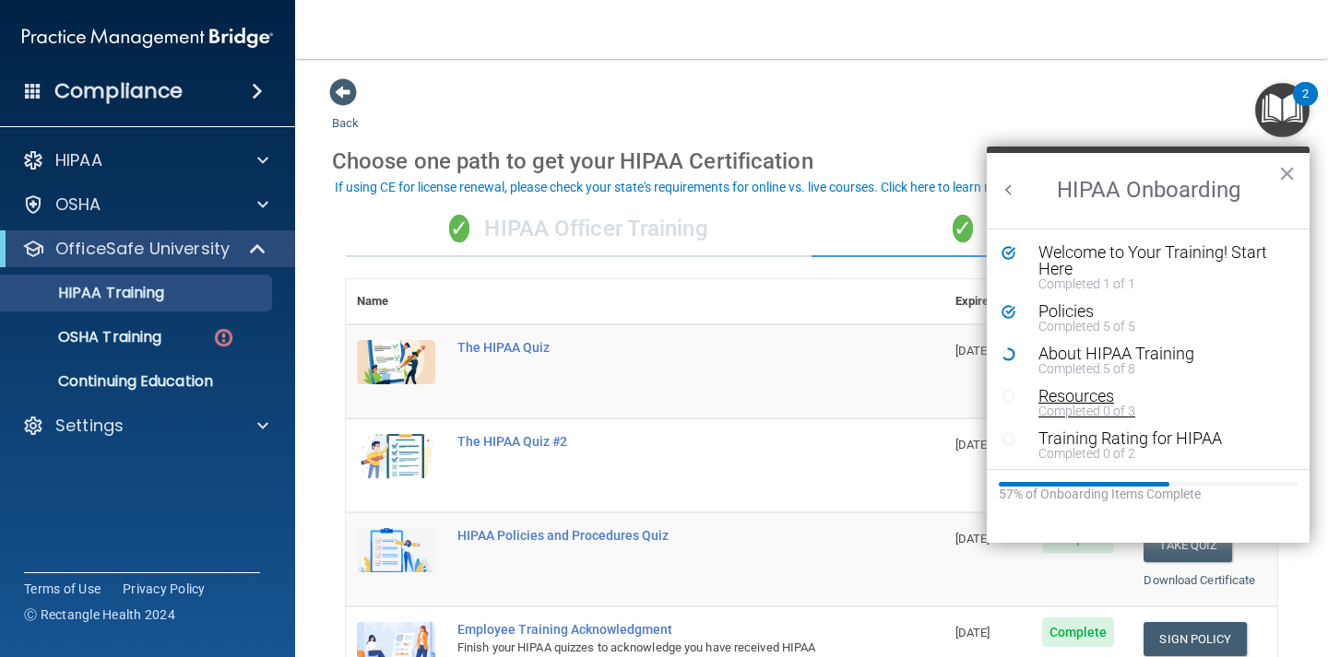
scroll to position [4, 0]
click at [1009, 349] on icon "Resource Center" at bounding box center [1008, 351] width 14 height 14
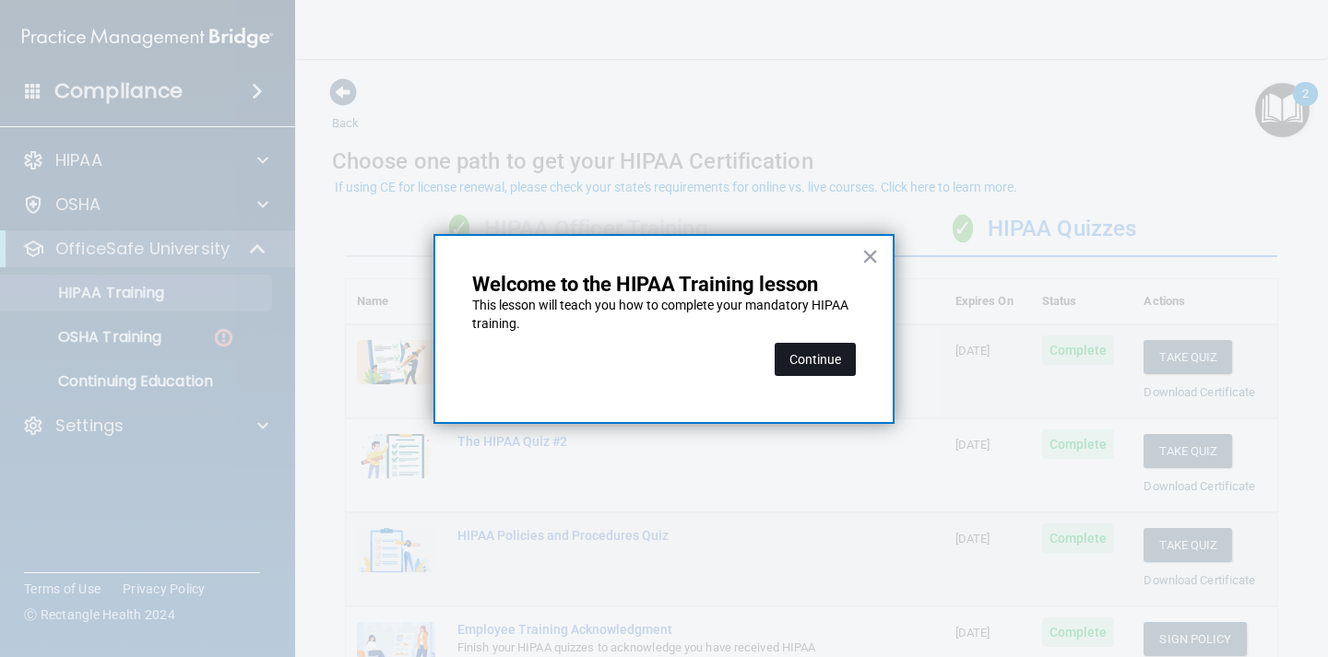
click at [839, 357] on button "Continue" at bounding box center [814, 359] width 81 height 33
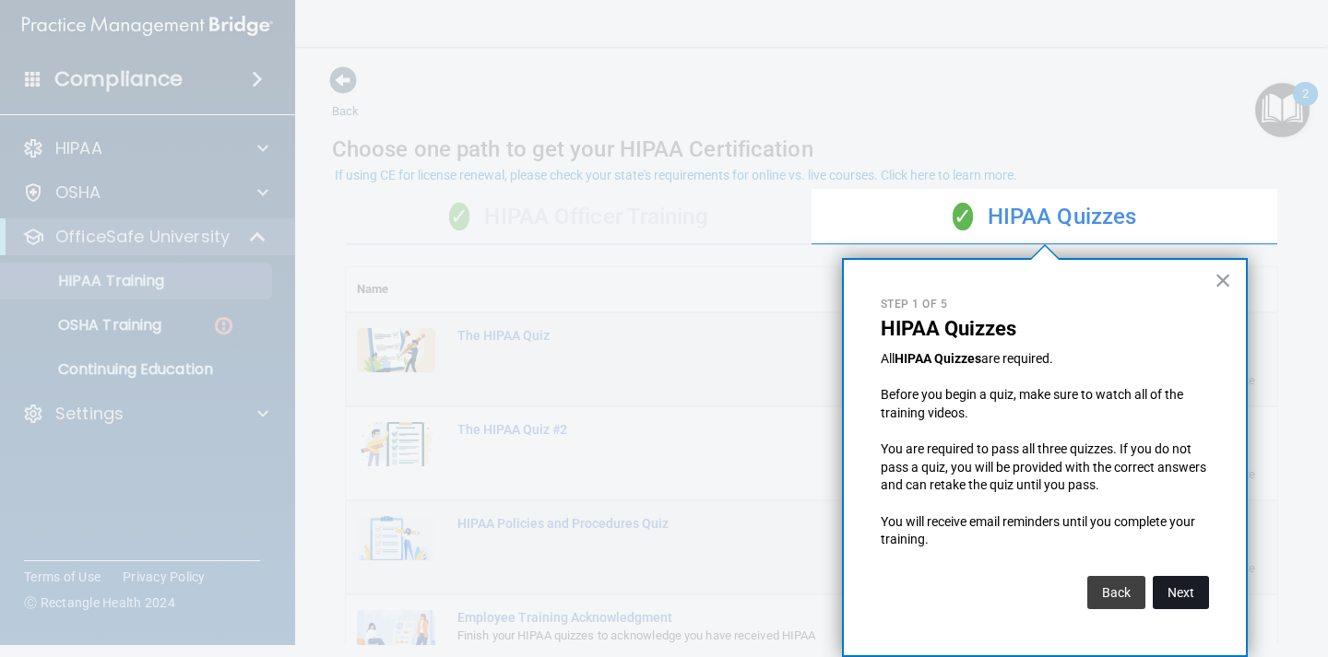
click at [1191, 595] on button "Next" at bounding box center [1180, 592] width 56 height 33
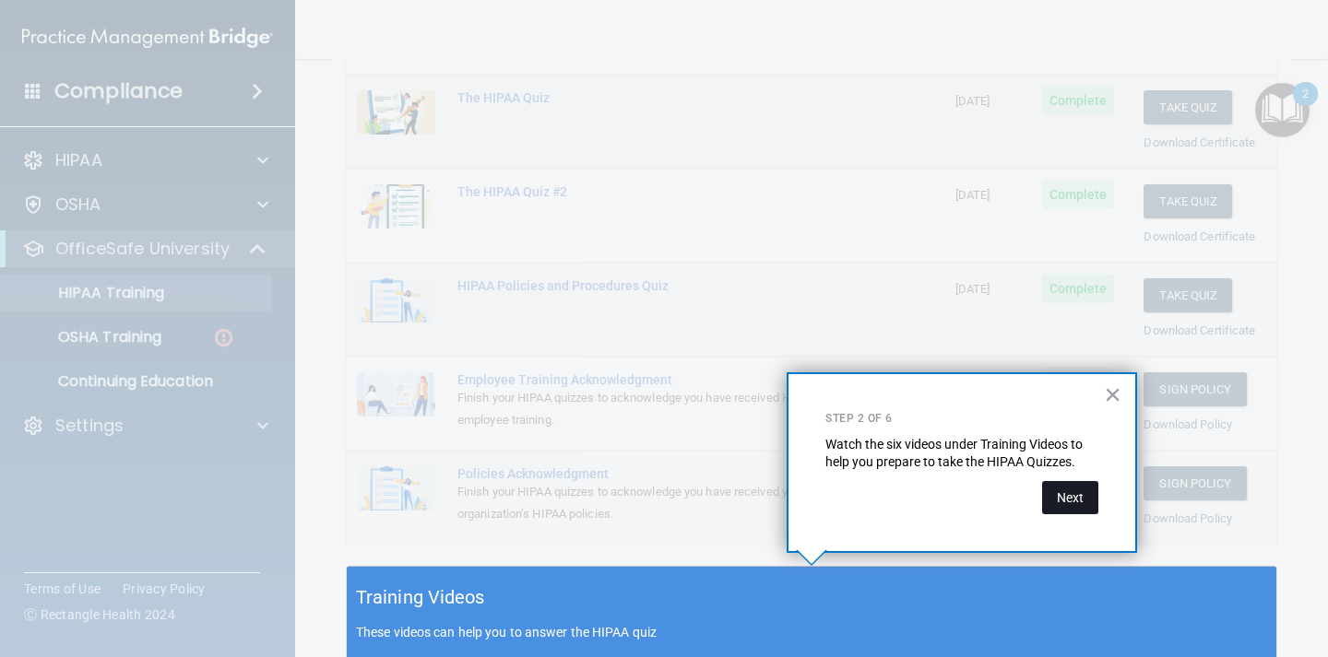
click at [1069, 504] on button "Next" at bounding box center [1070, 497] width 56 height 33
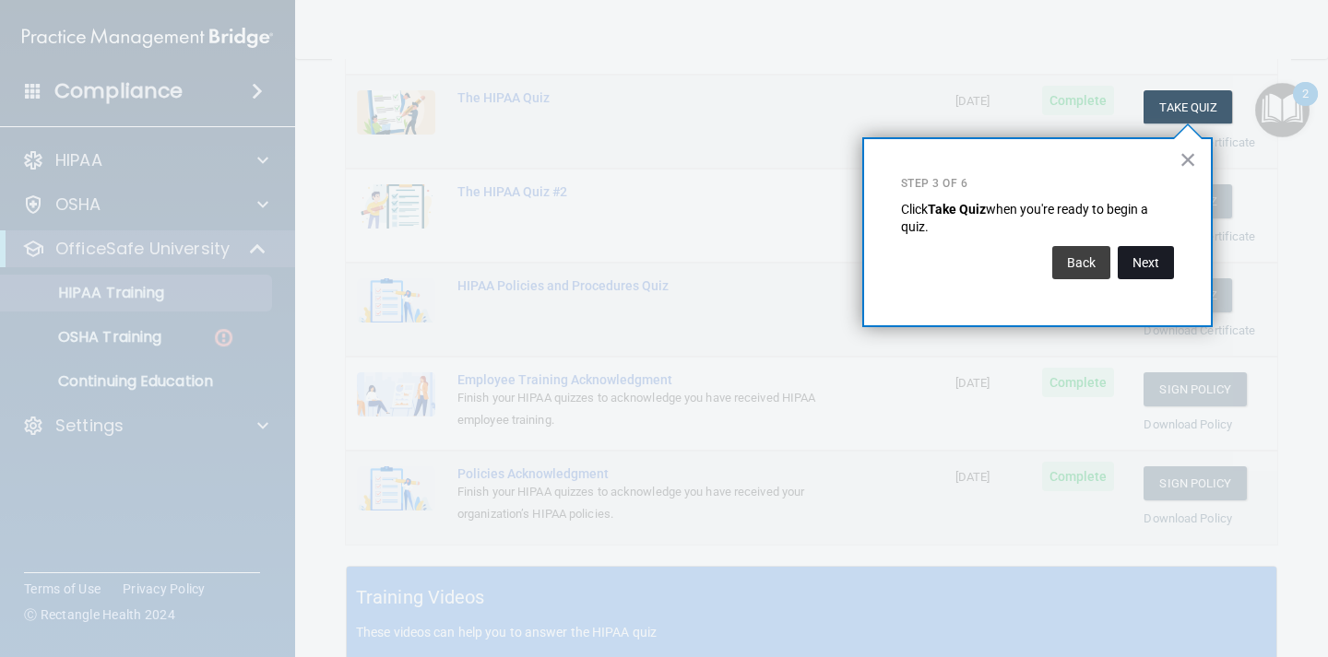
click at [1131, 267] on button "Next" at bounding box center [1145, 262] width 56 height 33
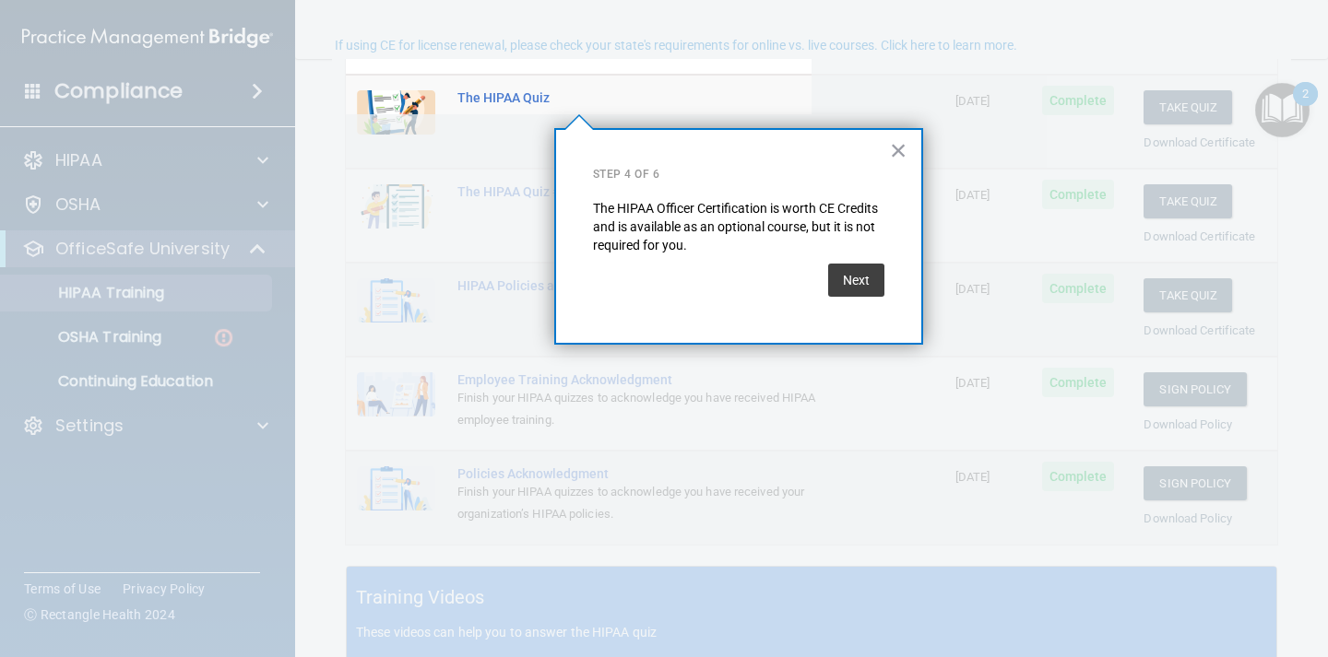
scroll to position [142, 0]
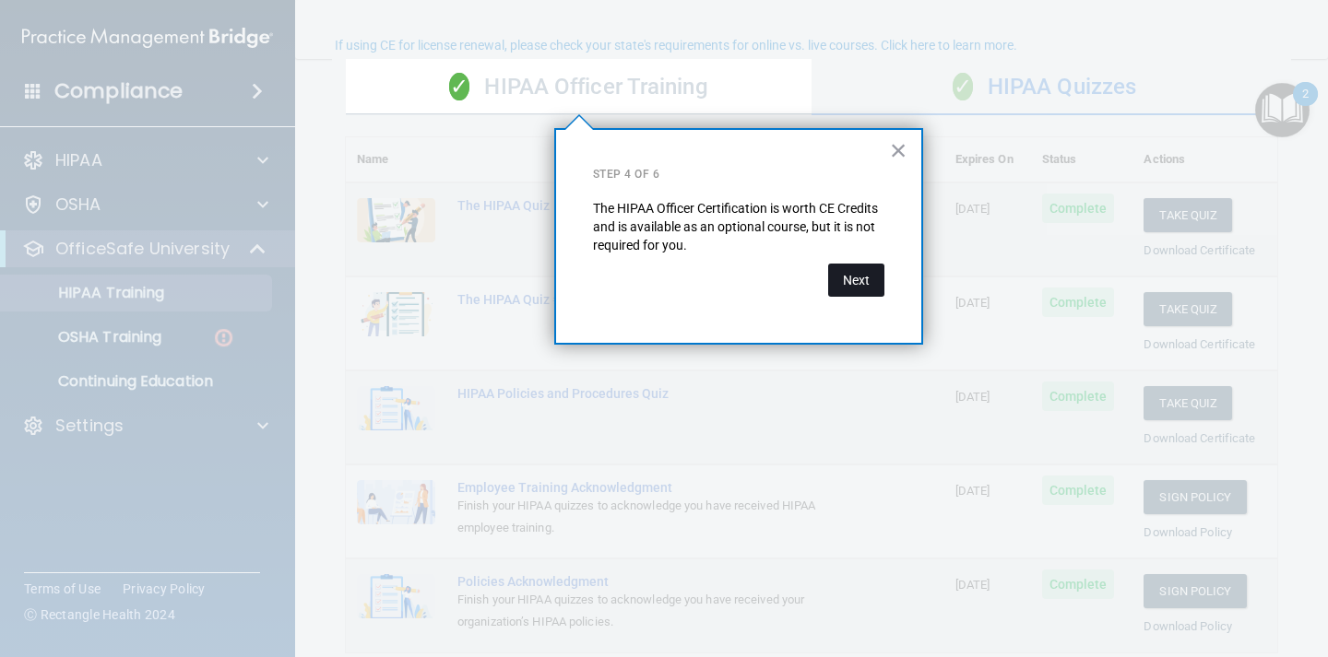
click at [856, 282] on button "Next" at bounding box center [856, 280] width 56 height 33
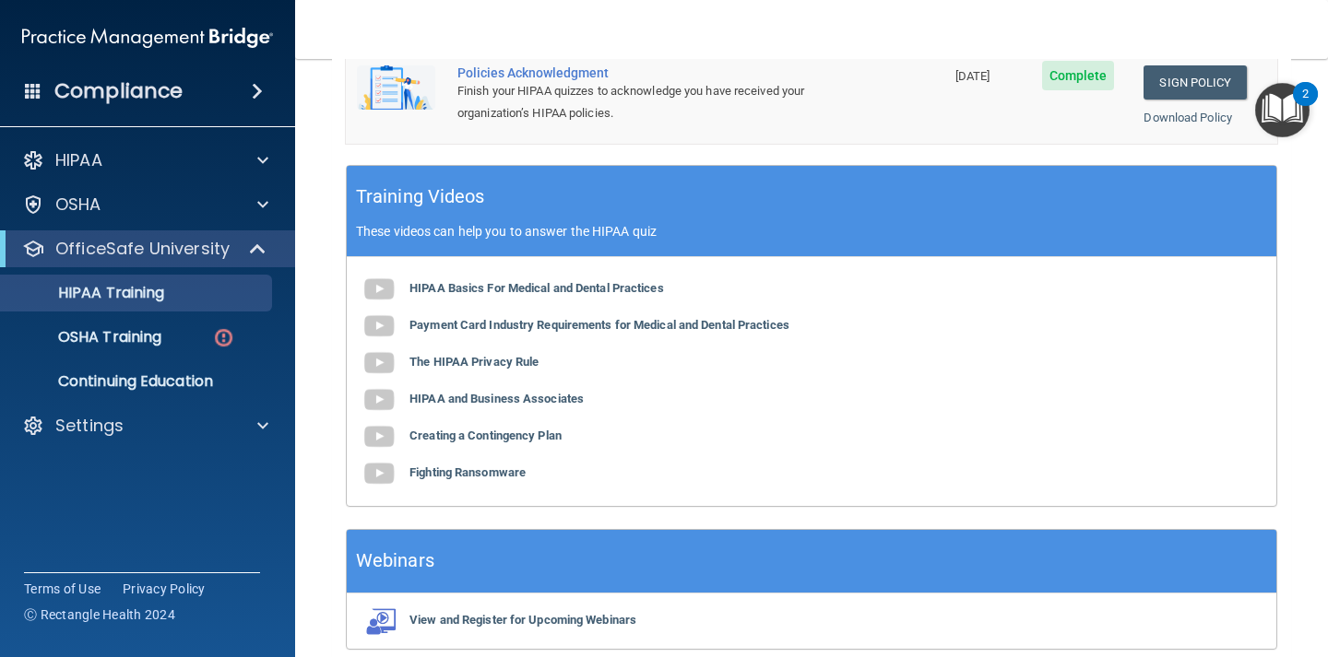
scroll to position [730, 0]
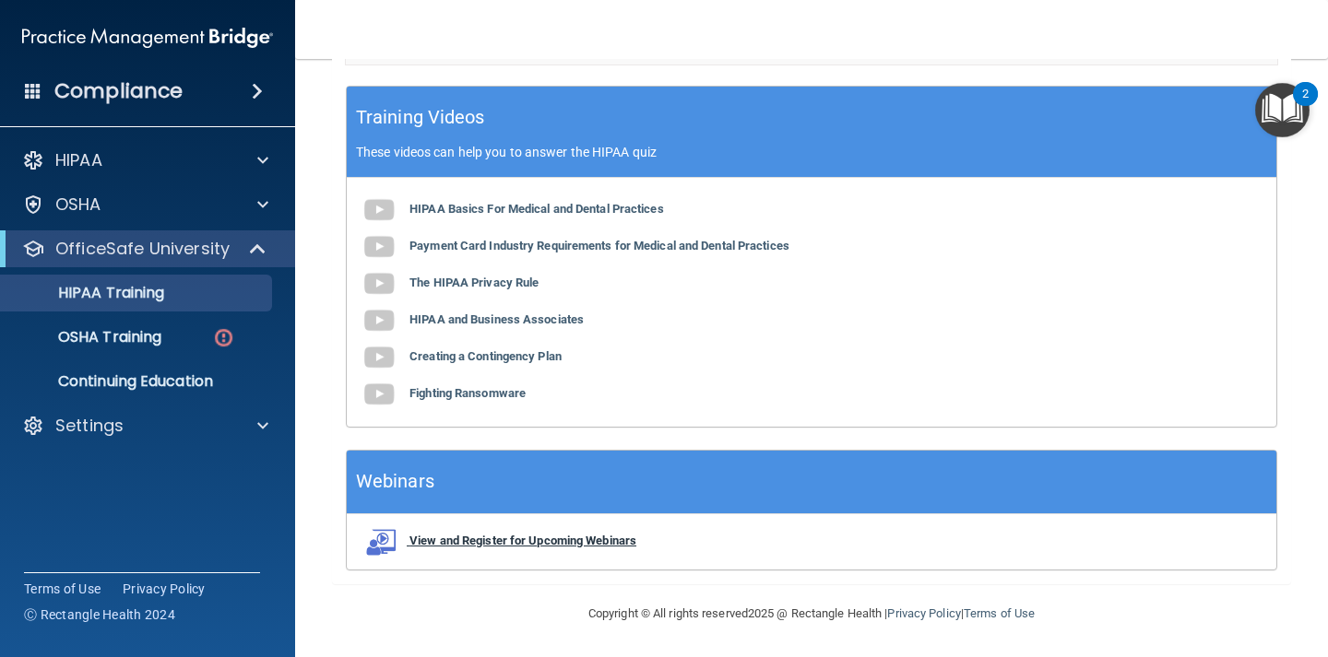
click at [536, 541] on b "View and Register for Upcoming Webinars" at bounding box center [522, 541] width 227 height 14
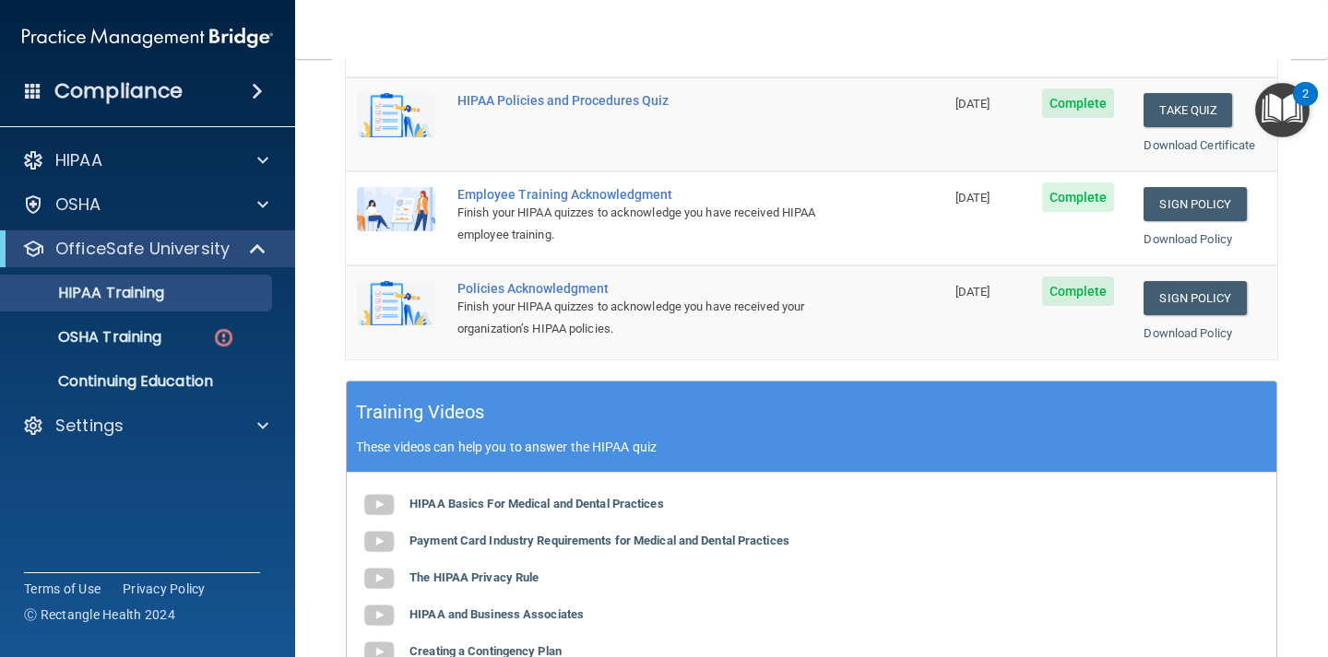
scroll to position [0, 0]
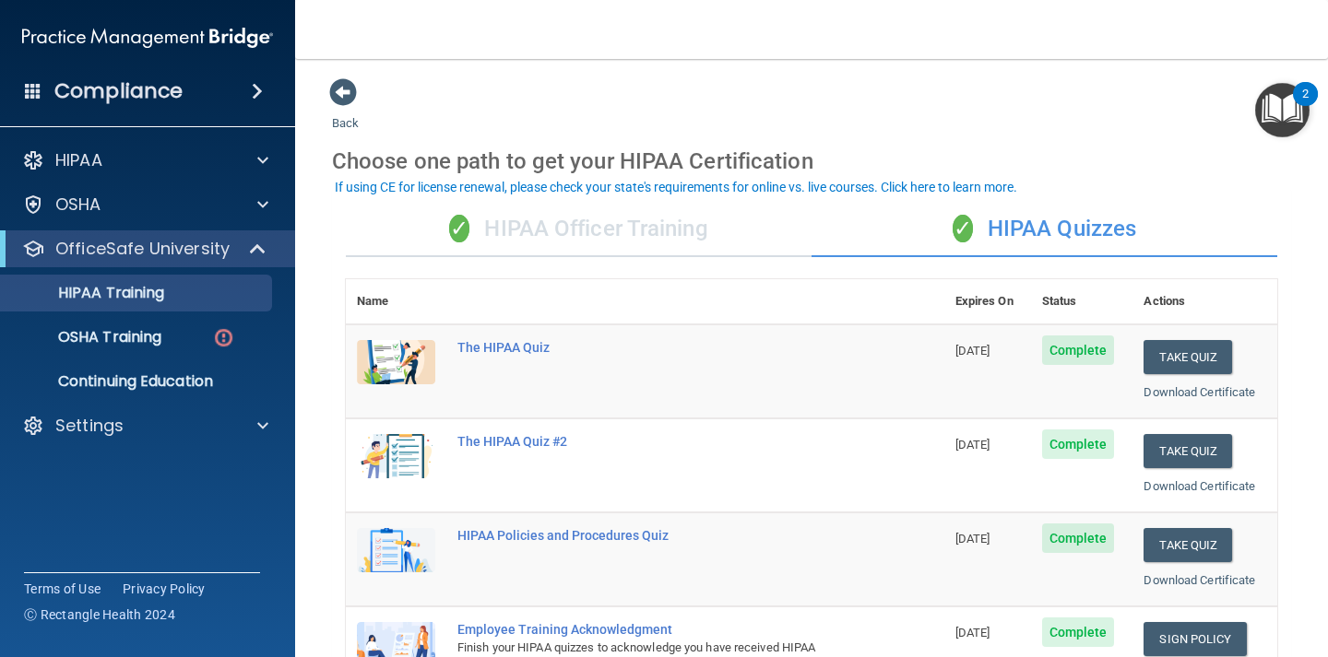
click at [521, 228] on div "✓ HIPAA Officer Training" at bounding box center [579, 229] width 466 height 55
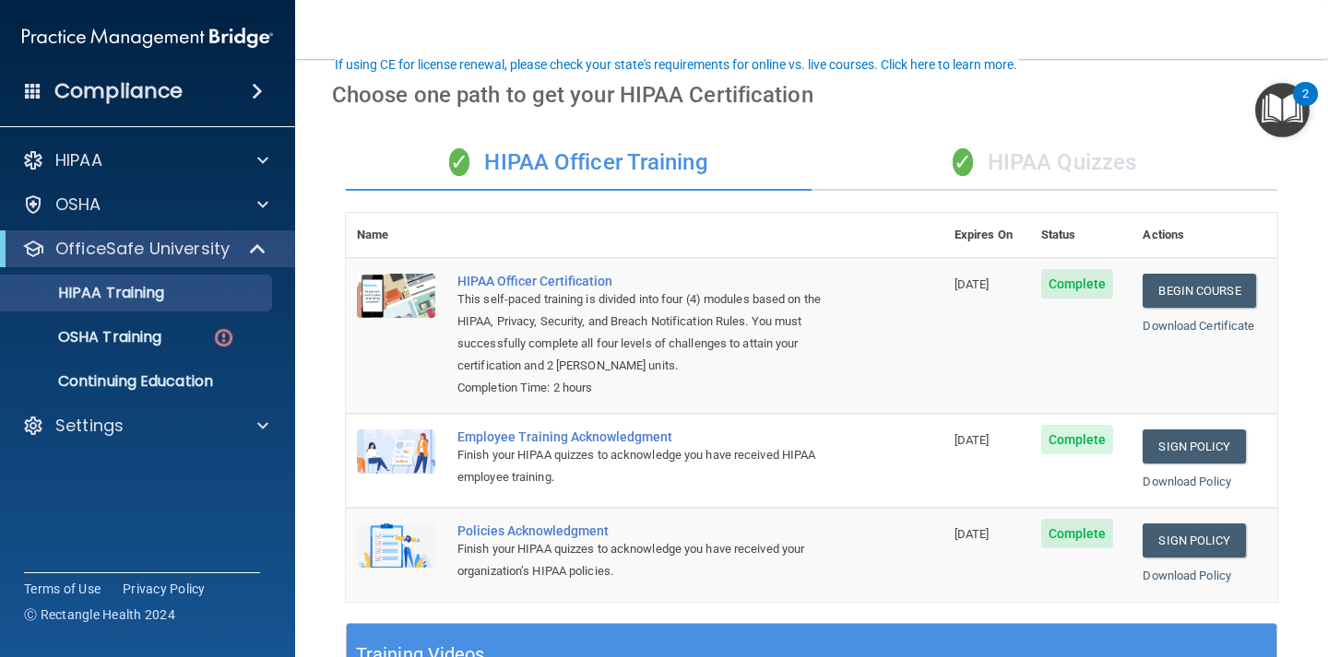
scroll to position [49, 0]
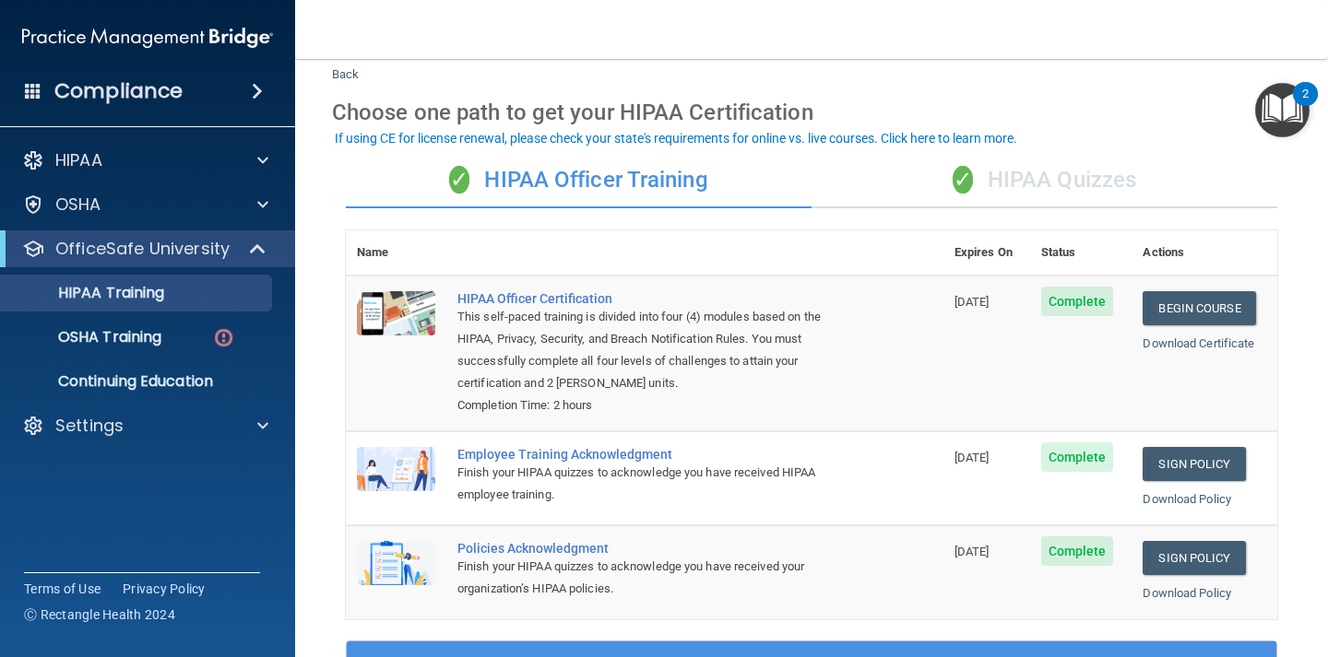
click at [1032, 168] on div "✓ HIPAA Quizzes" at bounding box center [1044, 180] width 466 height 55
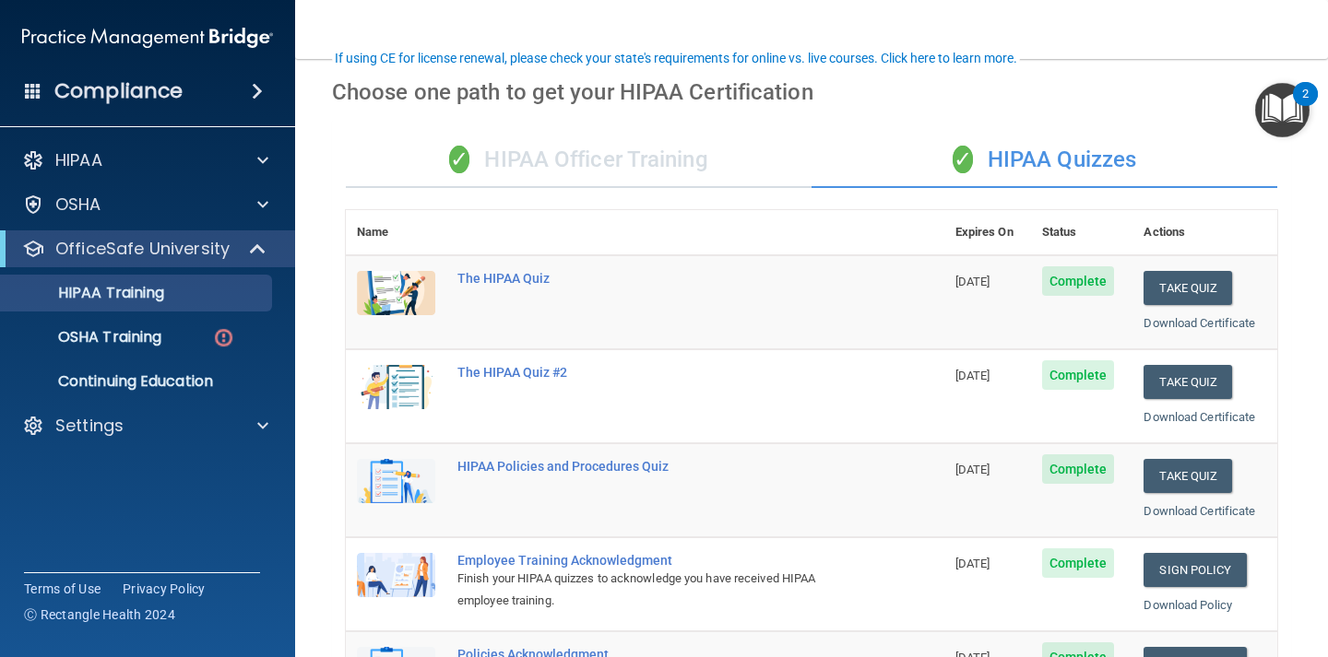
scroll to position [60, 0]
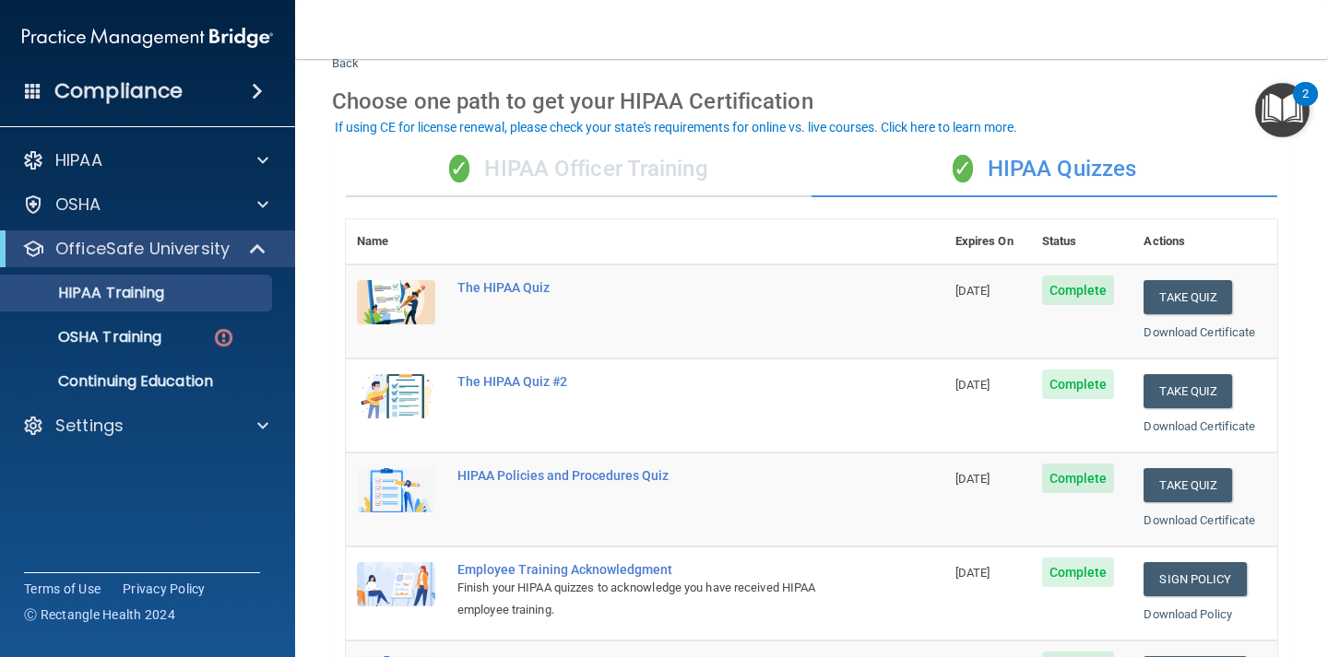
click at [656, 166] on div "✓ HIPAA Officer Training" at bounding box center [579, 169] width 466 height 55
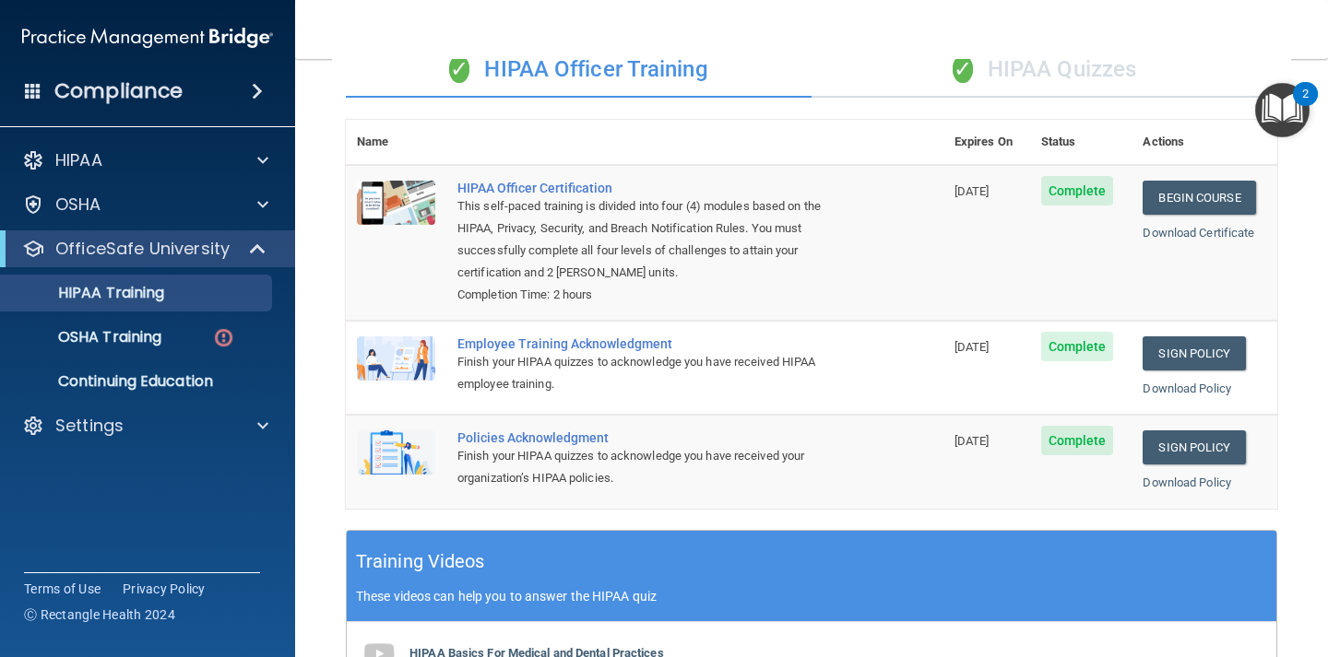
scroll to position [86, 0]
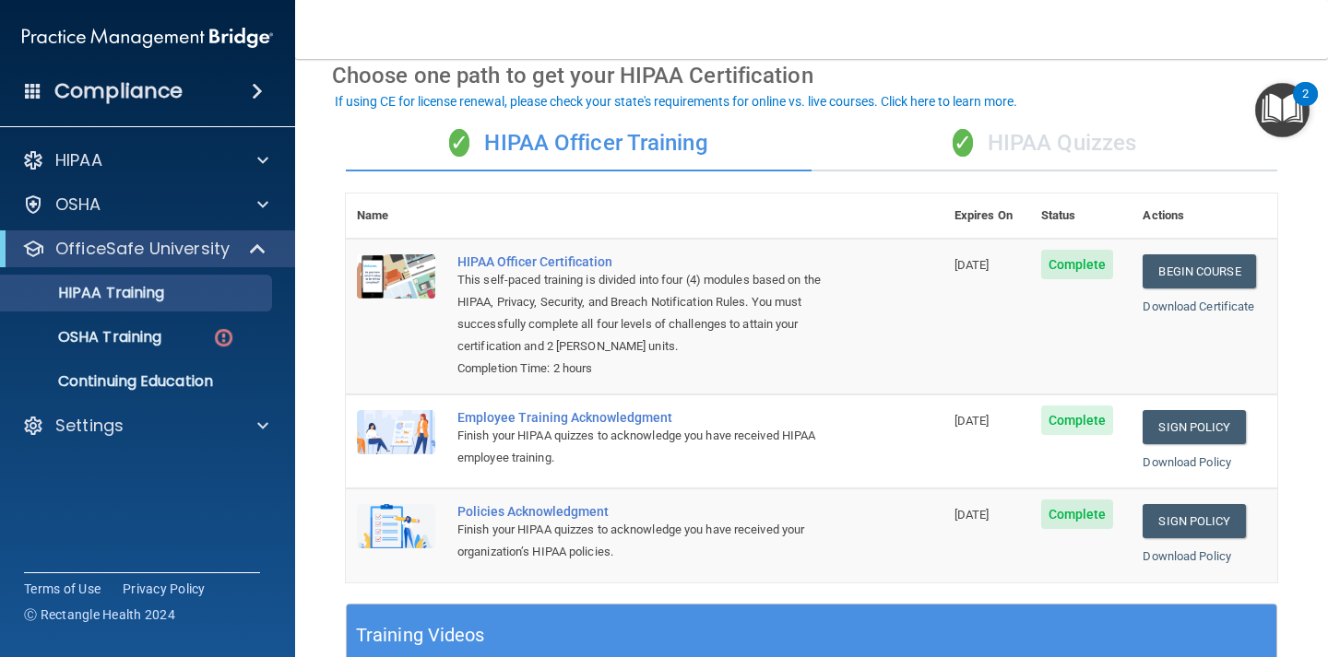
click at [1272, 112] on img "Open Resource Center, 2 new notifications" at bounding box center [1282, 110] width 54 height 54
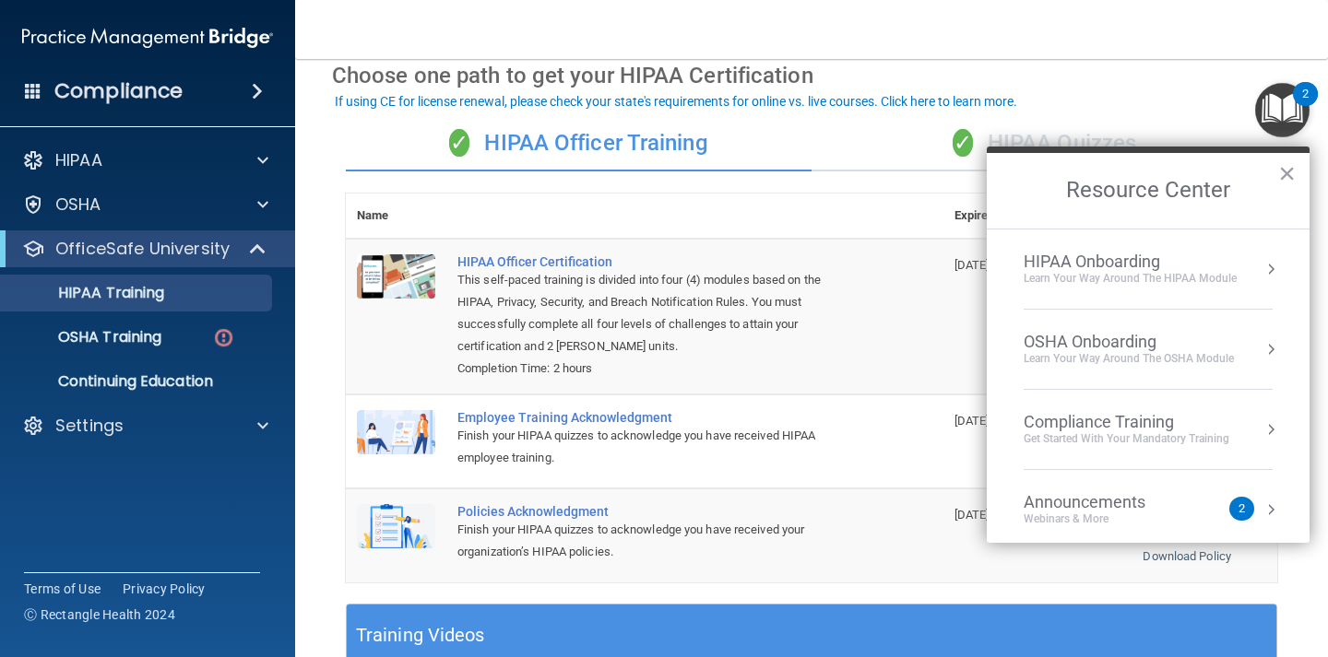
click at [1092, 262] on div "HIPAA Onboarding" at bounding box center [1129, 262] width 213 height 20
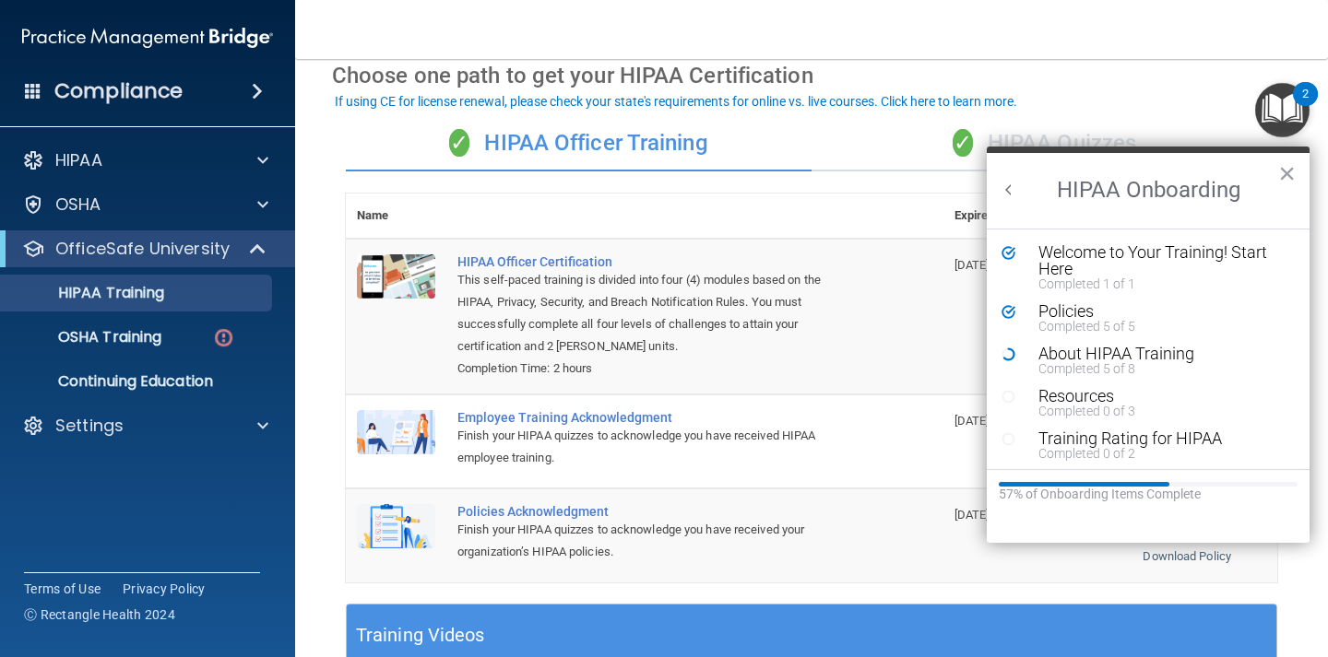
scroll to position [0, 0]
click at [1067, 398] on div "Resources" at bounding box center [1161, 396] width 247 height 17
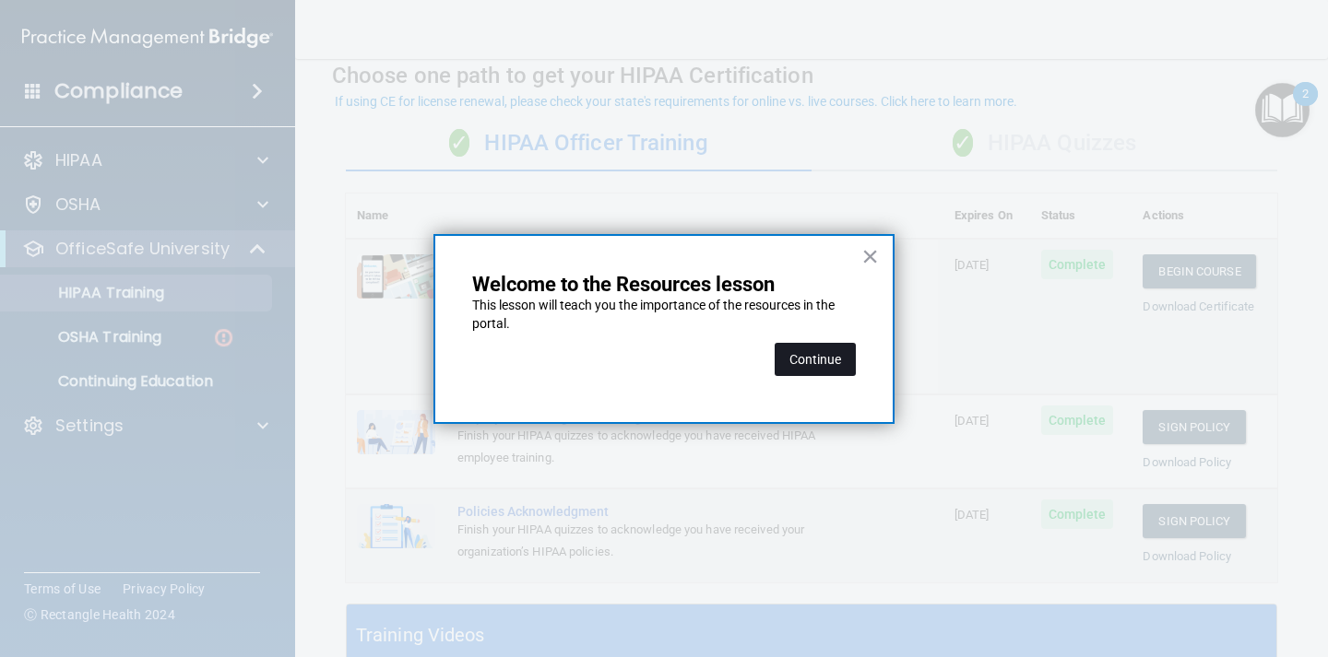
click at [836, 366] on button "Continue" at bounding box center [814, 359] width 81 height 33
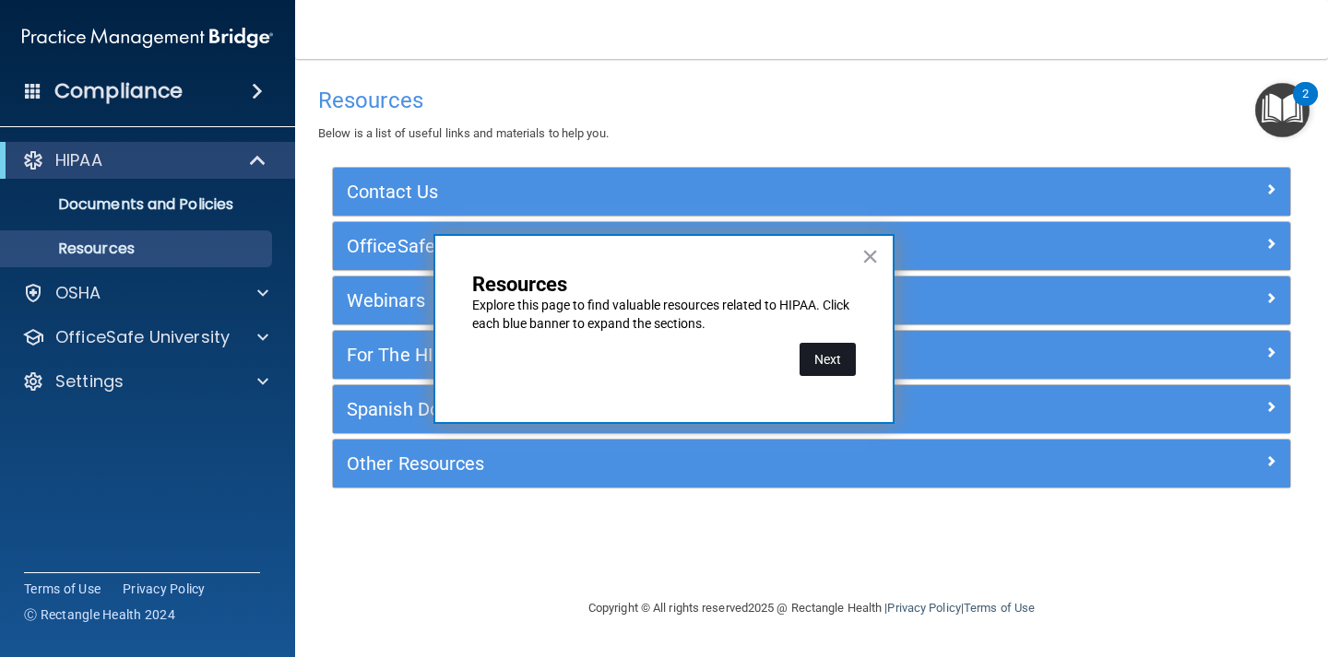
click at [833, 365] on button "Next" at bounding box center [827, 359] width 56 height 33
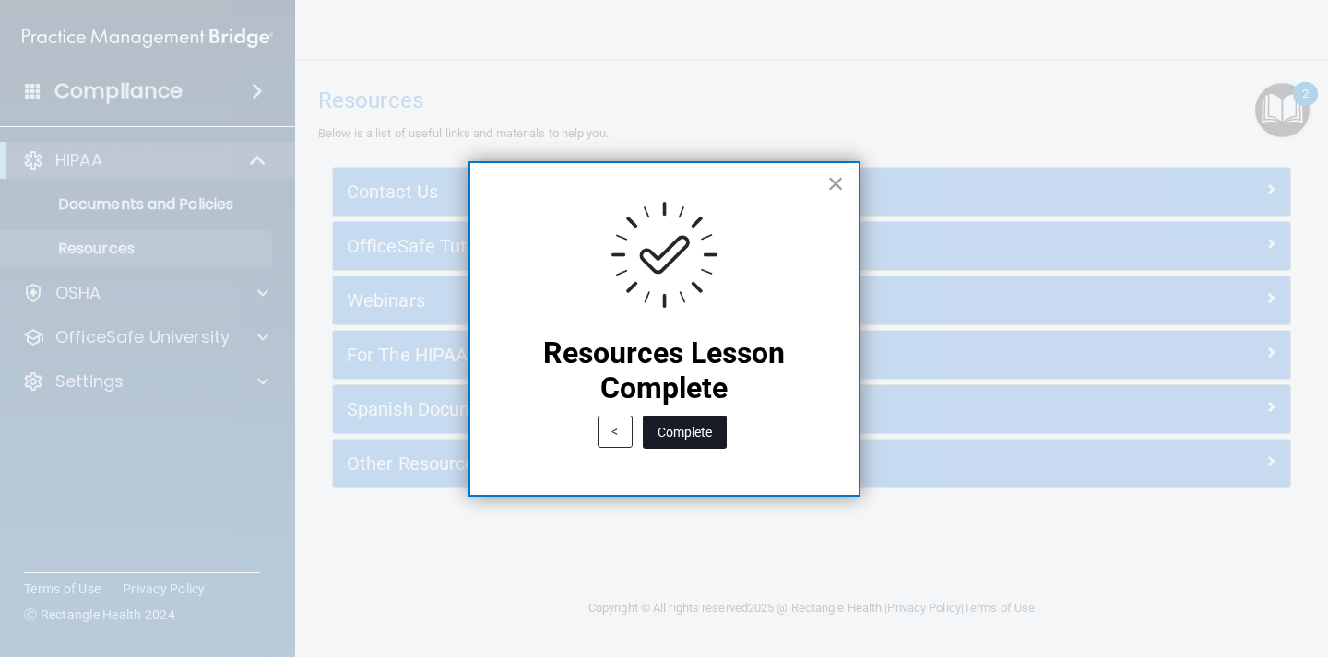
click at [691, 438] on button "Complete" at bounding box center [685, 432] width 84 height 33
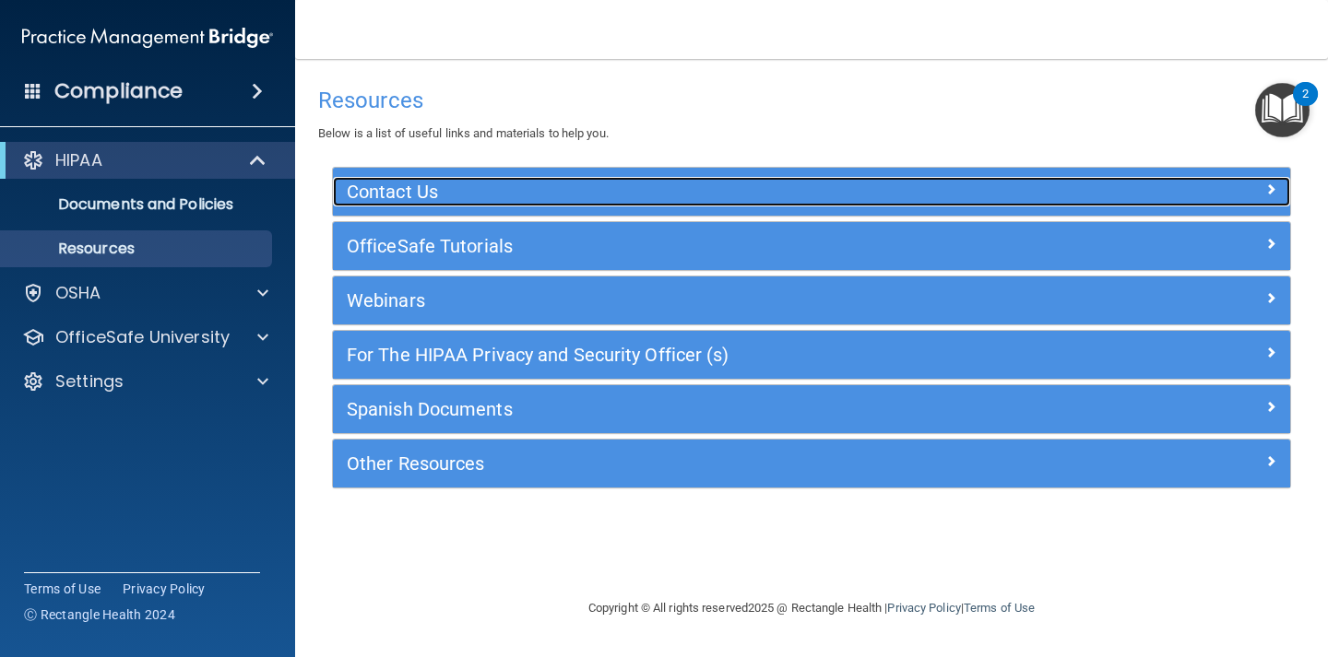
click at [1253, 198] on div at bounding box center [1171, 188] width 240 height 22
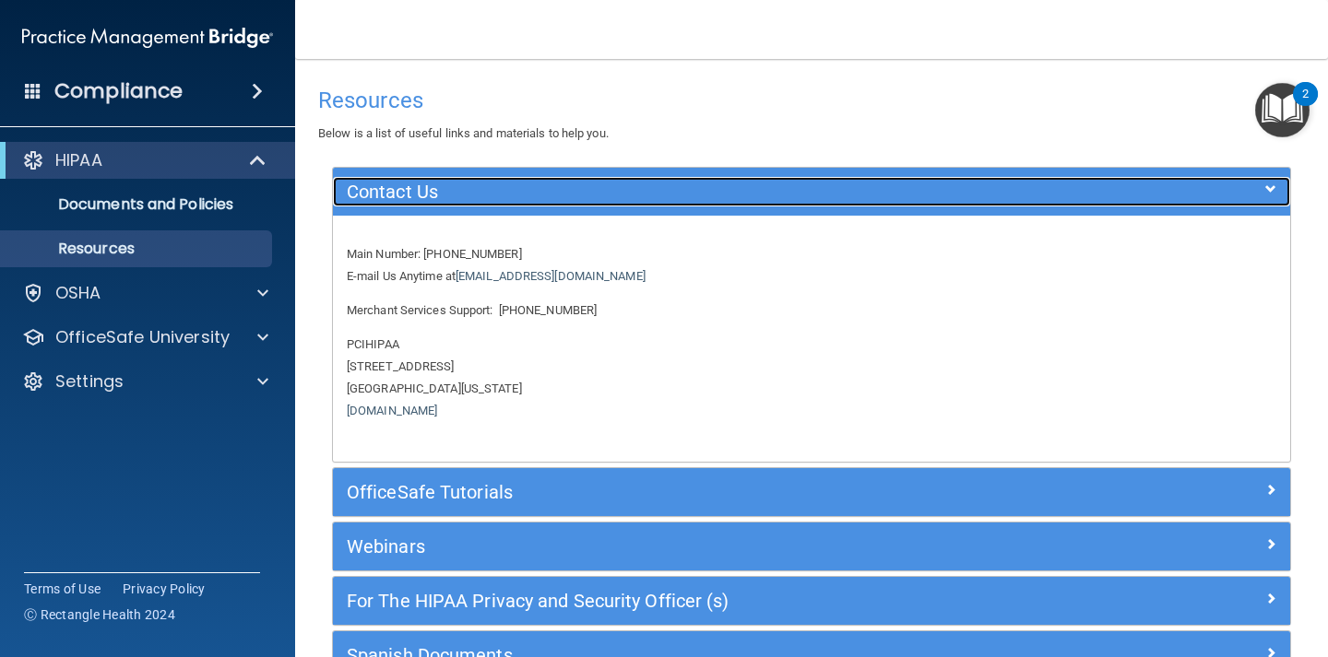
click at [1253, 198] on div at bounding box center [1171, 188] width 240 height 22
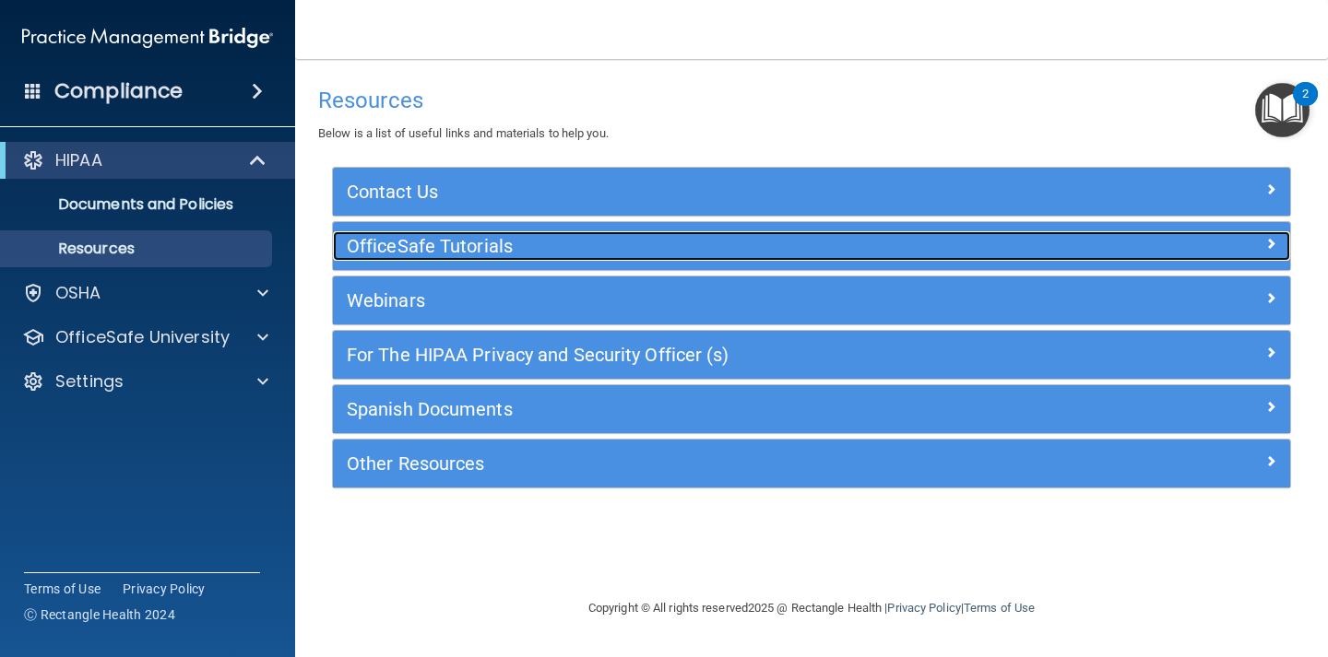
click at [1251, 260] on div "OfficeSafe Tutorials" at bounding box center [811, 246] width 957 height 30
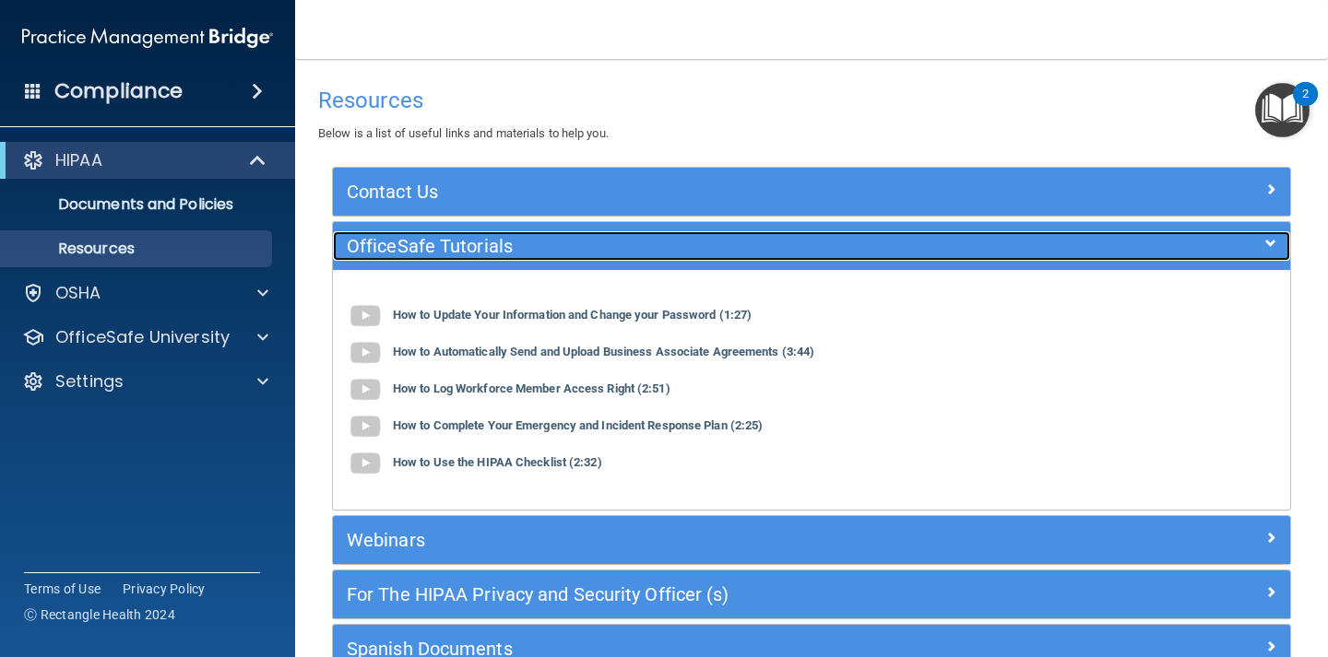
click at [1251, 260] on div "OfficeSafe Tutorials" at bounding box center [811, 246] width 957 height 30
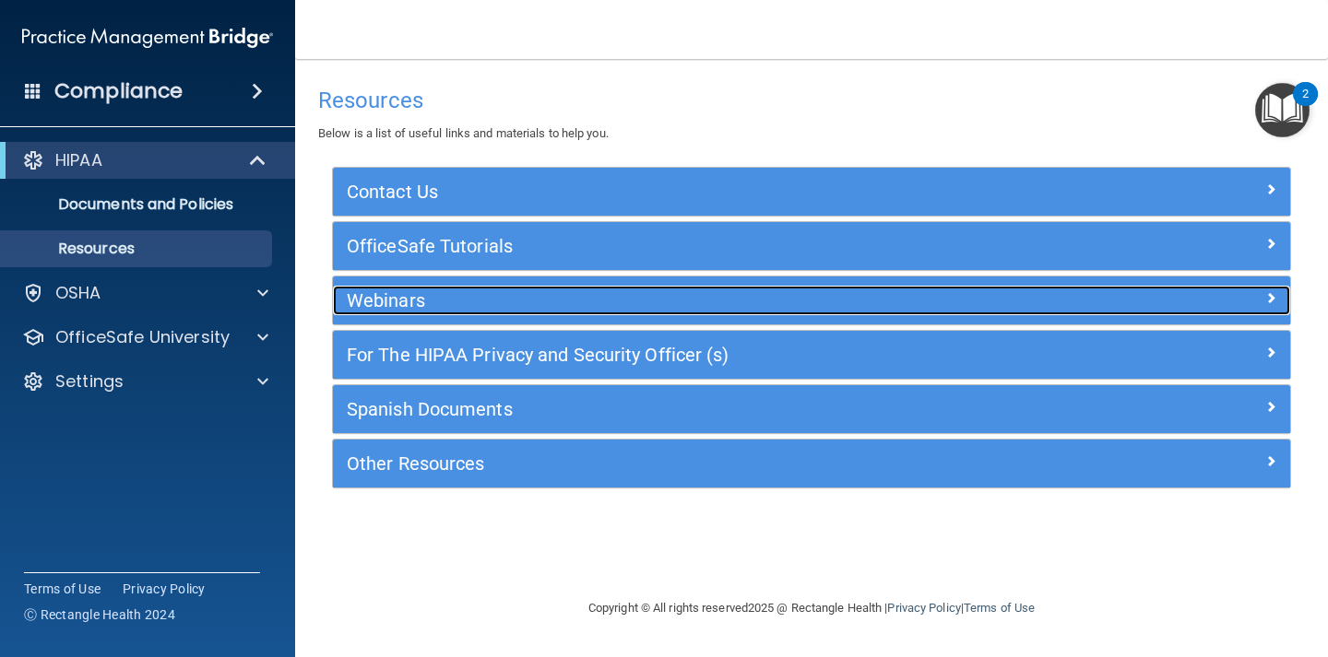
click at [1242, 313] on div "Webinars" at bounding box center [811, 301] width 957 height 30
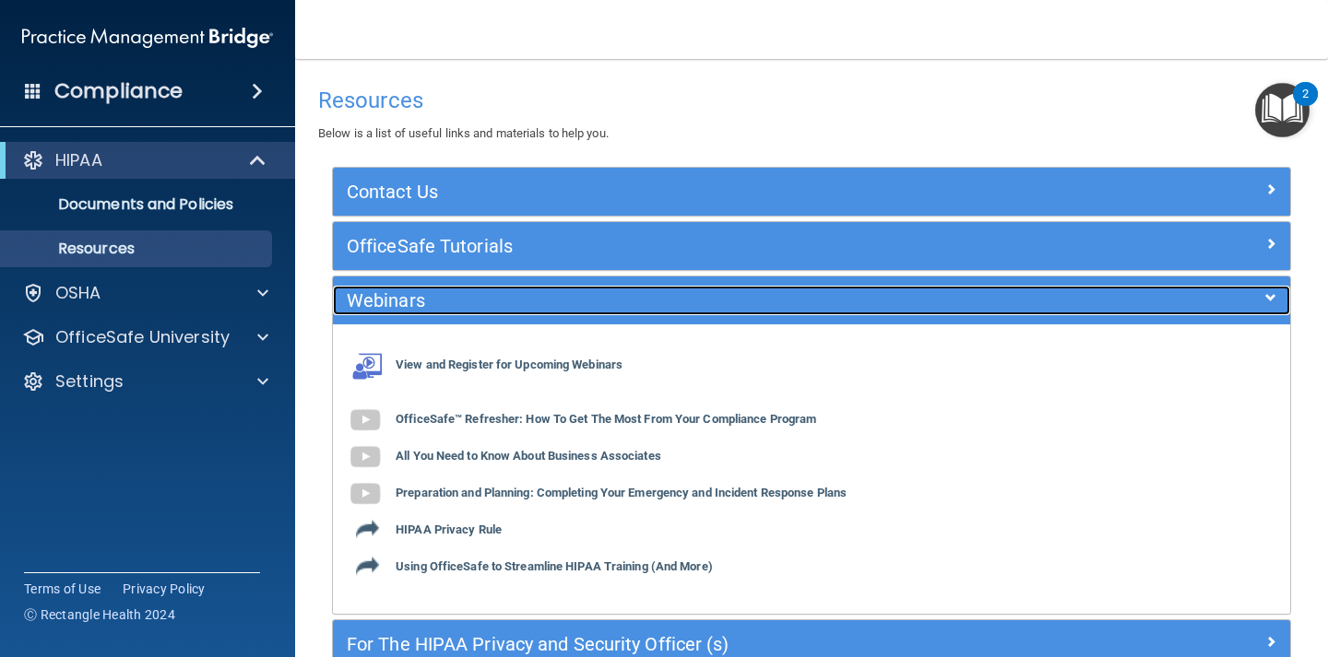
click at [1242, 313] on div "Webinars" at bounding box center [811, 301] width 957 height 30
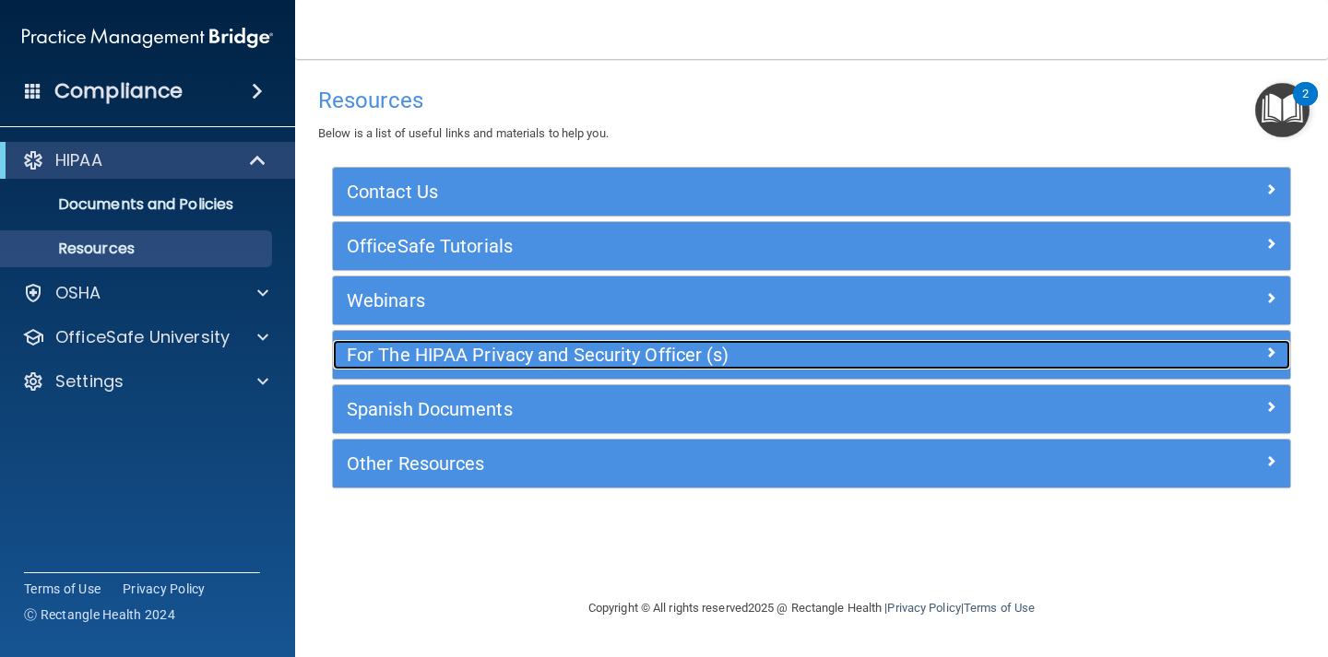
click at [1238, 344] on div at bounding box center [1171, 351] width 240 height 22
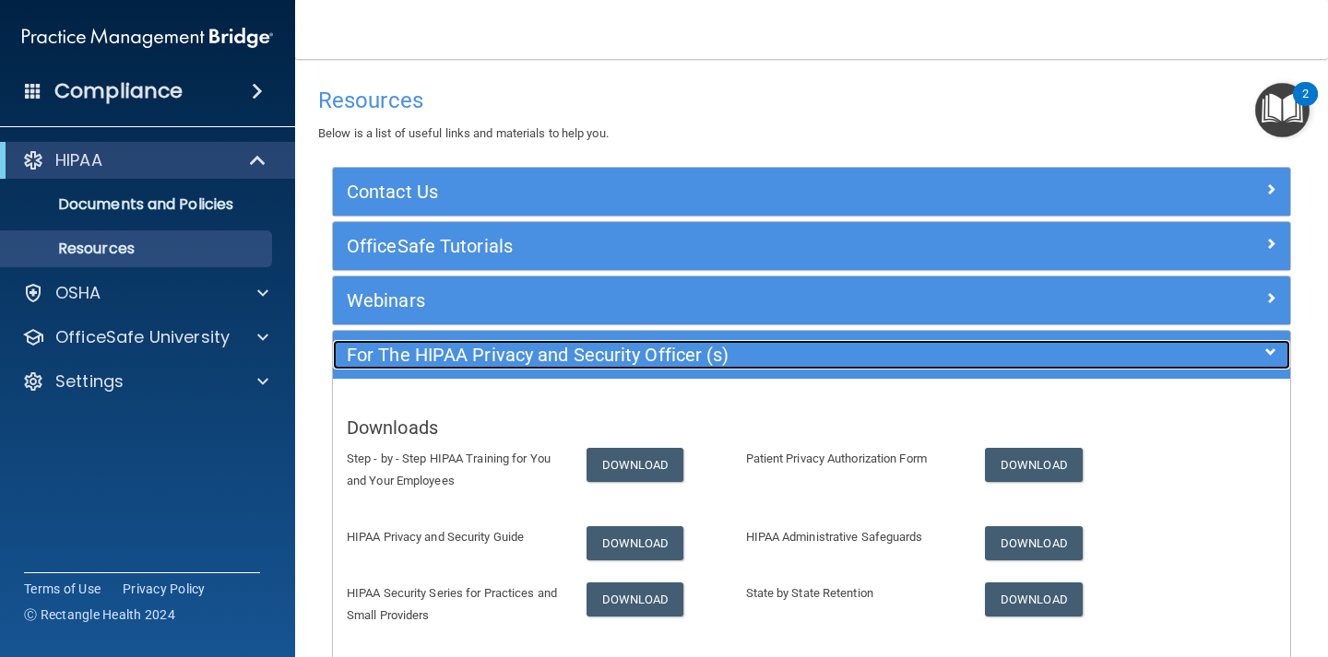
click at [1238, 344] on div at bounding box center [1171, 351] width 240 height 22
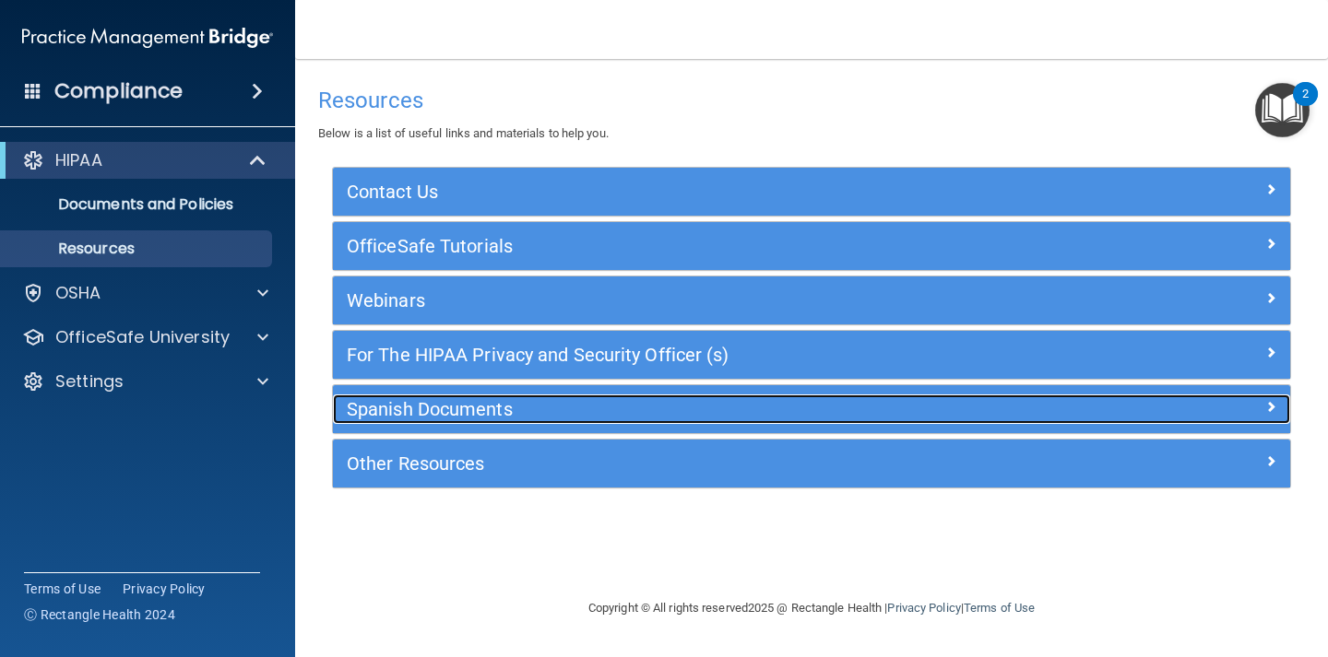
click at [1229, 397] on div at bounding box center [1171, 406] width 240 height 22
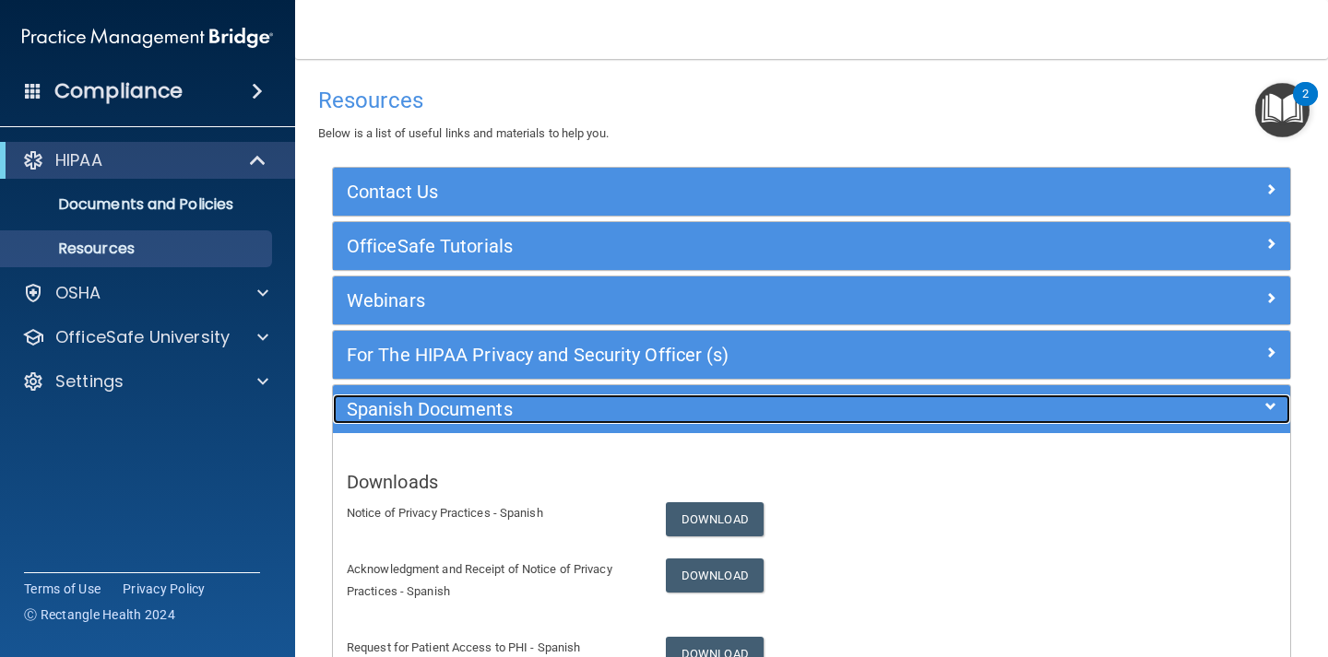
click at [1229, 397] on div at bounding box center [1171, 406] width 240 height 22
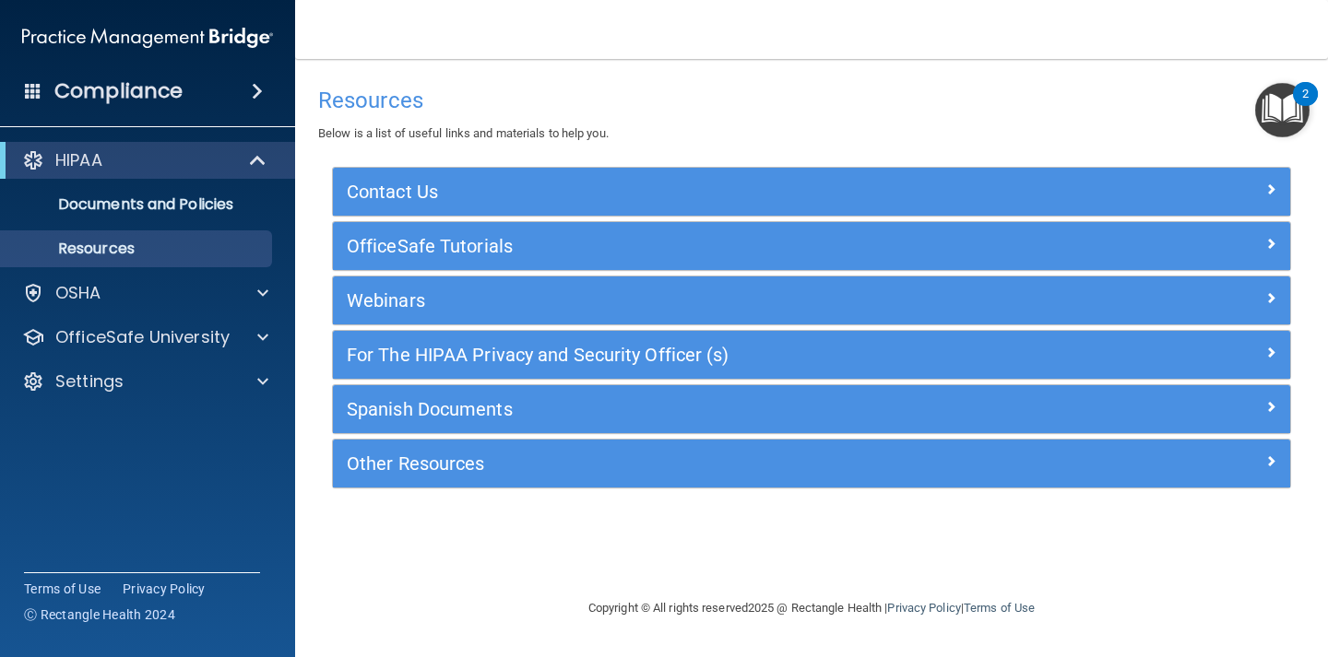
click at [1284, 124] on img "Open Resource Center, 2 new notifications" at bounding box center [1282, 110] width 54 height 54
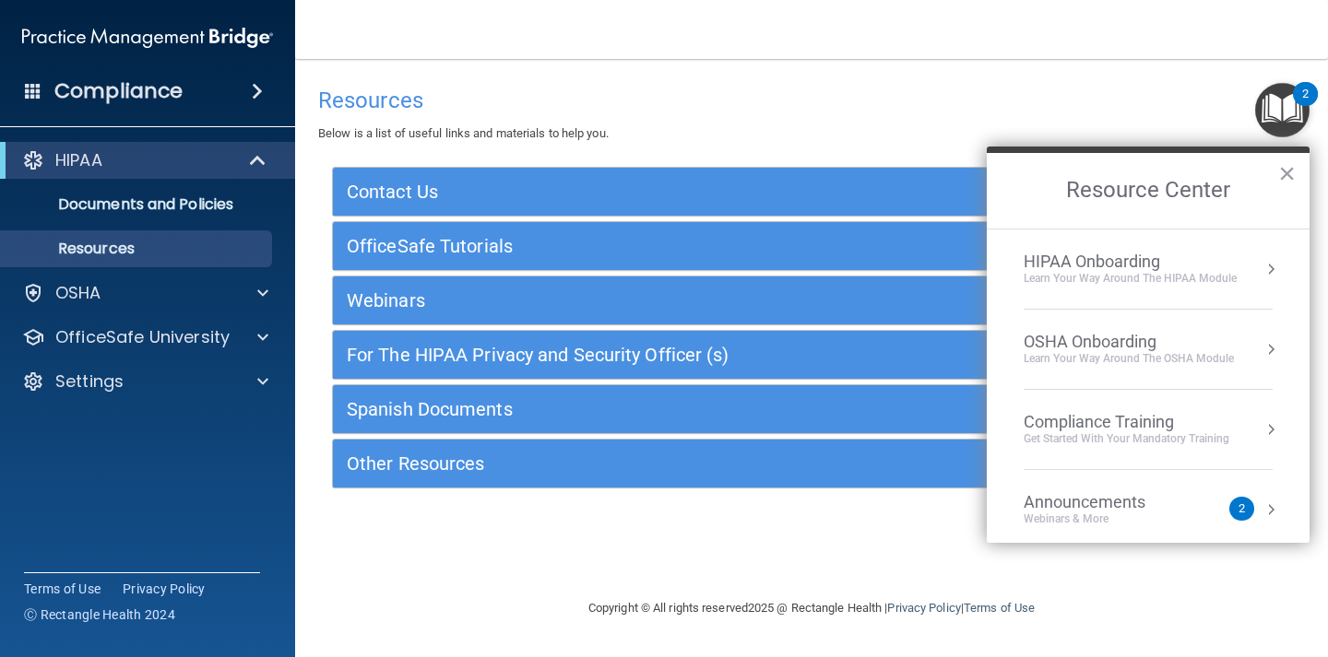
click at [1147, 277] on div "Learn Your Way around the HIPAA module" at bounding box center [1129, 279] width 213 height 16
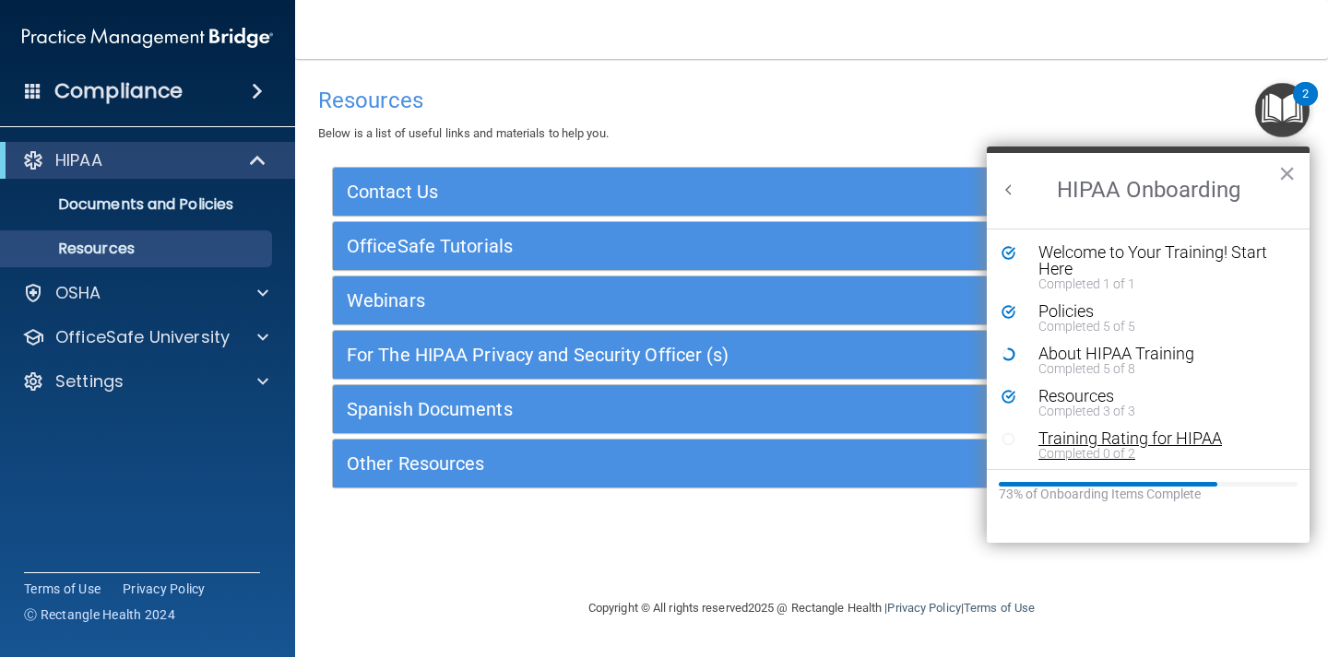
click at [1071, 443] on div "Training Rating for HIPAA" at bounding box center [1161, 439] width 247 height 17
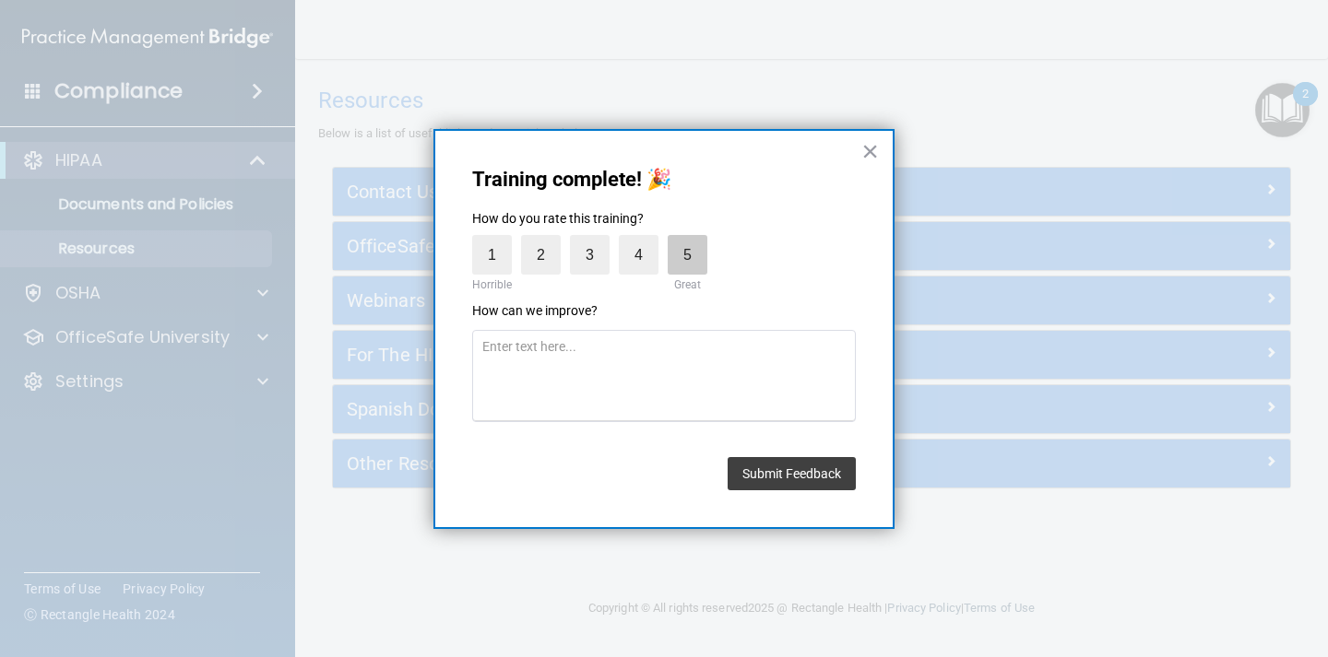
click at [682, 258] on label "5" at bounding box center [687, 255] width 40 height 40
click at [644, 240] on input "5" at bounding box center [644, 240] width 0 height 0
click at [788, 487] on button "Submit Feedback" at bounding box center [791, 473] width 128 height 33
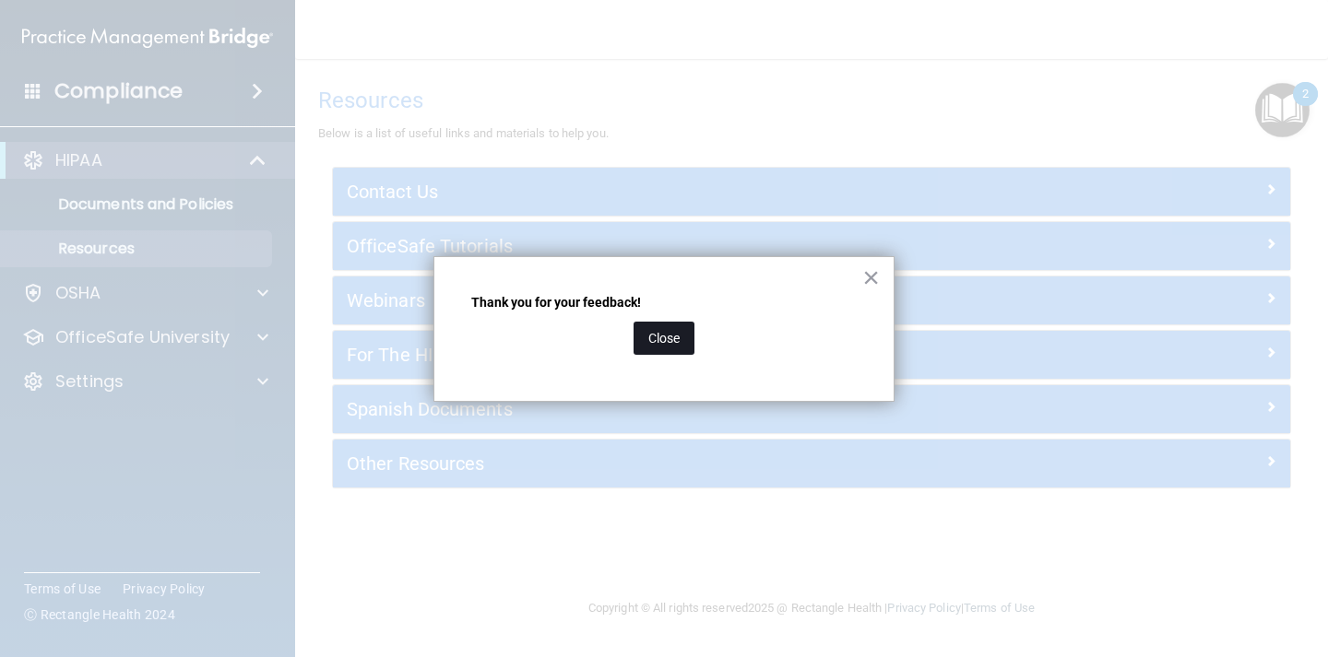
click at [660, 348] on button "Close" at bounding box center [663, 338] width 61 height 33
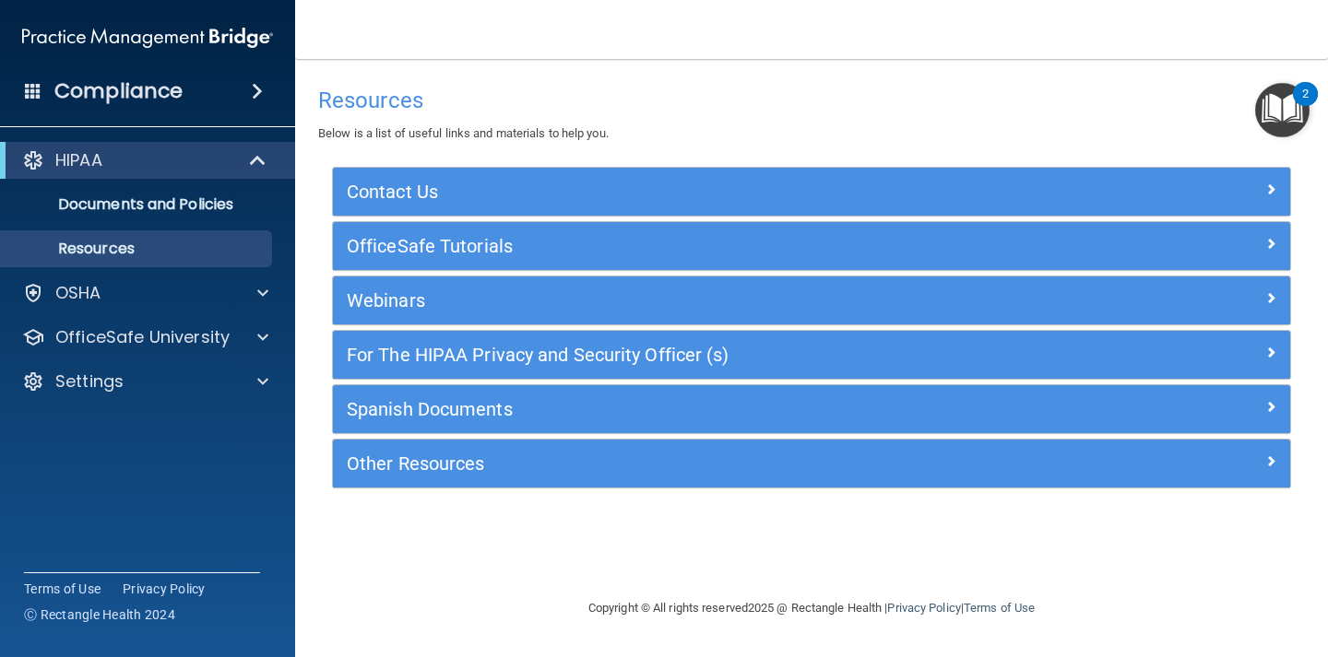
click at [1294, 109] on img "Open Resource Center, 2 new notifications" at bounding box center [1282, 110] width 54 height 54
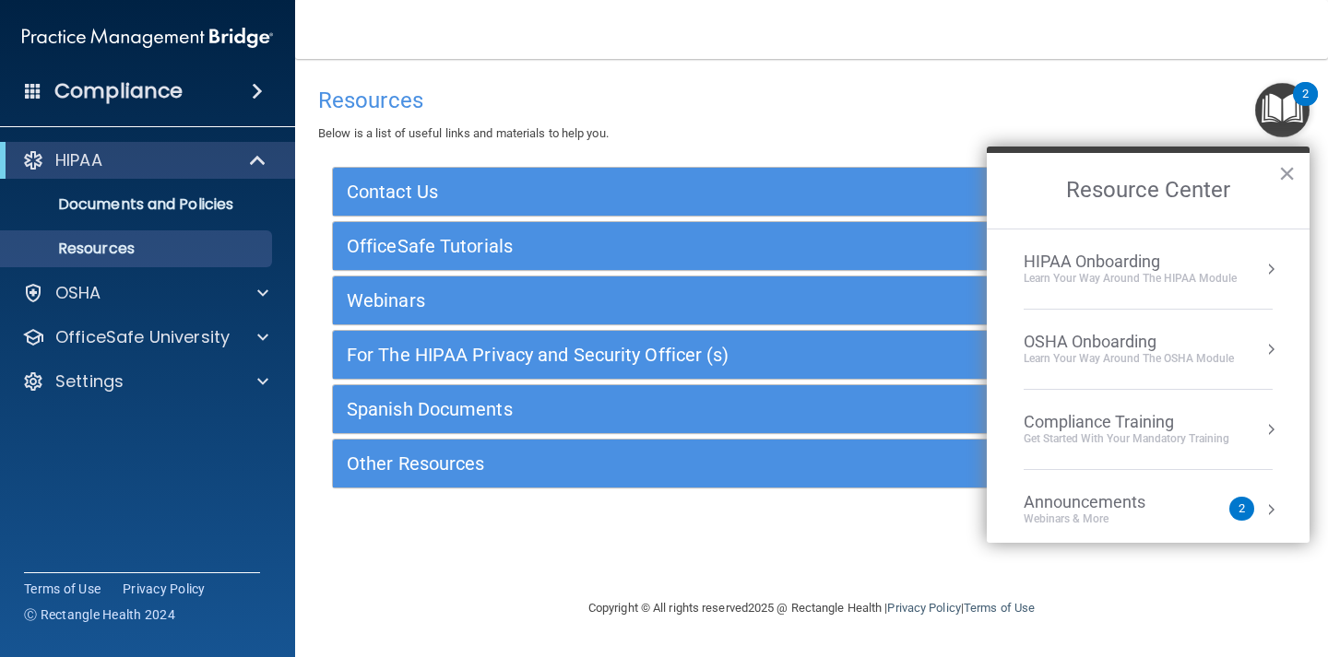
click at [1132, 266] on div "HIPAA Onboarding" at bounding box center [1129, 262] width 213 height 20
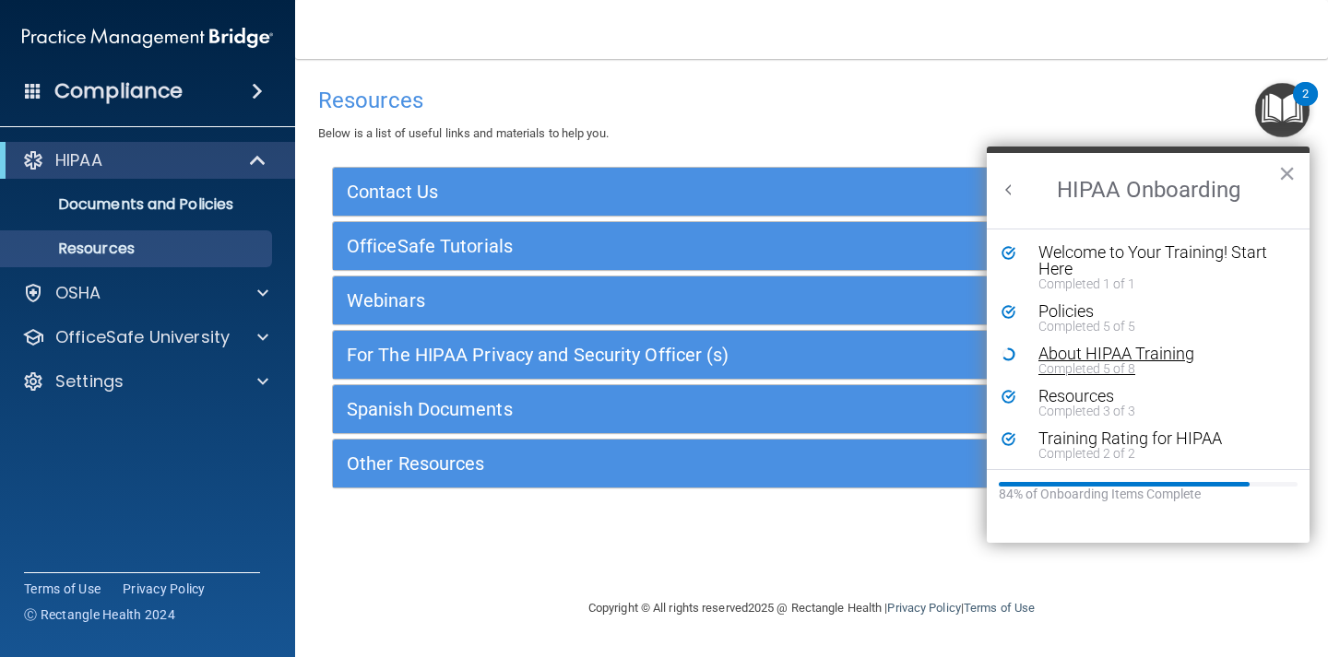
click at [1081, 362] on div "Completed 5 of 8" at bounding box center [1161, 368] width 247 height 13
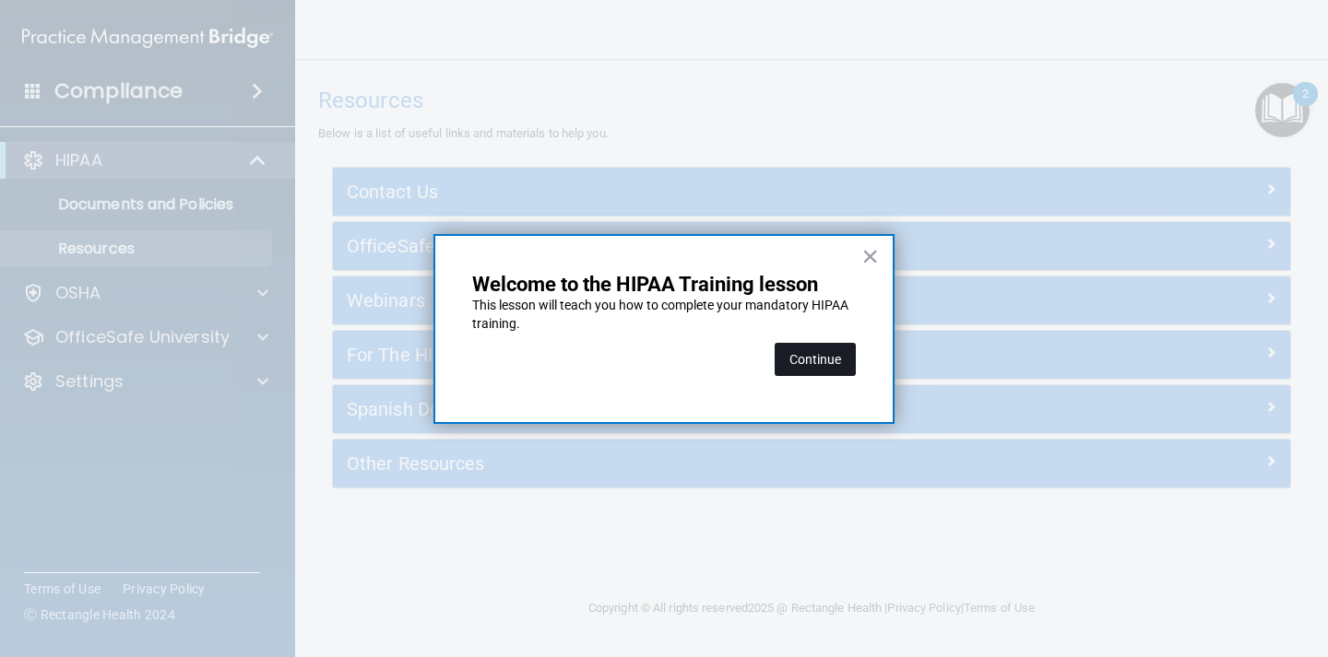
click at [809, 360] on button "Continue" at bounding box center [814, 359] width 81 height 33
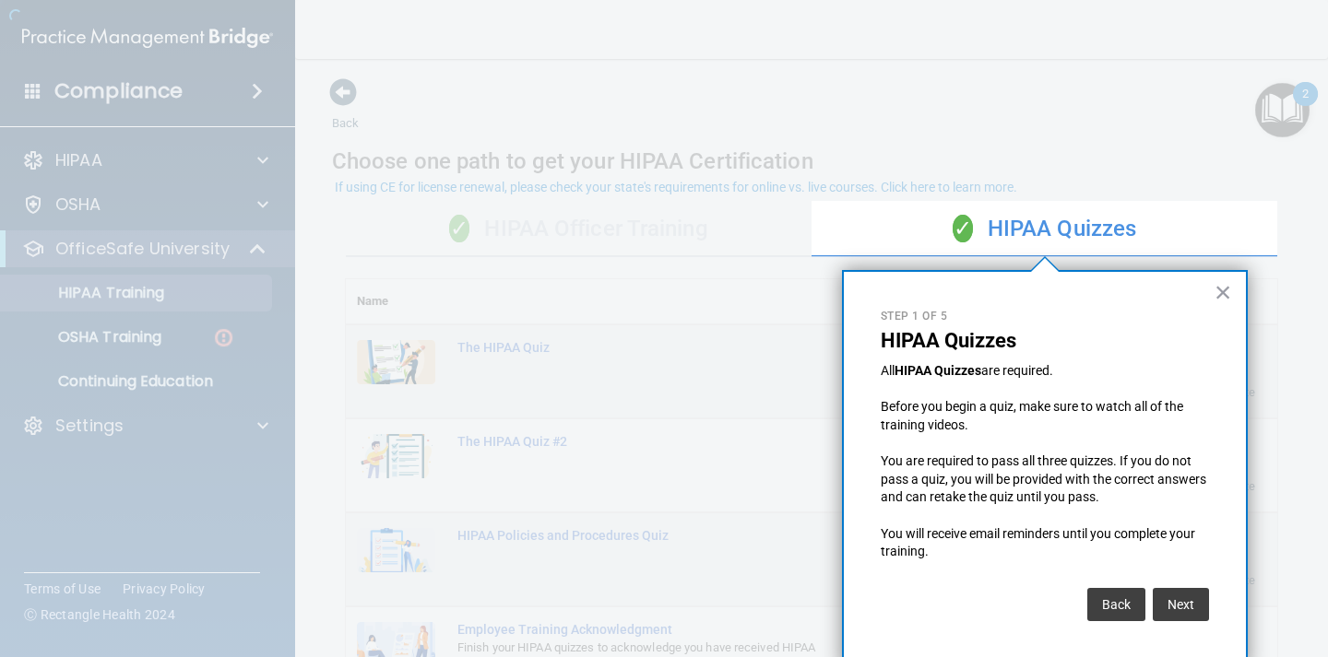
scroll to position [12, 0]
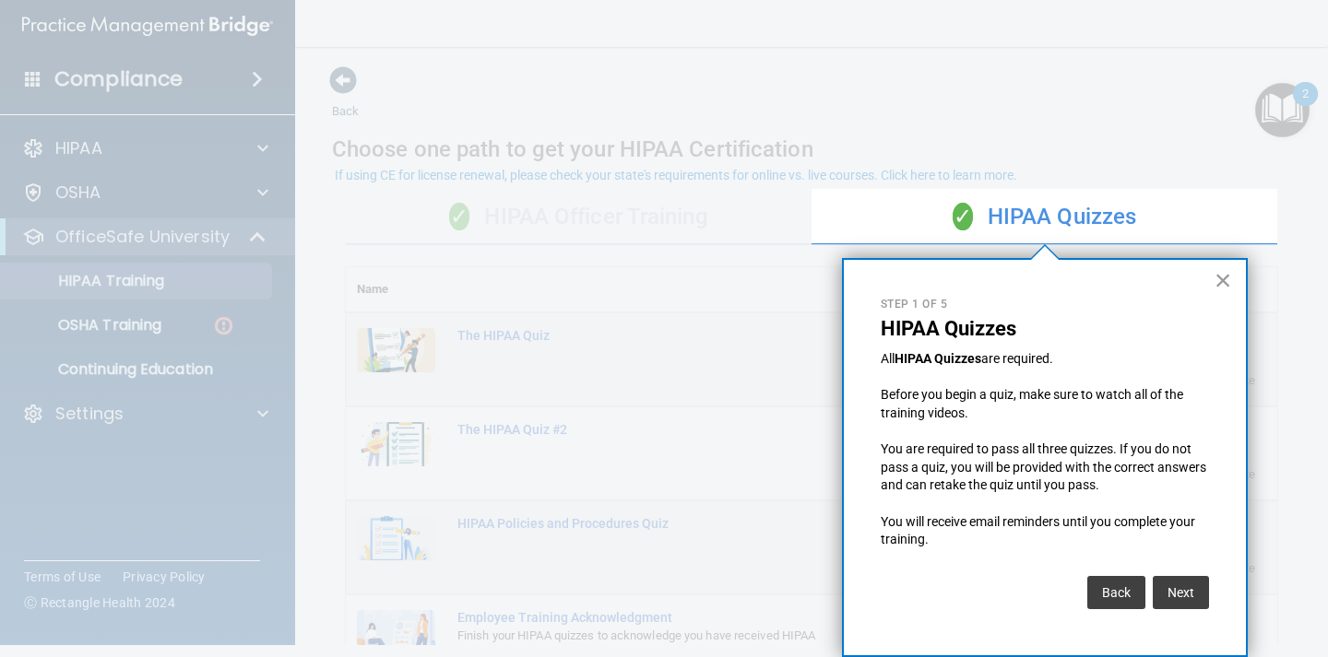
click at [1220, 278] on button "×" at bounding box center [1223, 281] width 18 height 30
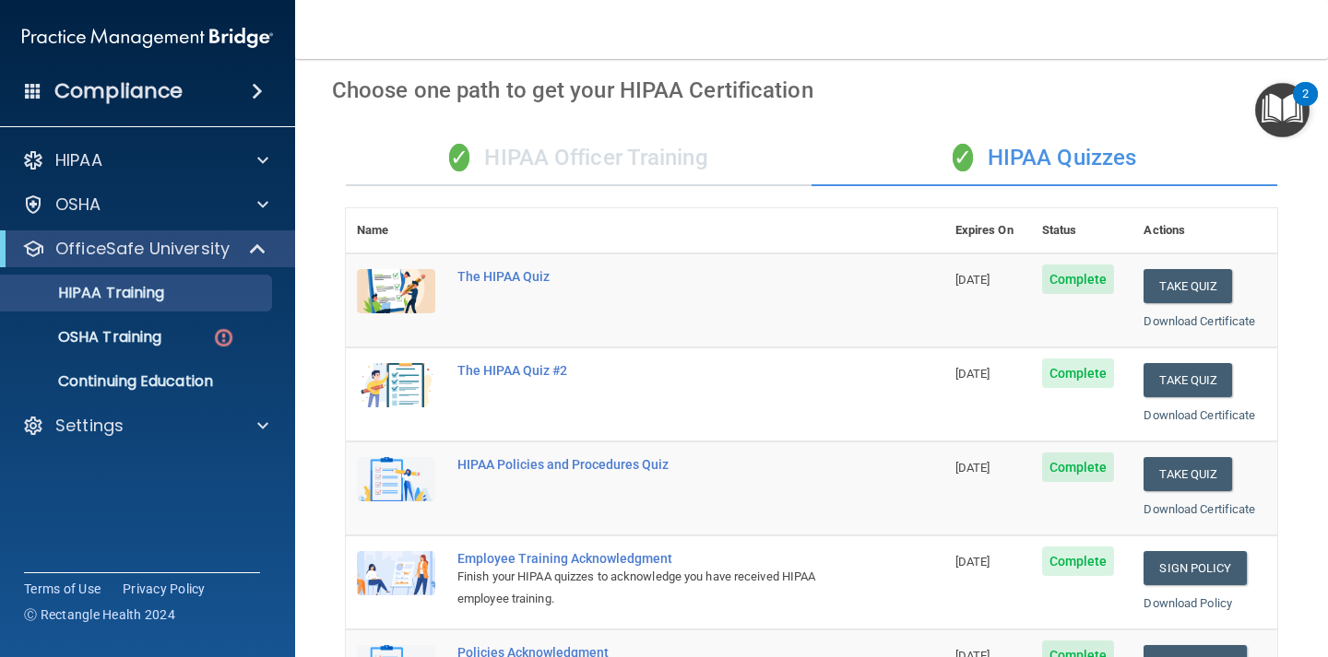
scroll to position [0, 0]
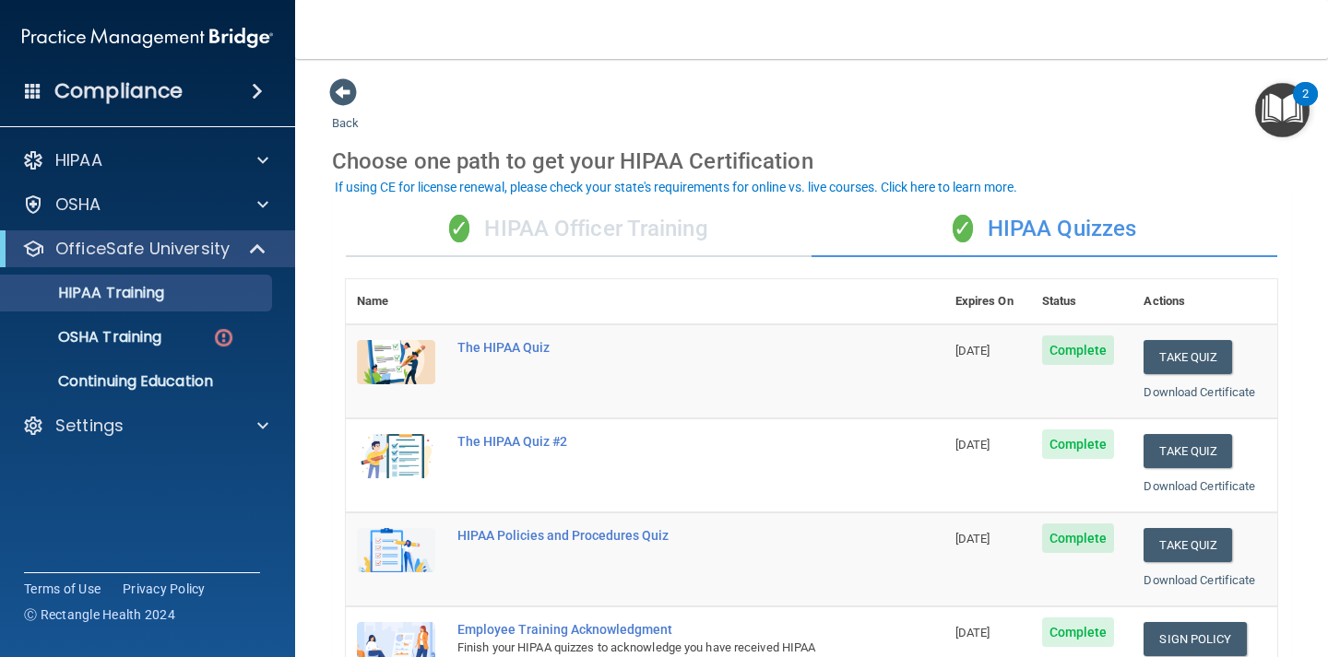
click at [588, 224] on div "✓ HIPAA Officer Training" at bounding box center [579, 229] width 466 height 55
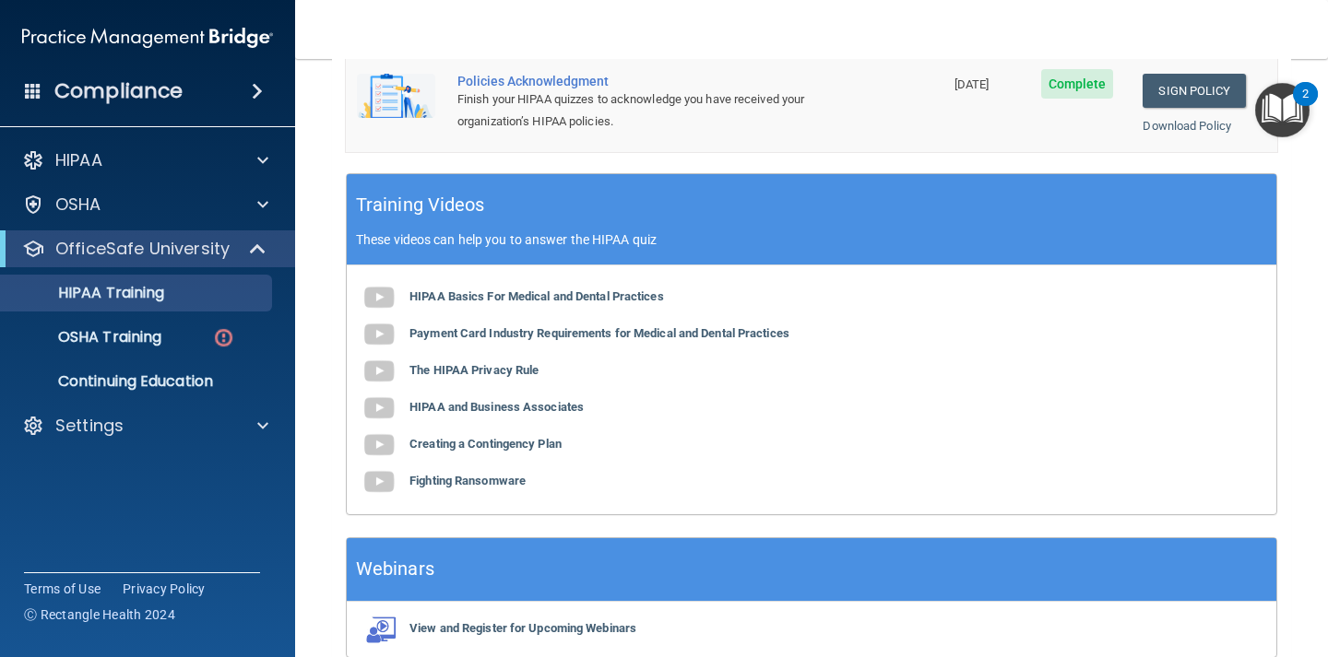
scroll to position [605, 0]
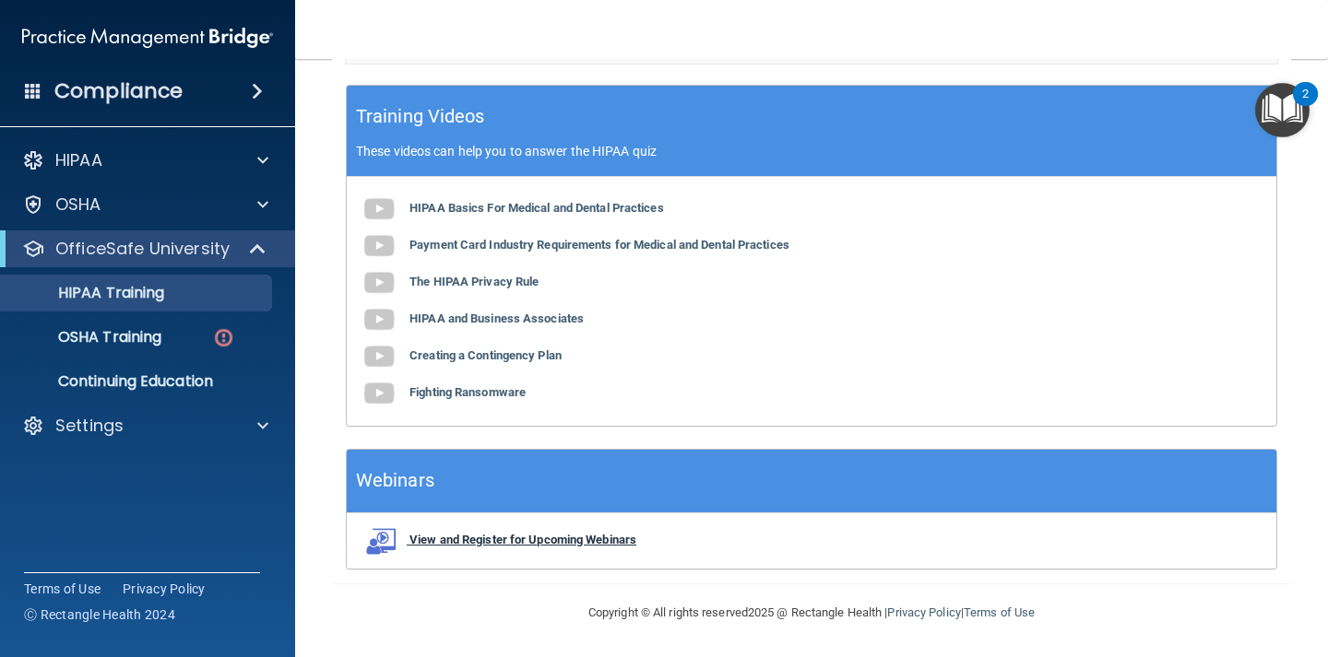
click at [544, 535] on b "View and Register for Upcoming Webinars" at bounding box center [522, 540] width 227 height 14
click at [457, 396] on b "Fighting Ransomware" at bounding box center [467, 392] width 116 height 14
click at [510, 354] on b "Creating a Contingency Plan" at bounding box center [485, 355] width 152 height 14
click at [502, 327] on div "HIPAA Basics For Medical and Dental Practices Payment Card Industry Requirement…" at bounding box center [811, 301] width 929 height 249
click at [502, 323] on b "HIPAA and Business Associates" at bounding box center [496, 319] width 174 height 14
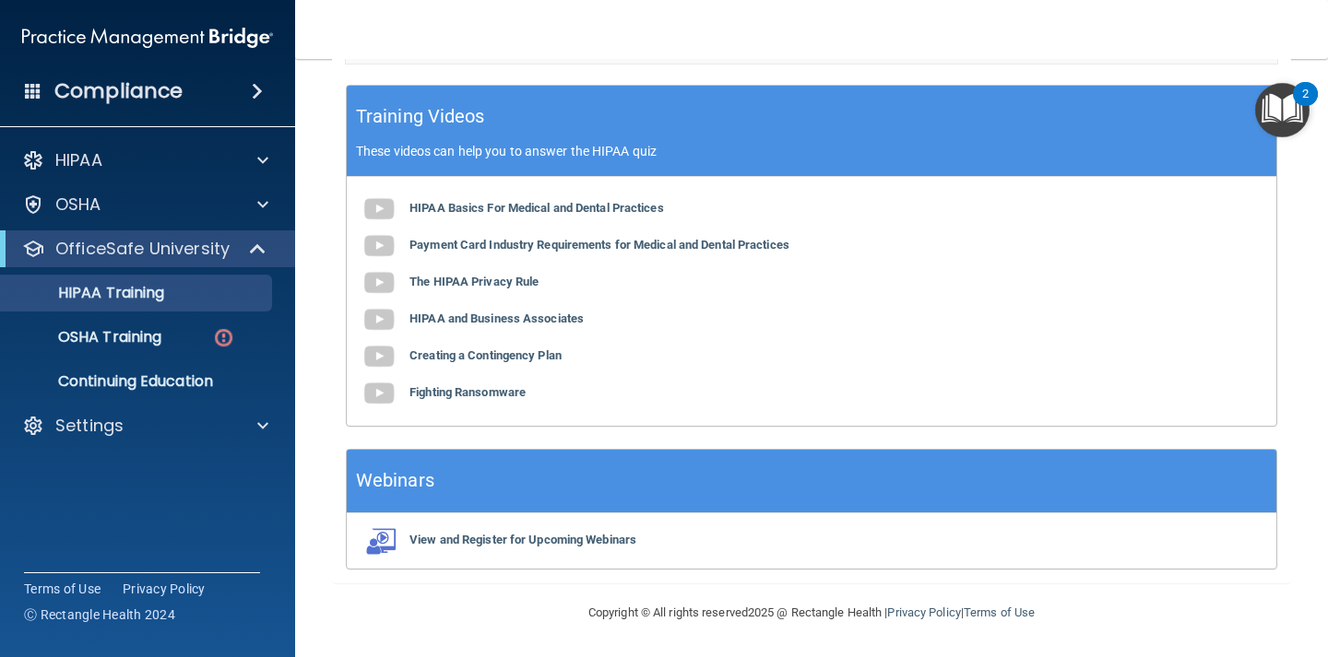
click at [472, 290] on div "HIPAA Basics For Medical and Dental Practices Payment Card Industry Requirement…" at bounding box center [811, 301] width 929 height 249
click at [472, 283] on b "The HIPAA Privacy Rule" at bounding box center [473, 282] width 129 height 14
click at [468, 249] on b "Payment Card Industry Requirements for Medical and Dental Practices" at bounding box center [599, 245] width 380 height 14
click at [473, 215] on div "HIPAA Basics For Medical and Dental Practices Payment Card Industry Requirement…" at bounding box center [811, 301] width 929 height 249
click at [473, 215] on b "HIPAA Basics For Medical and Dental Practices" at bounding box center [536, 208] width 254 height 14
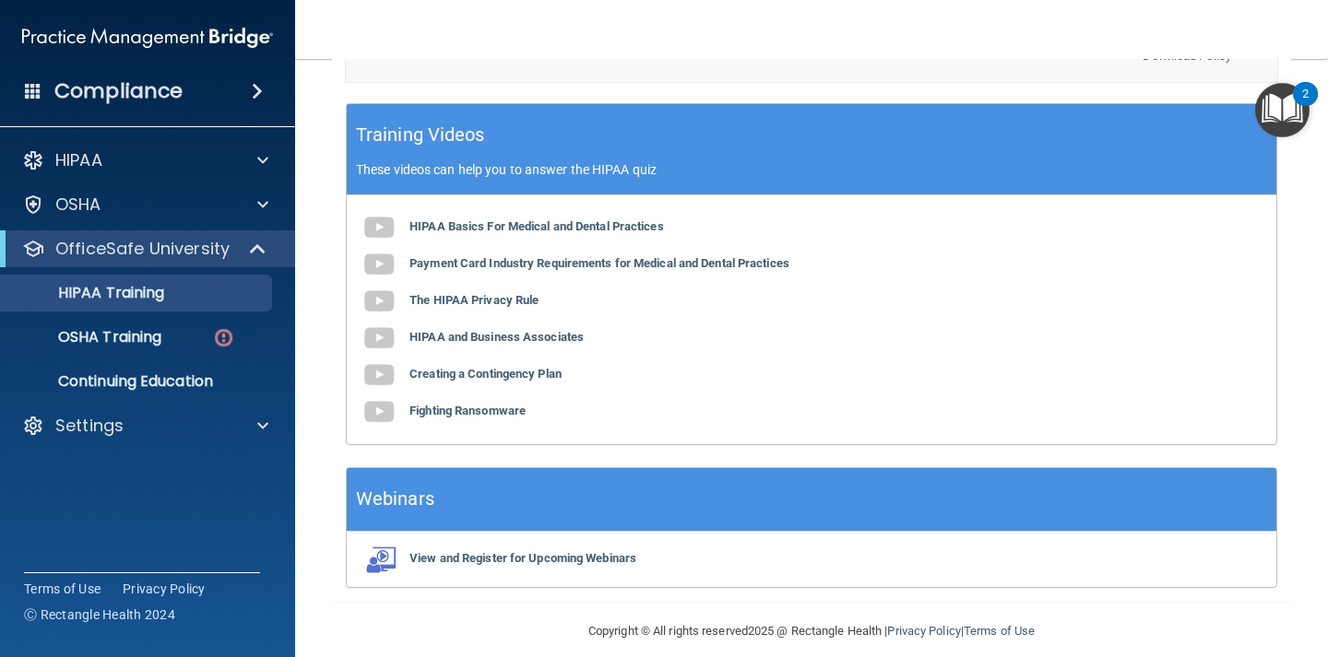
scroll to position [583, 0]
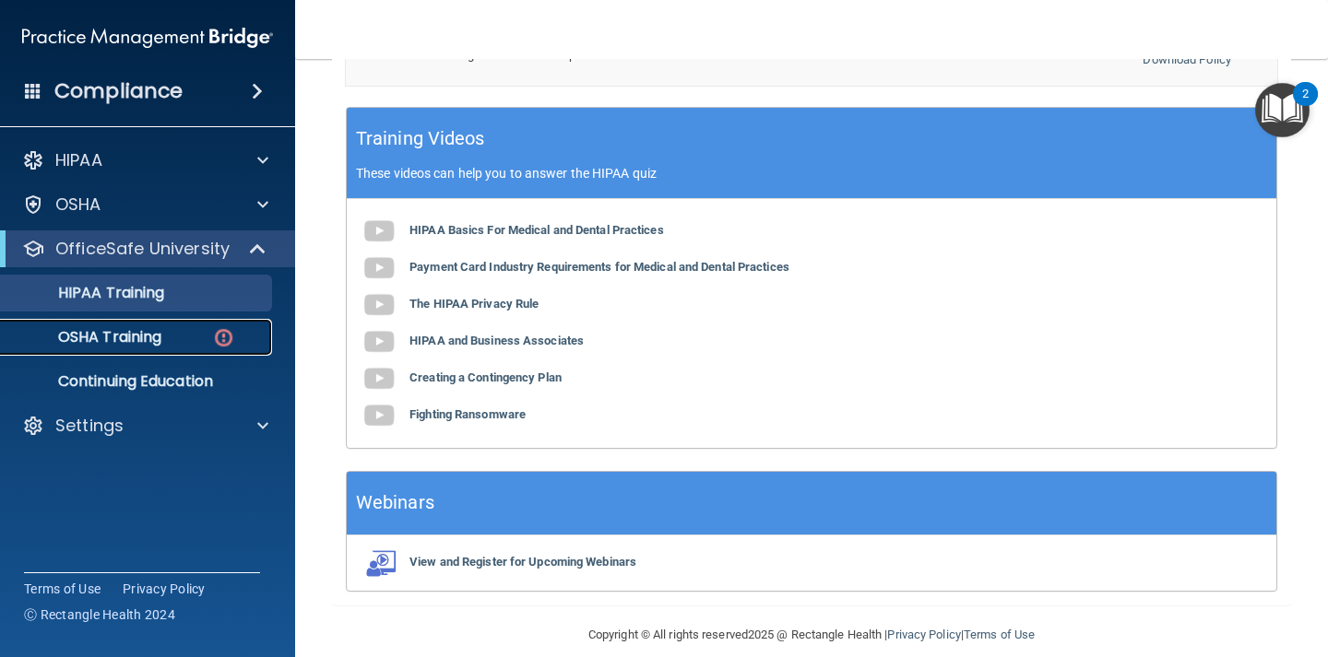
click at [171, 337] on div "OSHA Training" at bounding box center [138, 337] width 252 height 18
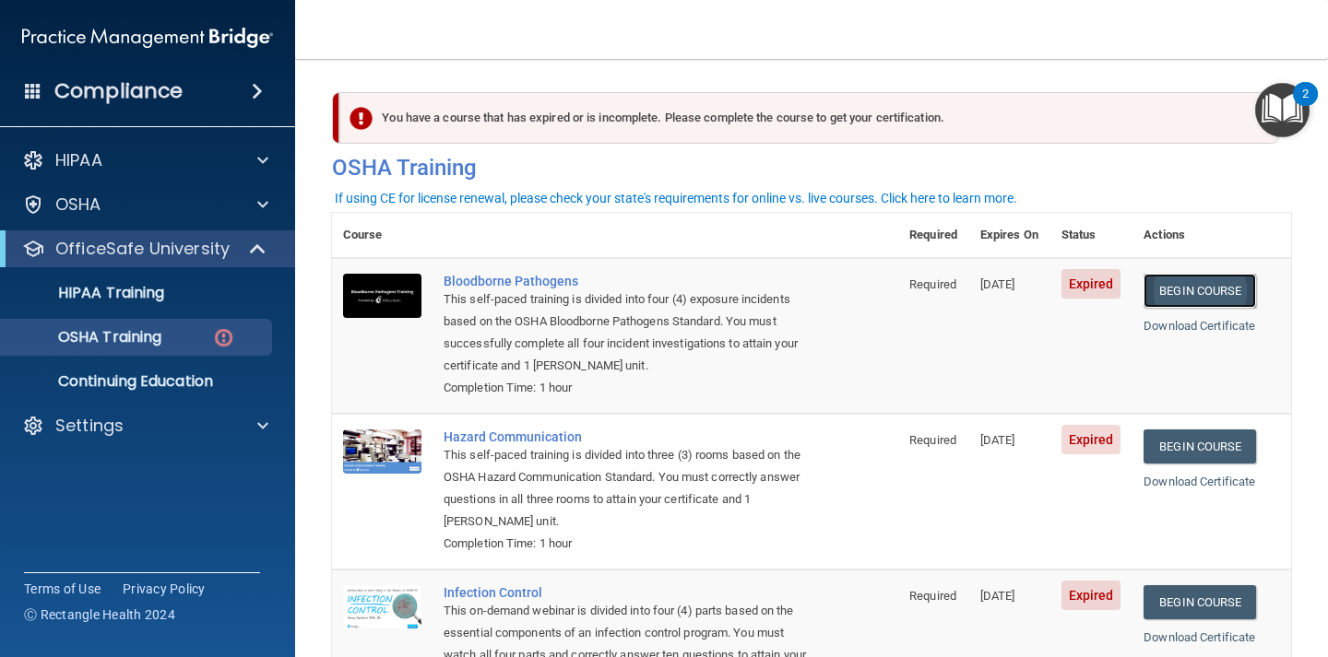
click at [1194, 290] on link "Begin Course" at bounding box center [1199, 291] width 112 height 34
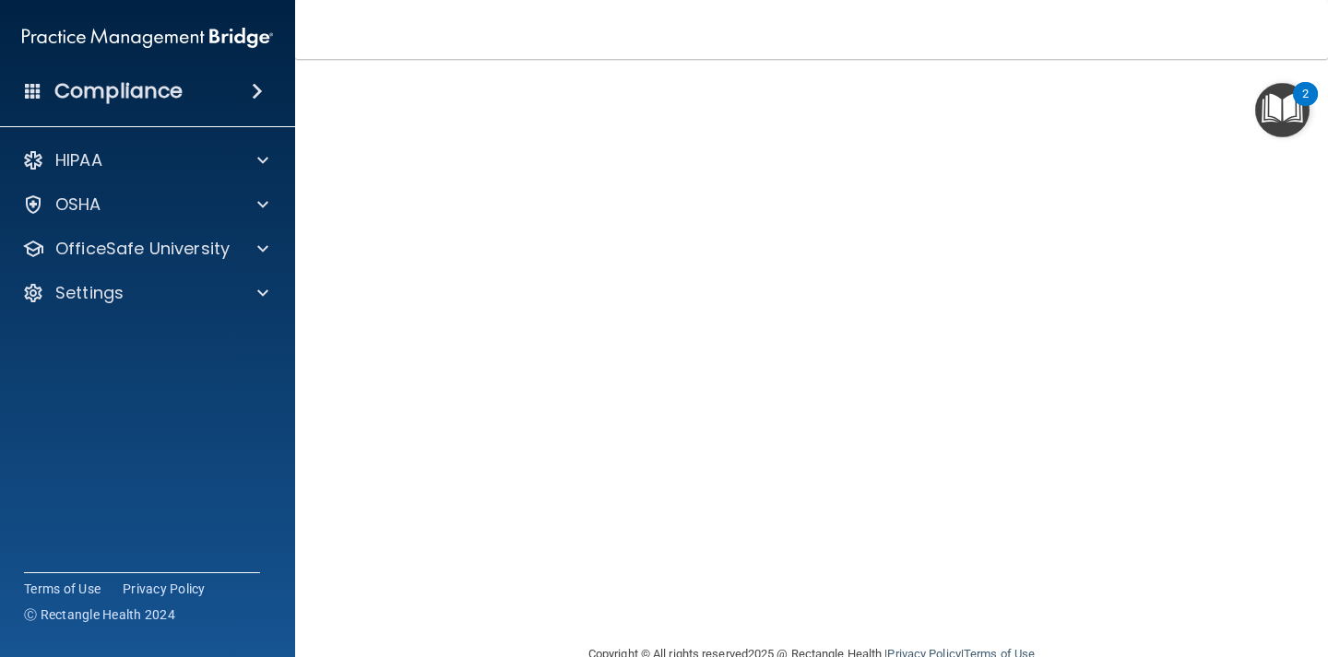
scroll to position [9, 0]
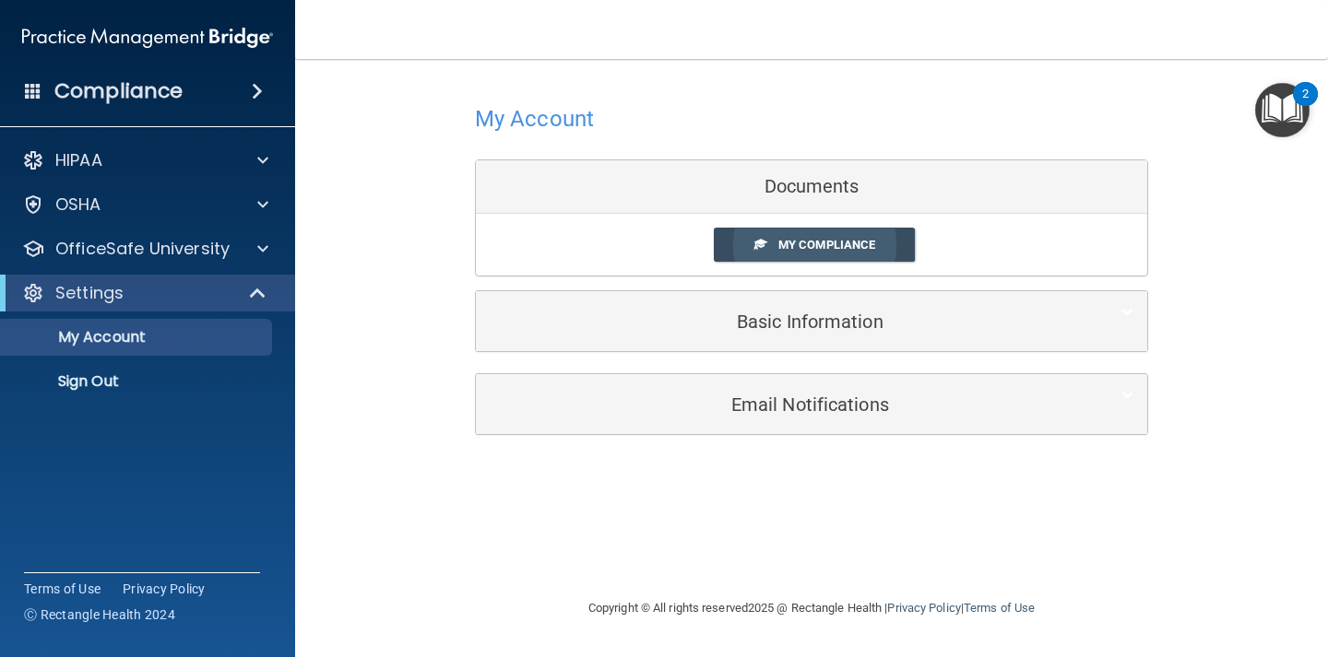
click at [823, 229] on link "My Compliance" at bounding box center [815, 245] width 202 height 34
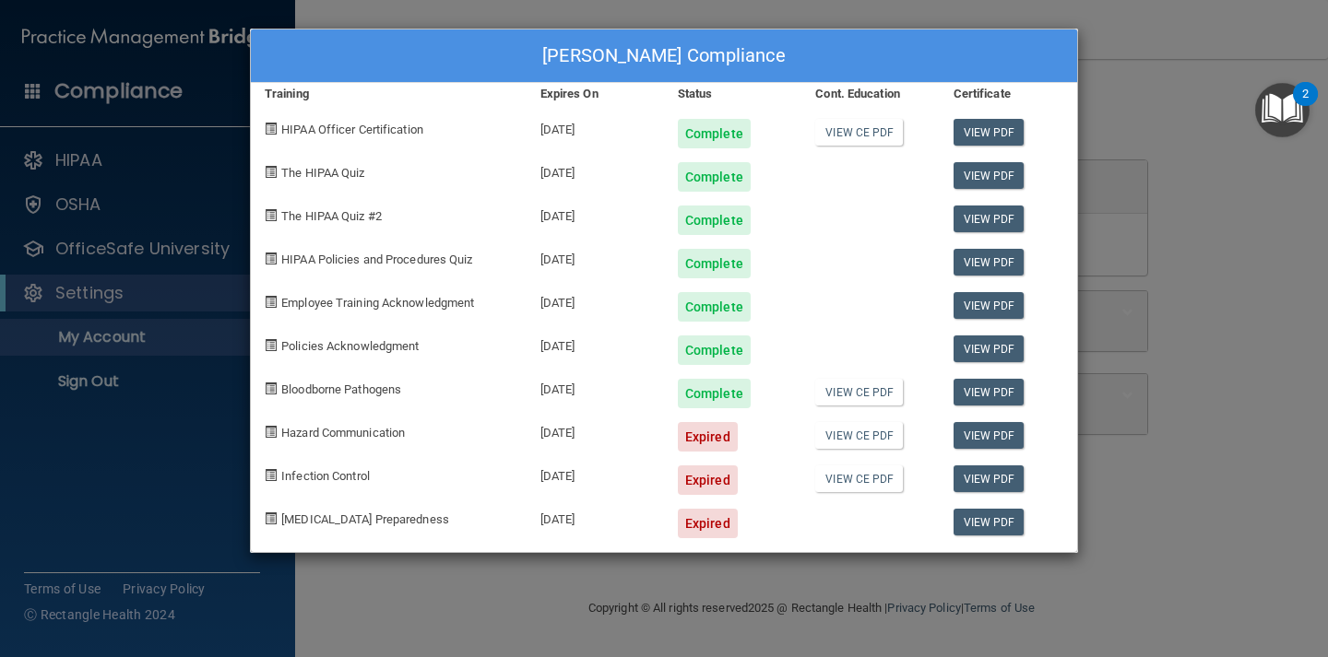
click at [573, 431] on div "[DATE]" at bounding box center [594, 429] width 137 height 43
click at [705, 436] on div "Expired" at bounding box center [708, 437] width 60 height 30
click at [1141, 160] on div "[PERSON_NAME] Compliance Training Expires On Status Cont. Education Certificate…" at bounding box center [664, 328] width 1328 height 657
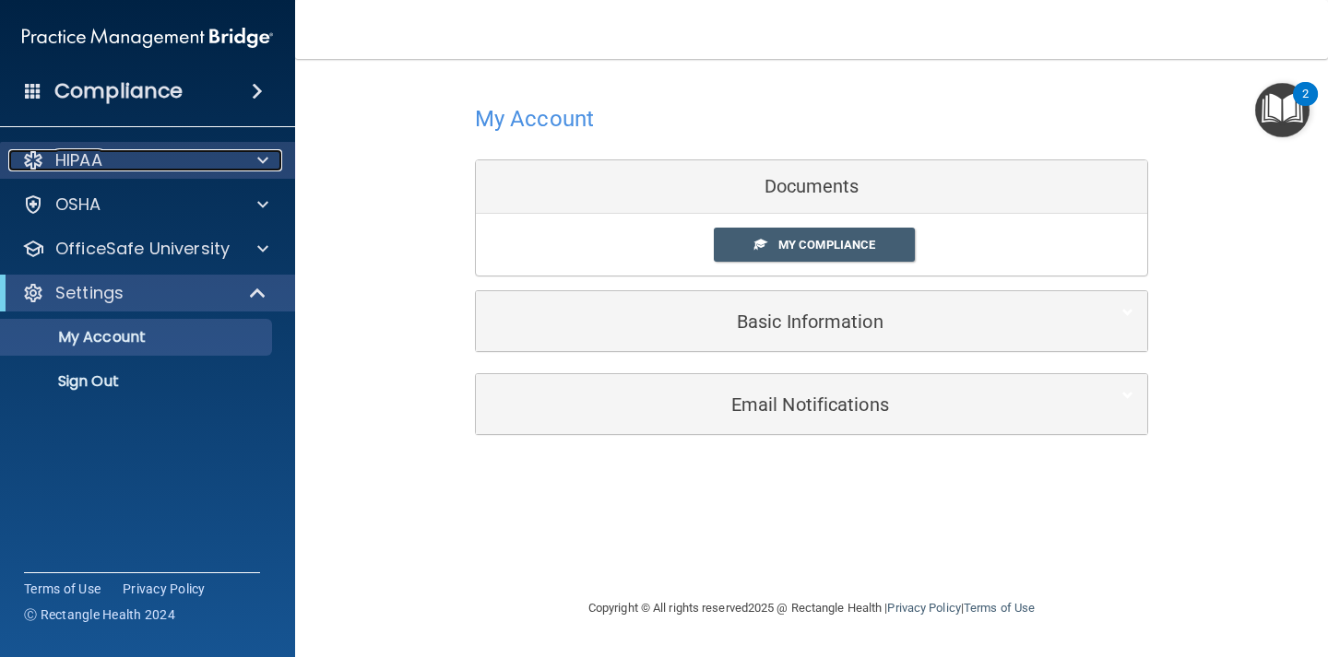
click at [112, 150] on div "HIPAA" at bounding box center [122, 160] width 229 height 22
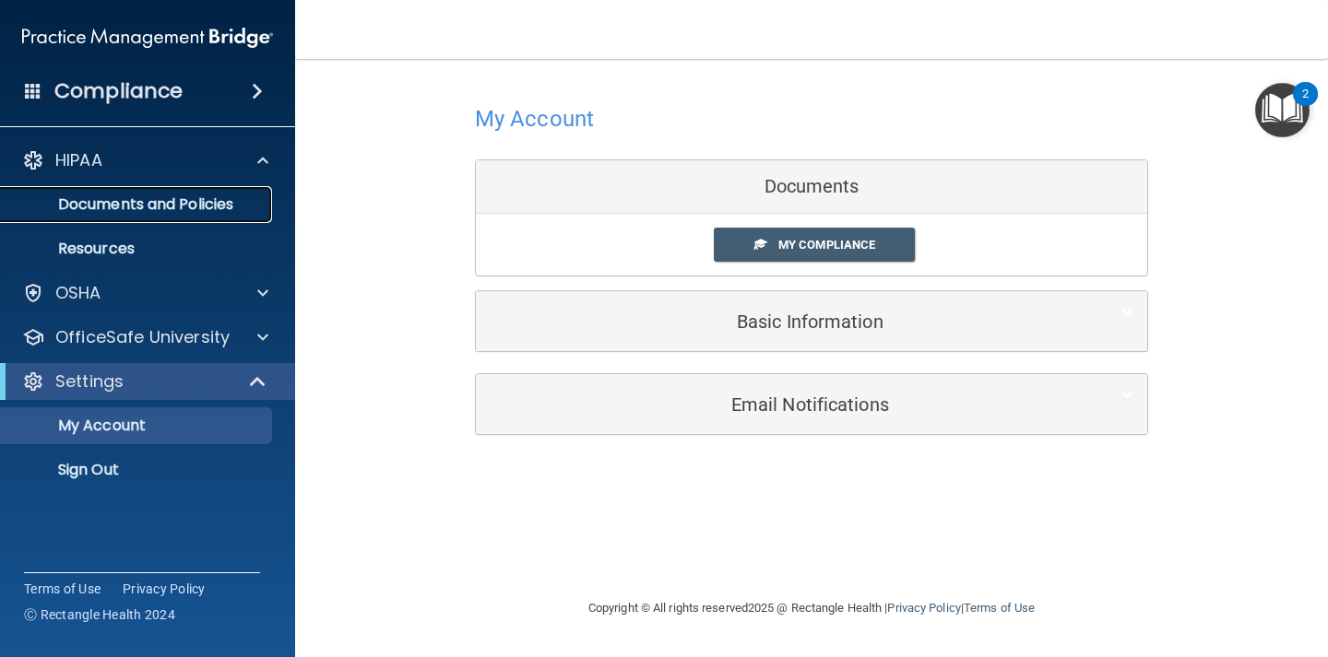
click at [123, 206] on p "Documents and Policies" at bounding box center [138, 204] width 252 height 18
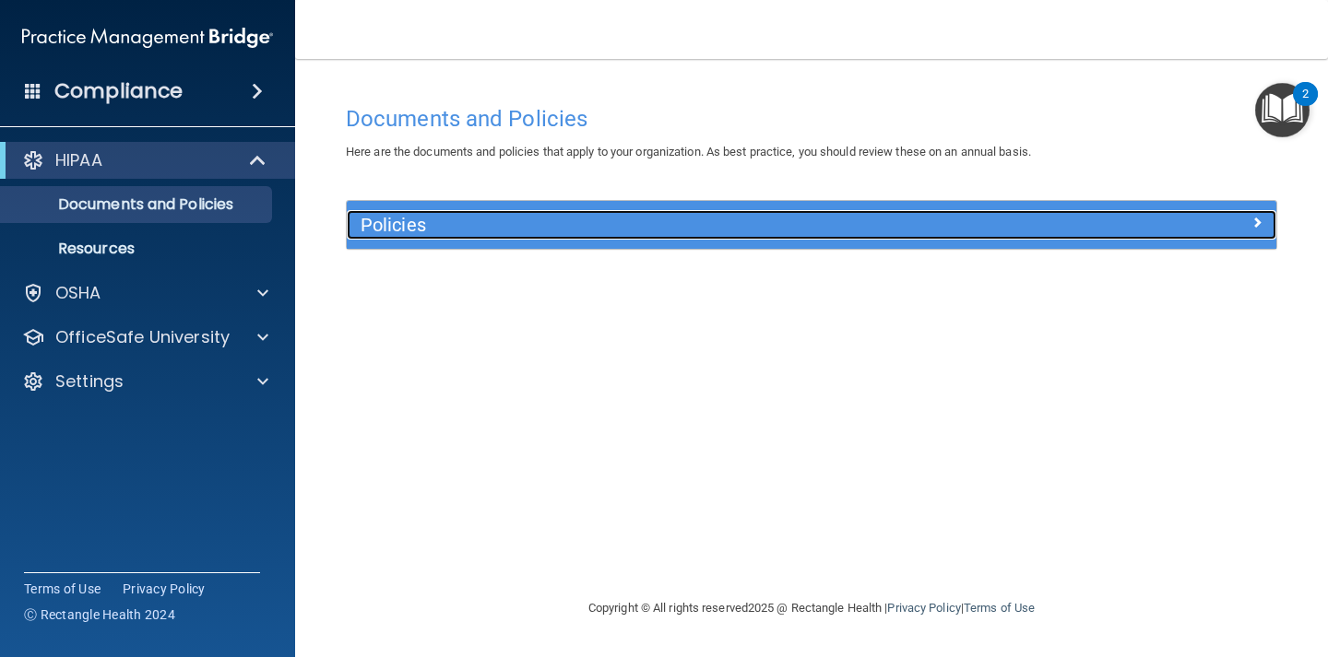
click at [762, 237] on div "Policies" at bounding box center [695, 225] width 697 height 30
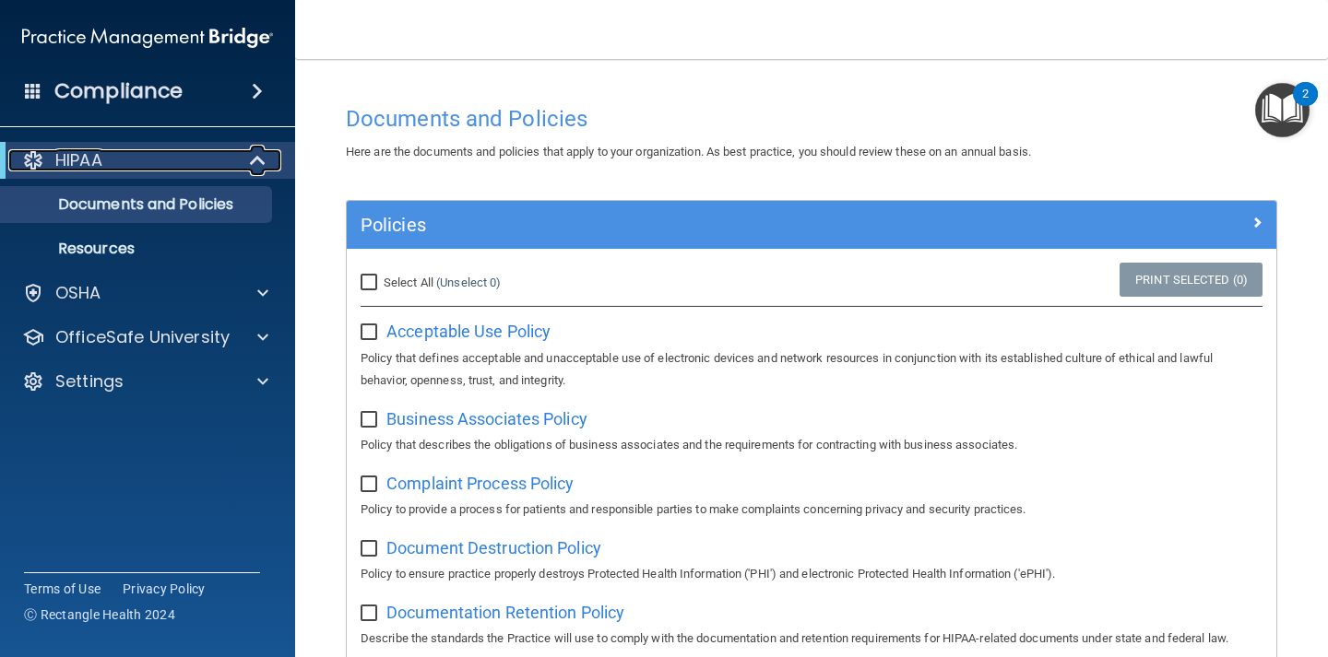
click at [198, 157] on div "HIPAA" at bounding box center [122, 160] width 228 height 22
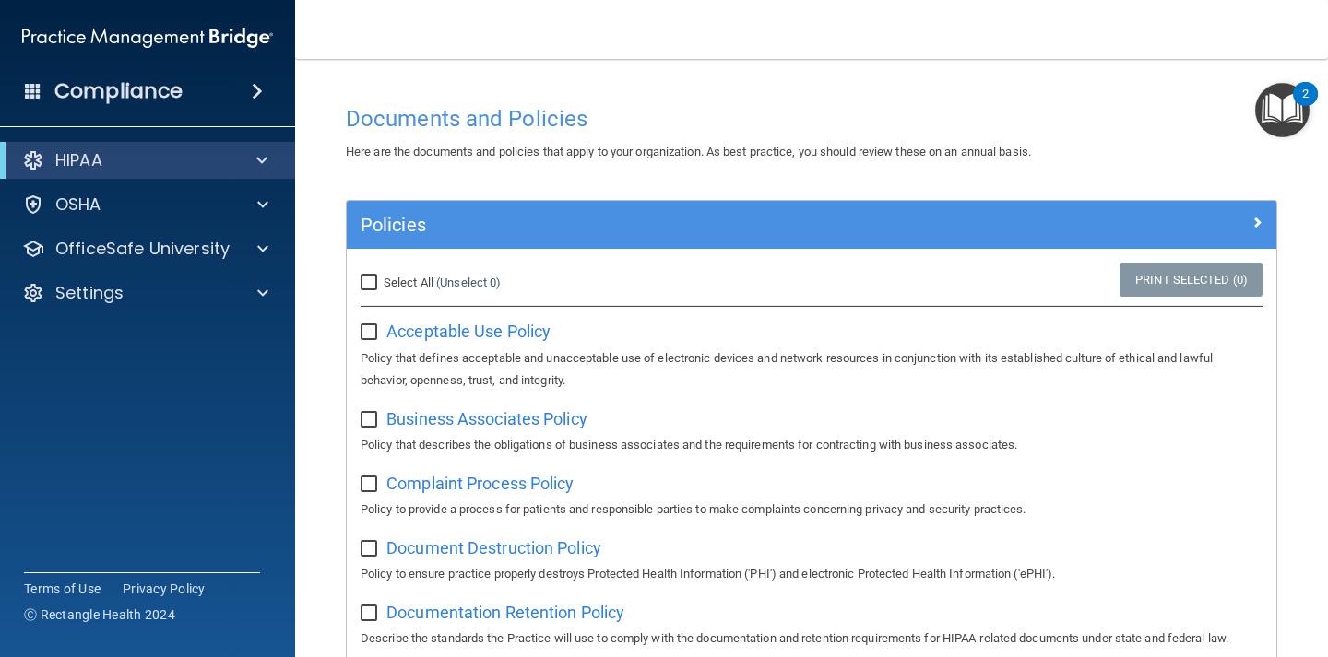
click at [1274, 110] on img "Open Resource Center, 2 new notifications" at bounding box center [1282, 110] width 54 height 54
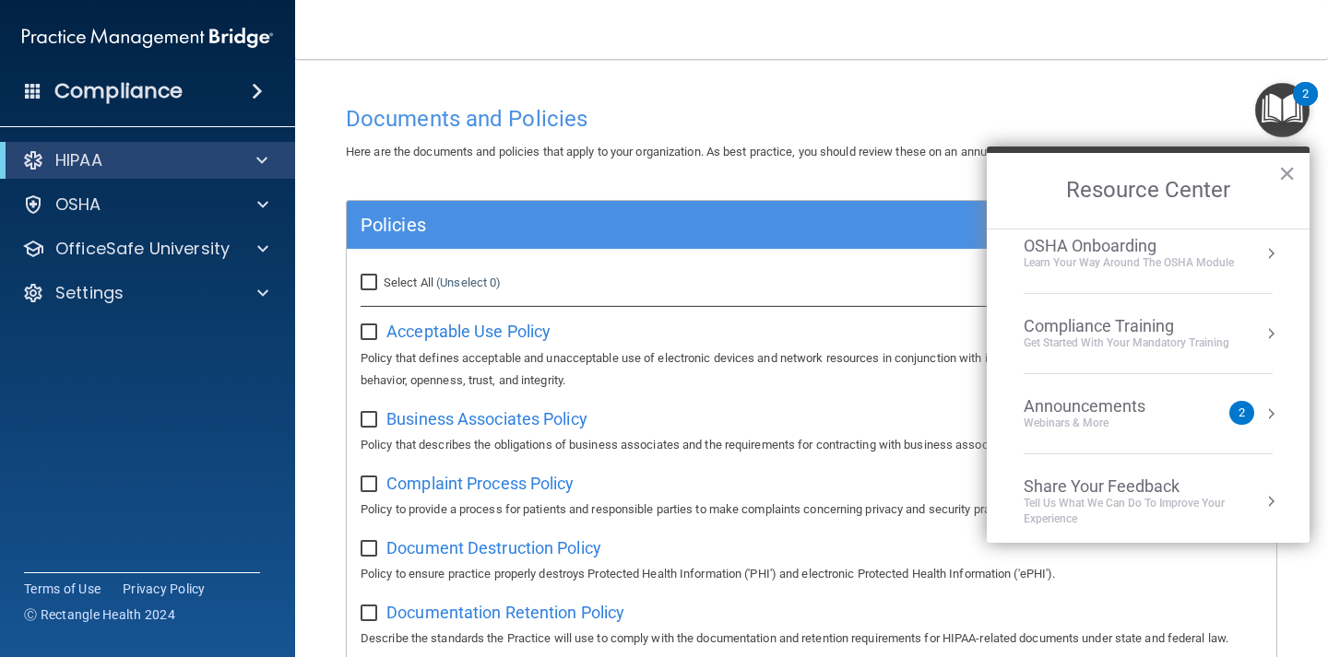
scroll to position [103, 0]
click at [1093, 403] on div "Announcements" at bounding box center [1102, 399] width 159 height 20
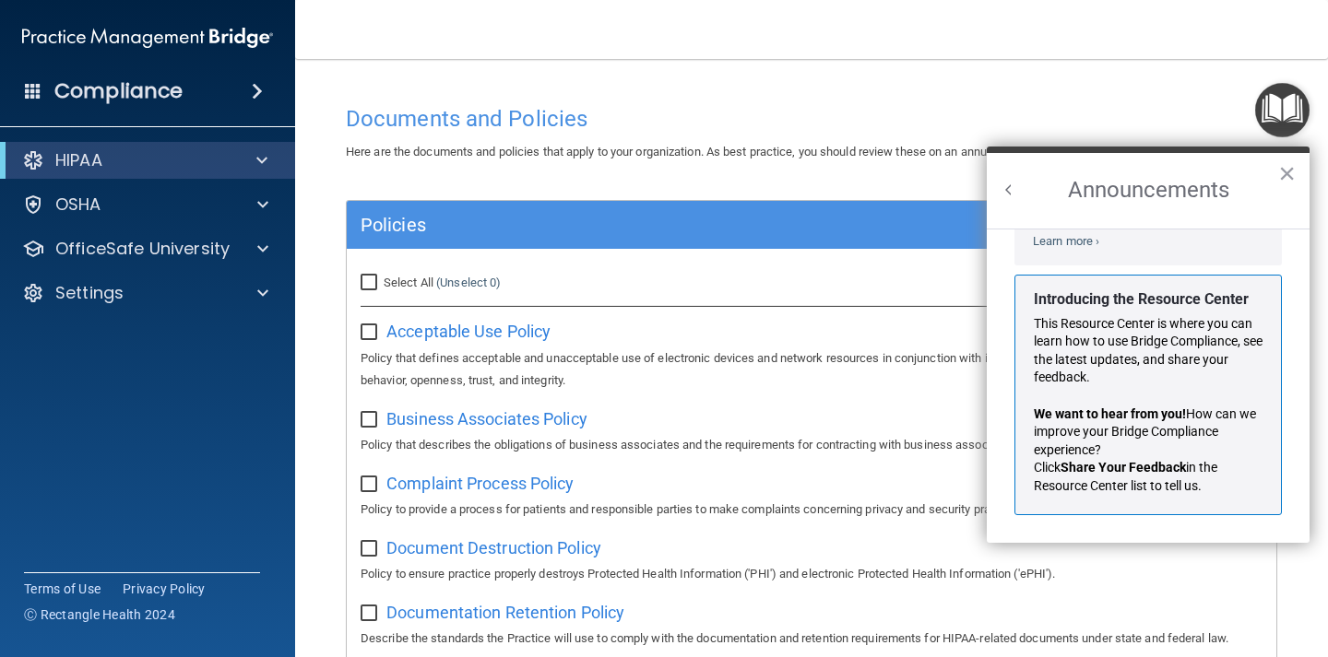
scroll to position [0, 0]
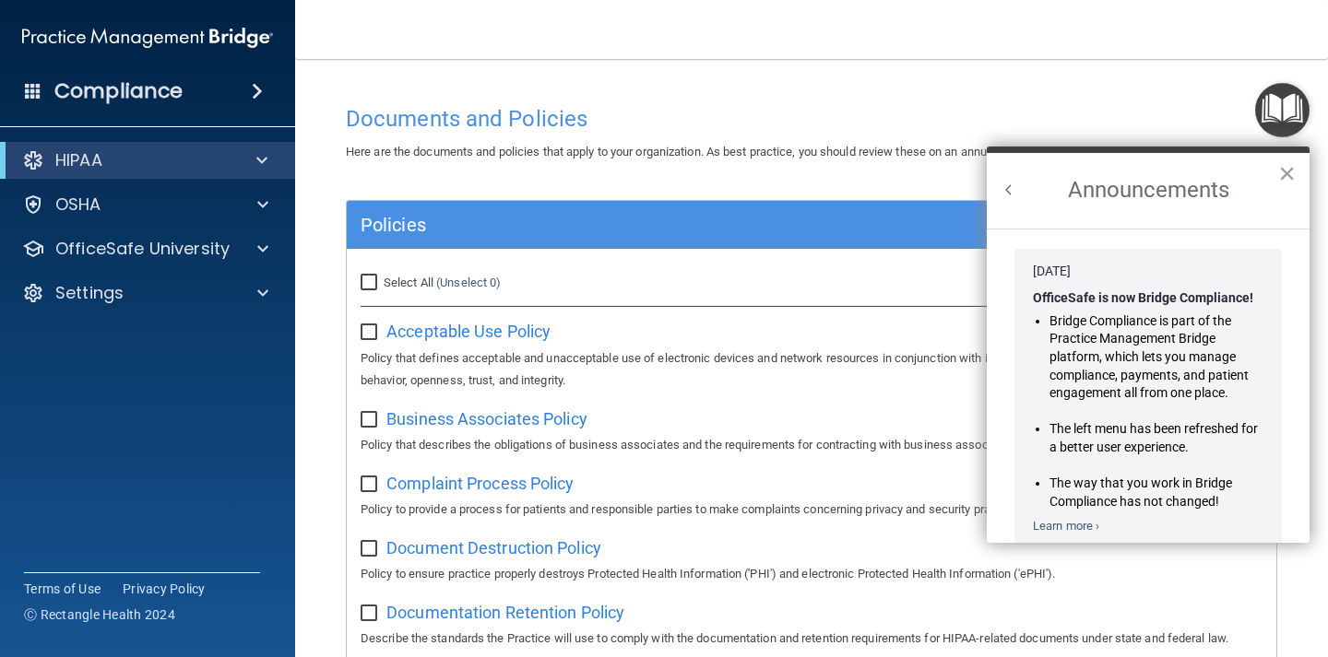
click at [1011, 186] on button "Back to Resource Center Home" at bounding box center [1008, 190] width 18 height 18
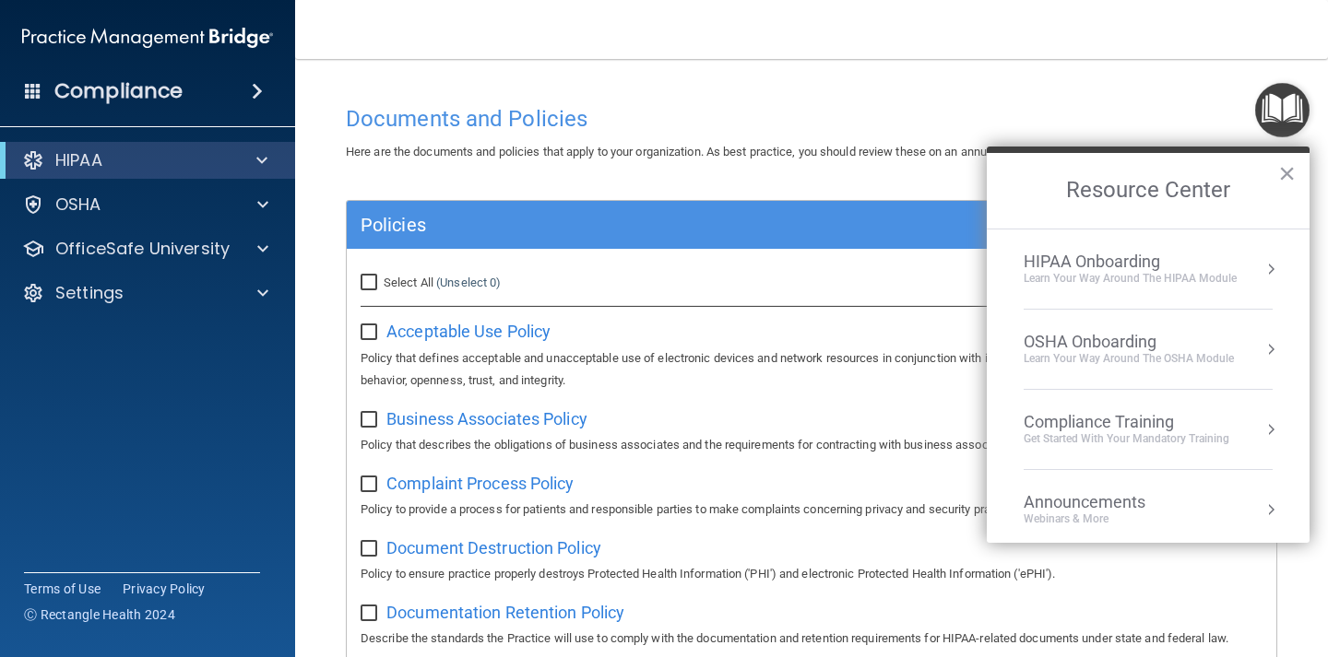
click at [1187, 270] on div "HIPAA Onboarding" at bounding box center [1129, 262] width 213 height 20
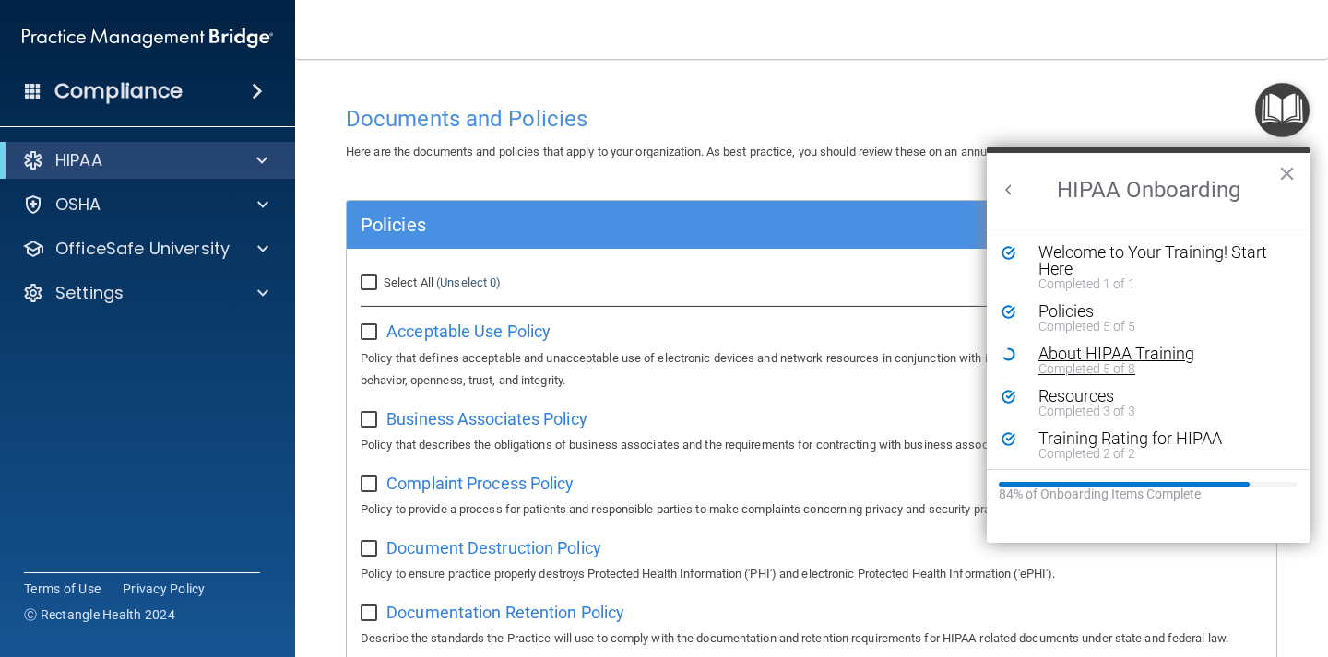
click at [1110, 366] on div "Completed 5 of 8" at bounding box center [1161, 368] width 247 height 13
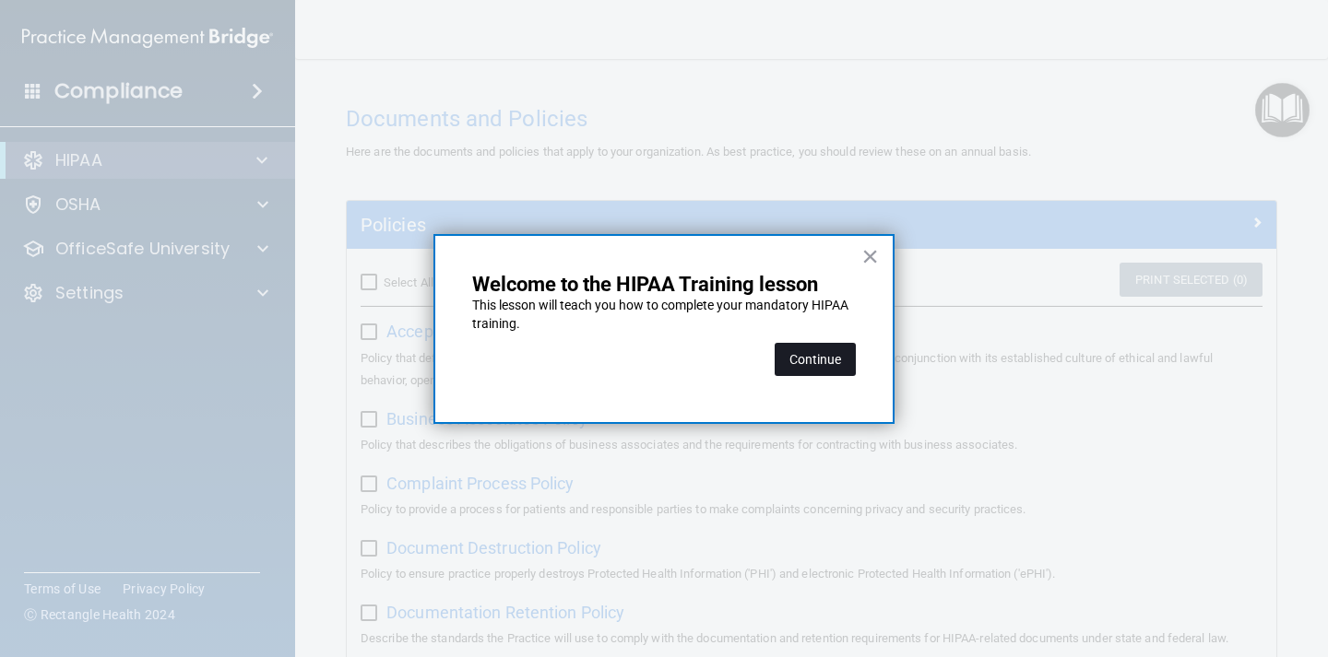
click at [822, 353] on button "Continue" at bounding box center [814, 359] width 81 height 33
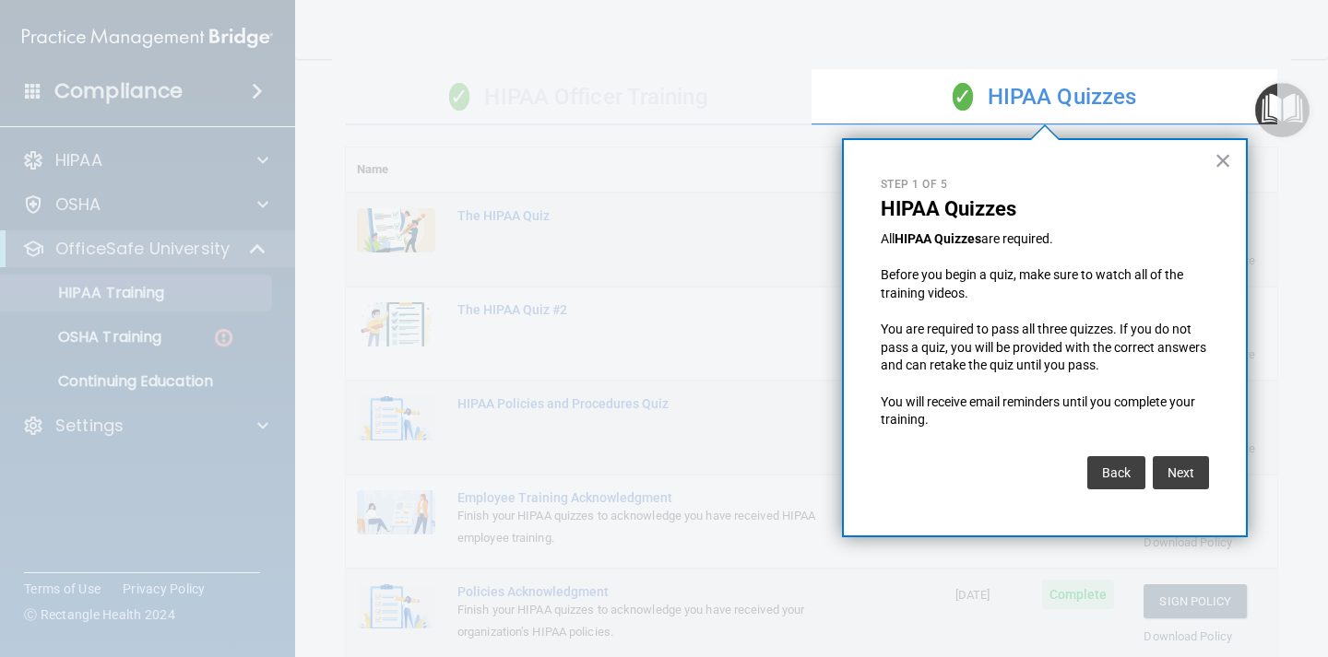
scroll to position [133, 0]
click at [1221, 151] on button "×" at bounding box center [1223, 160] width 18 height 30
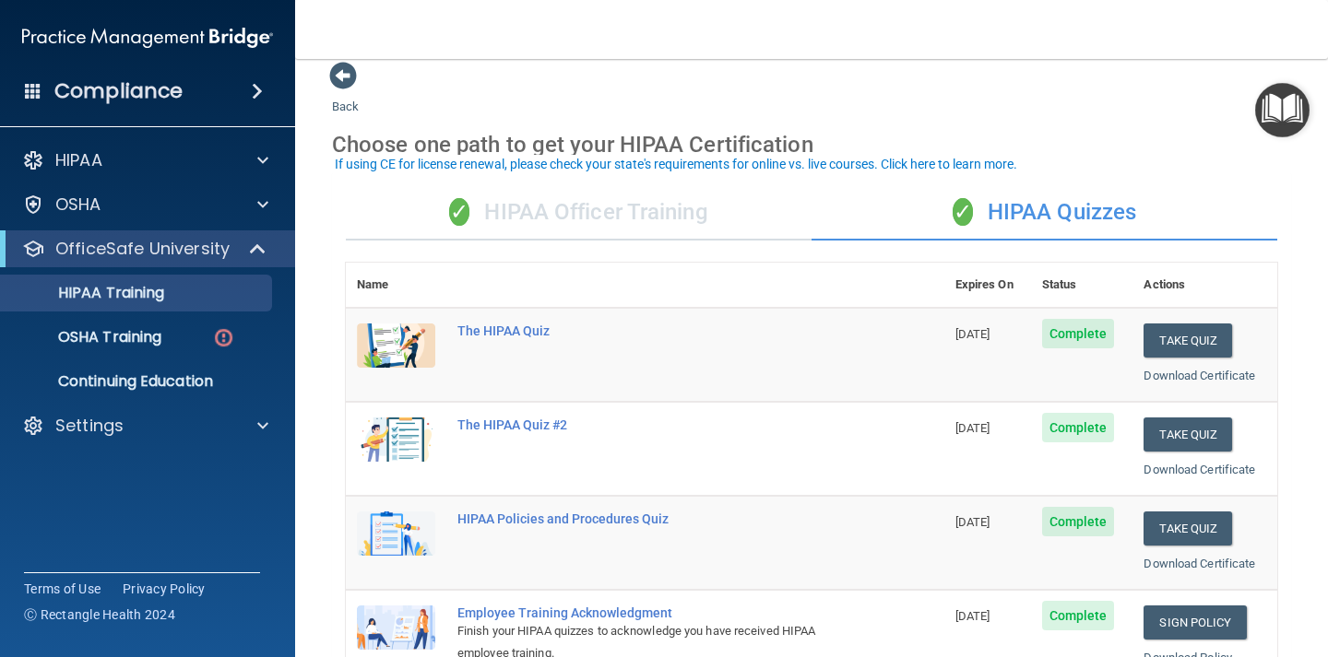
scroll to position [11, 0]
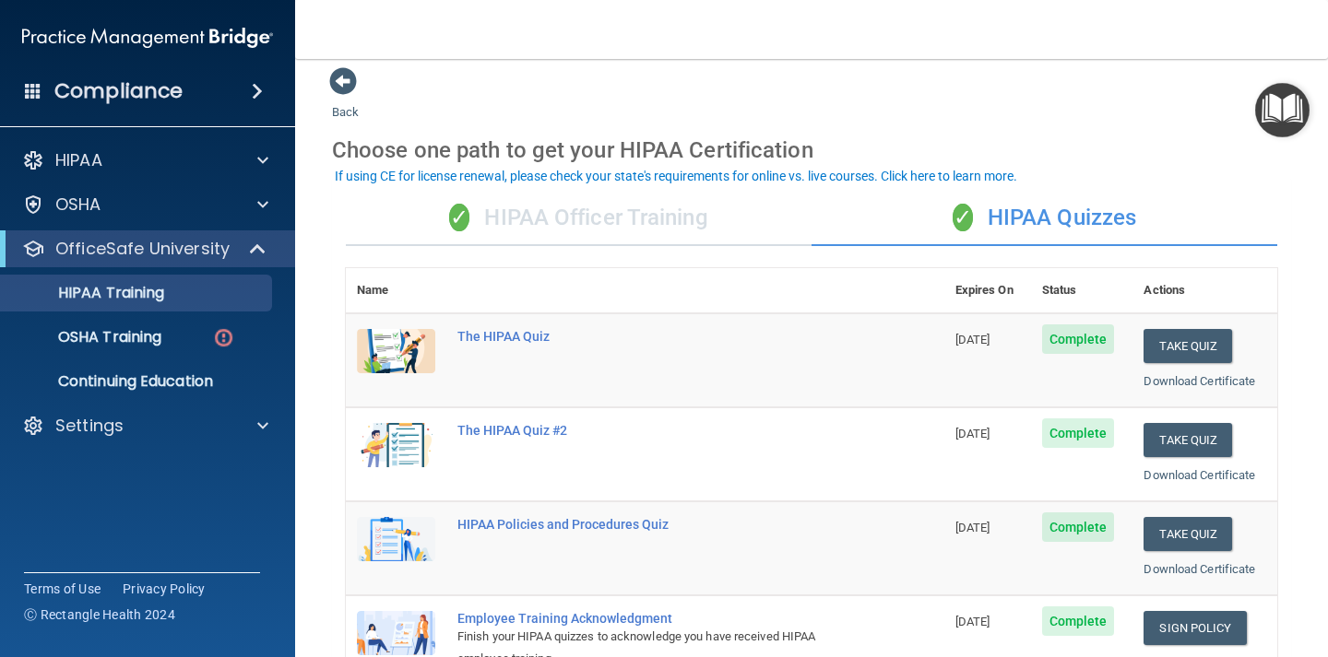
click at [544, 214] on div "✓ HIPAA Officer Training" at bounding box center [579, 218] width 466 height 55
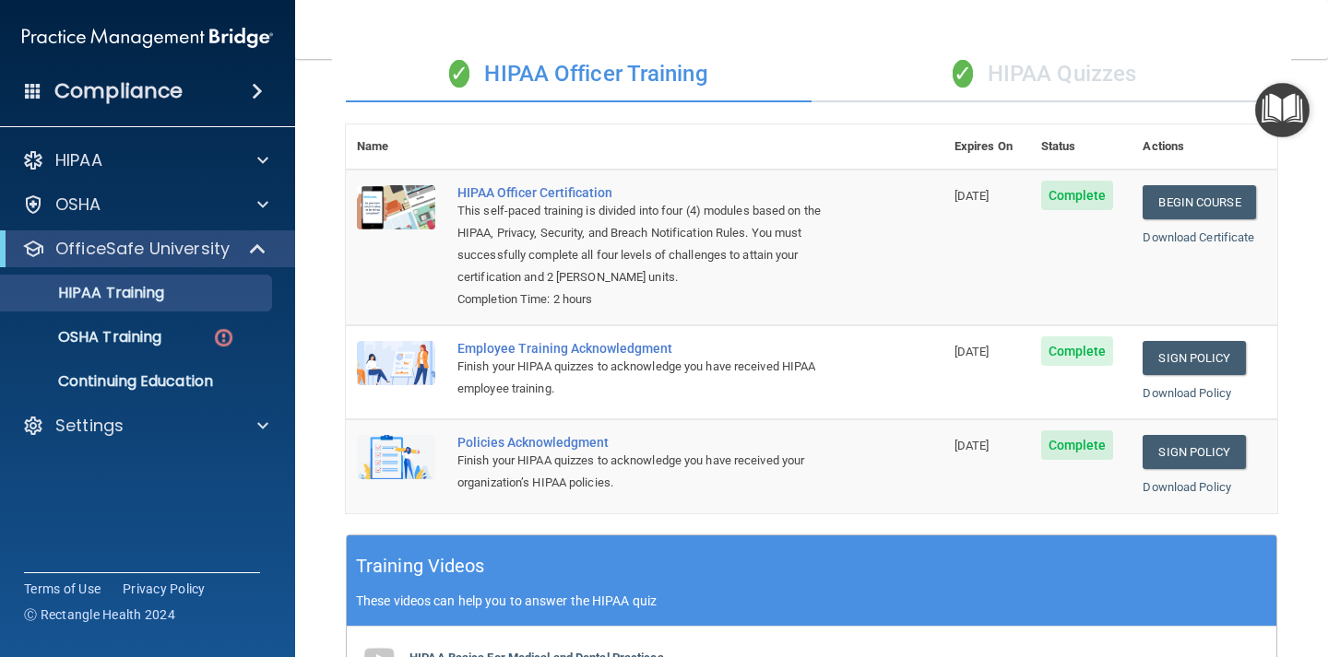
scroll to position [0, 0]
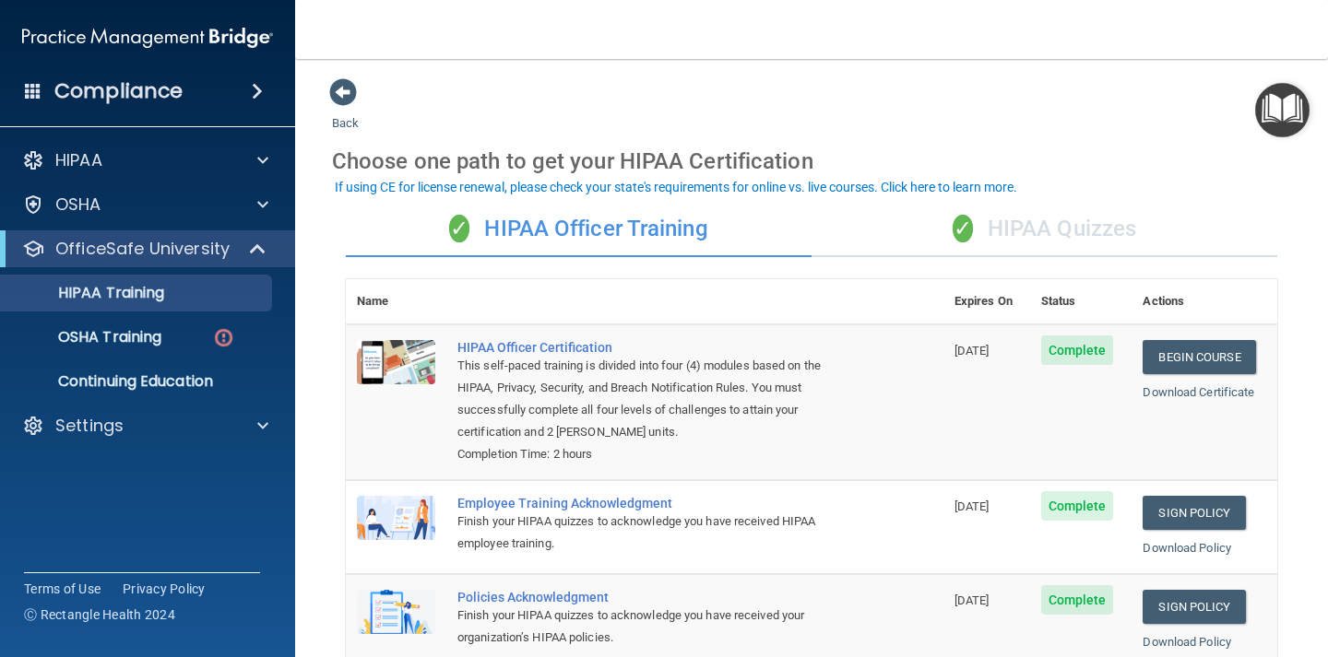
click at [1019, 238] on div "✓ HIPAA Quizzes" at bounding box center [1044, 229] width 466 height 55
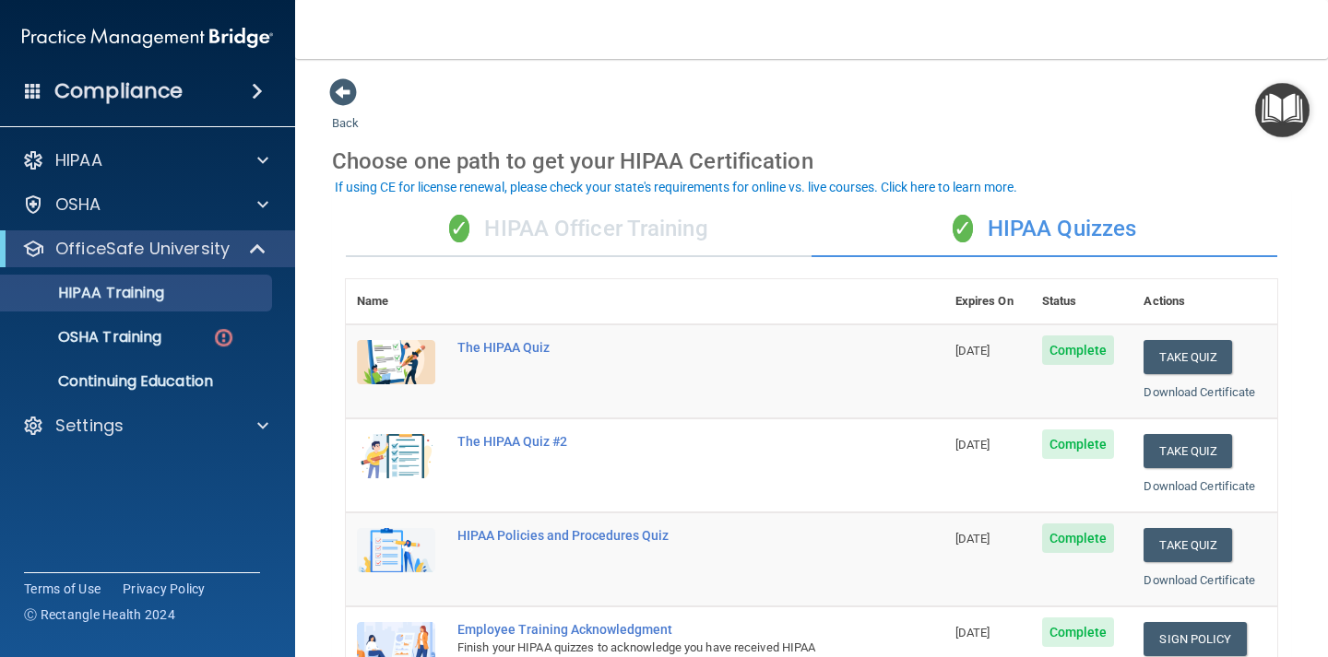
click at [733, 227] on div "✓ HIPAA Officer Training" at bounding box center [579, 229] width 466 height 55
